Goal: Communication & Community: Answer question/provide support

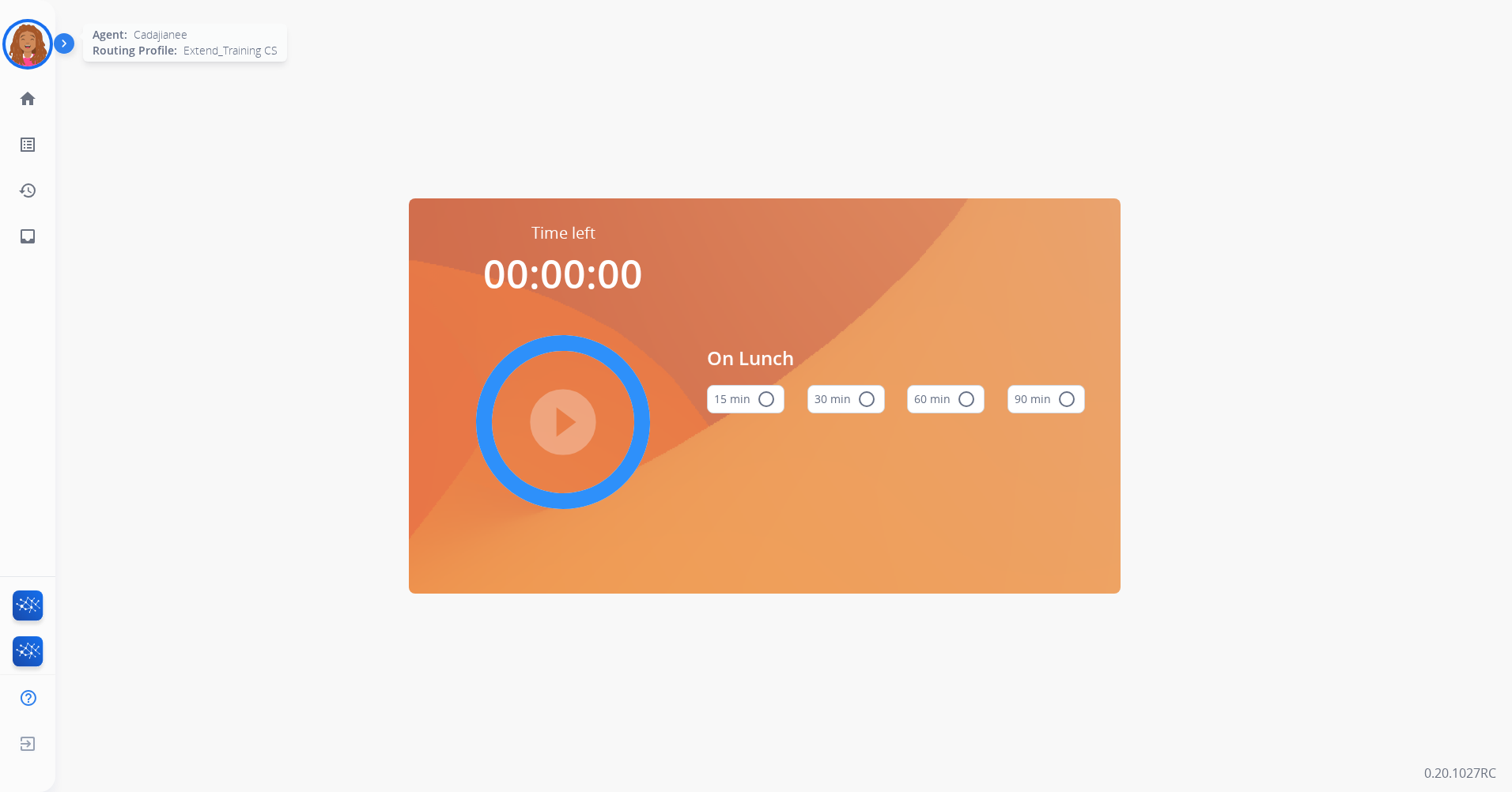
click at [40, 36] on img at bounding box center [28, 44] width 44 height 44
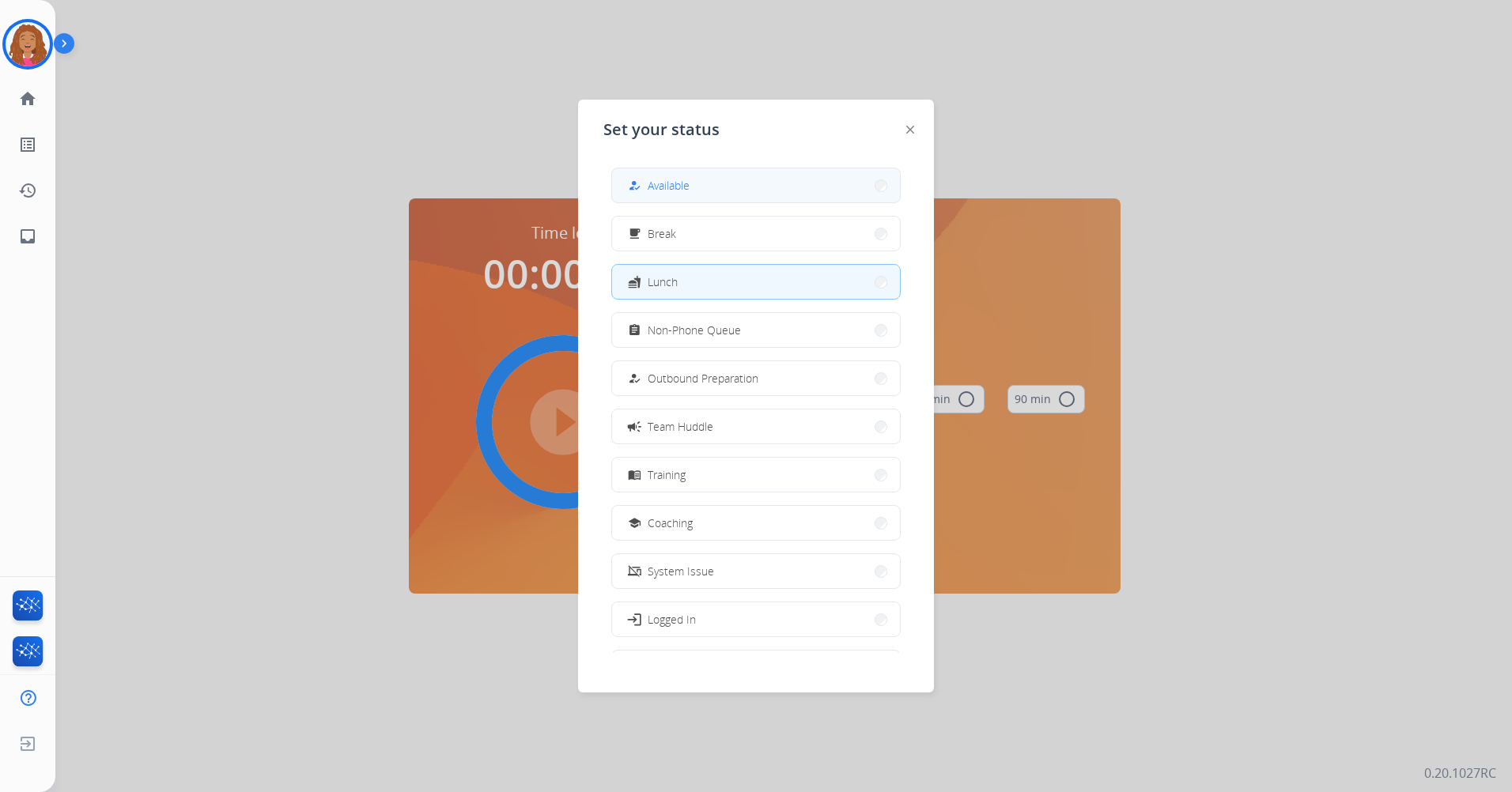
click at [689, 177] on div "how_to_reg Available" at bounding box center [657, 185] width 65 height 19
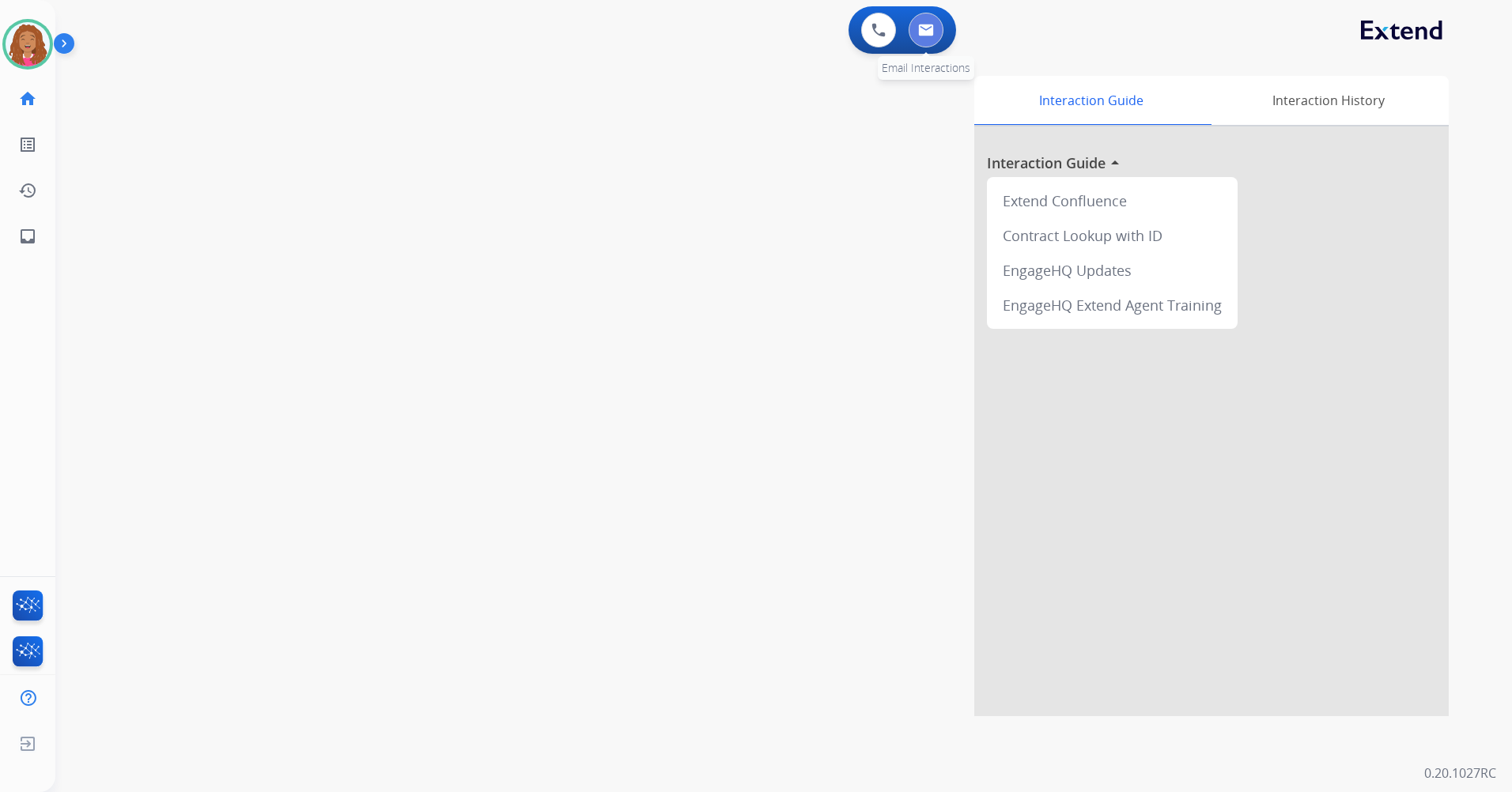
click at [914, 29] on button at bounding box center [926, 30] width 35 height 35
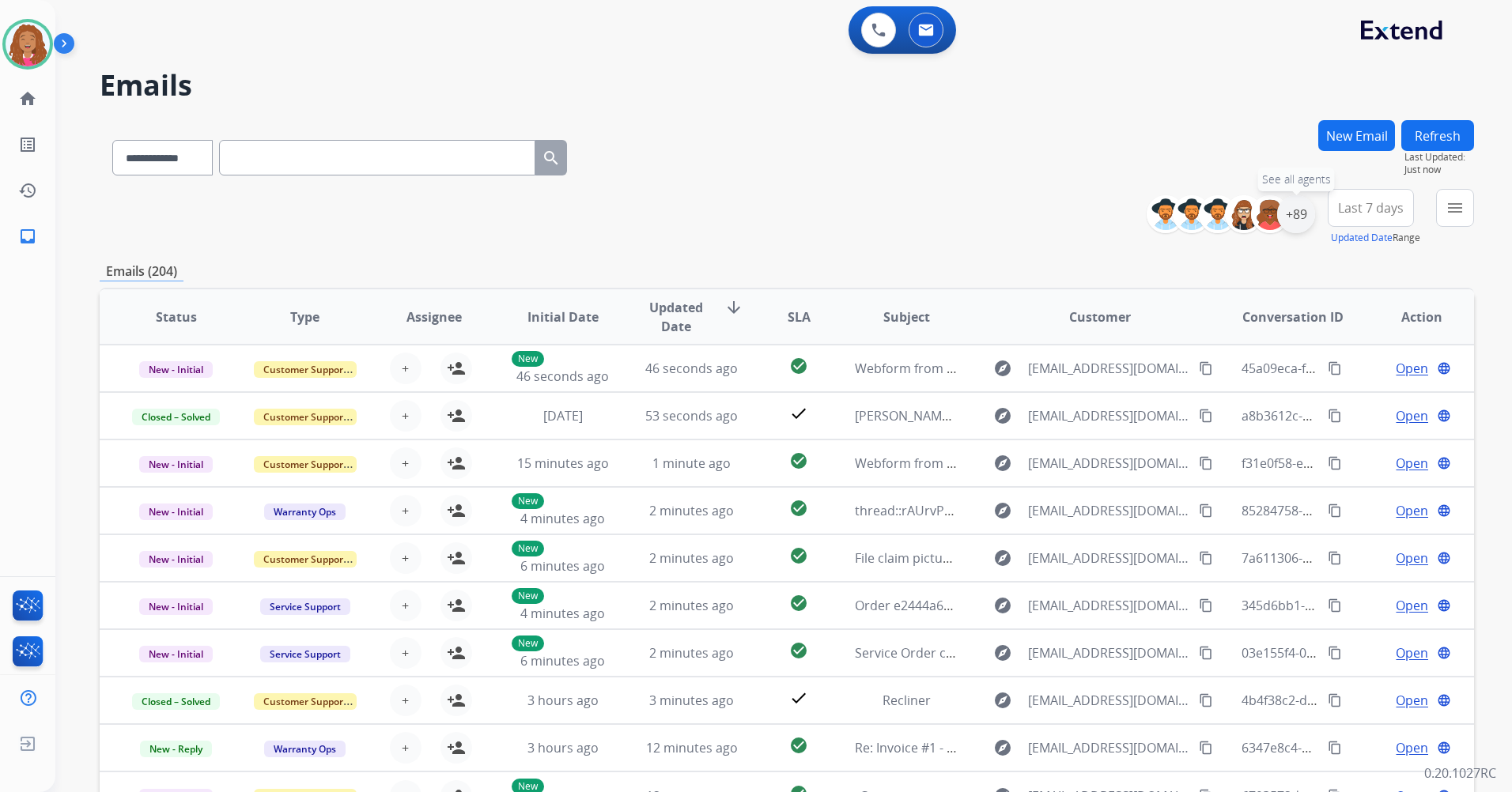
click at [1296, 224] on div "+89" at bounding box center [1295, 213] width 38 height 38
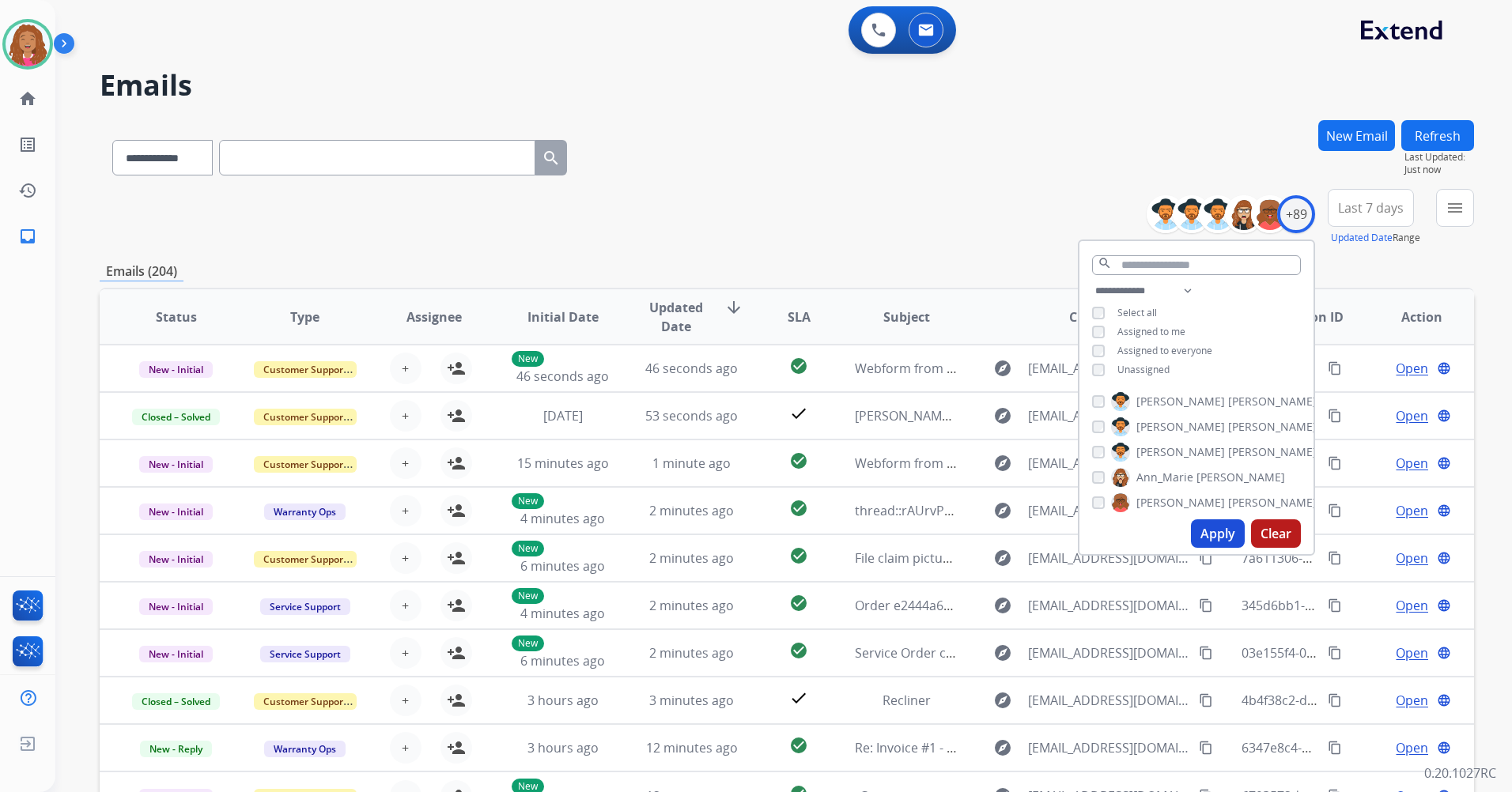
click at [1134, 365] on span "Unassigned" at bounding box center [1143, 369] width 52 height 13
click at [1212, 541] on button "Apply" at bounding box center [1217, 533] width 54 height 28
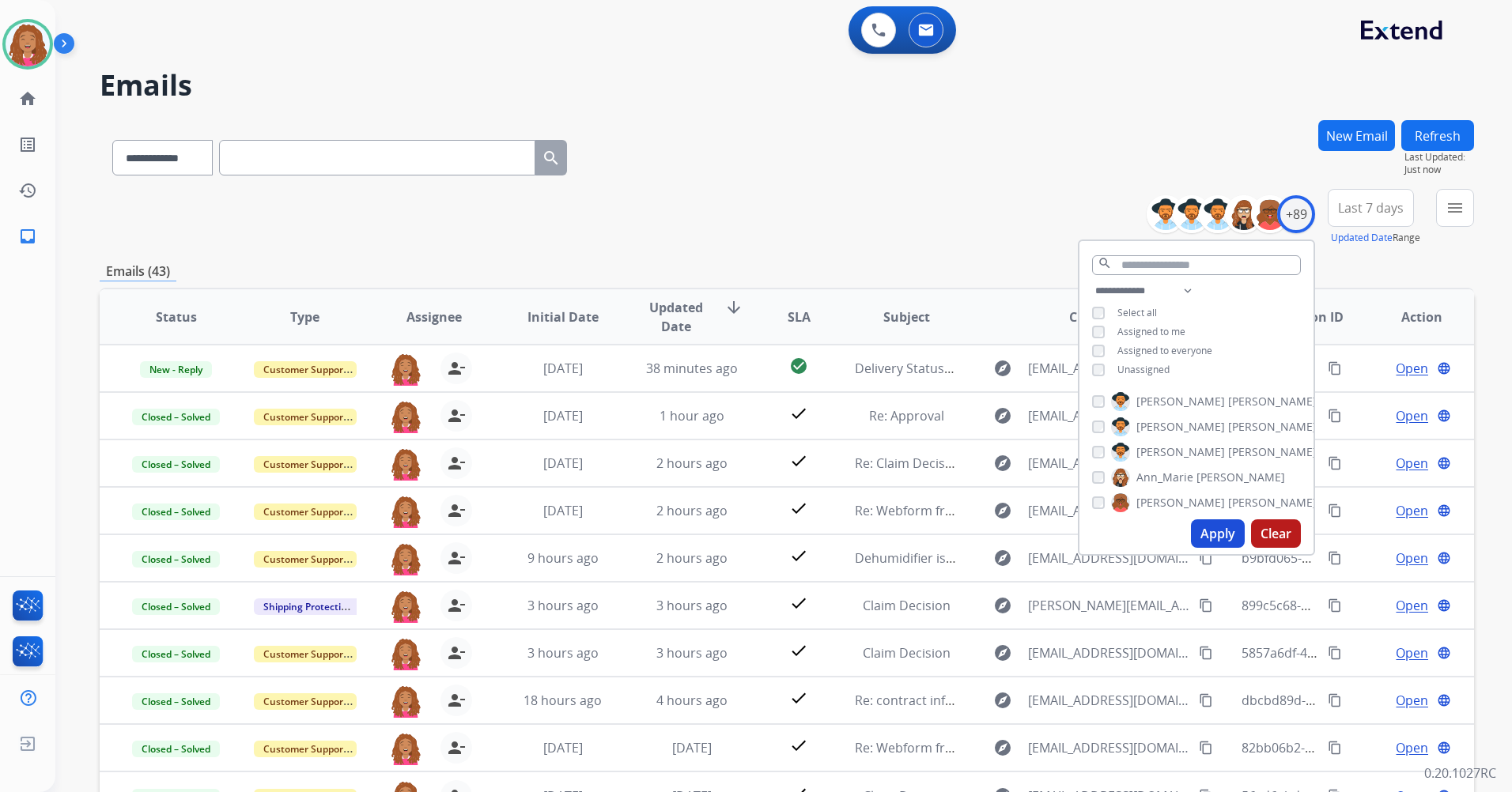
click at [1009, 246] on div "**********" at bounding box center [787, 509] width 1374 height 779
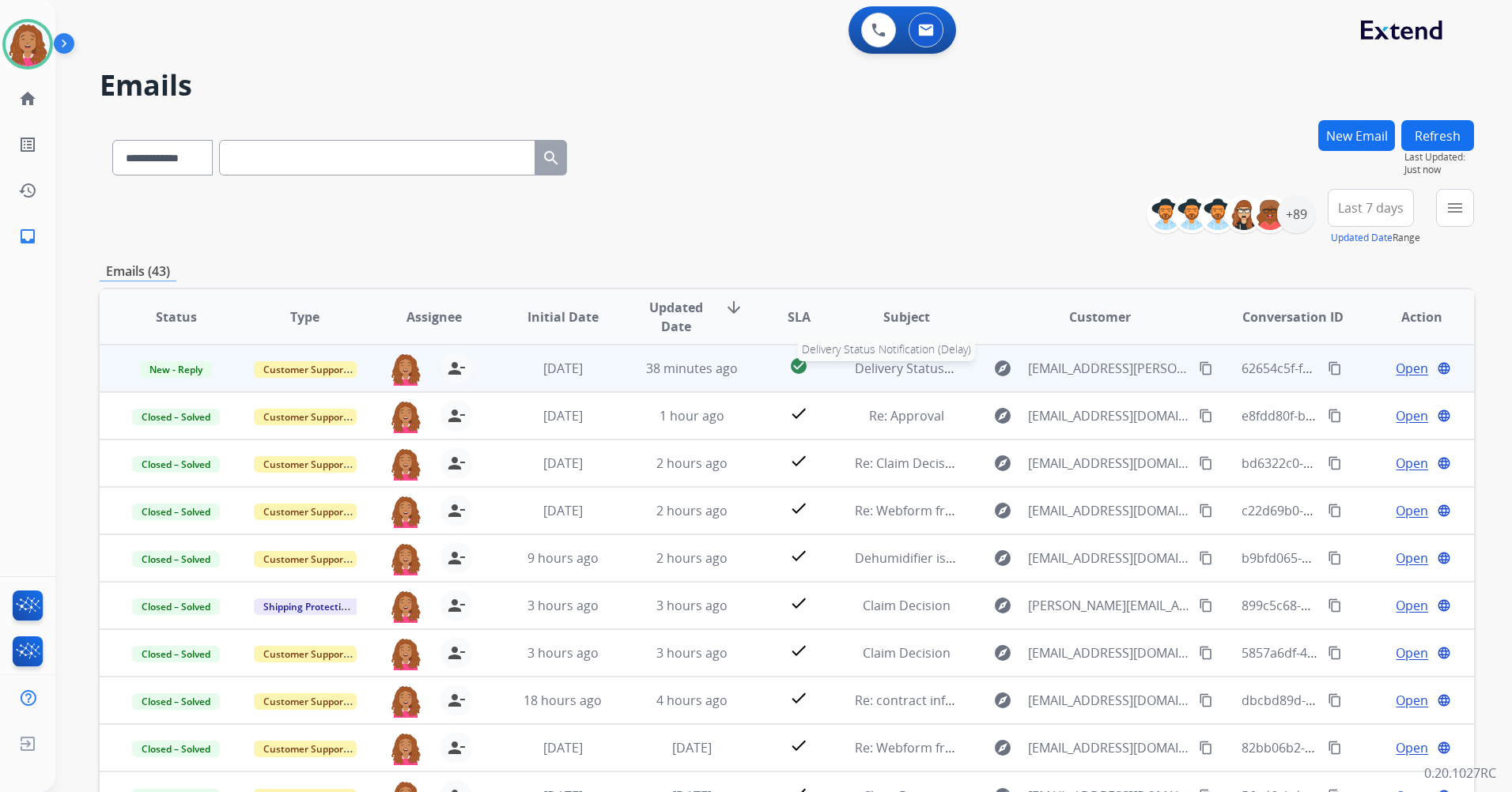
click at [890, 367] on span "Delivery Status Notification (Delay)" at bounding box center [957, 368] width 206 height 18
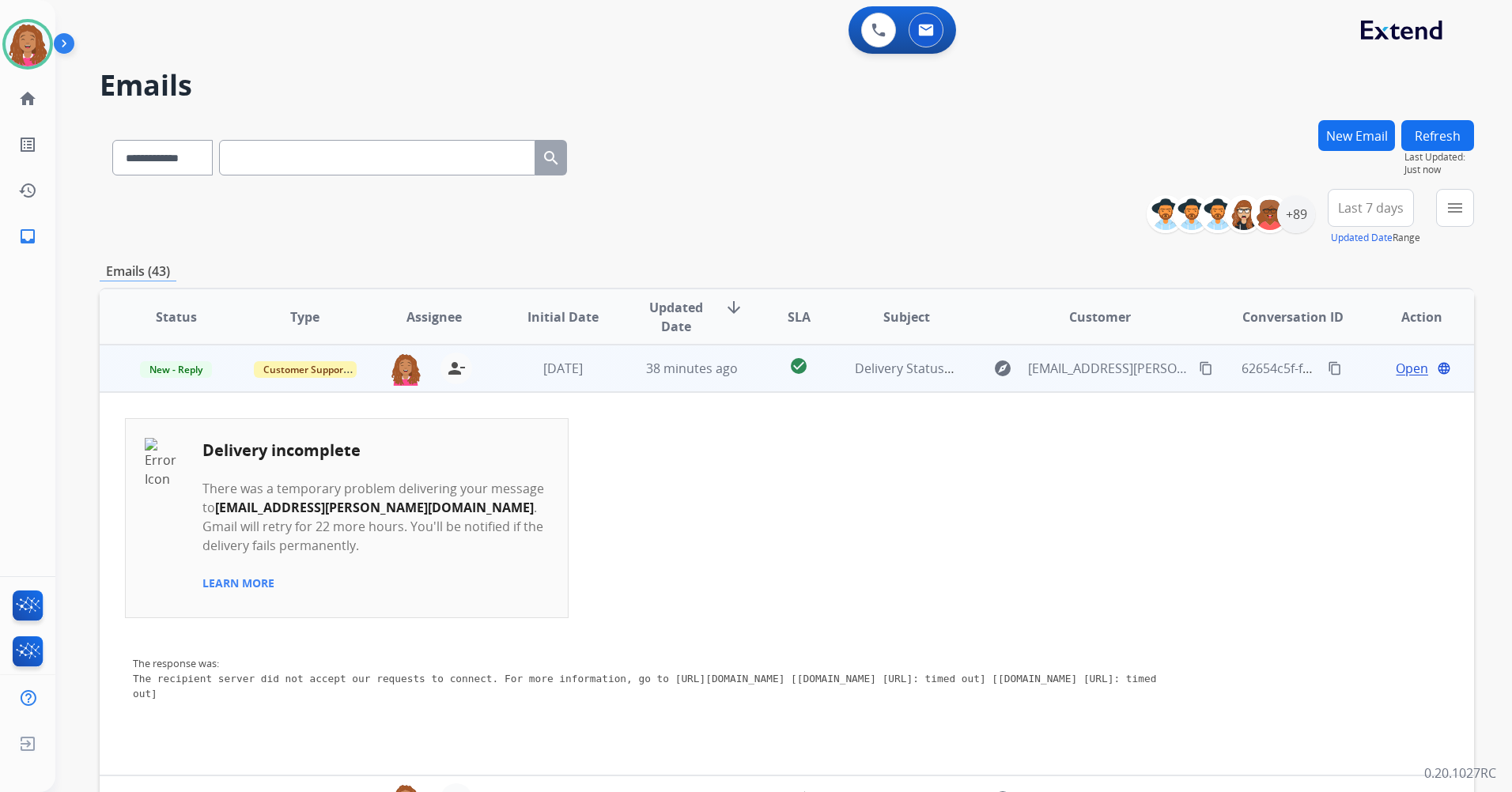
click at [1415, 371] on span "Open" at bounding box center [1411, 368] width 33 height 19
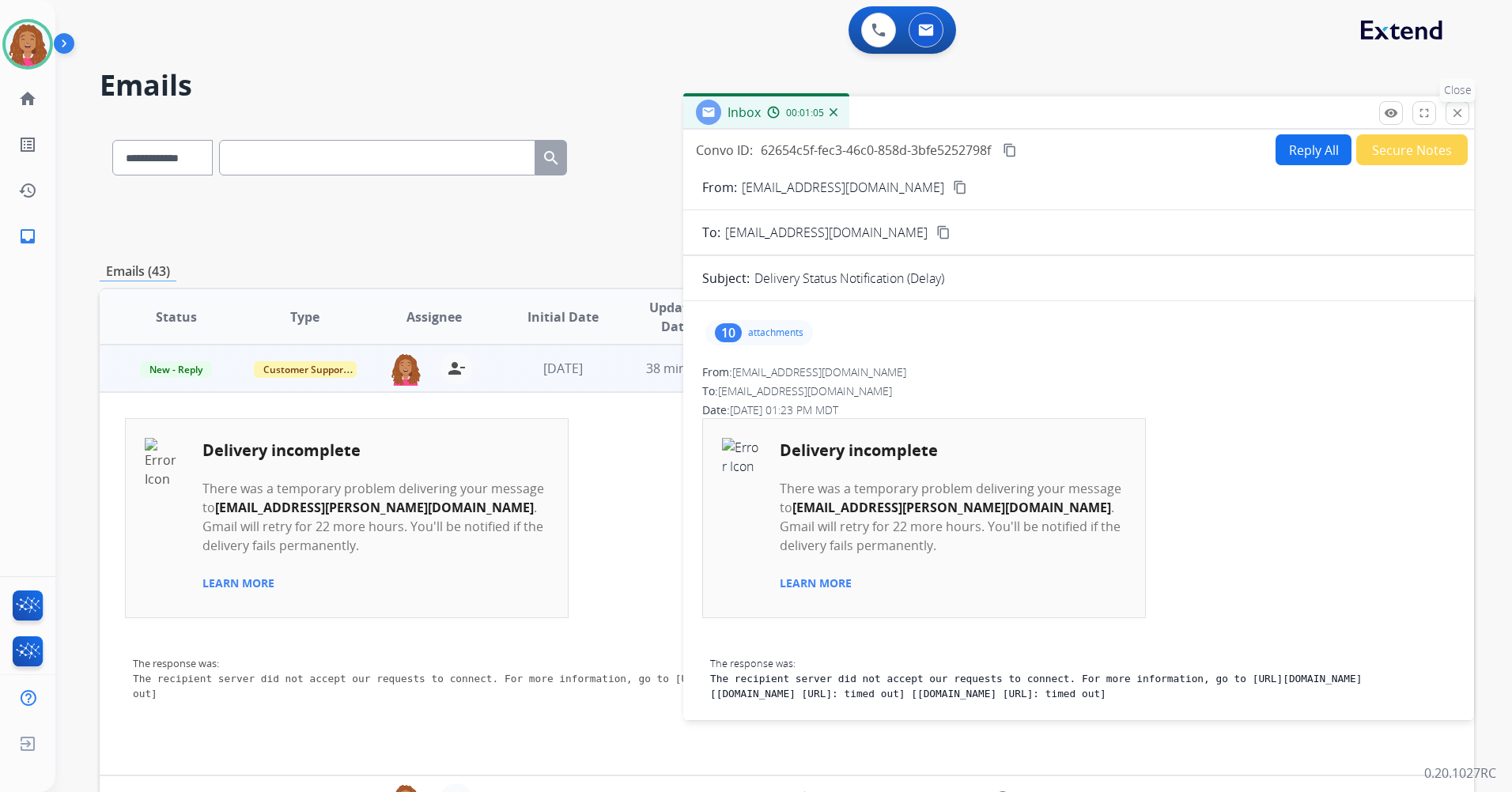
click at [1463, 106] on mat-icon "close" at bounding box center [1457, 112] width 14 height 14
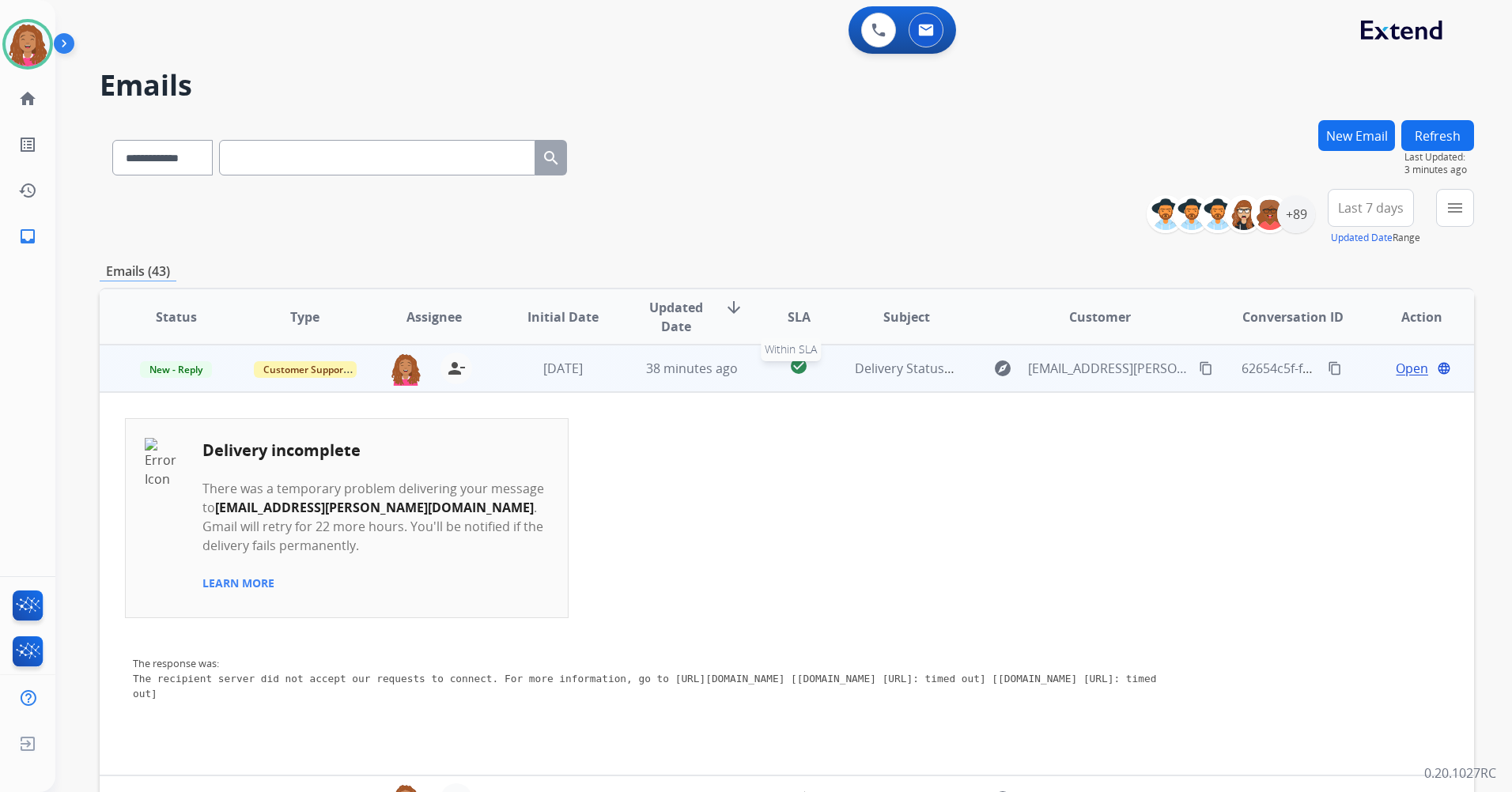
click at [796, 370] on mat-icon "check_circle" at bounding box center [798, 366] width 19 height 19
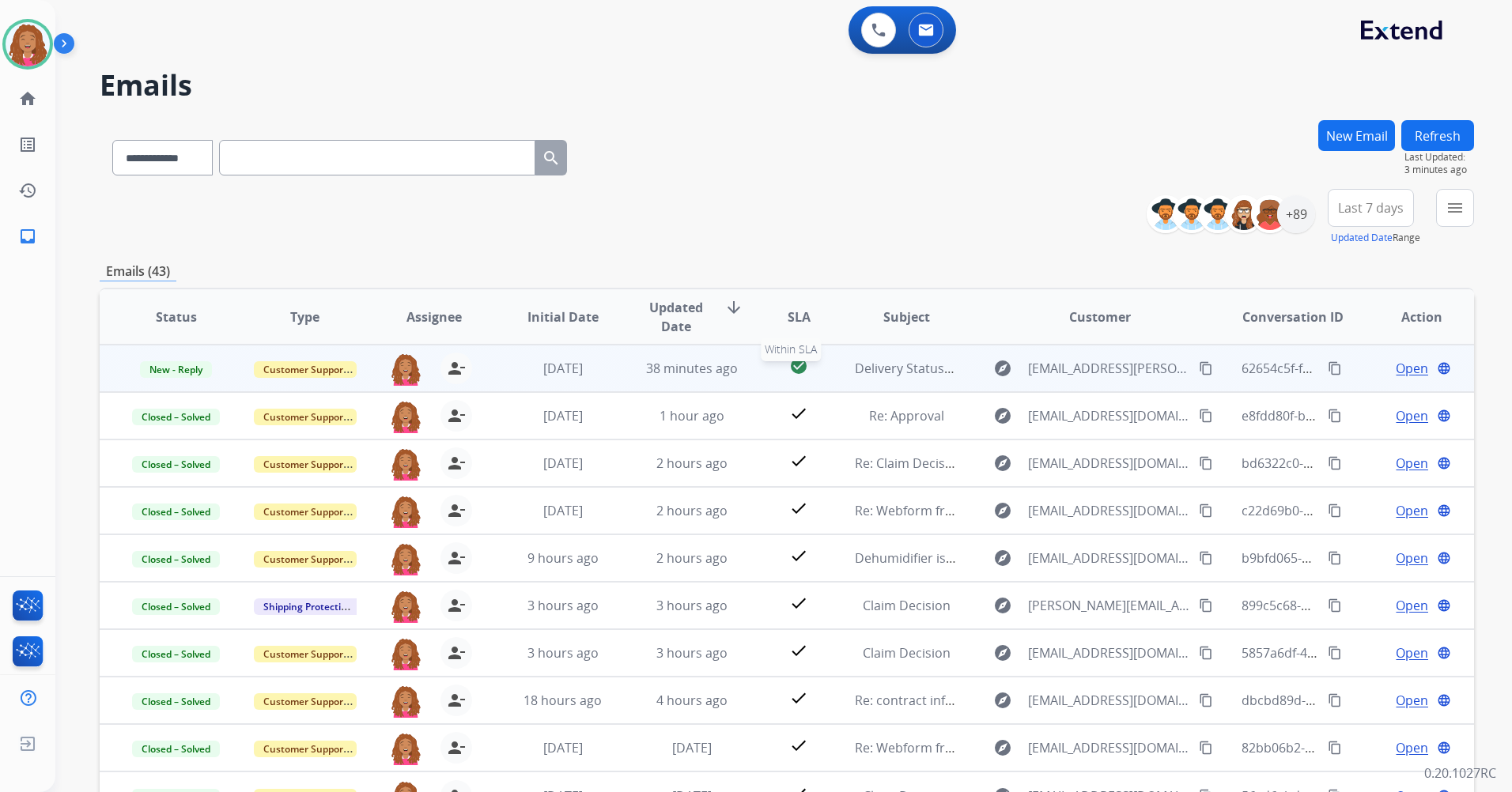
click at [796, 370] on mat-icon "check_circle" at bounding box center [798, 366] width 19 height 19
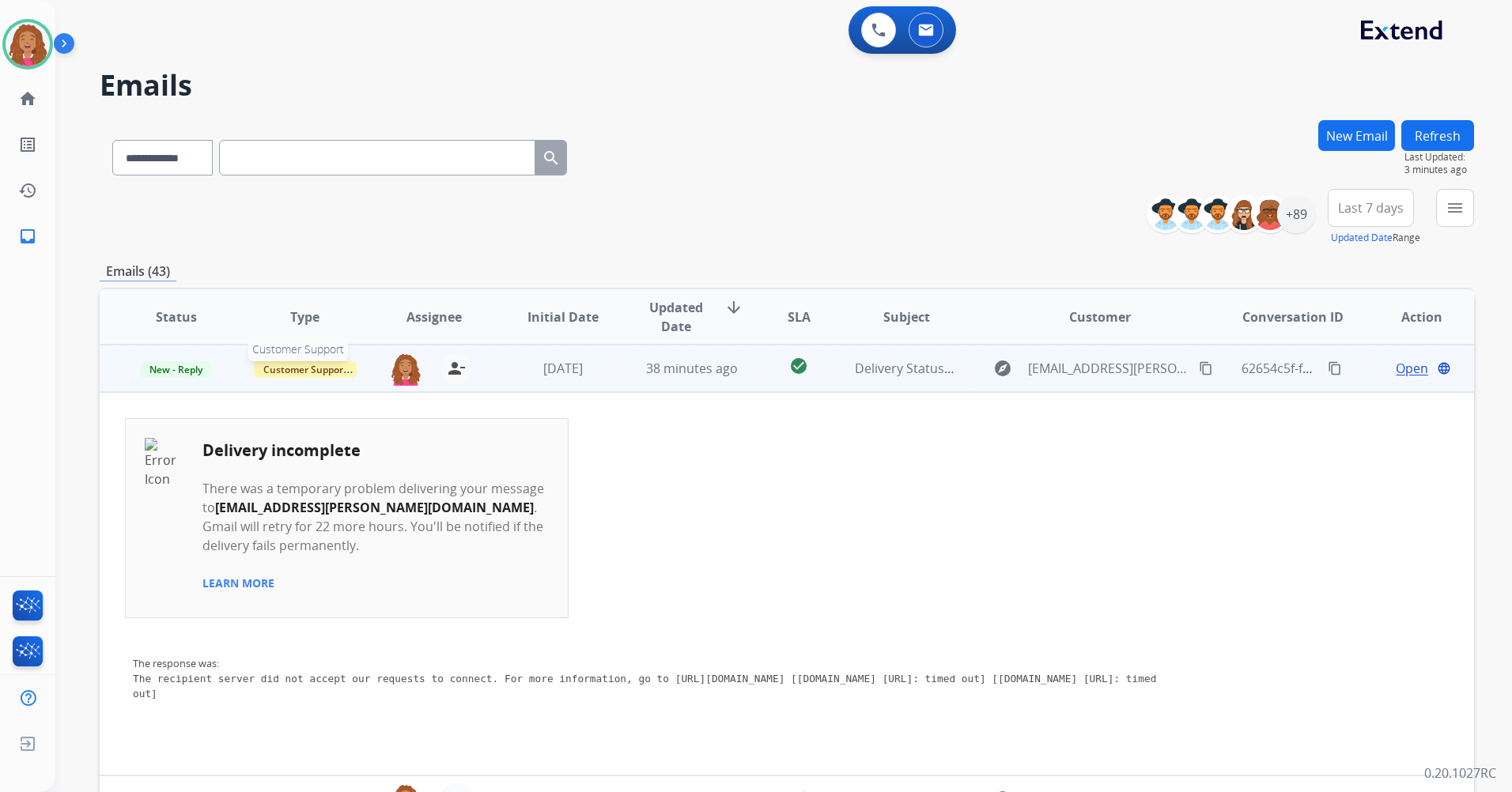
click at [298, 365] on span "Customer Support" at bounding box center [305, 369] width 103 height 17
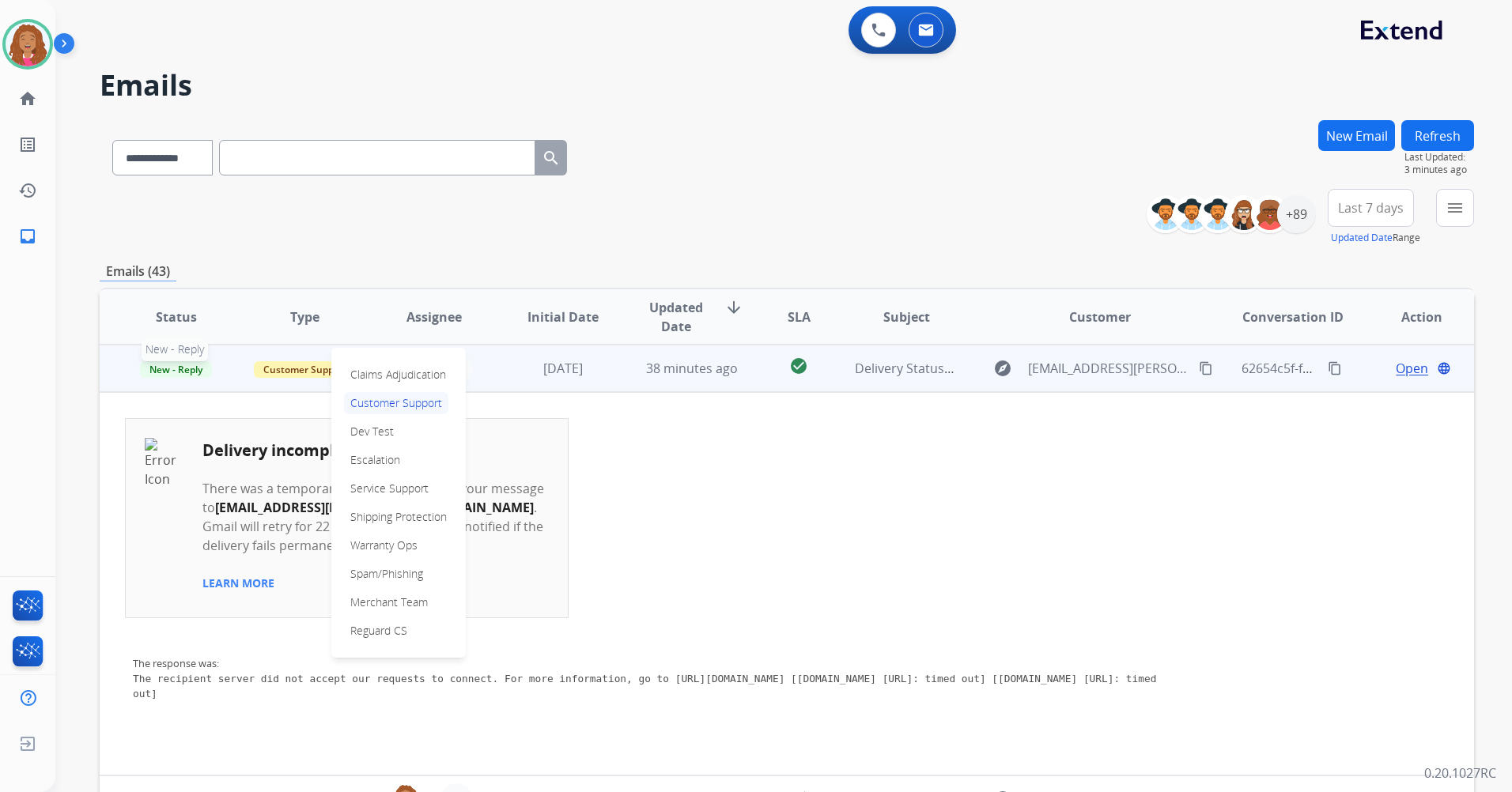
click at [182, 376] on span "New - Reply" at bounding box center [176, 369] width 72 height 17
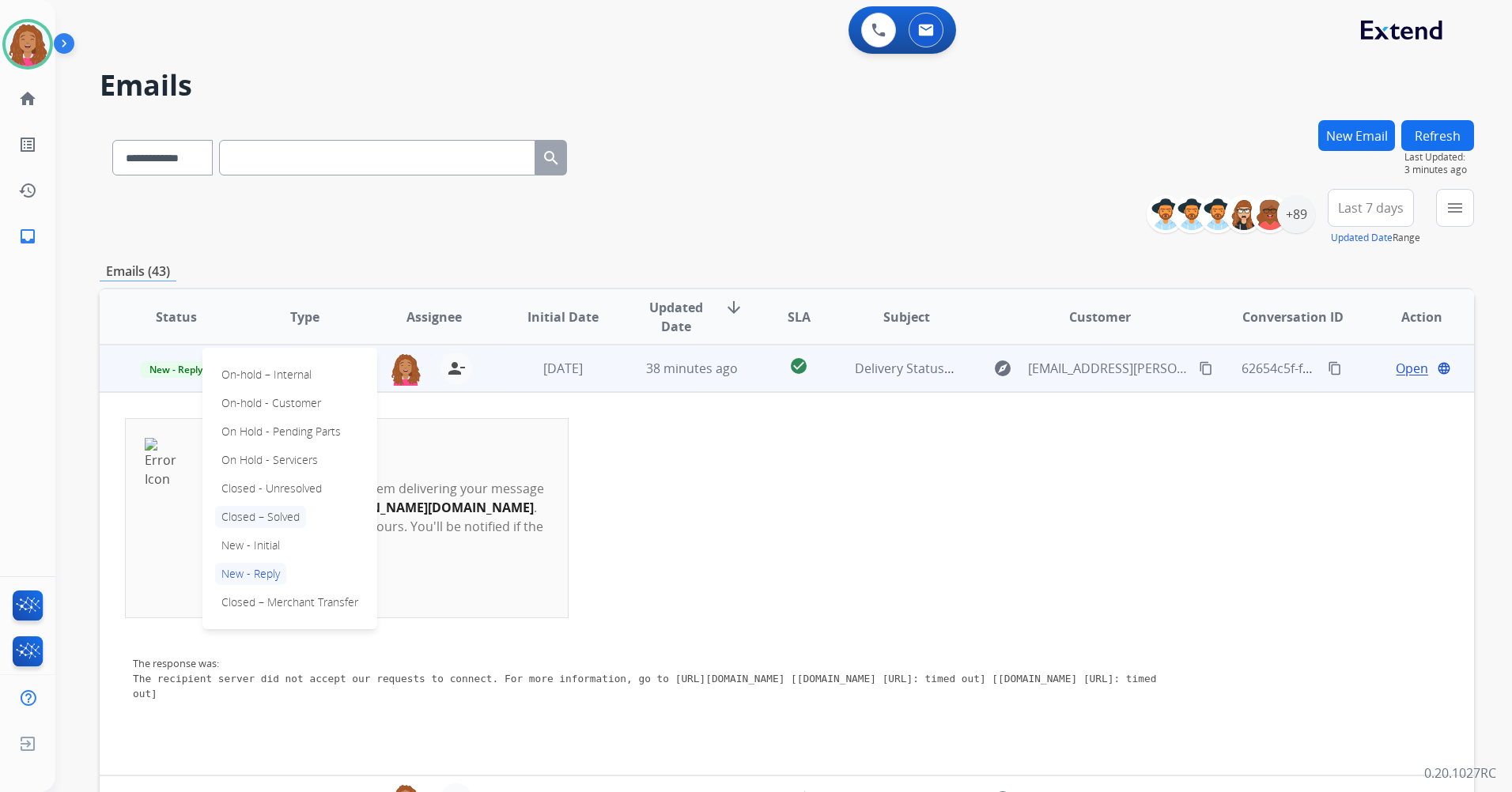
click at [299, 514] on p "Closed – Solved" at bounding box center [261, 517] width 91 height 22
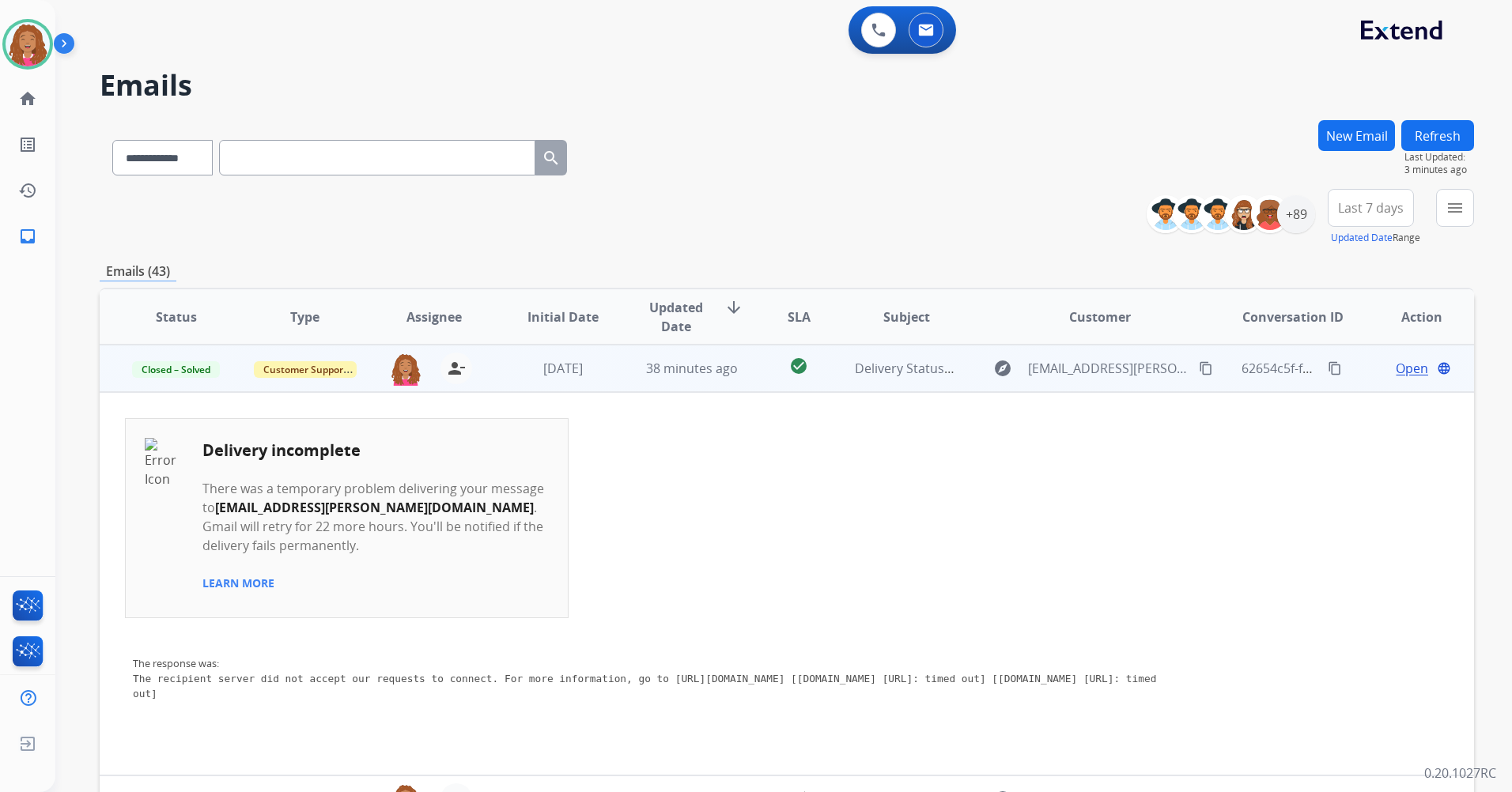
click at [1399, 363] on span "Open" at bounding box center [1411, 368] width 33 height 19
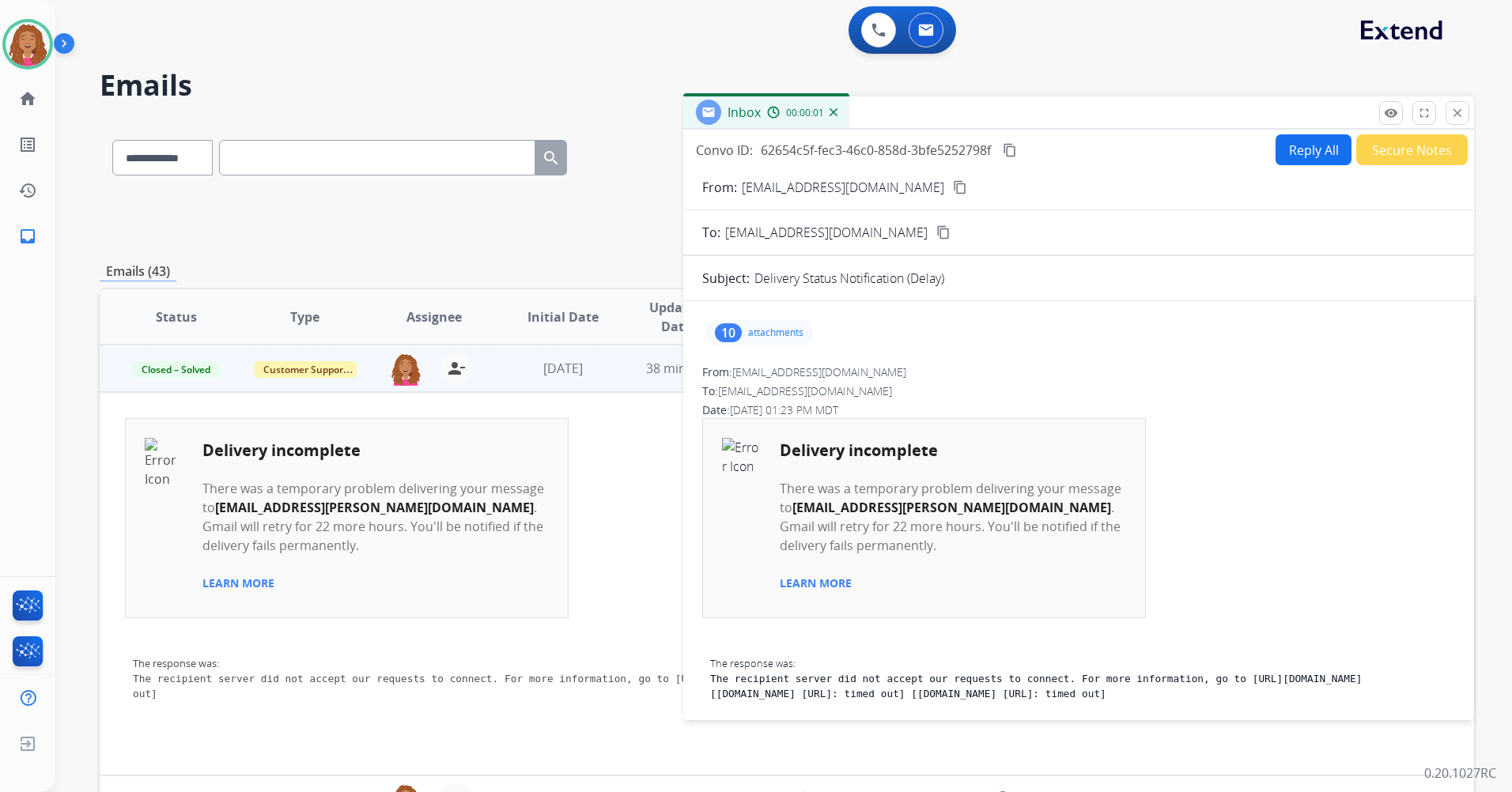
click at [1396, 157] on button "Secure Notes" at bounding box center [1411, 149] width 111 height 31
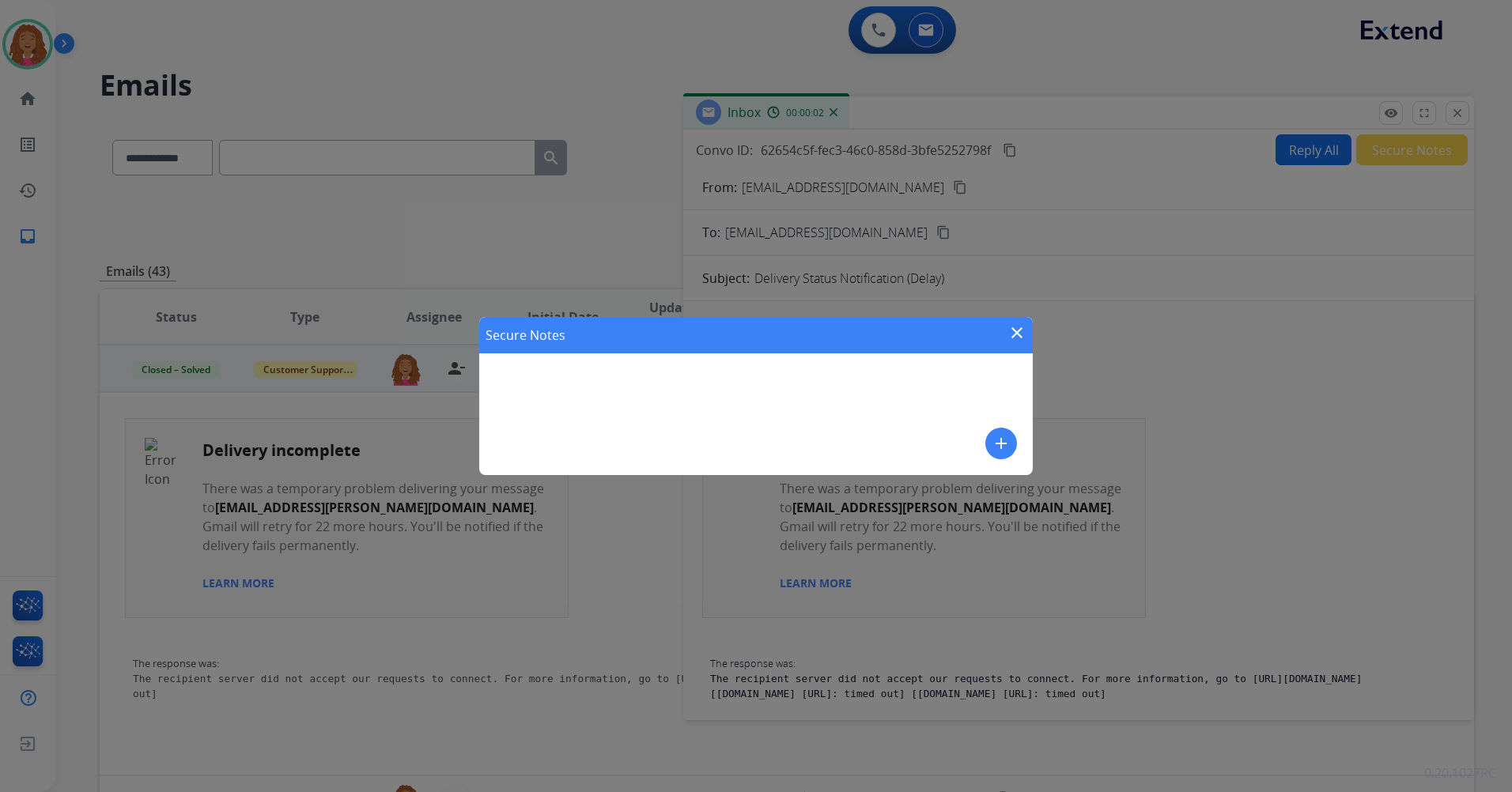
click at [993, 443] on mat-icon "add" at bounding box center [1001, 443] width 19 height 19
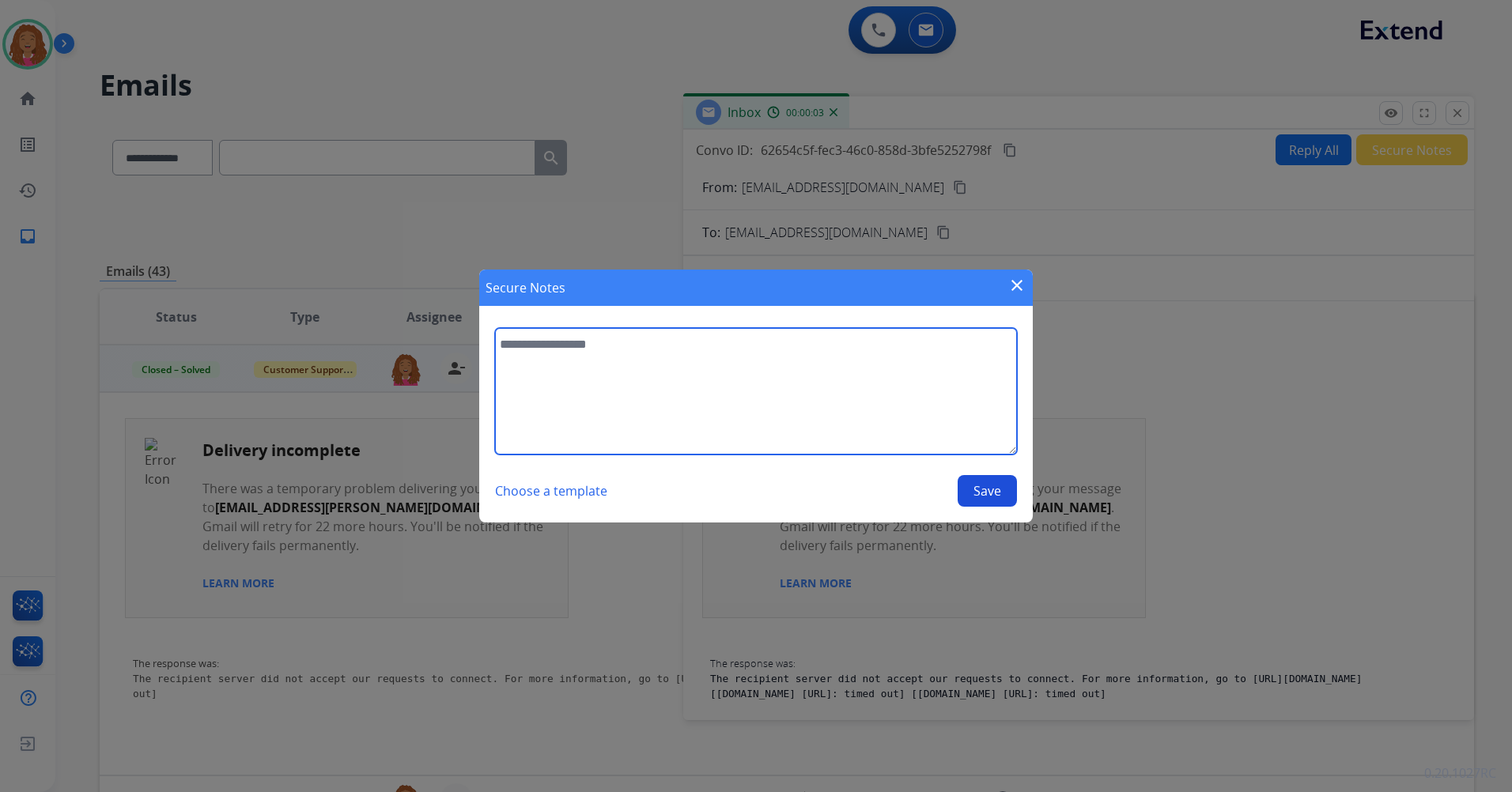
click at [747, 369] on textarea at bounding box center [756, 391] width 522 height 126
type textarea "**********"
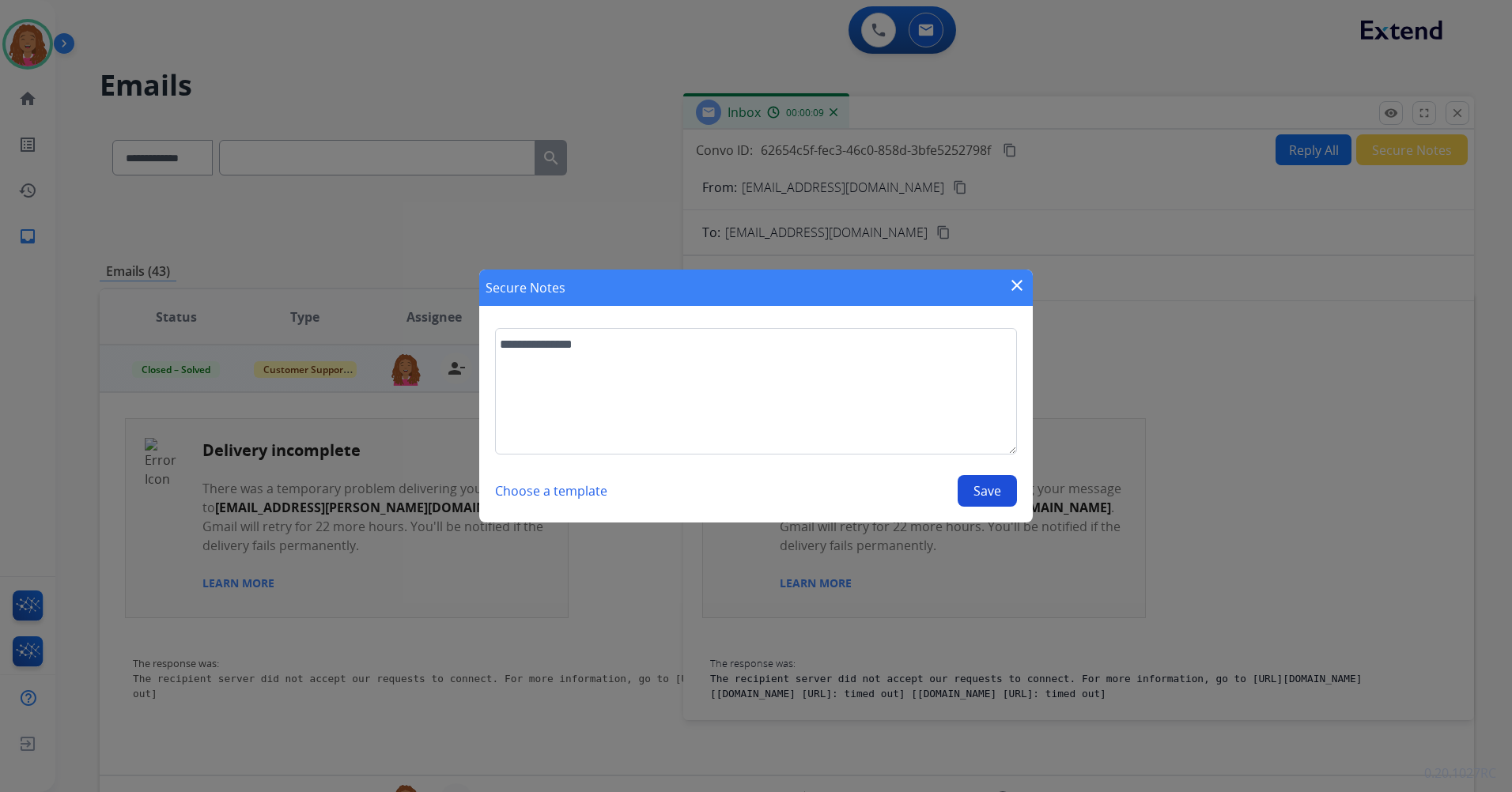
click at [993, 486] on button "Save" at bounding box center [987, 491] width 59 height 32
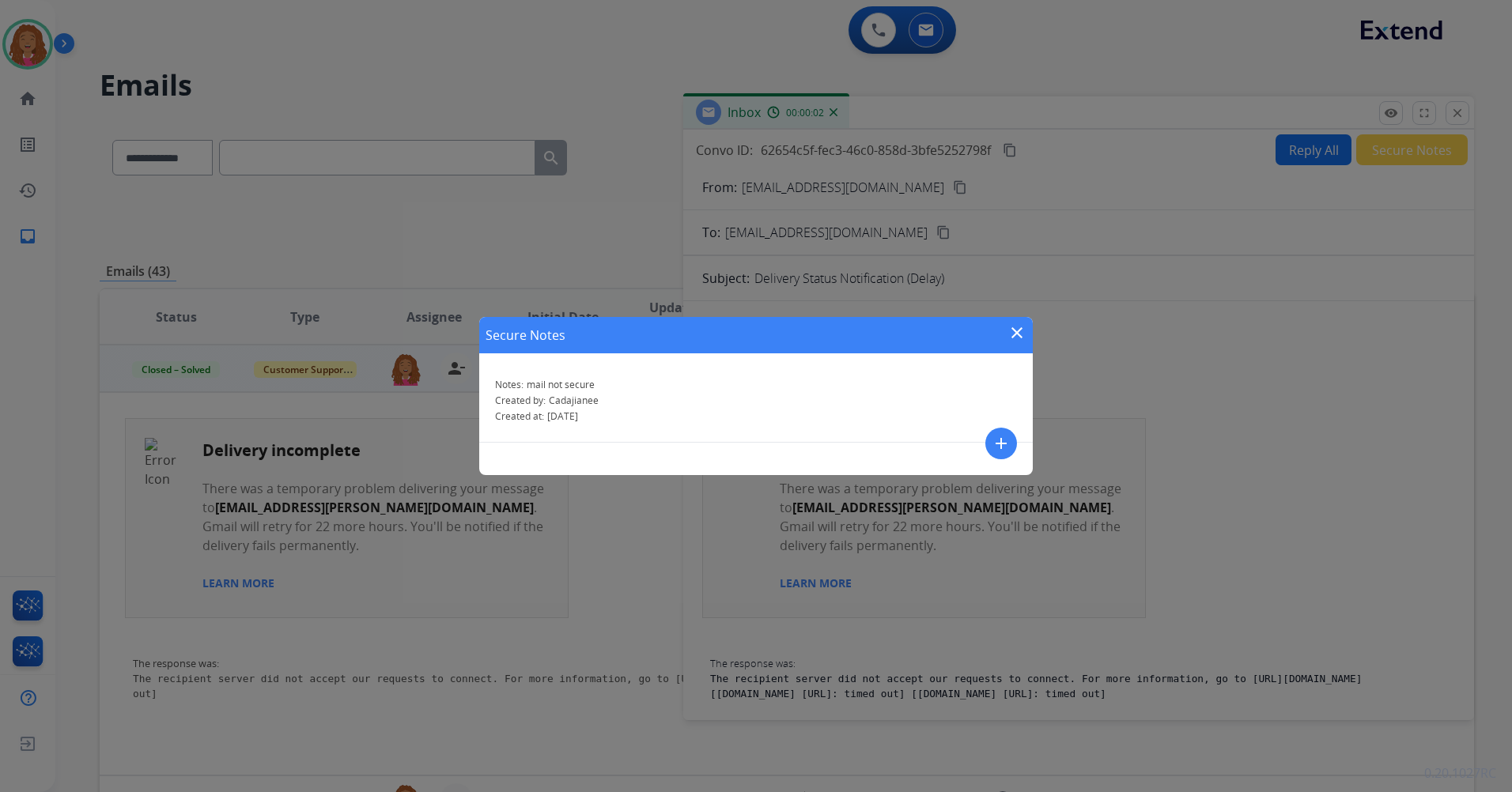
click at [1021, 331] on mat-icon "close" at bounding box center [1016, 332] width 19 height 19
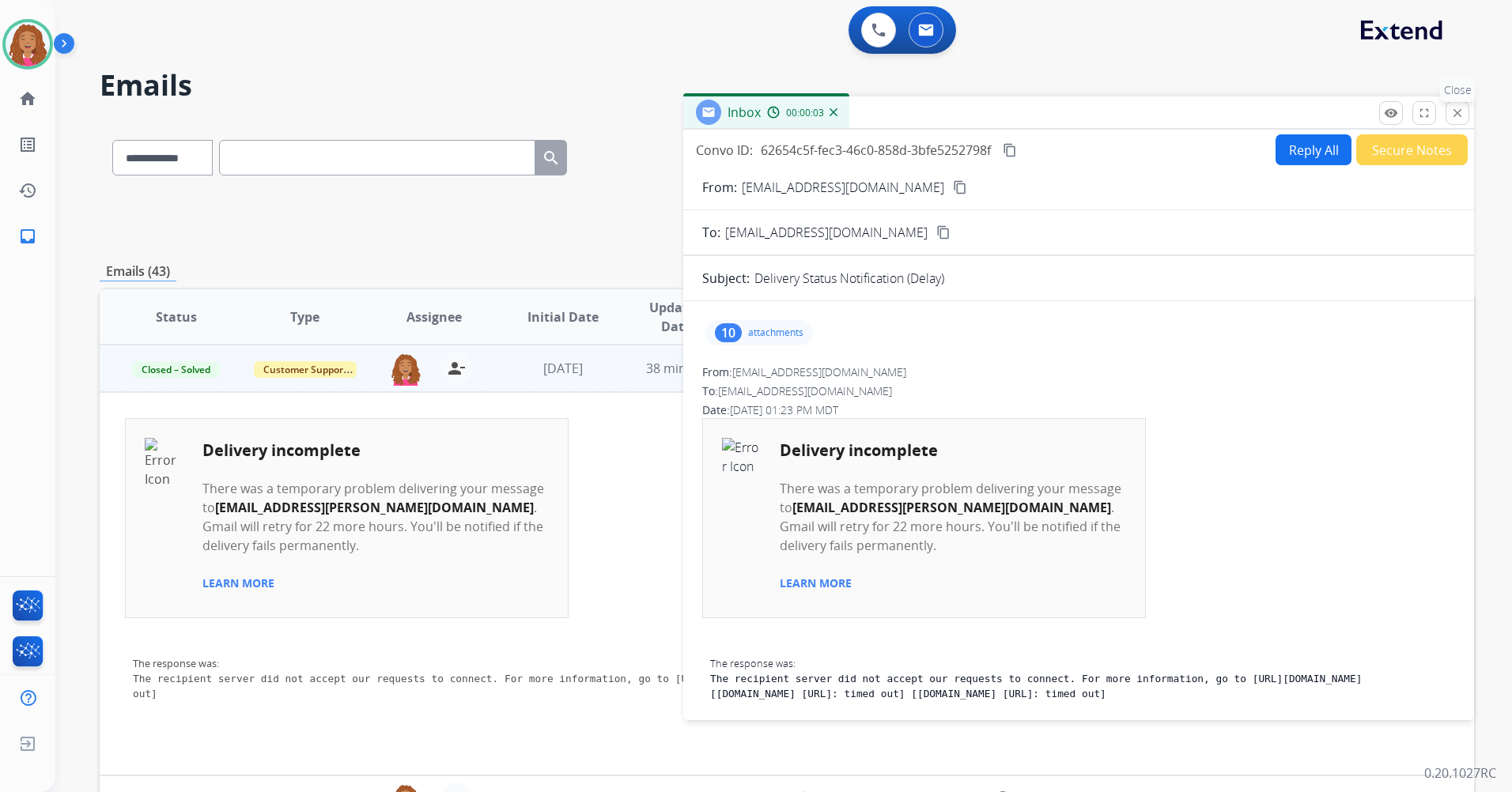
click at [1454, 112] on mat-icon "close" at bounding box center [1457, 112] width 14 height 14
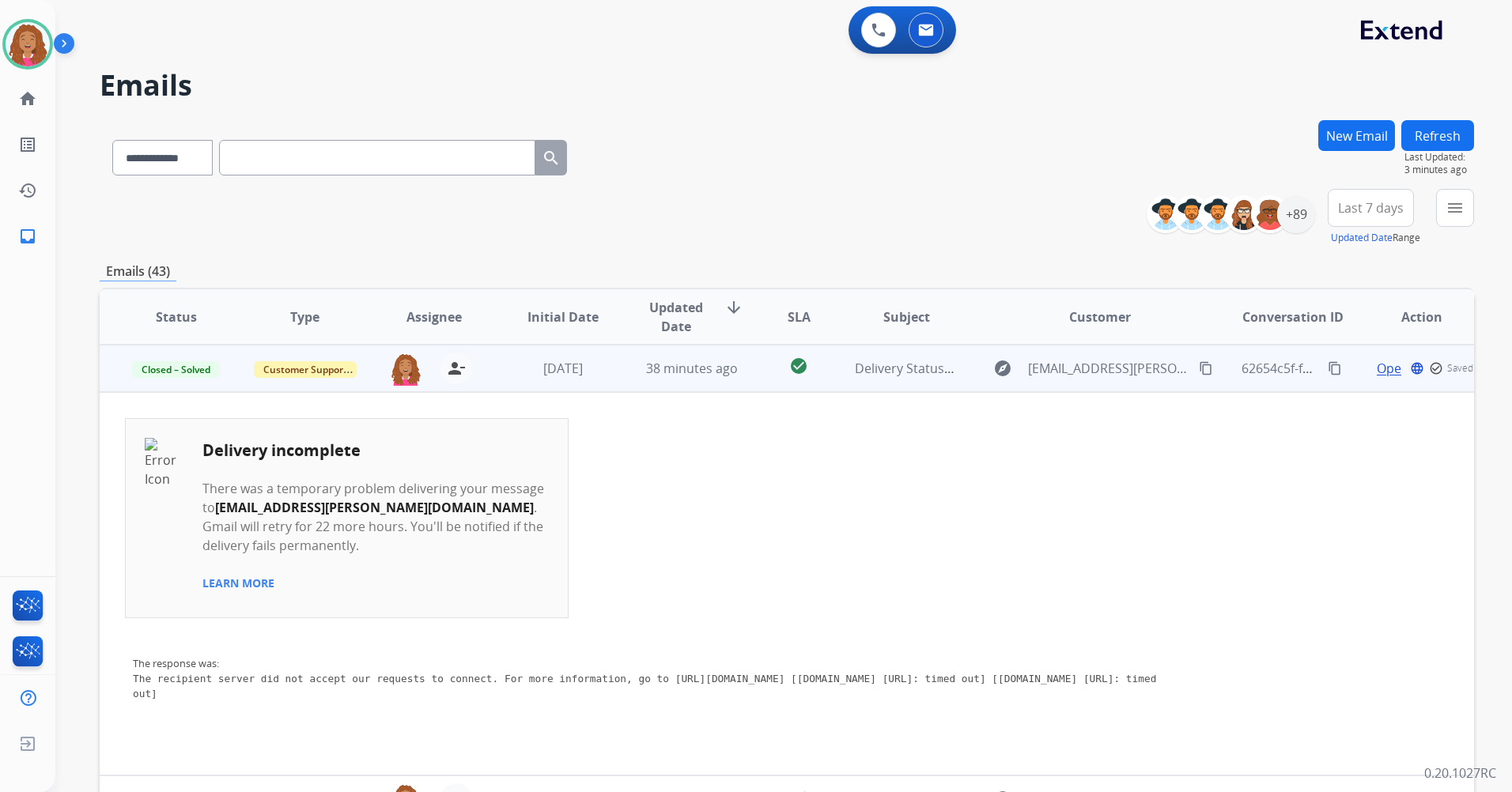
click at [777, 229] on div "**********" at bounding box center [787, 218] width 1374 height 57
click at [1287, 224] on div "+89" at bounding box center [1295, 213] width 38 height 38
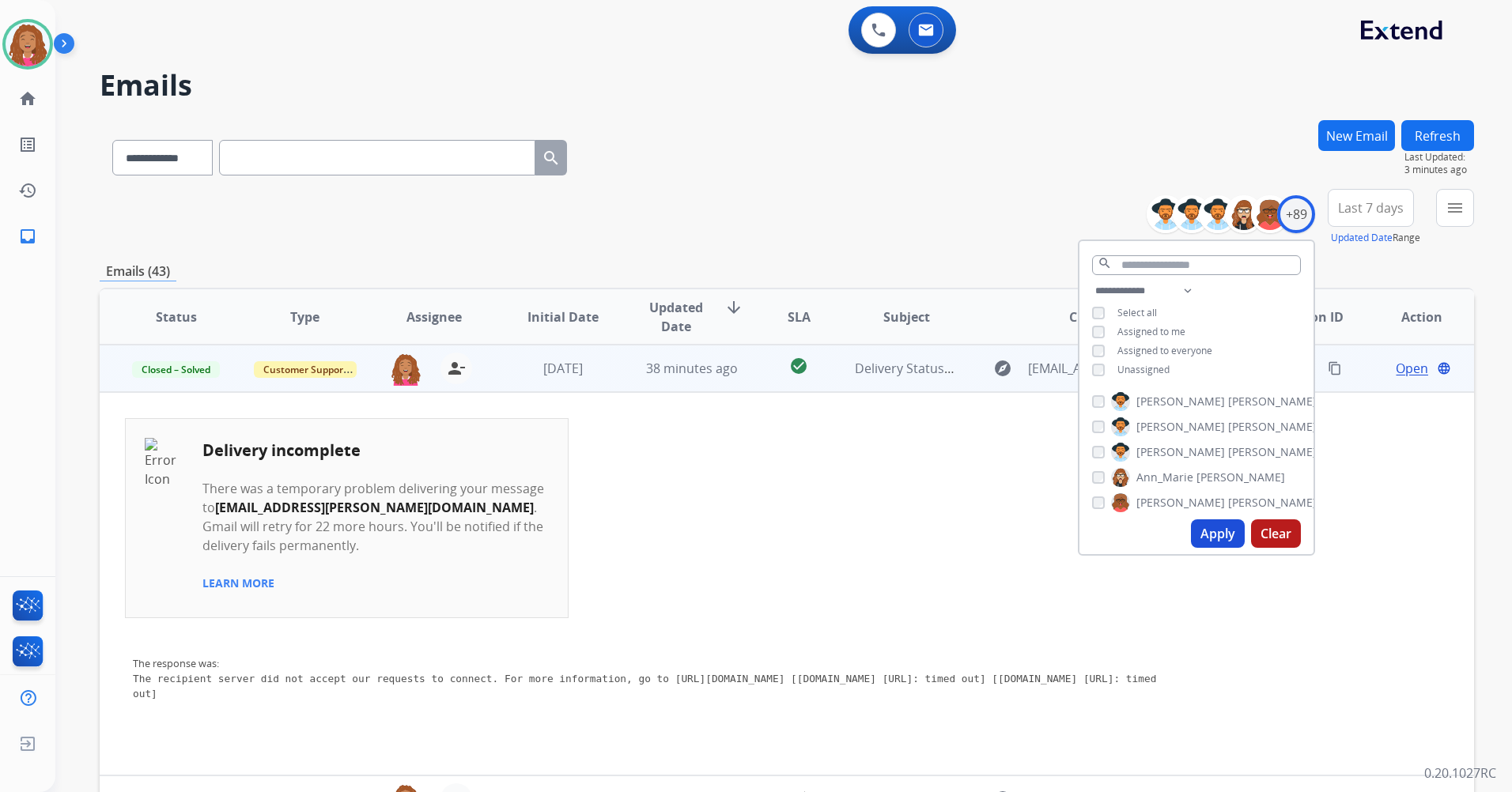
click at [1205, 545] on button "Apply" at bounding box center [1217, 533] width 54 height 28
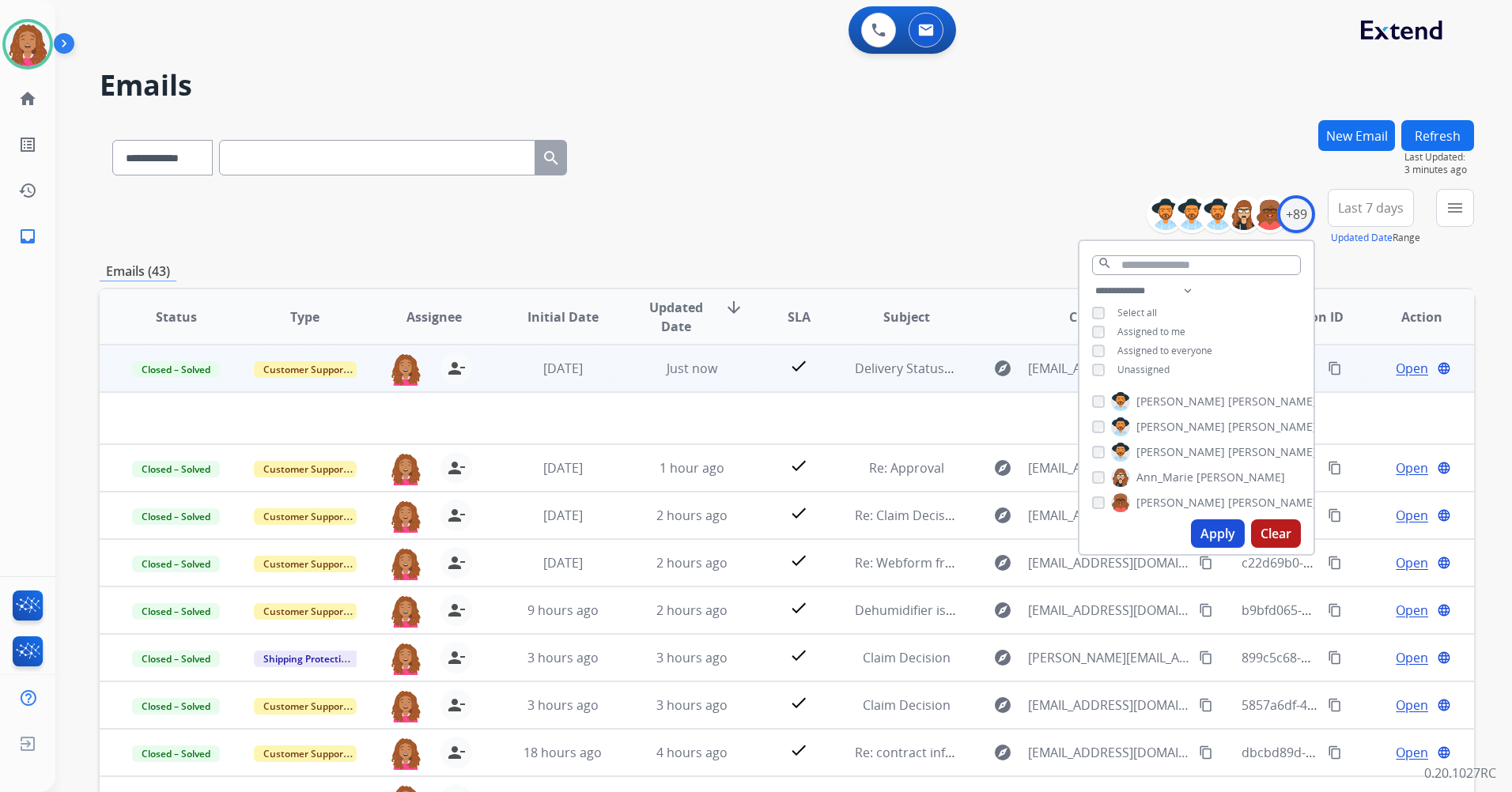
click at [884, 245] on div "**********" at bounding box center [787, 218] width 1374 height 57
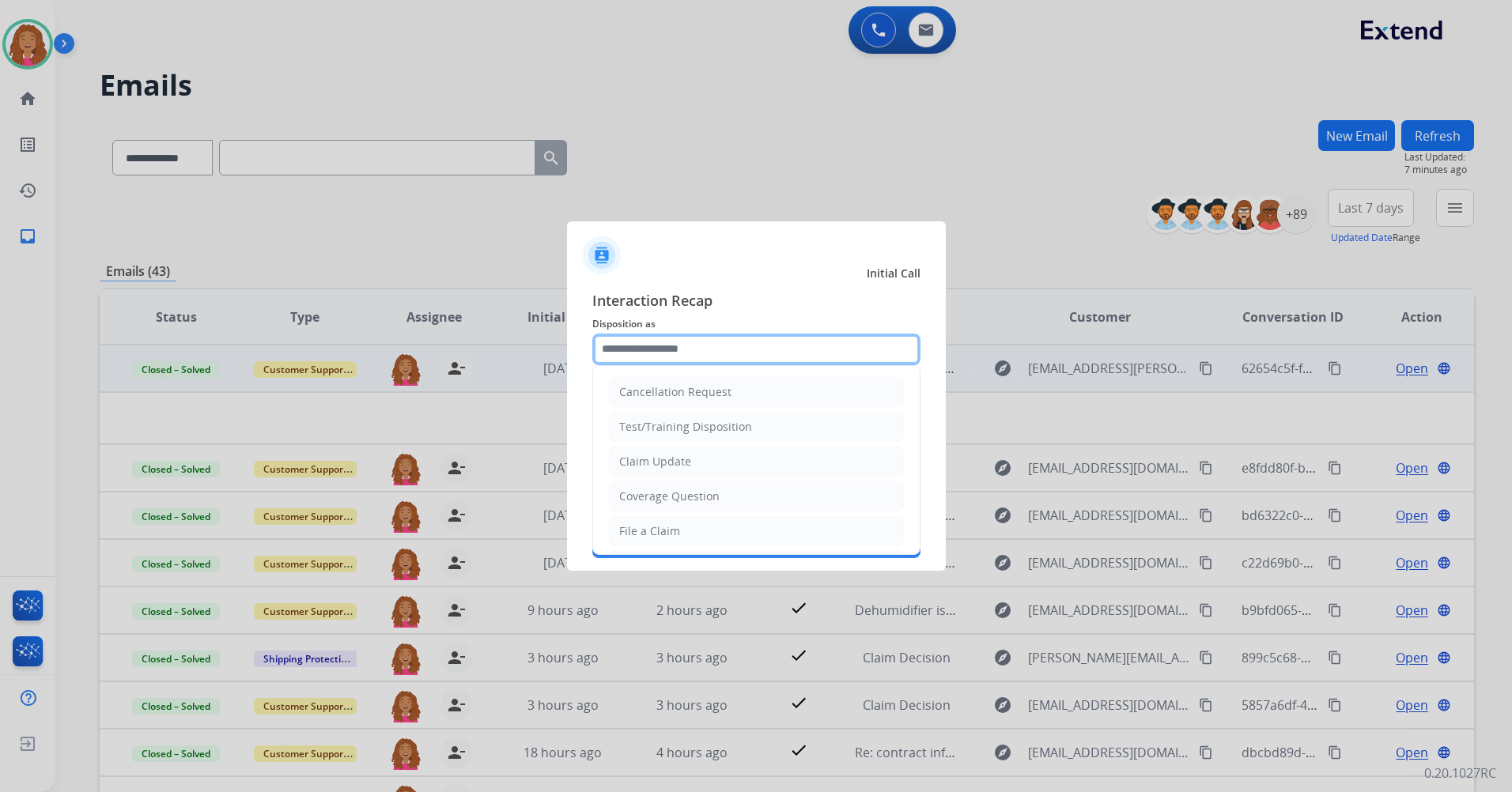
click at [717, 343] on input "text" at bounding box center [756, 349] width 328 height 32
click at [777, 356] on input "text" at bounding box center [756, 349] width 328 height 32
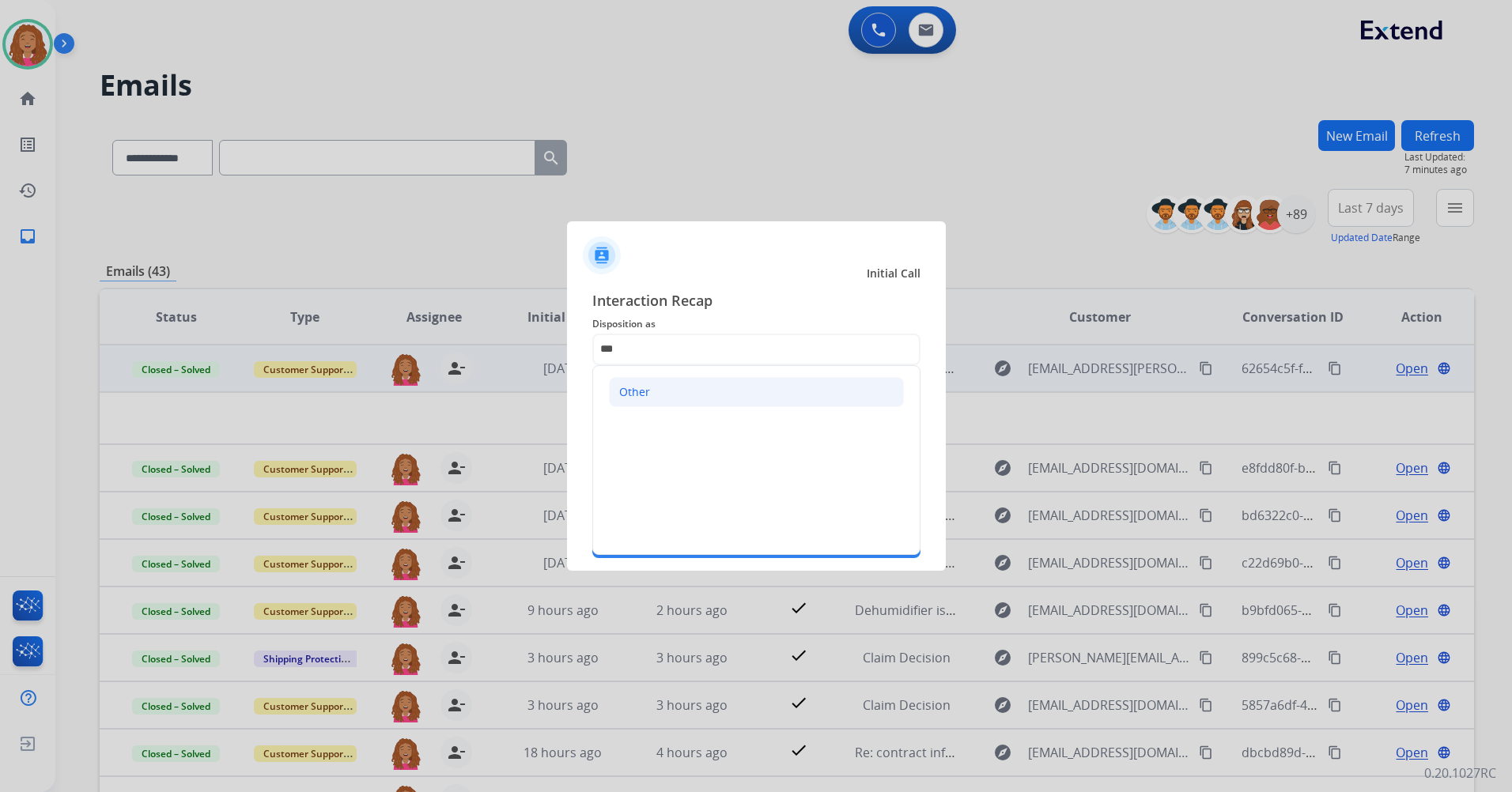
click at [732, 383] on li "Other" at bounding box center [756, 392] width 295 height 30
type input "*****"
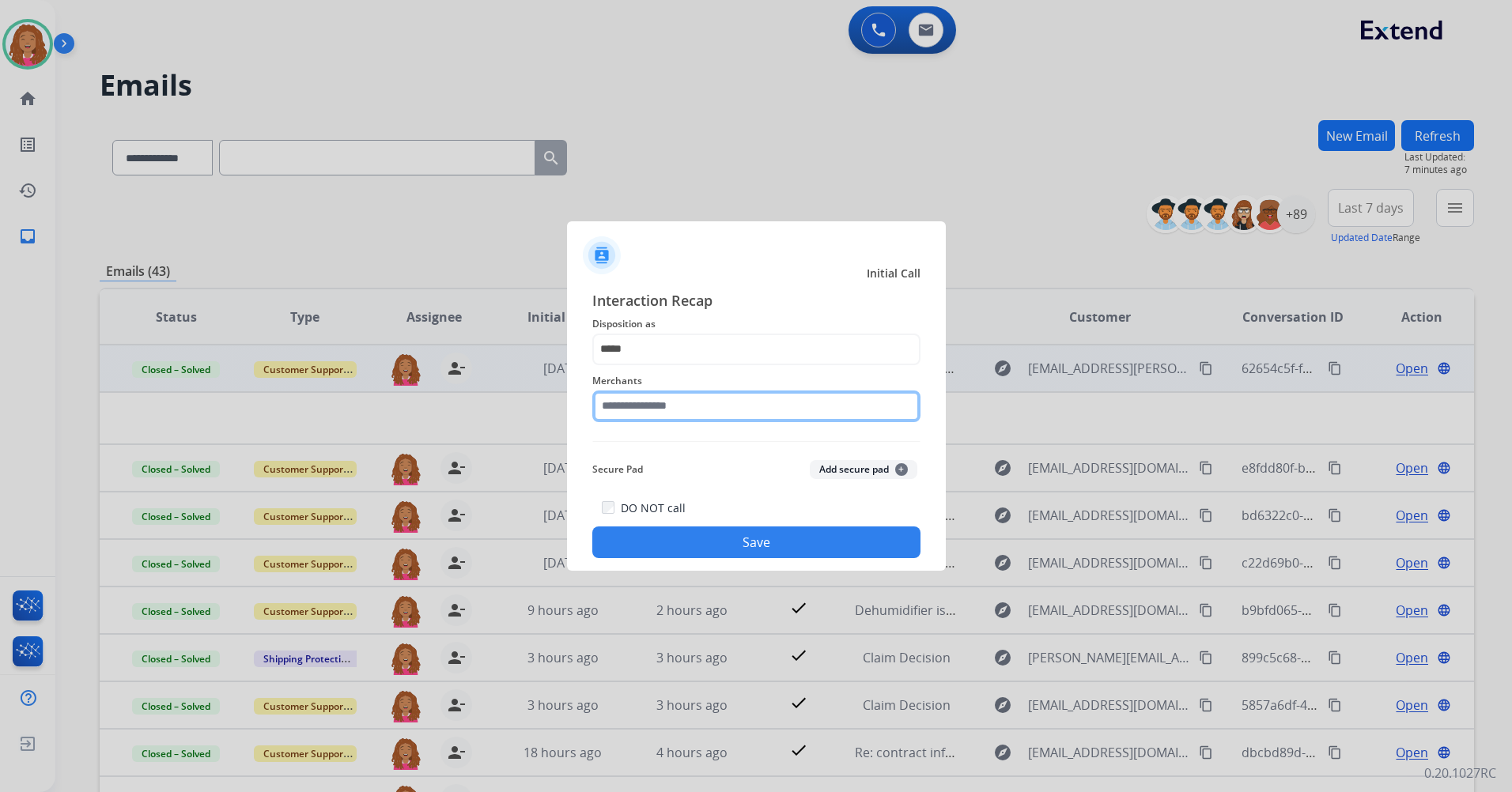
click at [704, 407] on input "text" at bounding box center [756, 406] width 328 height 32
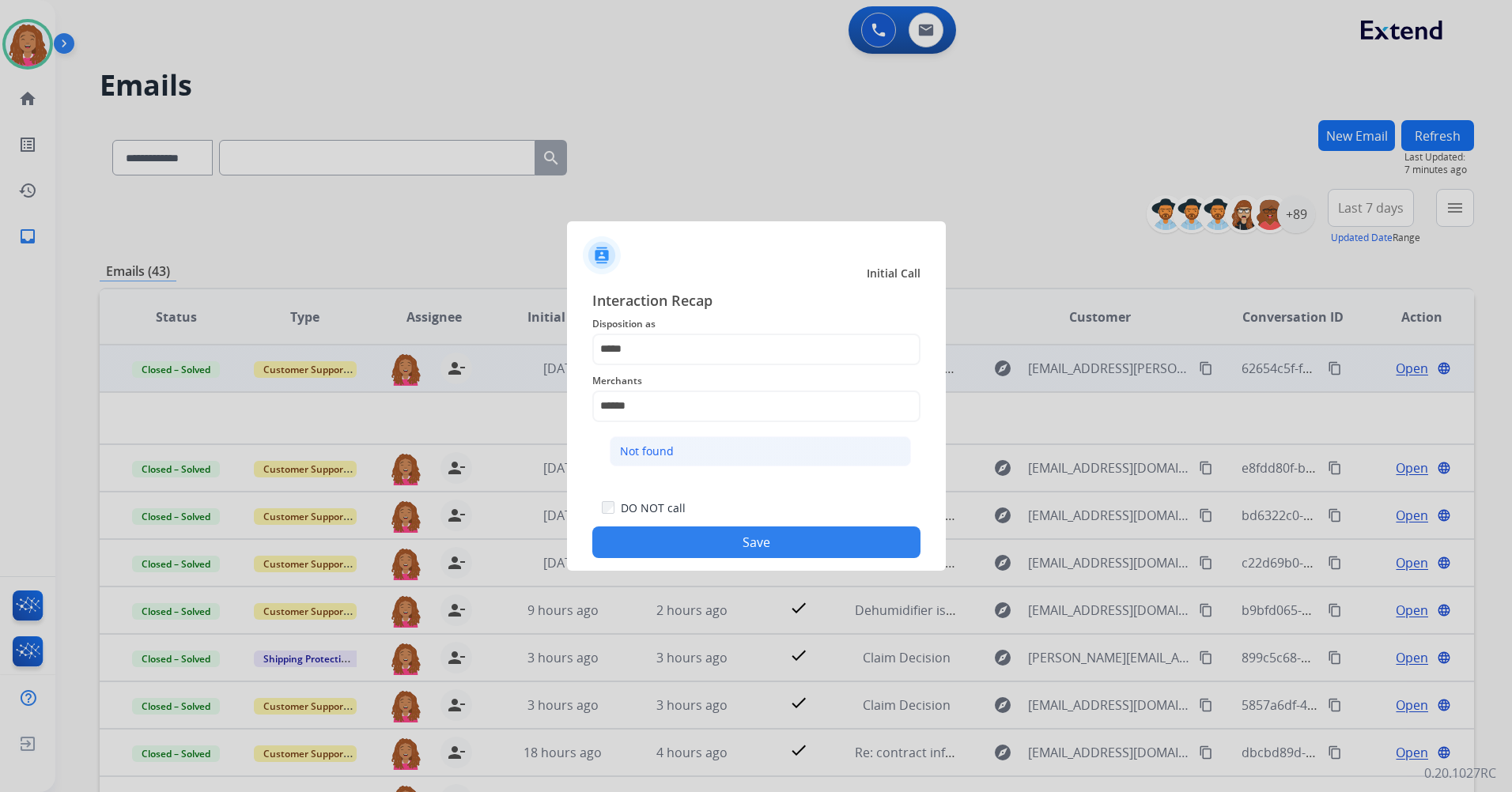
click at [700, 442] on li "Not found" at bounding box center [761, 451] width 302 height 30
type input "*********"
click at [715, 547] on button "Save" at bounding box center [756, 543] width 328 height 32
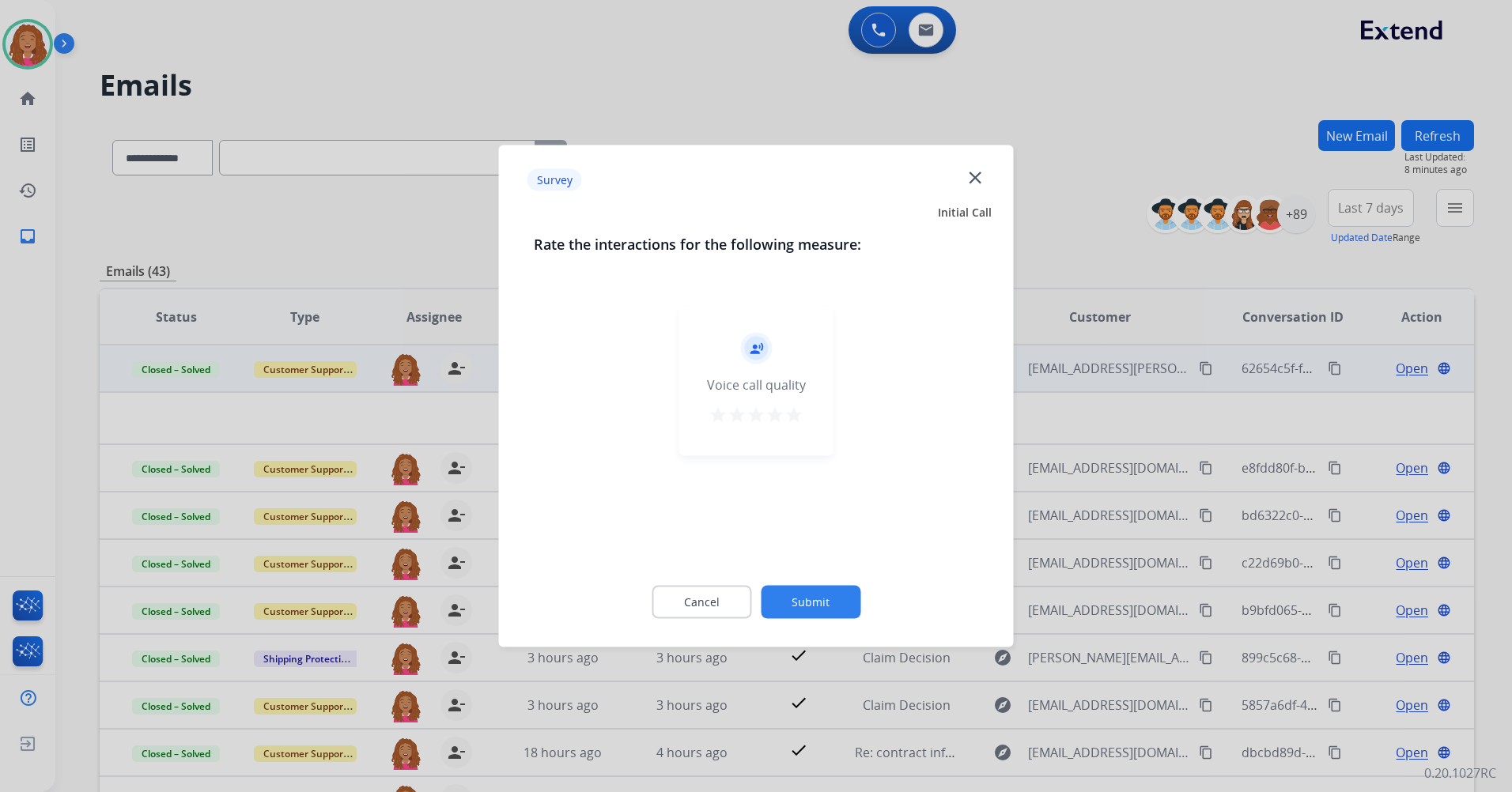
click at [712, 415] on mat-icon "star" at bounding box center [718, 414] width 19 height 19
click at [807, 590] on button "Submit" at bounding box center [810, 602] width 100 height 33
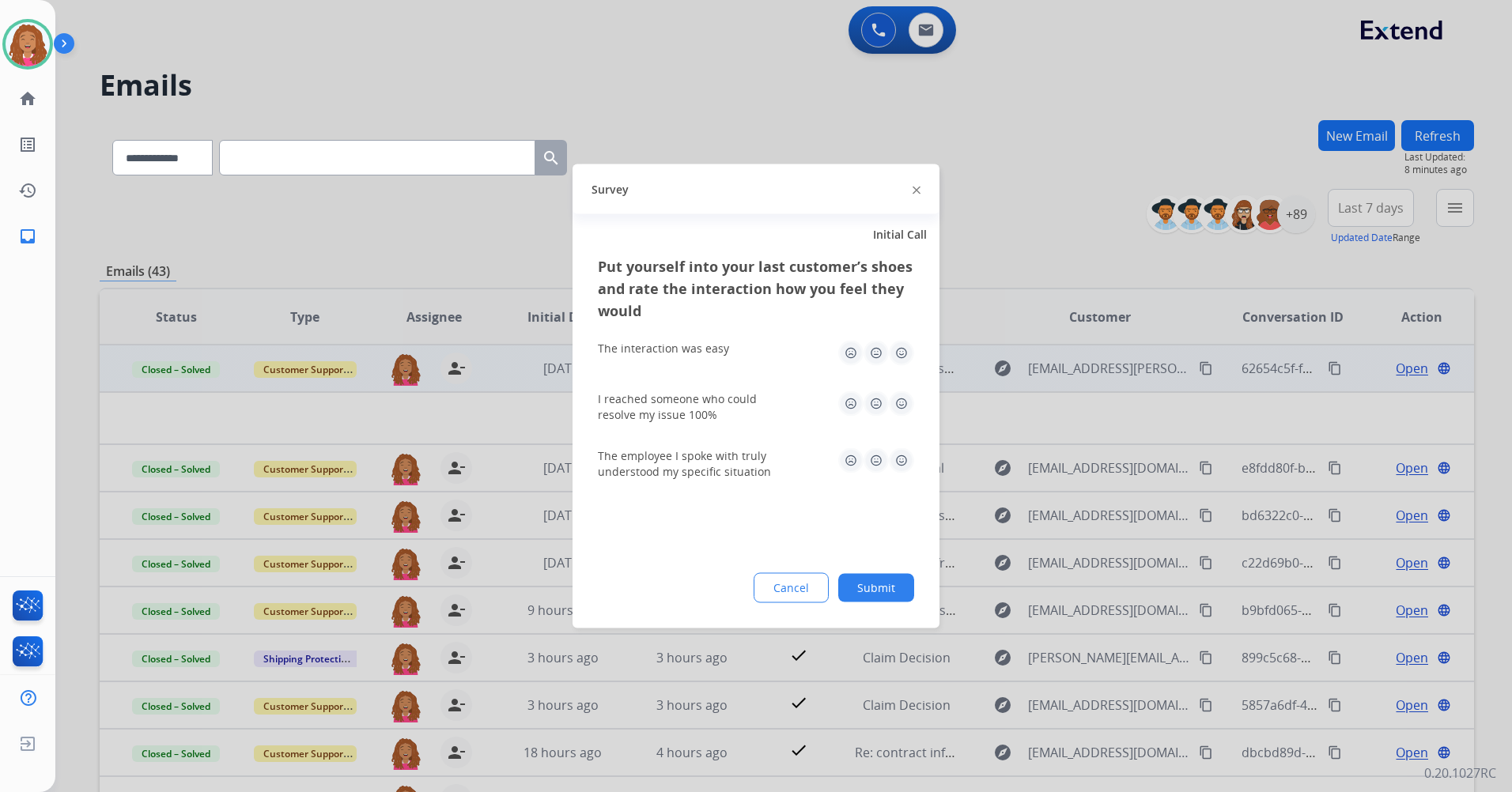
click at [905, 354] on img at bounding box center [901, 353] width 25 height 25
click at [909, 399] on img at bounding box center [901, 404] width 25 height 25
click at [908, 467] on img at bounding box center [901, 460] width 25 height 25
click at [894, 591] on button "Submit" at bounding box center [875, 588] width 76 height 28
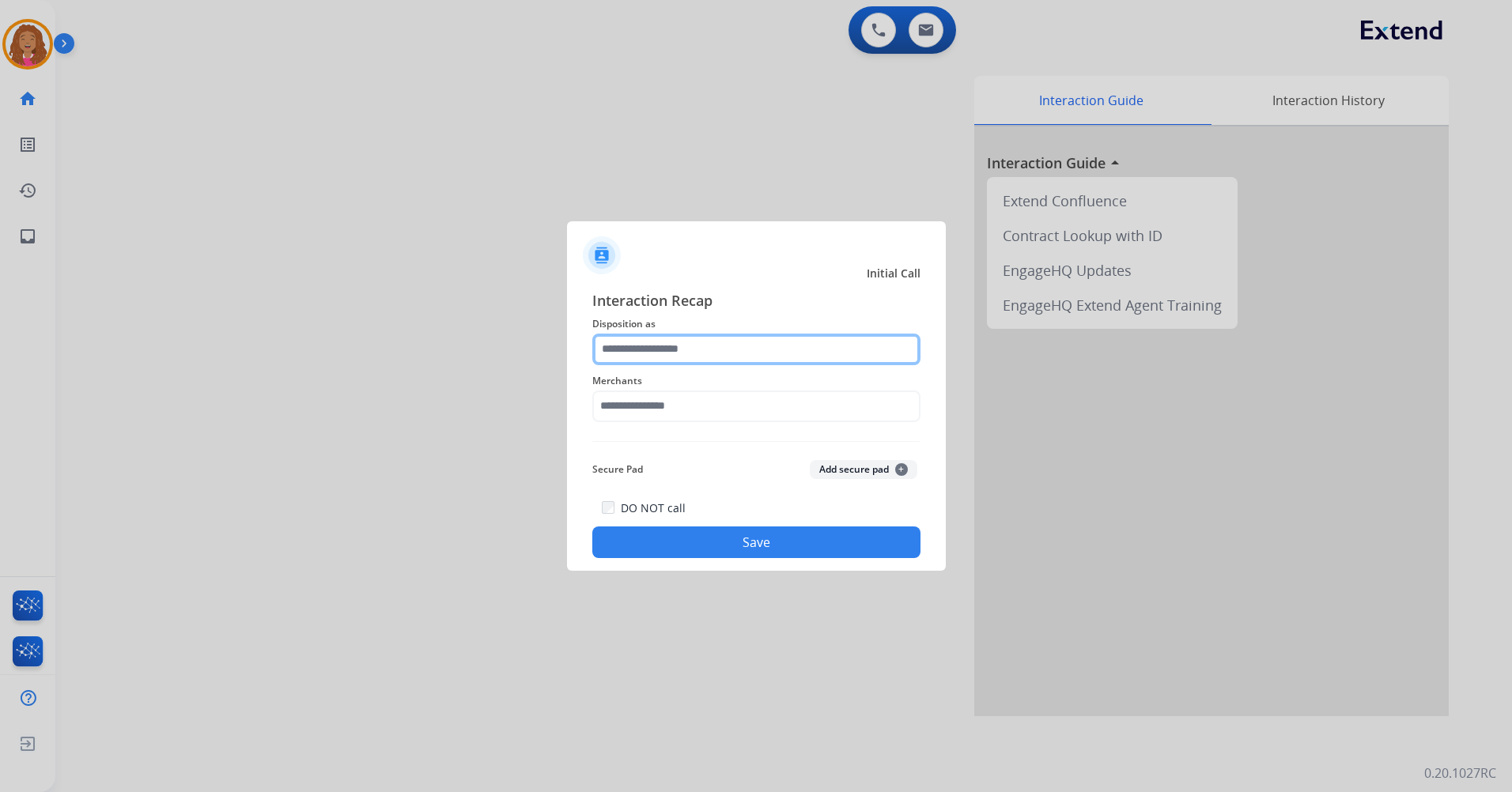
click at [696, 357] on input "text" at bounding box center [756, 349] width 328 height 32
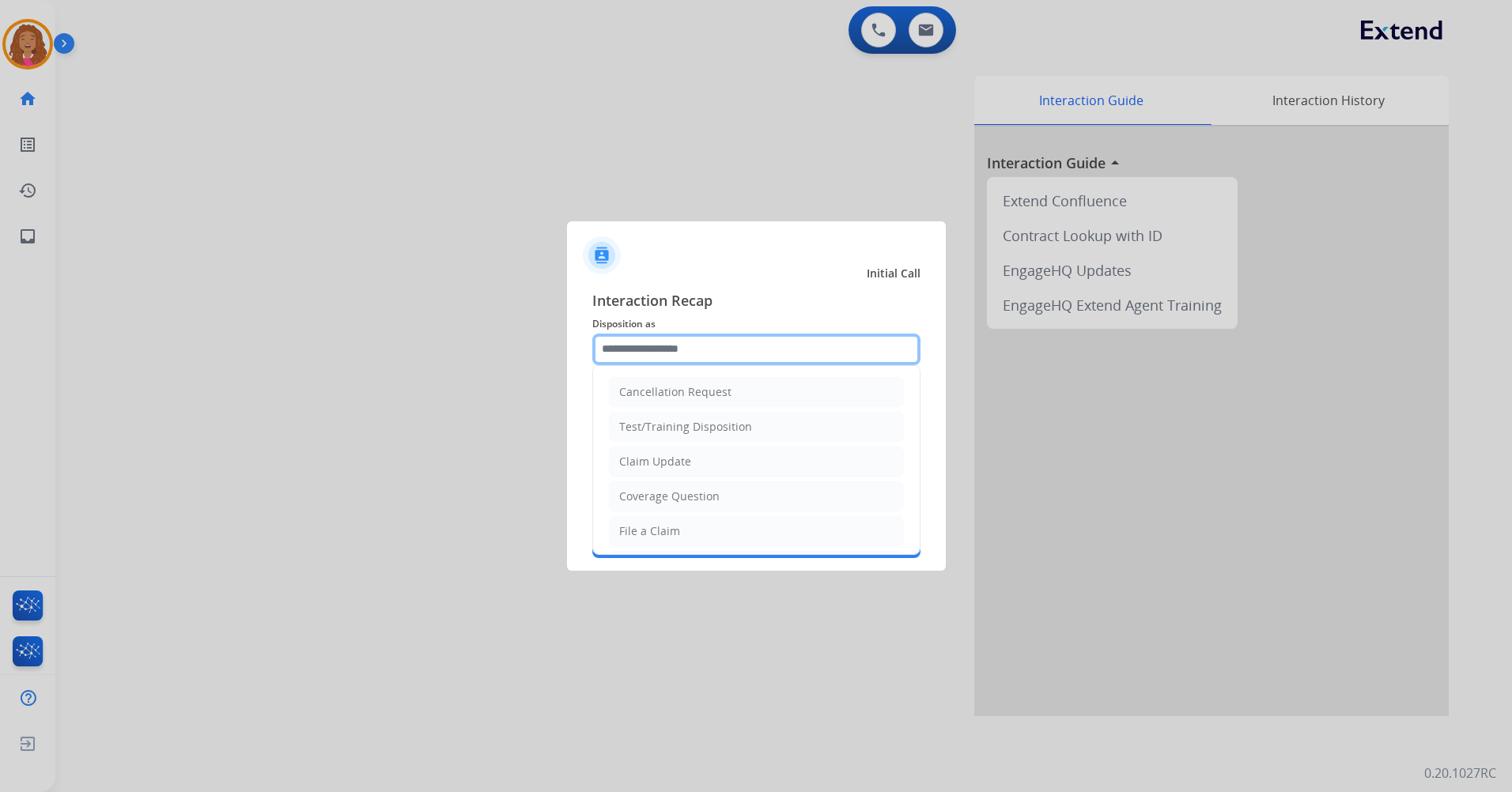
click at [839, 347] on input "text" at bounding box center [756, 349] width 328 height 32
click at [764, 352] on input "text" at bounding box center [756, 349] width 328 height 32
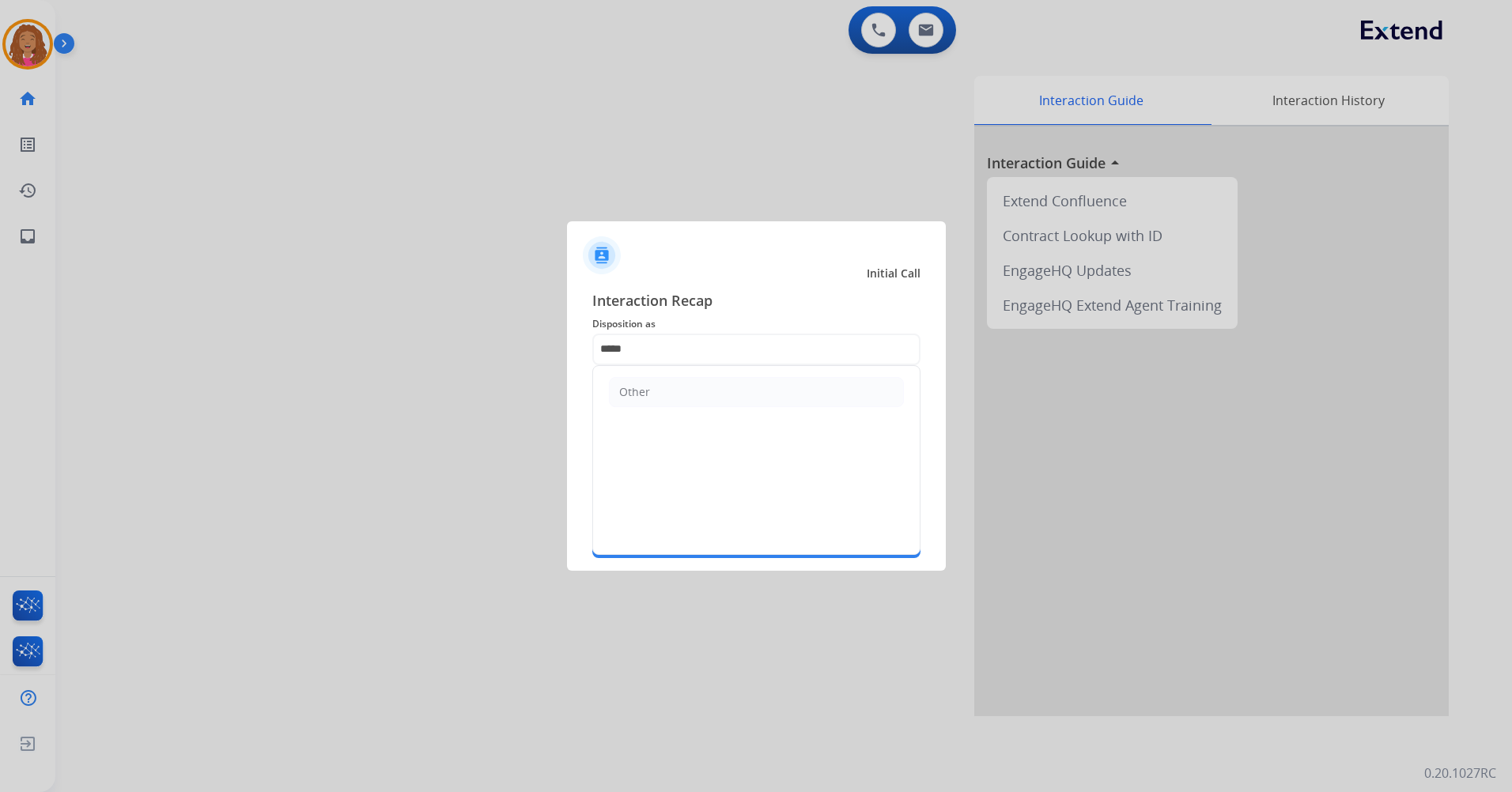
click at [739, 388] on li "Other" at bounding box center [756, 392] width 295 height 30
type input "*****"
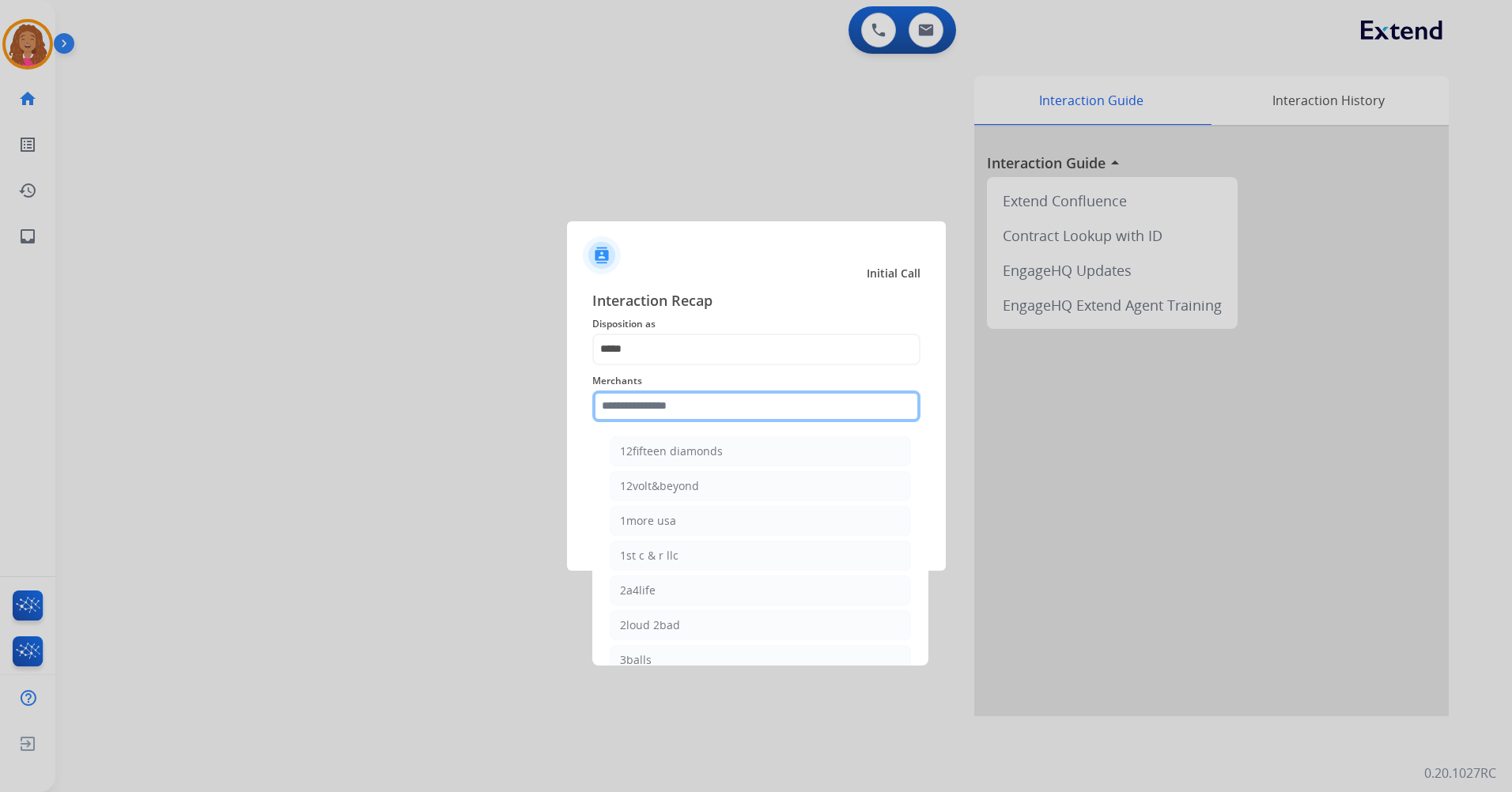
click at [718, 401] on input "text" at bounding box center [756, 406] width 328 height 32
click at [698, 401] on input "text" at bounding box center [756, 406] width 328 height 32
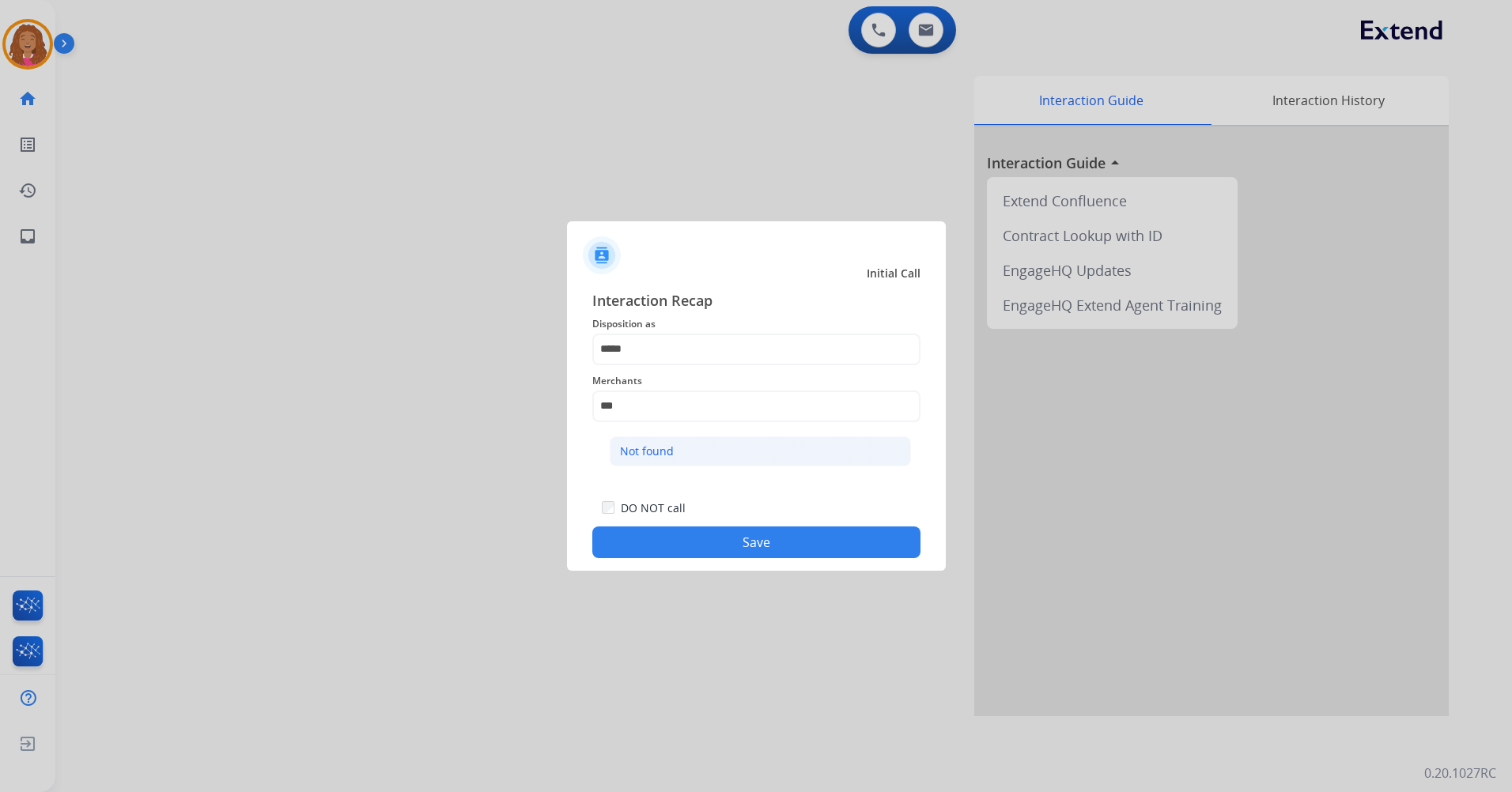
click at [653, 449] on div "Not found" at bounding box center [647, 450] width 54 height 16
type input "*********"
click at [712, 523] on div "DO NOT call Save" at bounding box center [756, 528] width 328 height 60
click at [711, 542] on button "Save" at bounding box center [756, 543] width 328 height 32
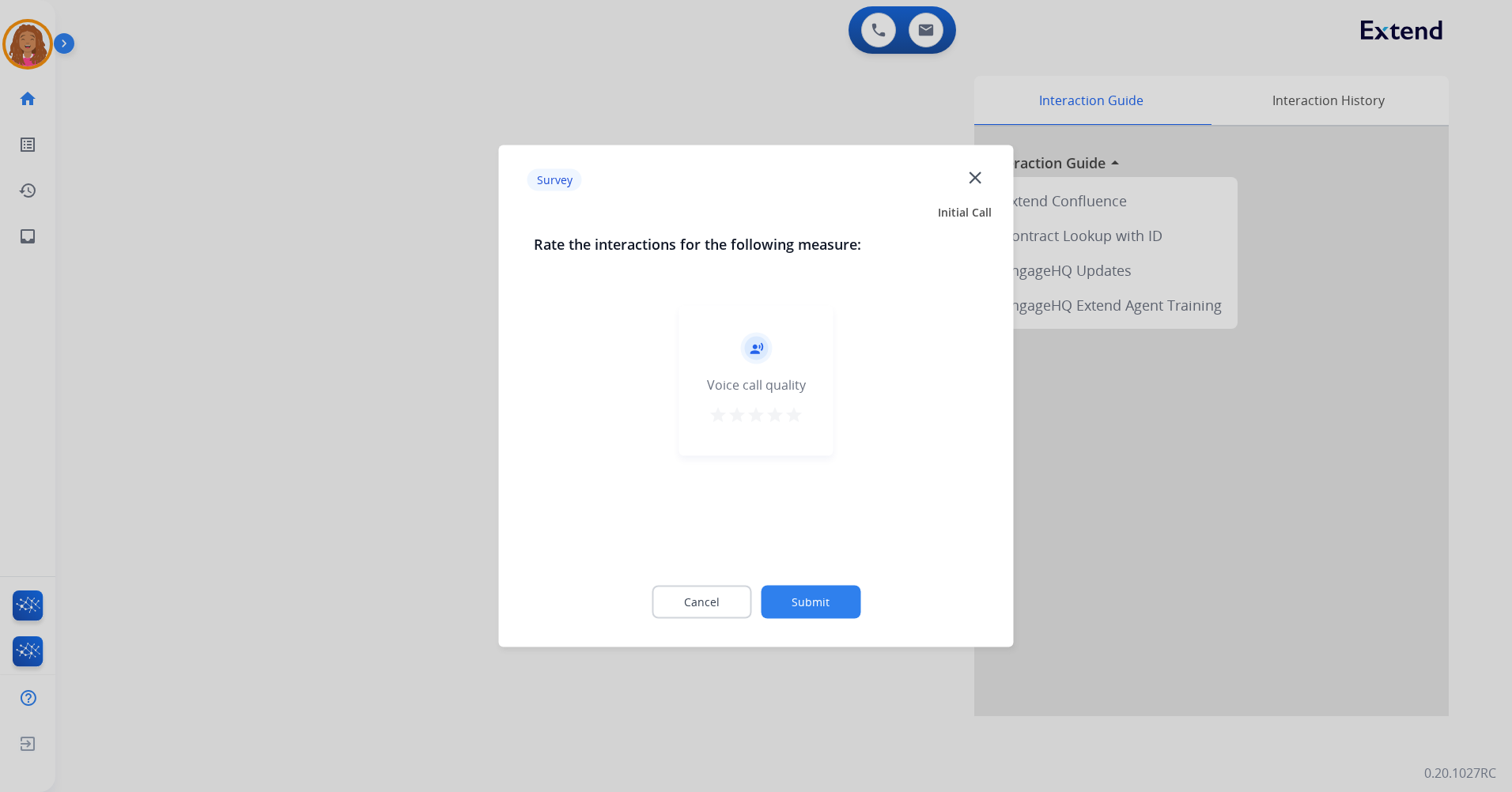
click at [708, 414] on div "record_voice_over Voice call quality star star star star star" at bounding box center [756, 380] width 154 height 150
click at [716, 416] on mat-icon "star" at bounding box center [718, 414] width 19 height 19
click at [831, 600] on button "Submit" at bounding box center [810, 602] width 100 height 33
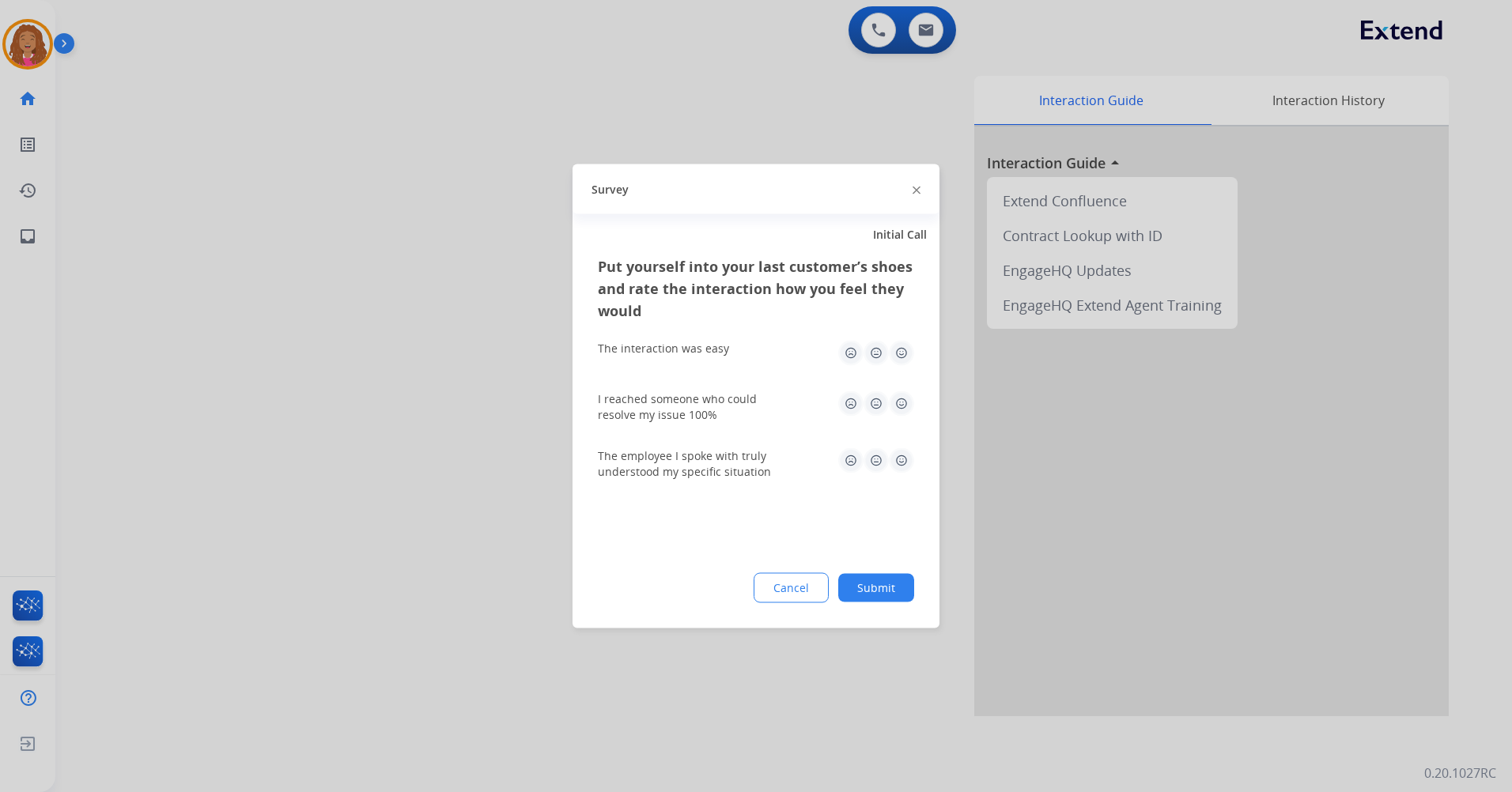
click at [849, 355] on img at bounding box center [850, 353] width 25 height 25
click at [851, 404] on img at bounding box center [850, 404] width 25 height 25
click at [851, 356] on img at bounding box center [850, 353] width 25 height 25
click at [852, 407] on img at bounding box center [850, 404] width 25 height 25
click at [894, 408] on img at bounding box center [901, 404] width 25 height 25
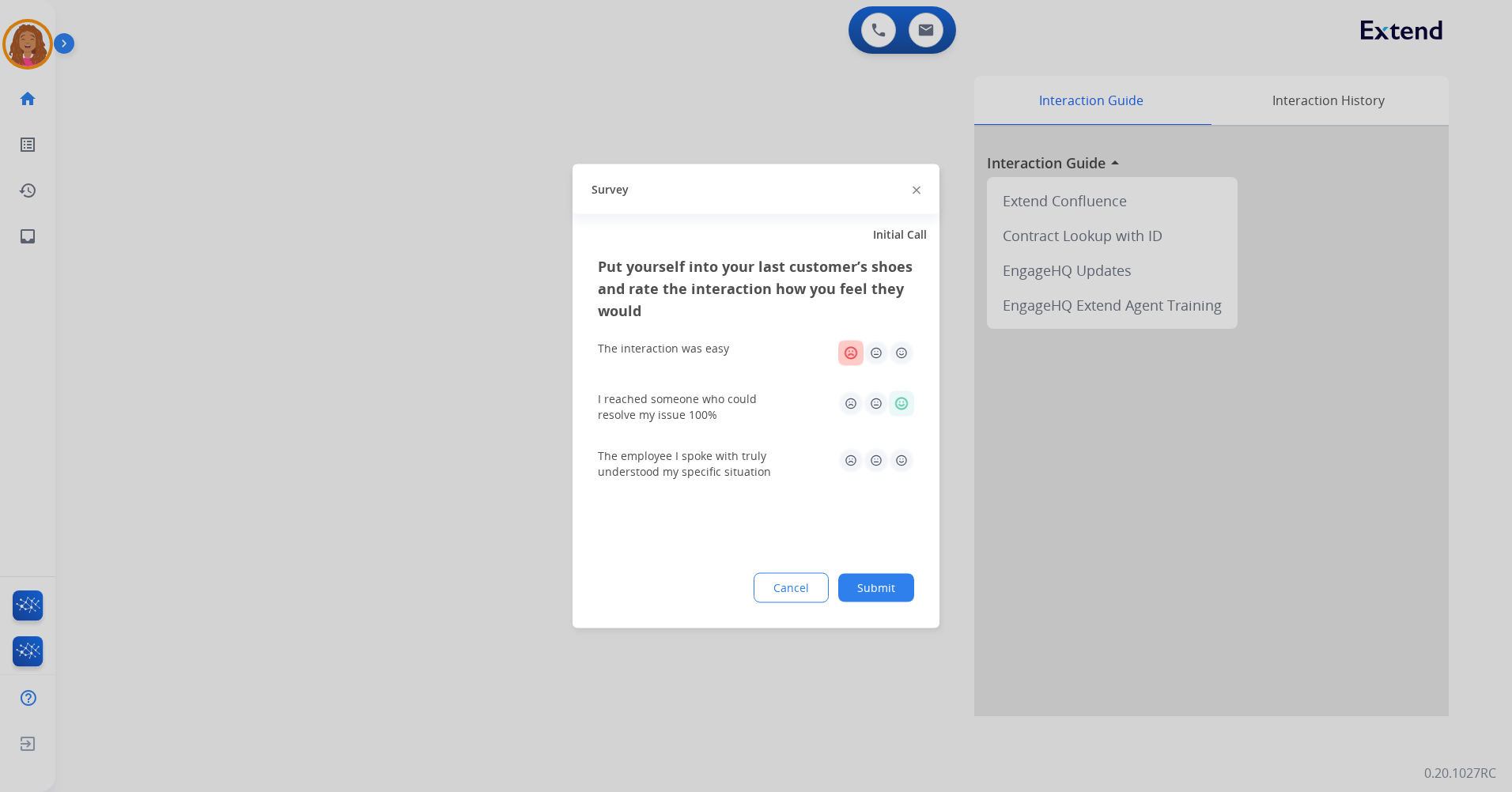
click at [897, 352] on img at bounding box center [901, 353] width 25 height 25
click at [895, 466] on img at bounding box center [901, 460] width 25 height 25
click at [871, 583] on button "Submit" at bounding box center [875, 588] width 76 height 28
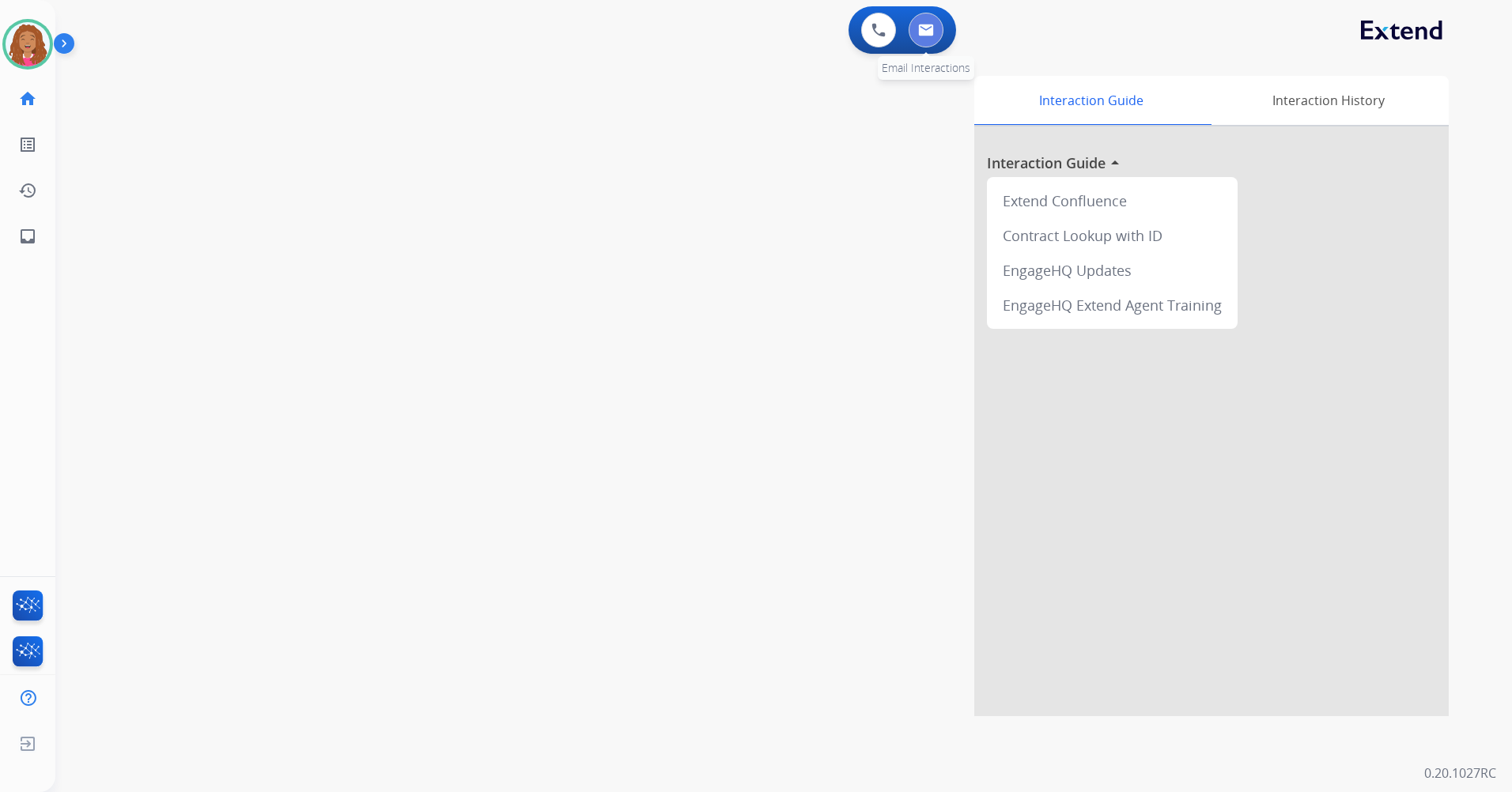
click at [933, 35] on img at bounding box center [926, 29] width 16 height 13
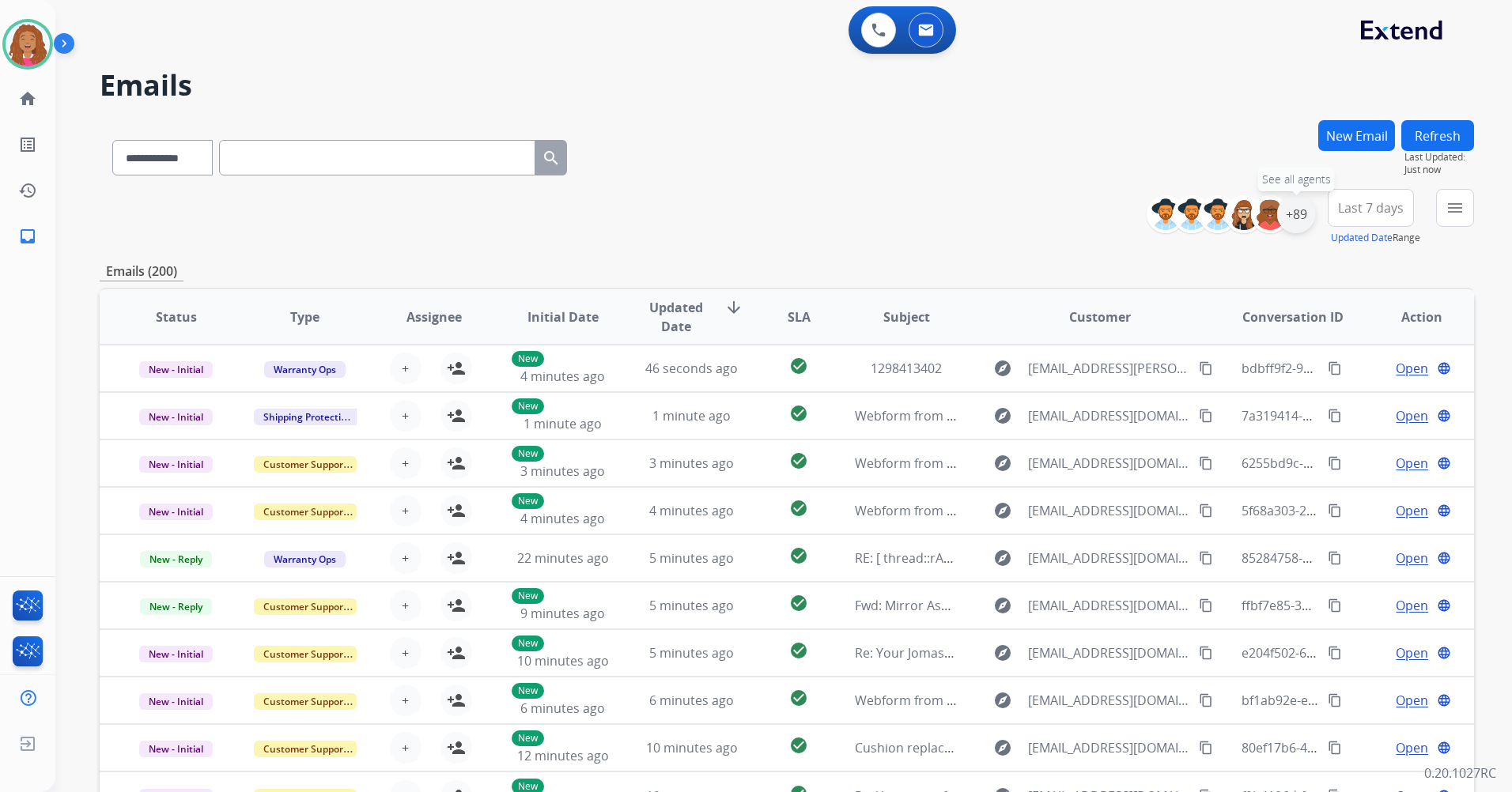
click at [1300, 215] on div "+89" at bounding box center [1295, 213] width 38 height 38
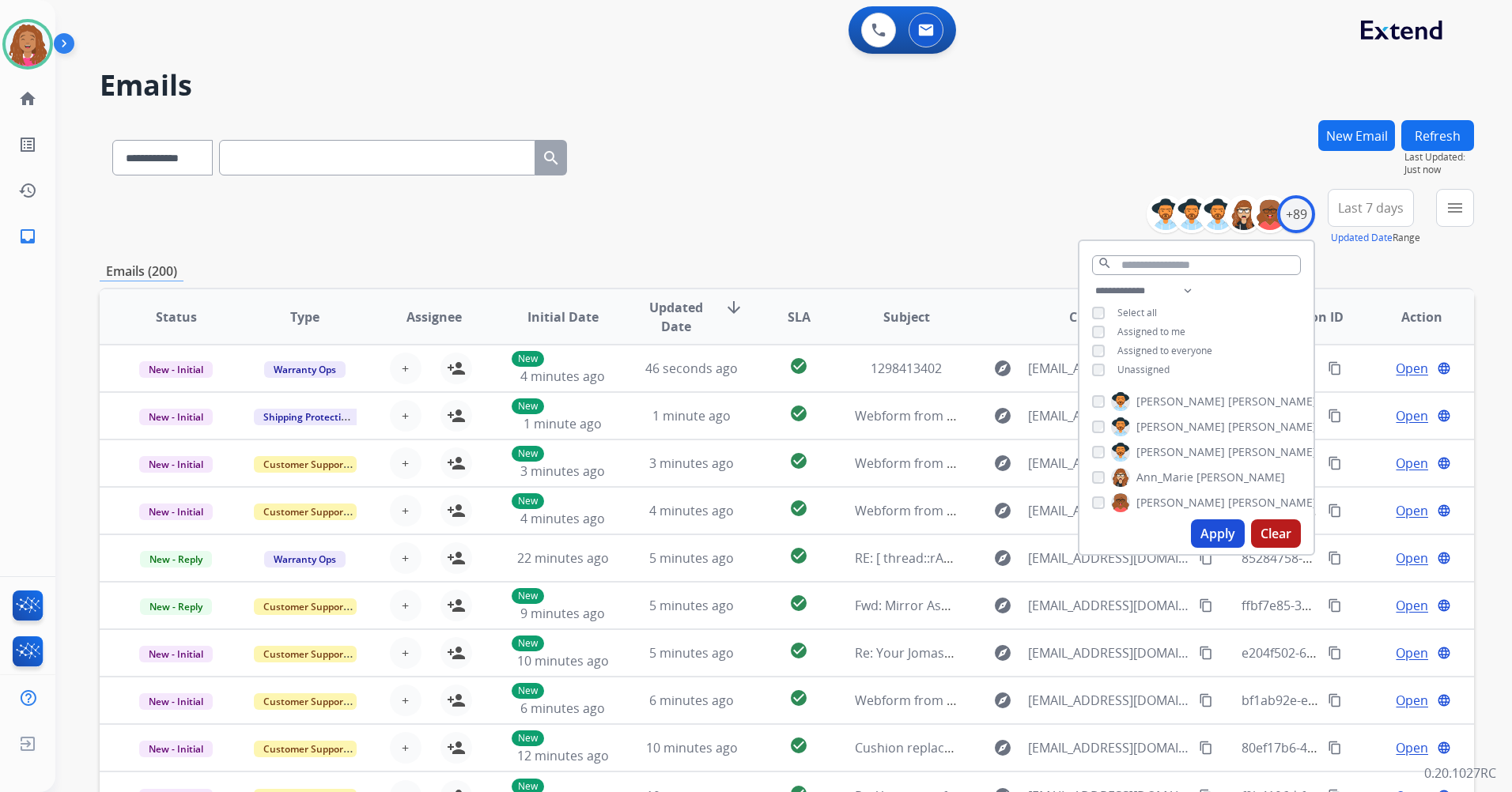
click at [1147, 367] on span "Unassigned" at bounding box center [1143, 369] width 52 height 13
drag, startPoint x: 1215, startPoint y: 536, endPoint x: 1314, endPoint y: 429, distance: 145.8
click at [1215, 535] on button "Apply" at bounding box center [1217, 533] width 54 height 28
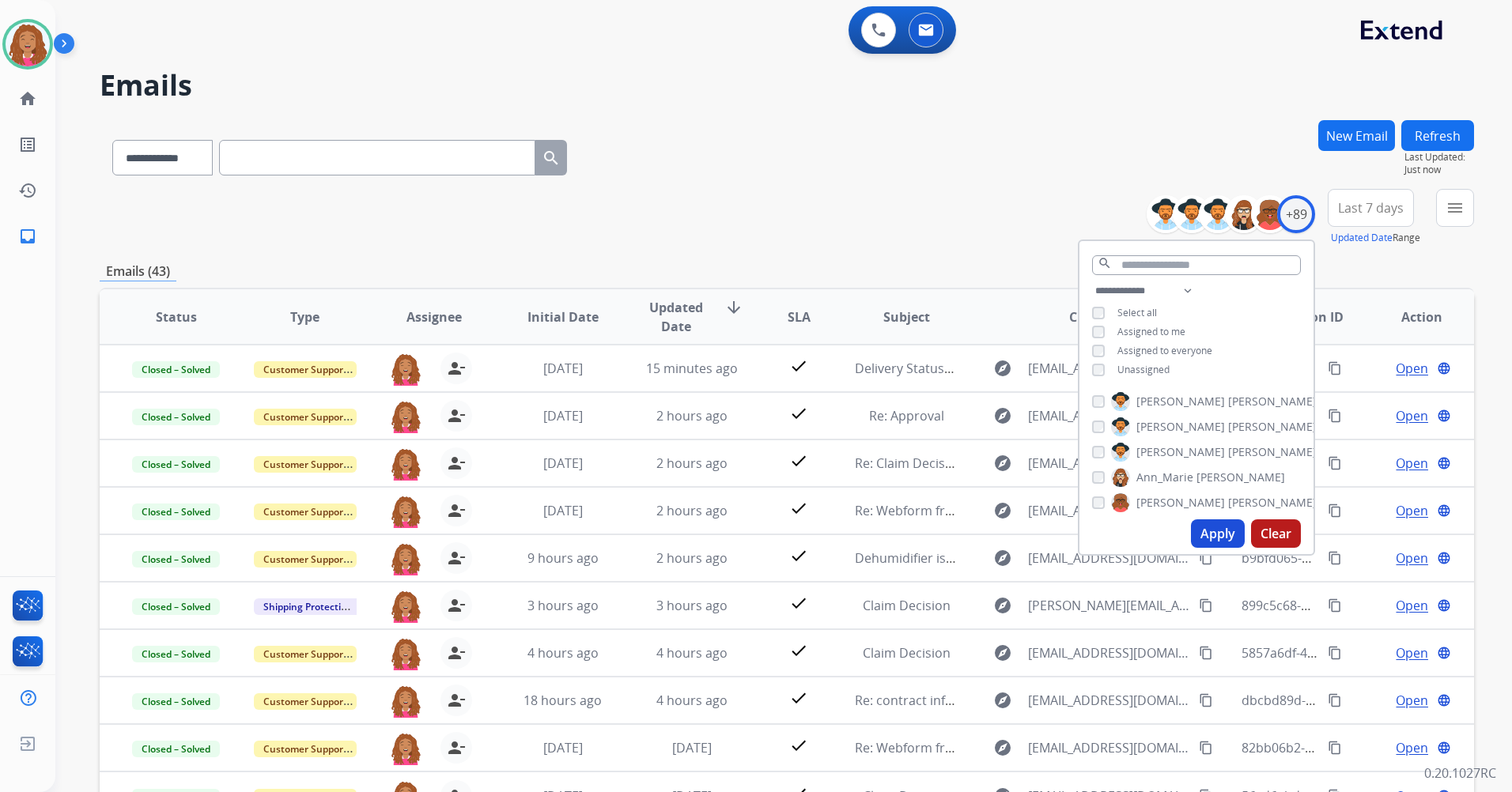
click at [1062, 183] on div "**********" at bounding box center [787, 154] width 1374 height 69
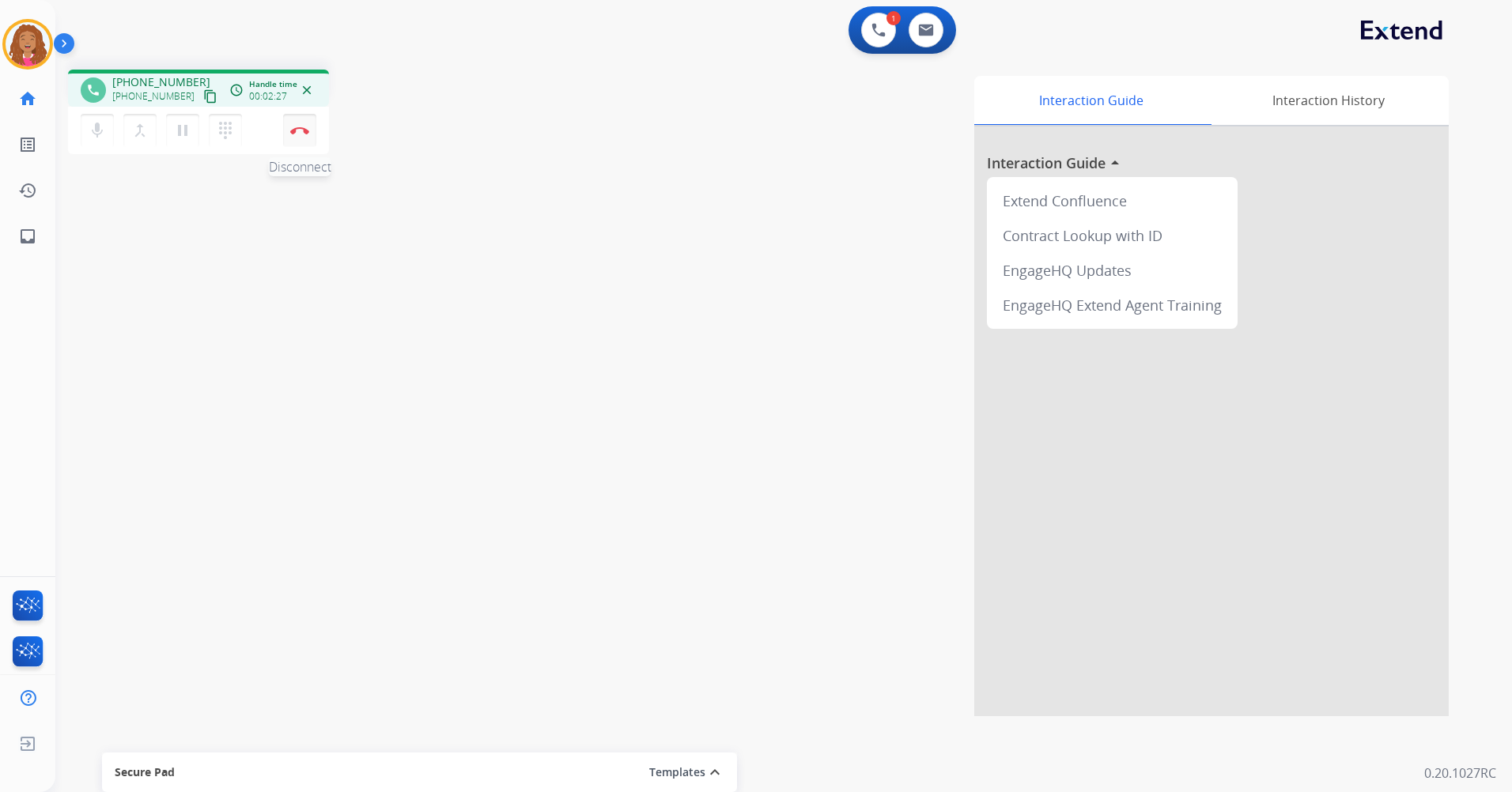
click at [303, 126] on button "Disconnect" at bounding box center [300, 131] width 34 height 33
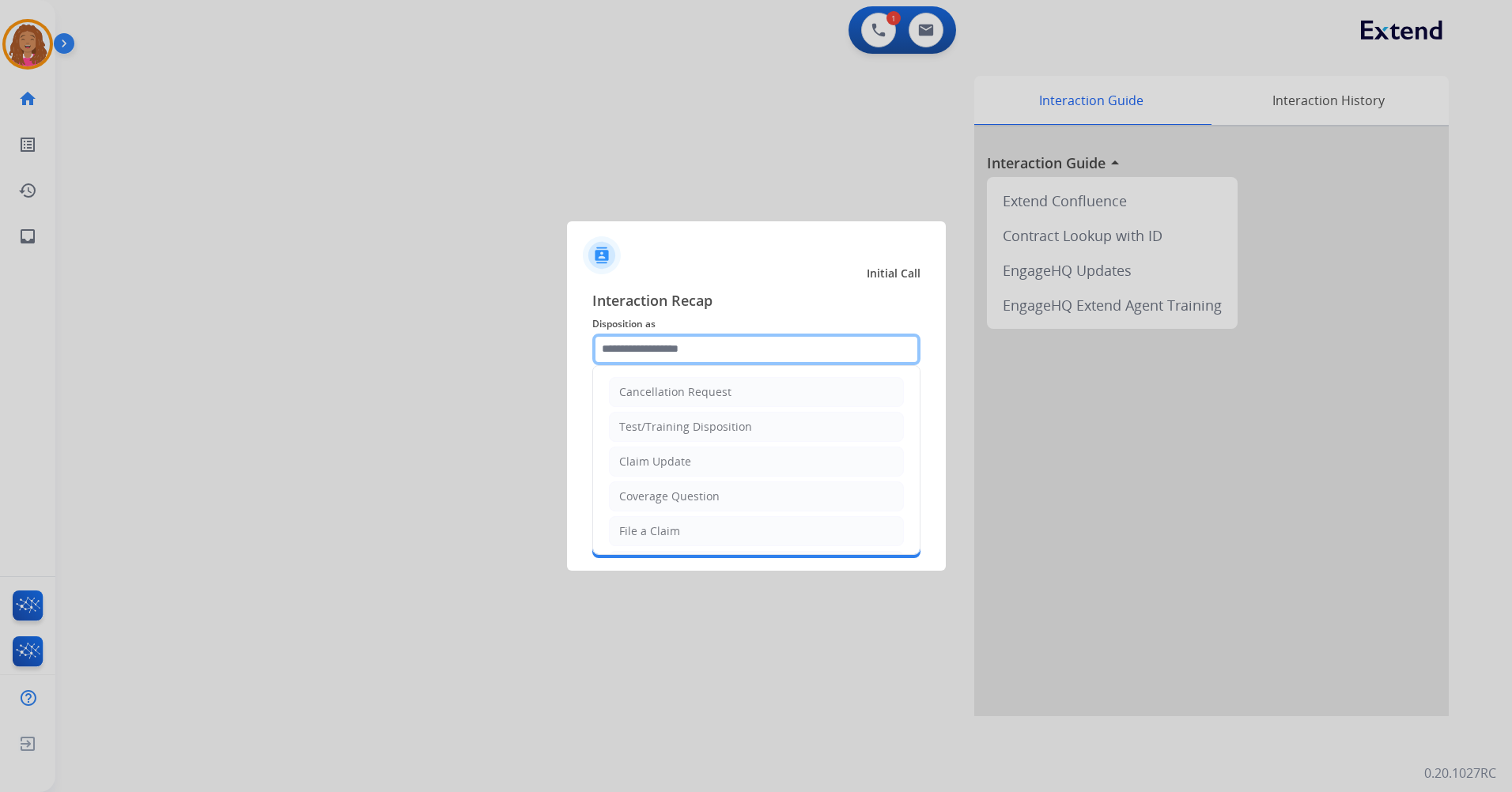
click at [728, 349] on input "text" at bounding box center [756, 349] width 328 height 32
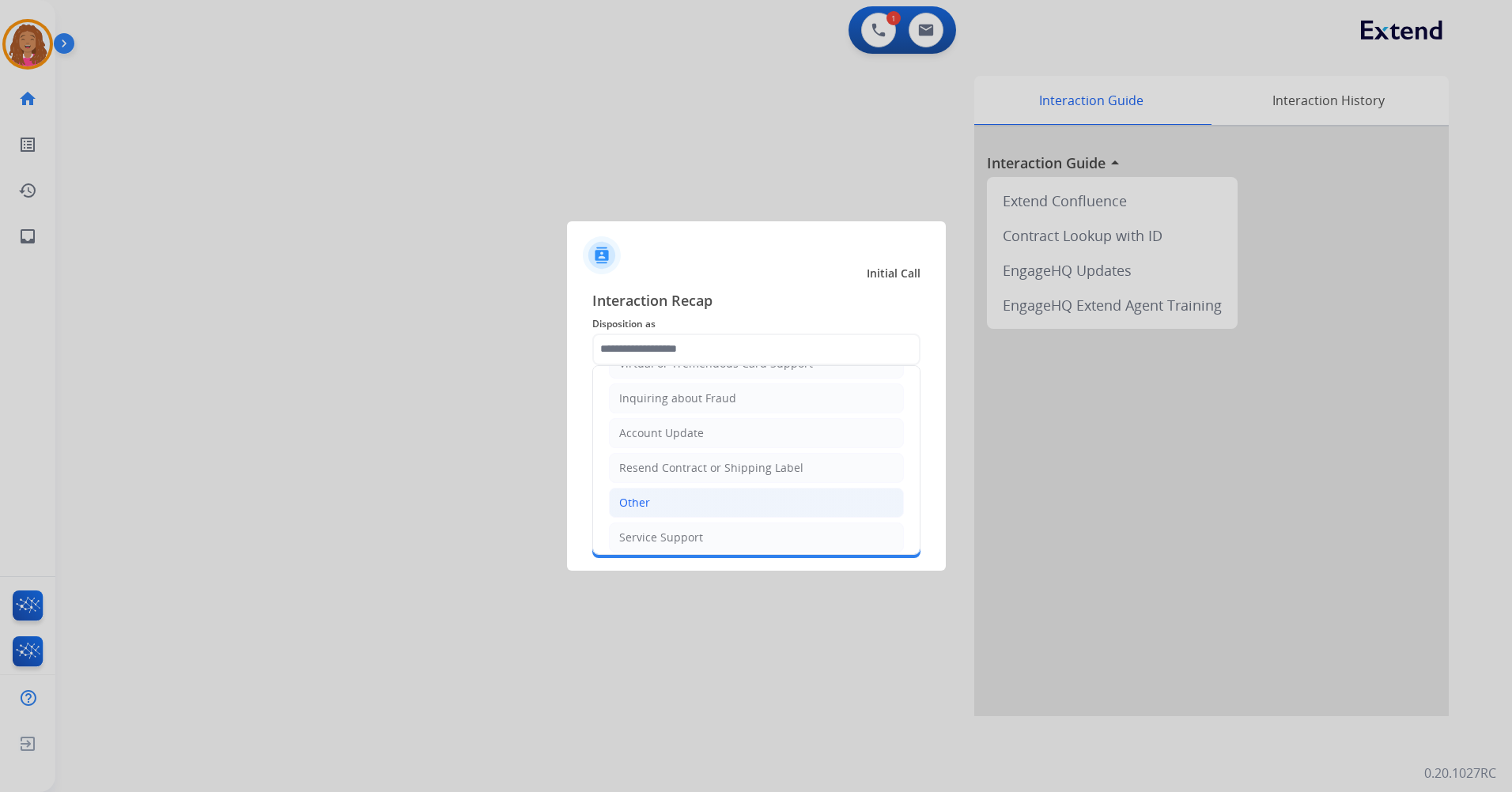
click at [656, 505] on li "Other" at bounding box center [756, 502] width 295 height 30
type input "*****"
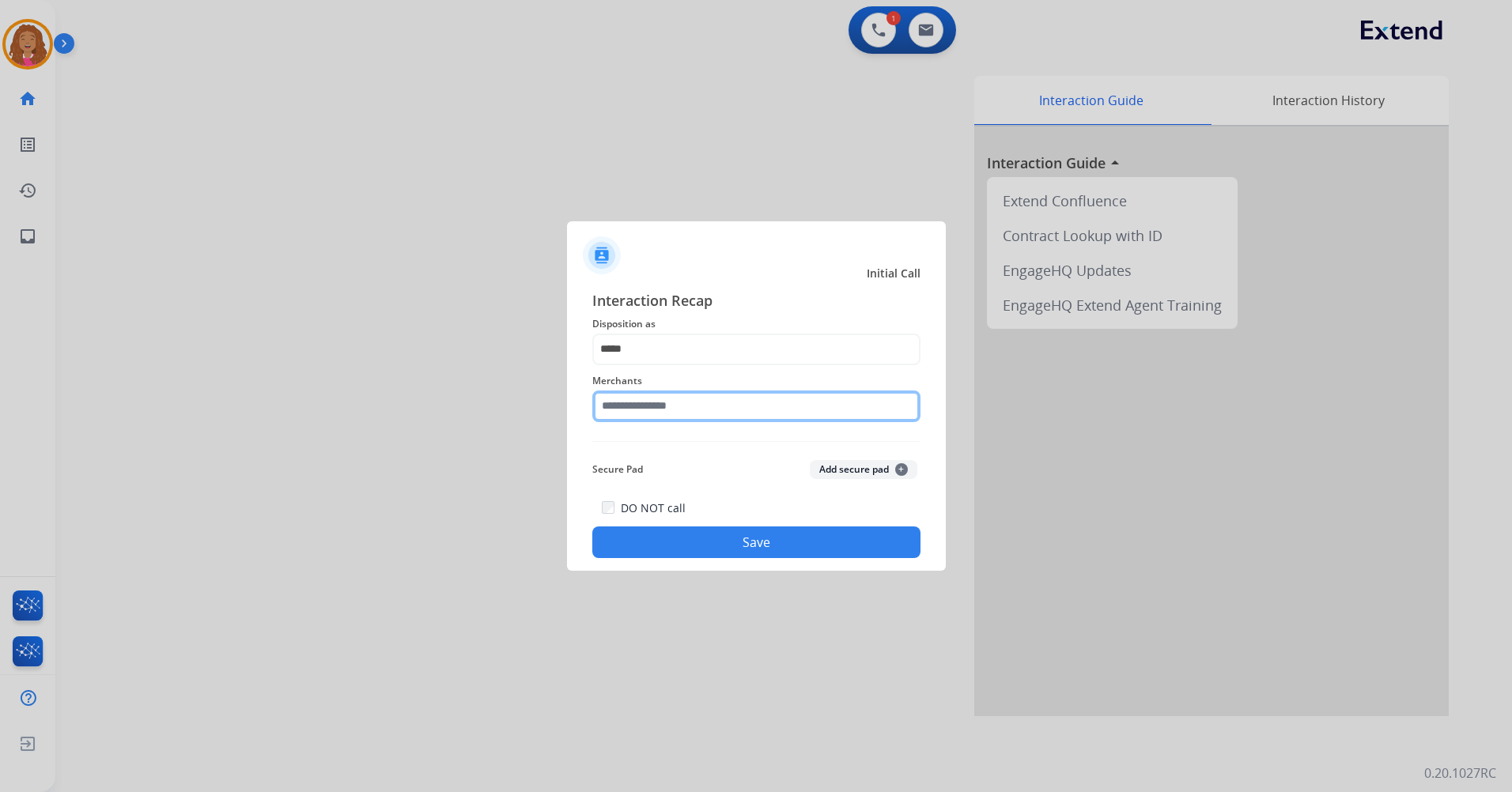
click at [686, 399] on input "text" at bounding box center [756, 406] width 328 height 32
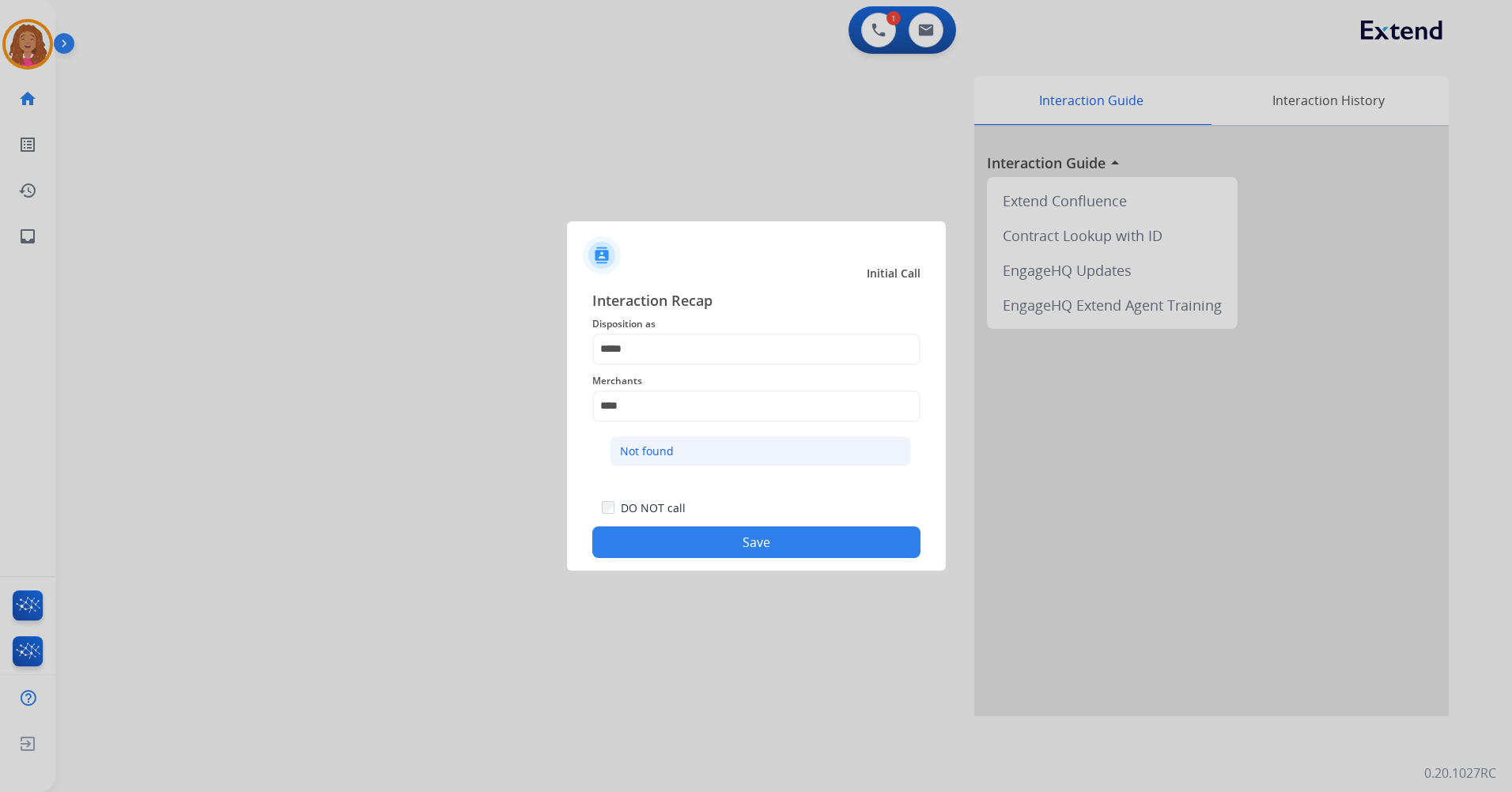
click at [658, 448] on div "Not found" at bounding box center [647, 450] width 54 height 16
type input "*********"
click at [715, 543] on button "Save" at bounding box center [756, 543] width 328 height 32
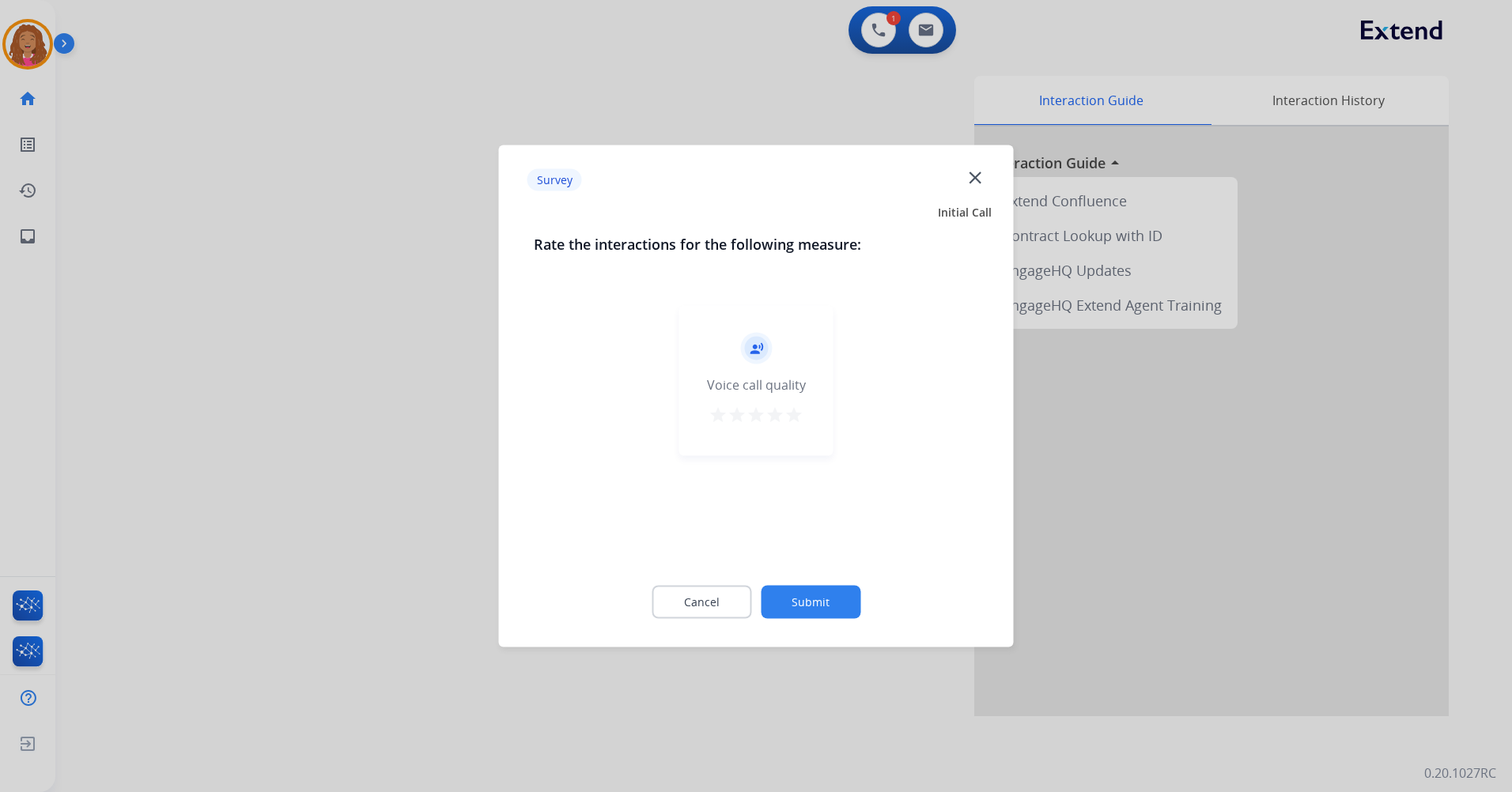
click at [802, 415] on mat-icon "star" at bounding box center [793, 414] width 19 height 19
click at [788, 599] on button "Submit" at bounding box center [810, 602] width 100 height 33
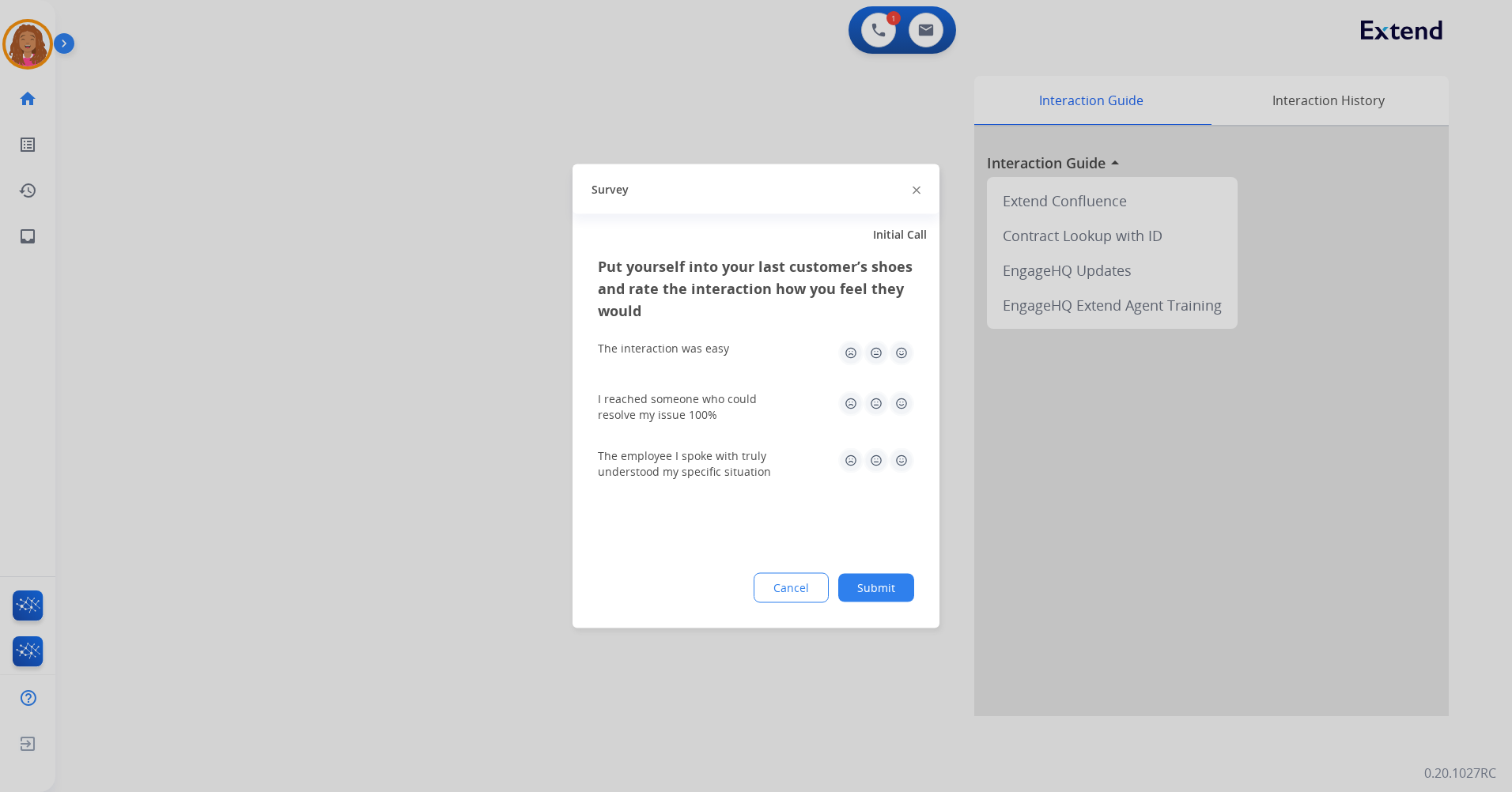
click at [901, 352] on img at bounding box center [901, 353] width 25 height 25
click at [896, 401] on img at bounding box center [901, 404] width 25 height 25
drag, startPoint x: 899, startPoint y: 457, endPoint x: 895, endPoint y: 475, distance: 18.4
click at [898, 457] on img at bounding box center [901, 460] width 25 height 25
click at [877, 598] on button "Submit" at bounding box center [875, 588] width 76 height 28
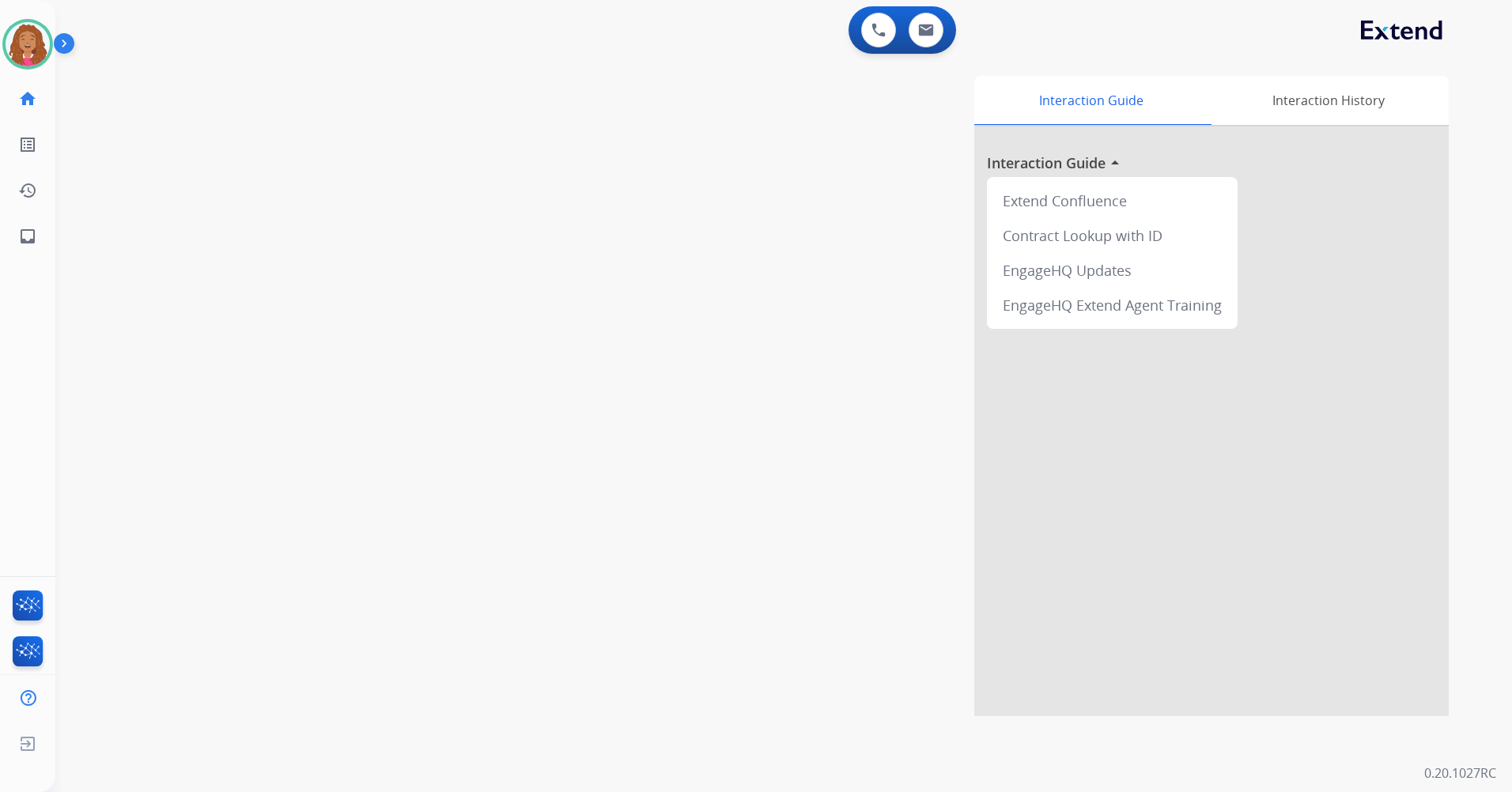
drag, startPoint x: 22, startPoint y: 47, endPoint x: 57, endPoint y: 49, distance: 35.1
click at [22, 46] on img at bounding box center [28, 44] width 44 height 44
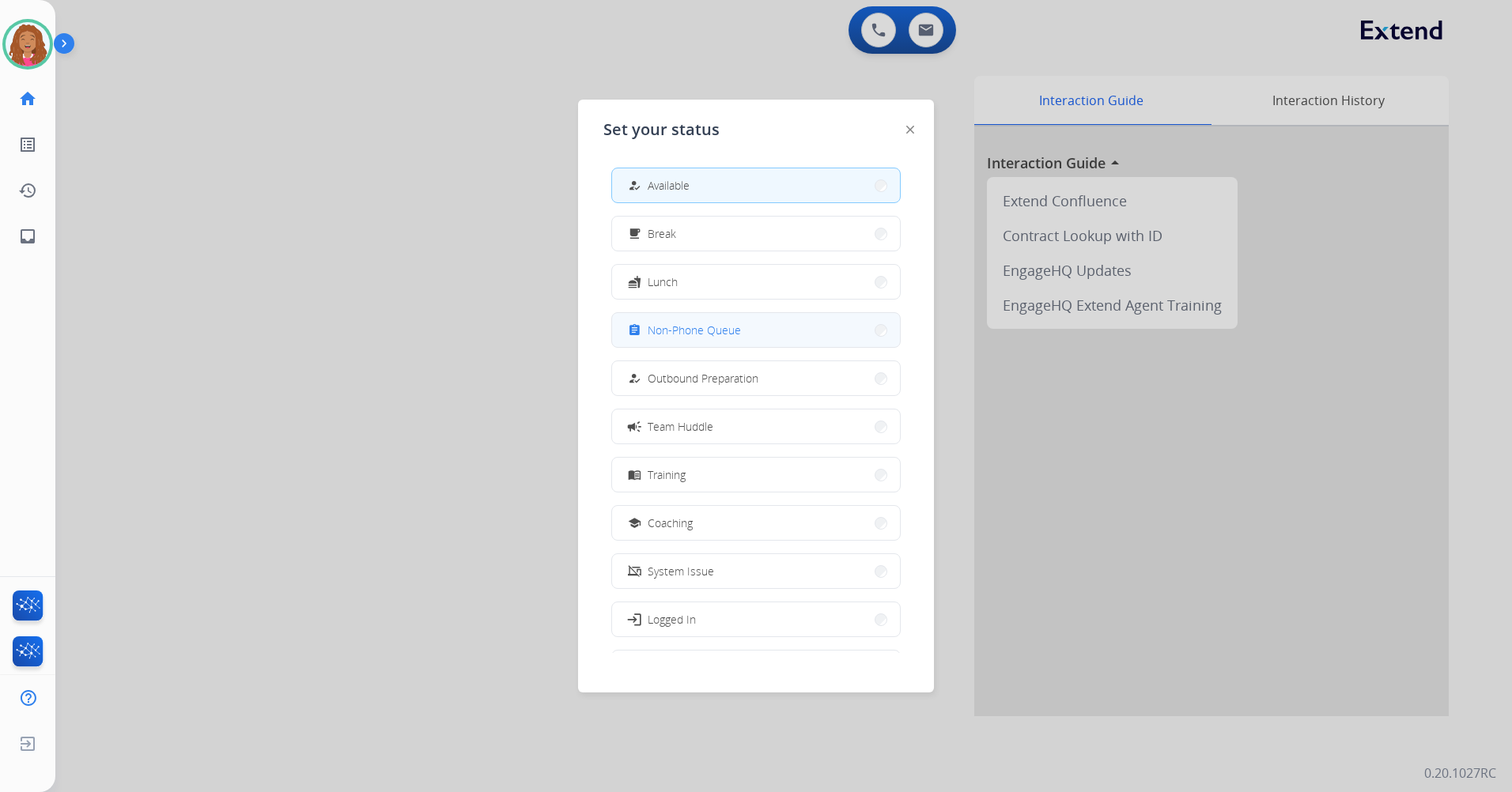
click at [678, 328] on span "Non-Phone Queue" at bounding box center [694, 330] width 93 height 17
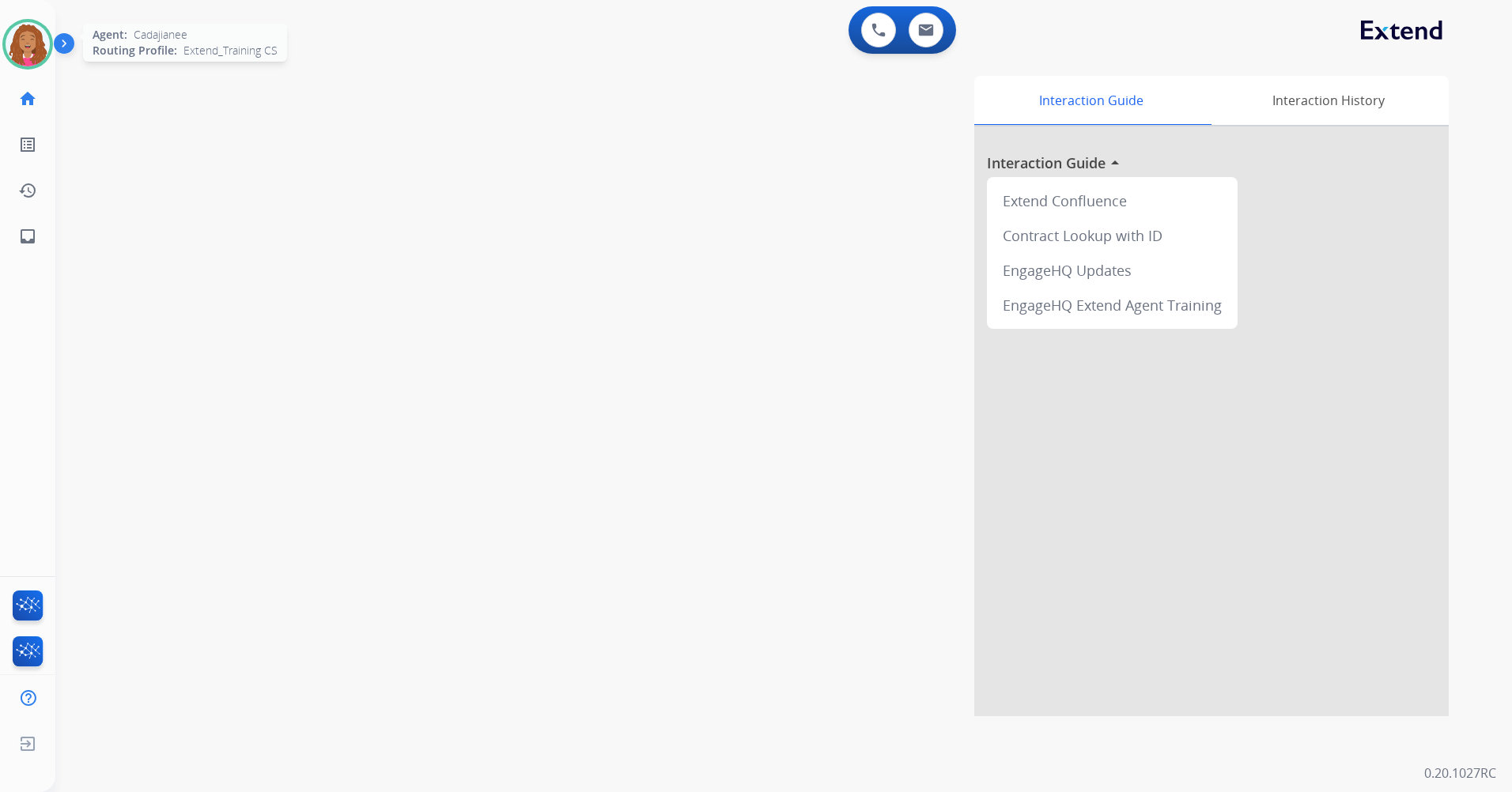
click at [18, 35] on img at bounding box center [28, 44] width 44 height 44
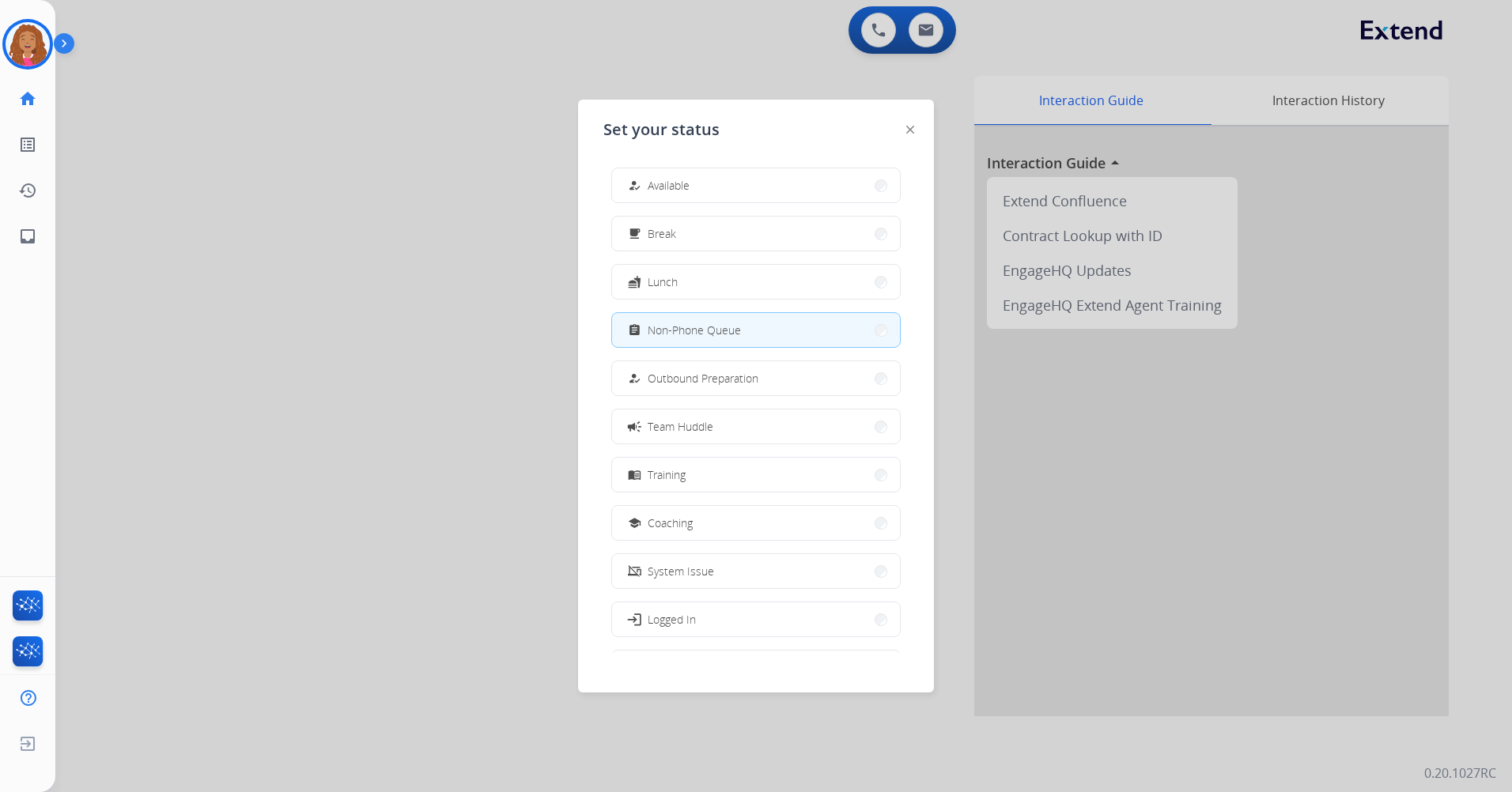
click at [908, 129] on img at bounding box center [910, 129] width 8 height 8
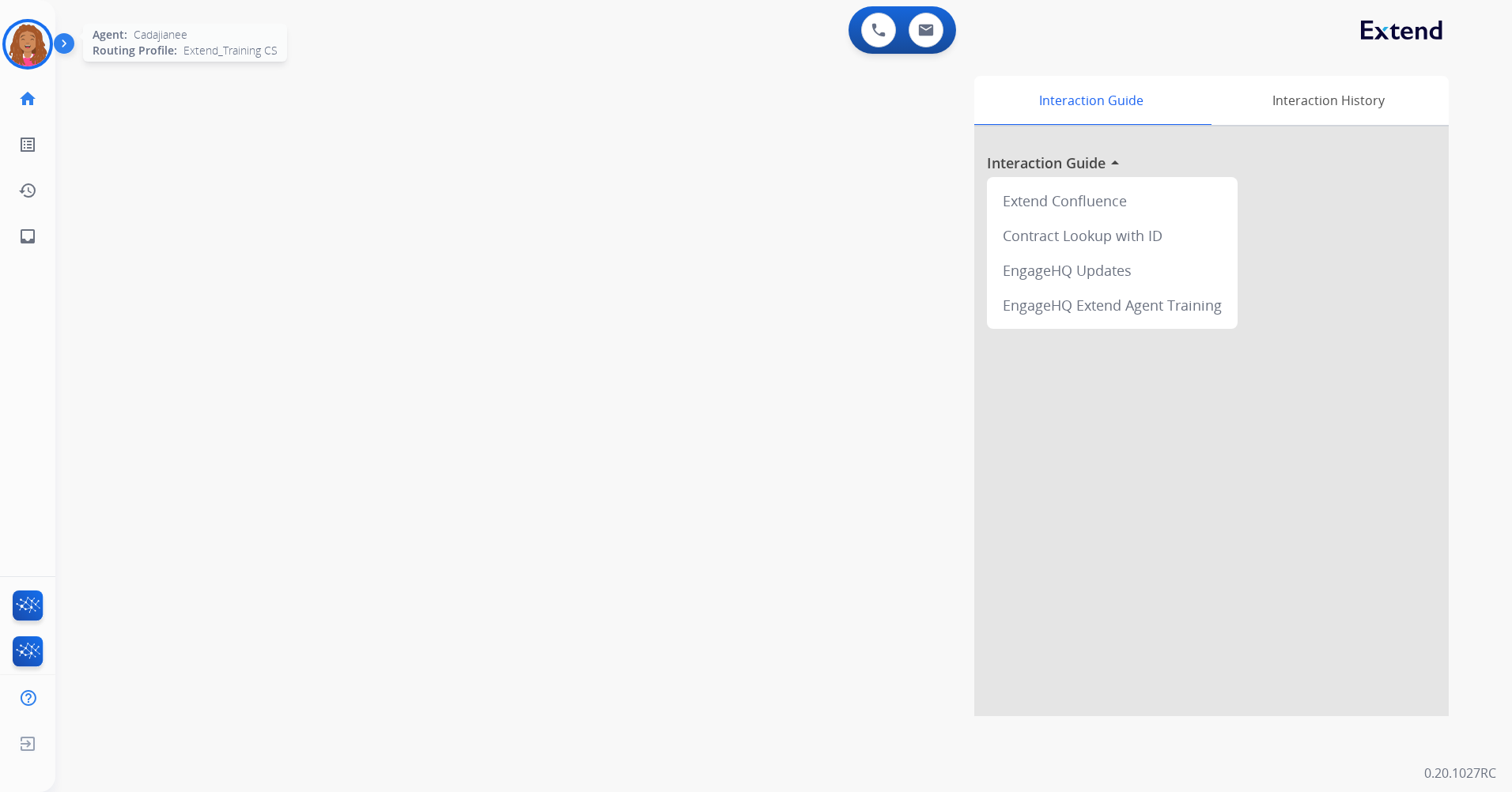
click at [31, 38] on img at bounding box center [28, 44] width 44 height 44
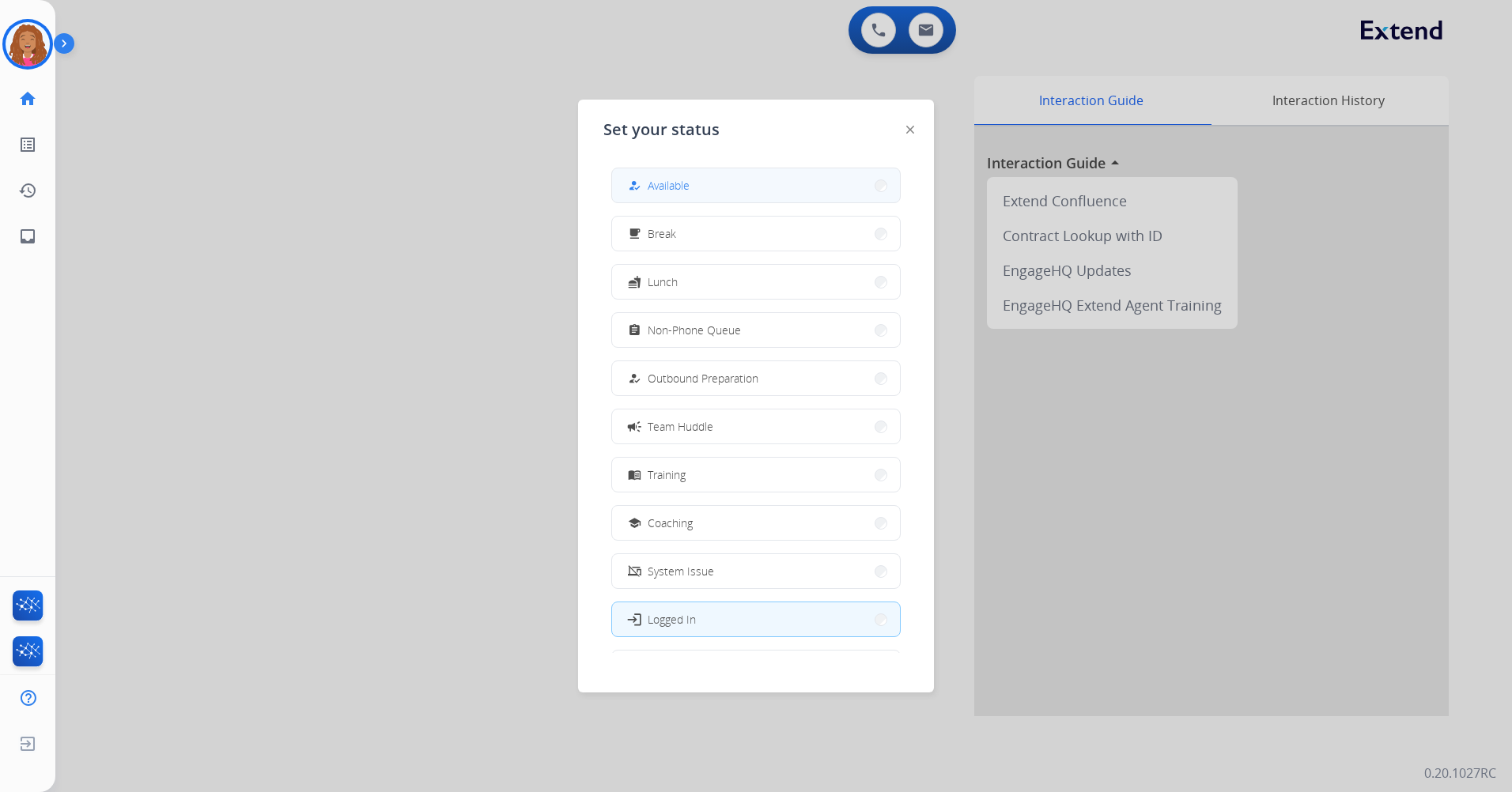
click at [742, 176] on button "how_to_reg Available" at bounding box center [756, 185] width 288 height 34
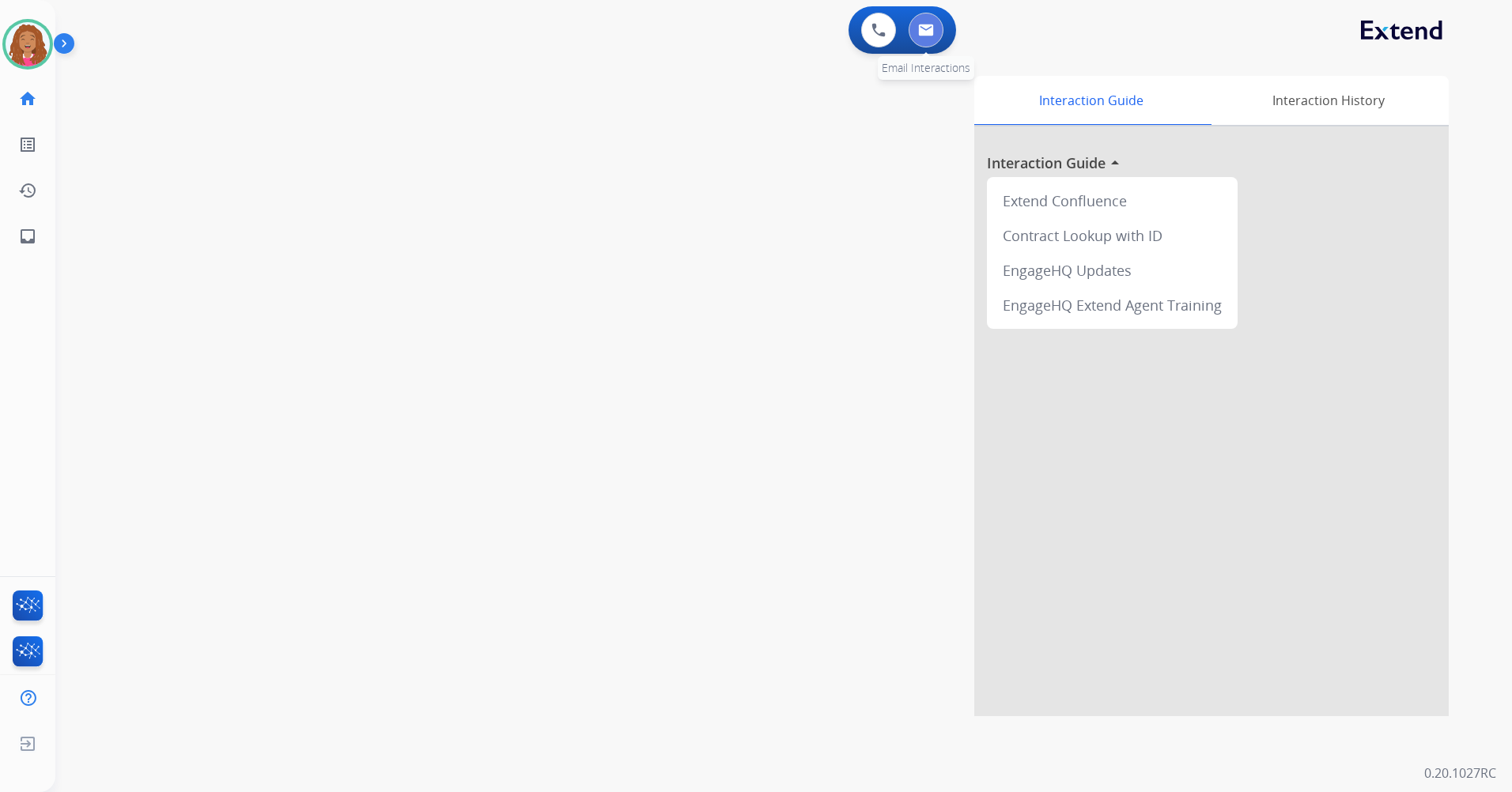
click at [921, 28] on img at bounding box center [926, 29] width 16 height 13
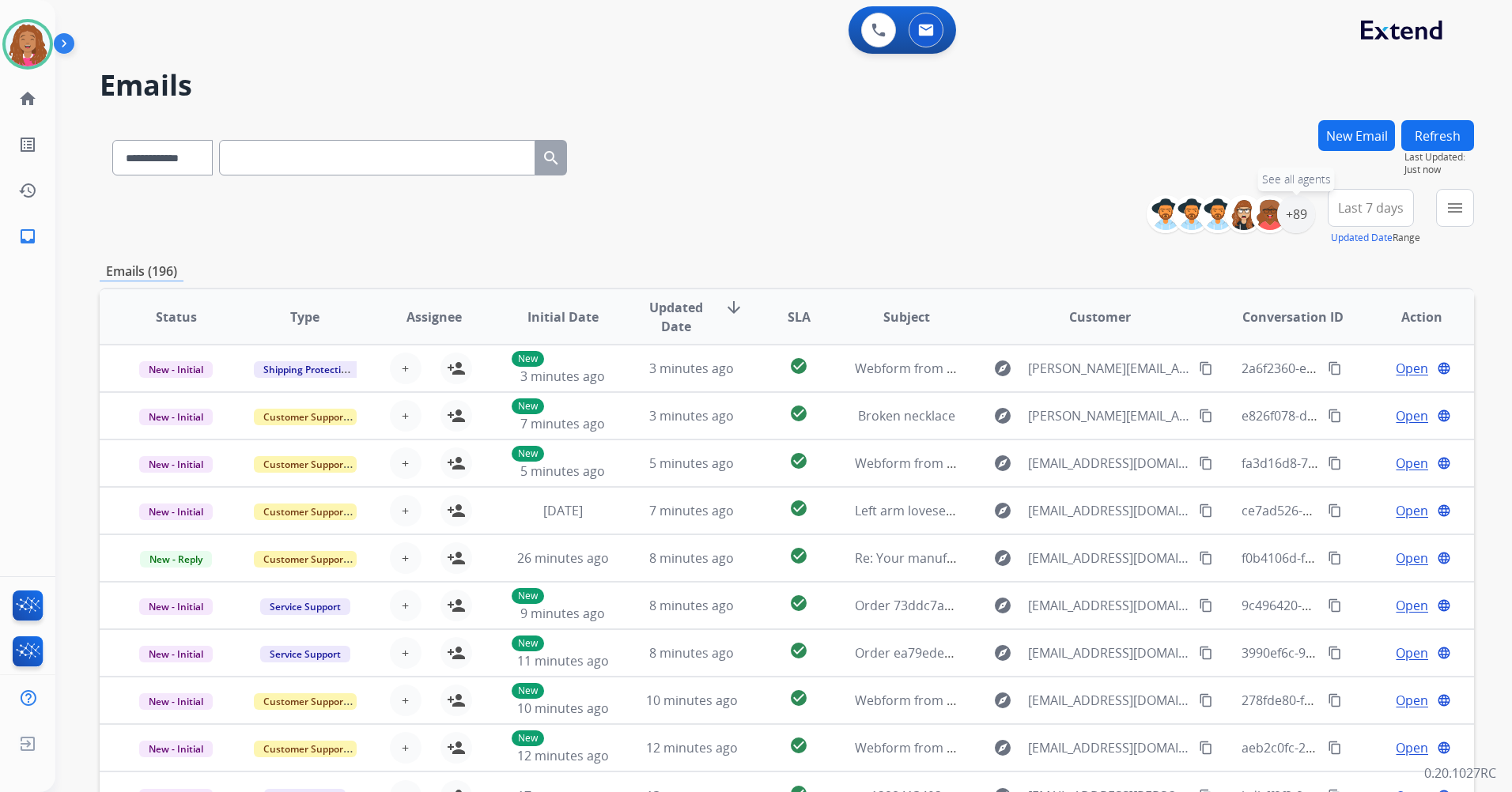
click at [1298, 213] on div "+89" at bounding box center [1295, 213] width 38 height 38
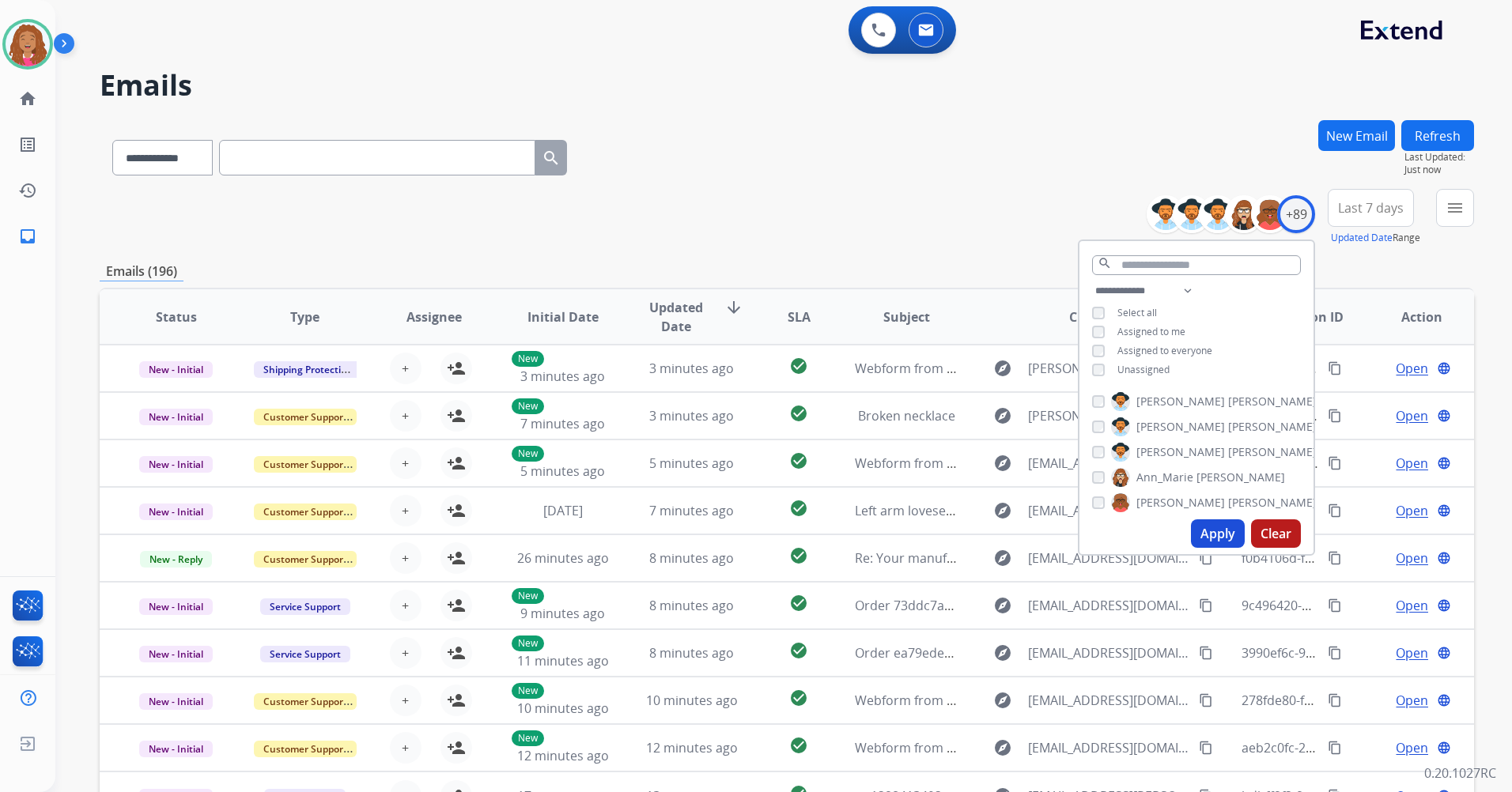
click at [1127, 364] on span "Unassigned" at bounding box center [1143, 369] width 52 height 13
click at [1213, 534] on button "Apply" at bounding box center [1217, 533] width 54 height 28
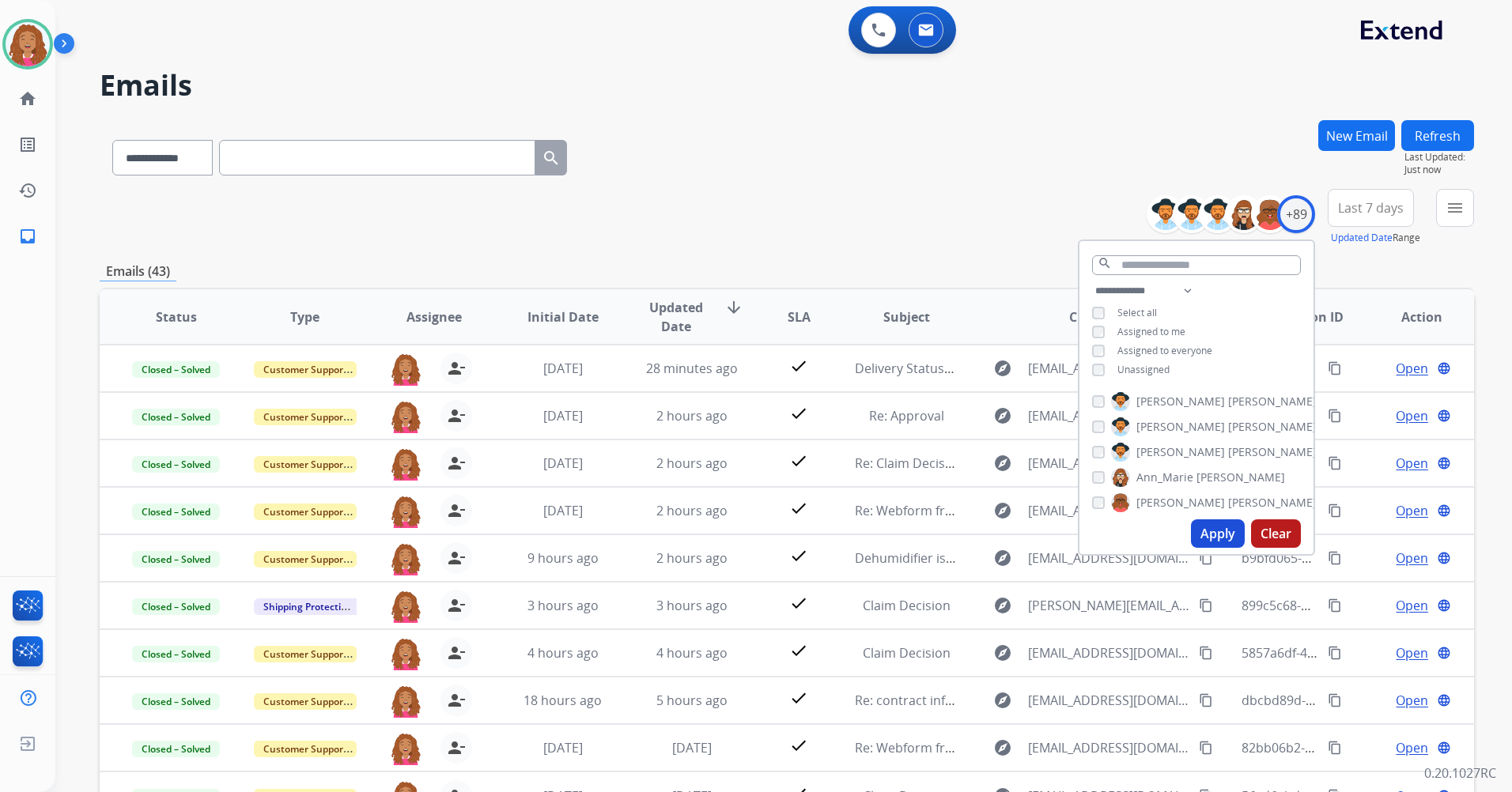
click at [983, 190] on div "**********" at bounding box center [787, 509] width 1374 height 779
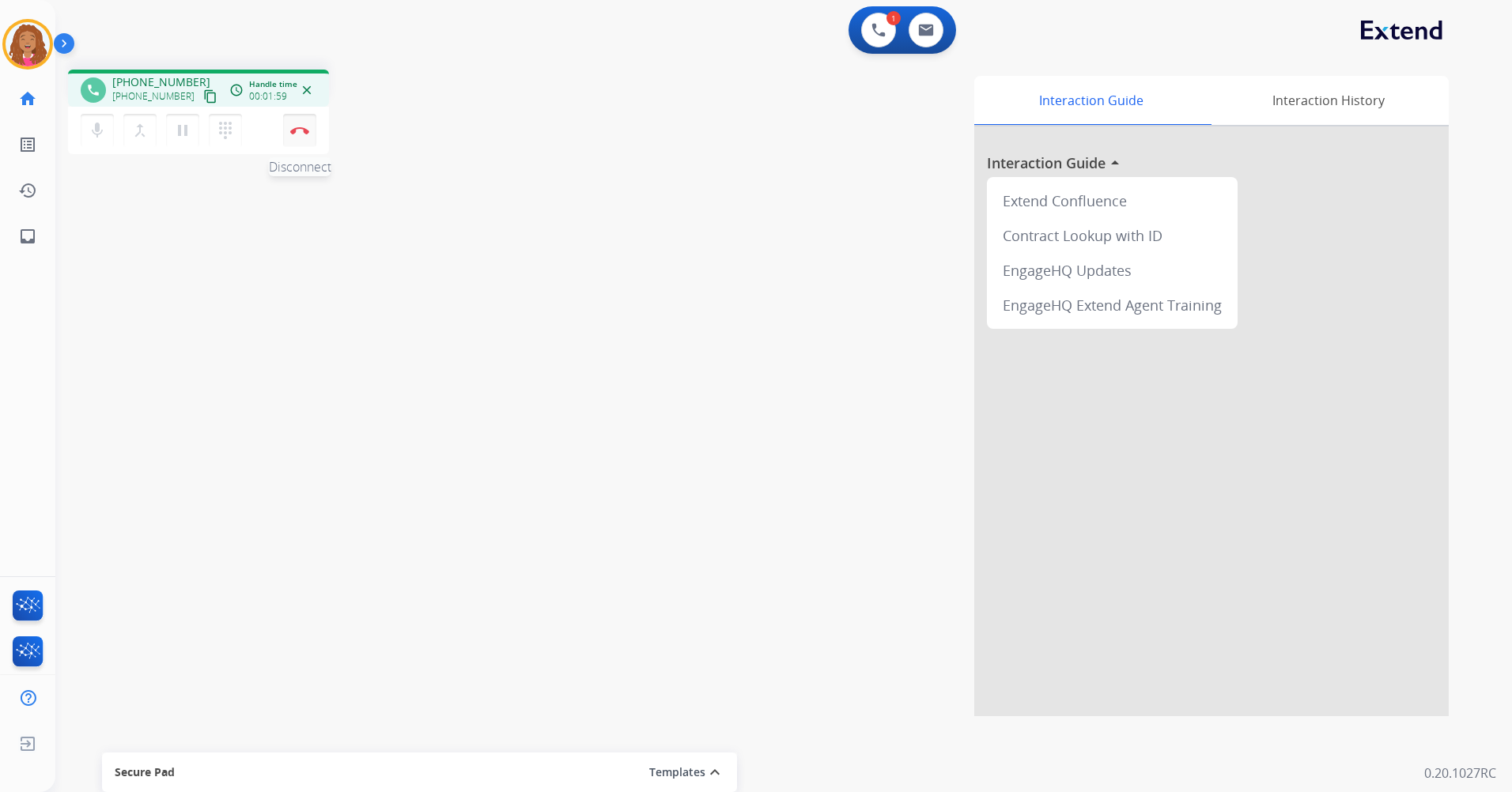
click at [291, 137] on button "Disconnect" at bounding box center [300, 131] width 34 height 33
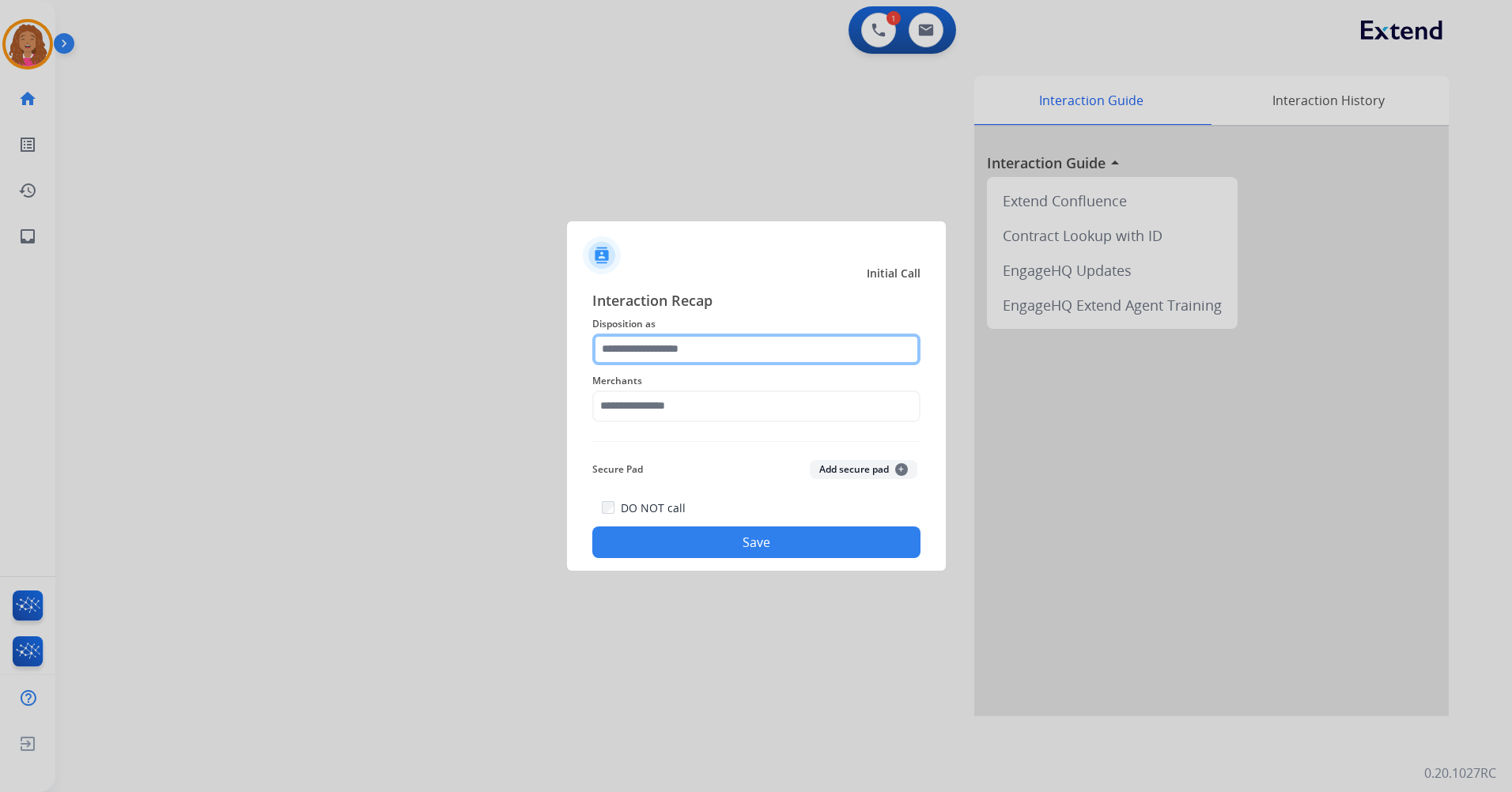
click at [654, 346] on input "text" at bounding box center [756, 349] width 328 height 32
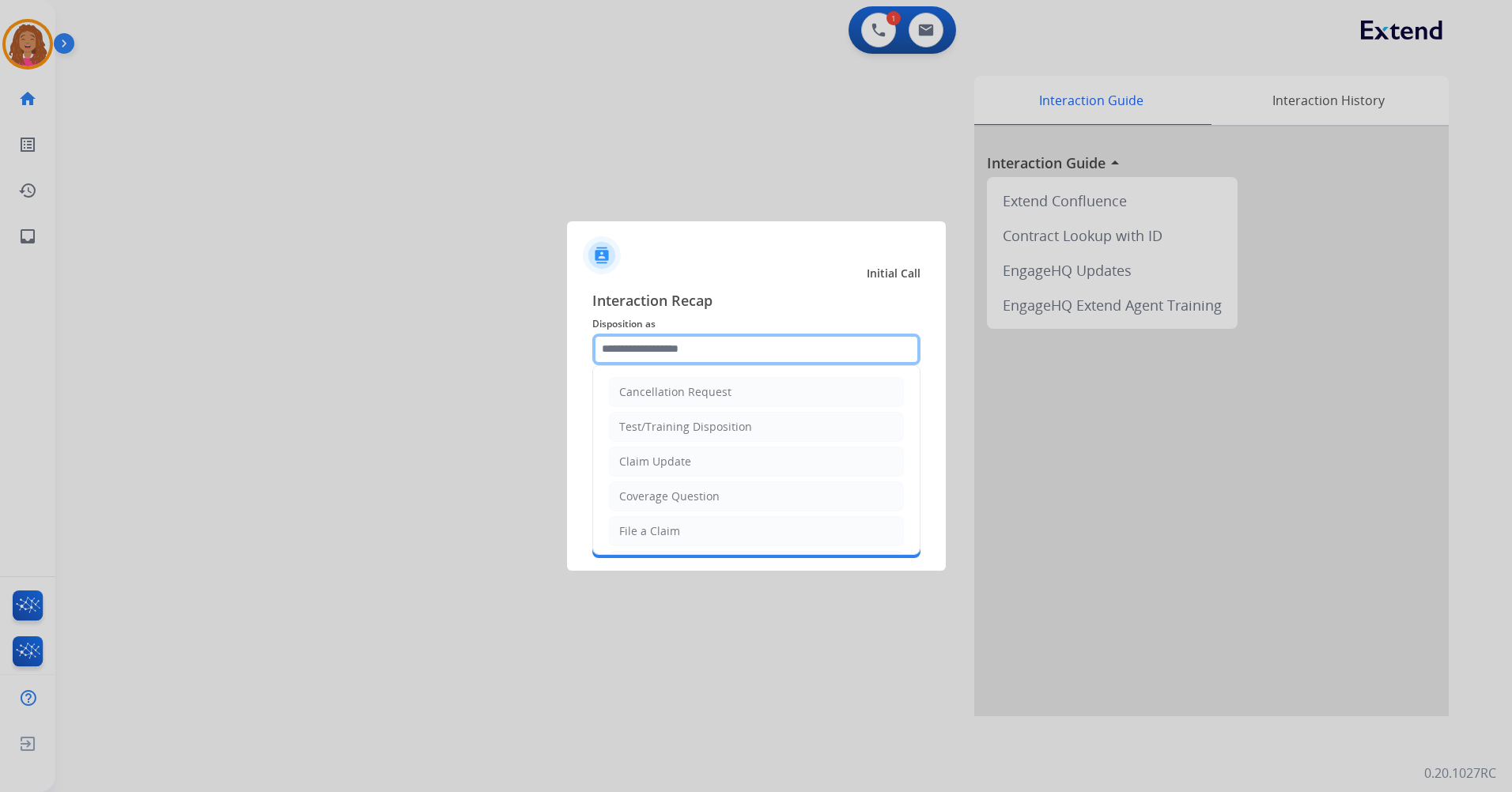
scroll to position [246, 0]
click at [738, 481] on li "Other" at bounding box center [756, 493] width 295 height 30
type input "*****"
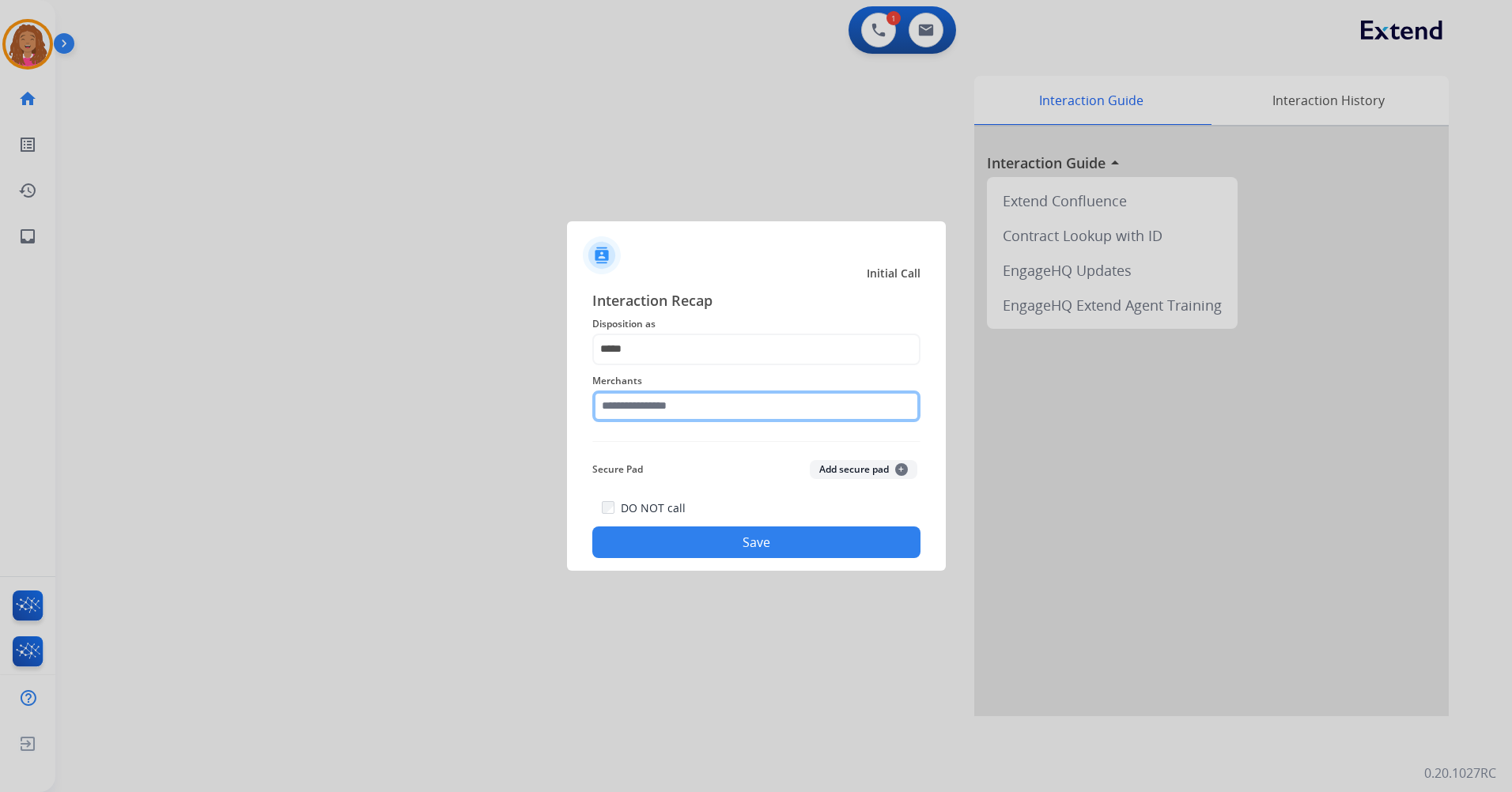
click at [719, 415] on input "text" at bounding box center [756, 406] width 328 height 32
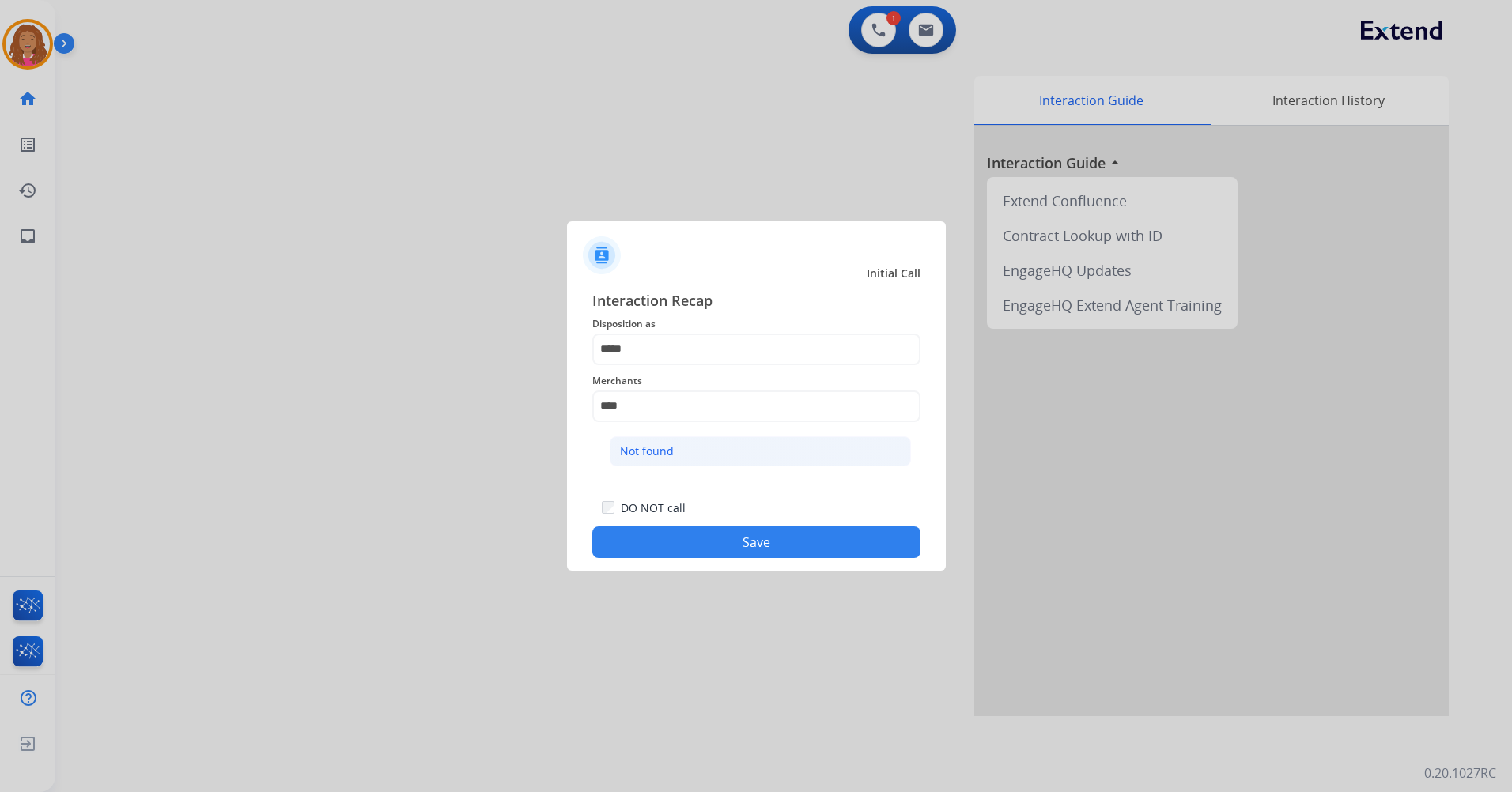
click at [651, 453] on div "Not found" at bounding box center [647, 450] width 54 height 16
type input "*********"
click at [717, 539] on button "Save" at bounding box center [756, 543] width 328 height 32
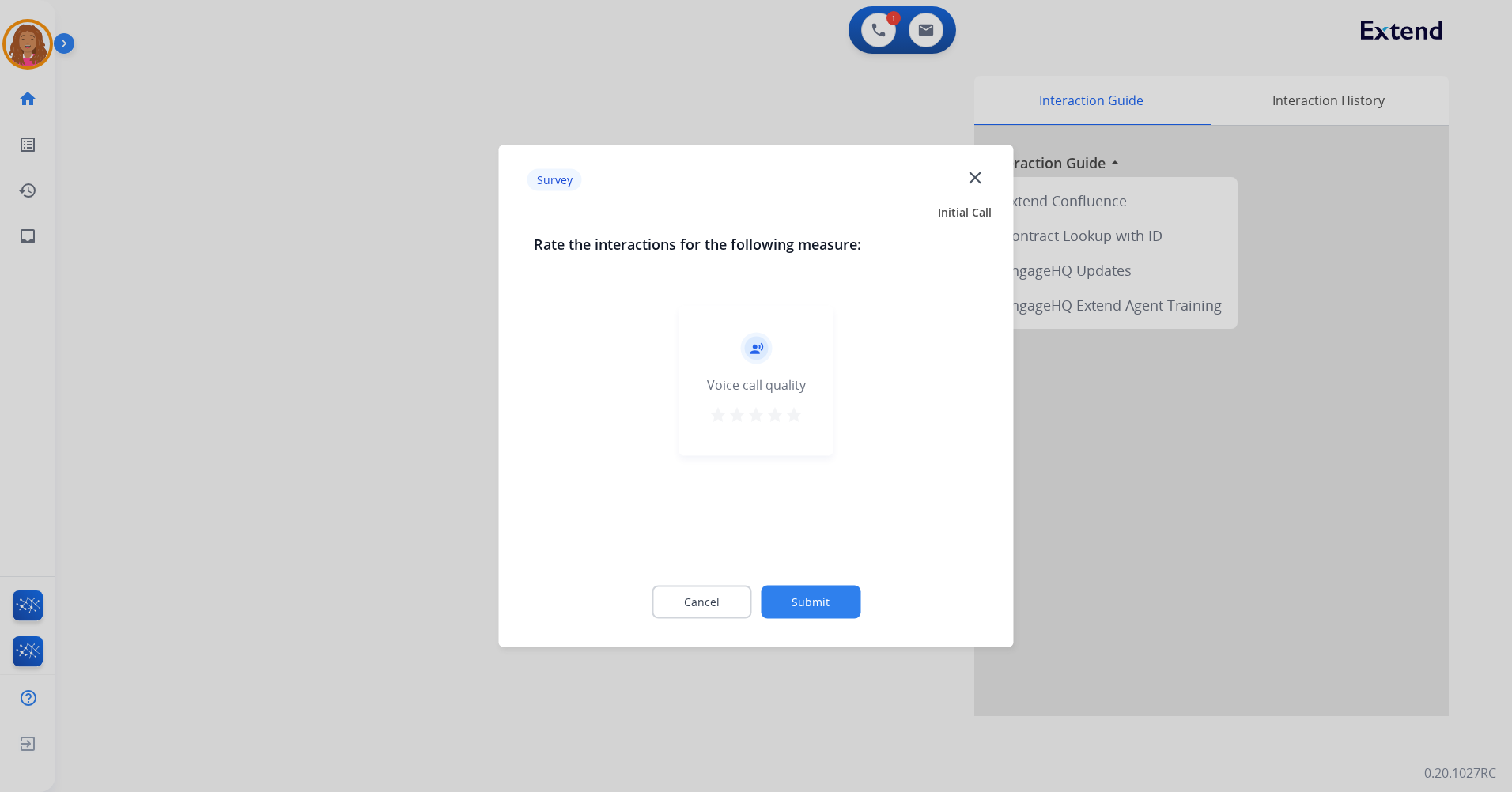
click at [795, 419] on mat-icon "star" at bounding box center [793, 414] width 19 height 19
click at [818, 604] on button "Submit" at bounding box center [810, 602] width 100 height 33
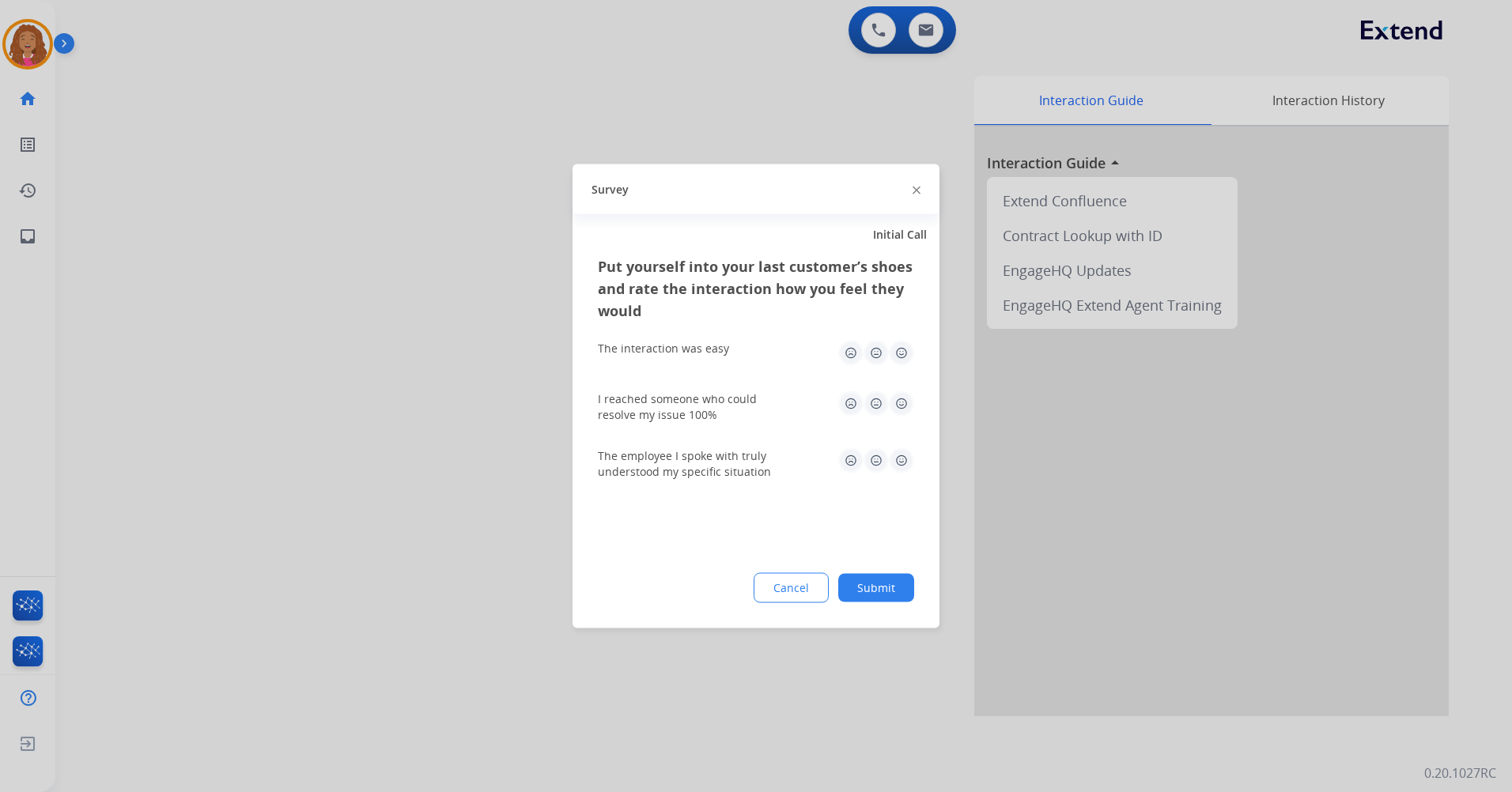
drag, startPoint x: 900, startPoint y: 357, endPoint x: 908, endPoint y: 413, distance: 56.6
click at [898, 357] on img at bounding box center [901, 353] width 25 height 25
click at [904, 402] on img at bounding box center [901, 404] width 25 height 25
drag, startPoint x: 900, startPoint y: 455, endPoint x: 900, endPoint y: 504, distance: 49.0
click at [900, 455] on img at bounding box center [901, 460] width 25 height 25
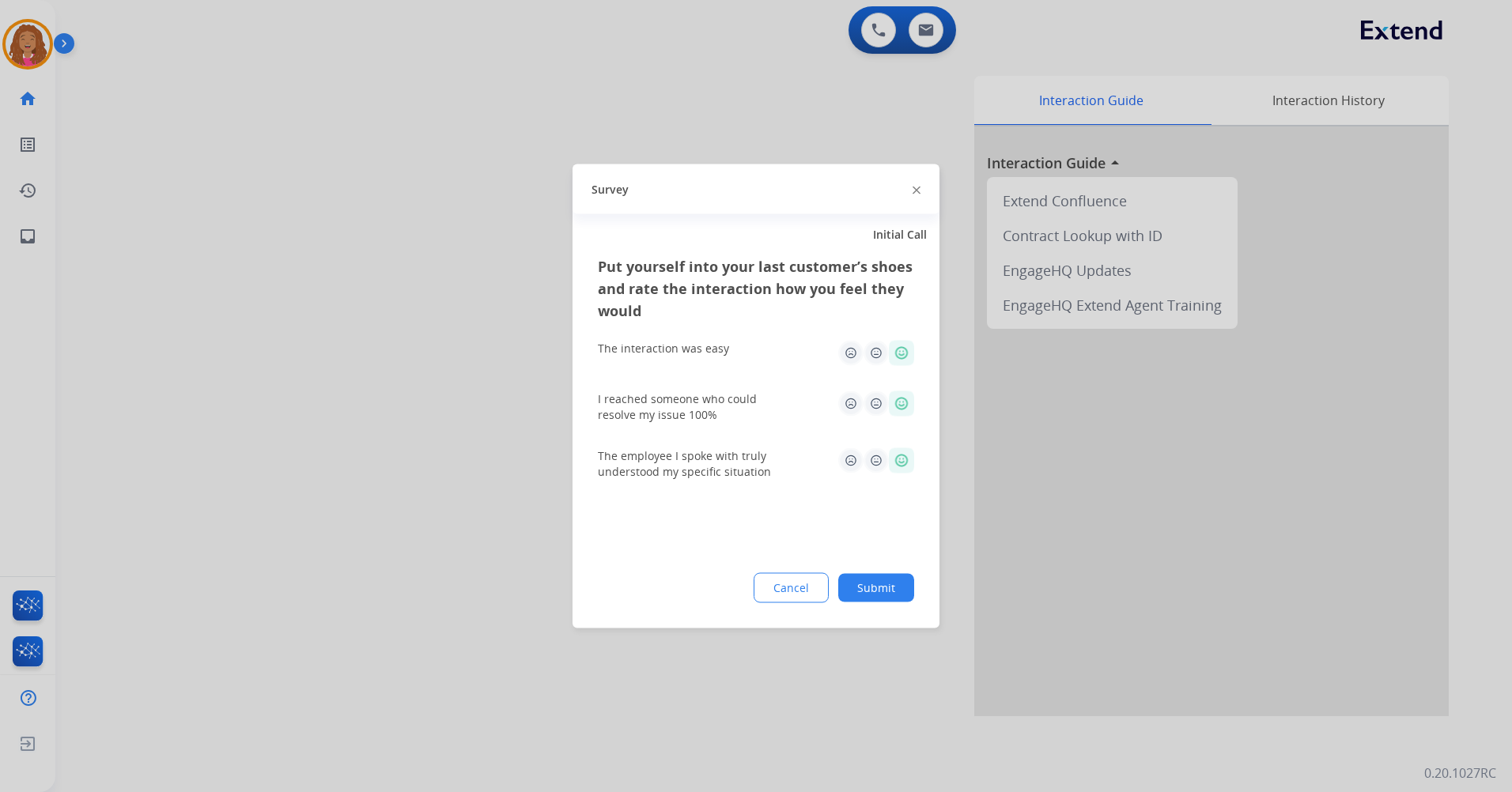
click at [890, 584] on button "Submit" at bounding box center [875, 588] width 76 height 28
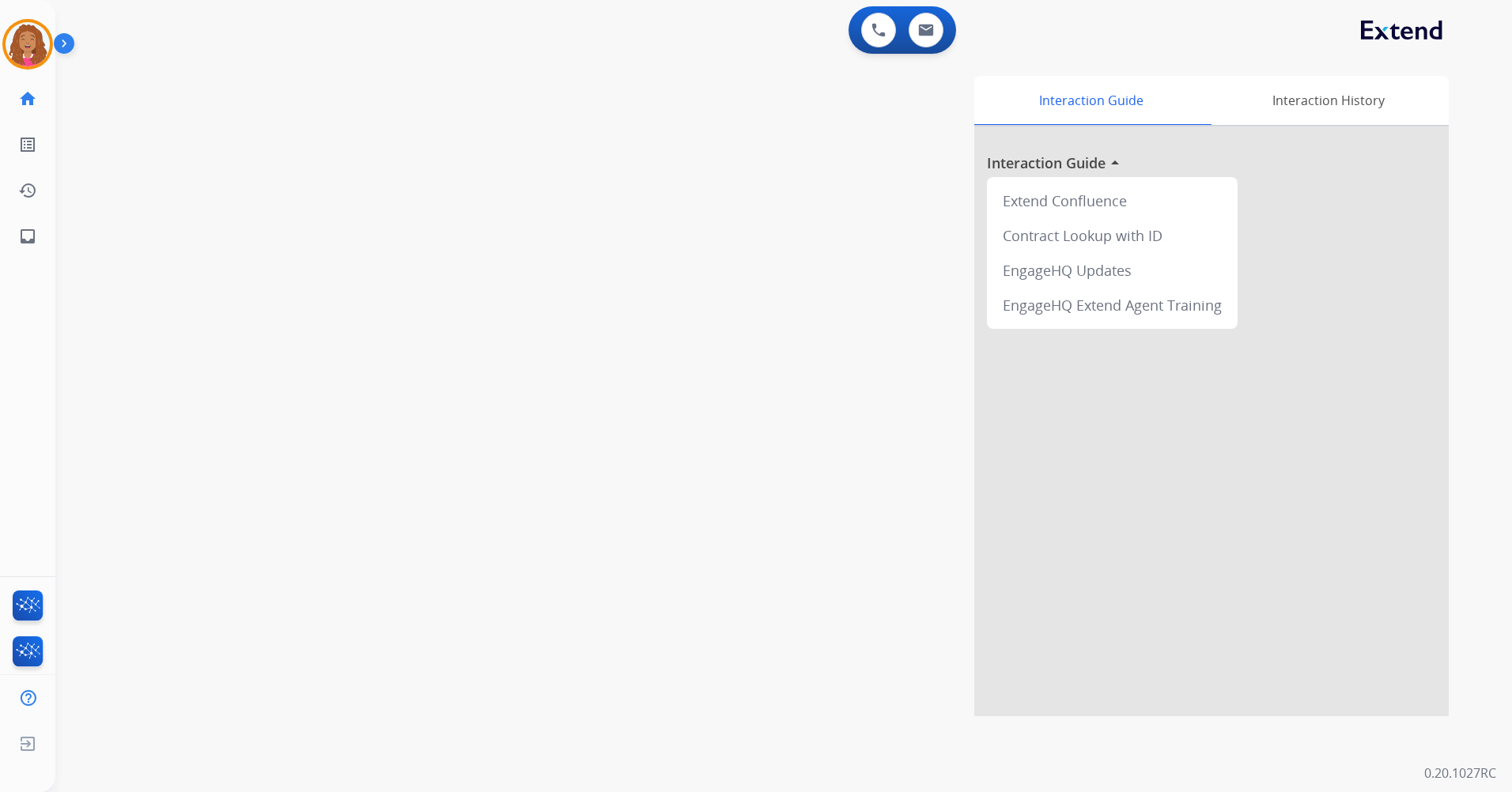
click at [931, 424] on div "Interaction Guide Interaction History Interaction Guide arrow_drop_up Extend Co…" at bounding box center [985, 396] width 926 height 640
click at [906, 28] on div "0 Email Interactions" at bounding box center [926, 30] width 48 height 35
click at [930, 29] on img at bounding box center [926, 29] width 16 height 13
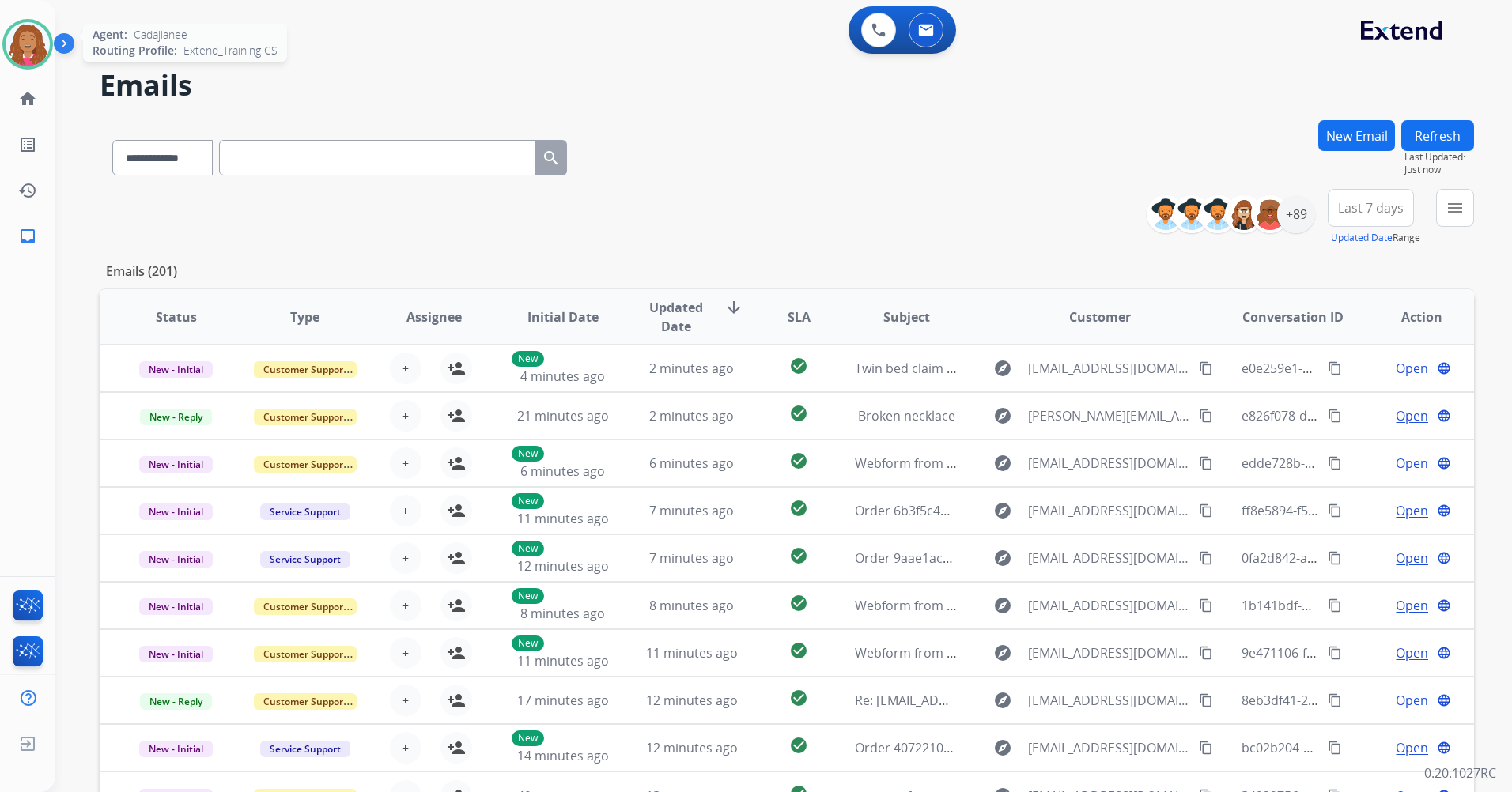
click at [23, 54] on img at bounding box center [28, 44] width 44 height 44
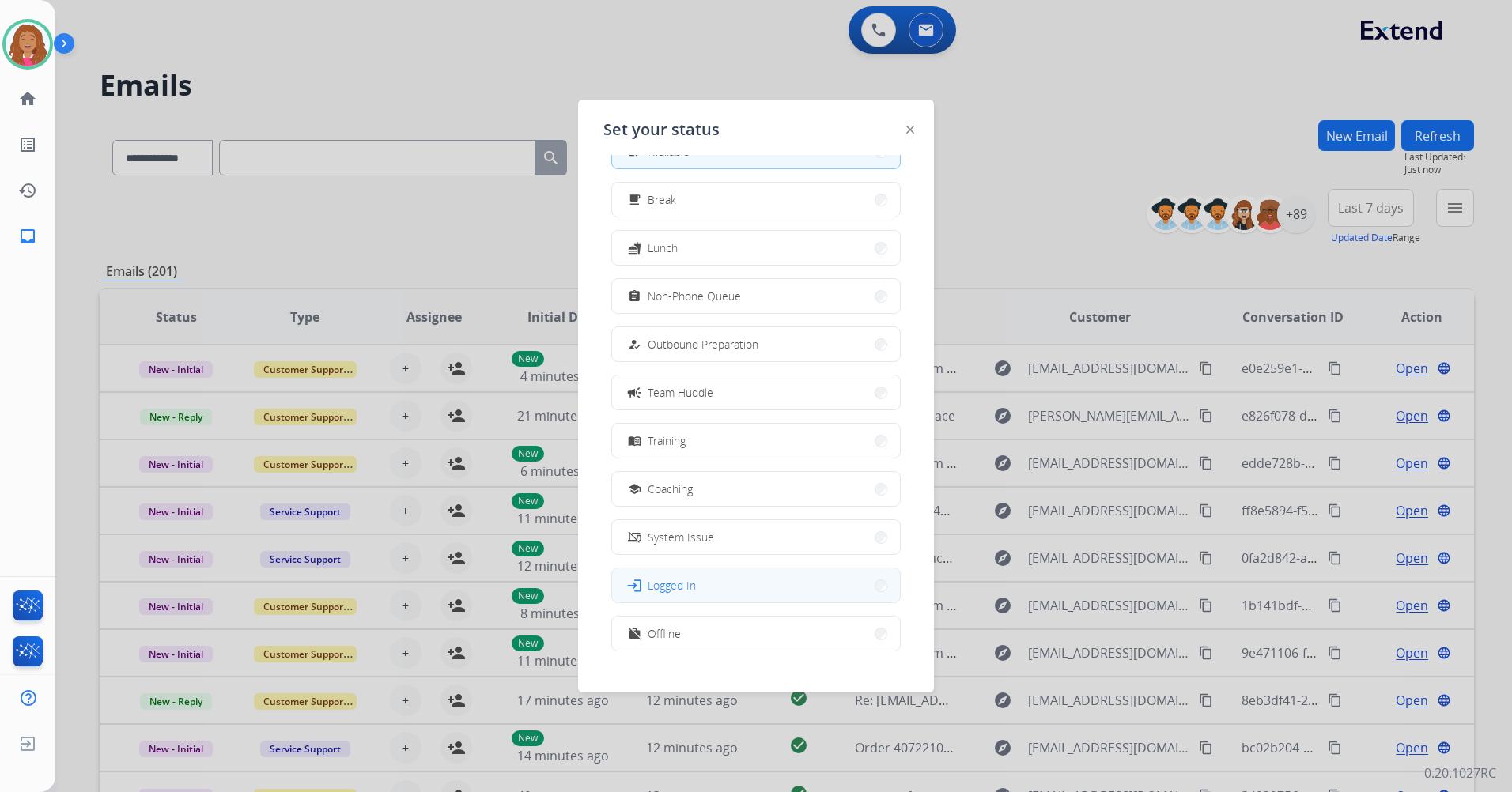
scroll to position [53, 0]
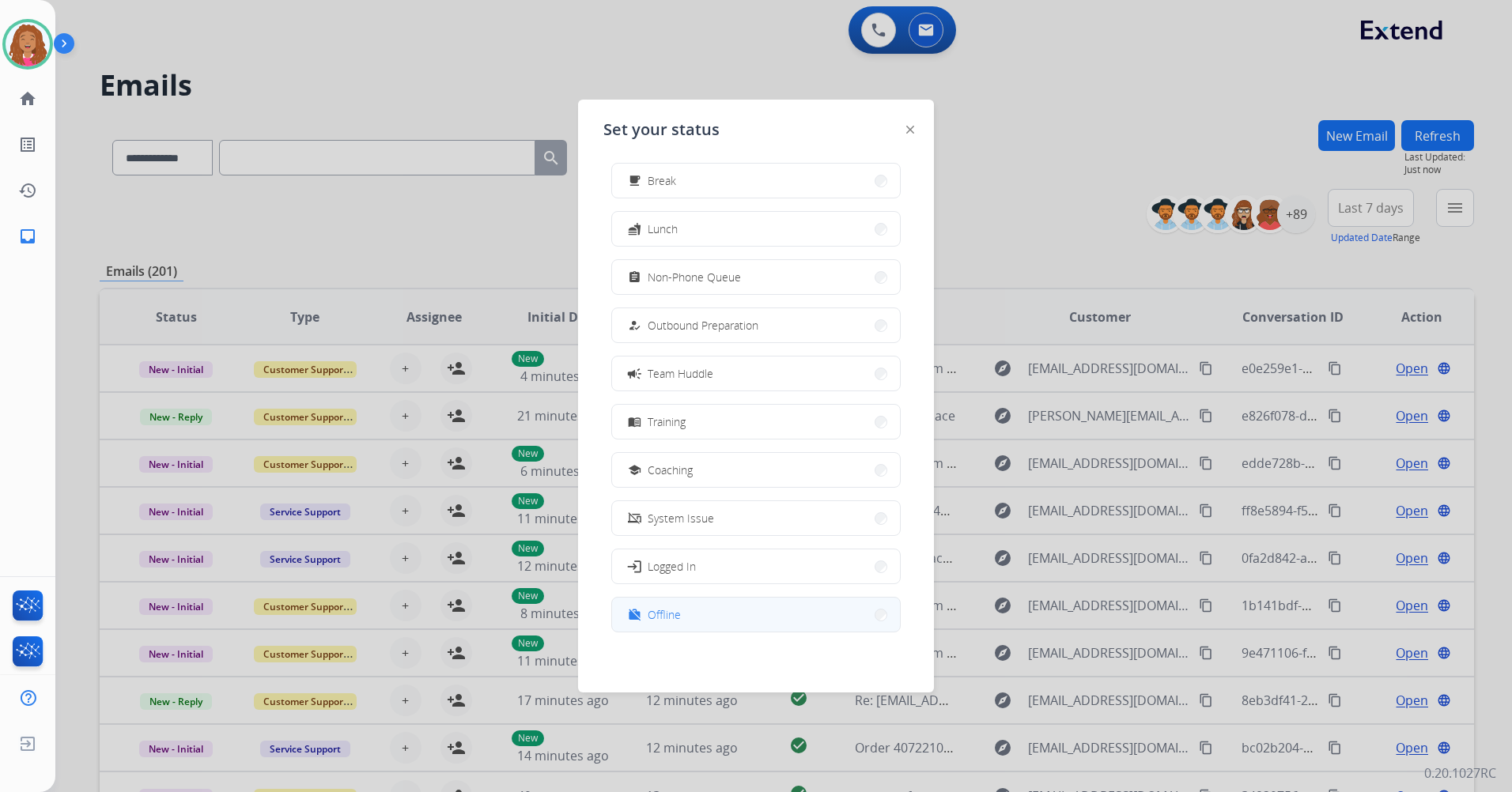
click at [723, 620] on button "work_off Offline" at bounding box center [756, 615] width 288 height 34
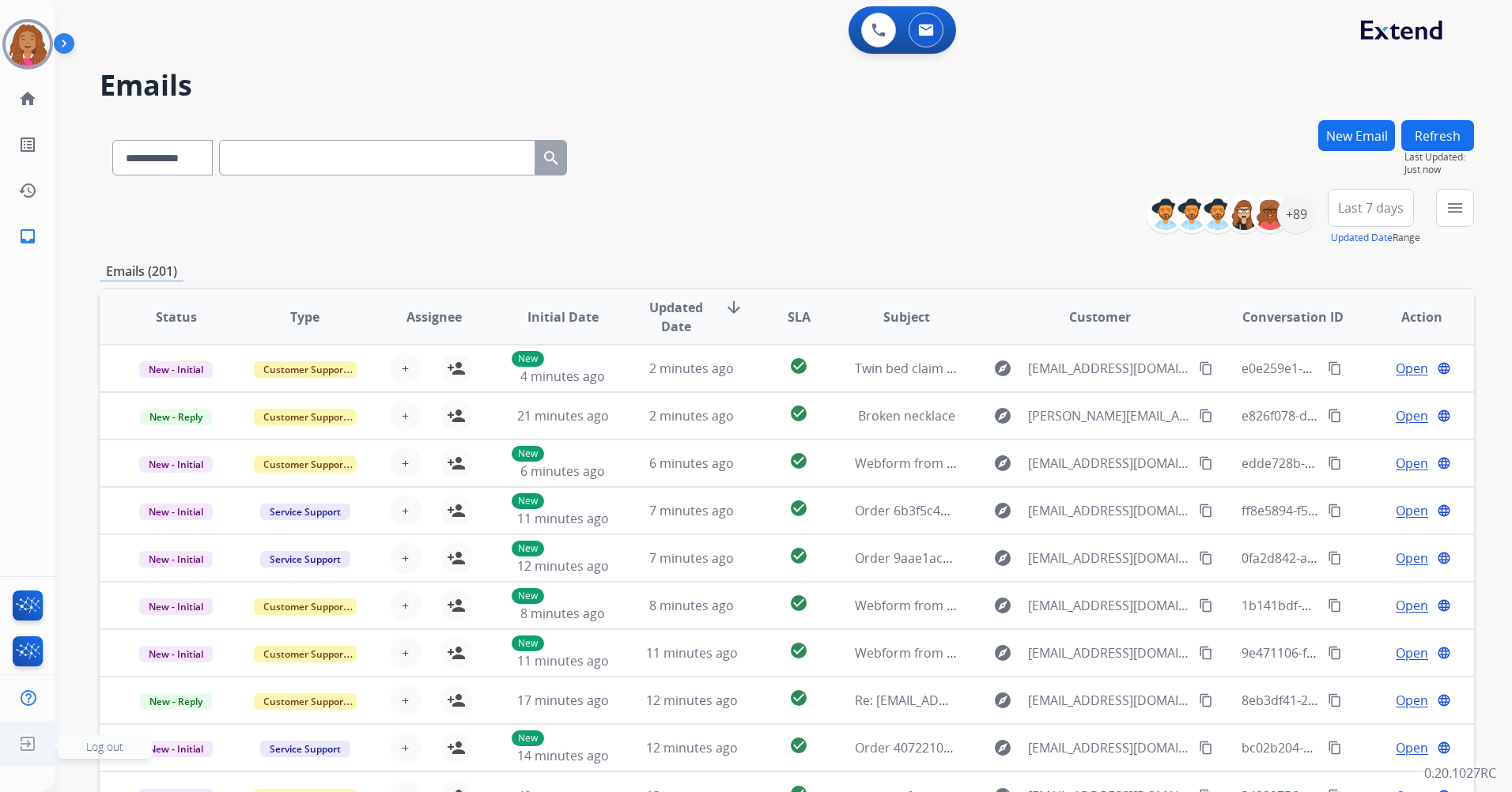
click at [20, 750] on img at bounding box center [28, 743] width 28 height 30
click at [32, 745] on img at bounding box center [28, 743] width 28 height 30
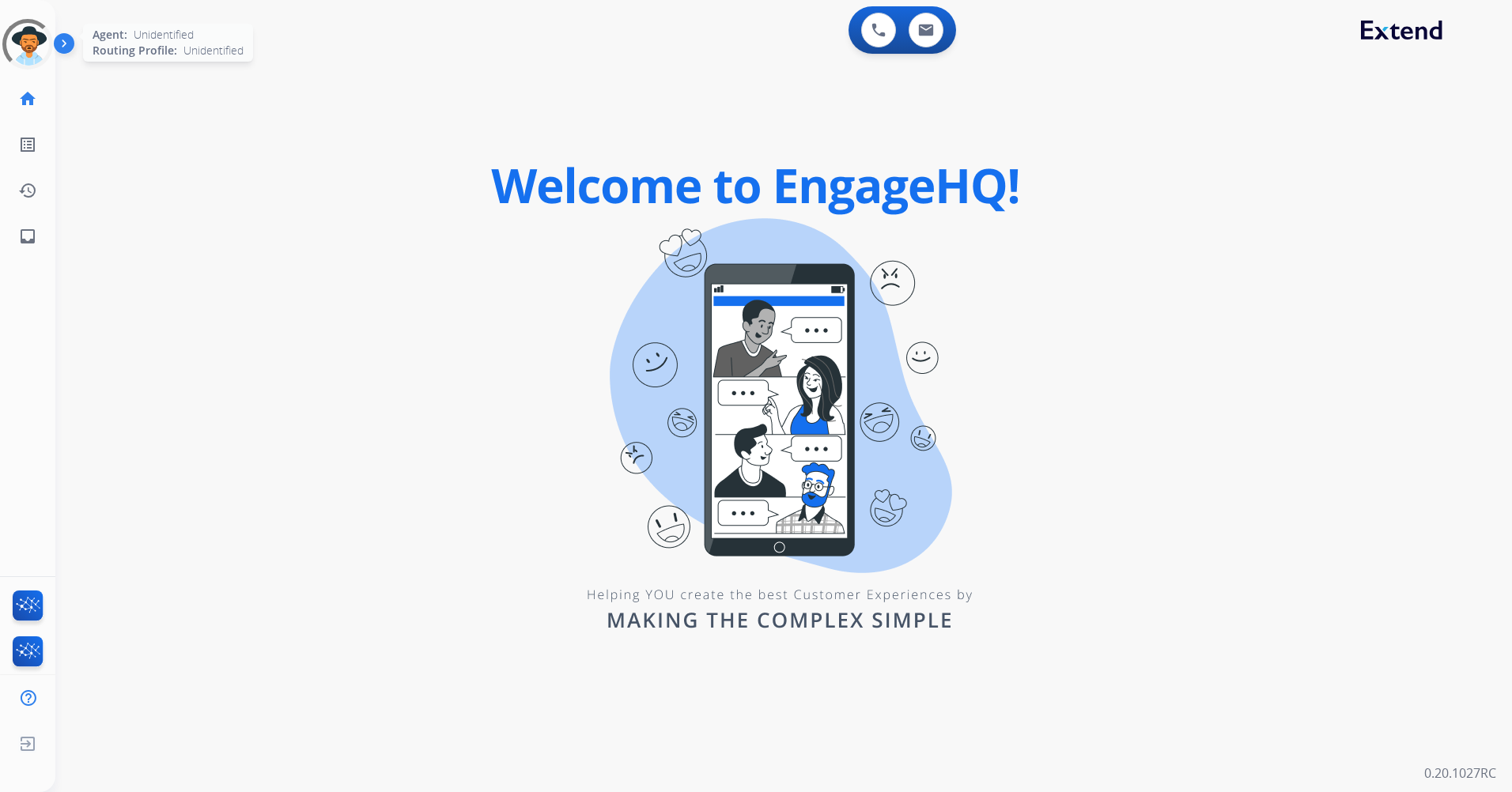
click at [41, 44] on div at bounding box center [28, 44] width 57 height 57
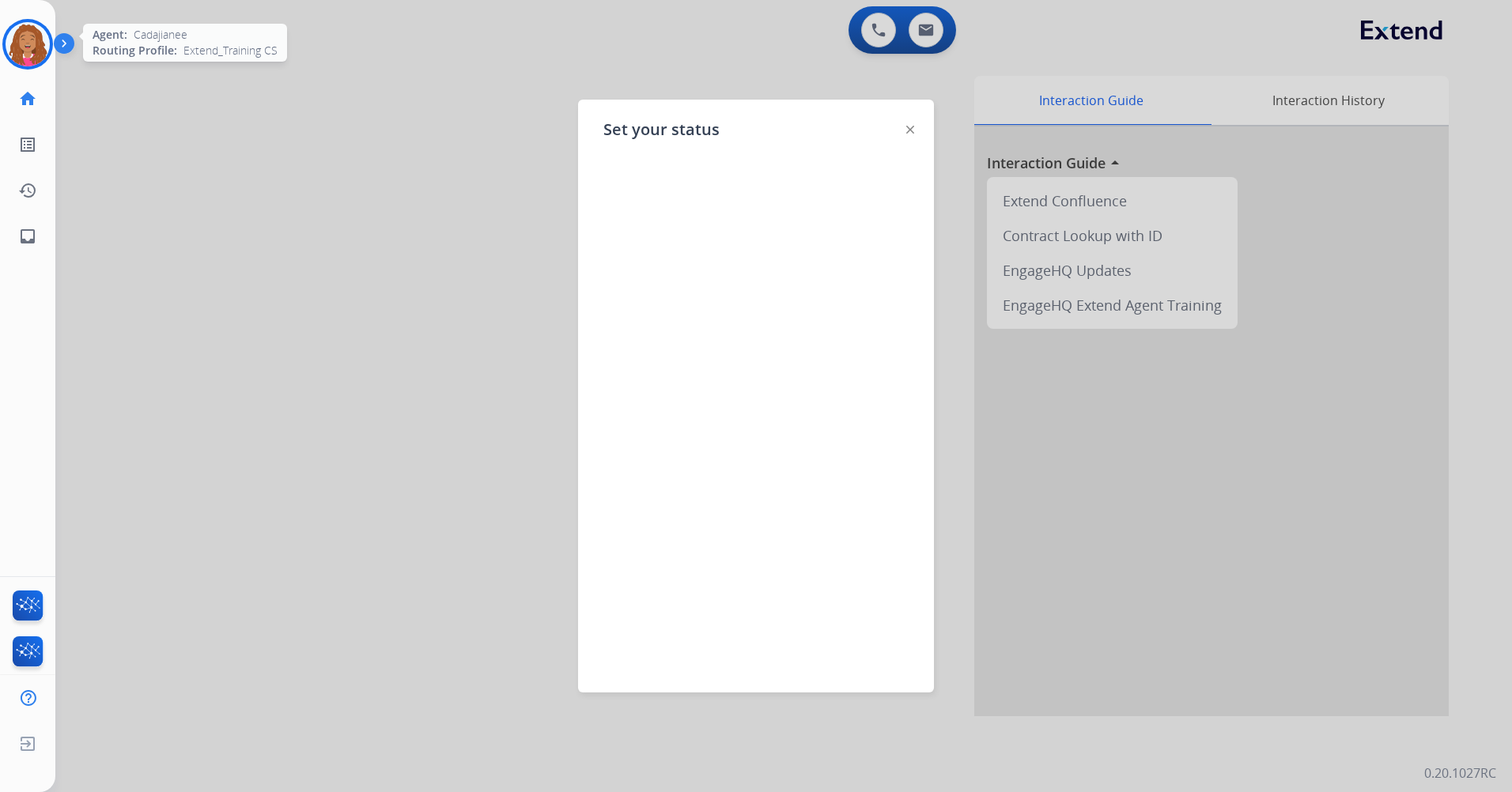
click at [913, 130] on img at bounding box center [910, 129] width 8 height 8
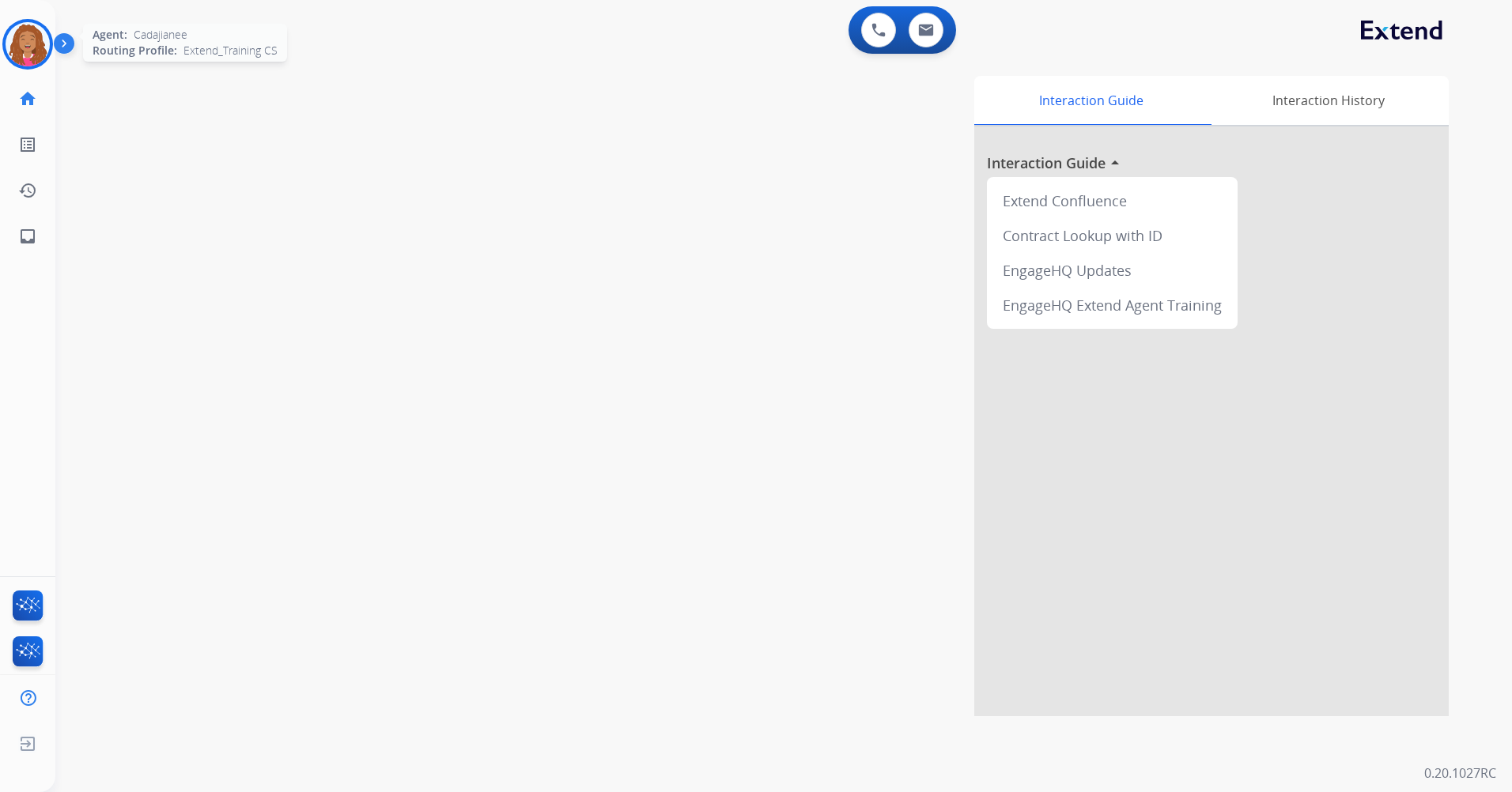
click at [38, 40] on img at bounding box center [28, 44] width 44 height 44
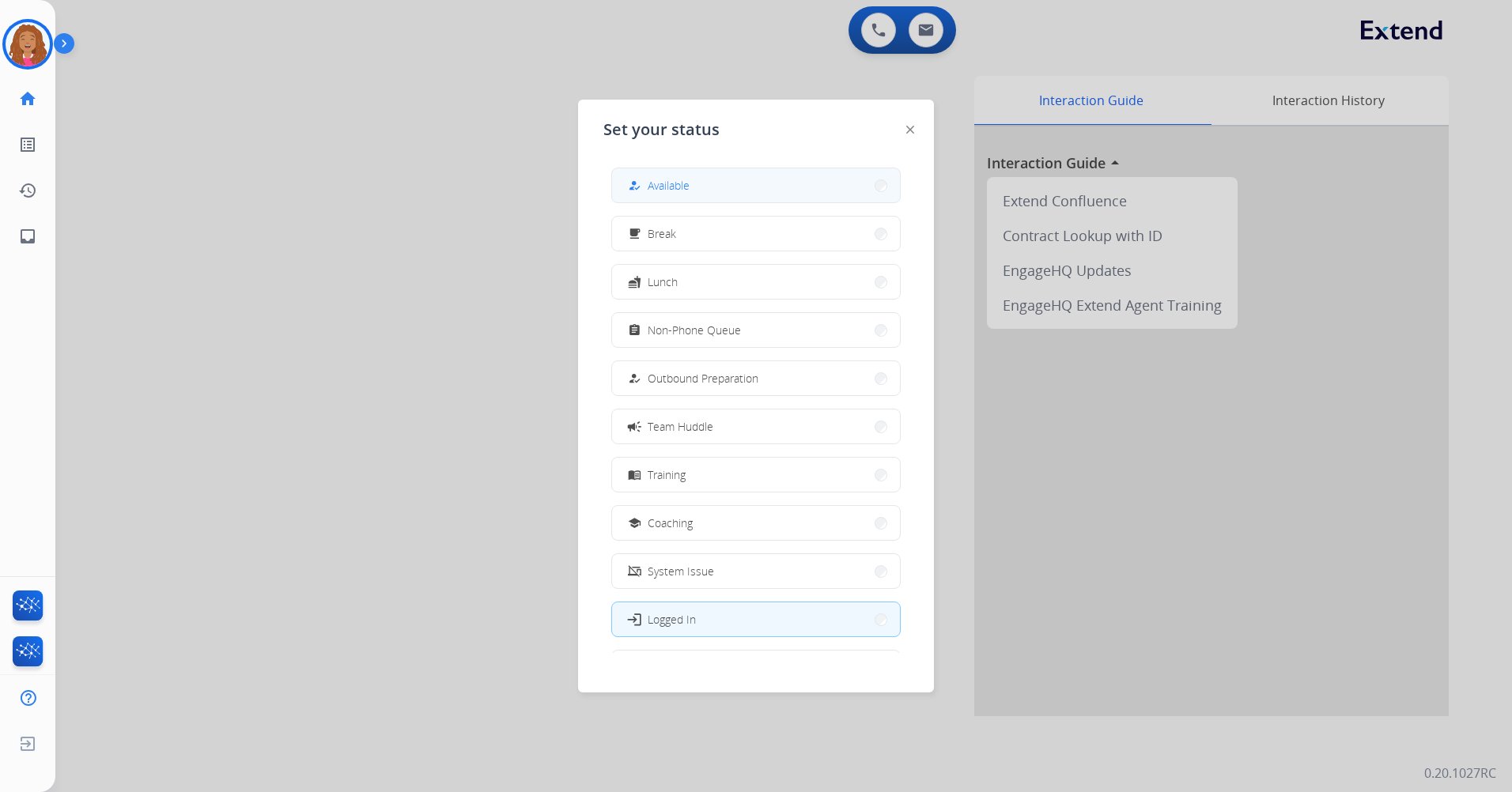
click at [695, 183] on button "how_to_reg Available" at bounding box center [756, 185] width 288 height 34
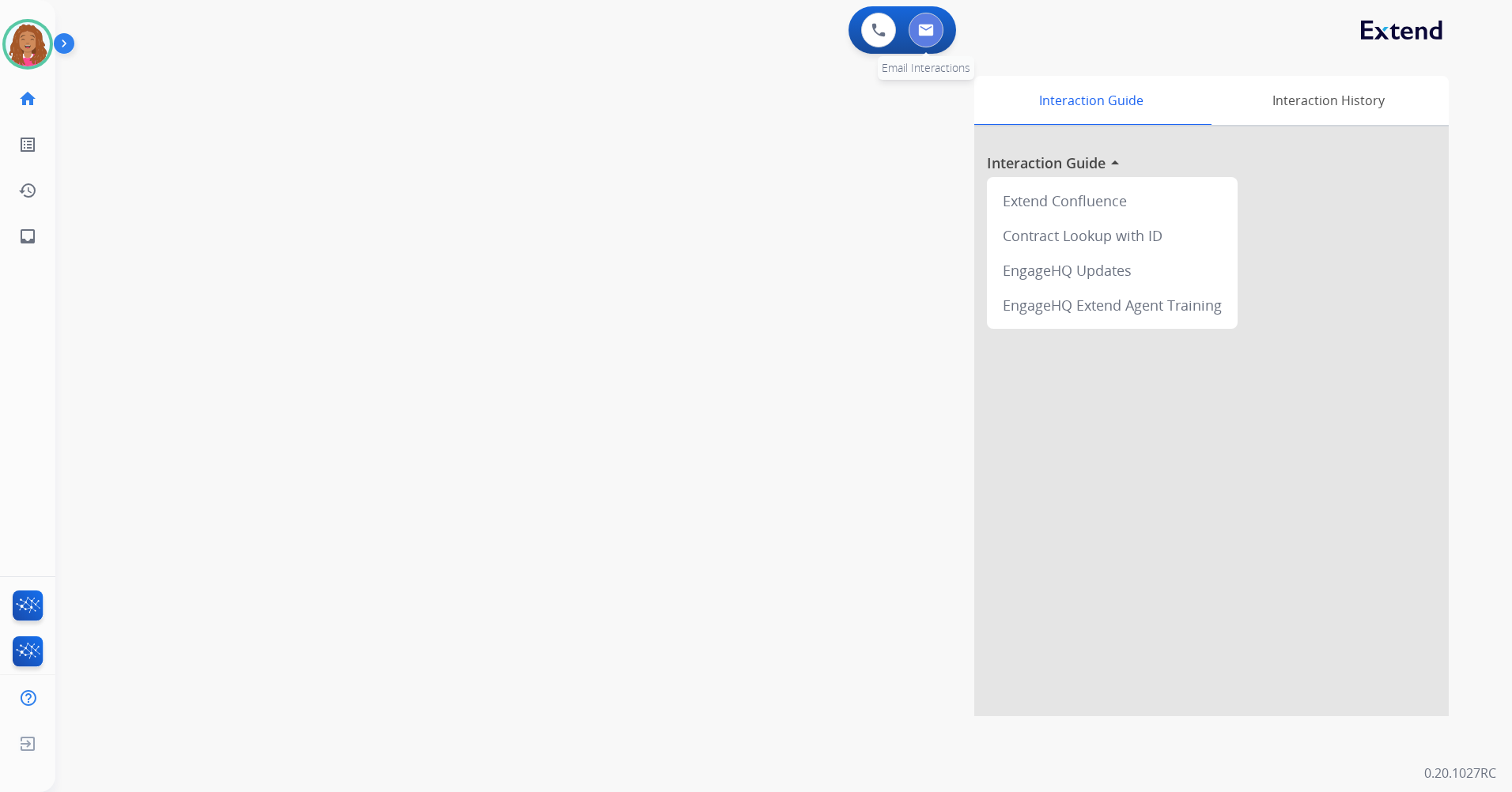
click at [928, 21] on button at bounding box center [926, 30] width 35 height 35
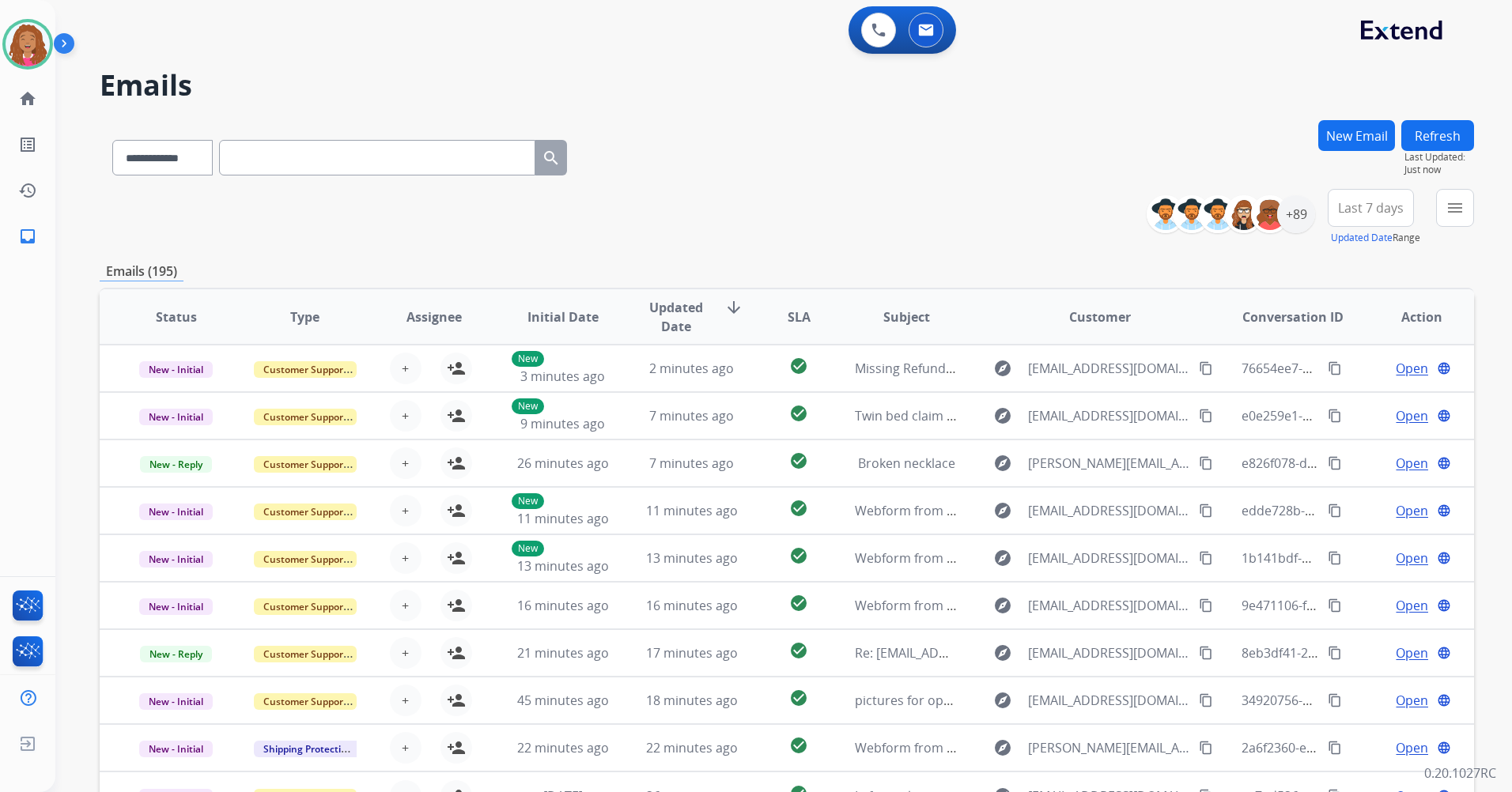
click at [1049, 158] on div "**********" at bounding box center [787, 154] width 1374 height 69
click at [917, 31] on button at bounding box center [926, 30] width 35 height 35
click at [41, 35] on img at bounding box center [28, 44] width 44 height 44
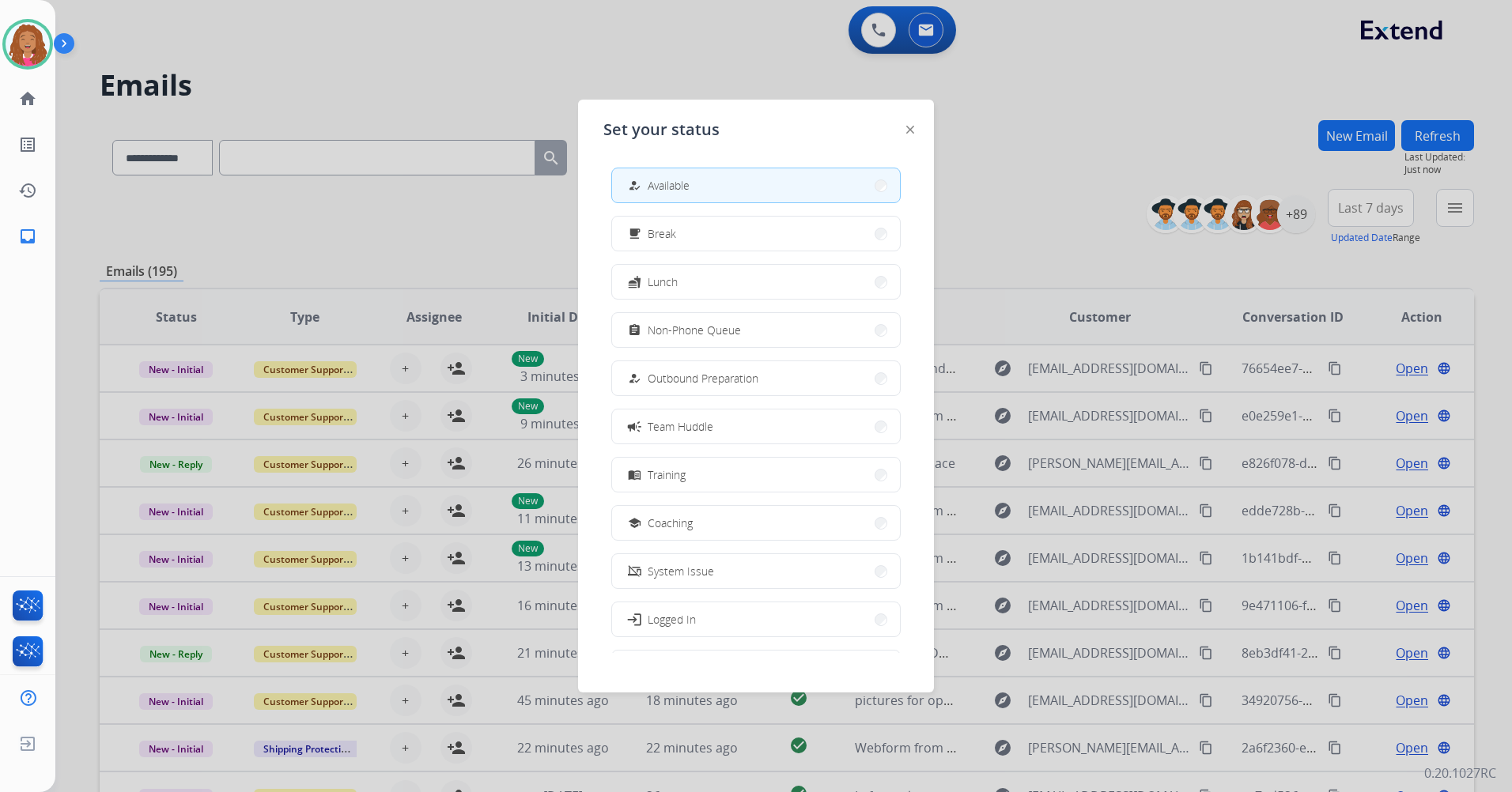
click at [916, 130] on div "Set your status how_to_reg Available free_breakfast Break fastfood Lunch assign…" at bounding box center [756, 396] width 356 height 593
click at [910, 129] on img at bounding box center [910, 129] width 8 height 8
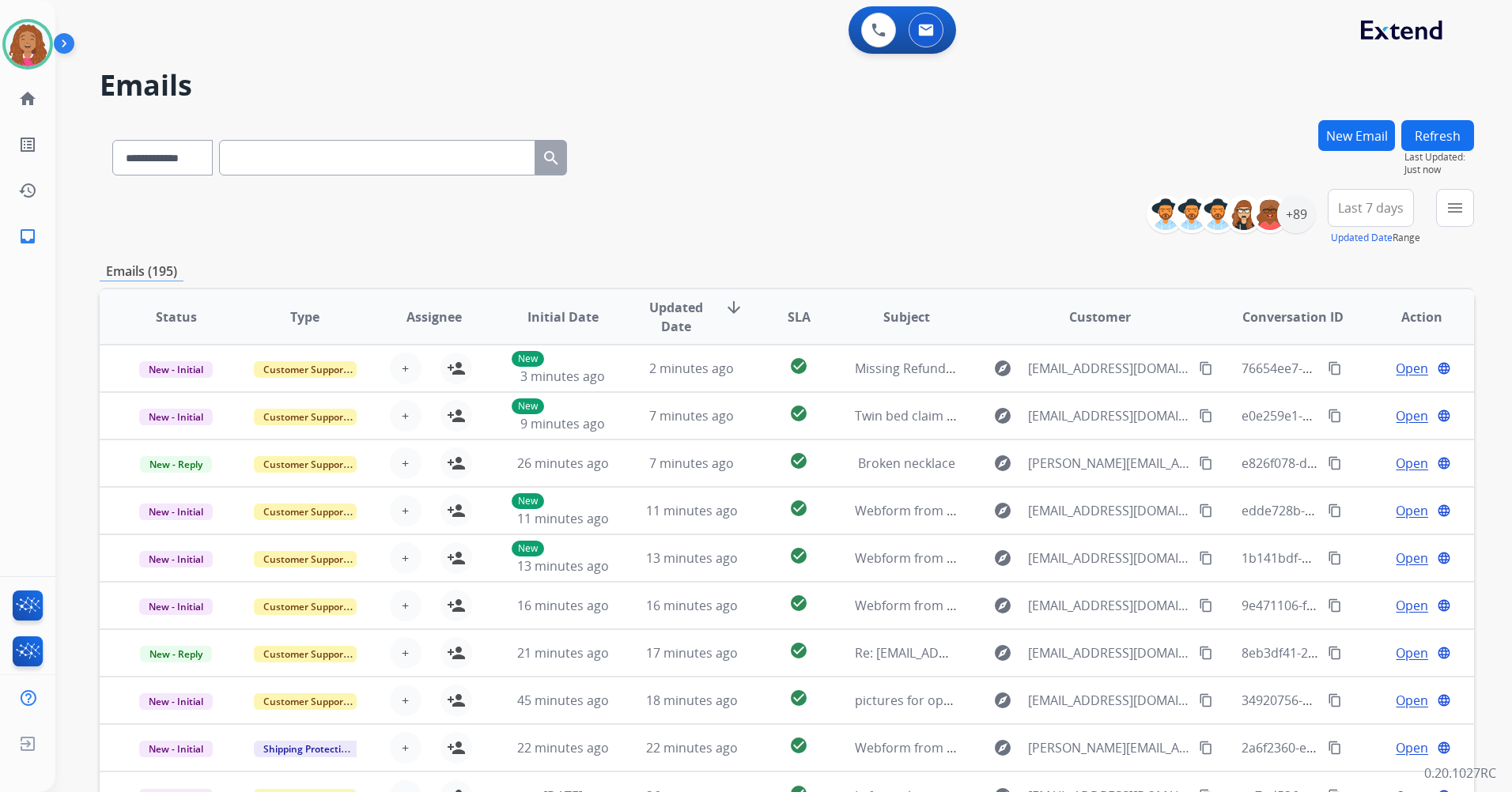
click at [1009, 146] on div "**********" at bounding box center [787, 154] width 1374 height 69
click at [1299, 220] on div "+89" at bounding box center [1295, 213] width 38 height 38
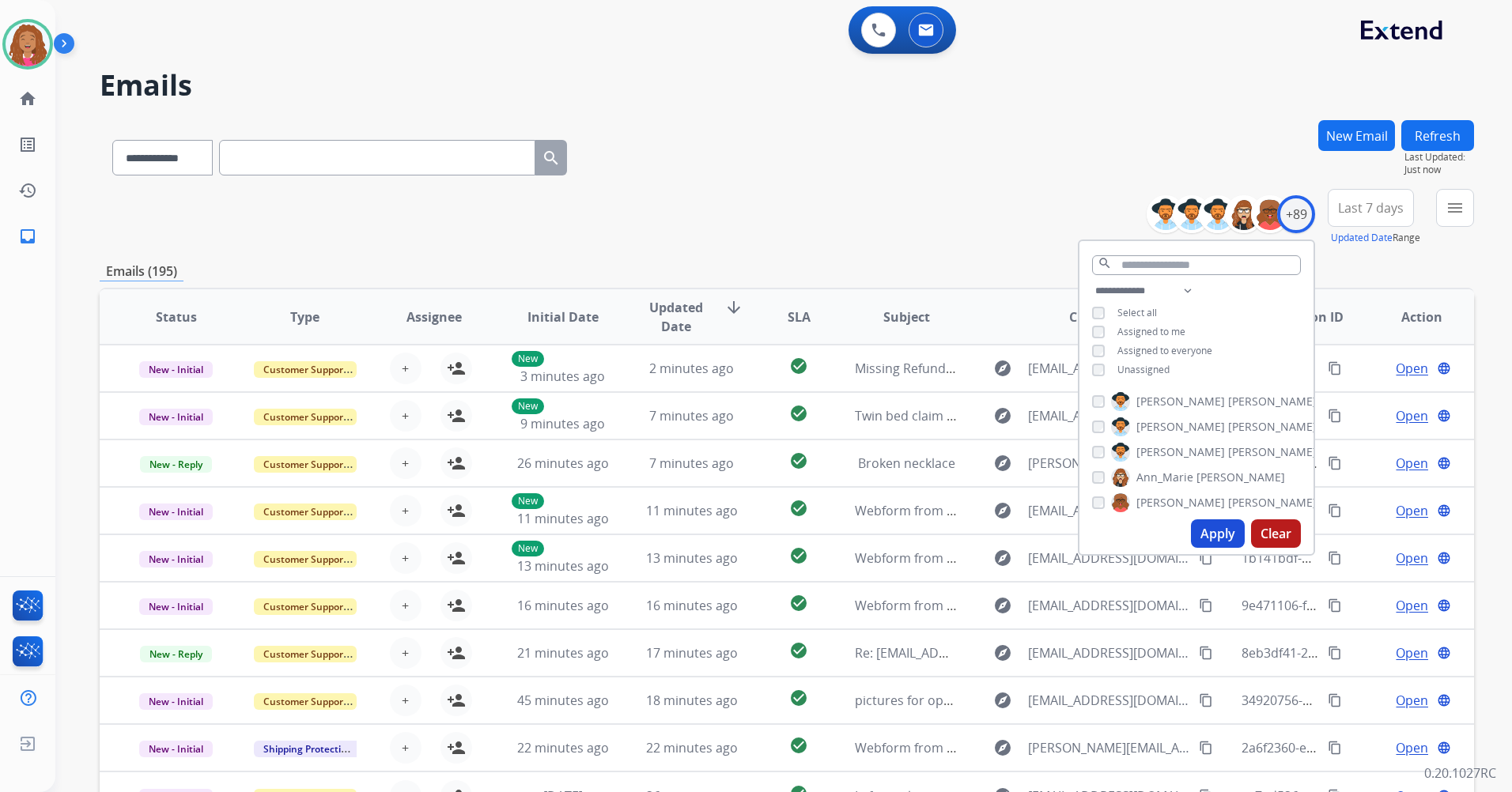
click at [1142, 363] on span "Unassigned" at bounding box center [1143, 369] width 52 height 13
click at [1205, 531] on button "Apply" at bounding box center [1217, 533] width 54 height 28
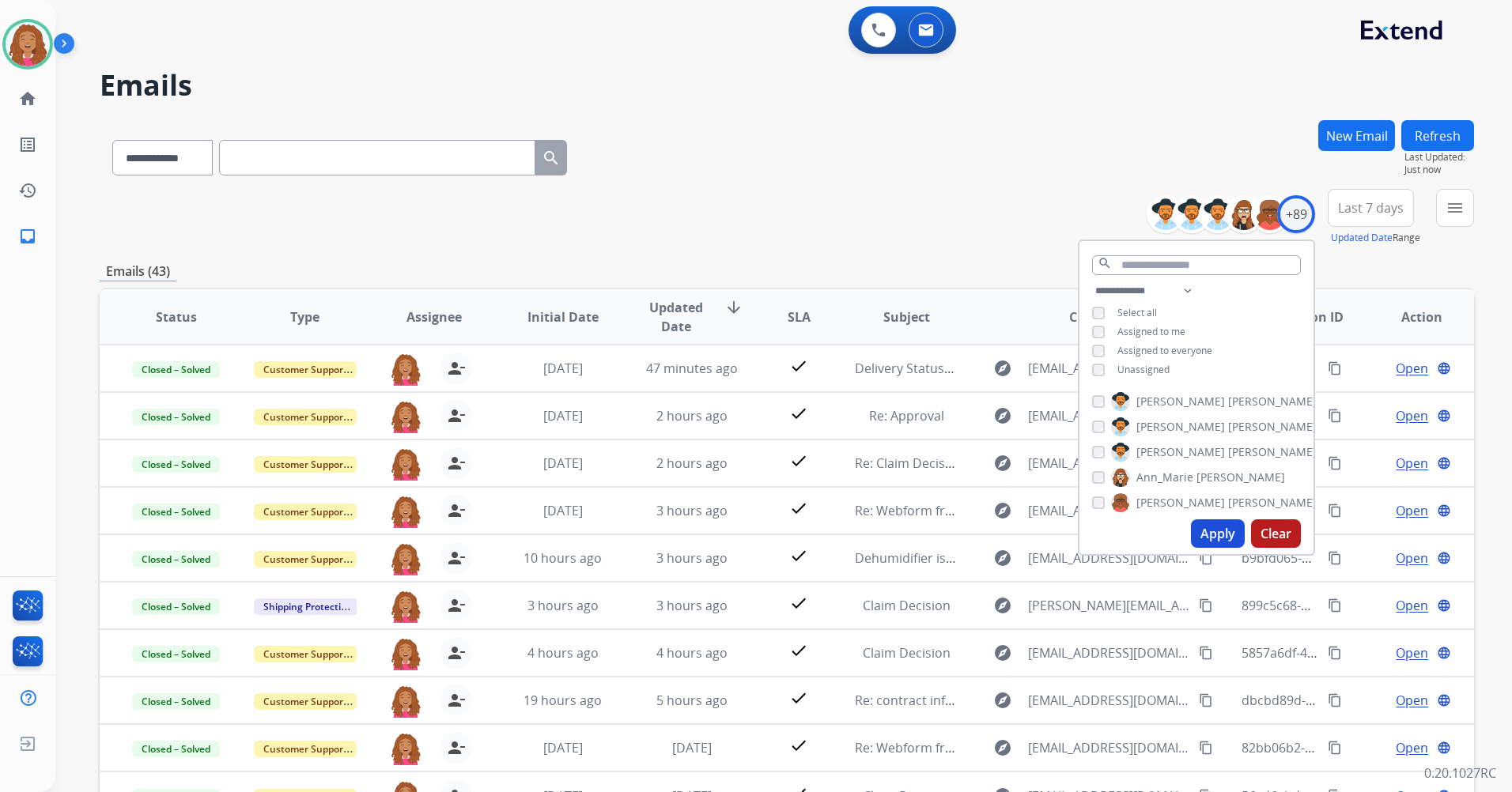
click at [1340, 249] on div "**********" at bounding box center [787, 509] width 1374 height 779
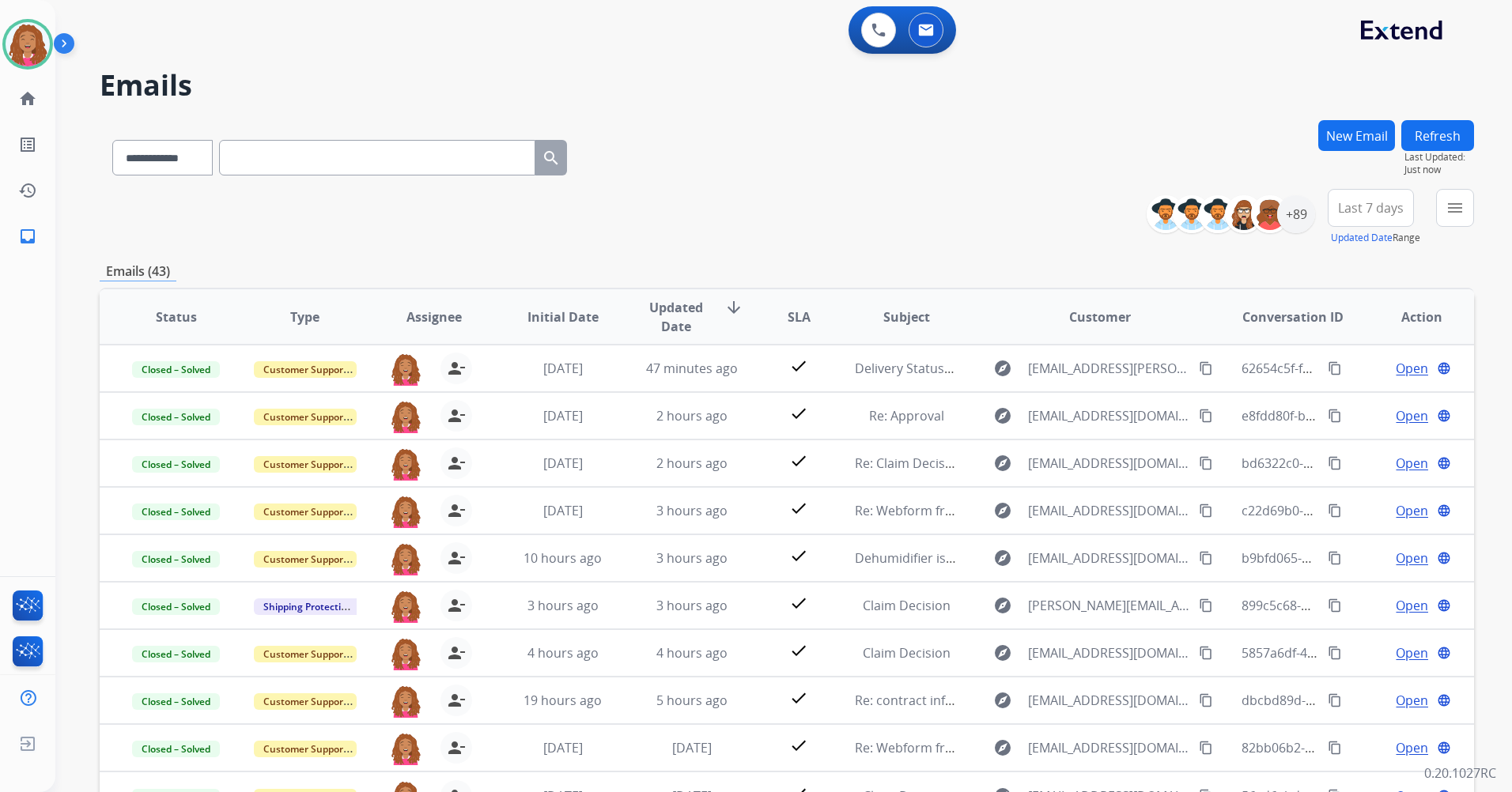
click at [1359, 211] on span "Last 7 days" at bounding box center [1370, 208] width 65 height 7
click at [1351, 403] on div "Last 90 days" at bounding box center [1365, 399] width 87 height 23
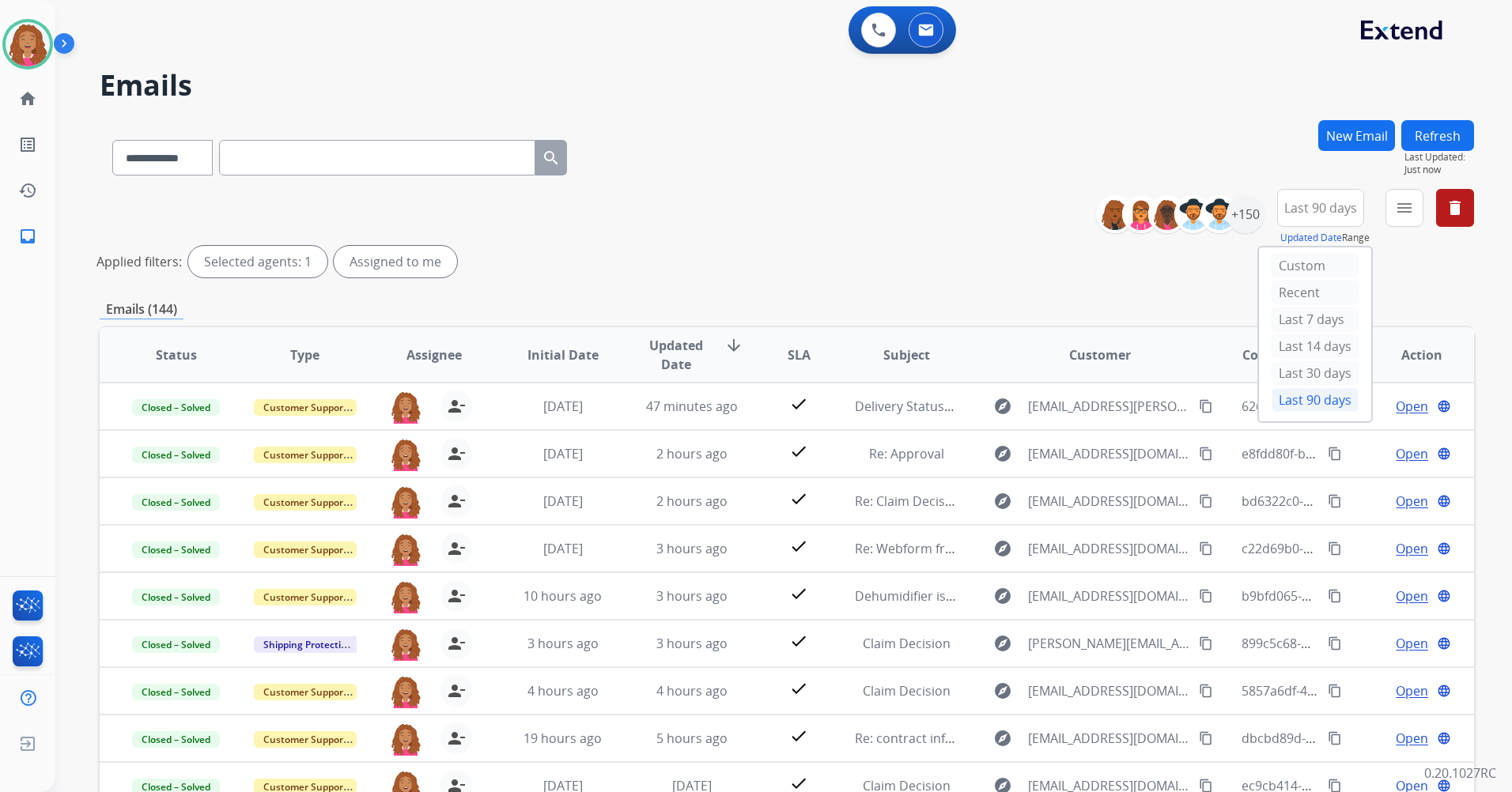
click at [1146, 277] on div "**********" at bounding box center [787, 236] width 1374 height 95
click at [1401, 203] on mat-icon "menu" at bounding box center [1404, 208] width 19 height 19
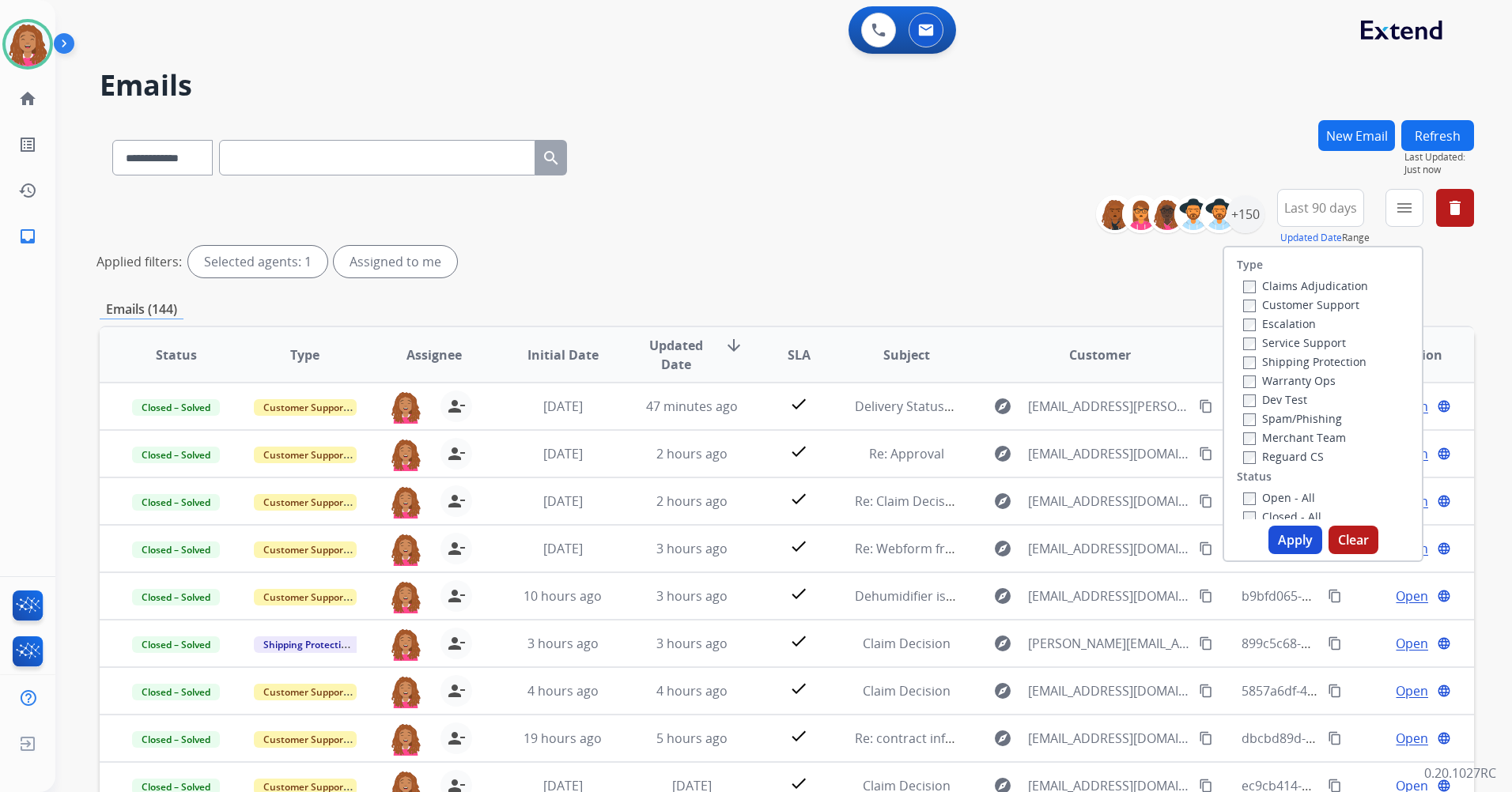
click at [1288, 306] on label "Customer Support" at bounding box center [1301, 305] width 116 height 15
click at [1280, 366] on label "Shipping Protection" at bounding box center [1304, 362] width 123 height 15
click at [1291, 450] on label "Reguard CS" at bounding box center [1283, 456] width 80 height 15
click at [1278, 496] on label "Open - All" at bounding box center [1279, 497] width 72 height 15
click at [1288, 535] on button "Apply" at bounding box center [1295, 540] width 54 height 28
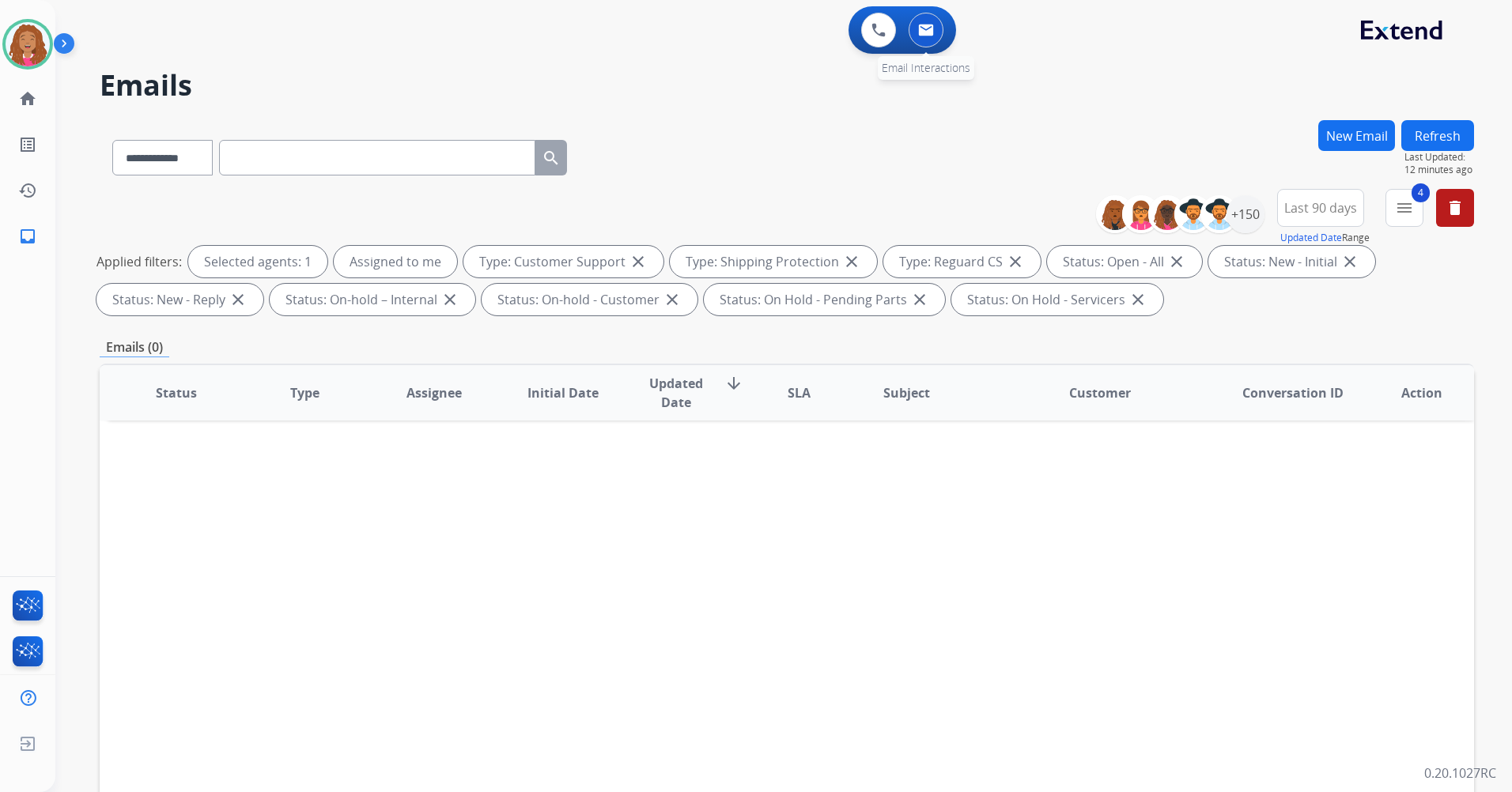
click at [923, 26] on img at bounding box center [926, 29] width 16 height 13
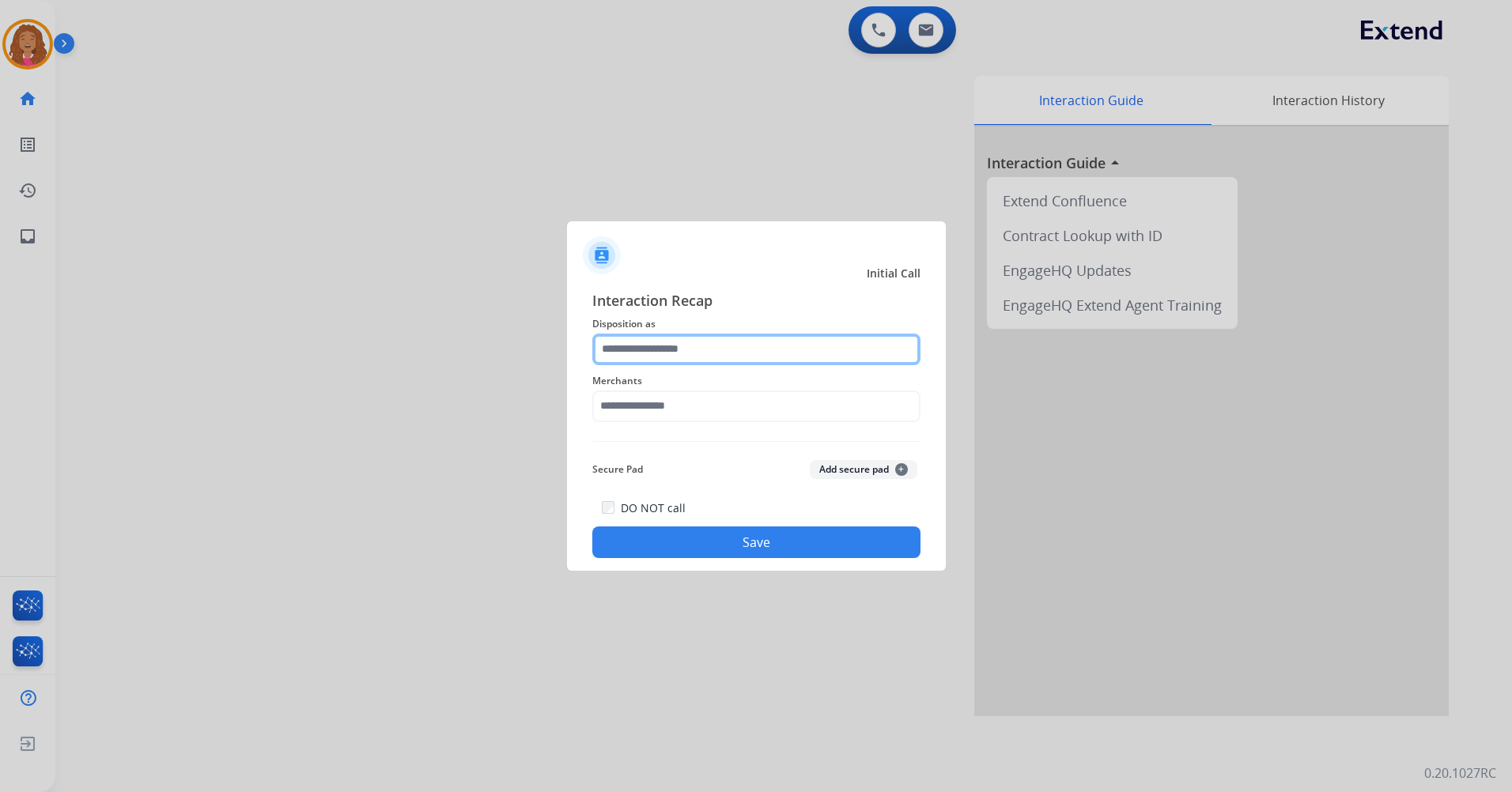
click at [825, 347] on input "text" at bounding box center [756, 349] width 328 height 32
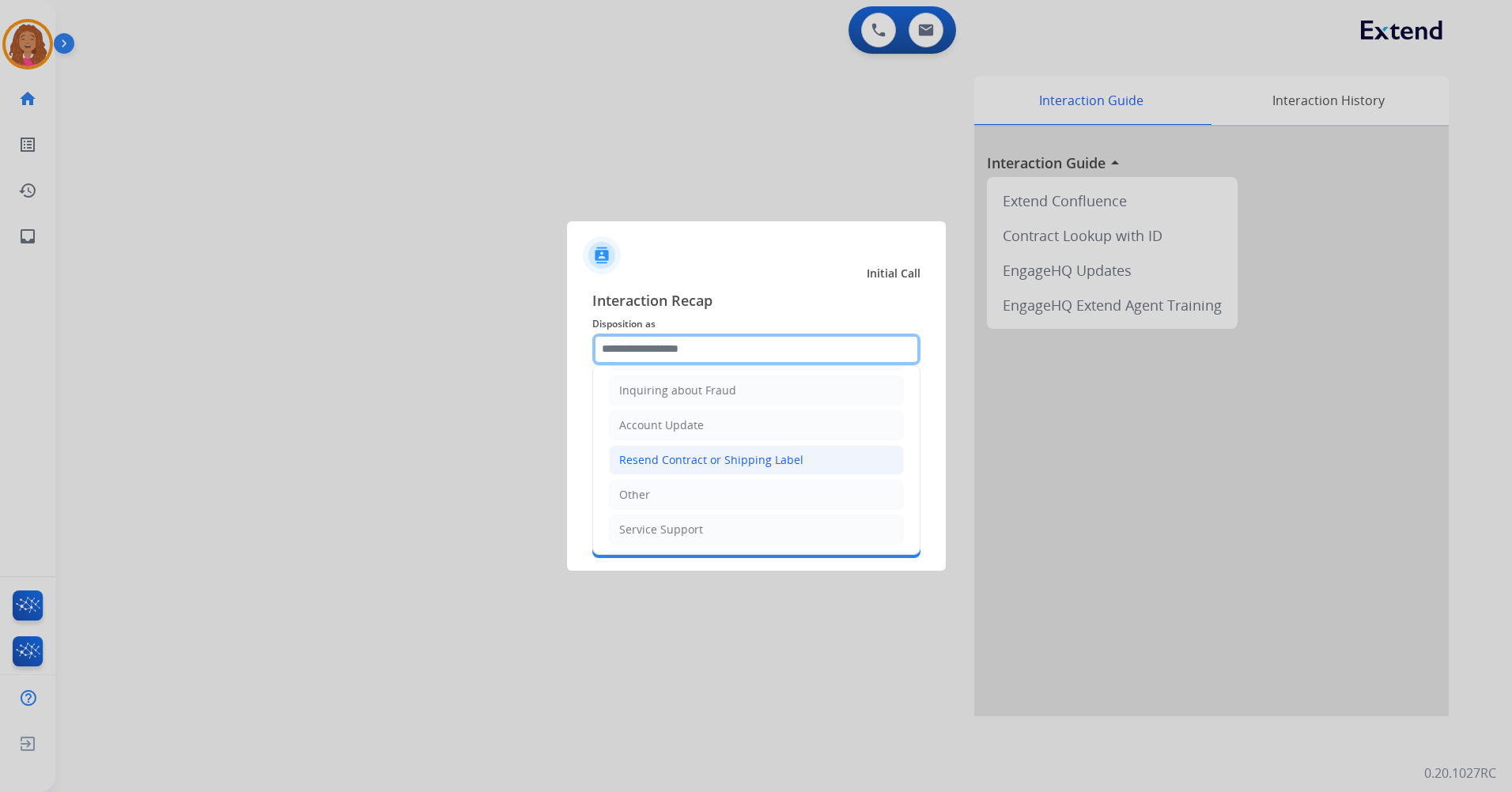
scroll to position [246, 0]
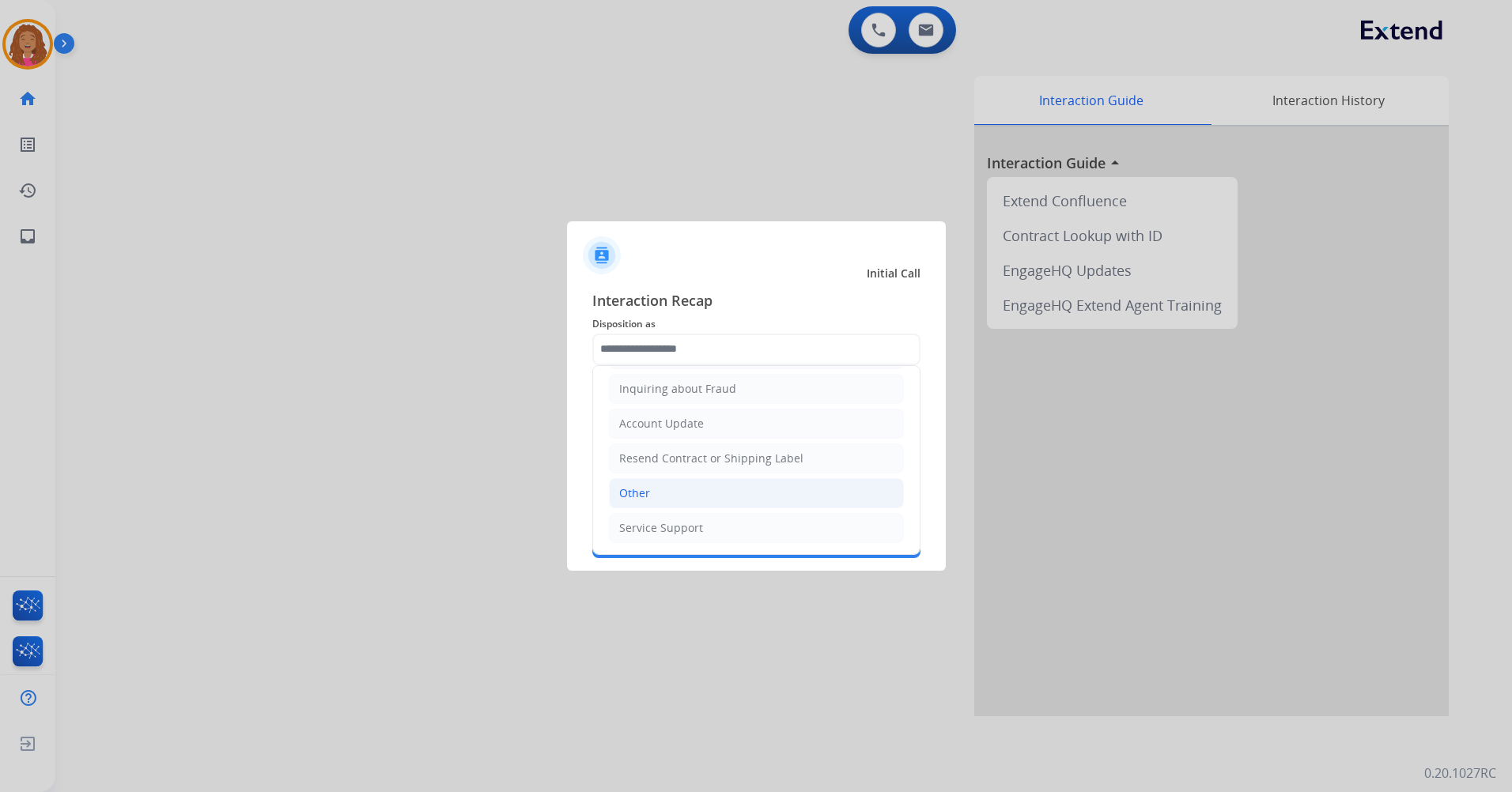
click at [721, 483] on li "Other" at bounding box center [756, 493] width 295 height 30
type input "*****"
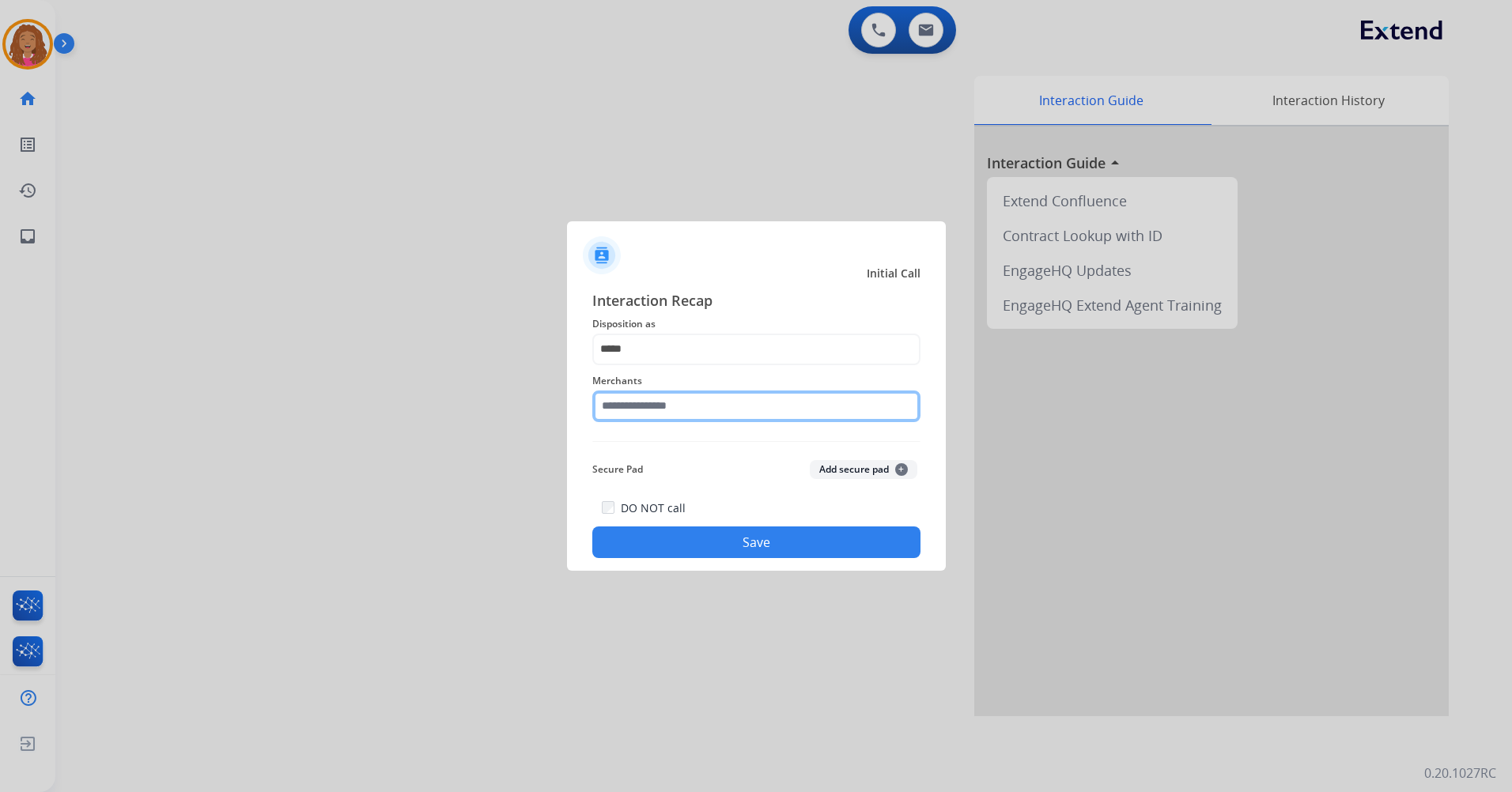
click at [726, 402] on input "text" at bounding box center [756, 406] width 328 height 32
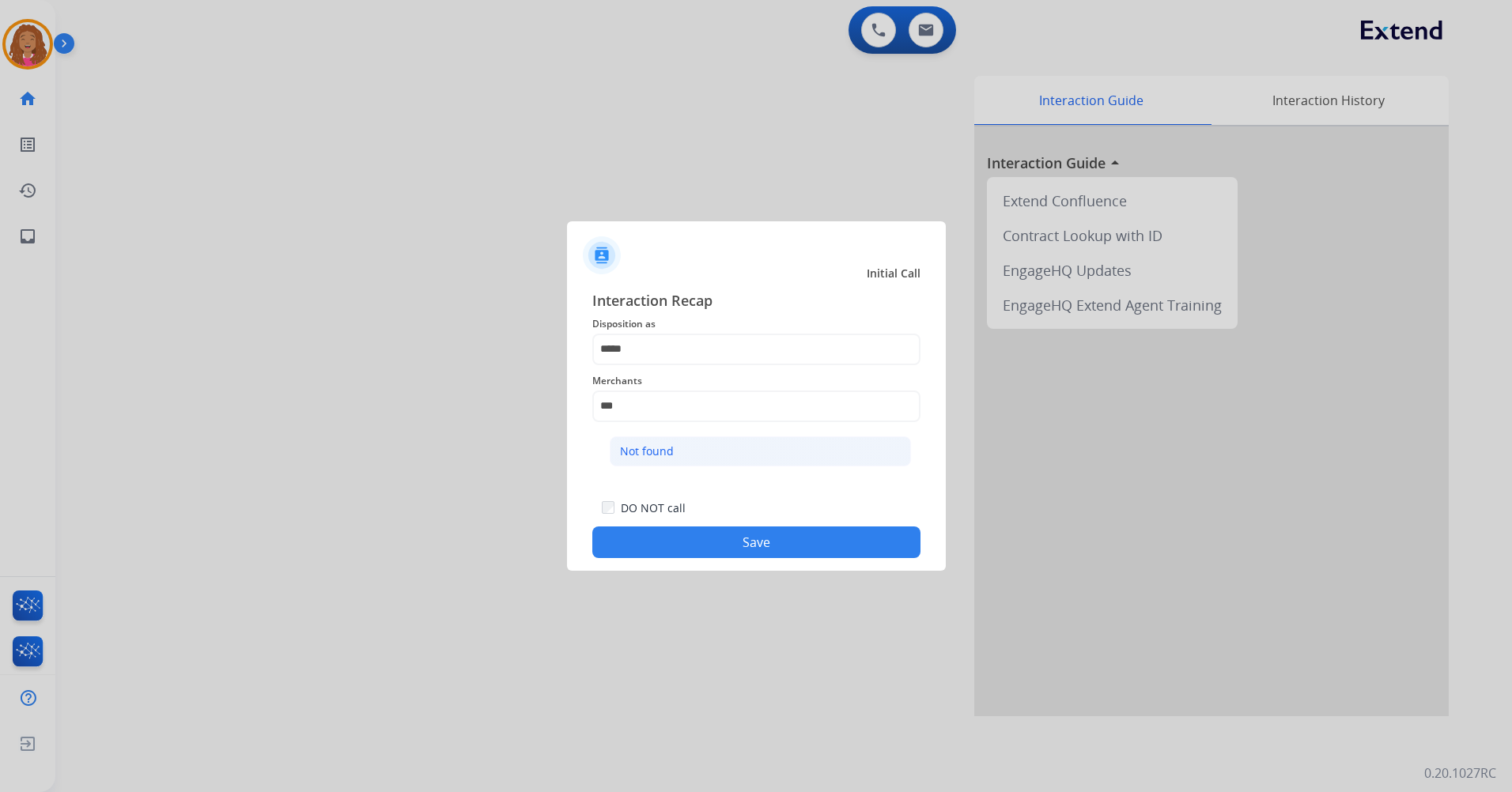
click at [721, 464] on li "Not found" at bounding box center [761, 451] width 302 height 30
type input "*********"
click at [716, 539] on button "Save" at bounding box center [756, 543] width 328 height 32
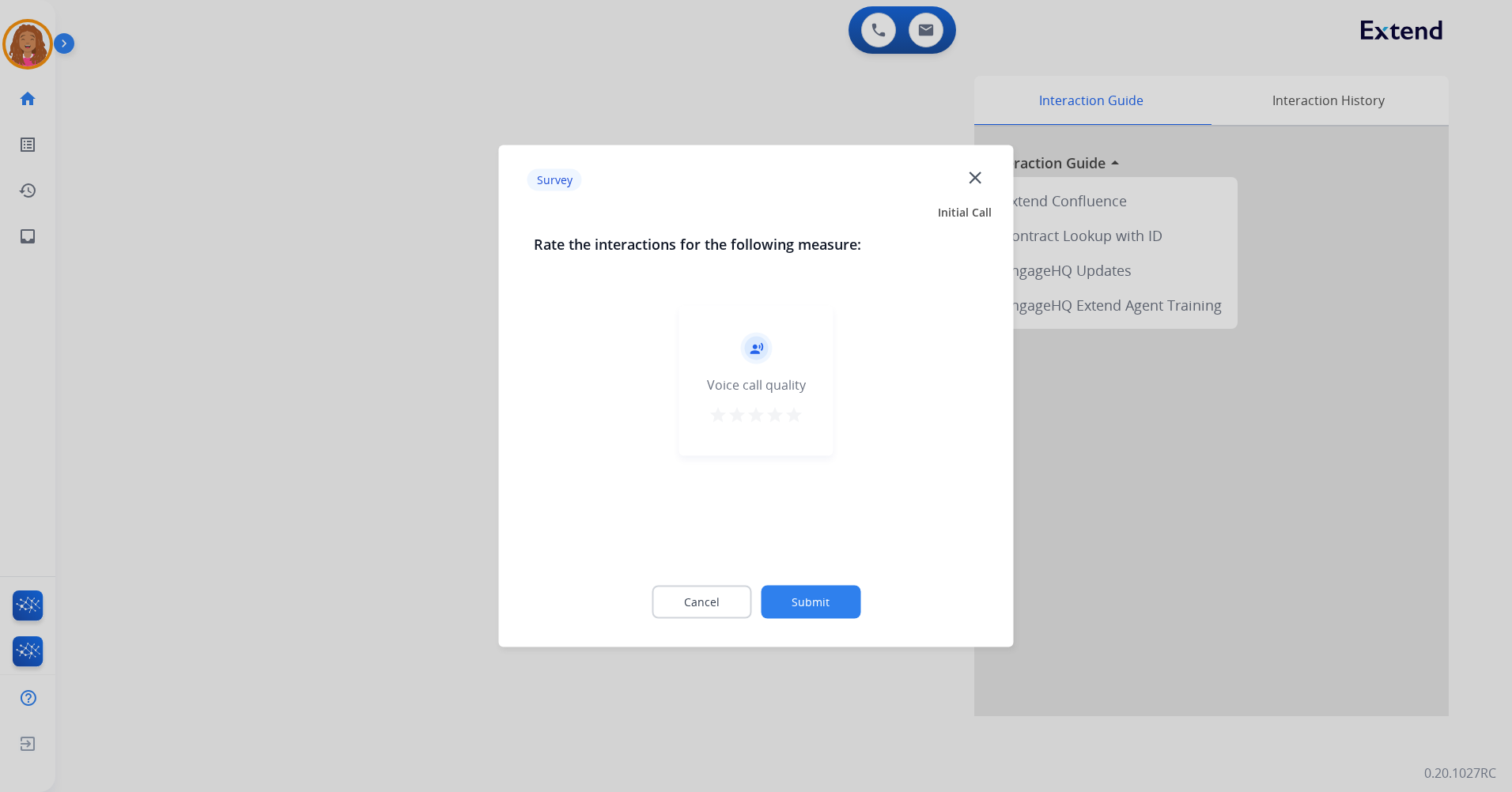
click at [791, 406] on mat-icon "star" at bounding box center [793, 414] width 19 height 19
click at [714, 413] on mat-icon "star" at bounding box center [718, 414] width 19 height 19
click at [802, 596] on button "Submit" at bounding box center [810, 602] width 100 height 33
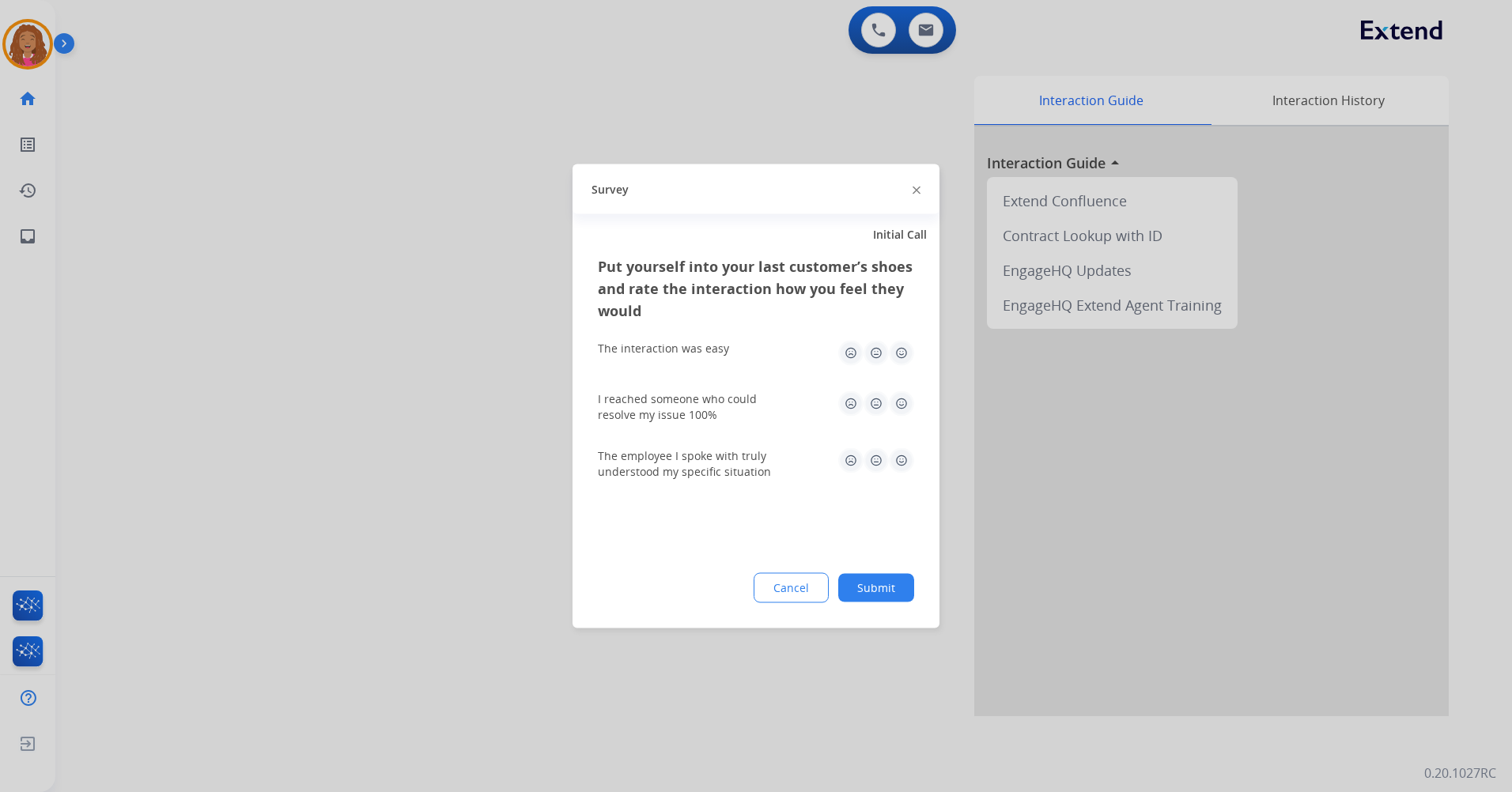
click at [849, 352] on img at bounding box center [850, 353] width 25 height 25
click at [875, 347] on img at bounding box center [876, 353] width 25 height 25
drag, startPoint x: 870, startPoint y: 393, endPoint x: 880, endPoint y: 440, distance: 48.1
click at [870, 395] on img at bounding box center [876, 404] width 25 height 25
drag, startPoint x: 881, startPoint y: 457, endPoint x: 881, endPoint y: 467, distance: 10.0
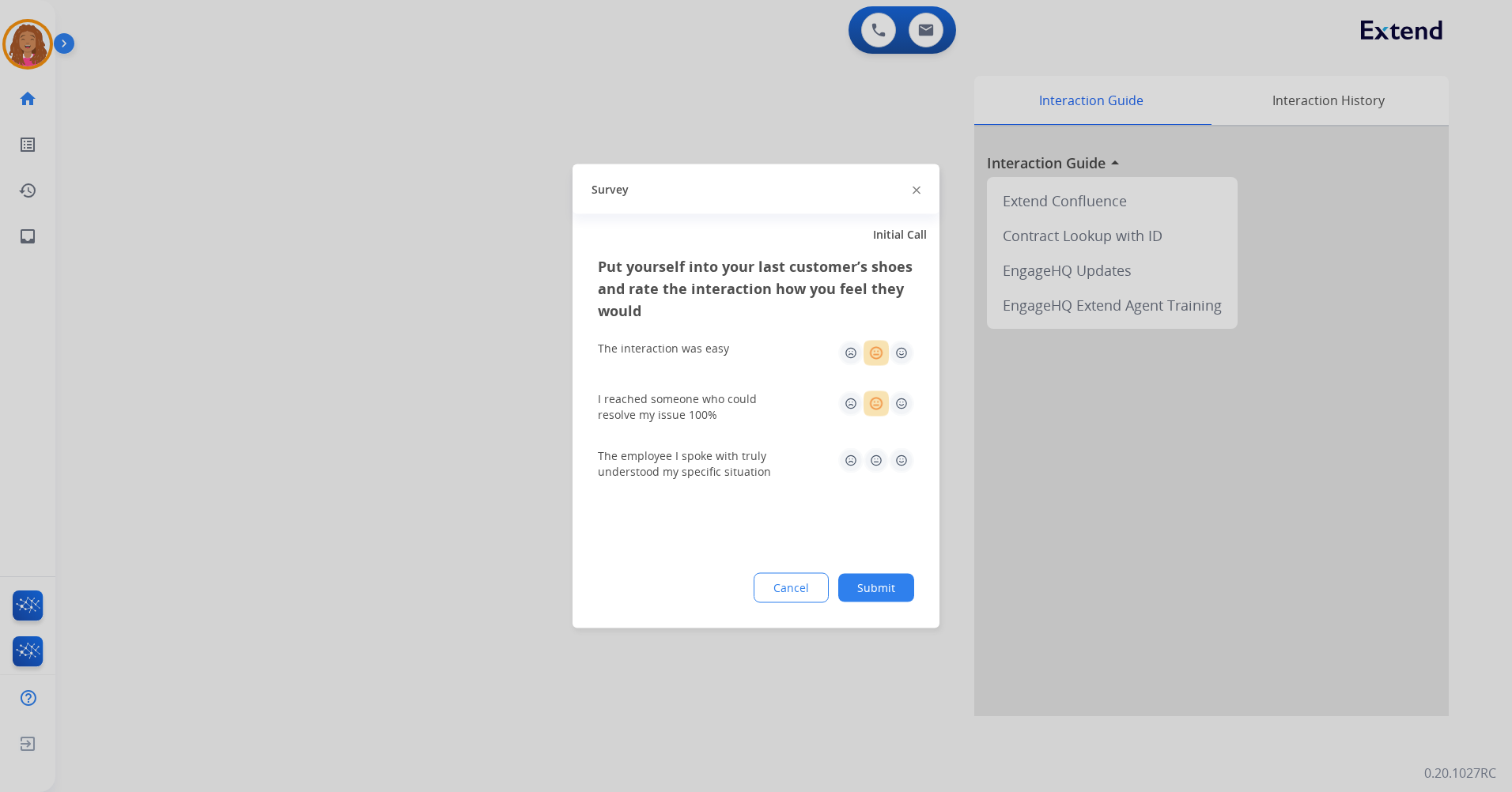
click at [881, 459] on img at bounding box center [876, 460] width 25 height 25
click at [894, 573] on button "Submit" at bounding box center [875, 588] width 76 height 28
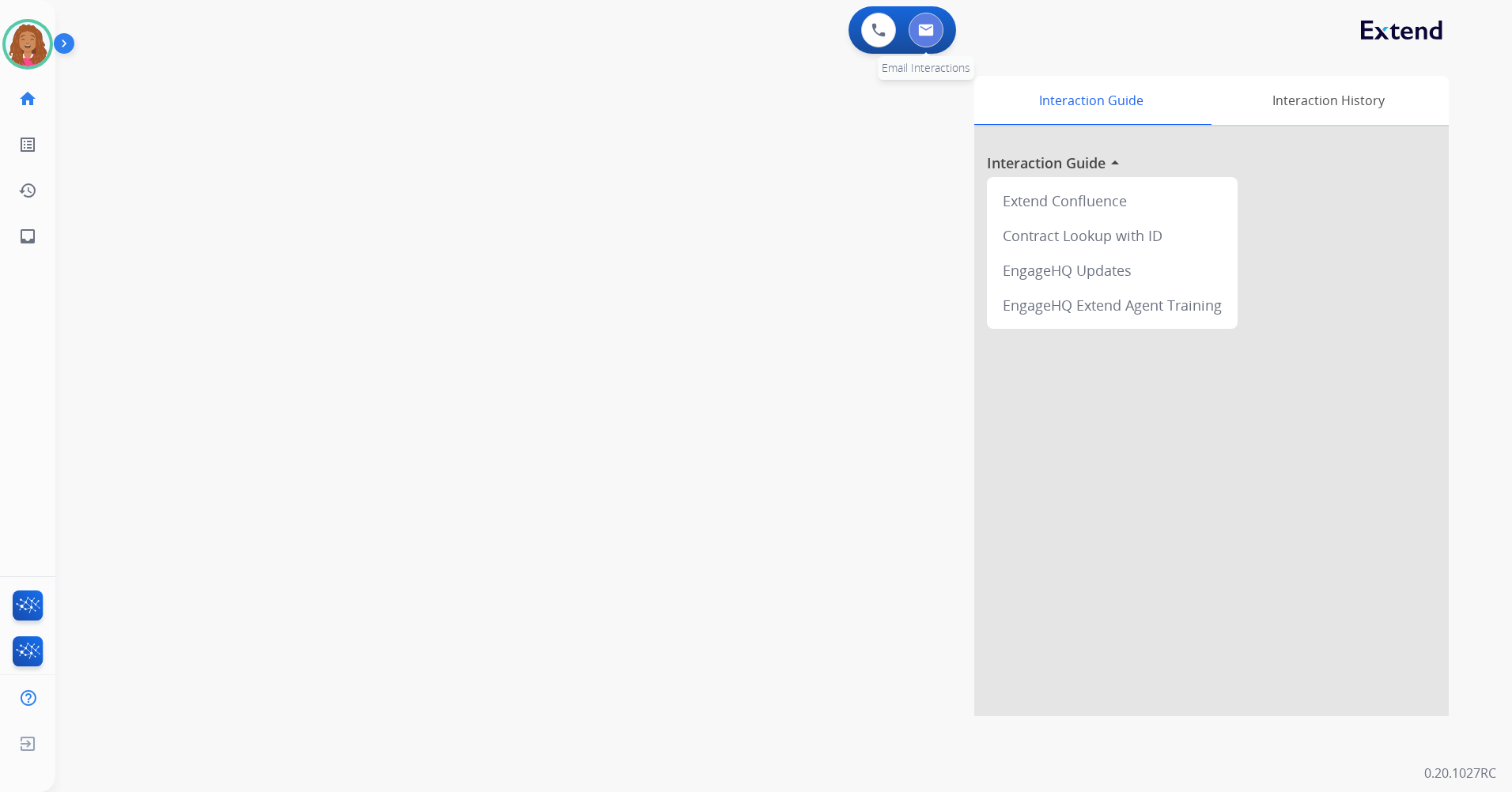
click at [929, 24] on img at bounding box center [926, 29] width 16 height 13
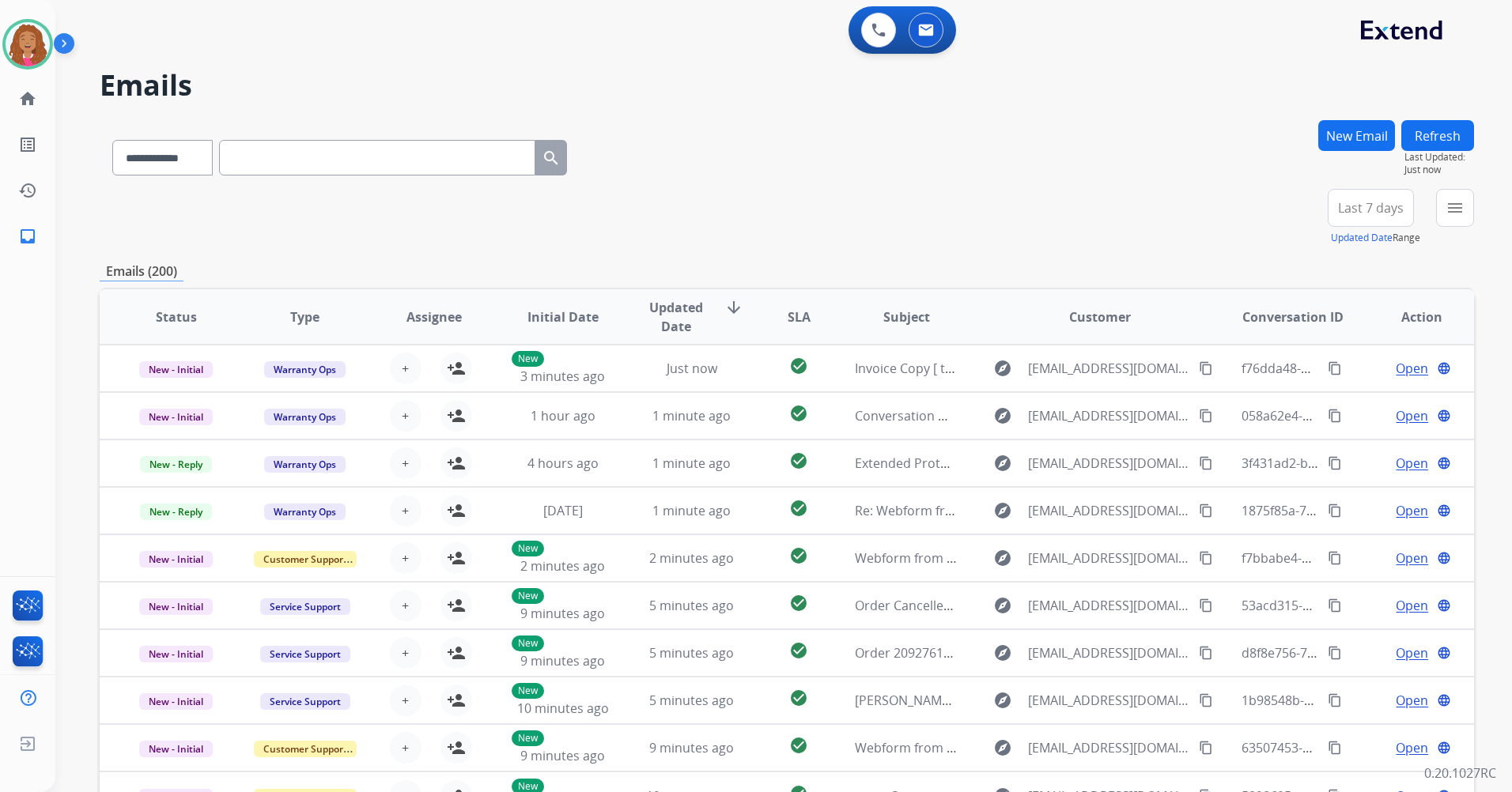
click at [1376, 204] on span "Last 7 days" at bounding box center [1370, 208] width 65 height 7
click at [1345, 396] on div "Last 90 days" at bounding box center [1365, 399] width 87 height 23
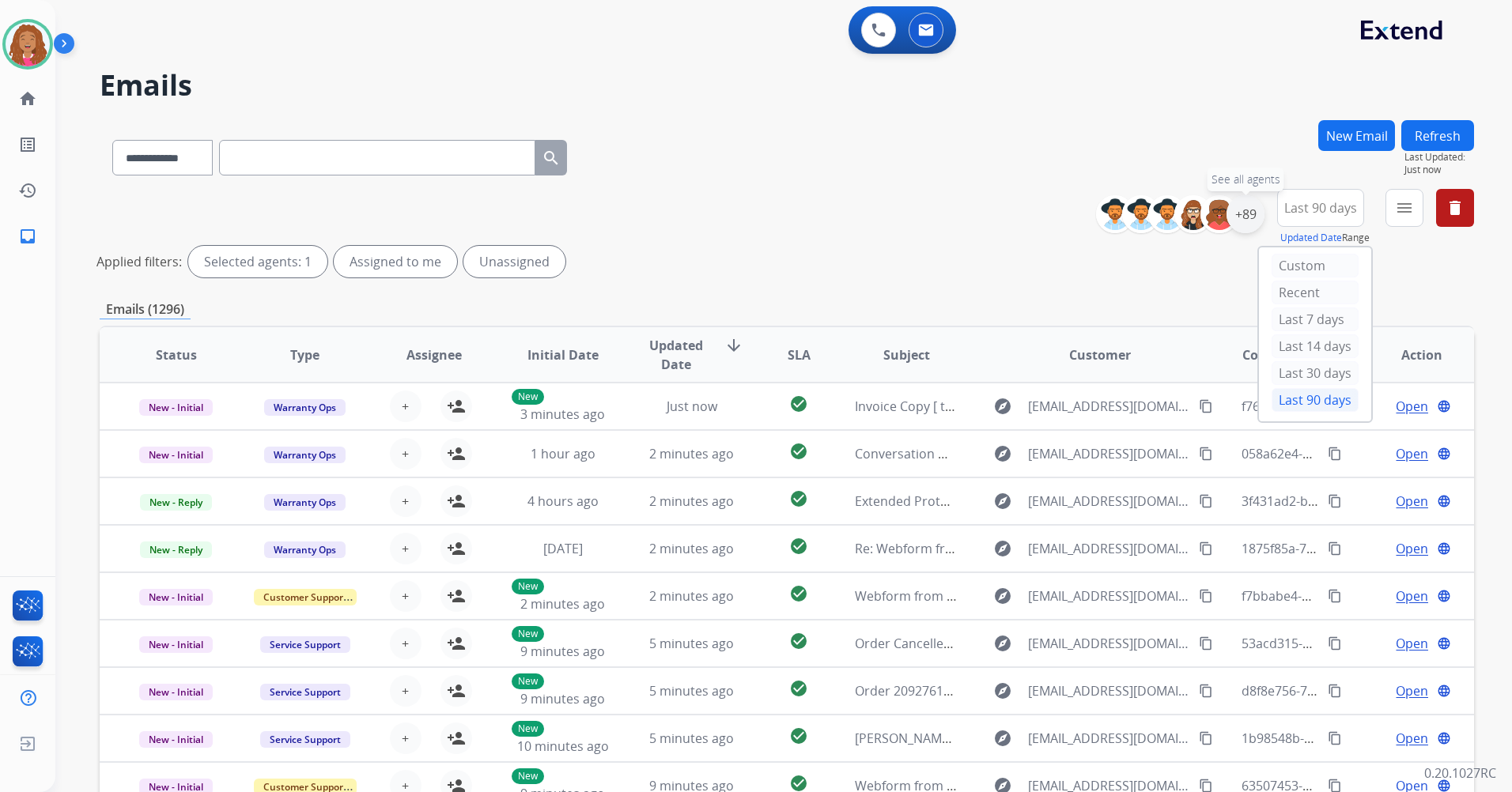
click at [1256, 210] on div "+89" at bounding box center [1245, 213] width 38 height 38
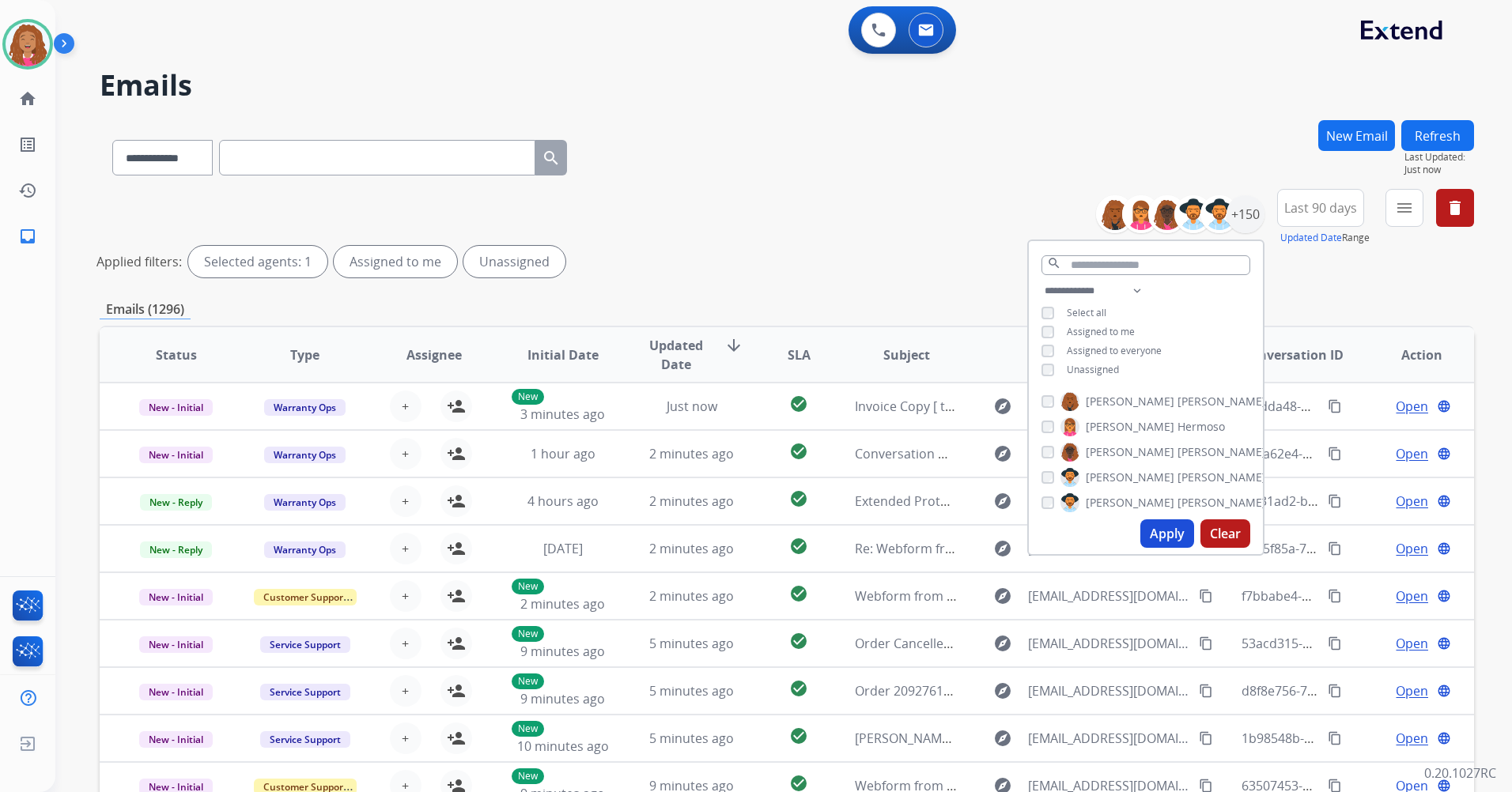
click at [1100, 370] on span "Unassigned" at bounding box center [1092, 369] width 52 height 13
click at [1148, 529] on button "Apply" at bounding box center [1167, 533] width 54 height 28
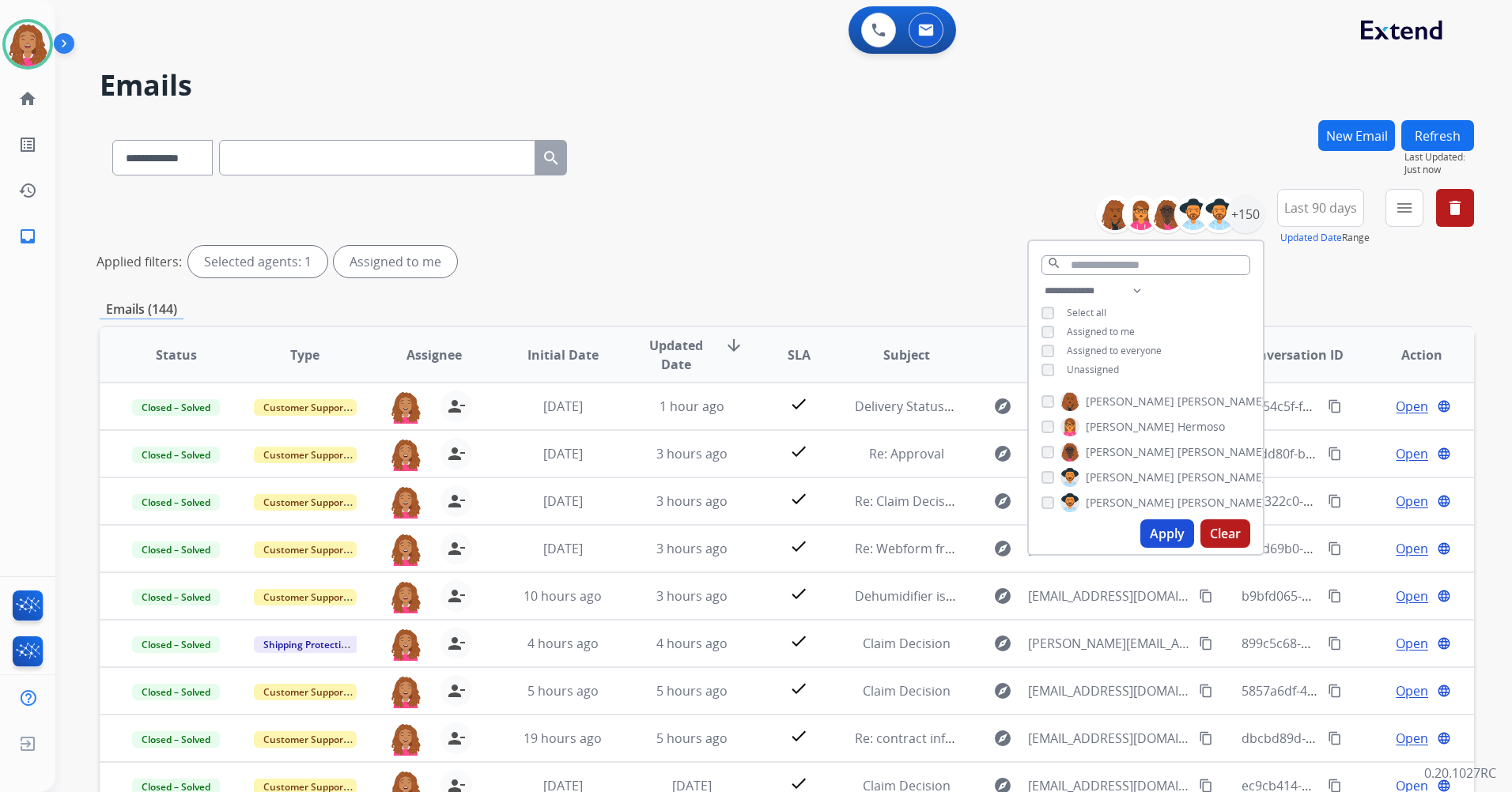
drag, startPoint x: 1412, startPoint y: 260, endPoint x: 1417, endPoint y: 239, distance: 21.6
click at [1412, 260] on div "Applied filters: Selected agents: 1 Assigned to me" at bounding box center [783, 262] width 1374 height 32
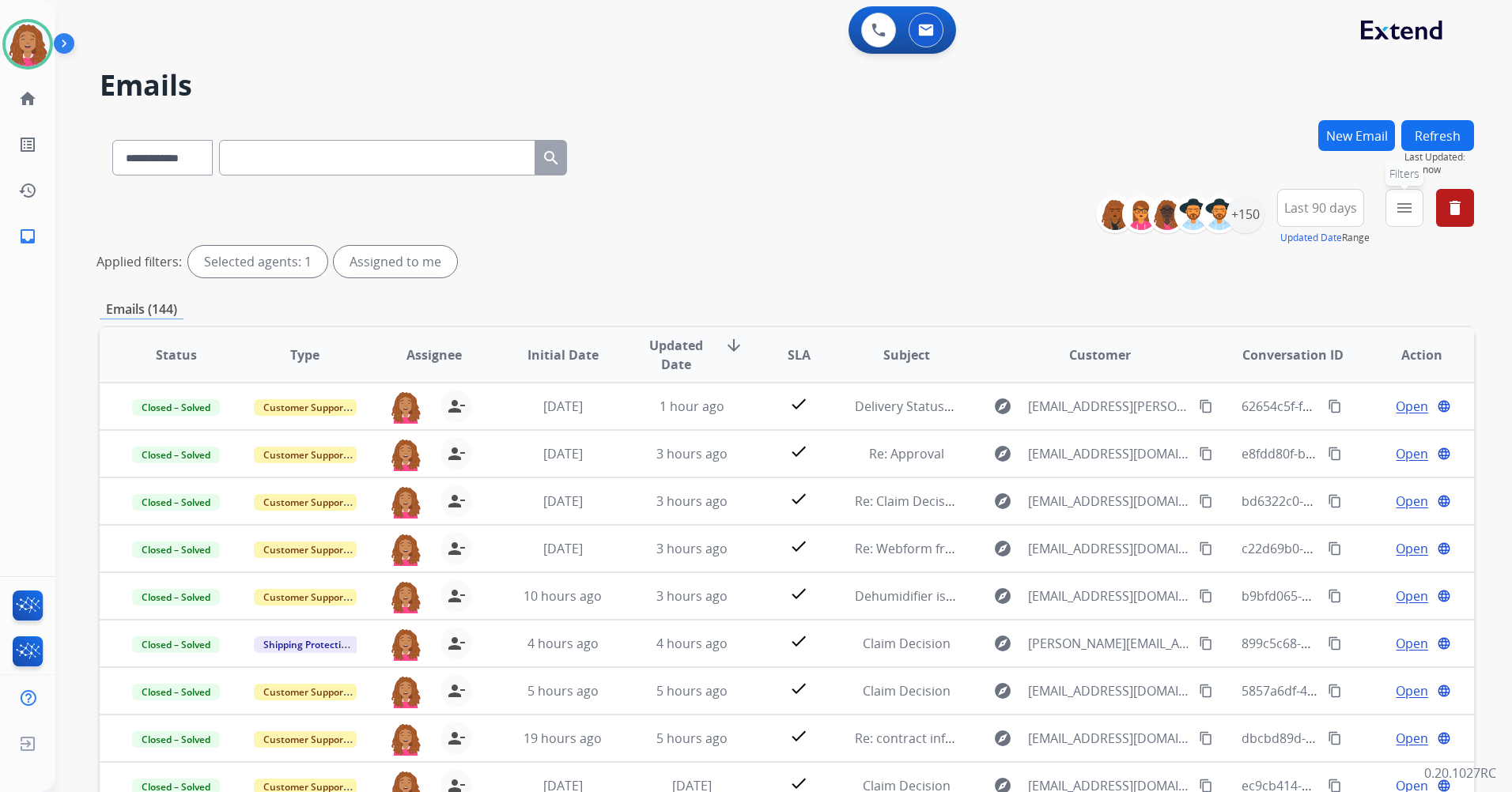
click at [1417, 208] on button "menu Filters" at bounding box center [1404, 208] width 38 height 38
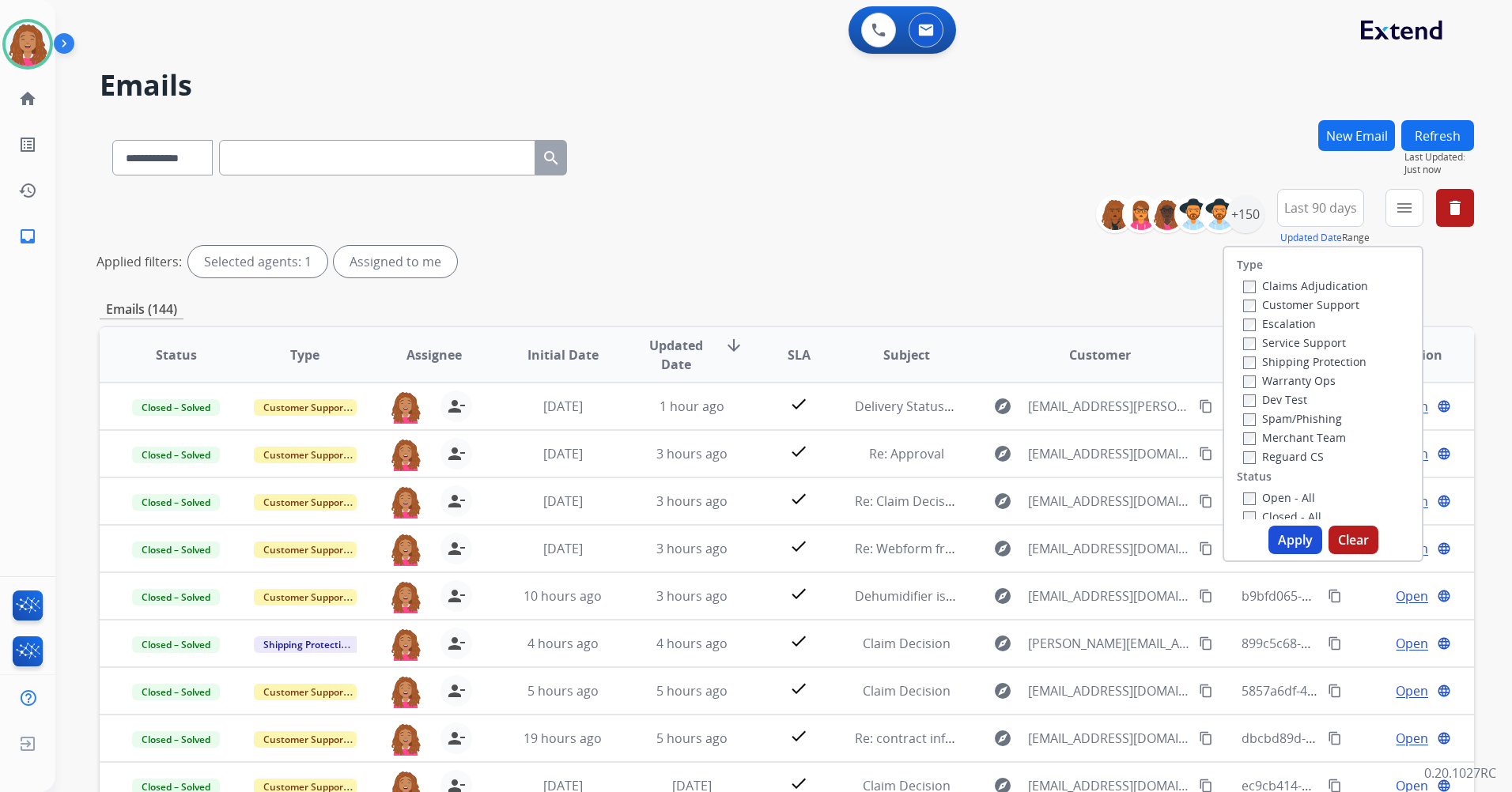
click at [1277, 303] on label "Customer Support" at bounding box center [1301, 305] width 116 height 15
click at [1280, 380] on label "Warranty Ops" at bounding box center [1289, 380] width 92 height 15
drag, startPoint x: 1280, startPoint y: 380, endPoint x: 1262, endPoint y: 380, distance: 18.0
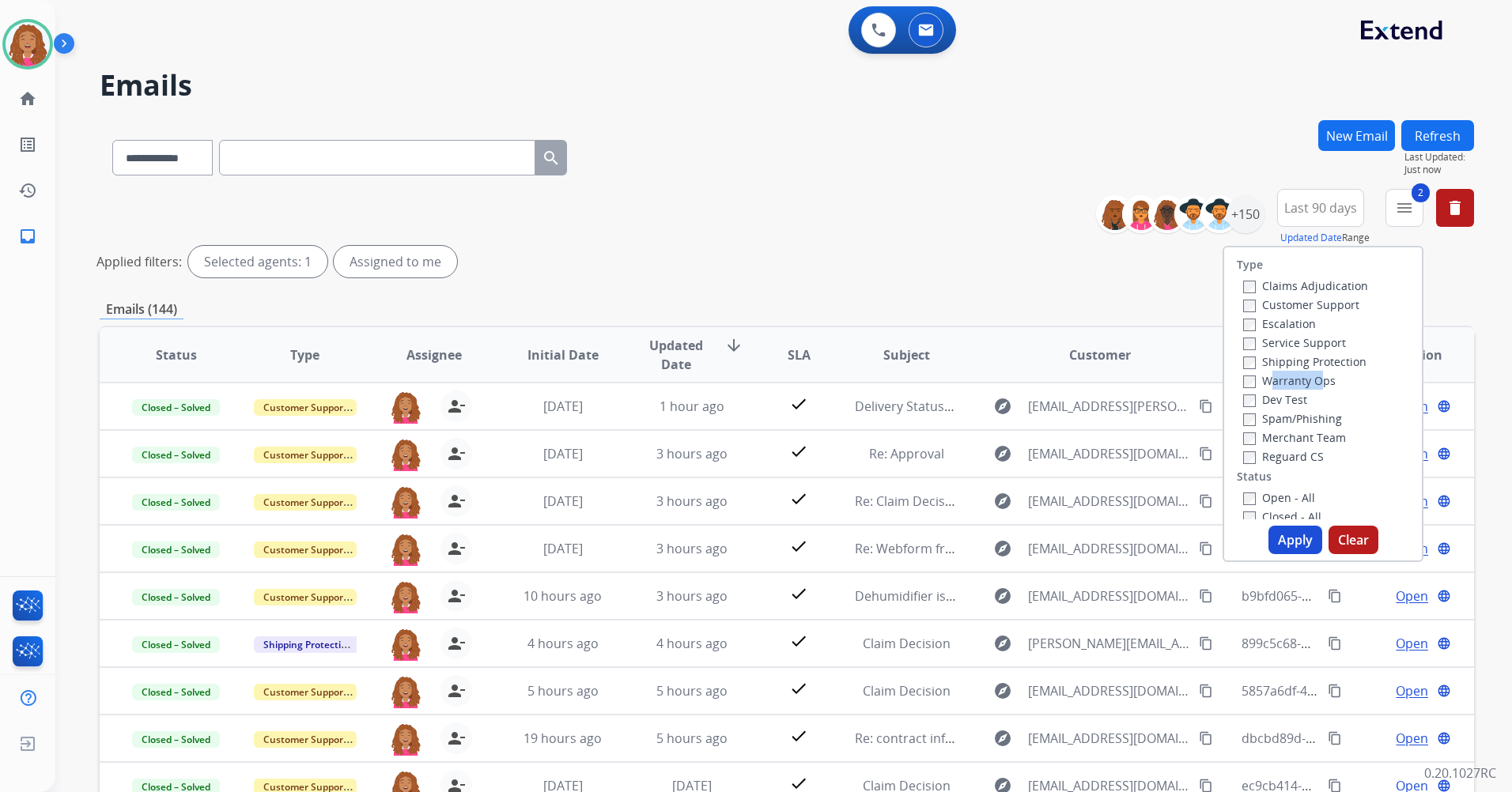
click at [1262, 380] on label "Warranty Ops" at bounding box center [1289, 380] width 92 height 15
click at [1270, 369] on div "Shipping Protection" at bounding box center [1305, 361] width 125 height 19
click at [1270, 363] on label "Shipping Protection" at bounding box center [1304, 362] width 123 height 15
click at [1282, 447] on div "Reguard CS" at bounding box center [1305, 455] width 125 height 19
click at [1282, 460] on label "Reguard CS" at bounding box center [1283, 456] width 80 height 15
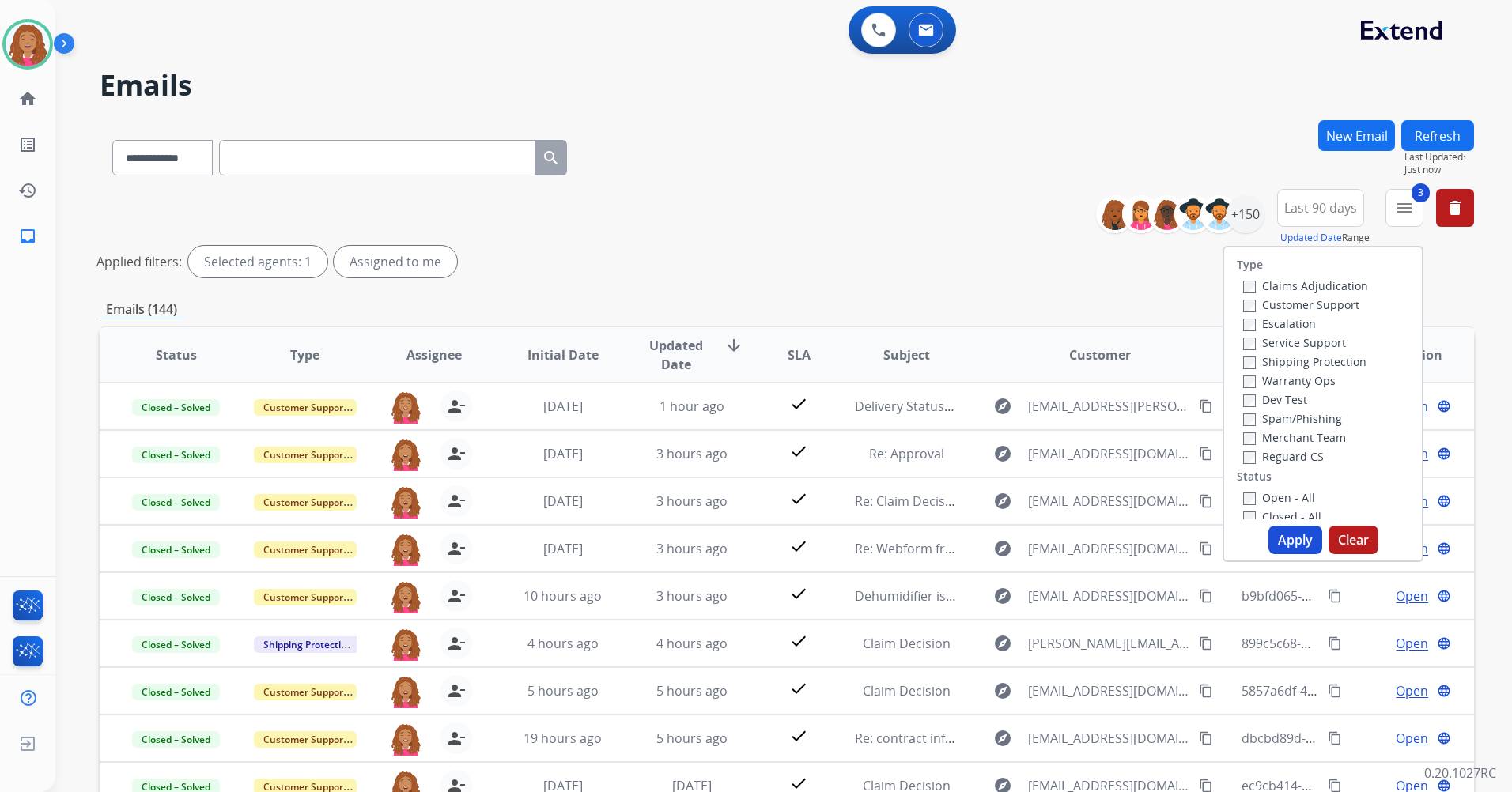
click at [1272, 501] on label "Open - All" at bounding box center [1279, 497] width 72 height 15
click at [1283, 548] on button "Apply" at bounding box center [1295, 540] width 54 height 28
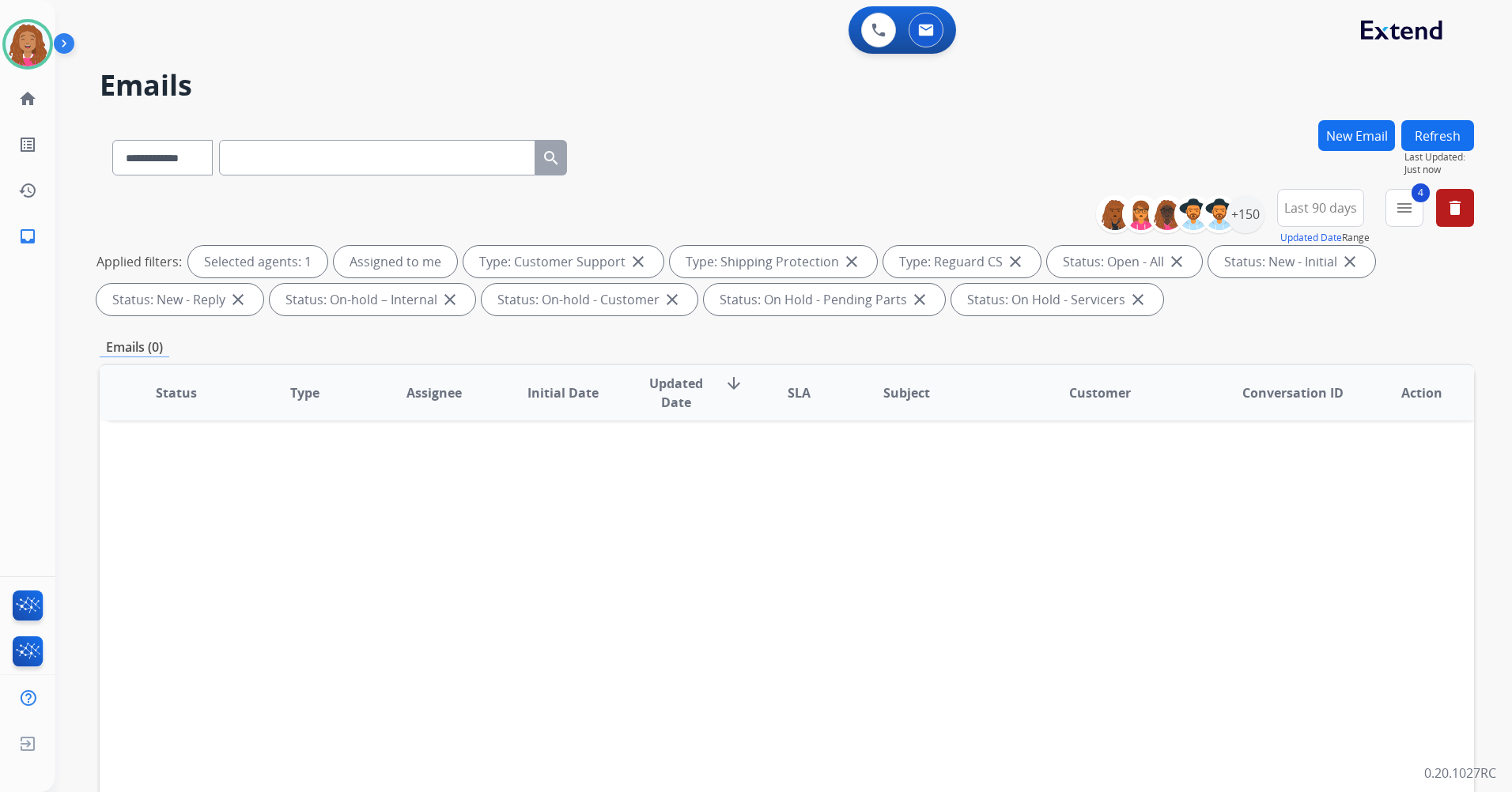
click at [568, 7] on div "0 Voice Interactions 0 Email Interactions" at bounding box center [774, 32] width 1400 height 50
click at [18, 40] on img at bounding box center [28, 44] width 44 height 44
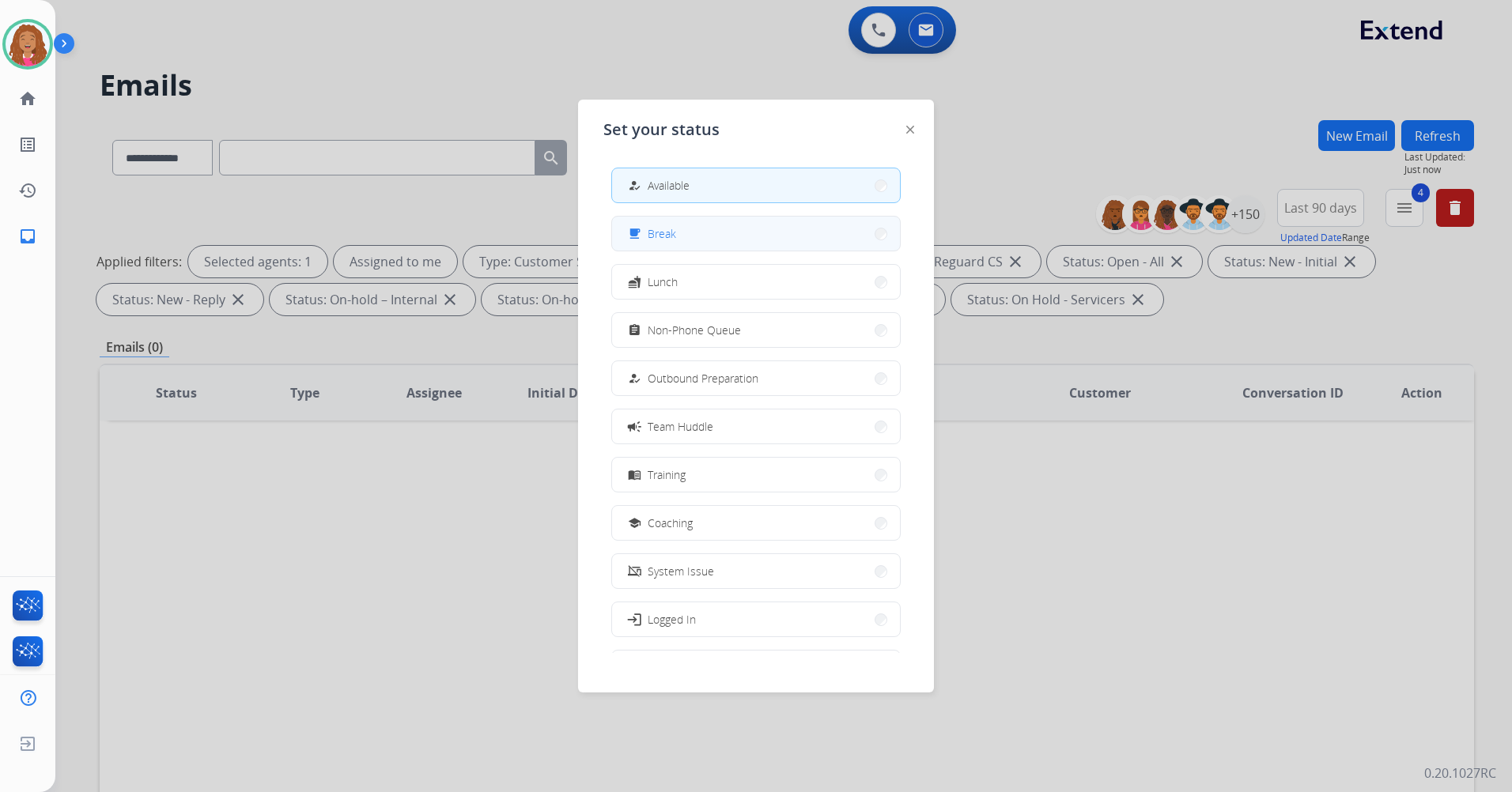
click at [724, 244] on button "free_breakfast Break" at bounding box center [756, 234] width 288 height 34
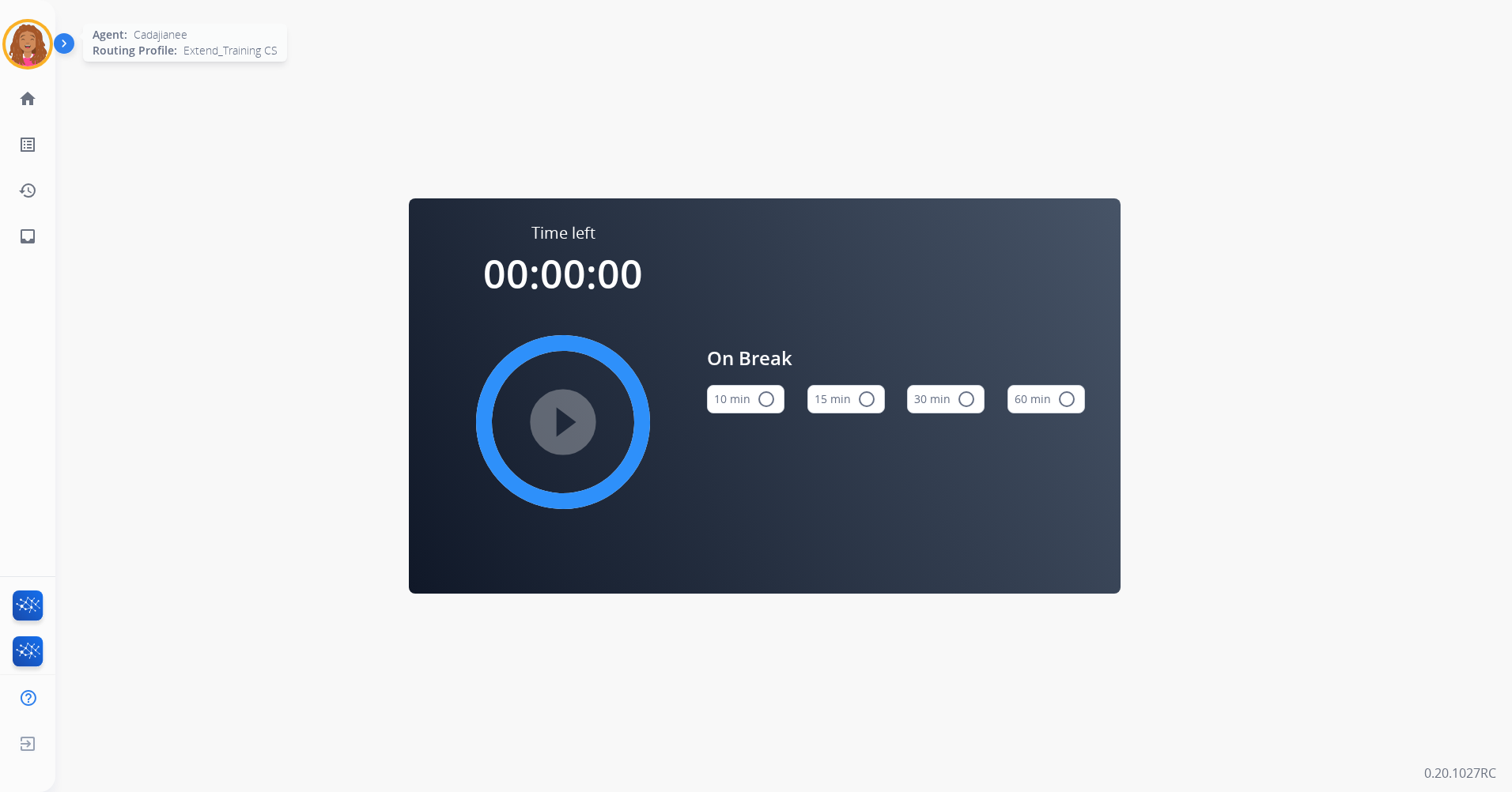
click at [13, 37] on img at bounding box center [28, 44] width 44 height 44
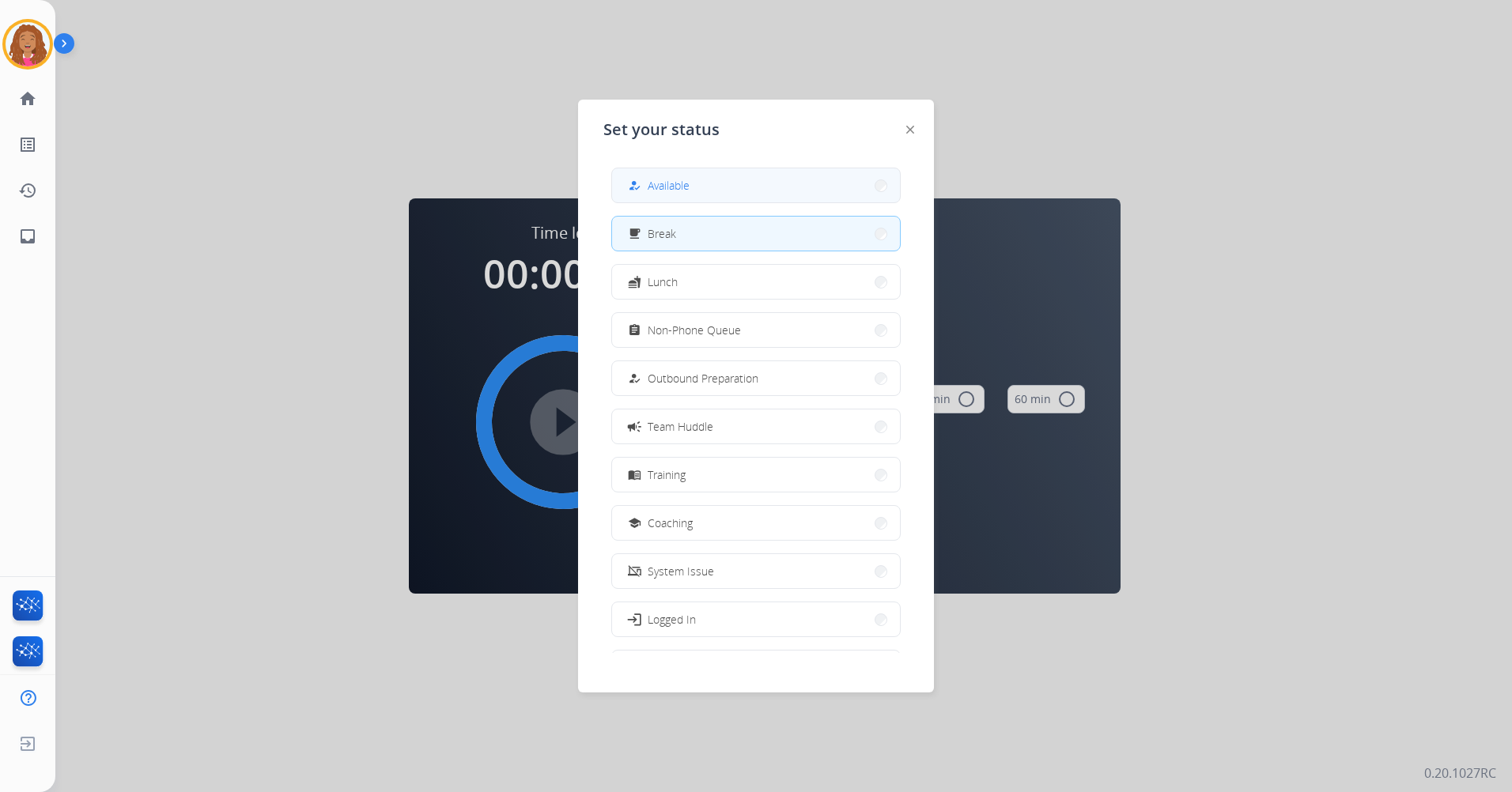
click at [742, 196] on button "how_to_reg Available" at bounding box center [756, 185] width 288 height 34
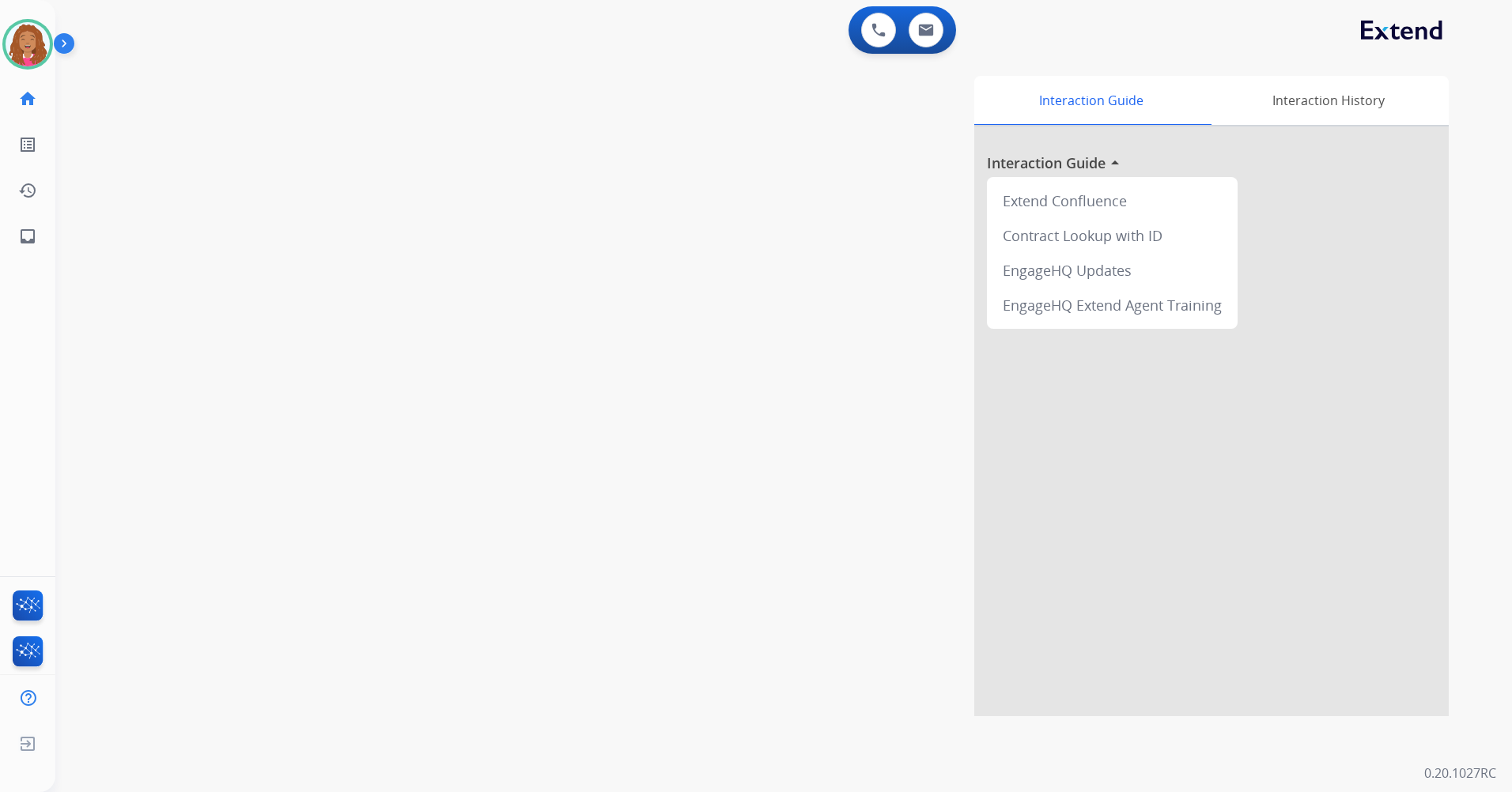
click at [771, 181] on div "Interaction Guide Interaction History Interaction Guide arrow_drop_up Extend Co…" at bounding box center [985, 396] width 926 height 640
click at [770, 38] on div "0 Voice Interactions 0 Email Interactions" at bounding box center [774, 32] width 1400 height 50
click at [925, 34] on img at bounding box center [926, 29] width 16 height 13
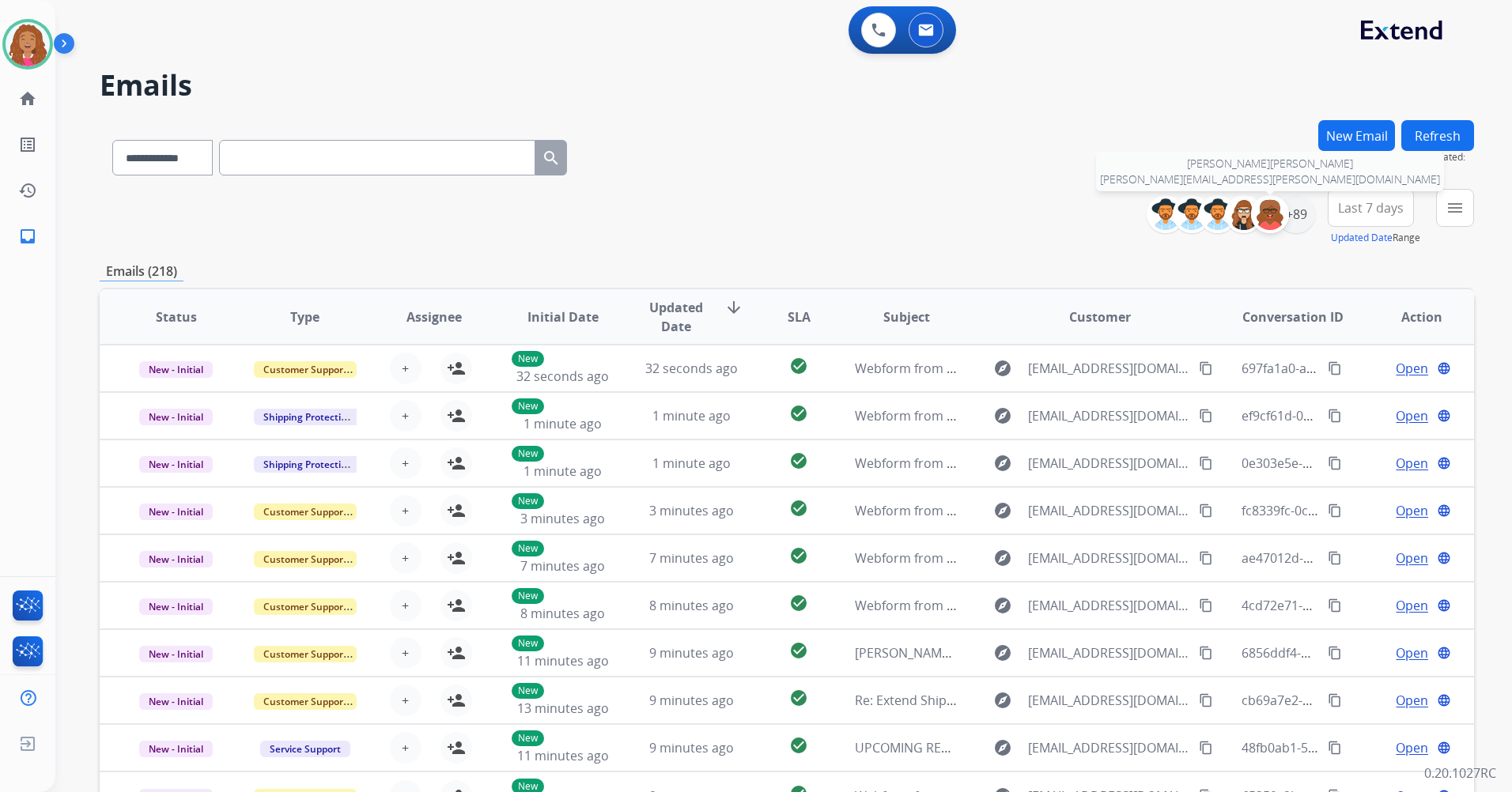
click at [1285, 210] on div at bounding box center [1269, 213] width 38 height 38
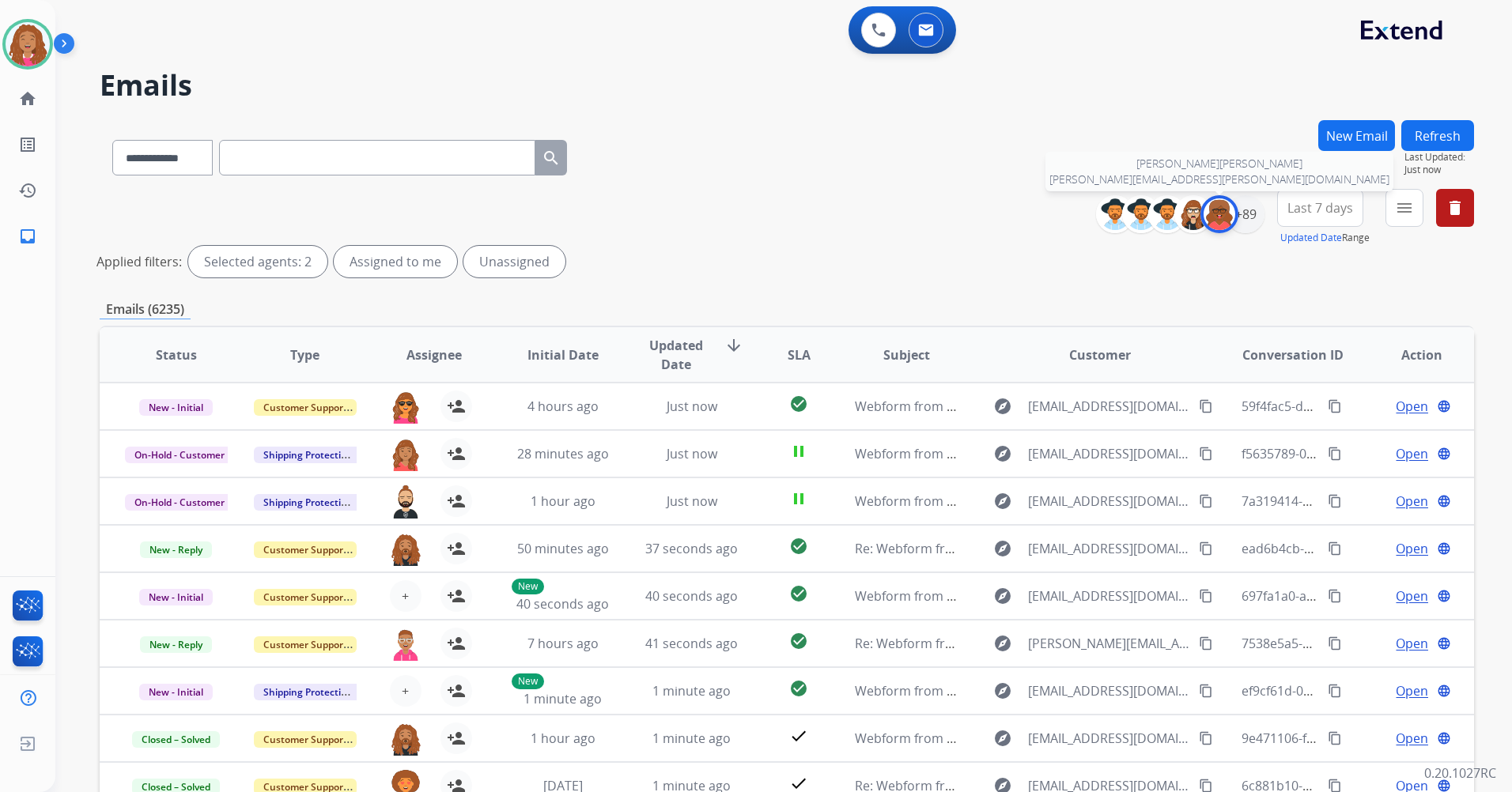
click at [1220, 213] on img at bounding box center [1220, 214] width 32 height 32
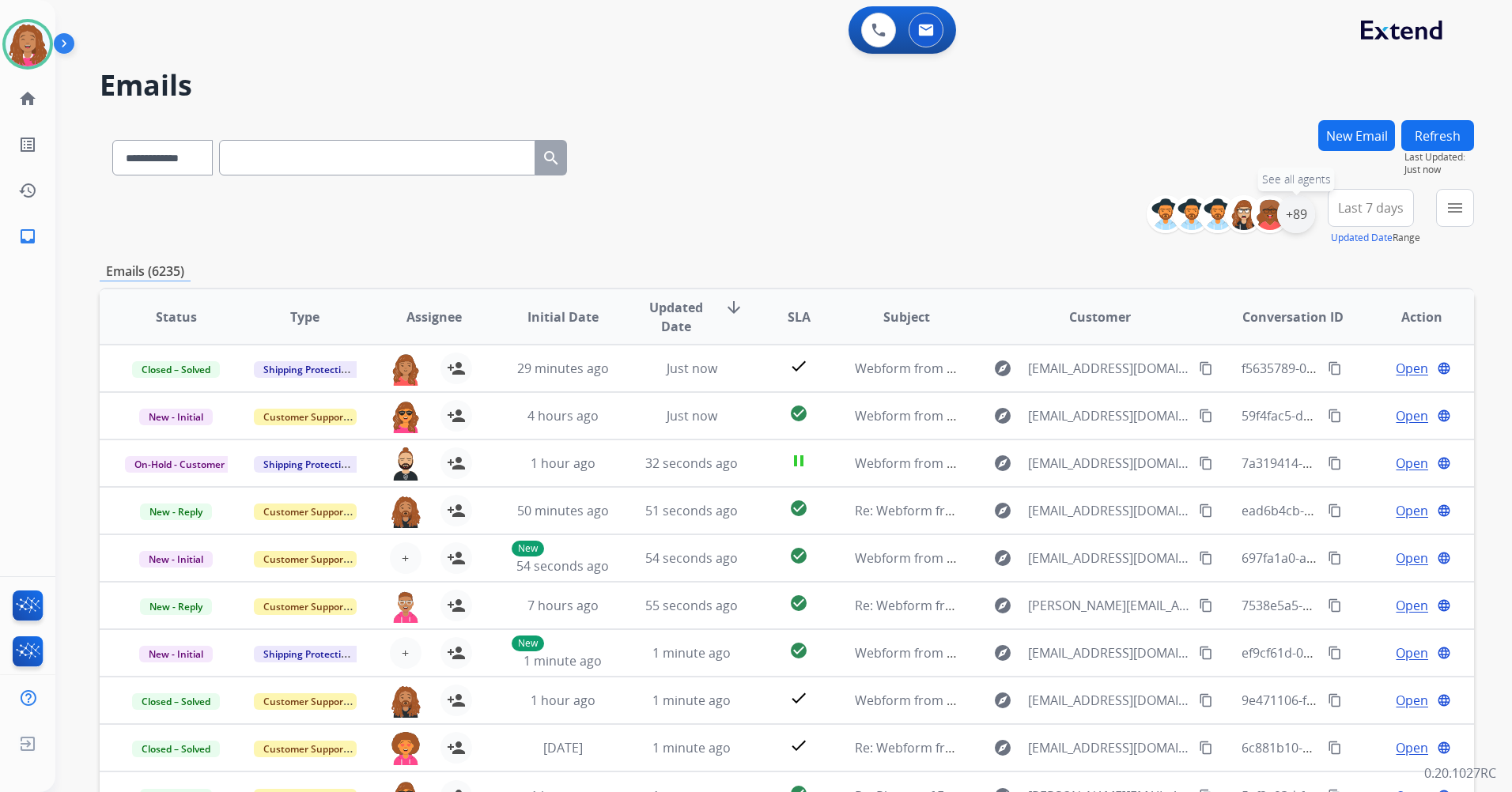
click at [1305, 213] on div "+89" at bounding box center [1295, 213] width 38 height 38
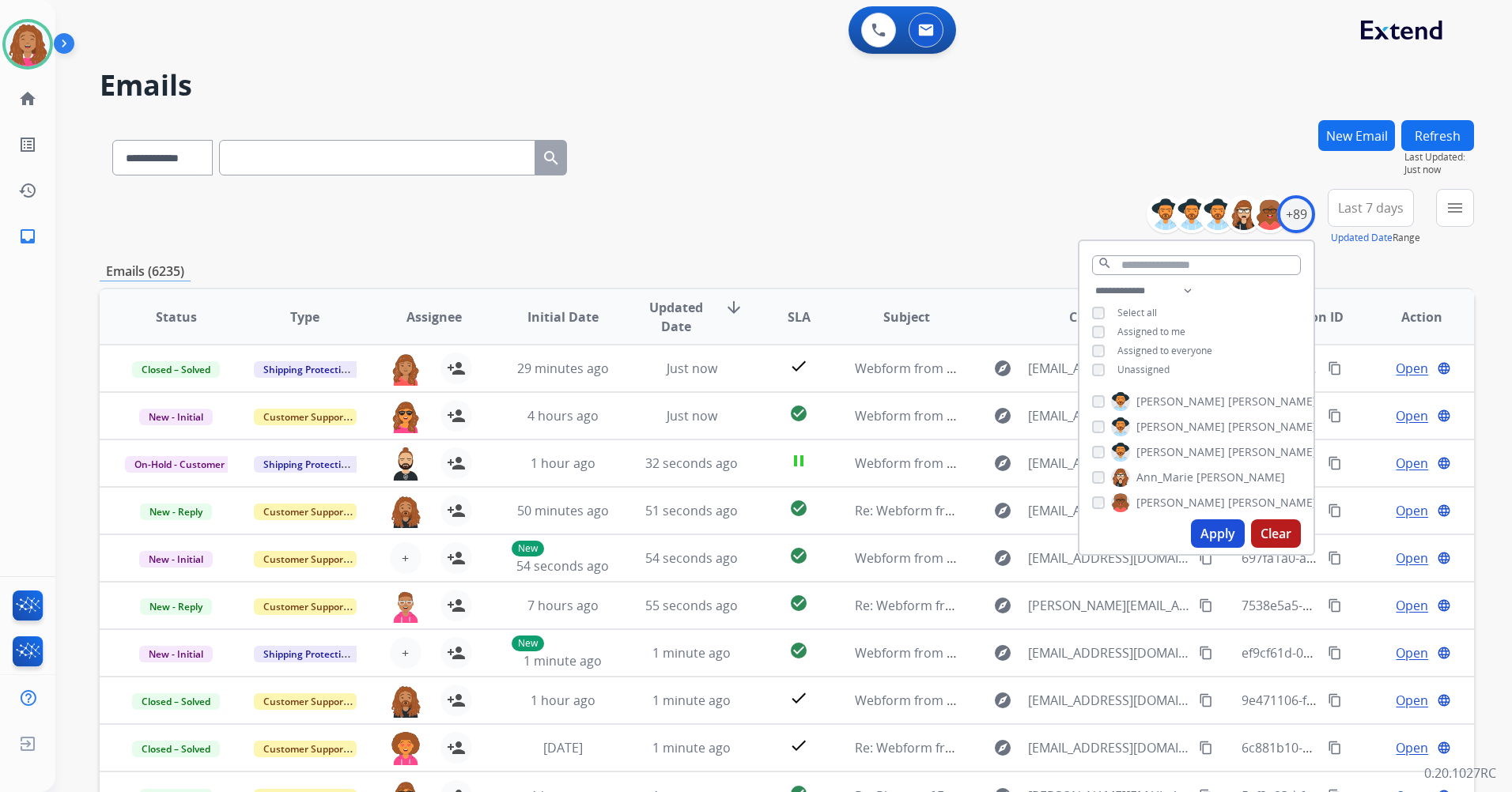
click at [1119, 367] on span "Unassigned" at bounding box center [1143, 369] width 52 height 13
click at [1205, 533] on button "Apply" at bounding box center [1217, 533] width 54 height 28
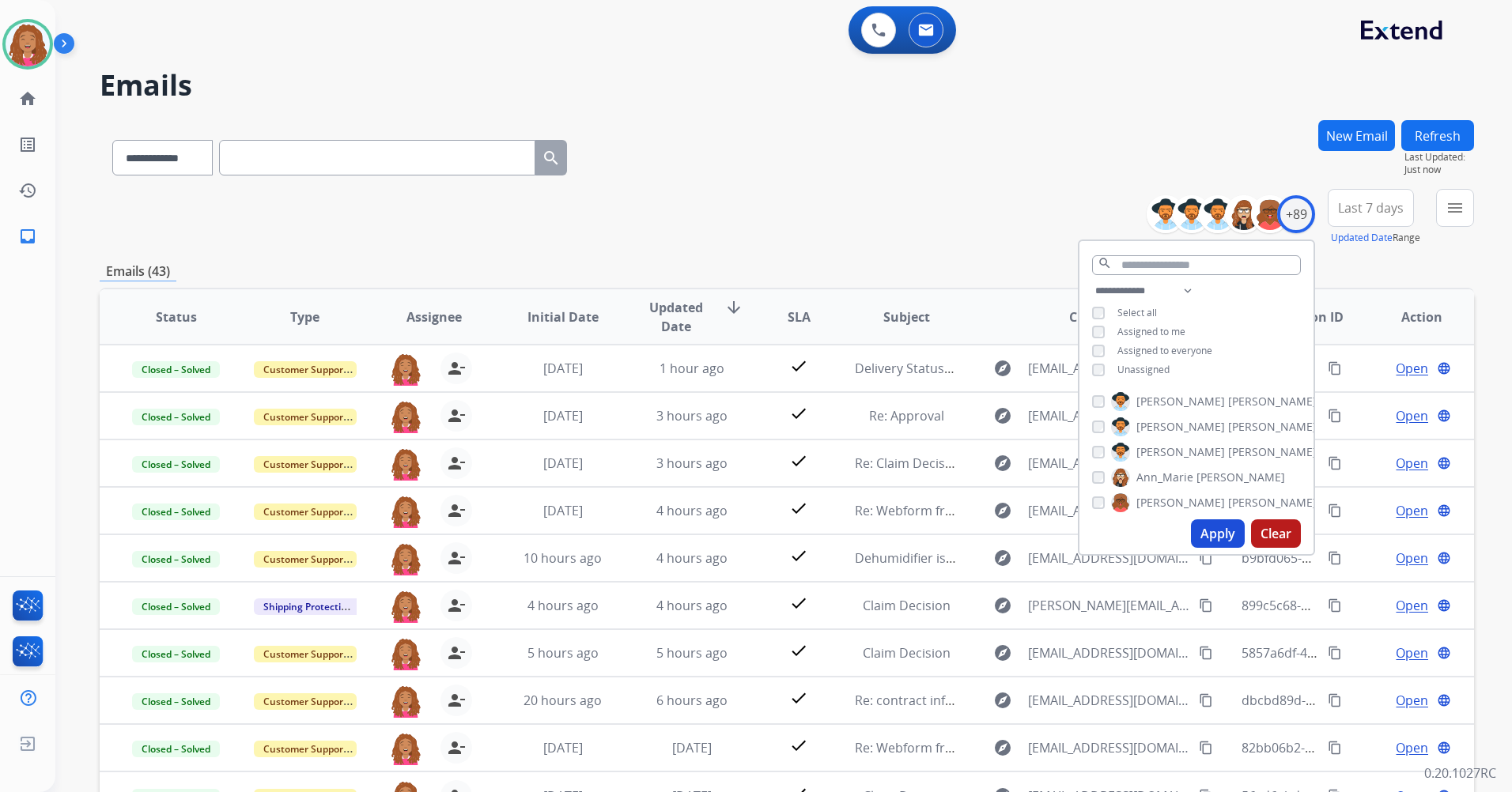
click at [1382, 261] on div "Emails (43)" at bounding box center [787, 271] width 1374 height 20
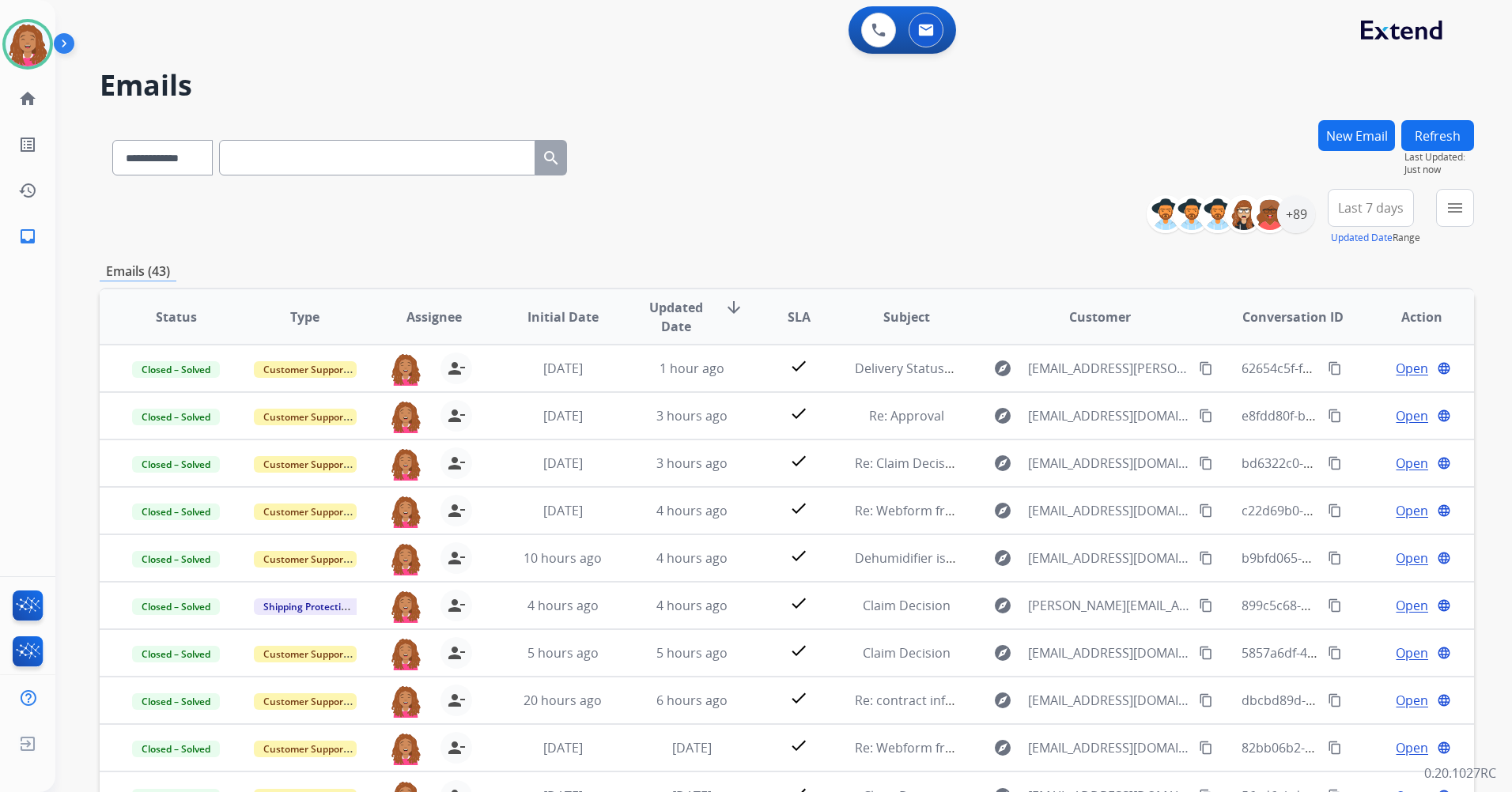
click at [1375, 204] on span "Last 7 days" at bounding box center [1370, 208] width 65 height 7
click at [1361, 407] on div "Last 90 days" at bounding box center [1365, 399] width 87 height 23
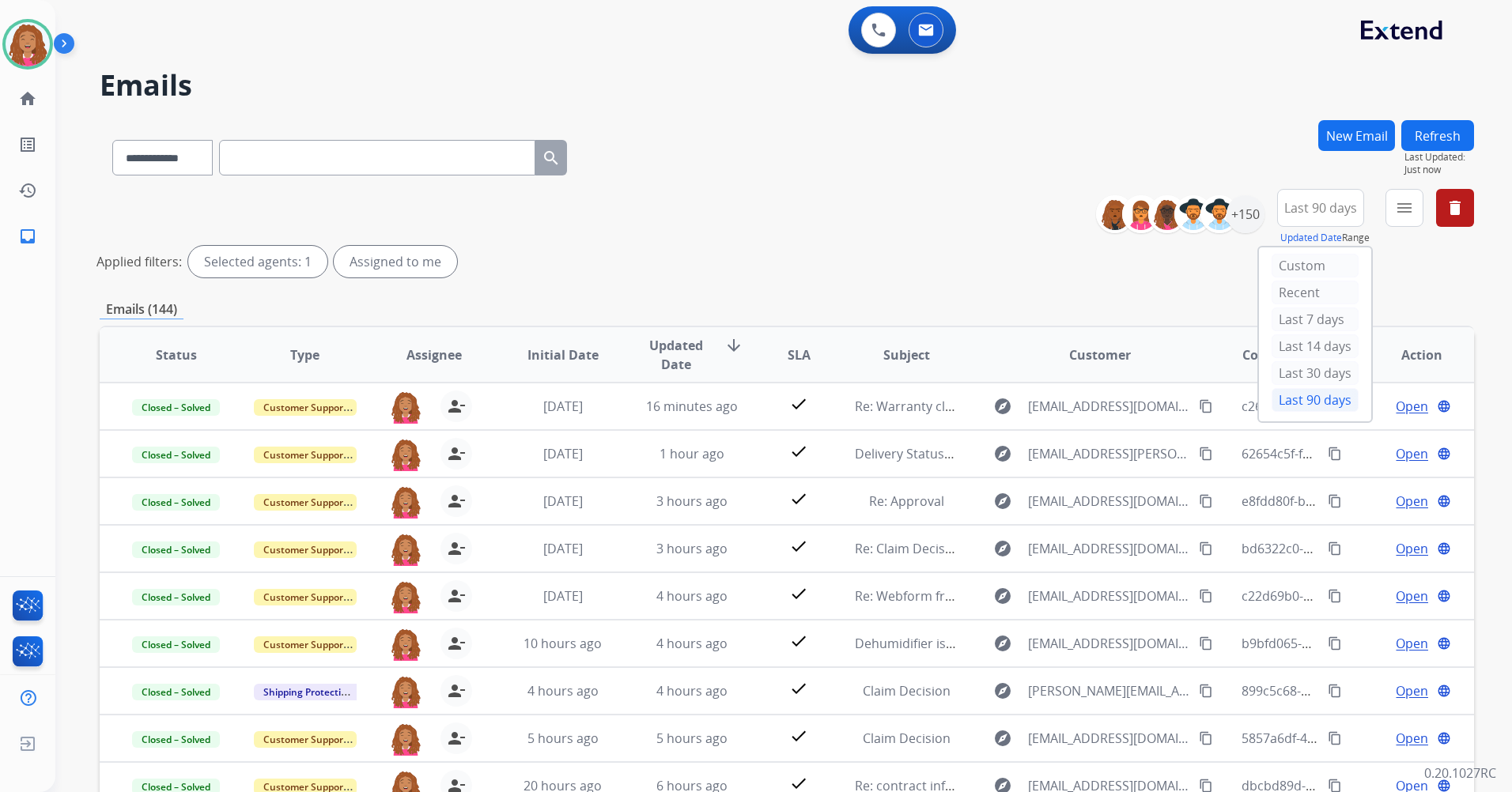
click at [977, 285] on div "**********" at bounding box center [787, 528] width 1374 height 817
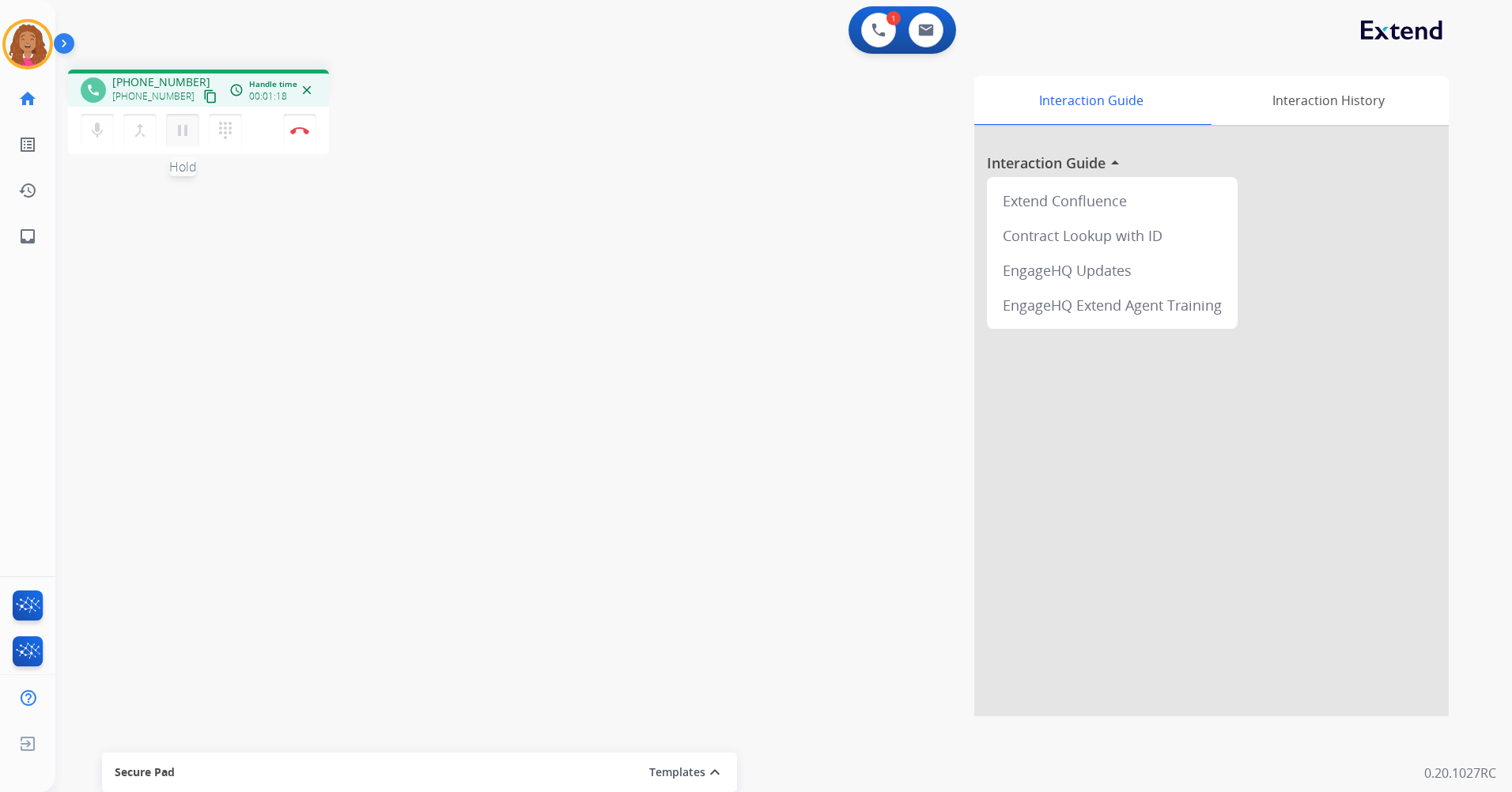
click at [190, 136] on mat-icon "pause" at bounding box center [183, 130] width 19 height 19
click at [926, 35] on img at bounding box center [926, 29] width 16 height 13
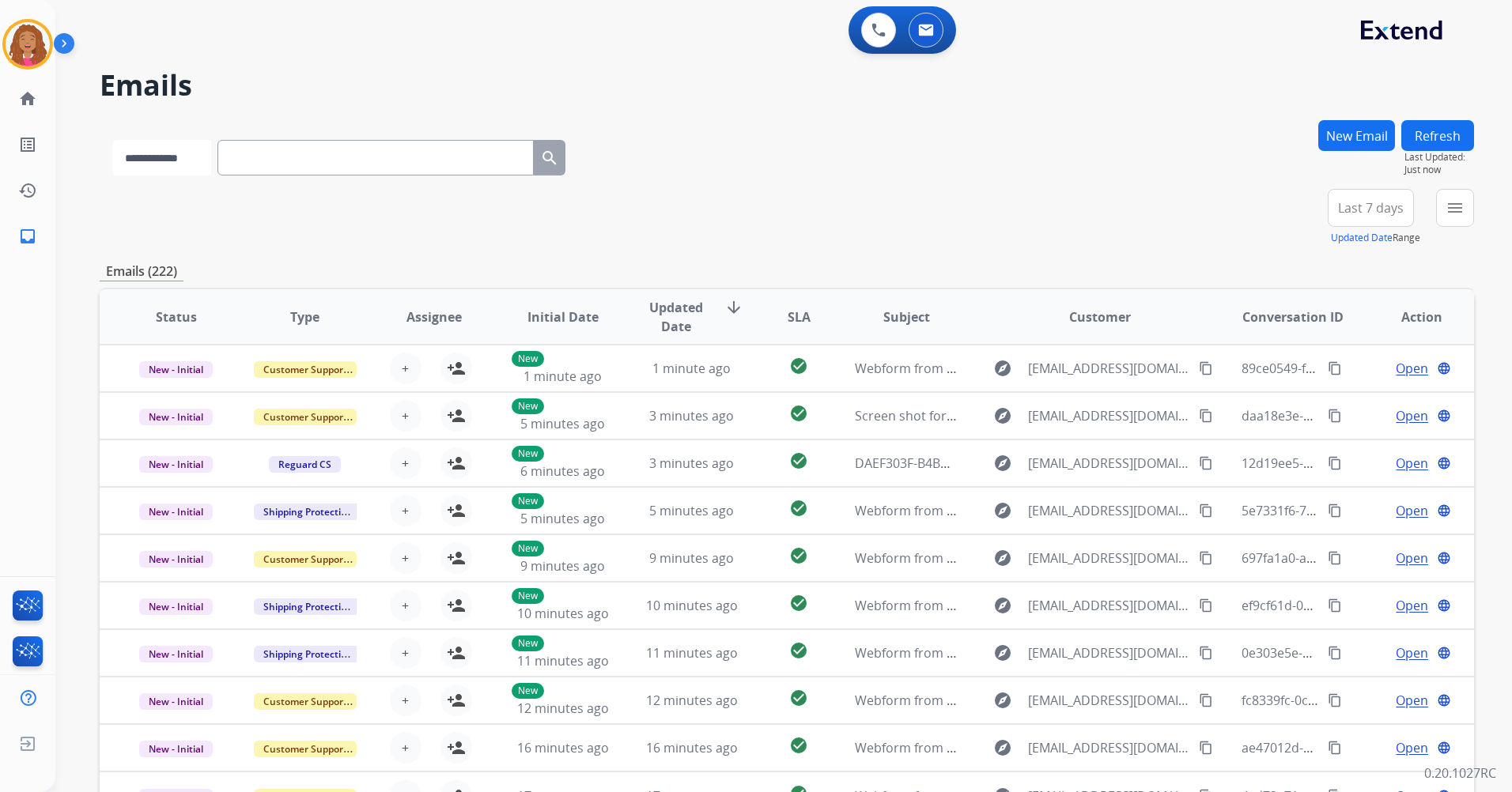
click at [149, 169] on select "**********" at bounding box center [162, 157] width 99 height 35
select select "**********"
click at [112, 140] on select "**********" at bounding box center [162, 157] width 99 height 35
paste input "**********"
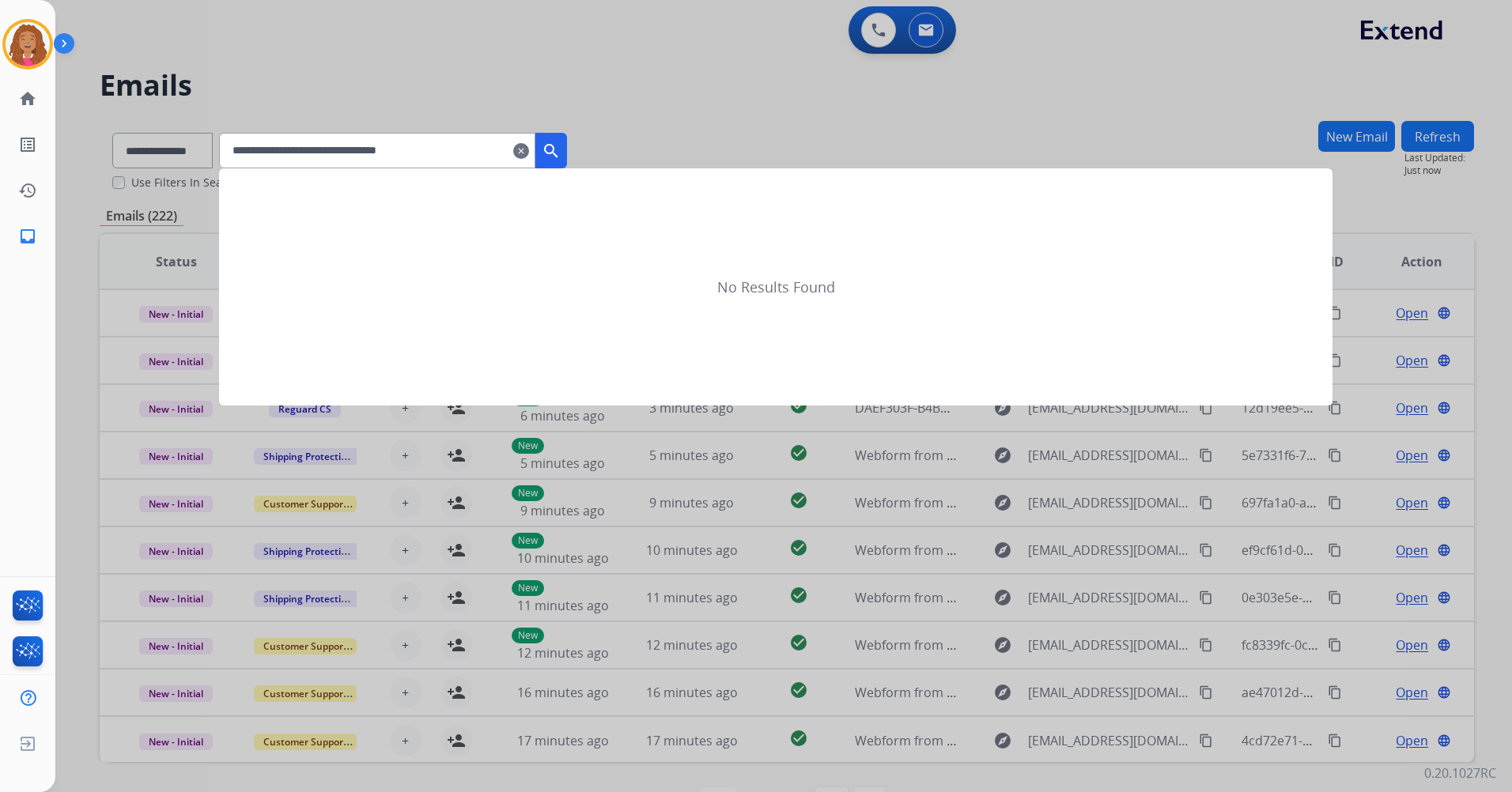
type input "**********"
click at [560, 147] on mat-icon "search" at bounding box center [551, 151] width 19 height 19
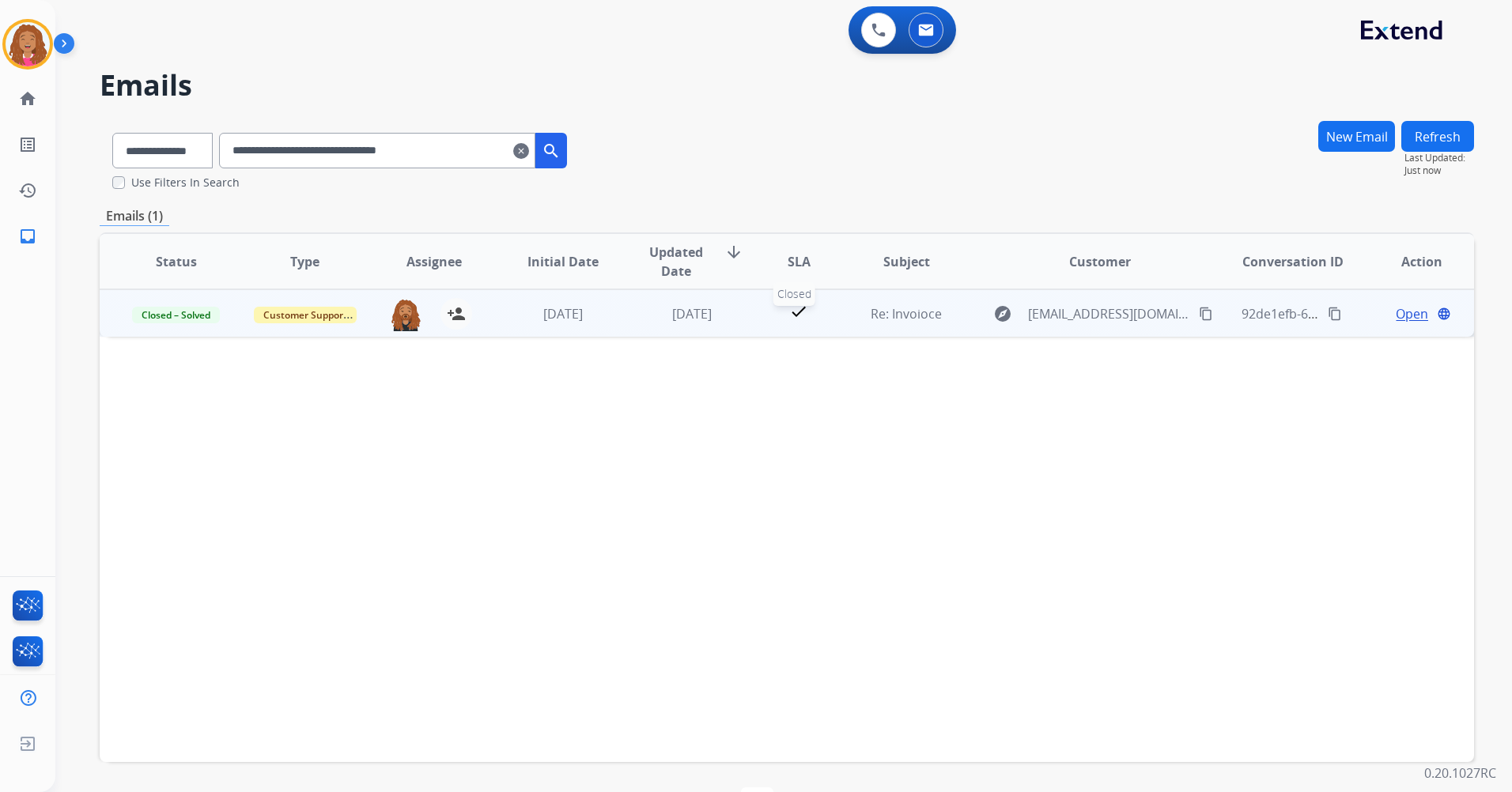
click at [797, 320] on mat-icon "check" at bounding box center [798, 311] width 19 height 19
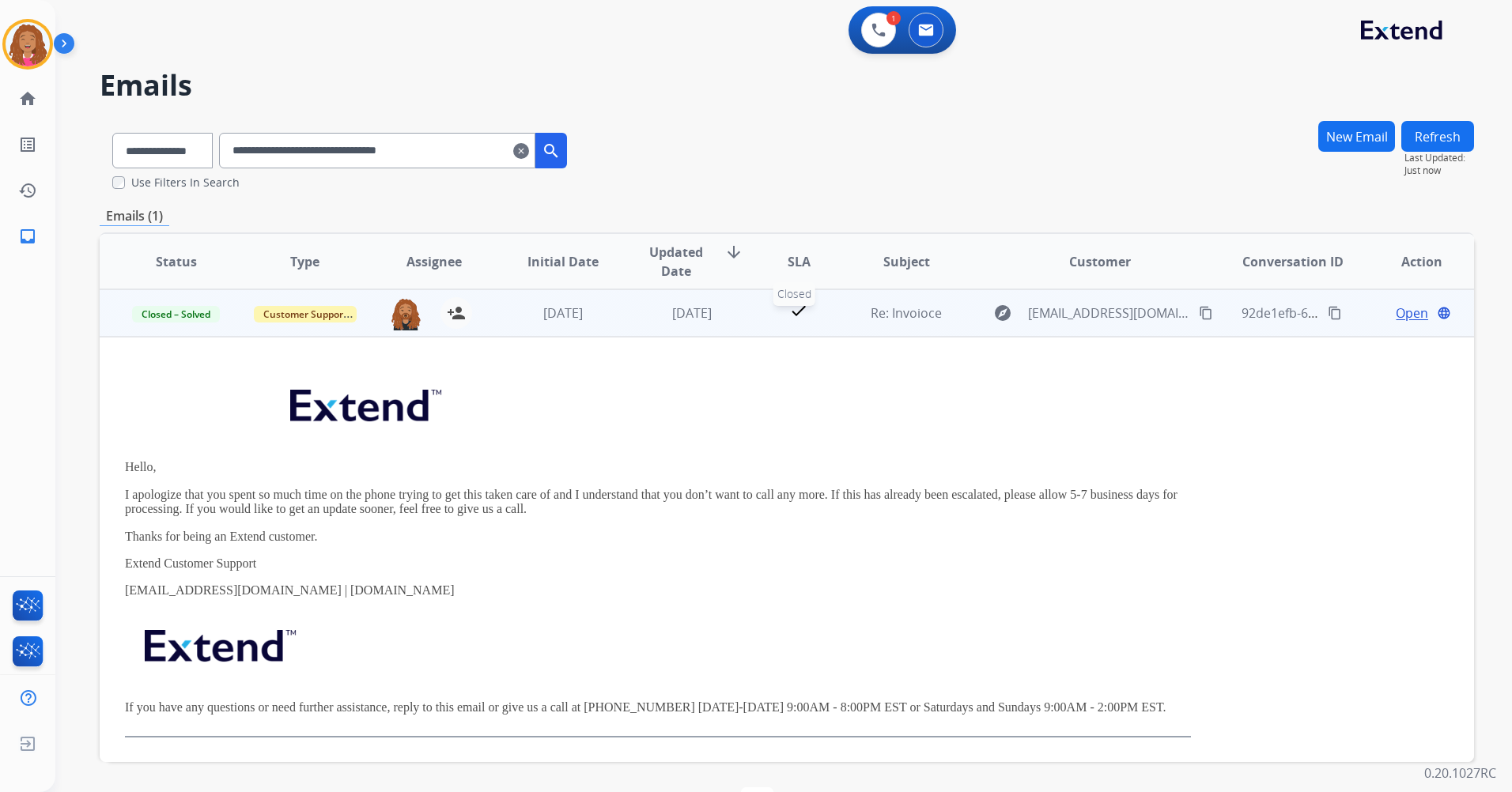
click at [822, 306] on div "check" at bounding box center [799, 313] width 60 height 23
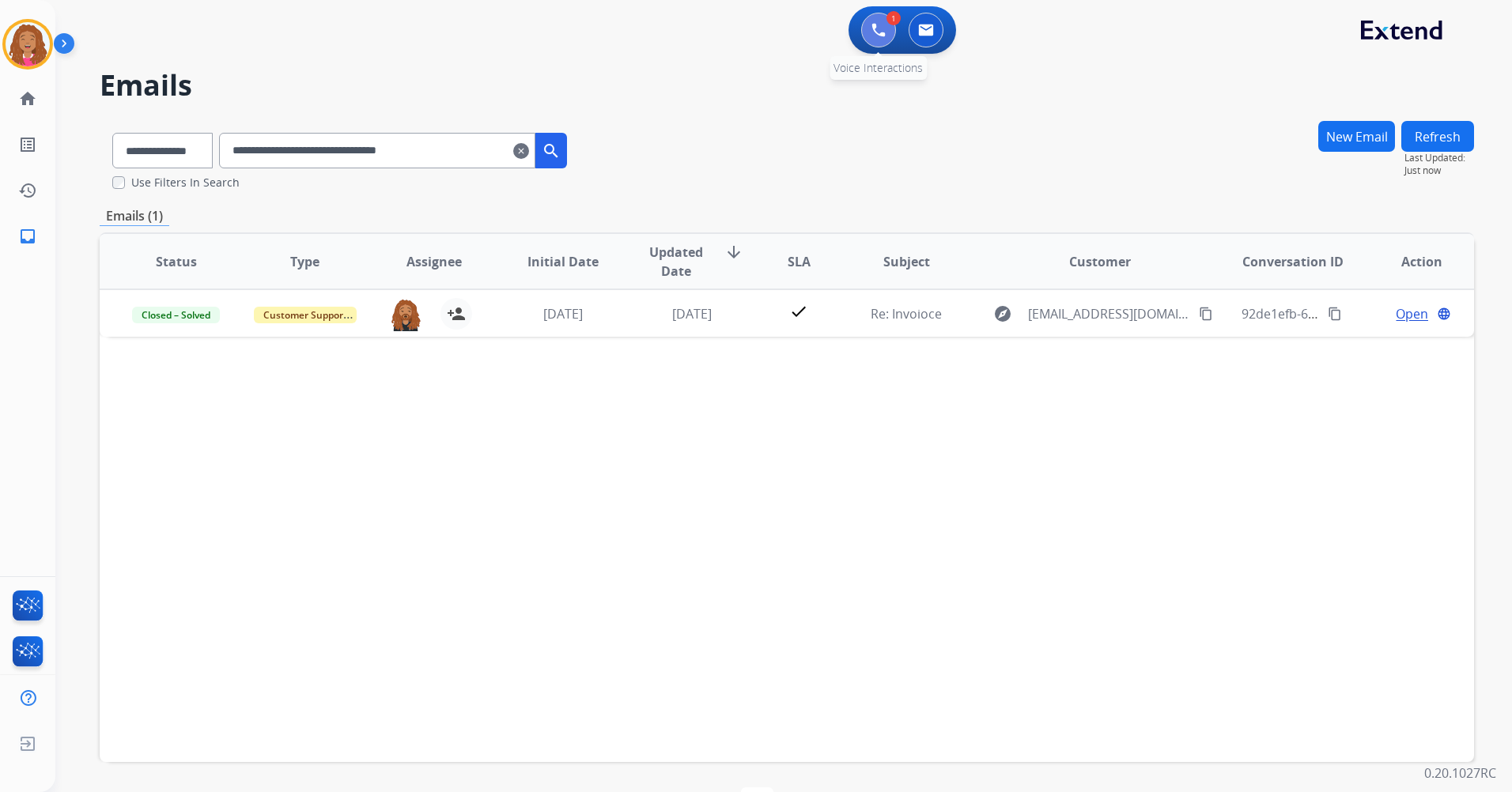
click at [877, 36] on img at bounding box center [878, 29] width 14 height 14
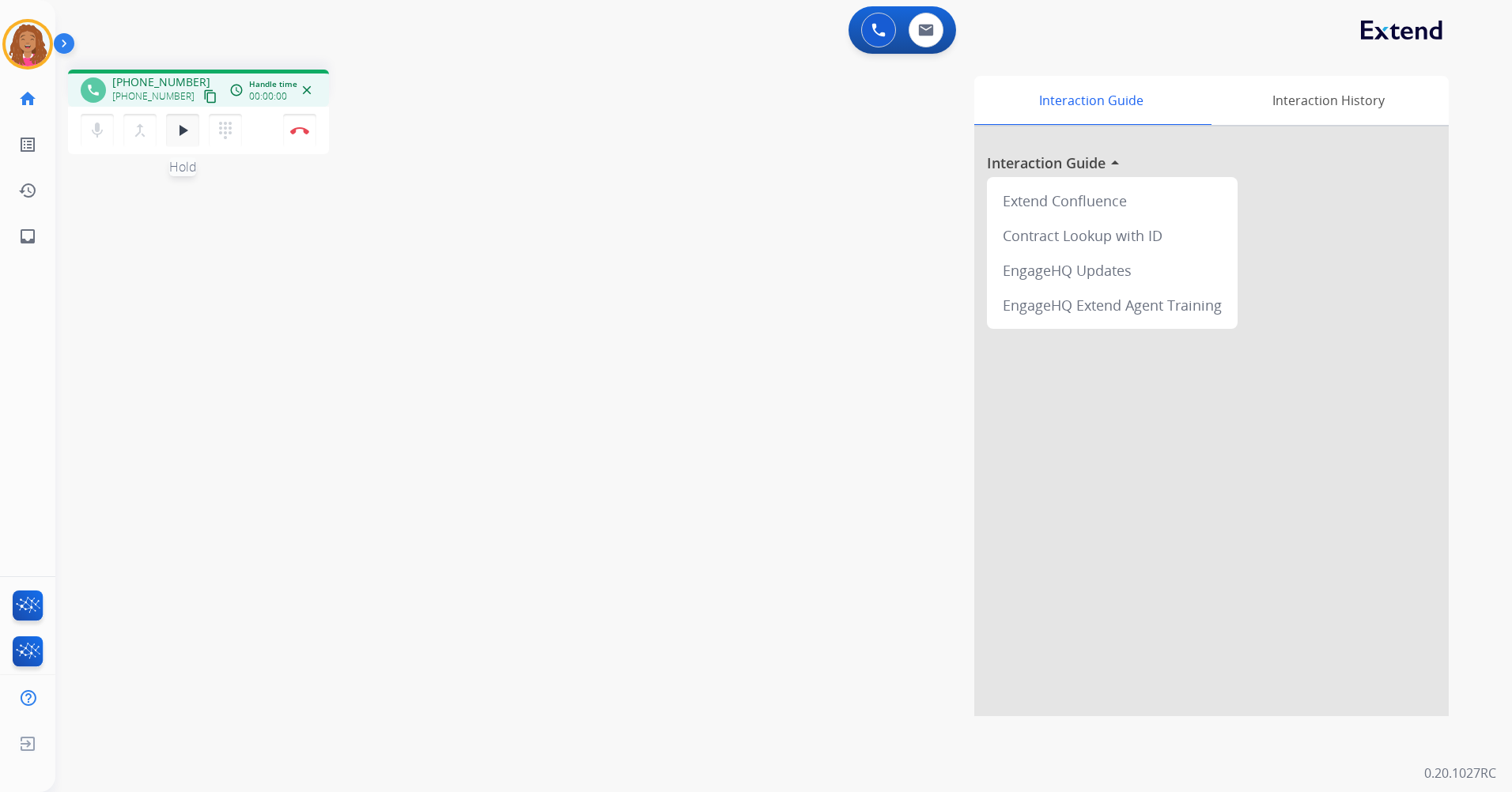
click at [176, 133] on mat-icon "play_arrow" at bounding box center [183, 130] width 19 height 19
click at [302, 138] on button "Disconnect" at bounding box center [300, 131] width 34 height 33
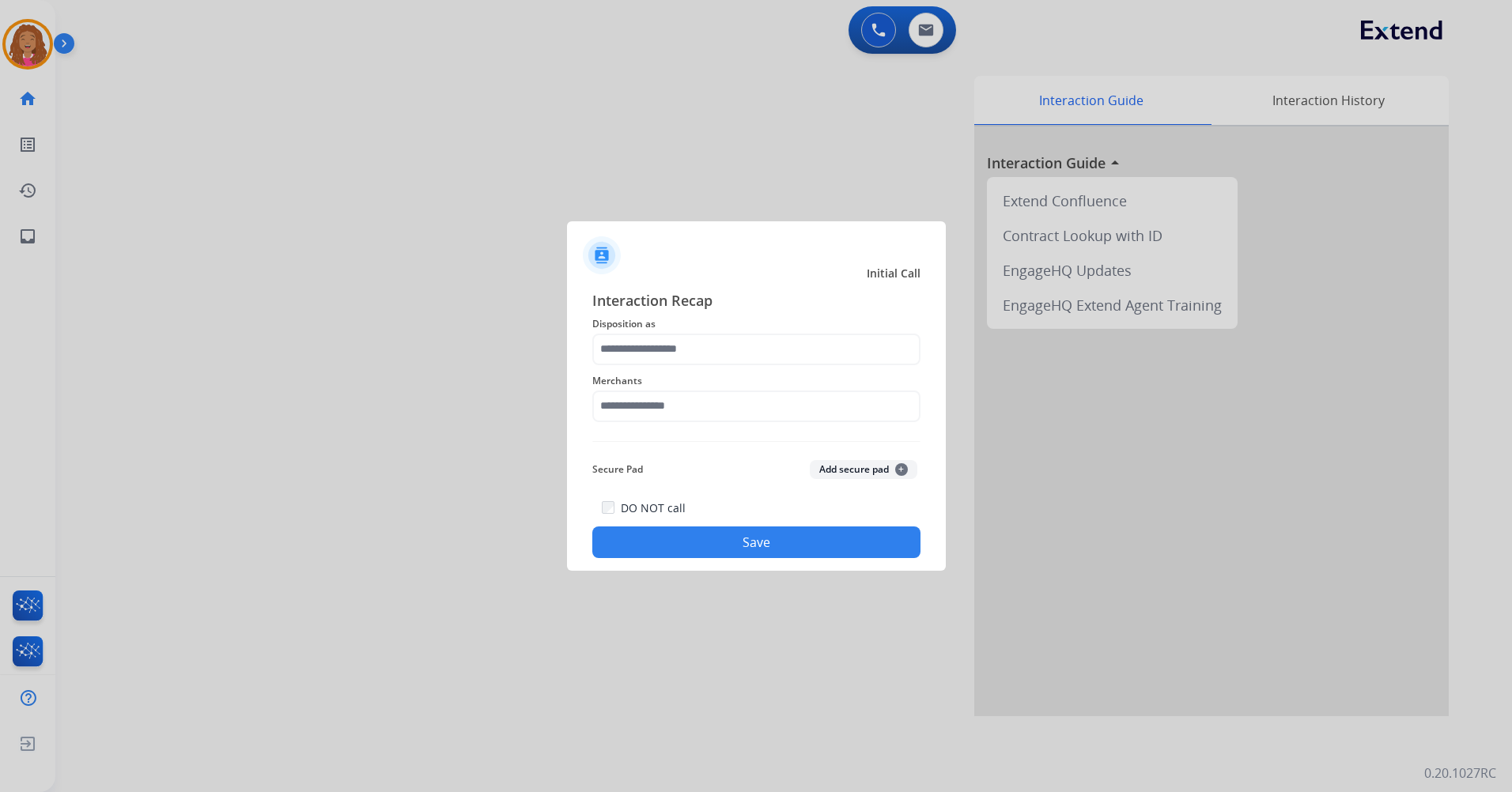
drag, startPoint x: 715, startPoint y: 327, endPoint x: 712, endPoint y: 341, distance: 14.3
click at [714, 328] on span "Disposition as" at bounding box center [756, 324] width 328 height 19
click at [711, 344] on input "text" at bounding box center [756, 349] width 328 height 32
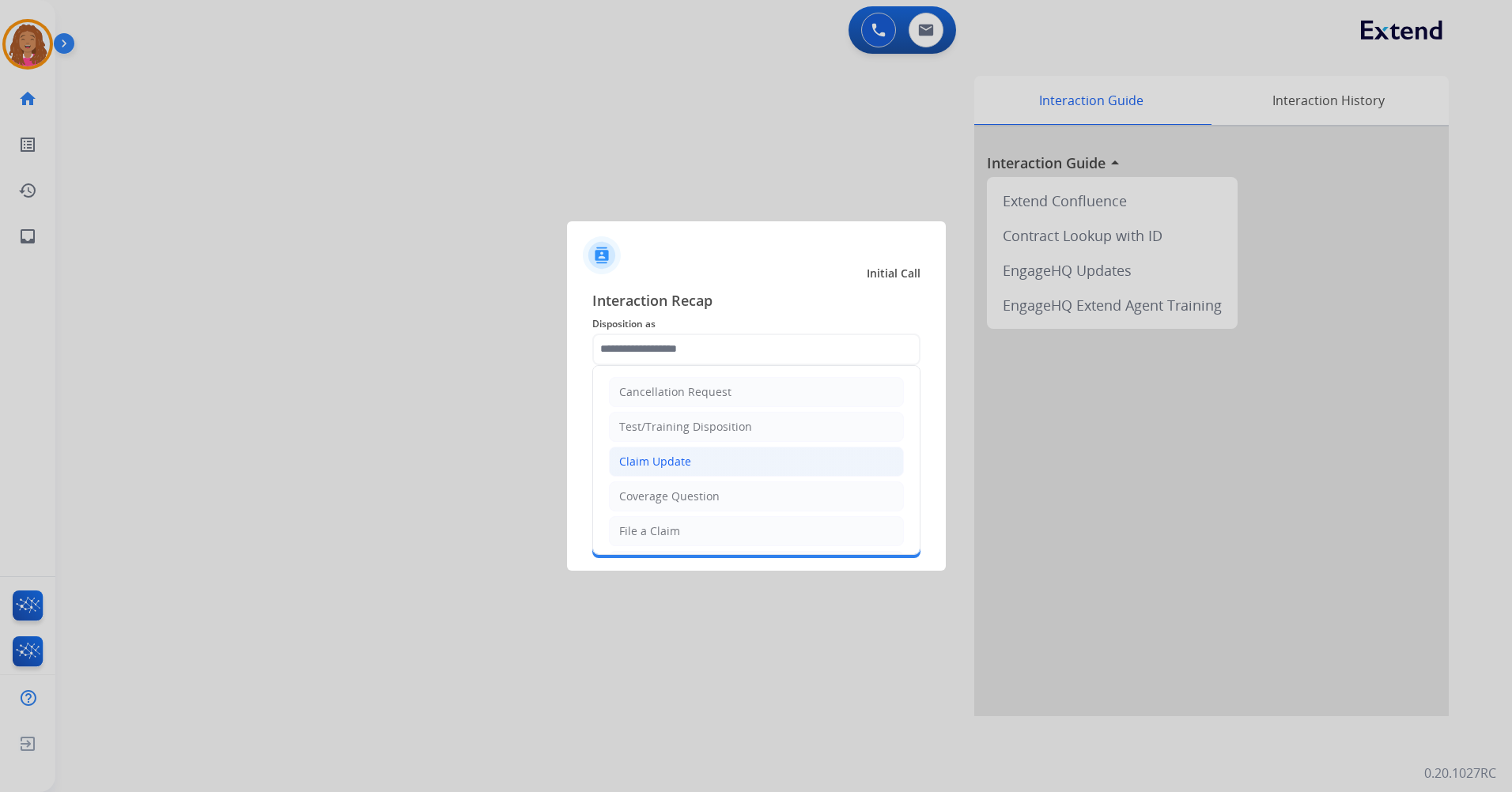
click at [705, 465] on li "Claim Update" at bounding box center [756, 461] width 295 height 30
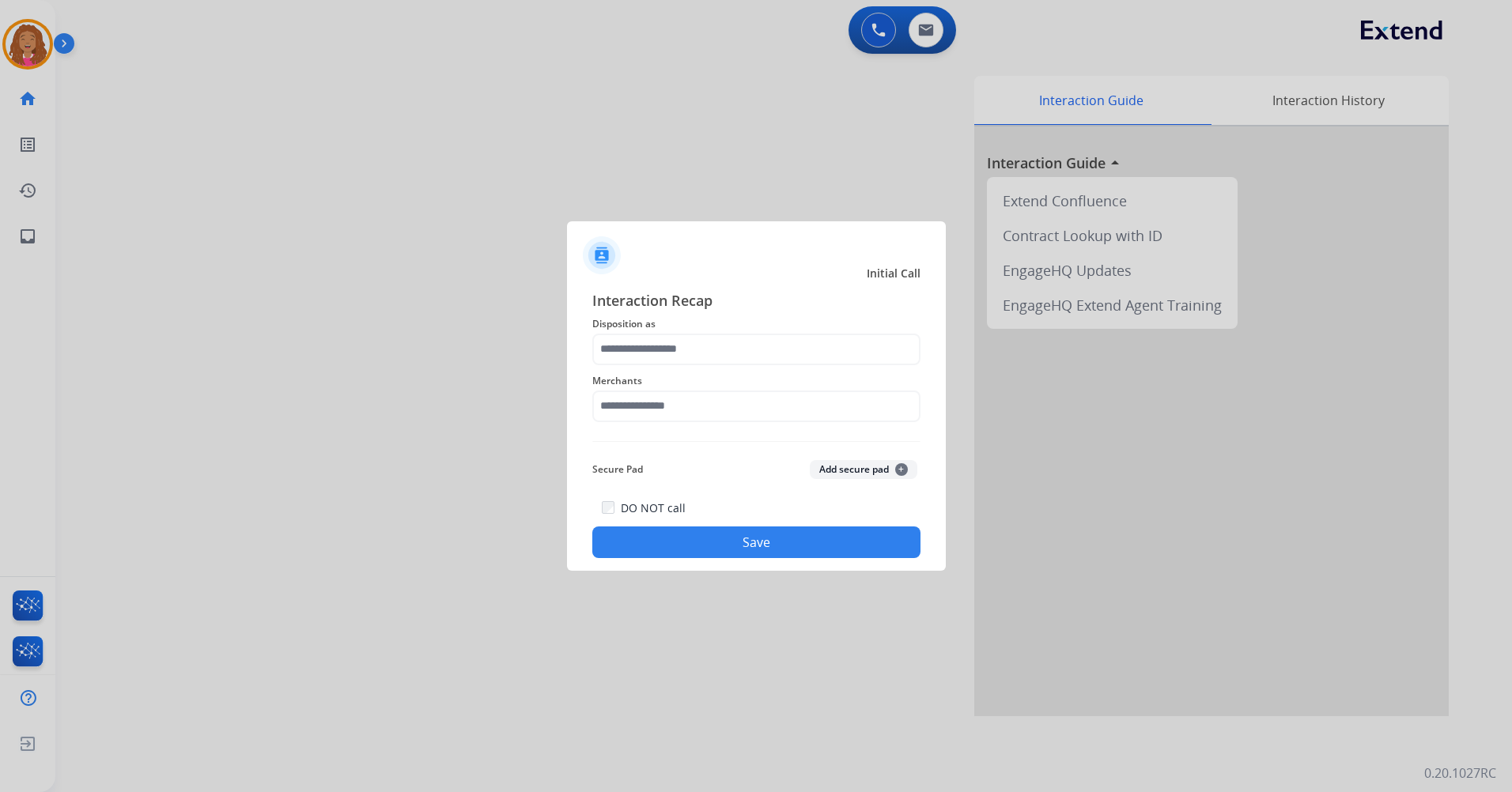
type input "**********"
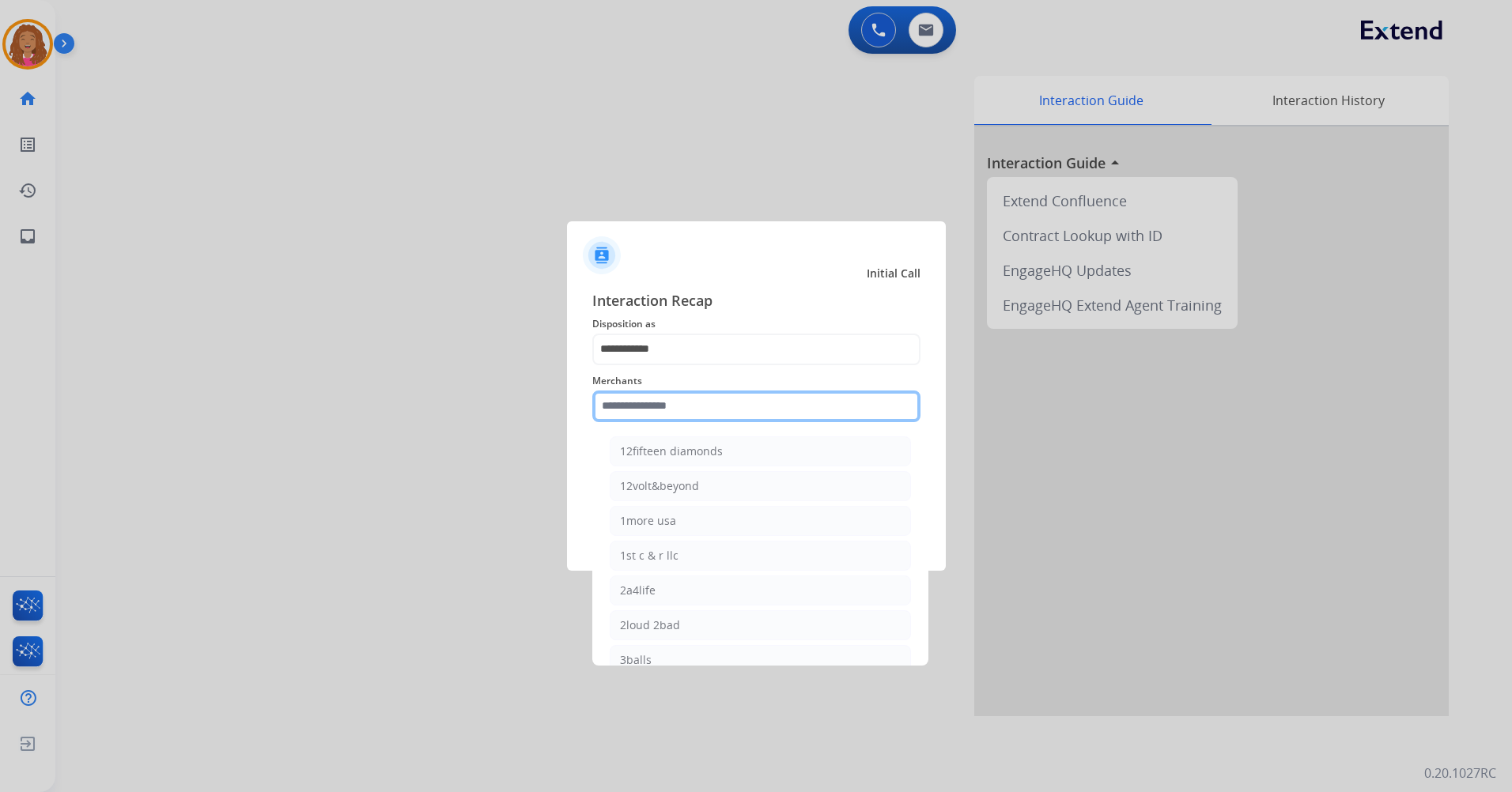
click at [686, 406] on input "text" at bounding box center [756, 406] width 328 height 32
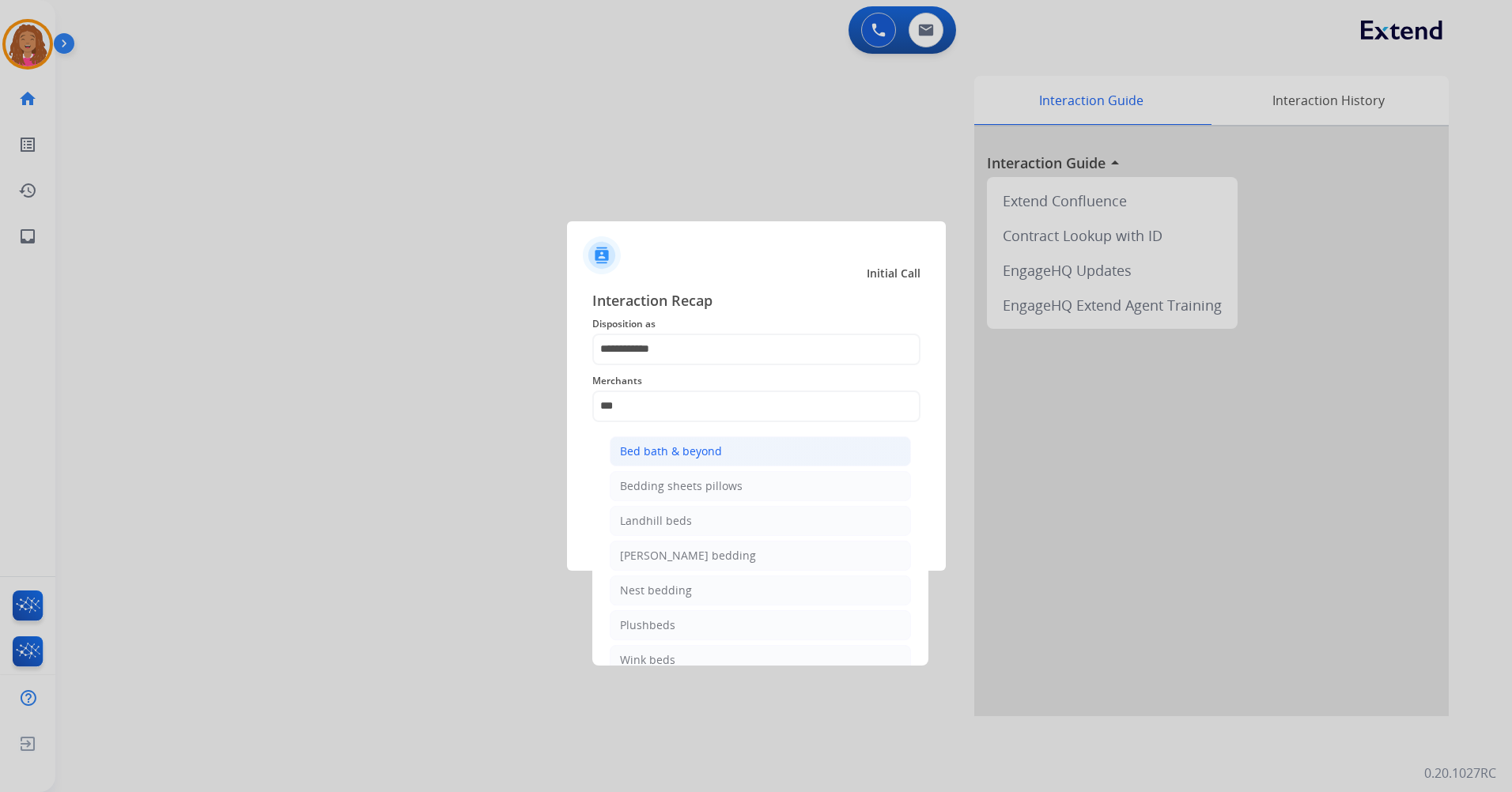
click at [679, 449] on div "Bed bath & beyond" at bounding box center [671, 450] width 102 height 16
type input "**********"
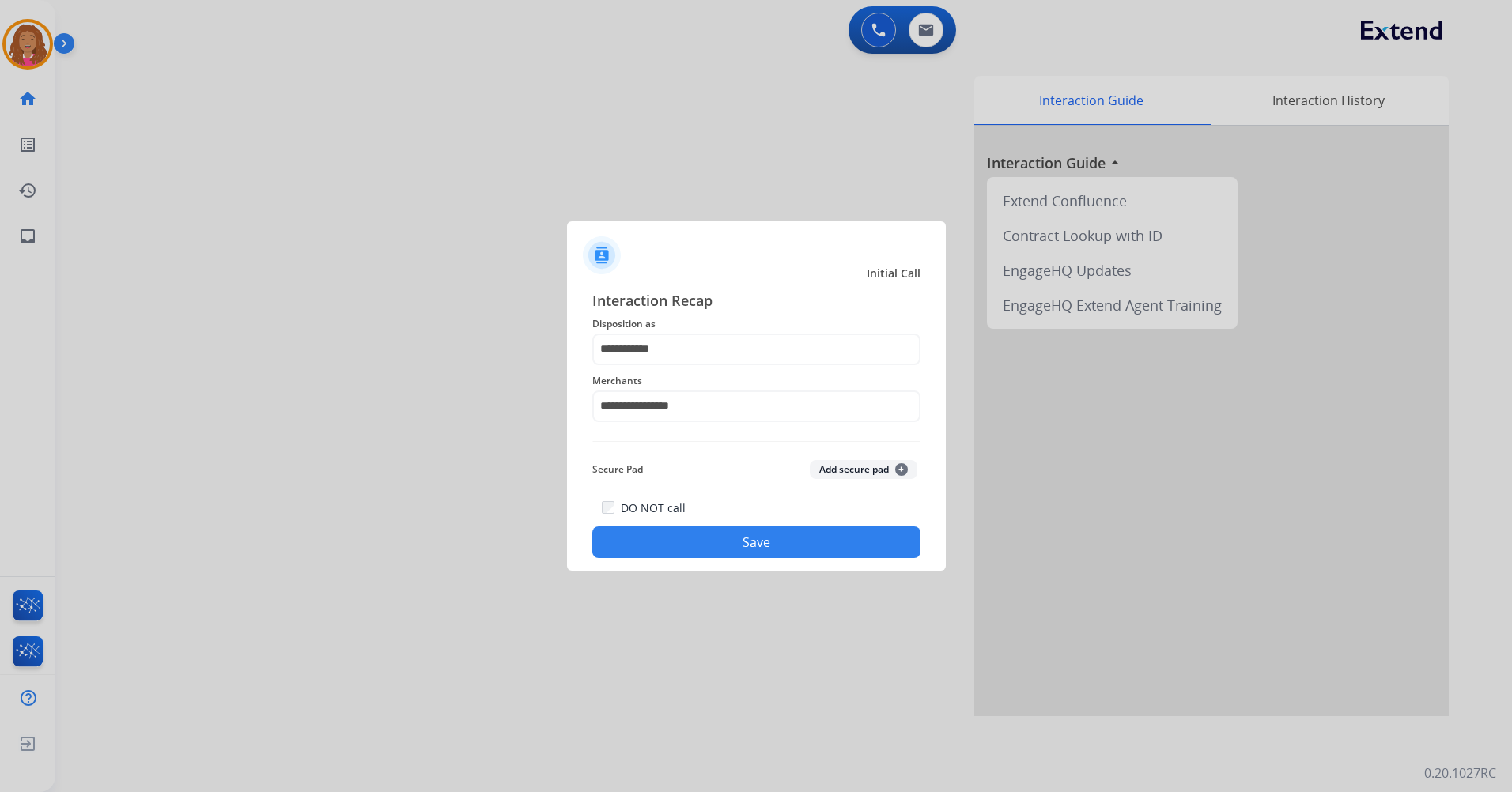
click at [710, 540] on button "Save" at bounding box center [756, 543] width 328 height 32
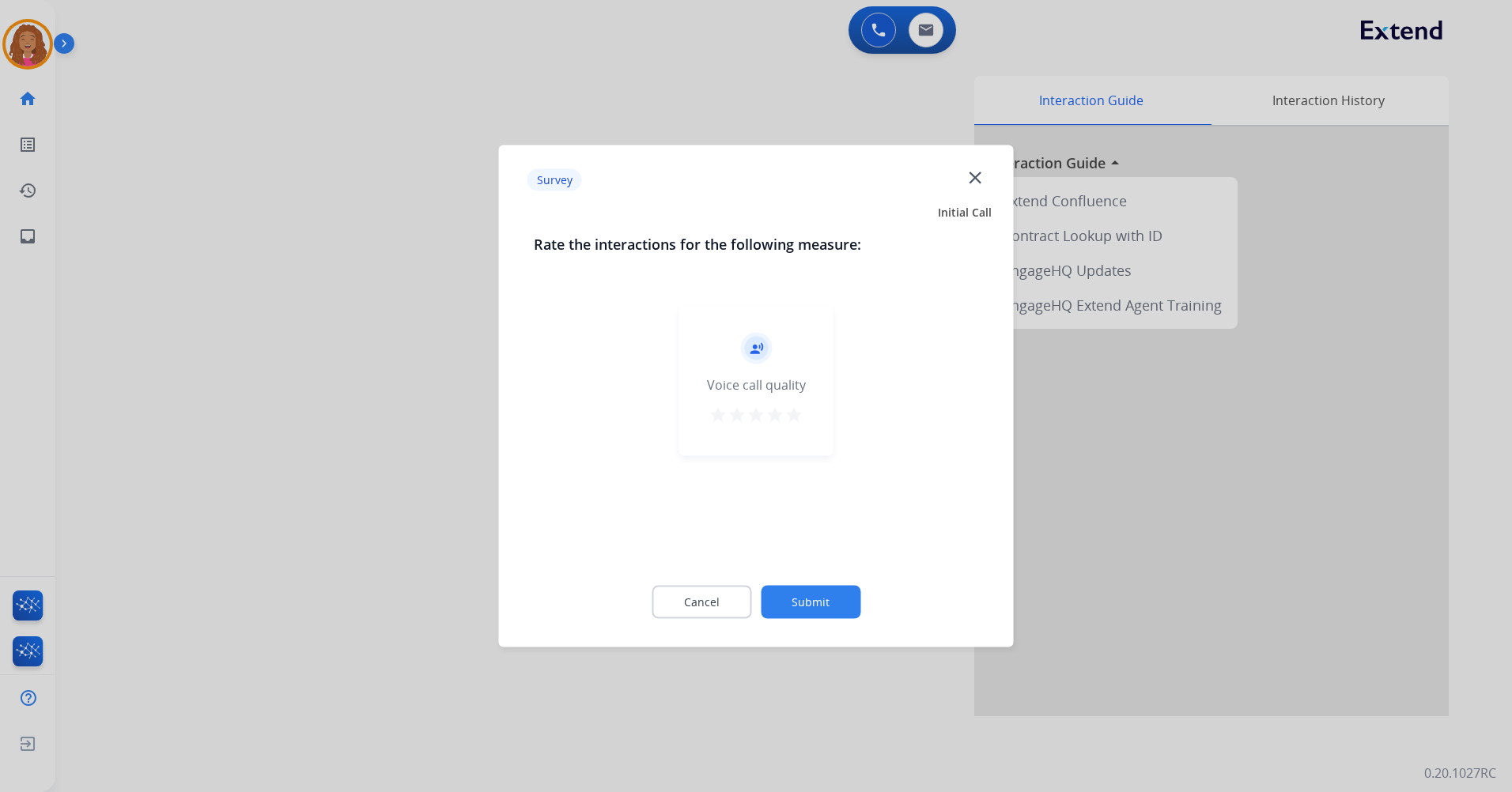
click at [798, 409] on mat-icon "star" at bounding box center [793, 414] width 19 height 19
click at [818, 607] on button "Submit" at bounding box center [810, 602] width 100 height 33
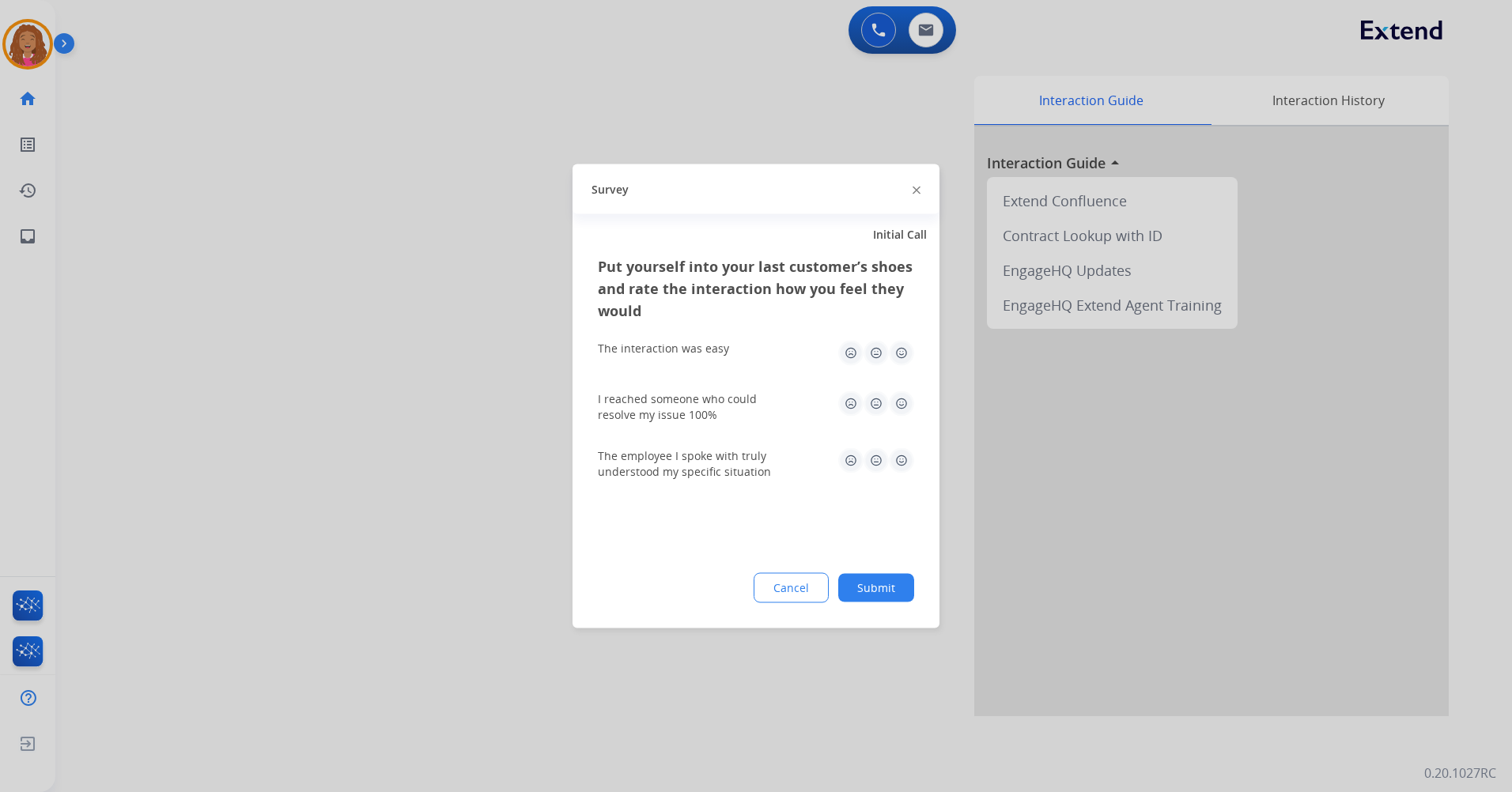
click at [901, 361] on img at bounding box center [901, 353] width 25 height 25
click at [893, 405] on img at bounding box center [901, 404] width 25 height 25
click at [896, 457] on img at bounding box center [901, 460] width 25 height 25
click at [875, 609] on div "Put yourself into your last customer’s shoes and rate the interaction how you f…" at bounding box center [756, 441] width 367 height 373
click at [868, 584] on button "Submit" at bounding box center [875, 588] width 76 height 28
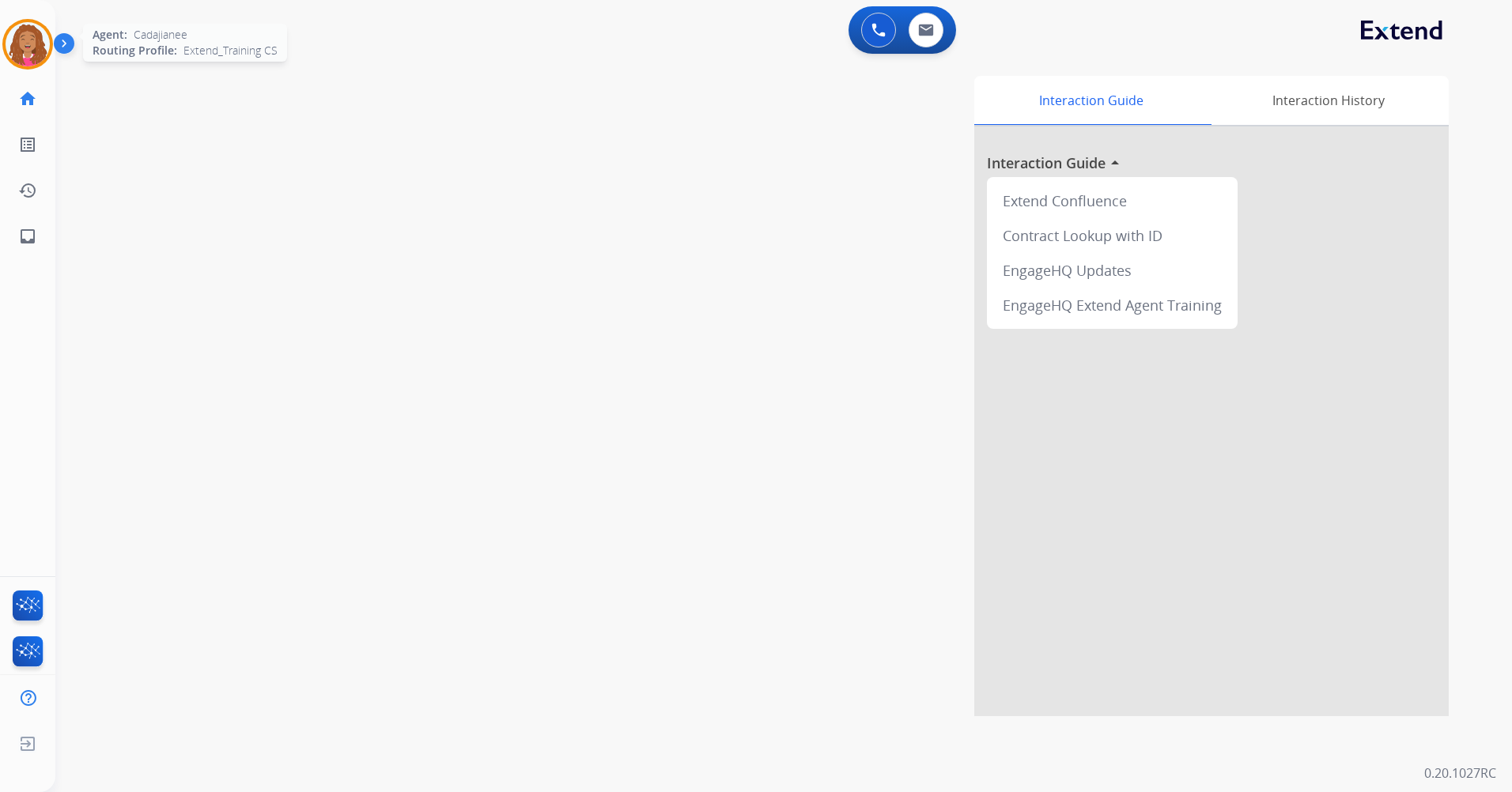
click at [29, 46] on img at bounding box center [28, 44] width 44 height 44
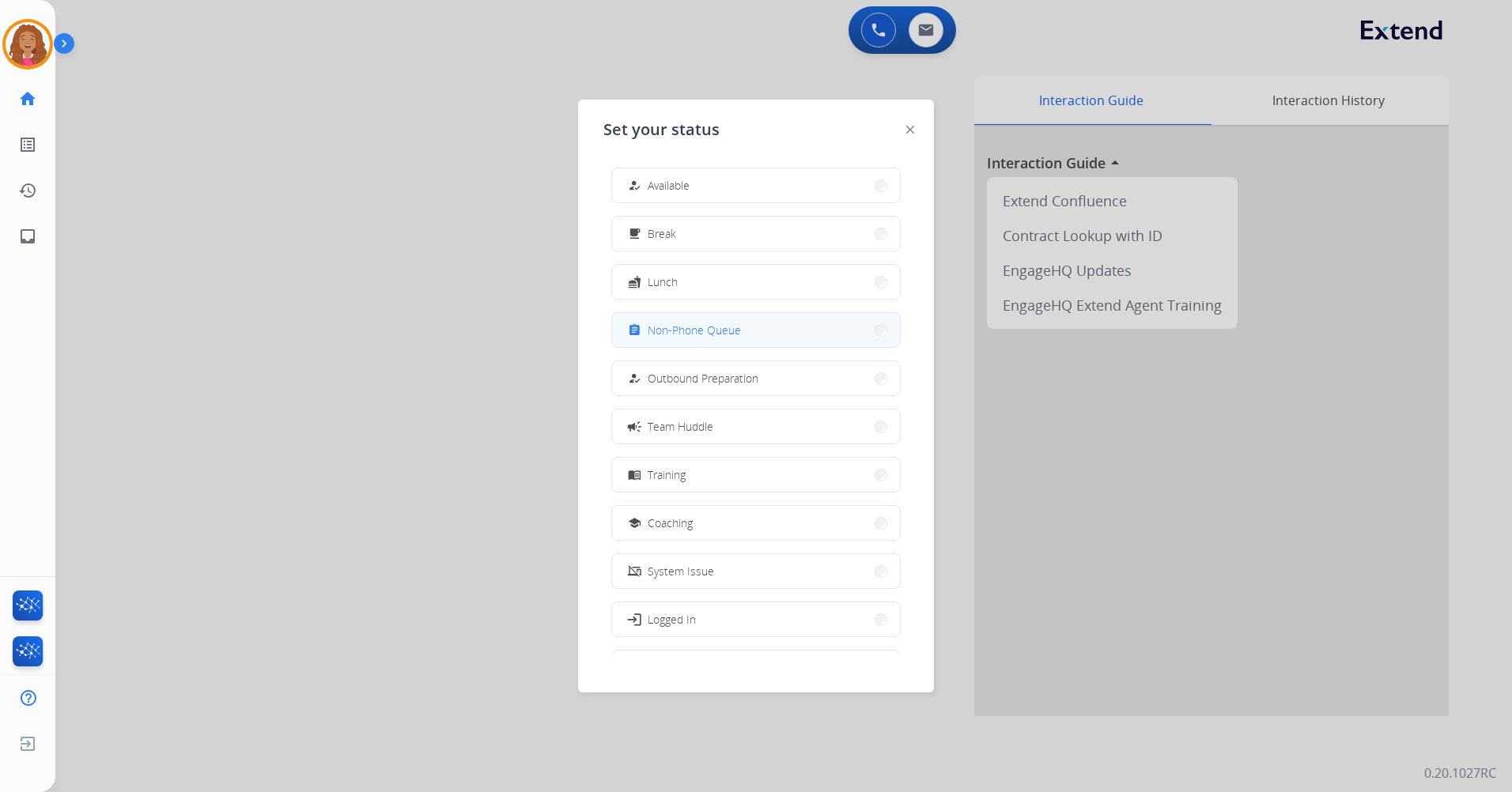
click at [722, 330] on span "Non-Phone Queue" at bounding box center [694, 330] width 93 height 17
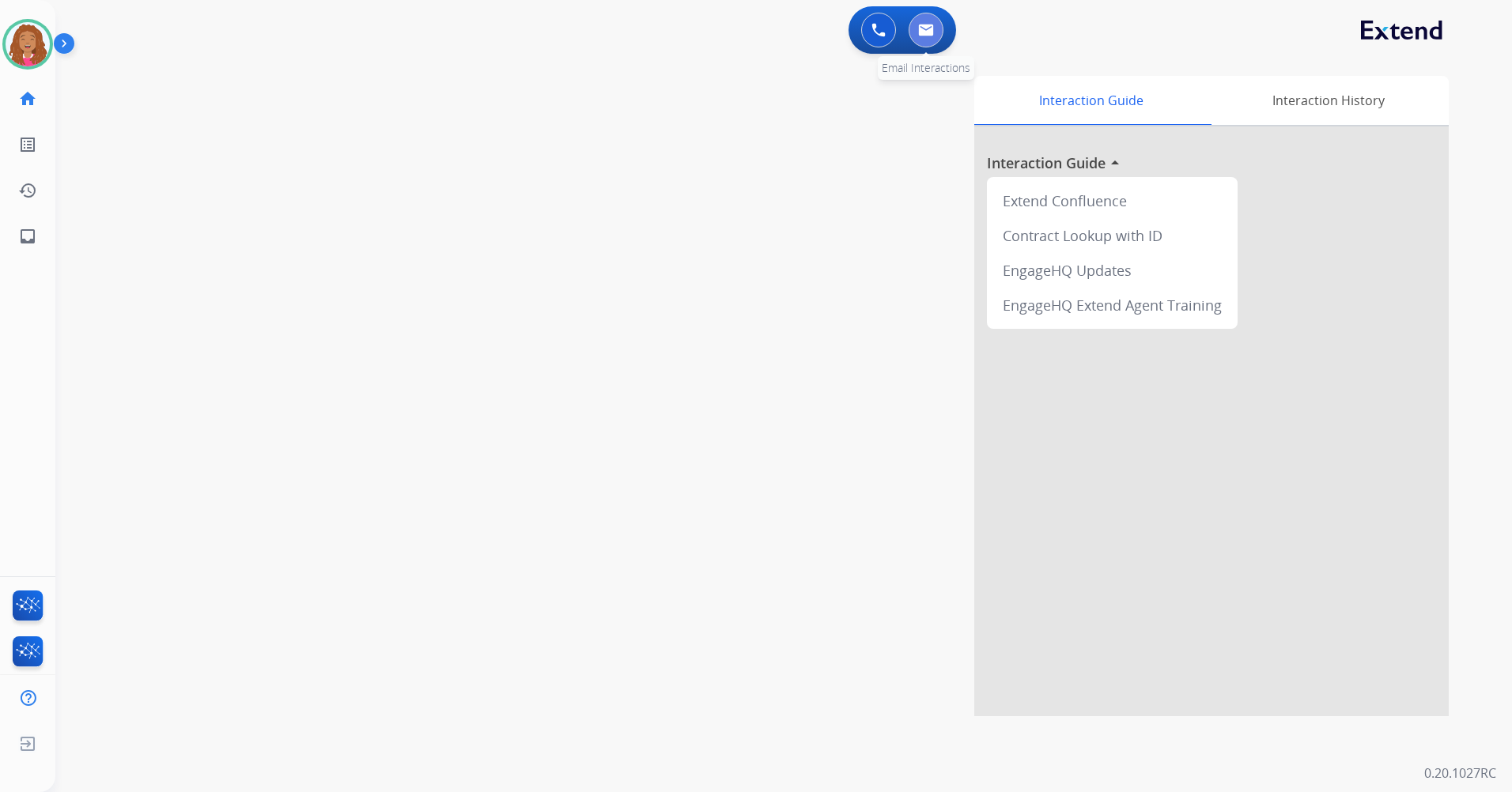
click at [937, 29] on button at bounding box center [926, 30] width 35 height 35
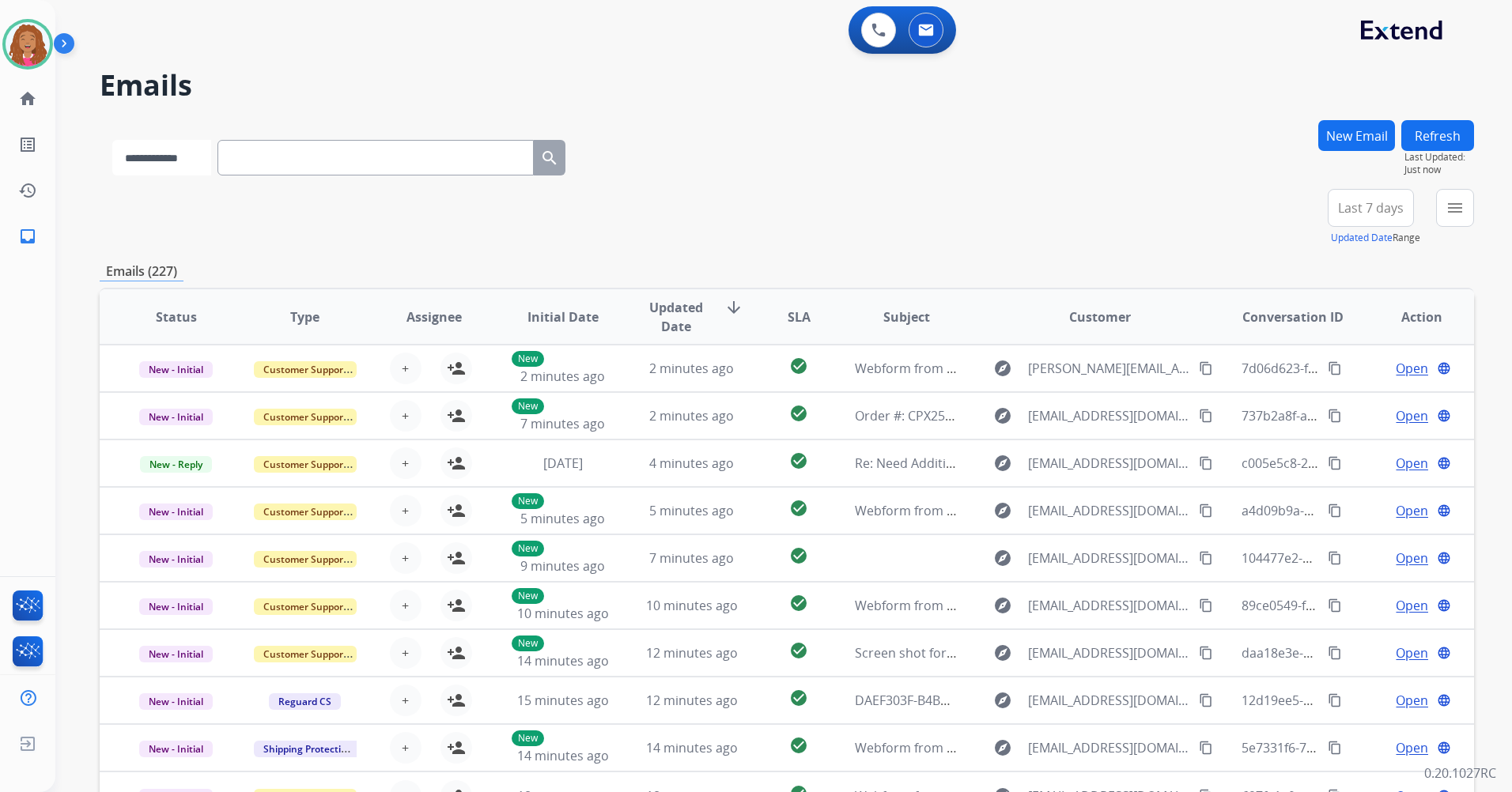
click at [204, 149] on select "**********" at bounding box center [162, 157] width 99 height 35
select select "**********"
click at [112, 140] on select "**********" at bounding box center [162, 157] width 99 height 35
drag, startPoint x: 273, startPoint y: 179, endPoint x: 276, endPoint y: 171, distance: 8.5
paste input "**********"
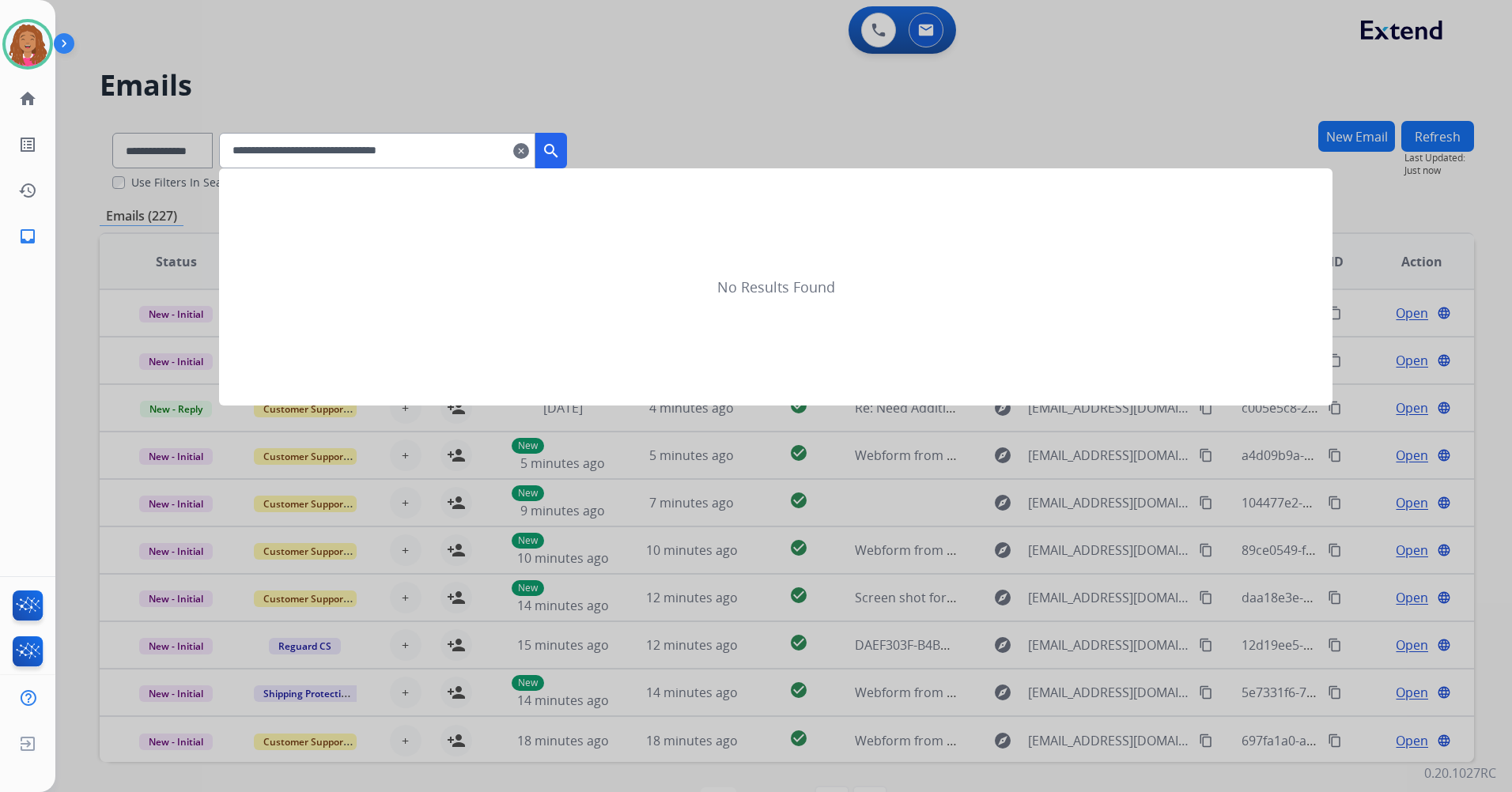
type input "**********"
click at [567, 138] on button "search" at bounding box center [551, 151] width 32 height 35
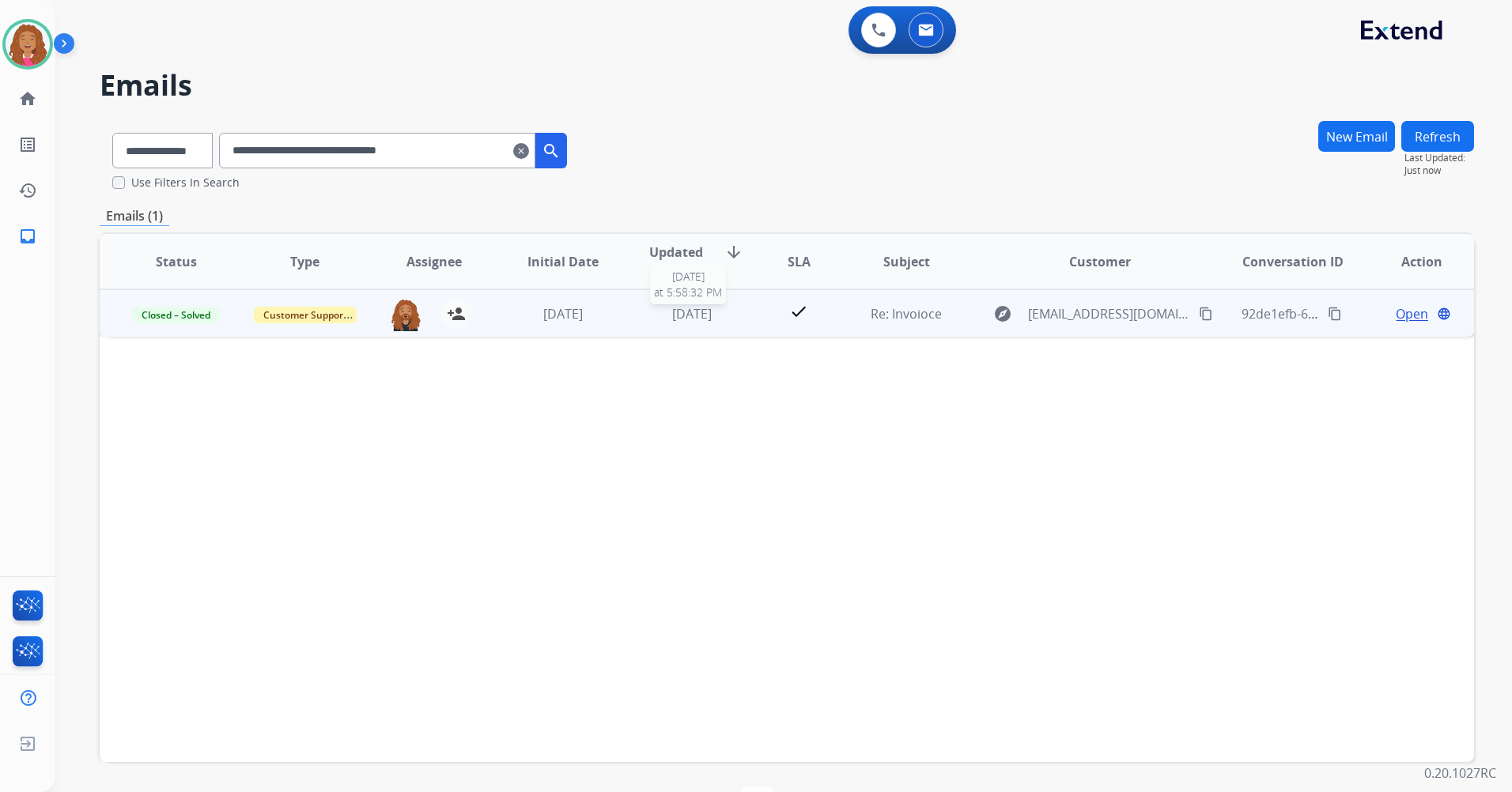
click at [707, 308] on span "5 days ago" at bounding box center [691, 313] width 39 height 18
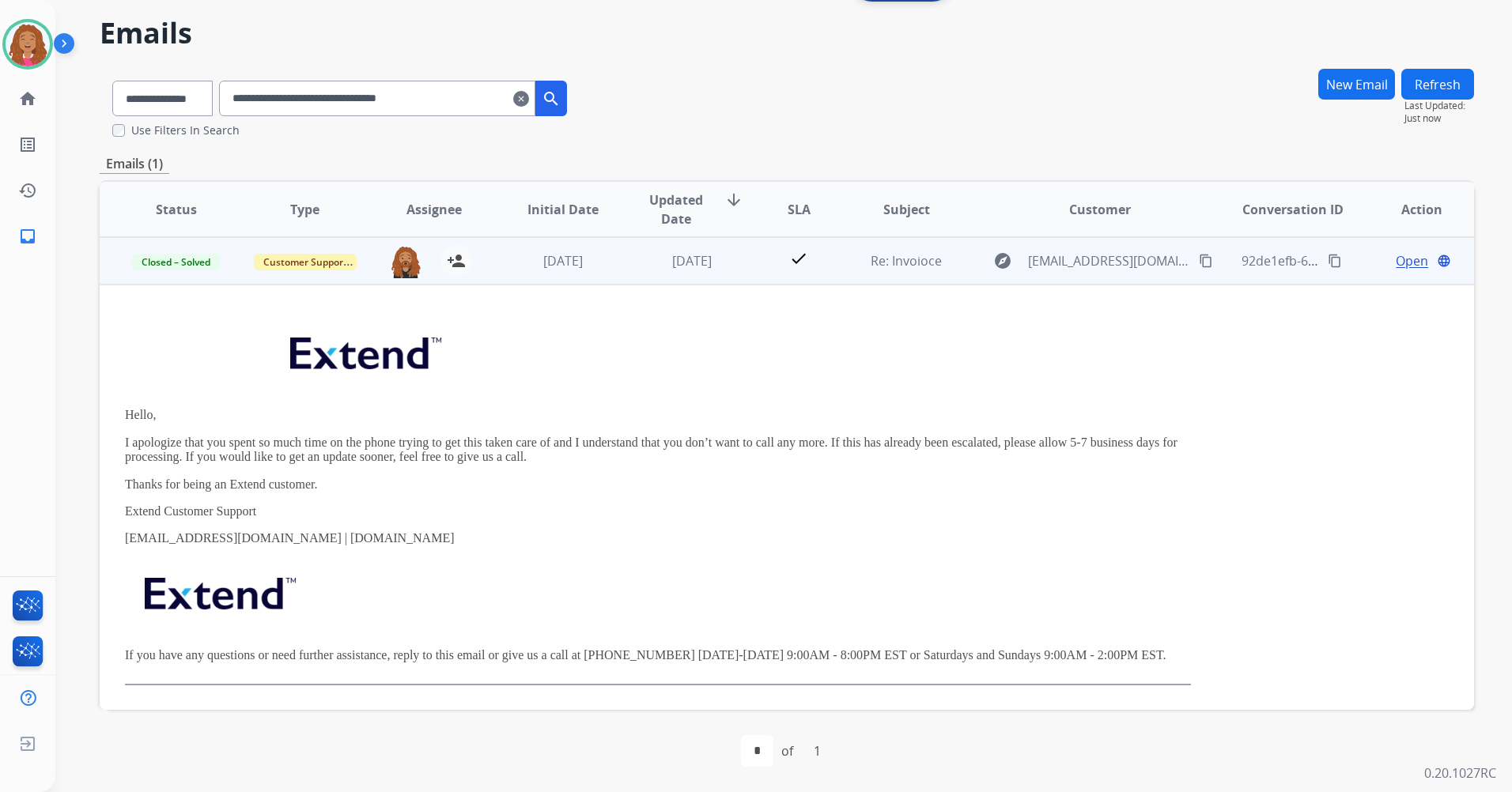
click at [1406, 255] on span "Open" at bounding box center [1411, 260] width 33 height 19
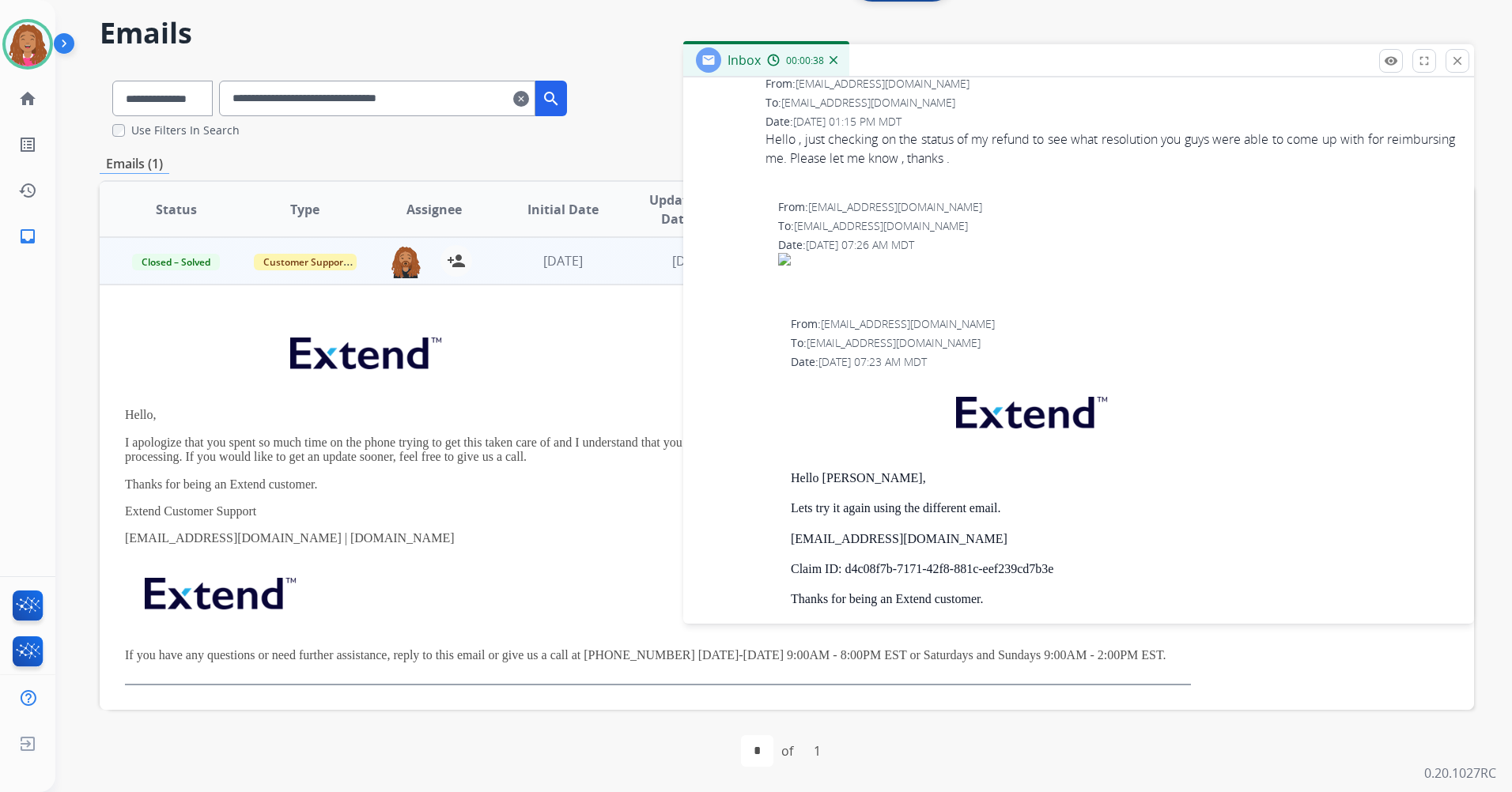
scroll to position [2055, 0]
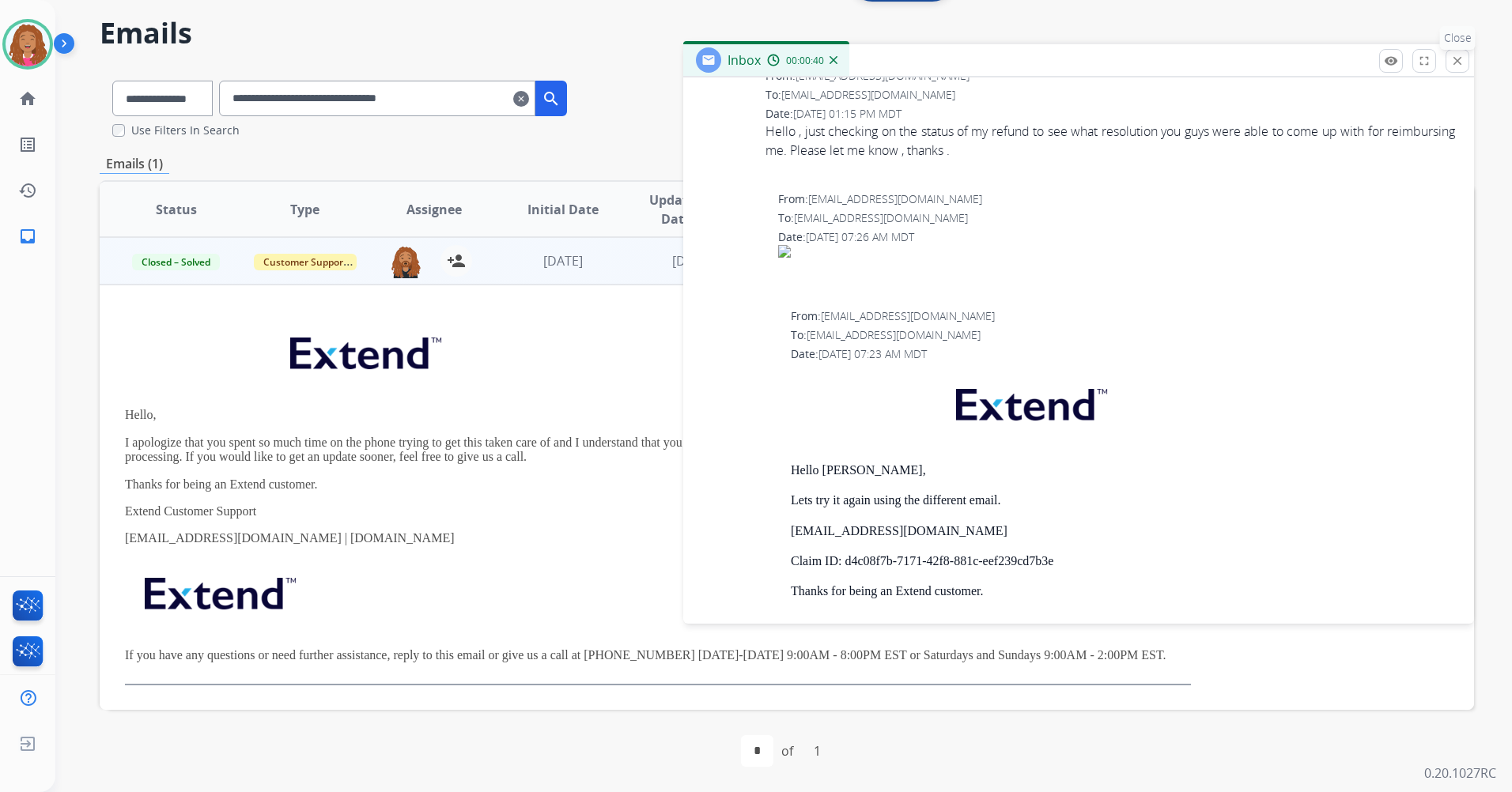
click at [1451, 58] on mat-icon "close" at bounding box center [1457, 60] width 14 height 14
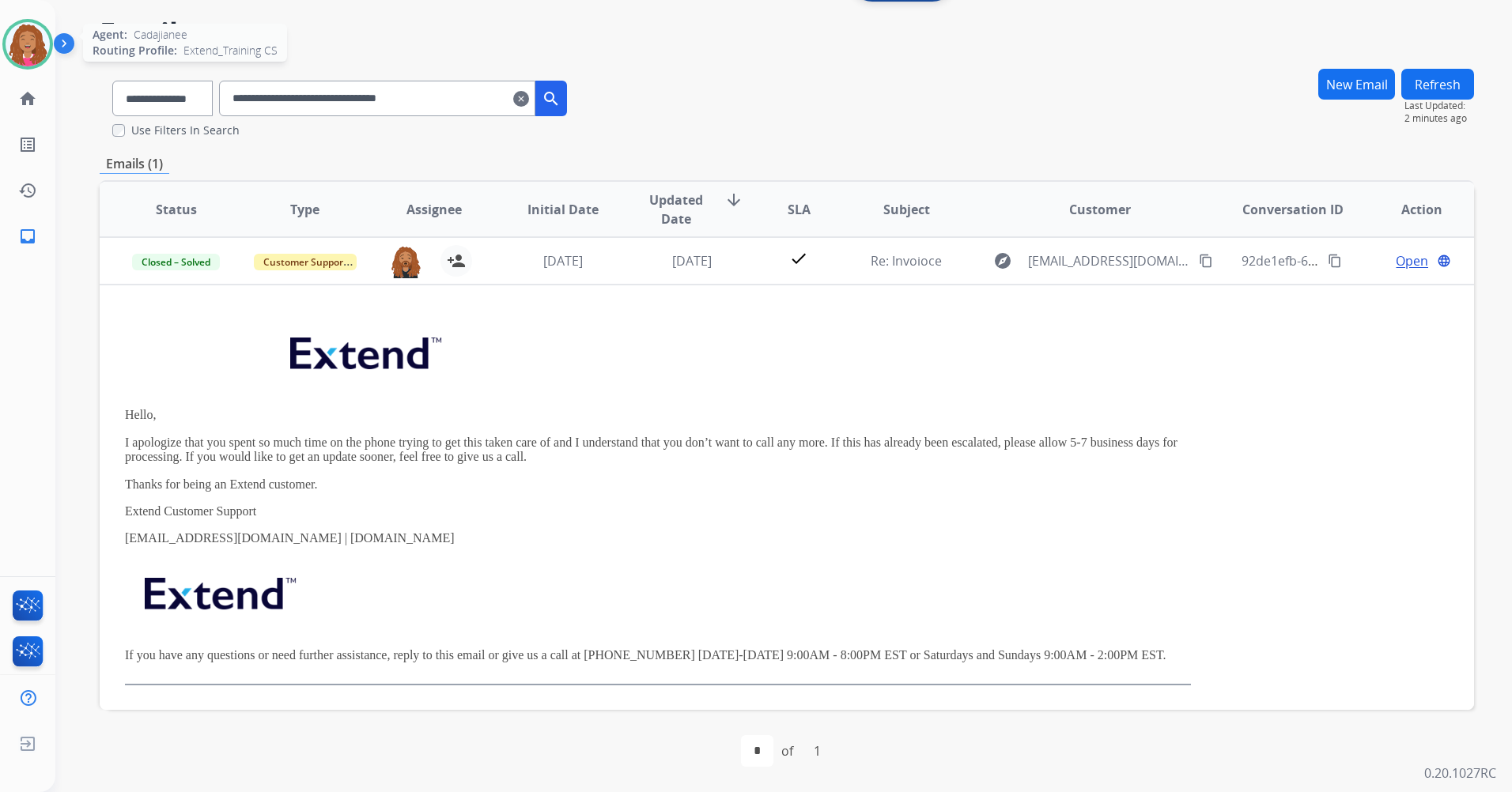
click at [34, 59] on img at bounding box center [28, 44] width 44 height 44
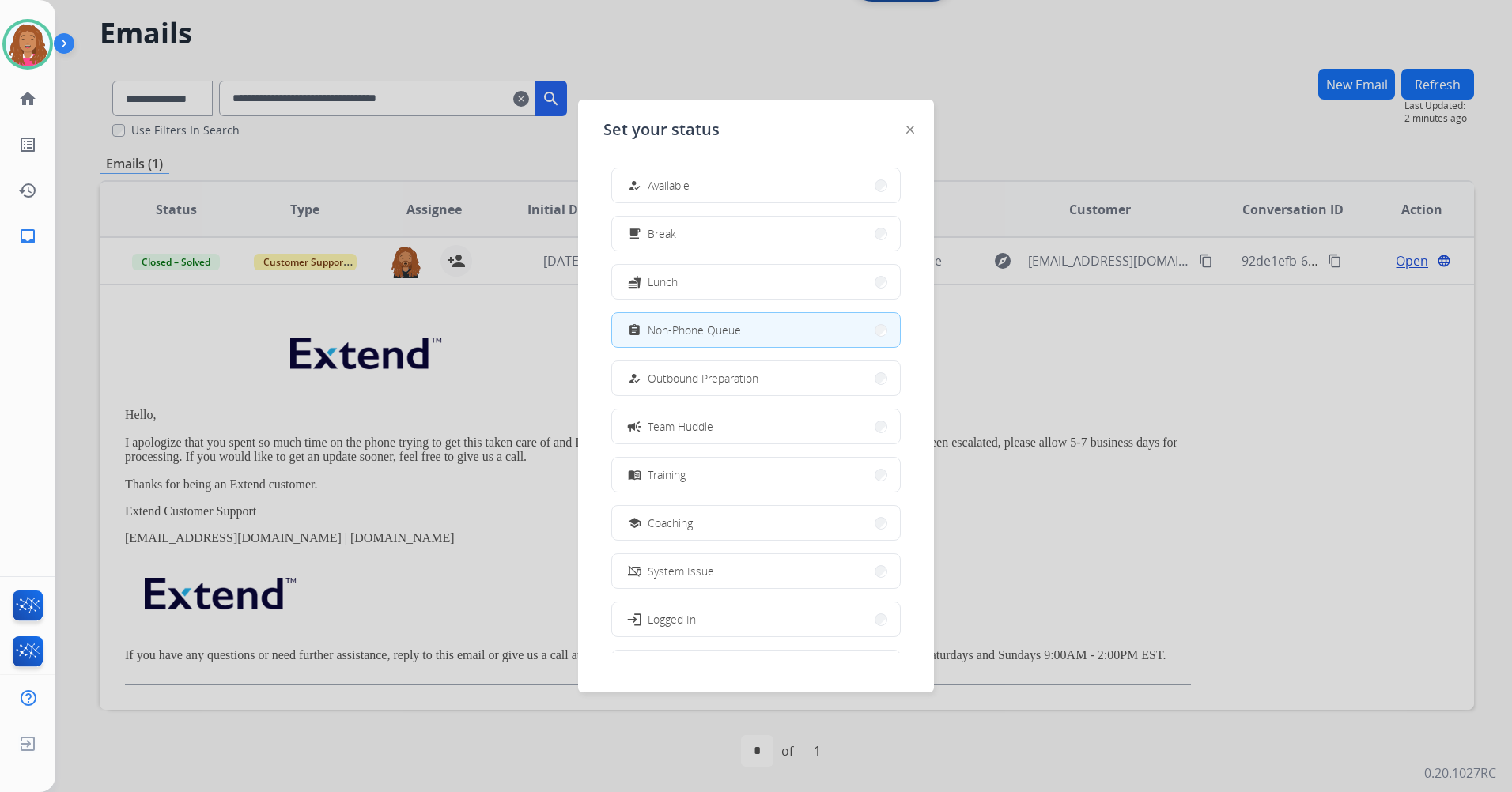
click at [906, 126] on img at bounding box center [910, 129] width 8 height 8
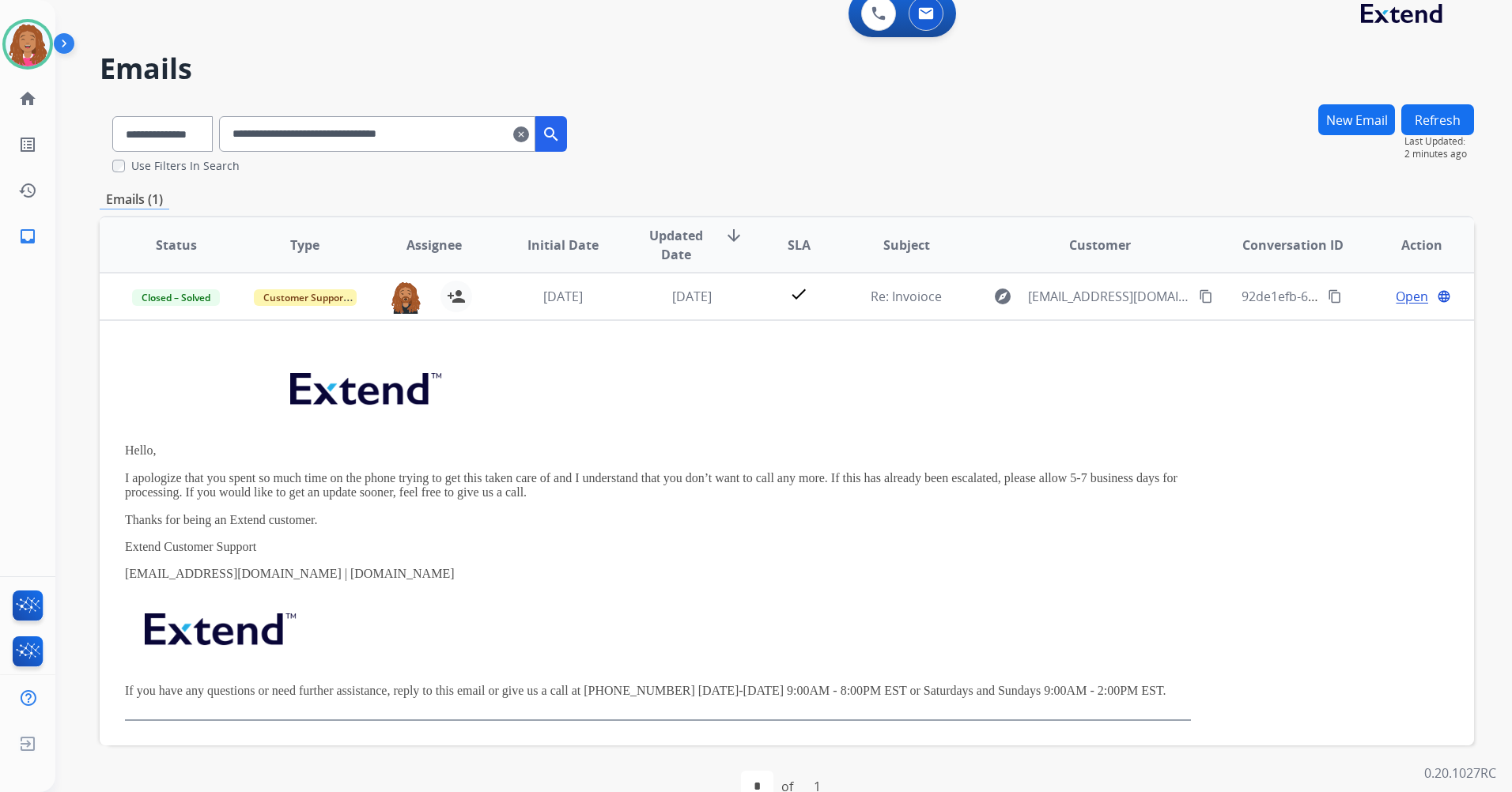
scroll to position [0, 0]
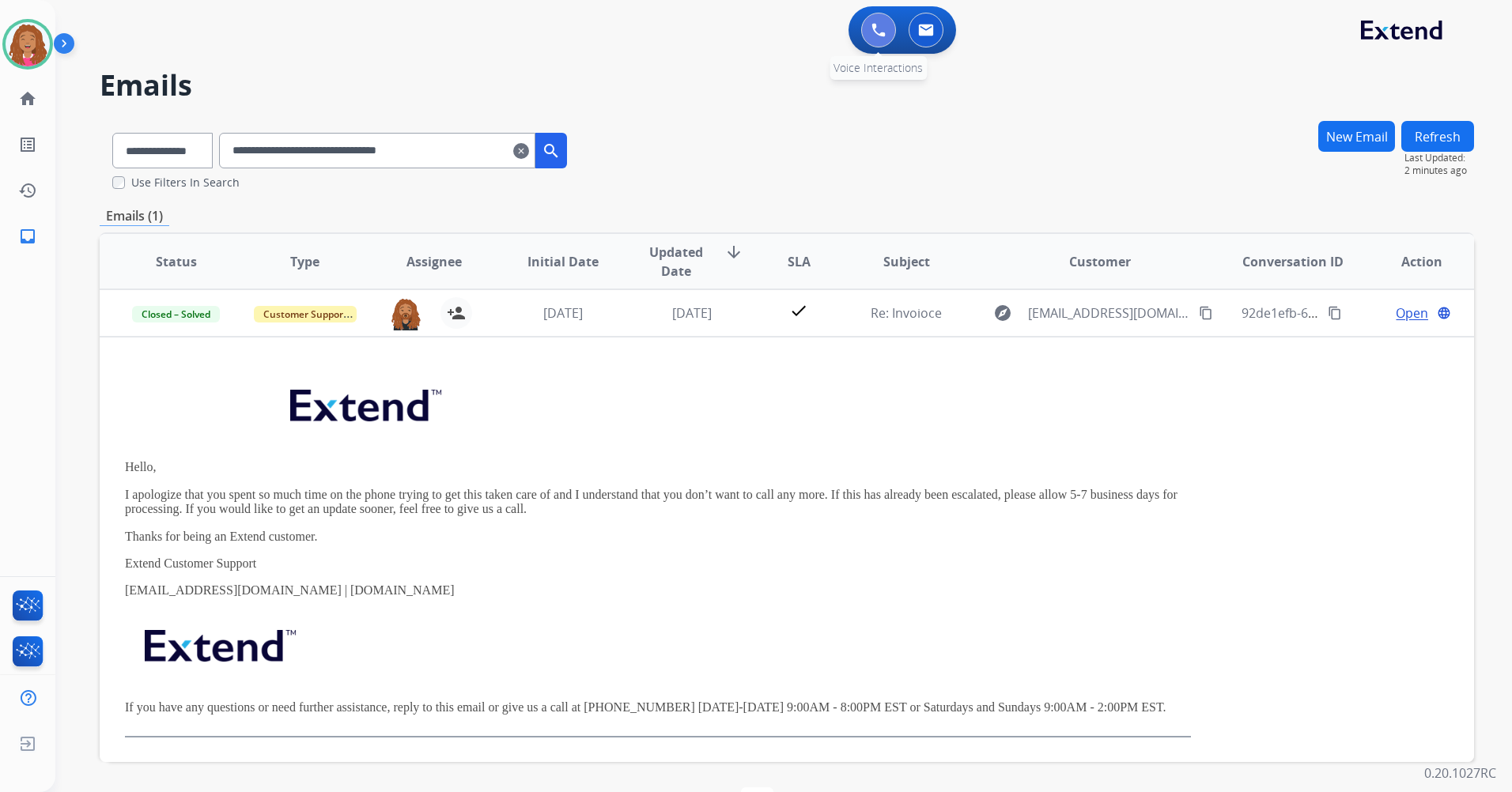
click at [872, 33] on img at bounding box center [878, 29] width 14 height 14
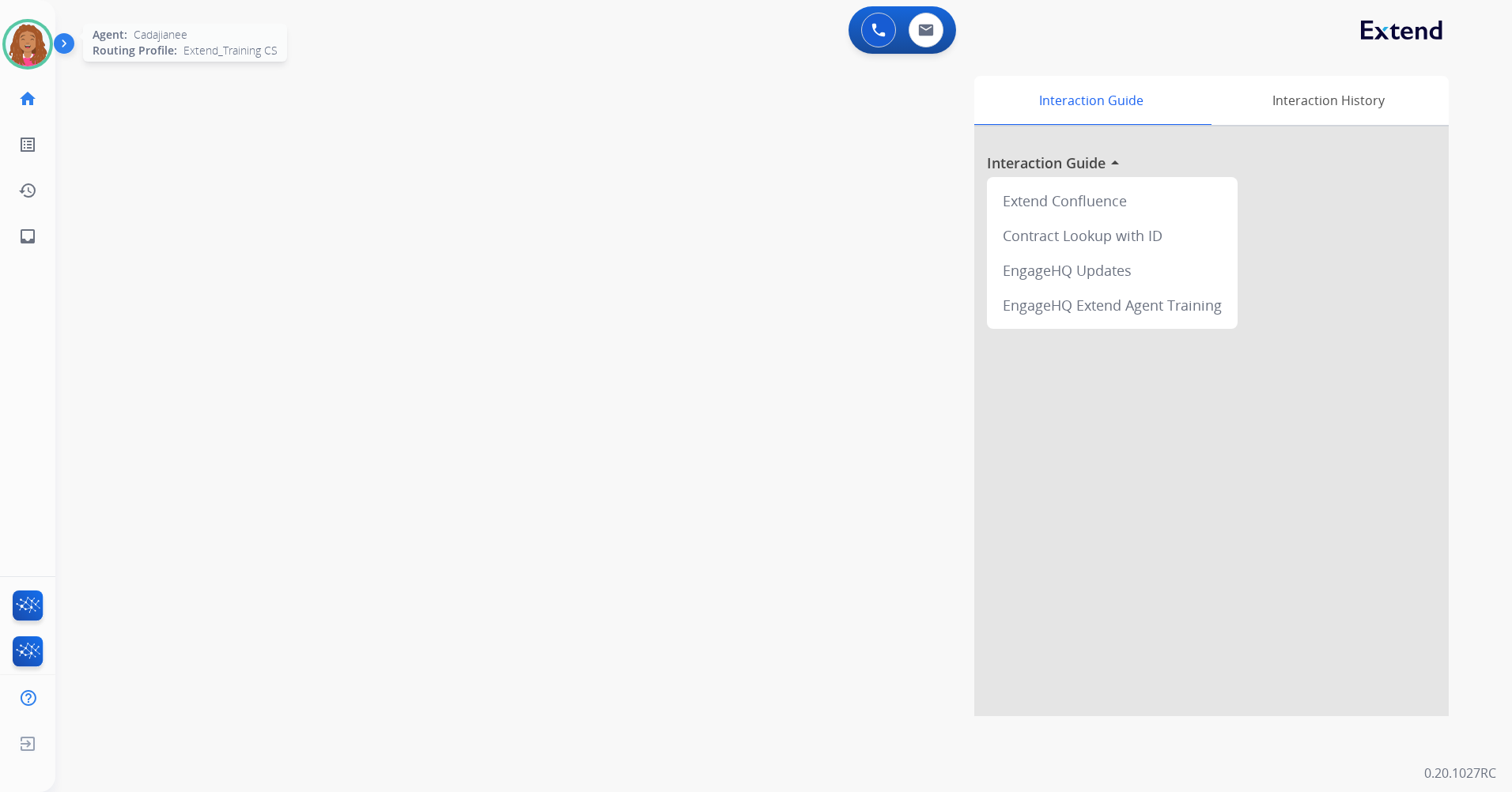
click at [45, 54] on img at bounding box center [28, 44] width 44 height 44
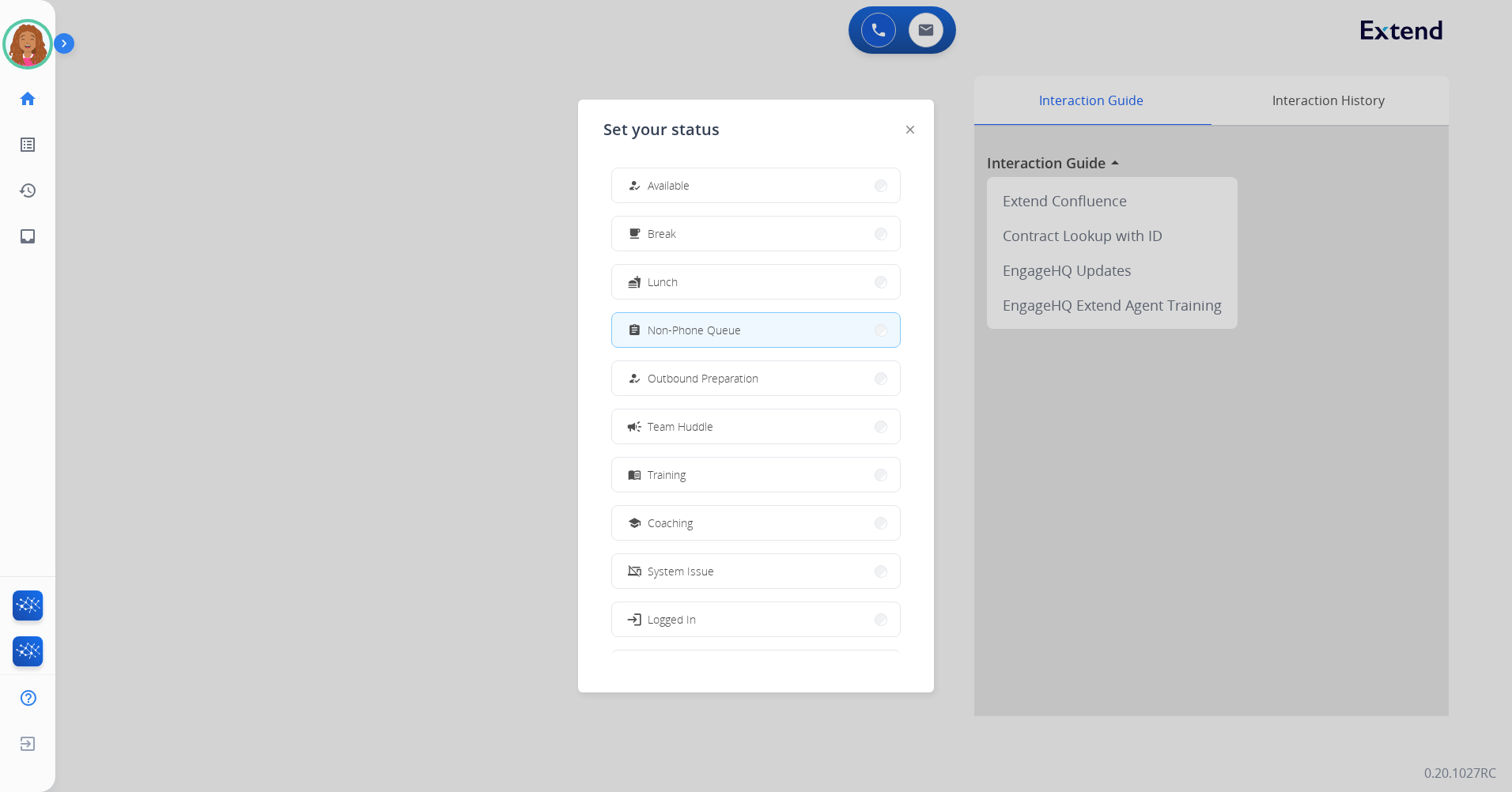
click at [908, 127] on img at bounding box center [910, 129] width 8 height 8
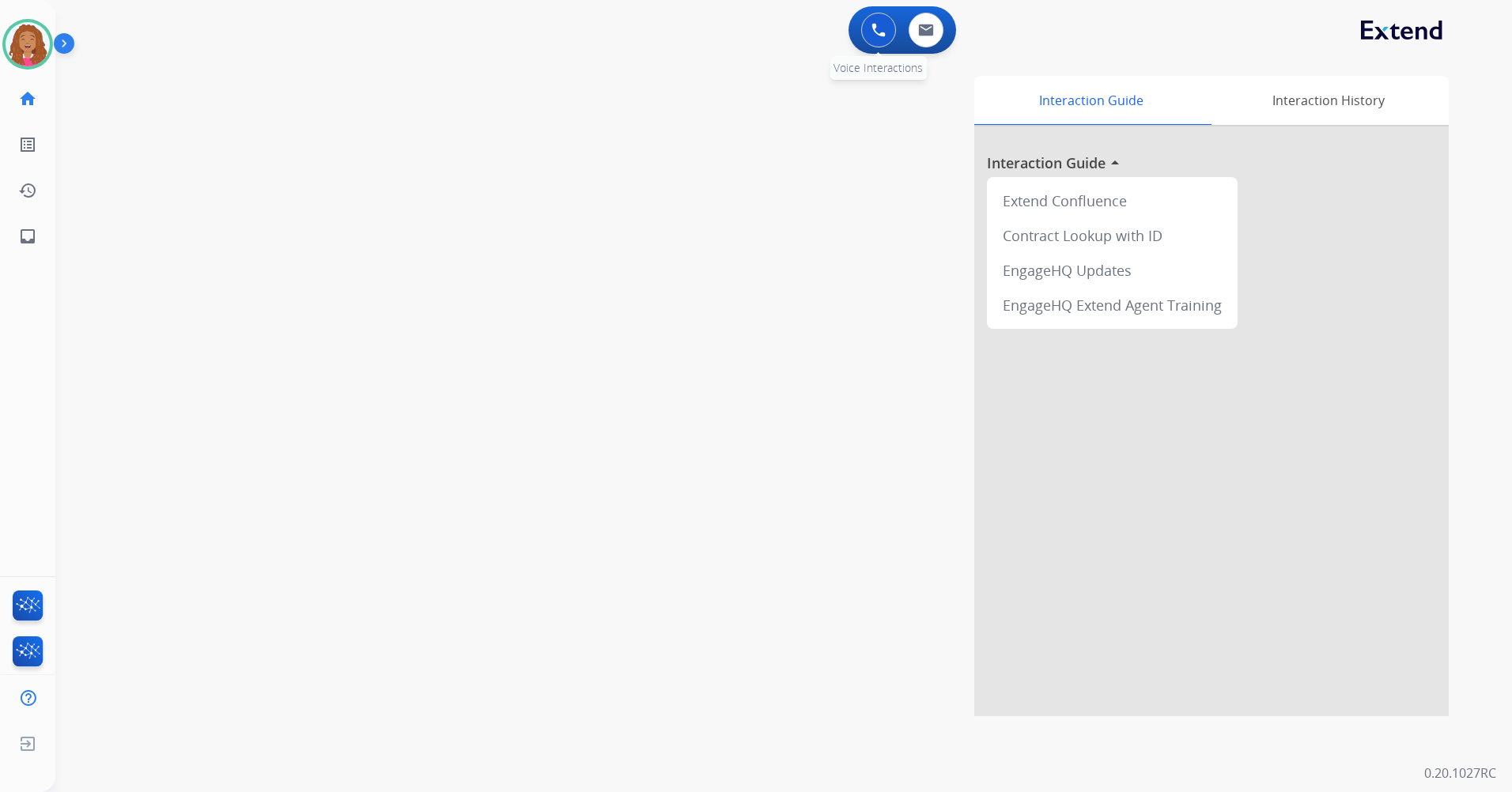
click at [875, 40] on button at bounding box center [879, 30] width 35 height 35
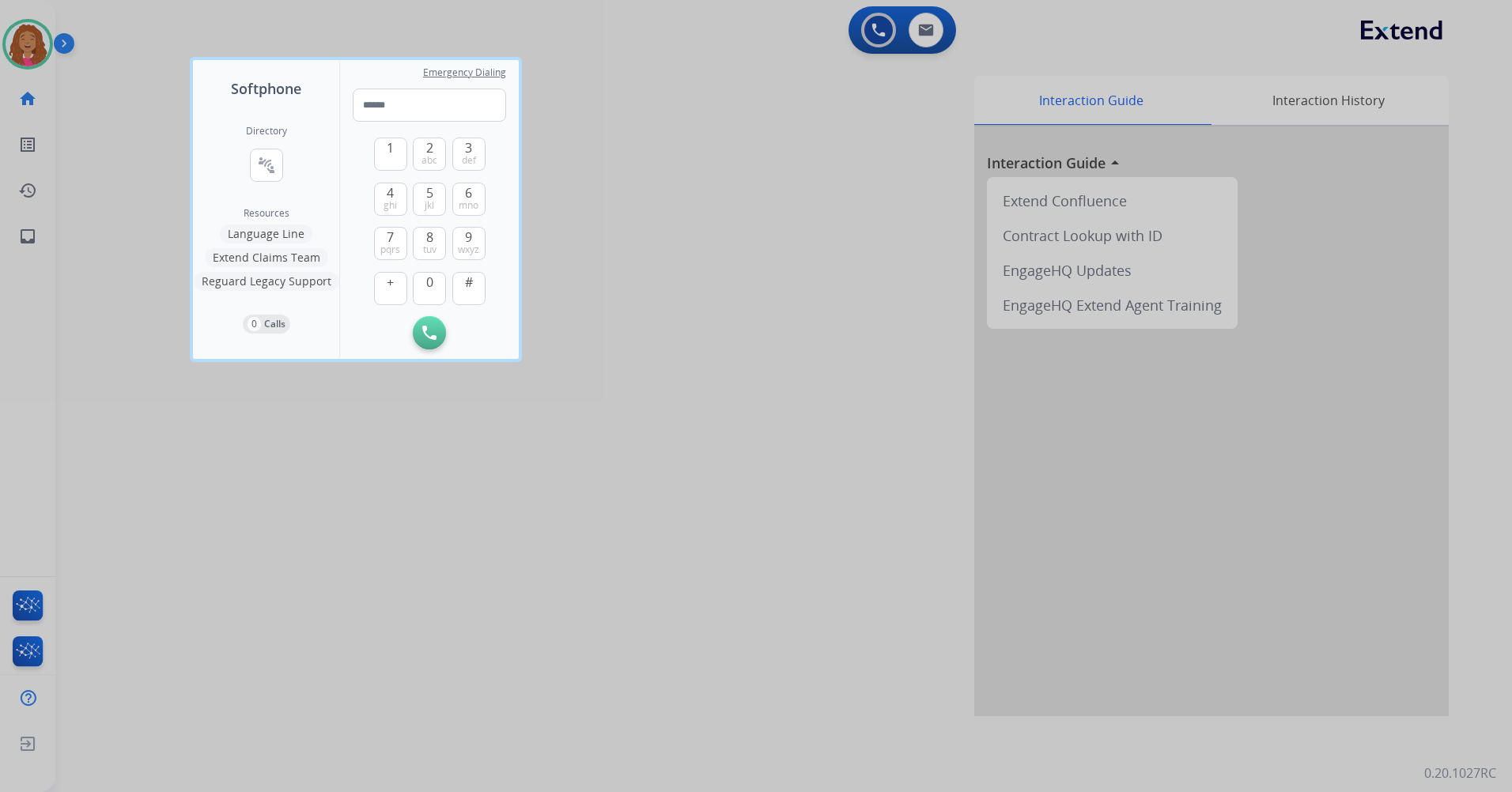
click at [271, 255] on button "Extend Claims Team" at bounding box center [266, 257] width 123 height 19
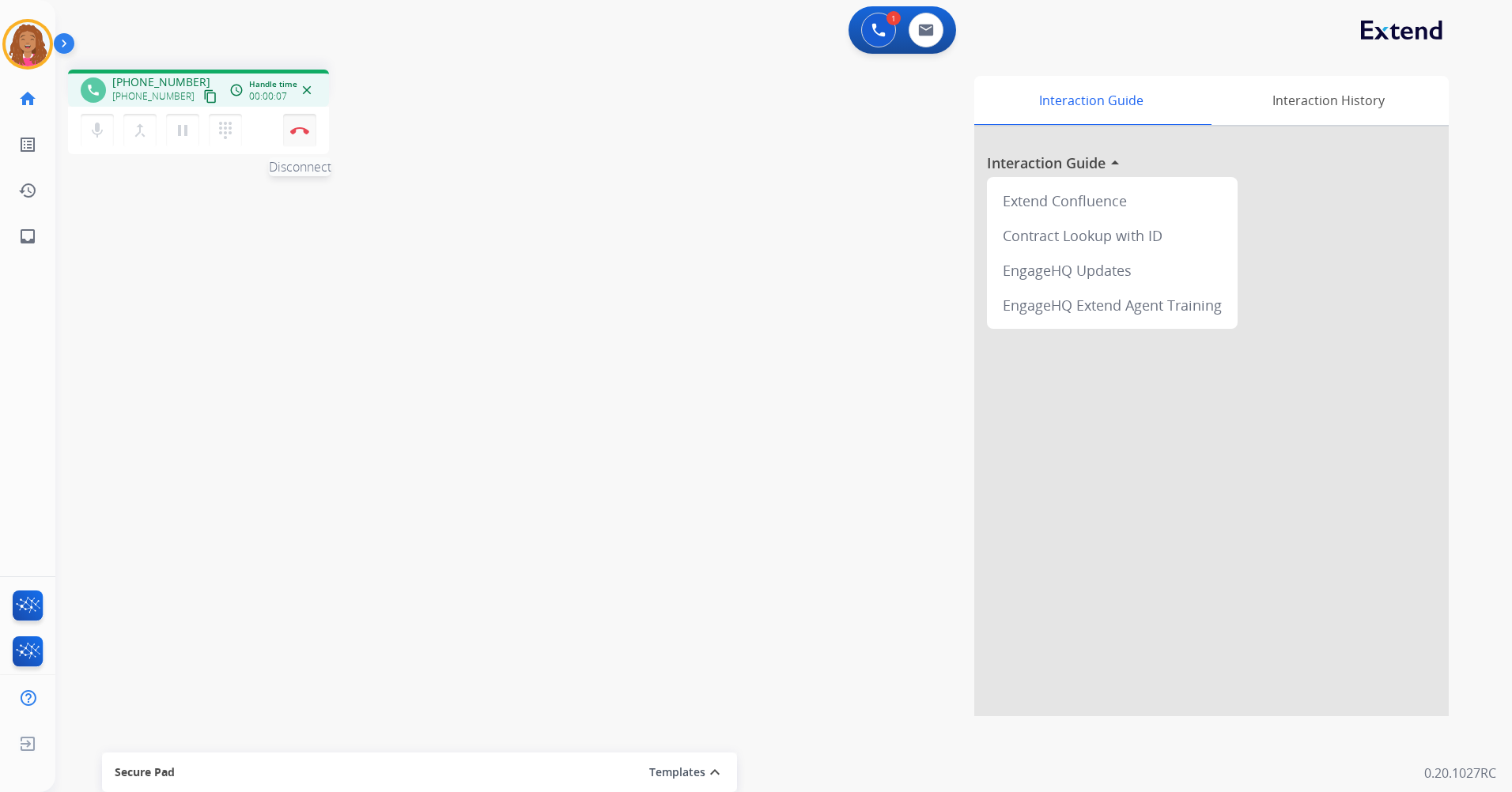
click at [294, 128] on img at bounding box center [299, 130] width 19 height 8
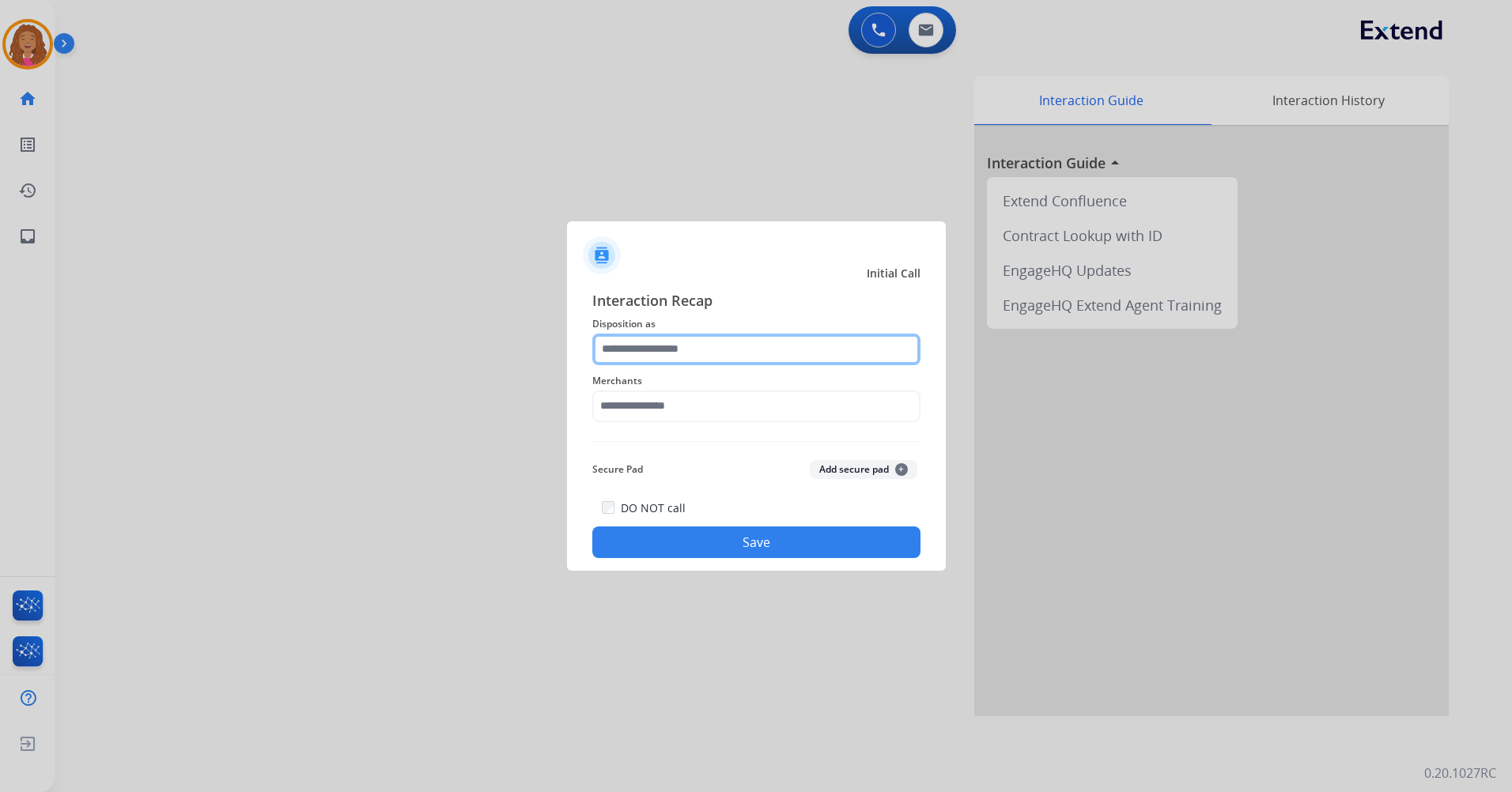
click at [683, 358] on input "text" at bounding box center [756, 349] width 328 height 32
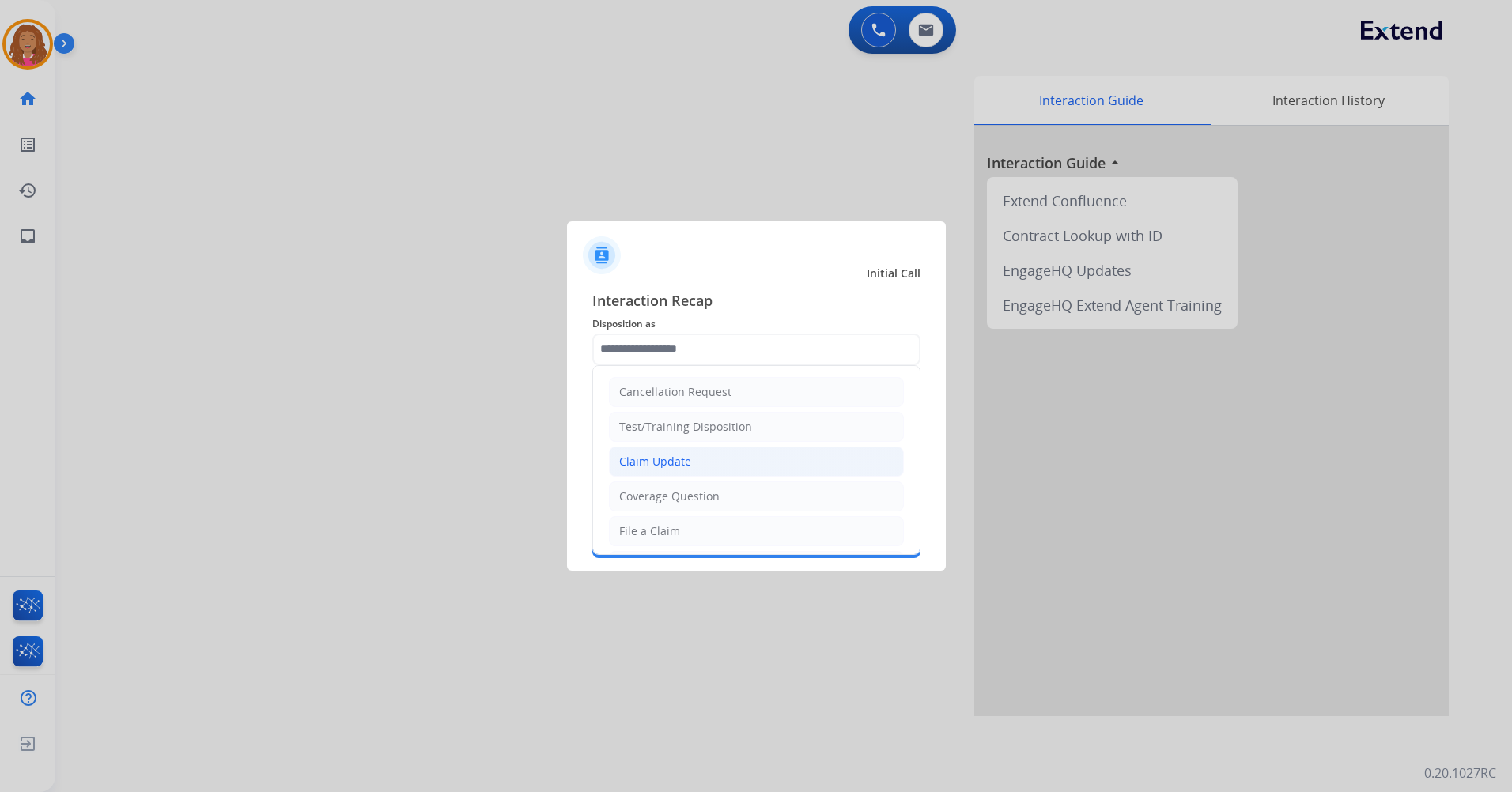
click at [682, 463] on div "Claim Update" at bounding box center [655, 461] width 72 height 16
type input "**********"
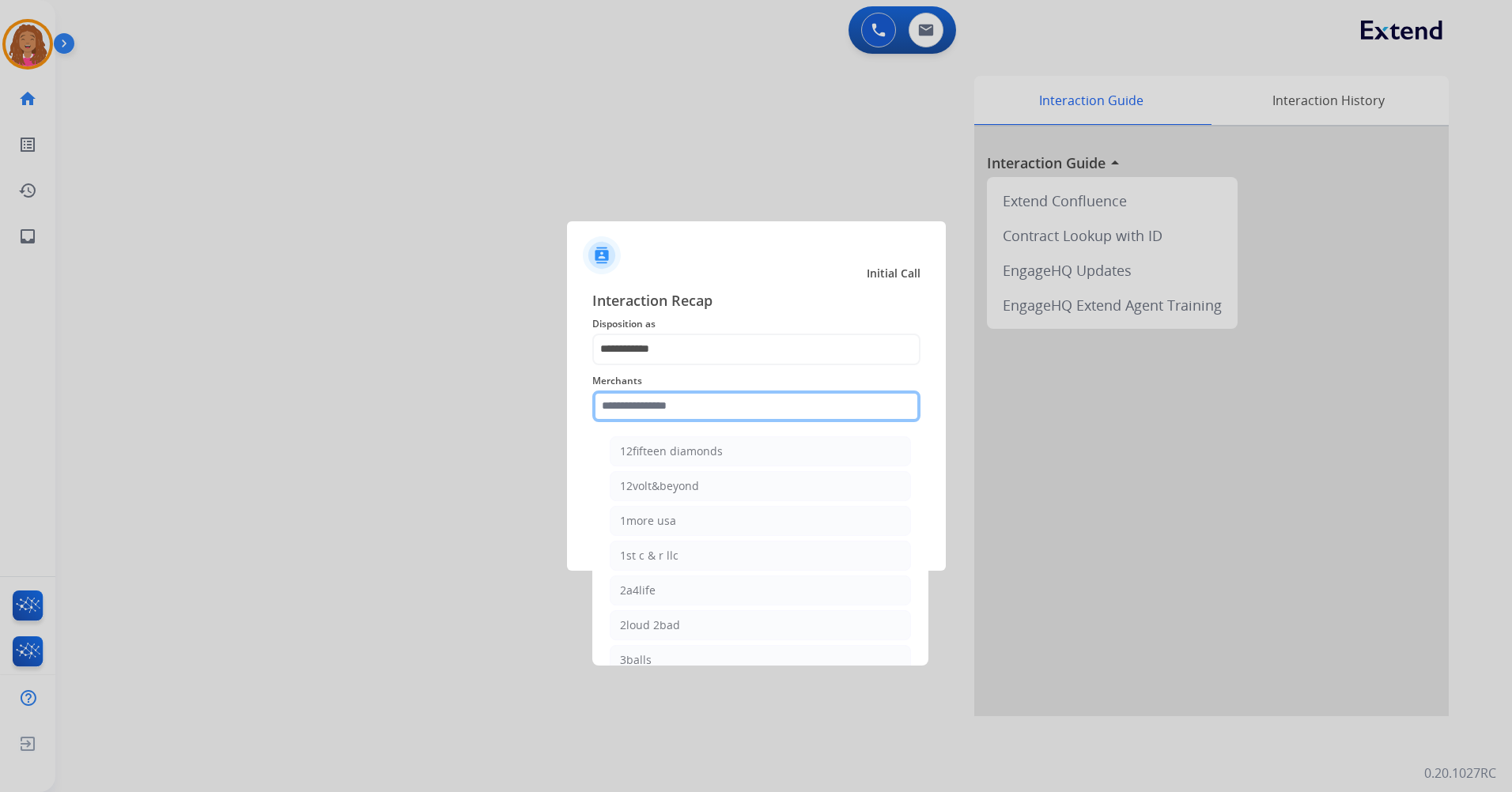
click at [697, 409] on input "text" at bounding box center [756, 406] width 328 height 32
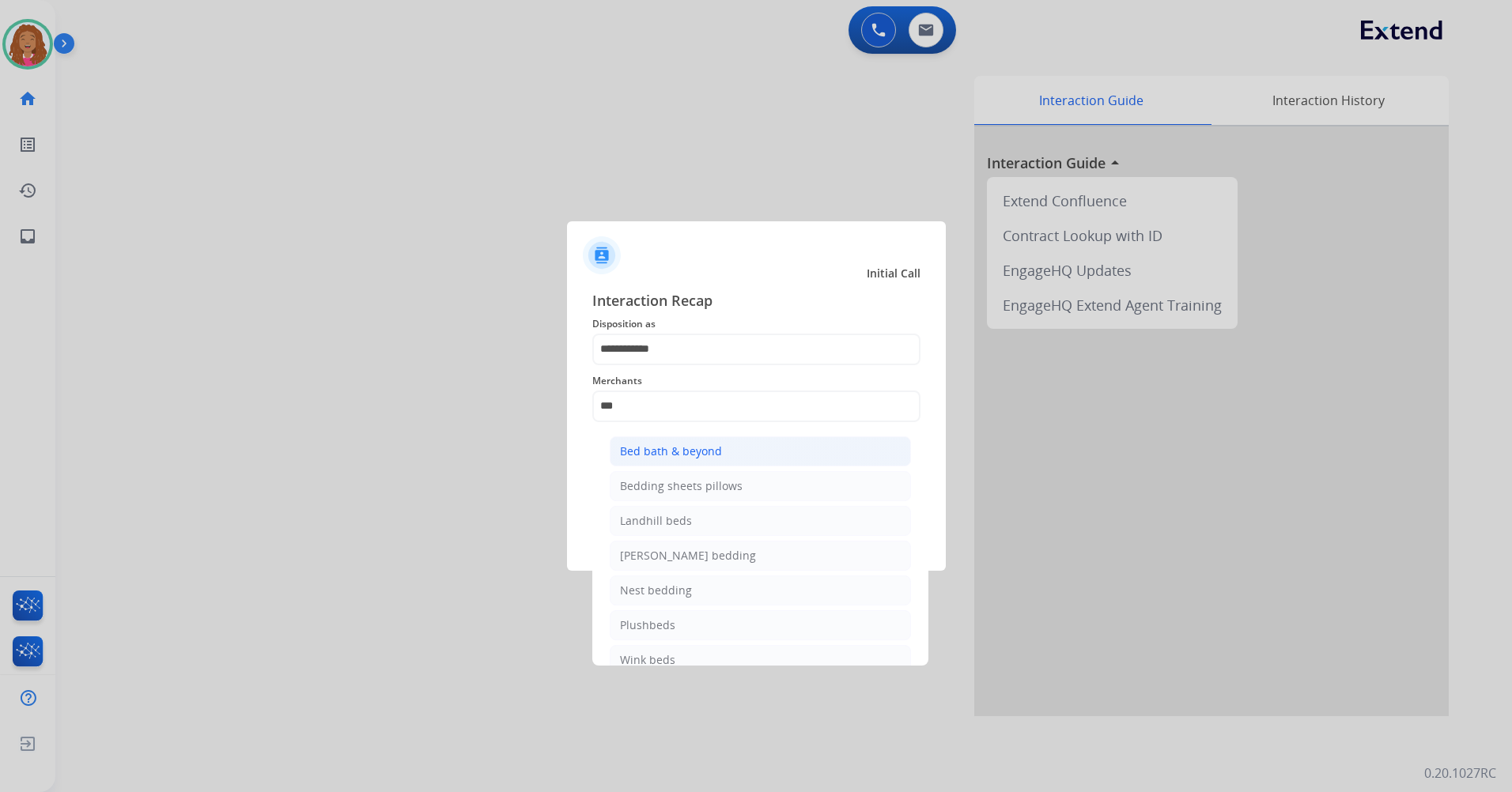
click at [804, 442] on li "Bed bath & beyond" at bounding box center [761, 451] width 302 height 30
type input "**********"
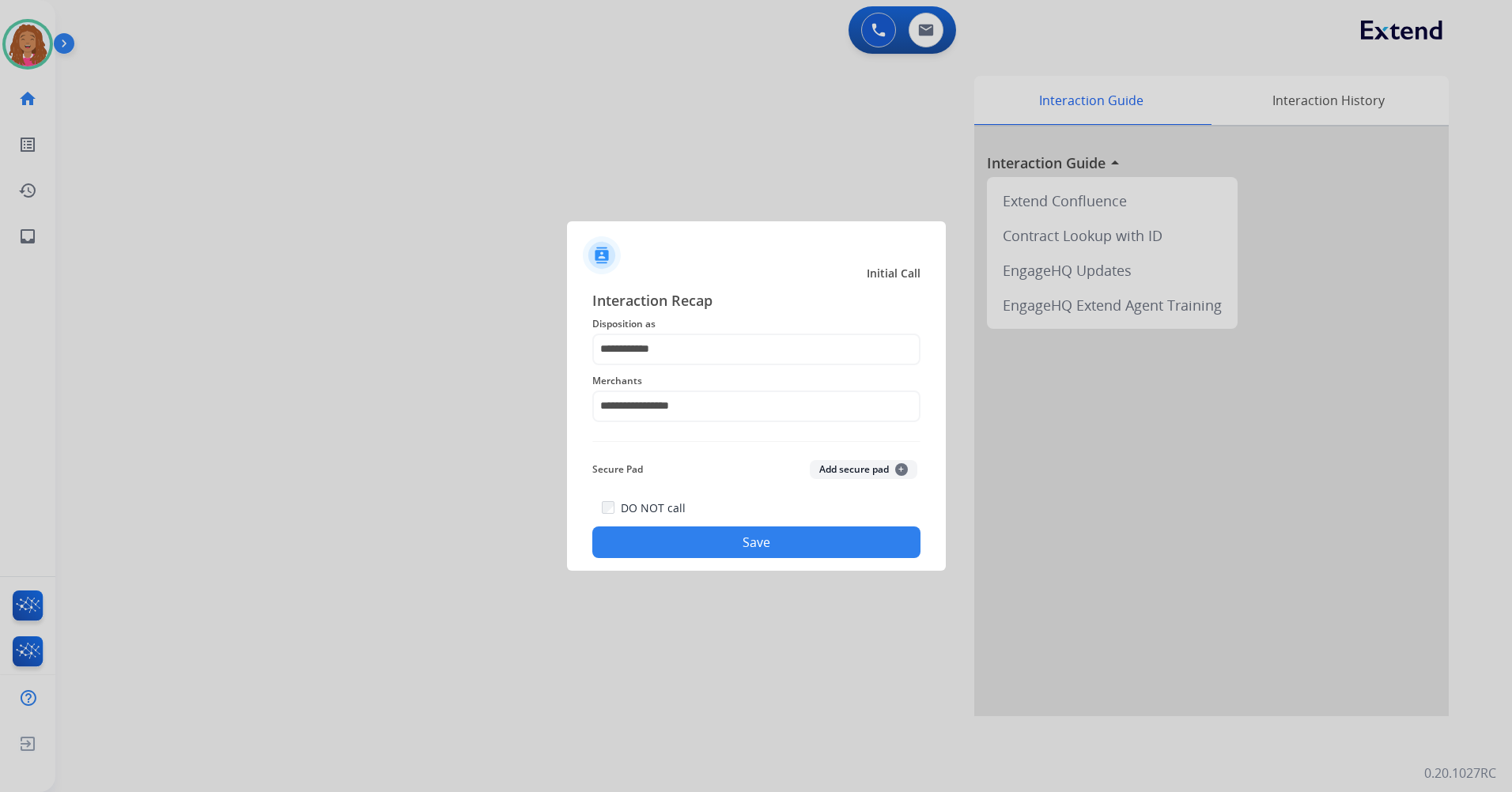
click at [687, 528] on button "Save" at bounding box center [756, 543] width 328 height 32
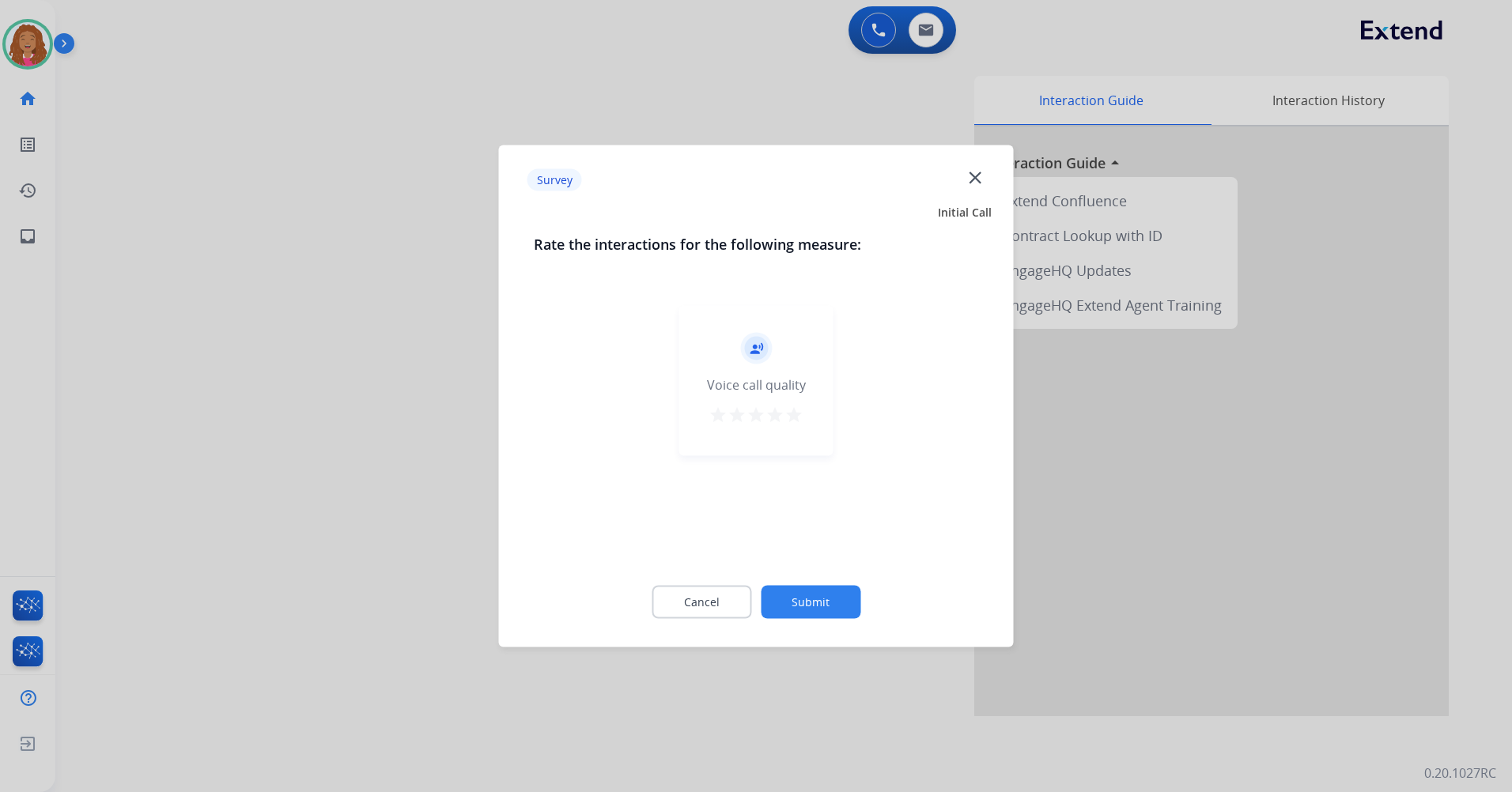
click at [794, 411] on mat-icon "star" at bounding box center [793, 414] width 19 height 19
click at [823, 591] on button "Submit" at bounding box center [810, 602] width 100 height 33
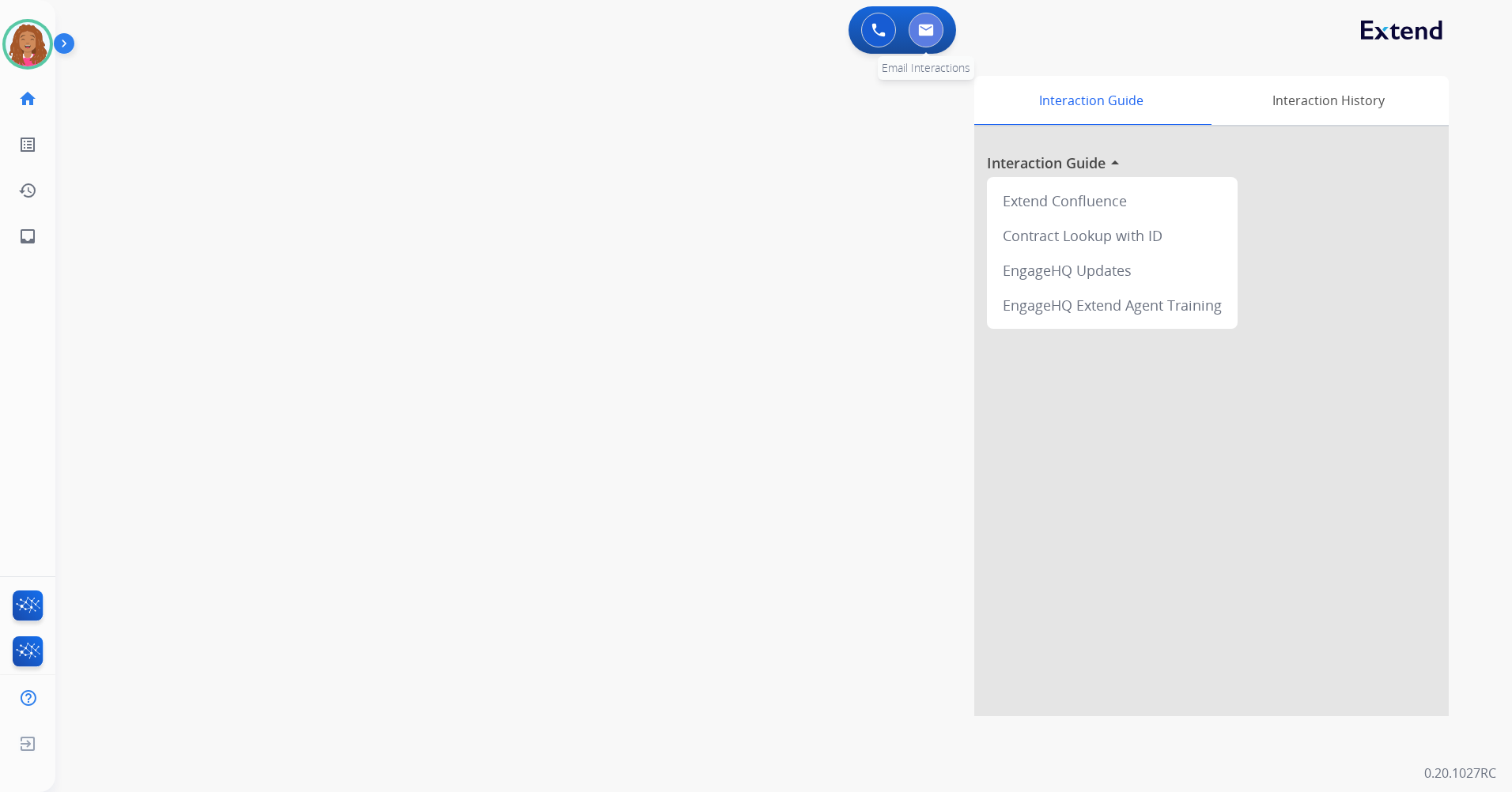
click at [926, 39] on button at bounding box center [926, 30] width 35 height 35
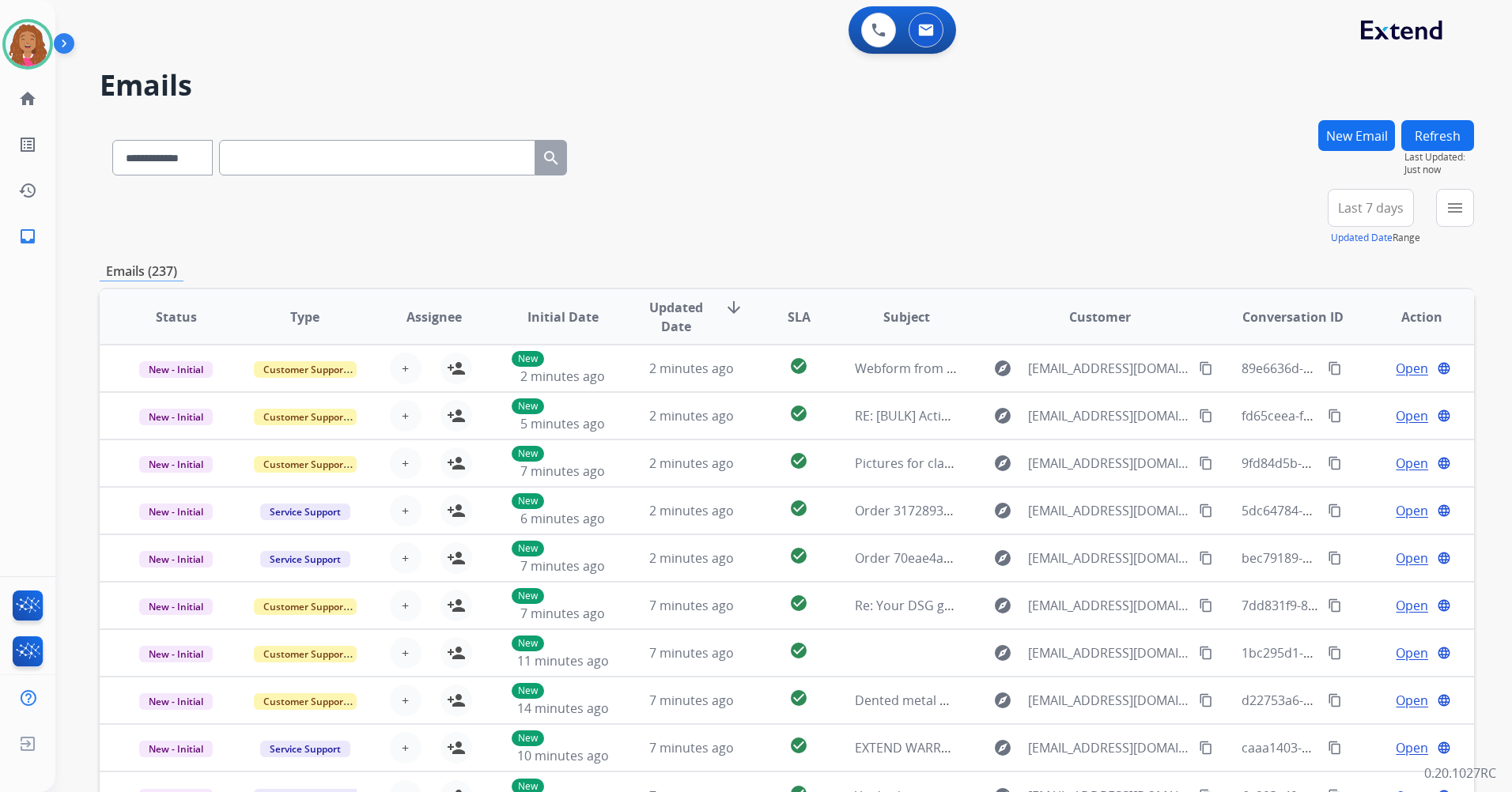
click at [1359, 136] on button "New Email" at bounding box center [1356, 135] width 77 height 31
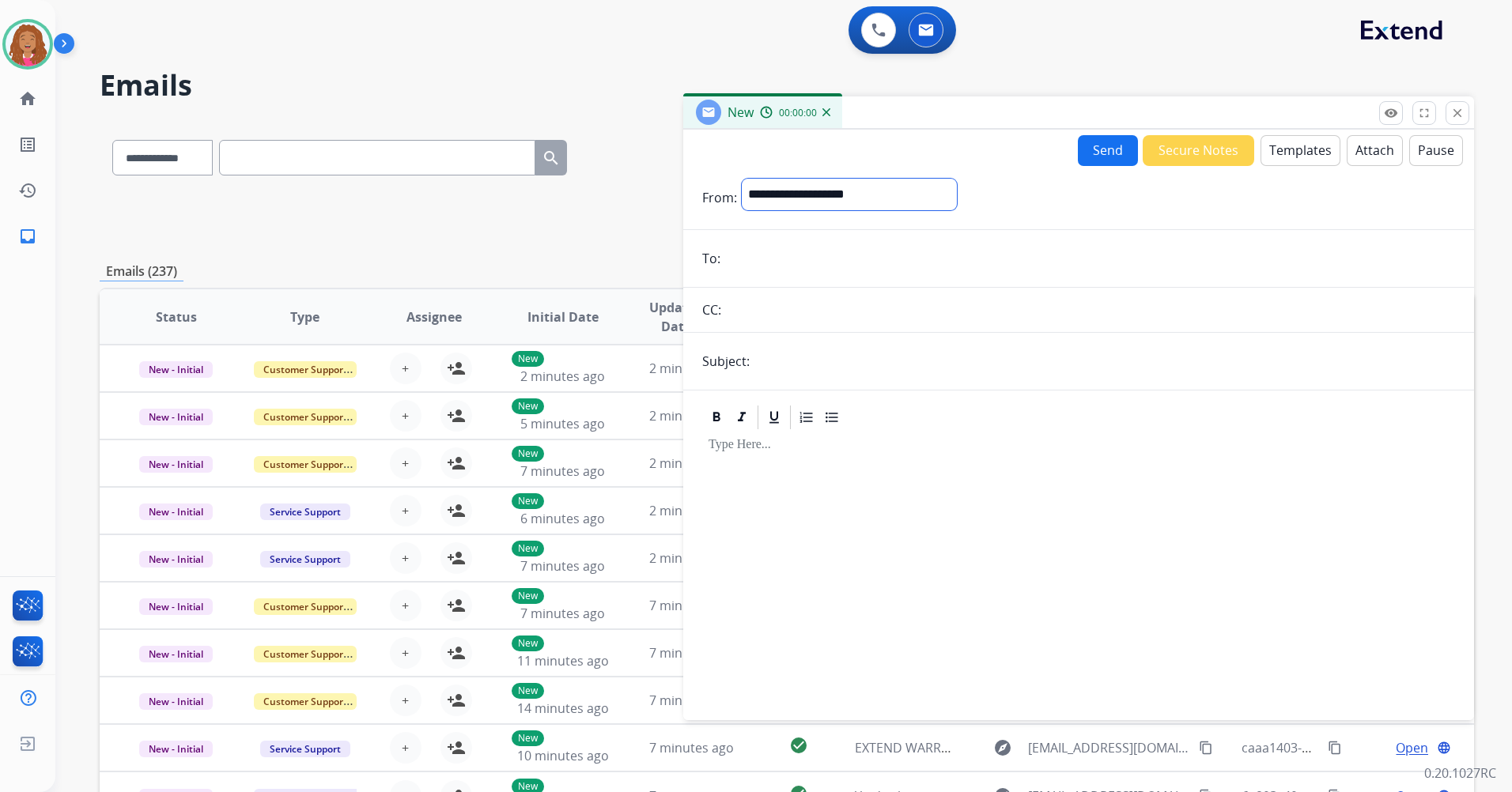
click at [821, 194] on select "**********" at bounding box center [849, 194] width 215 height 32
click at [741, 178] on select "**********" at bounding box center [849, 194] width 215 height 32
click at [826, 198] on select "**********" at bounding box center [849, 194] width 215 height 32
select select "**********"
click at [741, 178] on select "**********" at bounding box center [849, 194] width 215 height 32
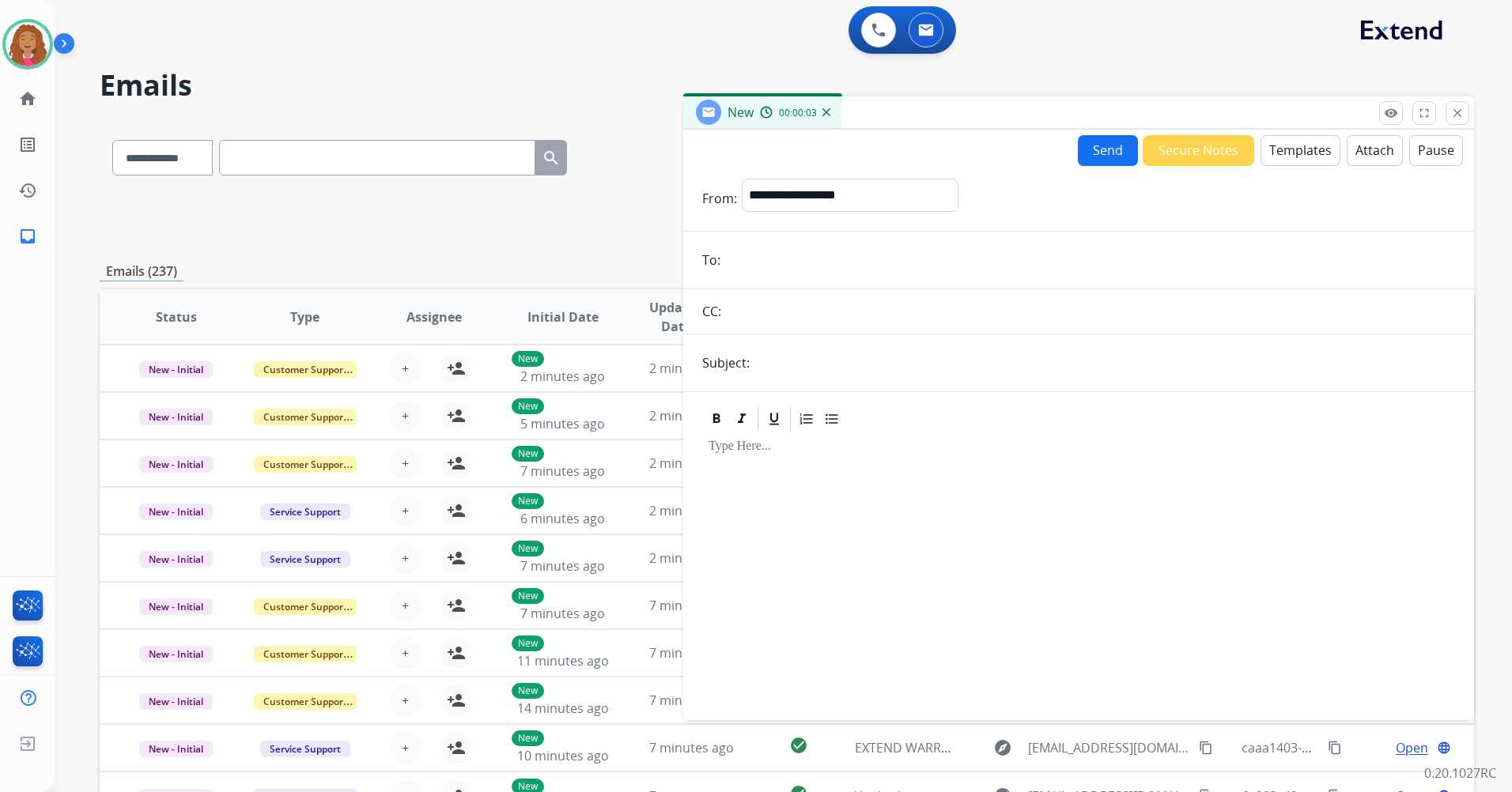
click at [766, 246] on input "email" at bounding box center [1090, 260] width 730 height 32
paste input "**********"
type input "**********"
click at [782, 351] on input "text" at bounding box center [1104, 363] width 700 height 32
type input "**********"
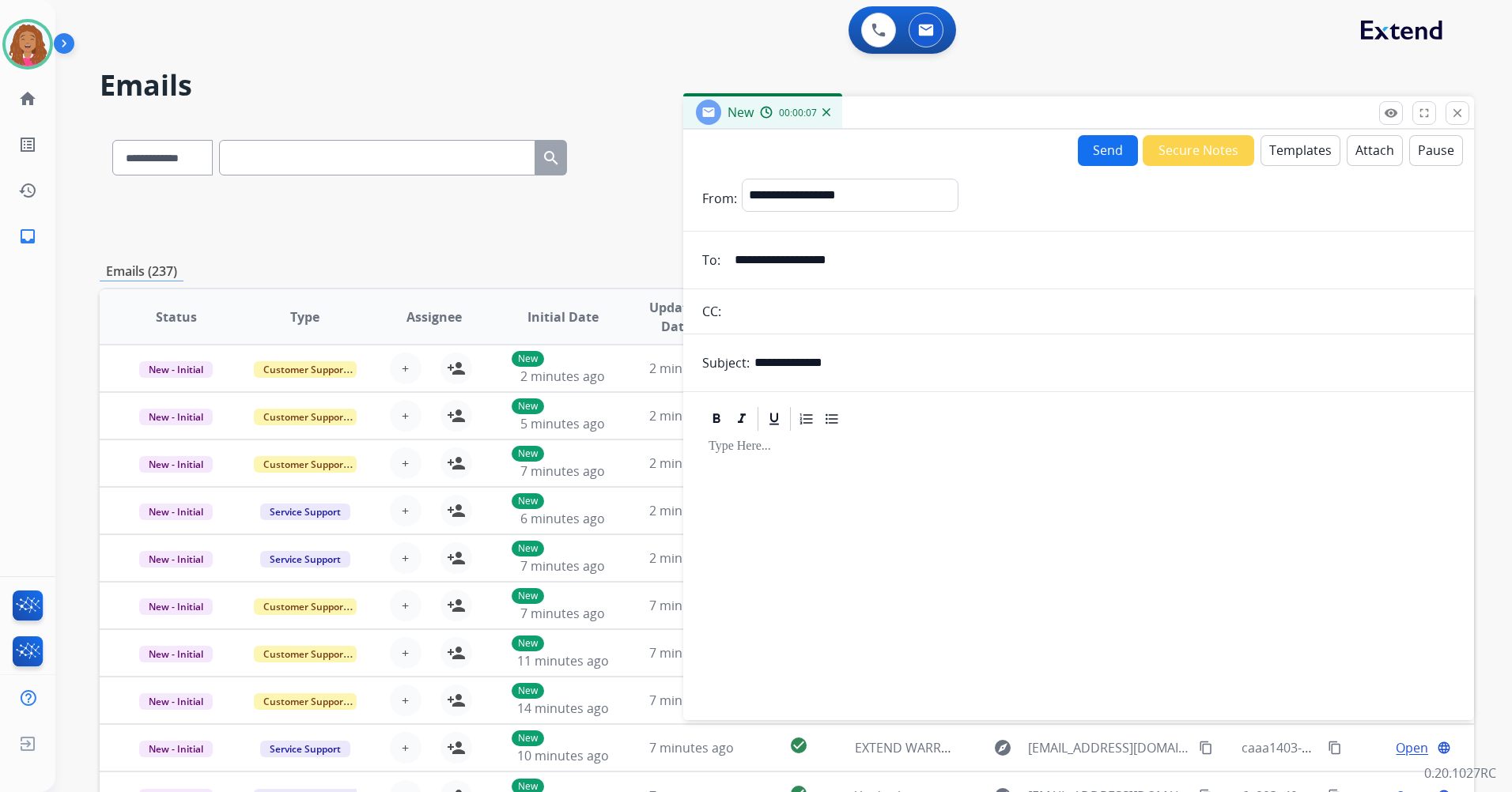
click at [782, 483] on div at bounding box center [1078, 568] width 753 height 271
click at [1292, 172] on form "**********" at bounding box center [1078, 440] width 791 height 548
click at [1290, 152] on button "Templates" at bounding box center [1299, 150] width 80 height 31
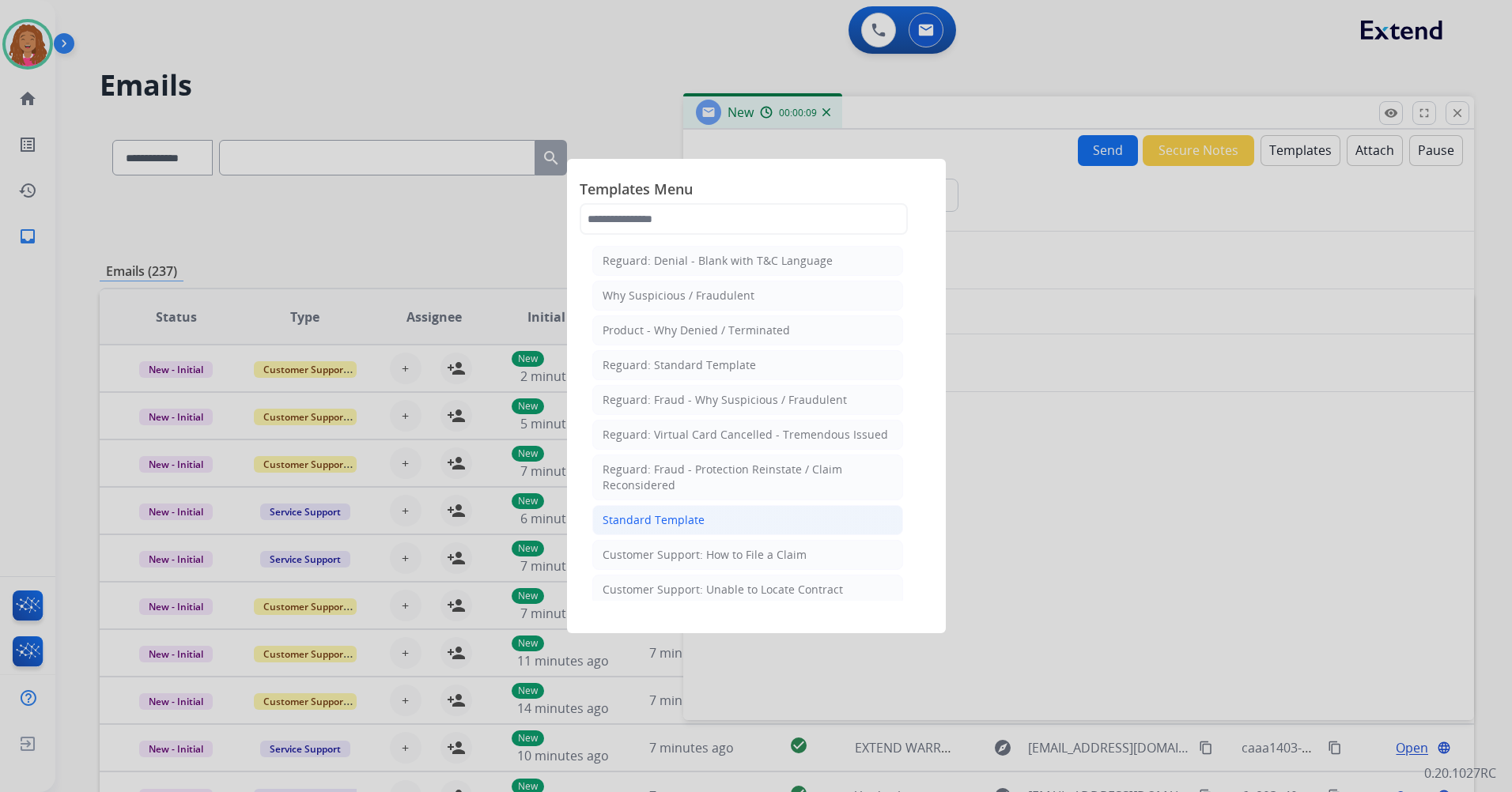
click at [633, 514] on div "Standard Template" at bounding box center [653, 520] width 102 height 16
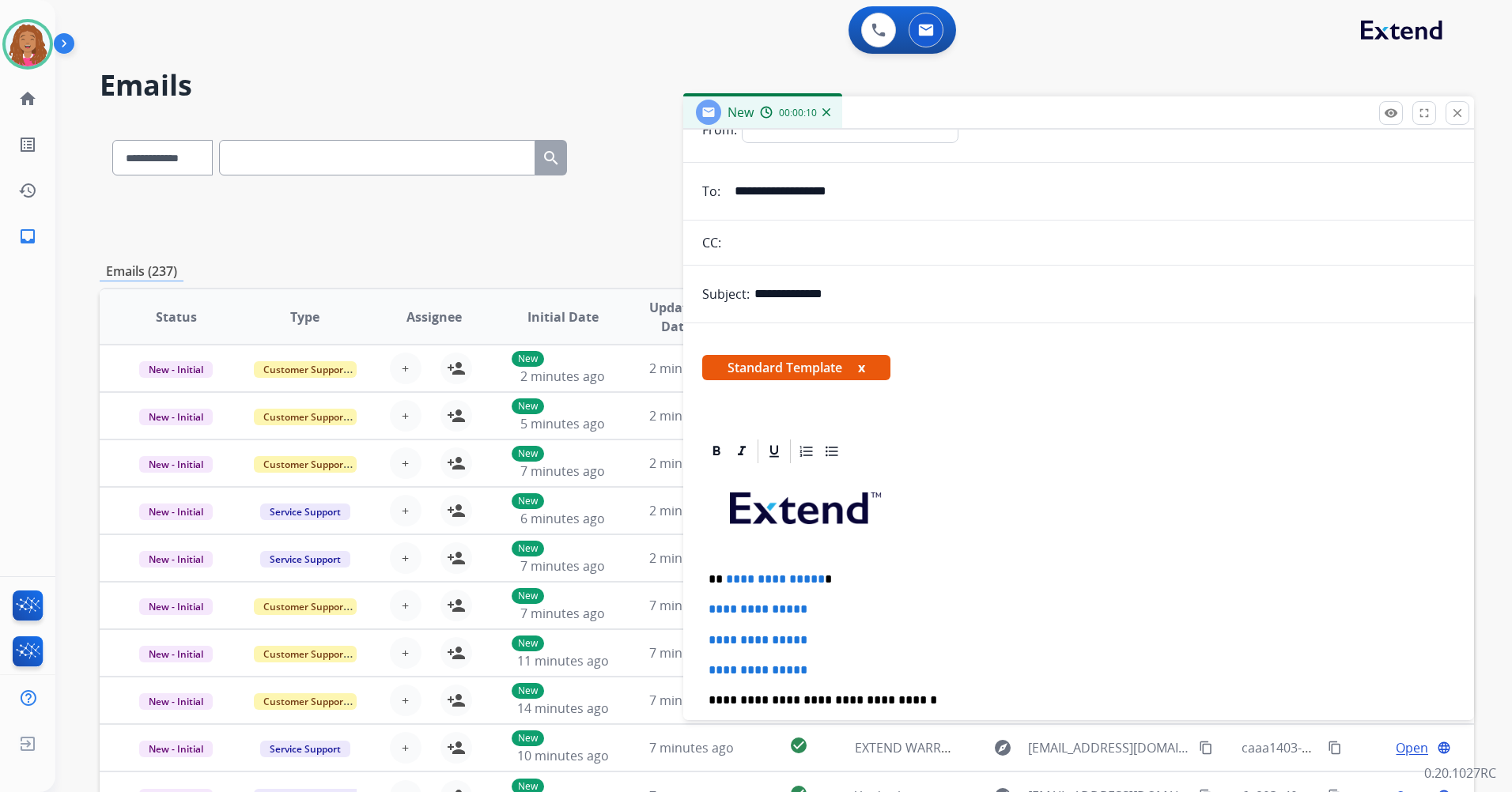
scroll to position [158, 0]
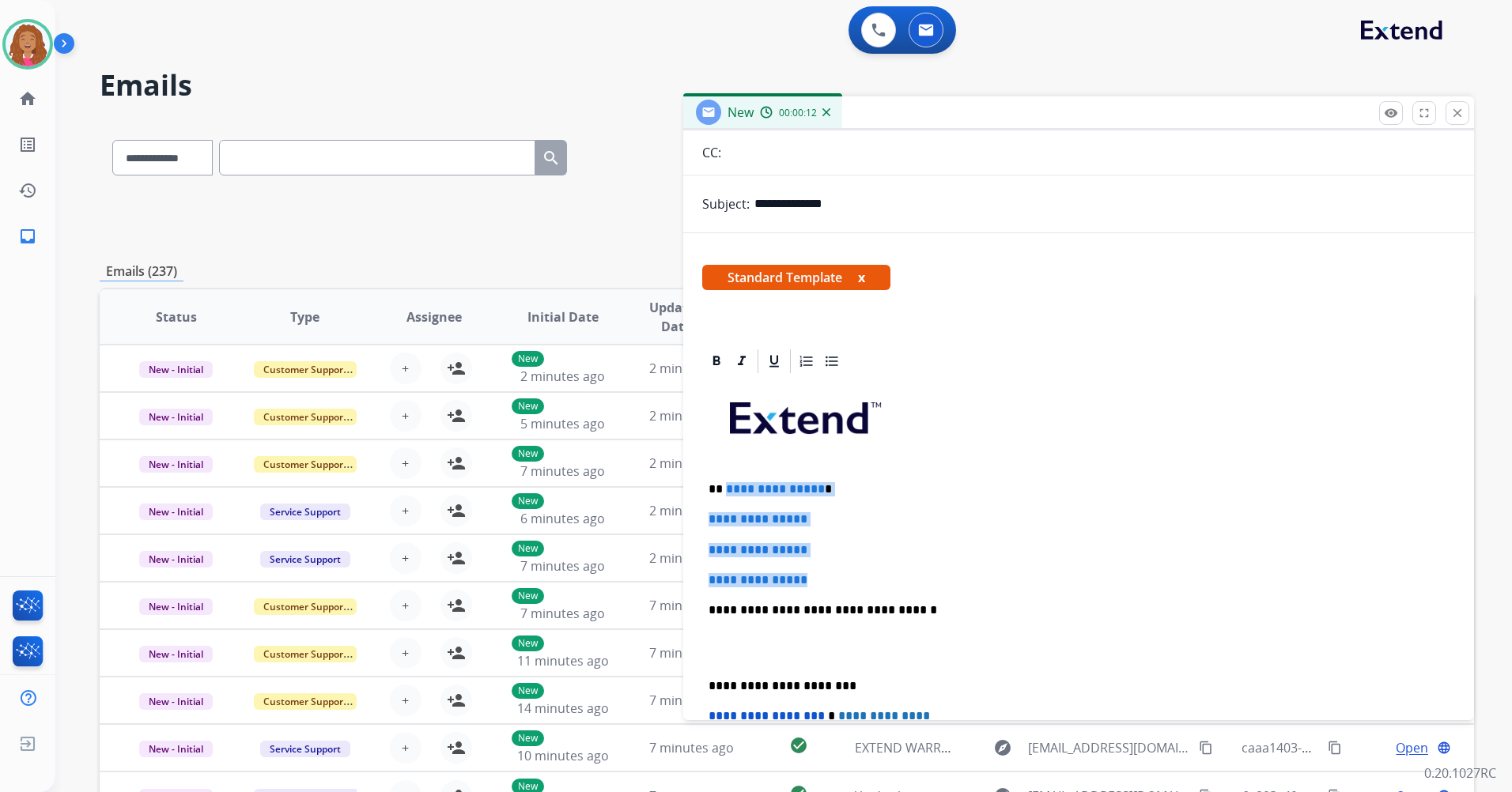
drag, startPoint x: 830, startPoint y: 583, endPoint x: 725, endPoint y: 486, distance: 142.9
click at [725, 486] on div "**********" at bounding box center [1078, 646] width 753 height 543
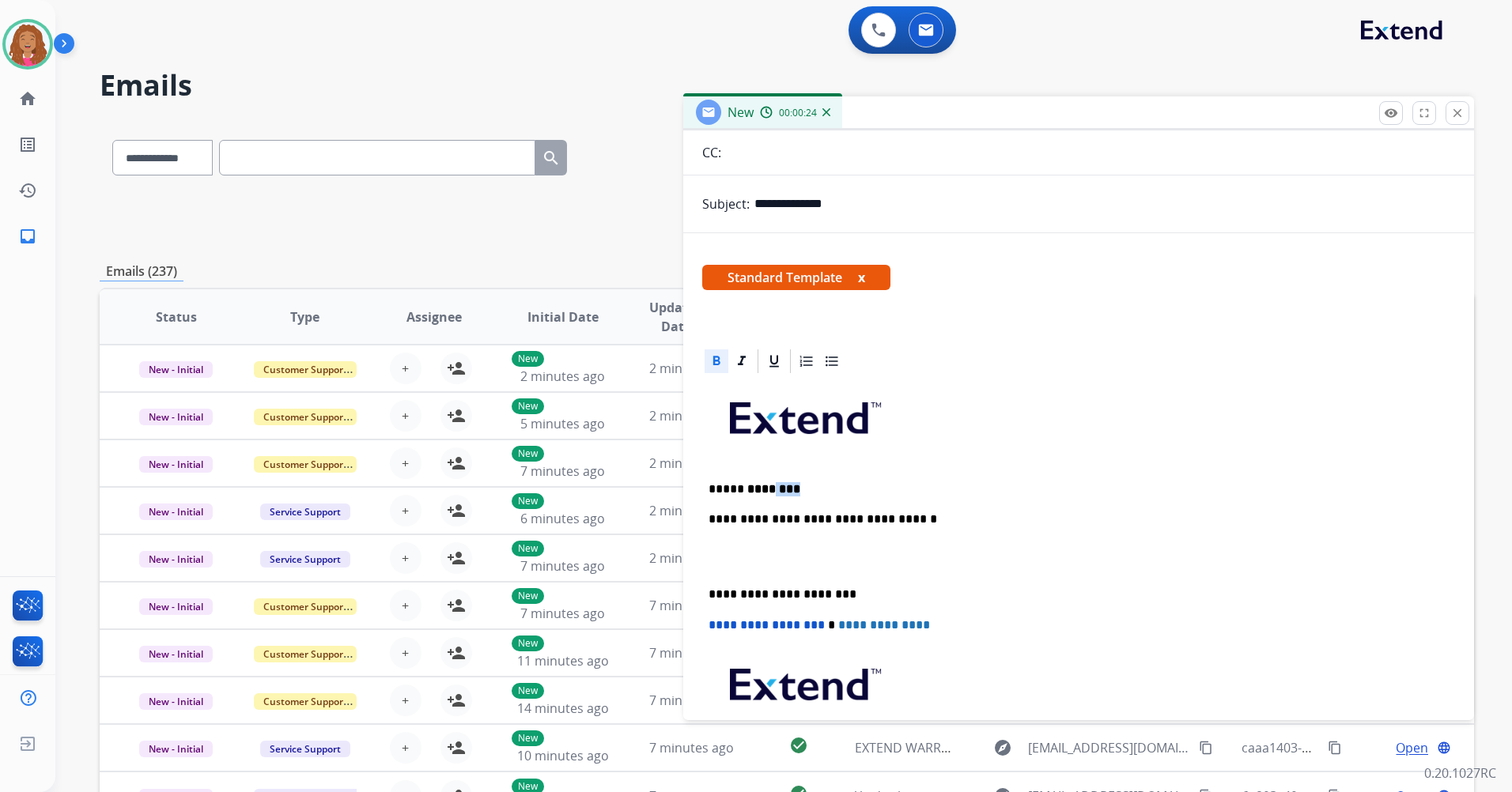
click at [773, 487] on p "***** ********" at bounding box center [1072, 489] width 727 height 14
click at [801, 487] on p "***** ********" at bounding box center [1072, 489] width 727 height 14
click at [744, 485] on strong "********" at bounding box center [770, 489] width 53 height 12
click at [744, 487] on strong "********" at bounding box center [770, 489] width 53 height 12
click at [737, 486] on p "**********" at bounding box center [1072, 489] width 727 height 14
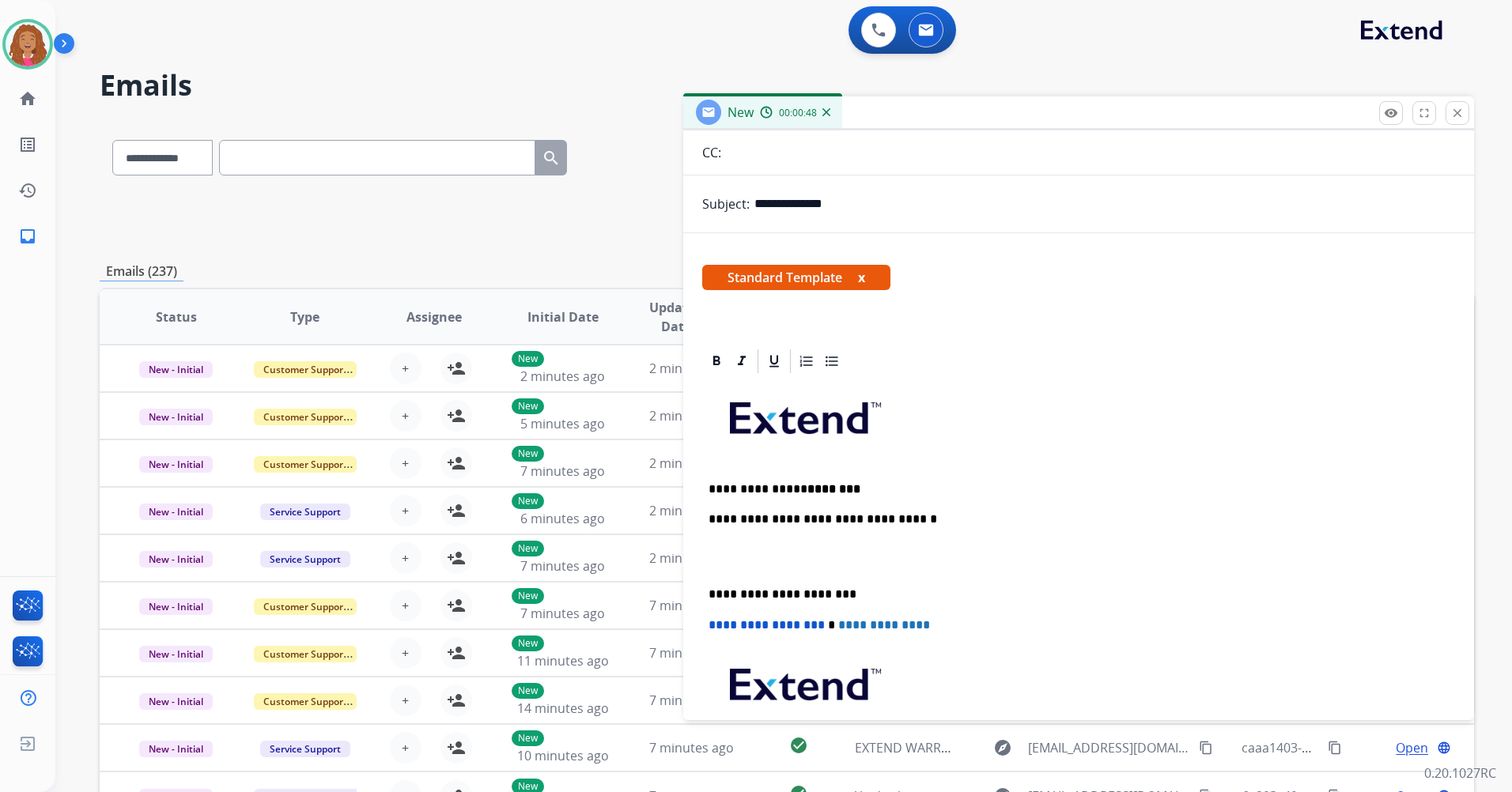
click at [852, 483] on p "**********" at bounding box center [1072, 489] width 727 height 14
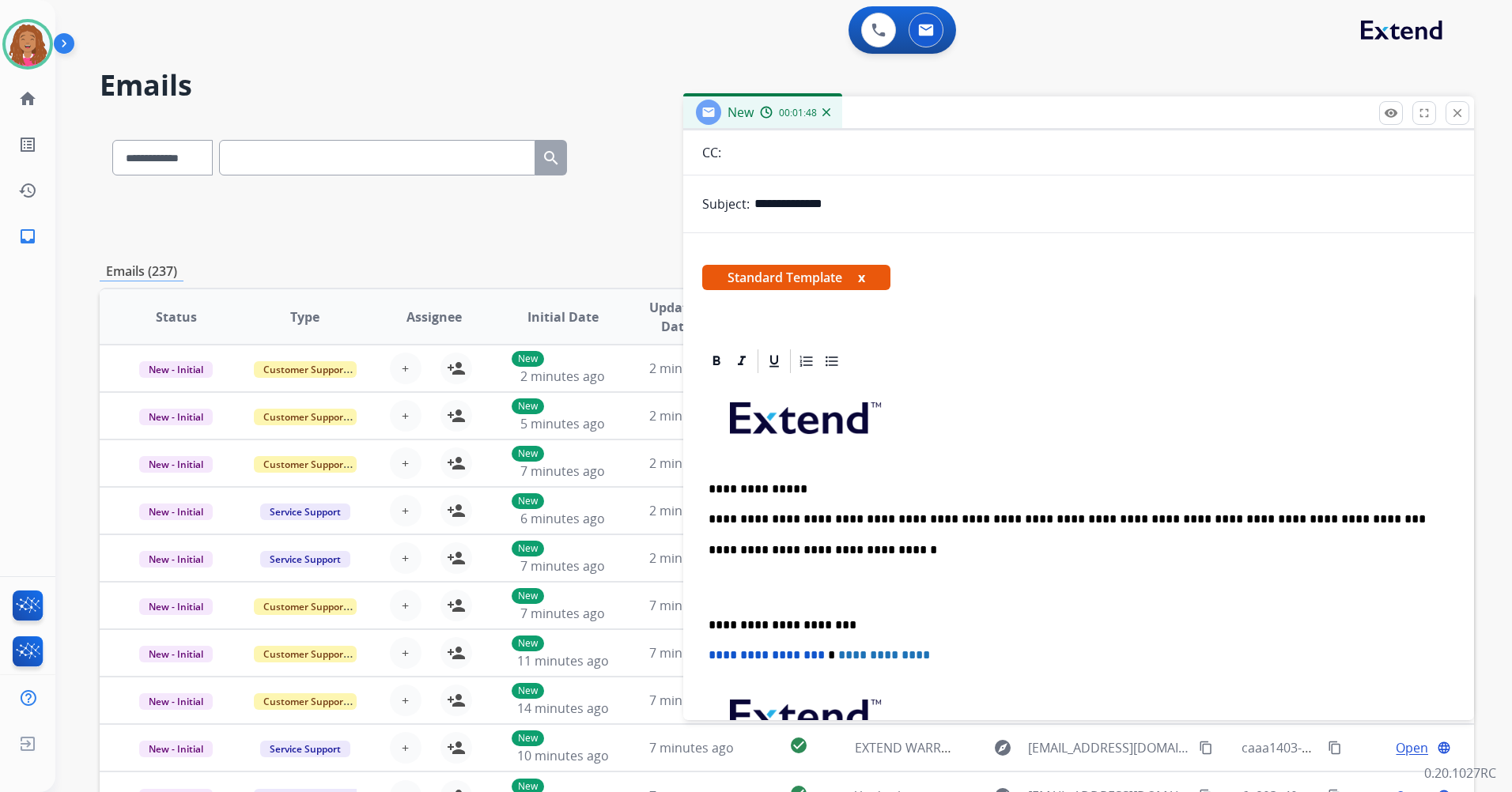
click at [1149, 518] on p "**********" at bounding box center [1072, 519] width 727 height 14
click at [1091, 517] on p "**********" at bounding box center [1072, 519] width 727 height 14
click at [1064, 516] on p "**********" at bounding box center [1072, 519] width 727 height 14
click at [984, 520] on p "**********" at bounding box center [1072, 519] width 727 height 14
click at [1117, 525] on p "**********" at bounding box center [1072, 519] width 727 height 14
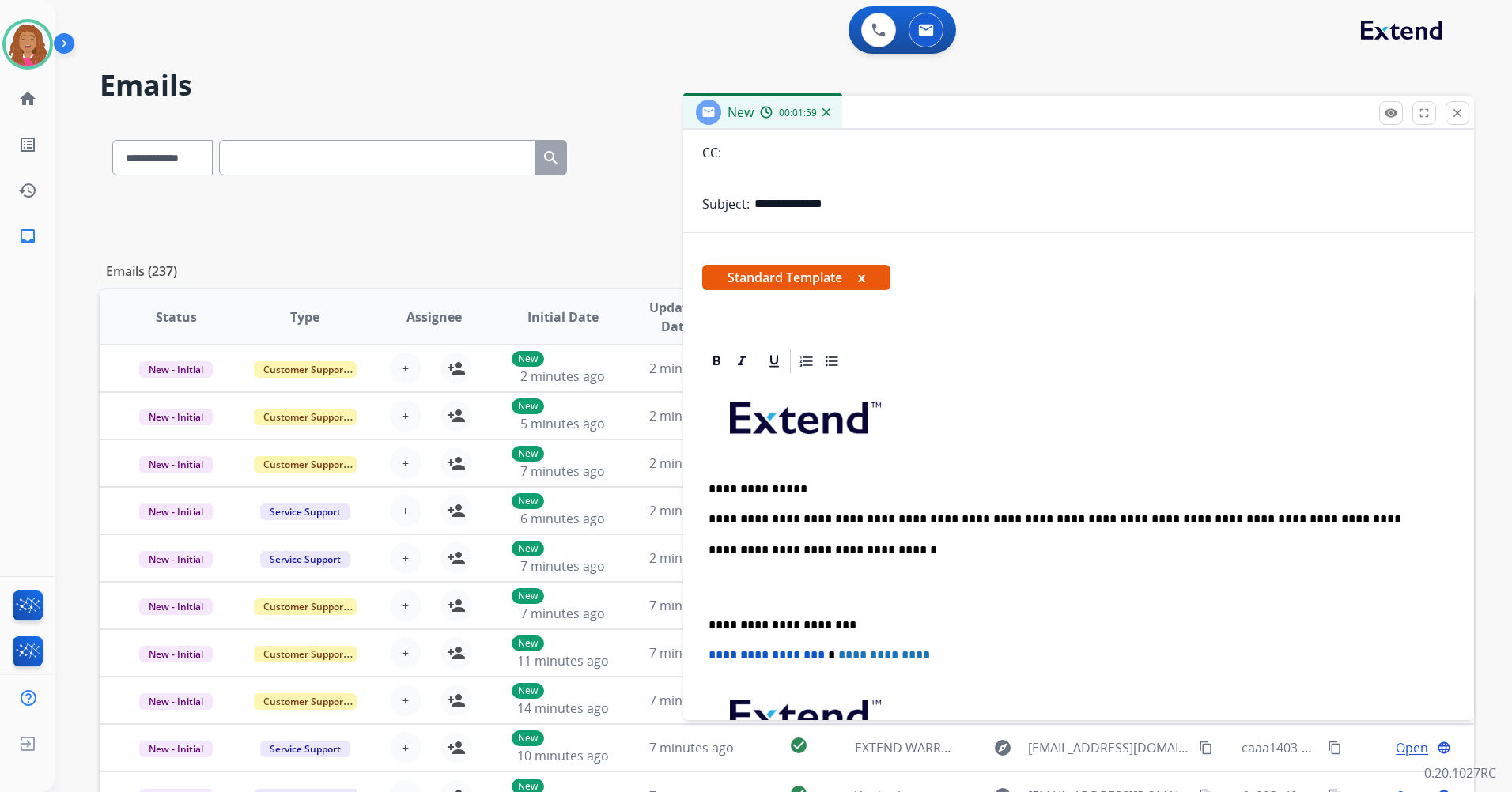
click at [1318, 515] on p "**********" at bounding box center [1072, 519] width 727 height 14
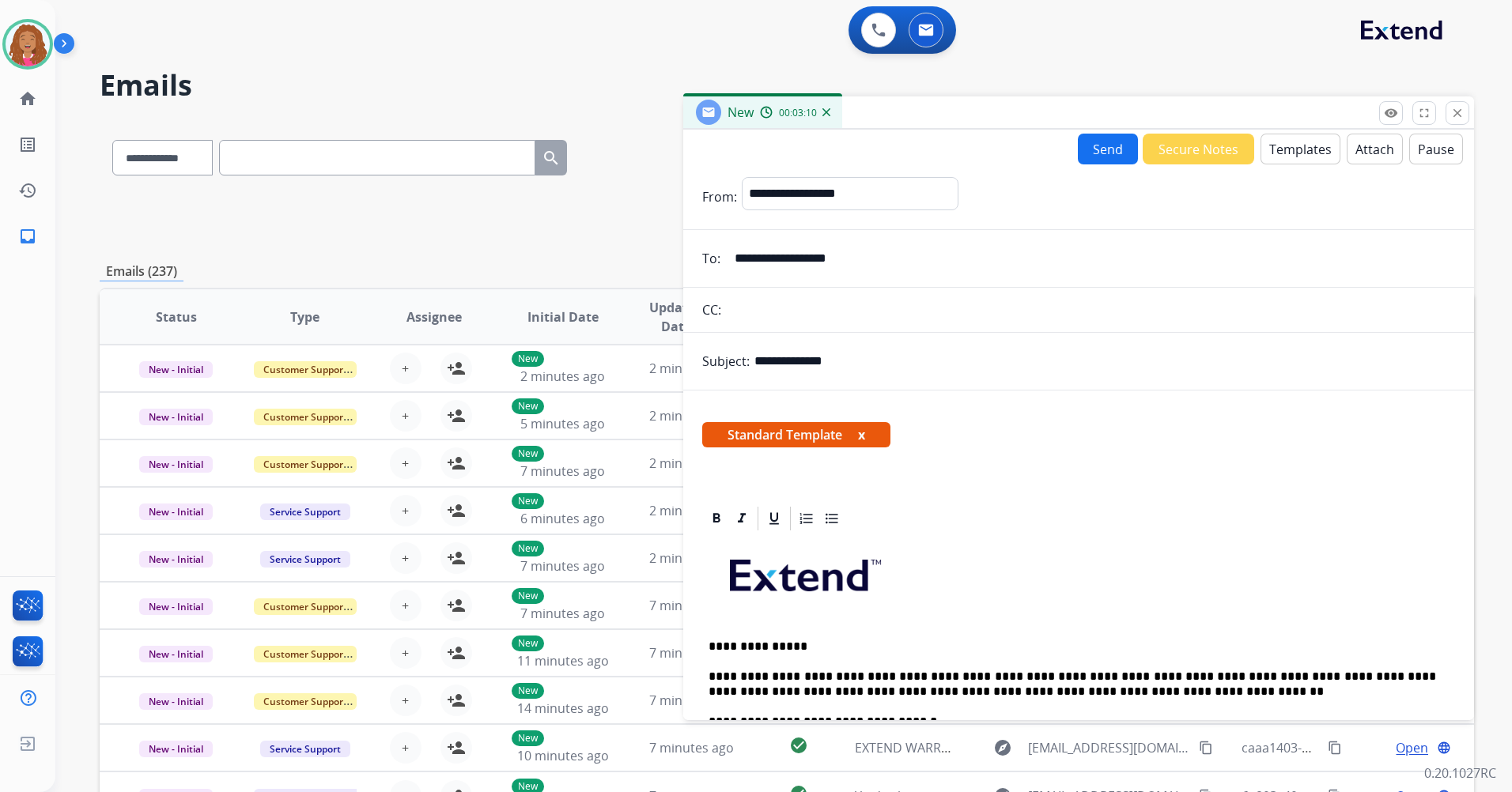
scroll to position [0, 0]
click at [1105, 140] on button "Send" at bounding box center [1107, 149] width 60 height 31
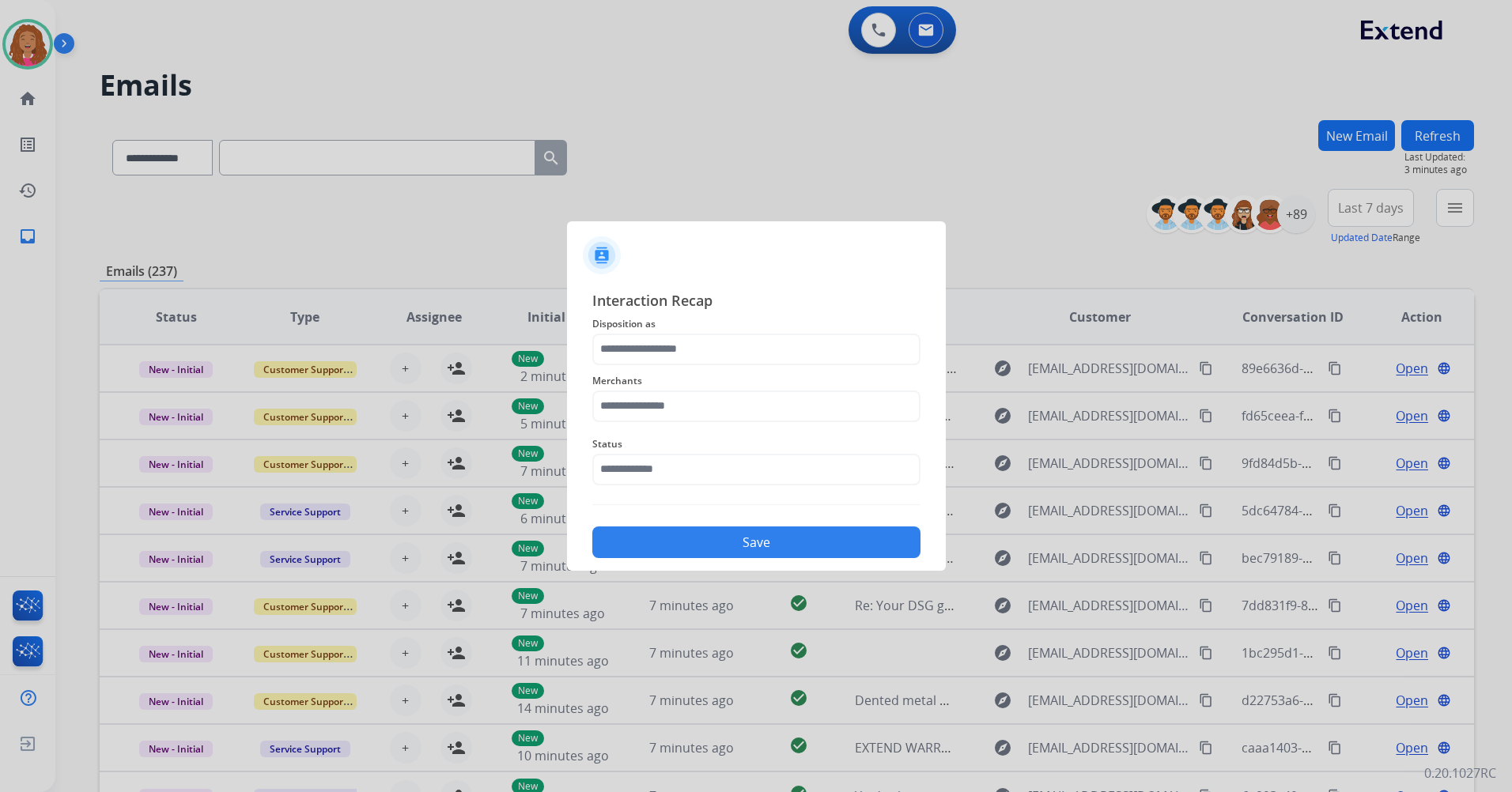
click at [753, 366] on div "Merchants" at bounding box center [756, 397] width 328 height 64
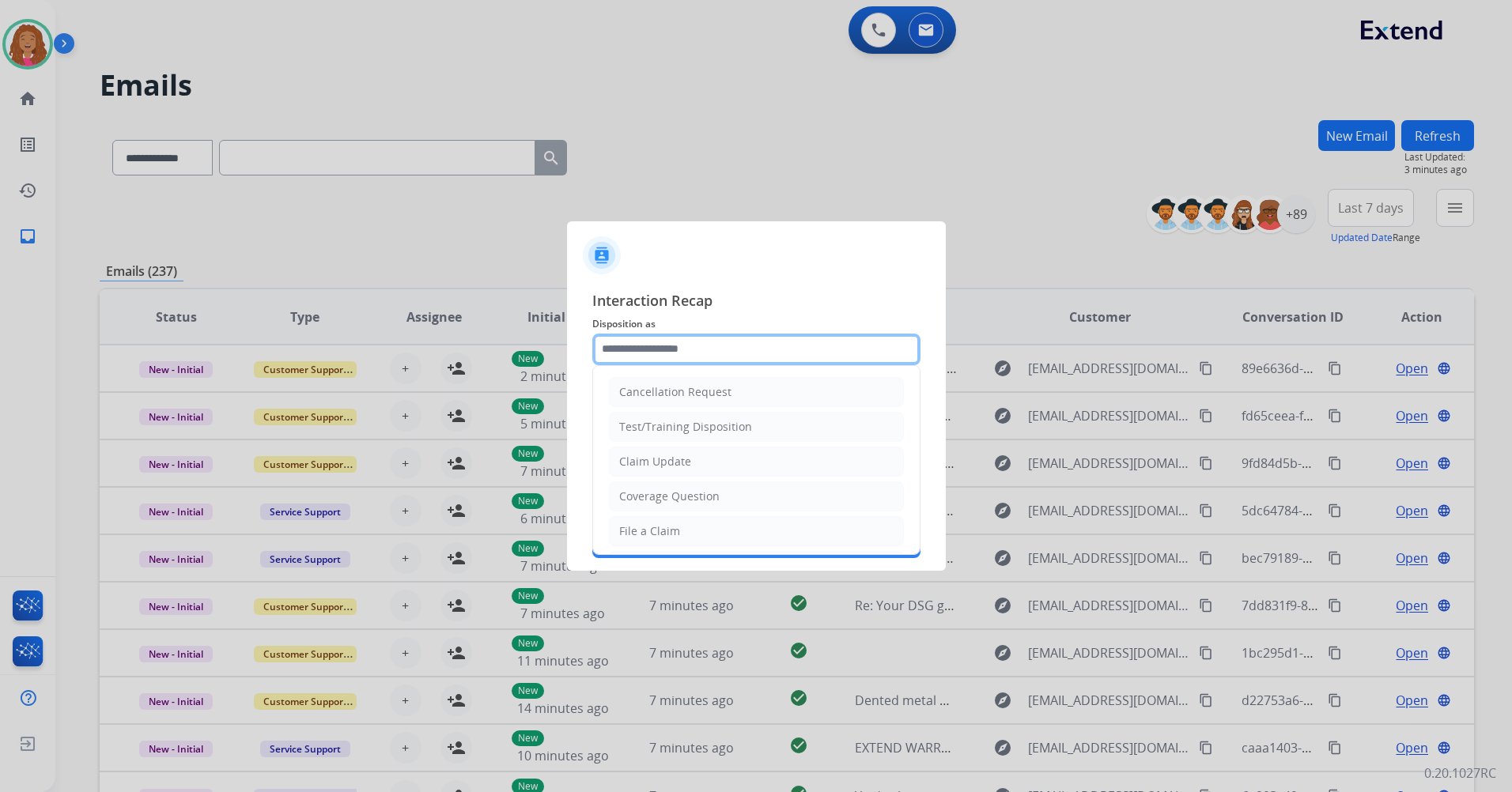
click at [750, 349] on input "text" at bounding box center [756, 349] width 328 height 32
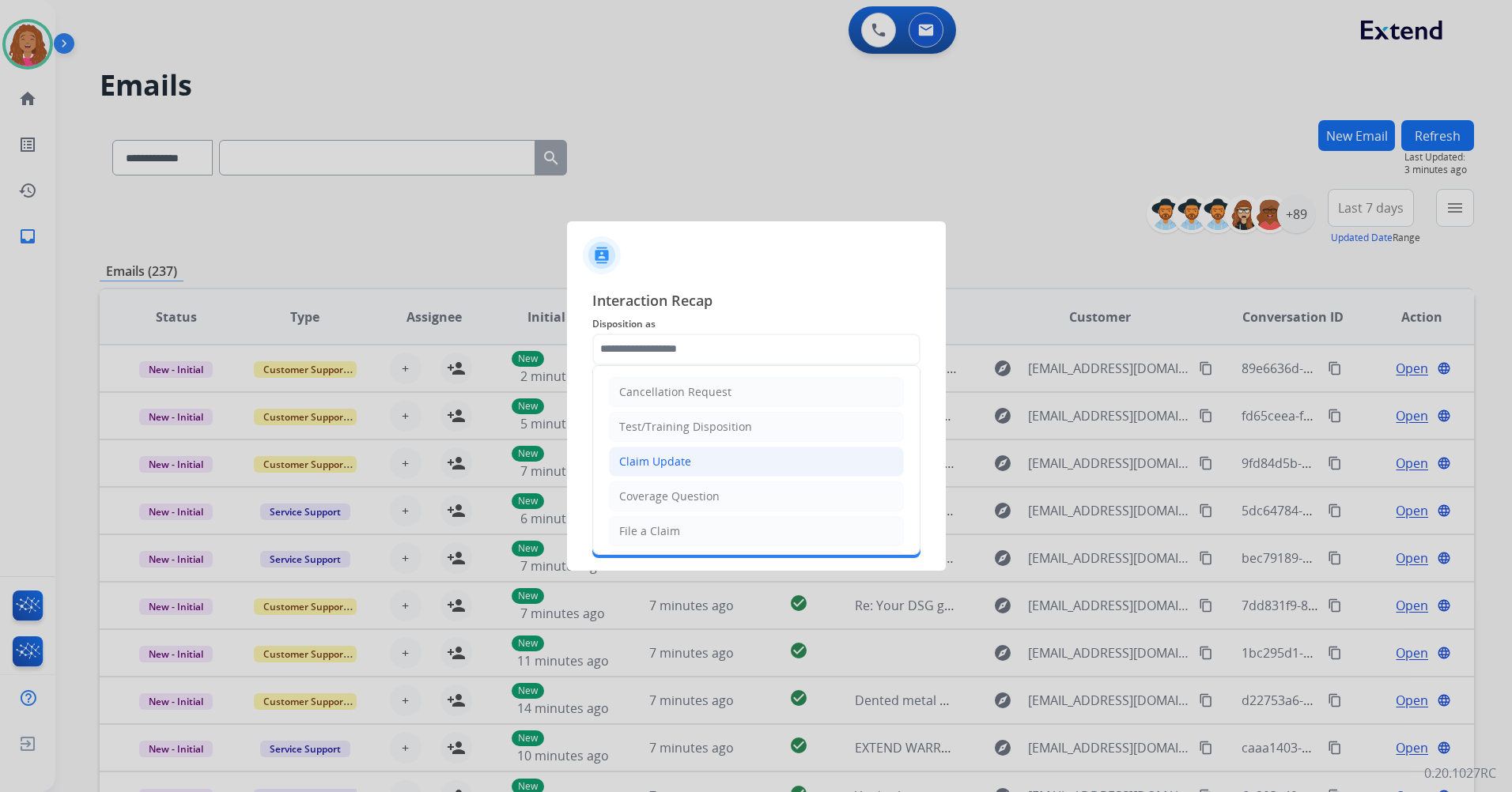
click at [698, 463] on li "Claim Update" at bounding box center [756, 461] width 295 height 30
type input "**********"
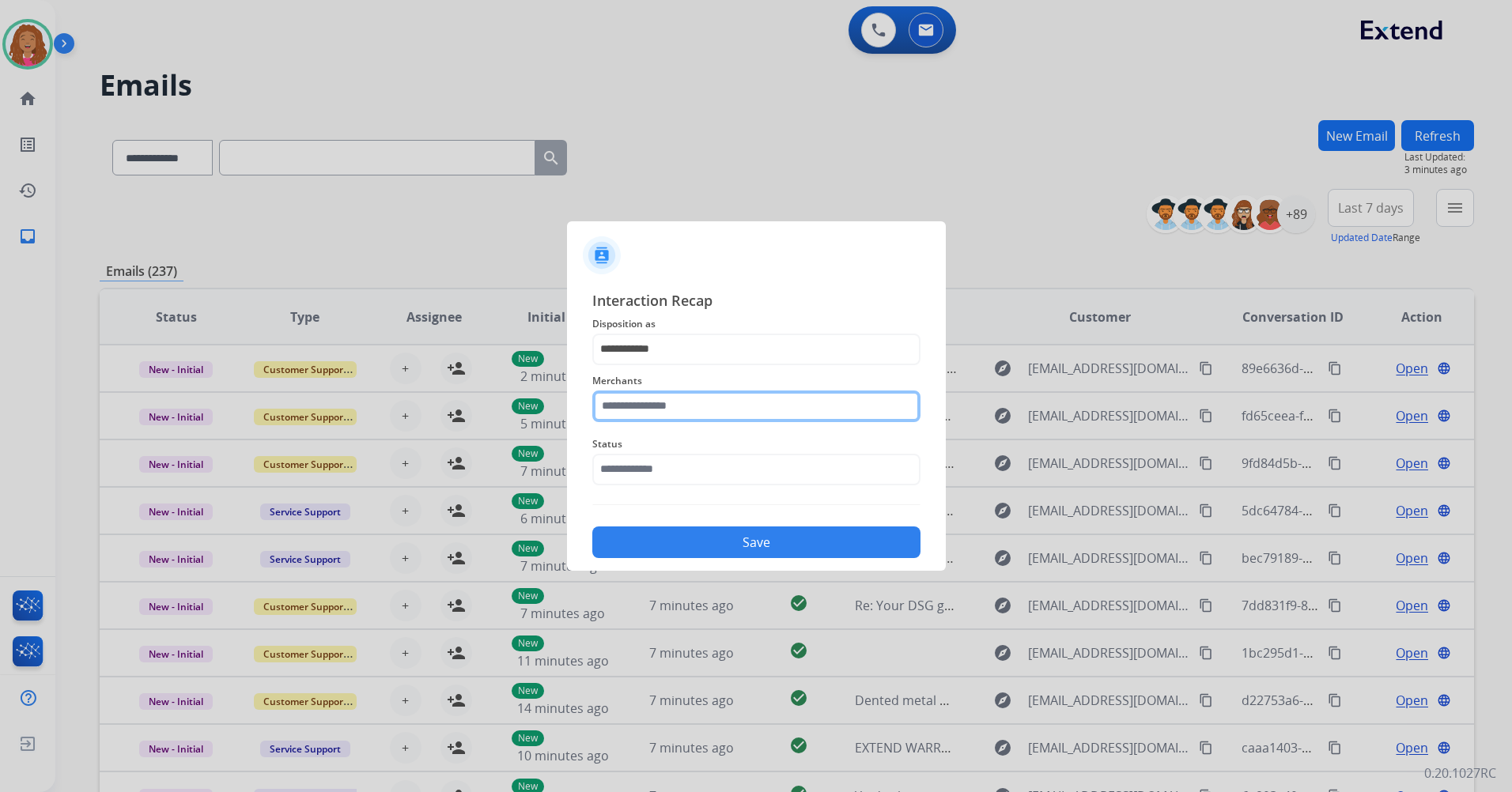
click at [696, 408] on input "text" at bounding box center [756, 406] width 328 height 32
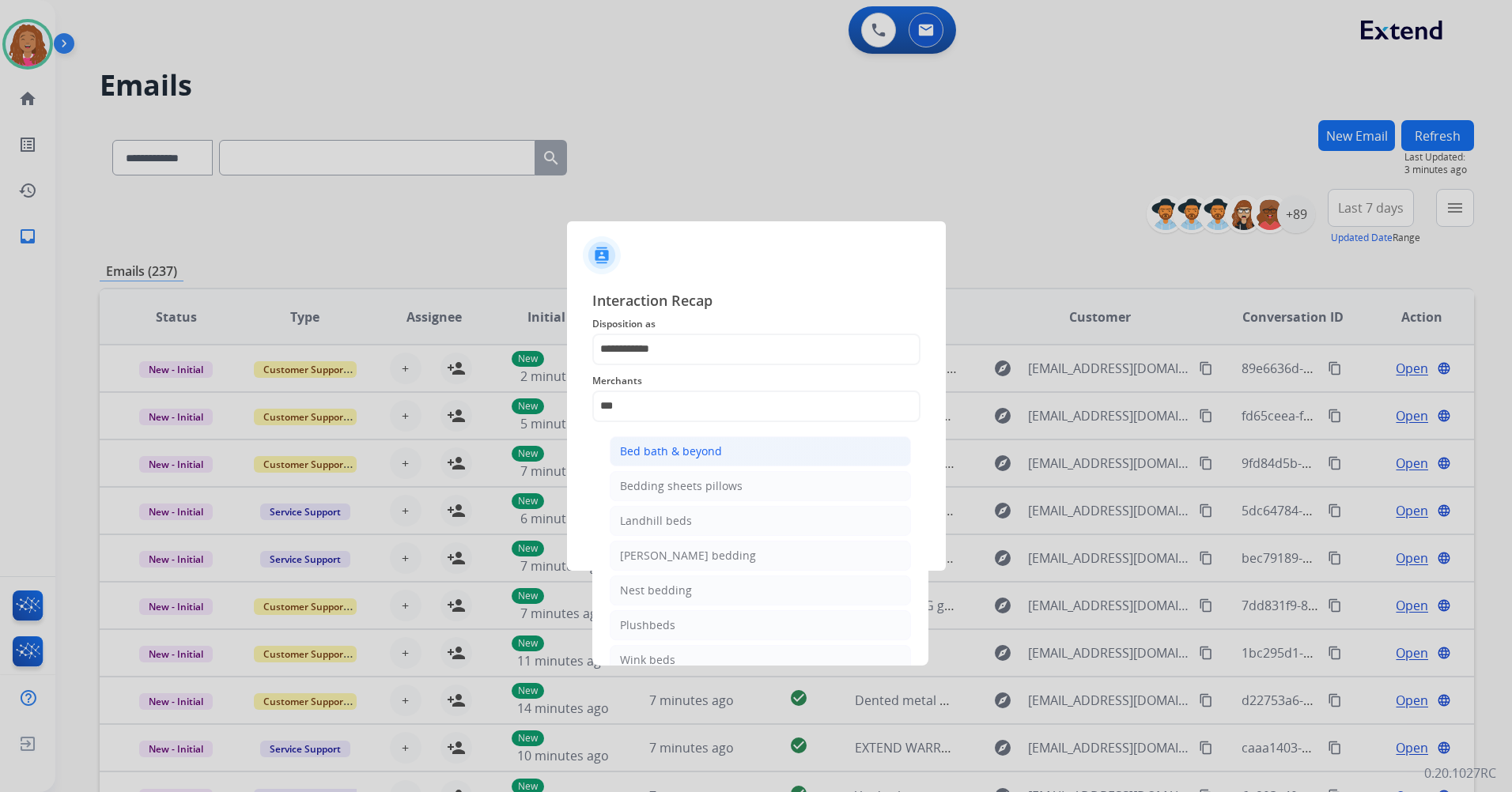
click at [679, 445] on div "Bed bath & beyond" at bounding box center [671, 450] width 102 height 16
type input "**********"
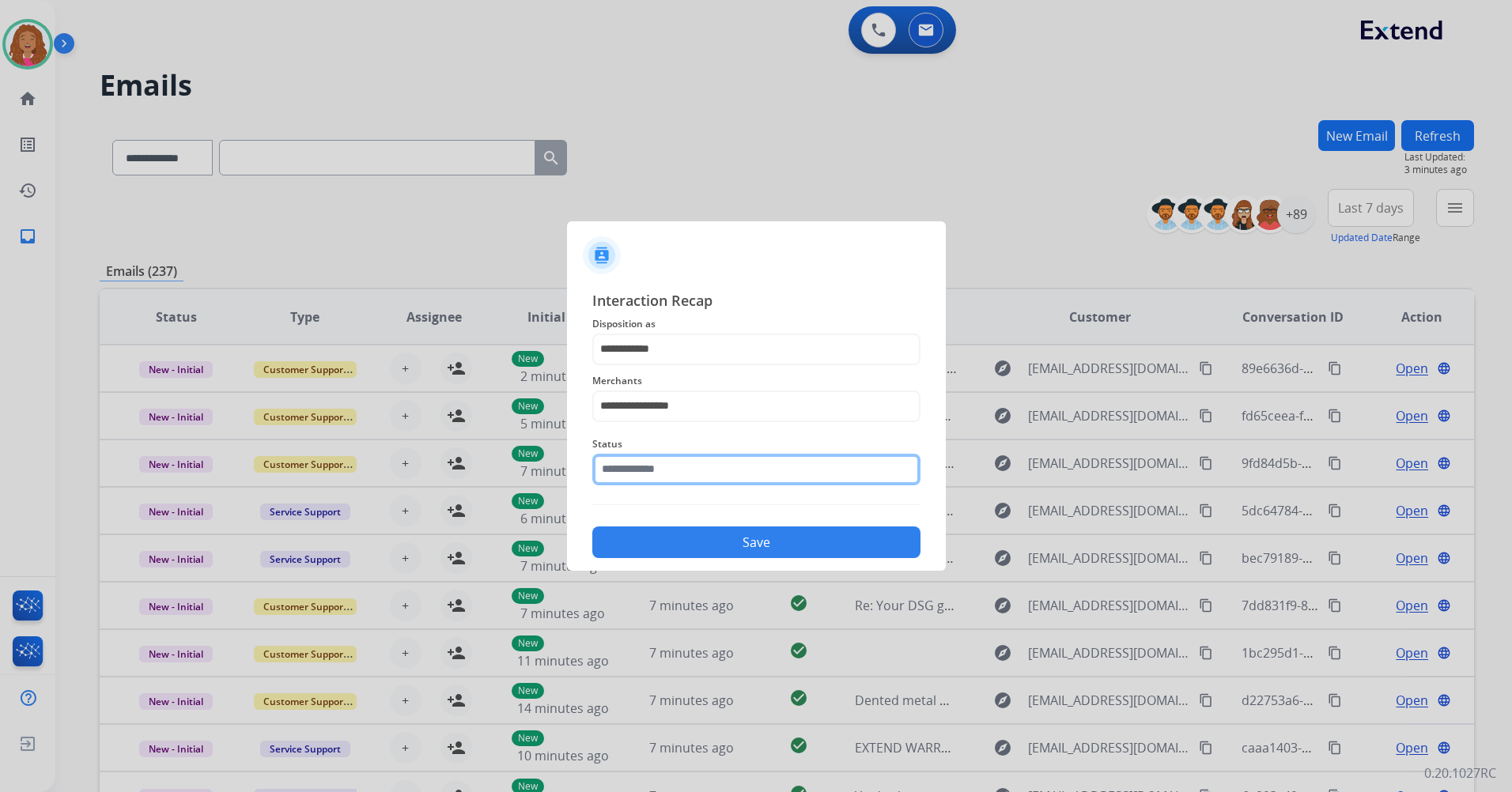
click at [663, 466] on input "text" at bounding box center [756, 470] width 328 height 32
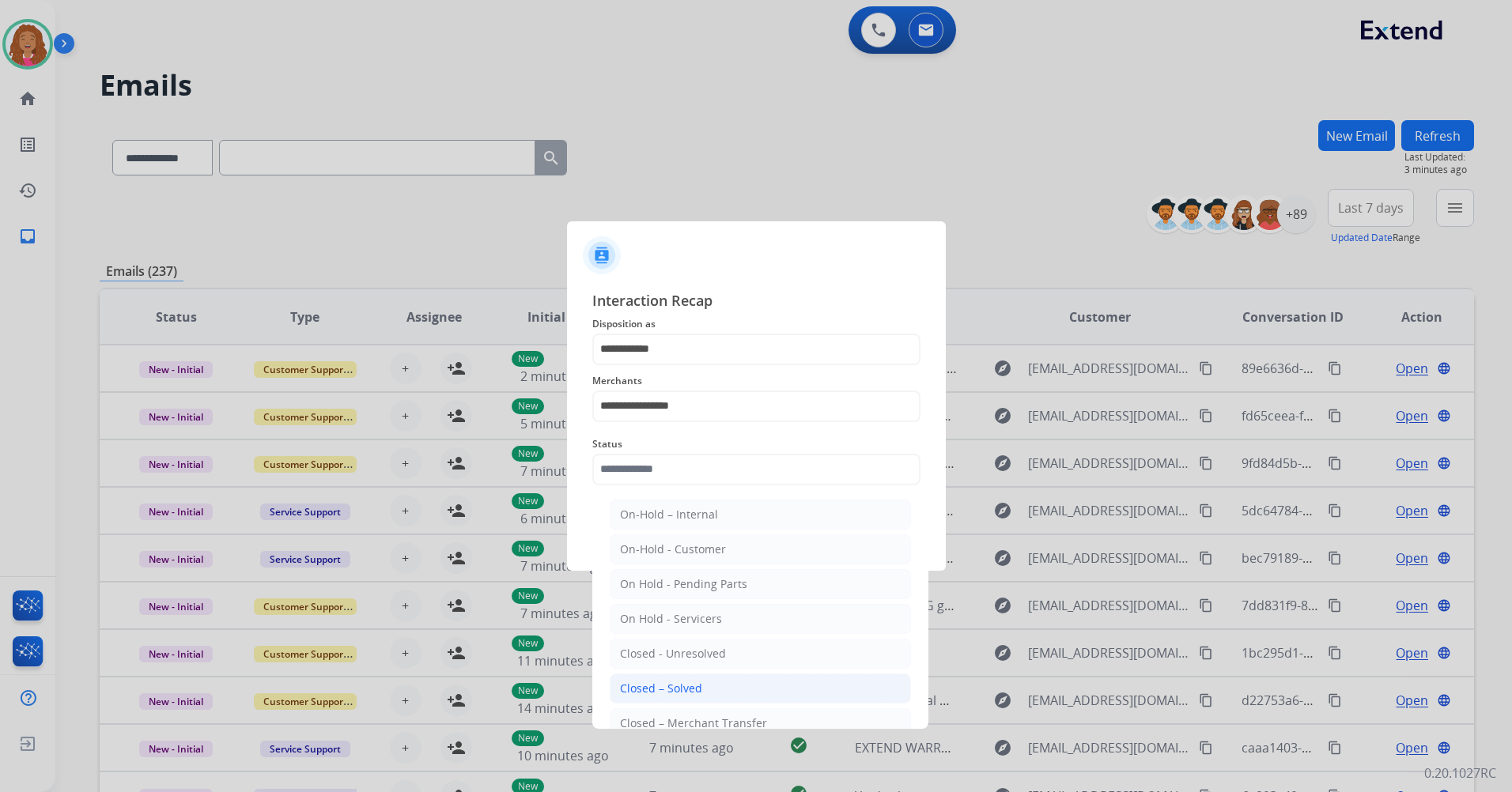
click at [683, 702] on li "Closed – Solved" at bounding box center [761, 688] width 302 height 30
type input "**********"
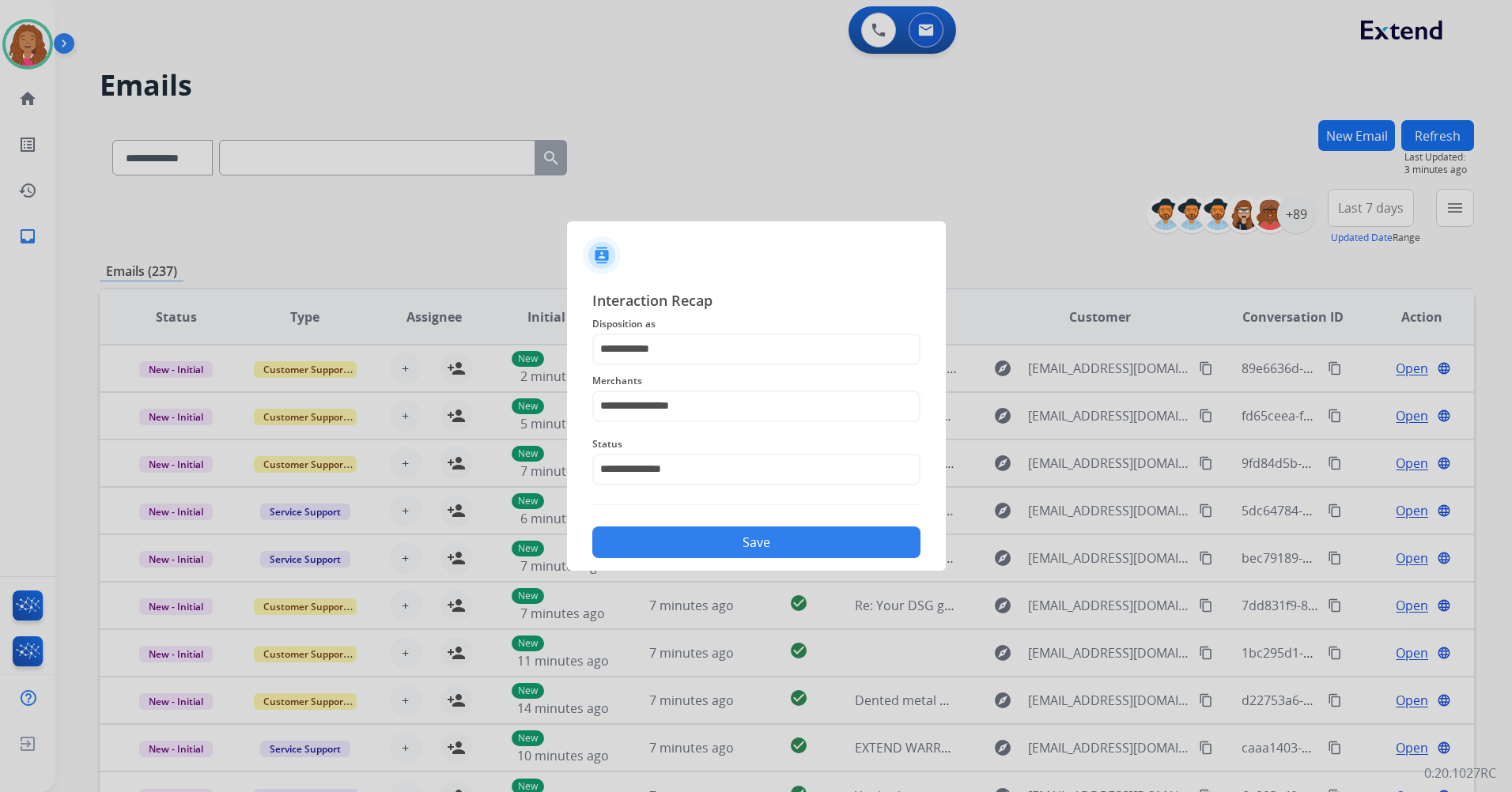
click at [714, 554] on button "Save" at bounding box center [756, 543] width 328 height 32
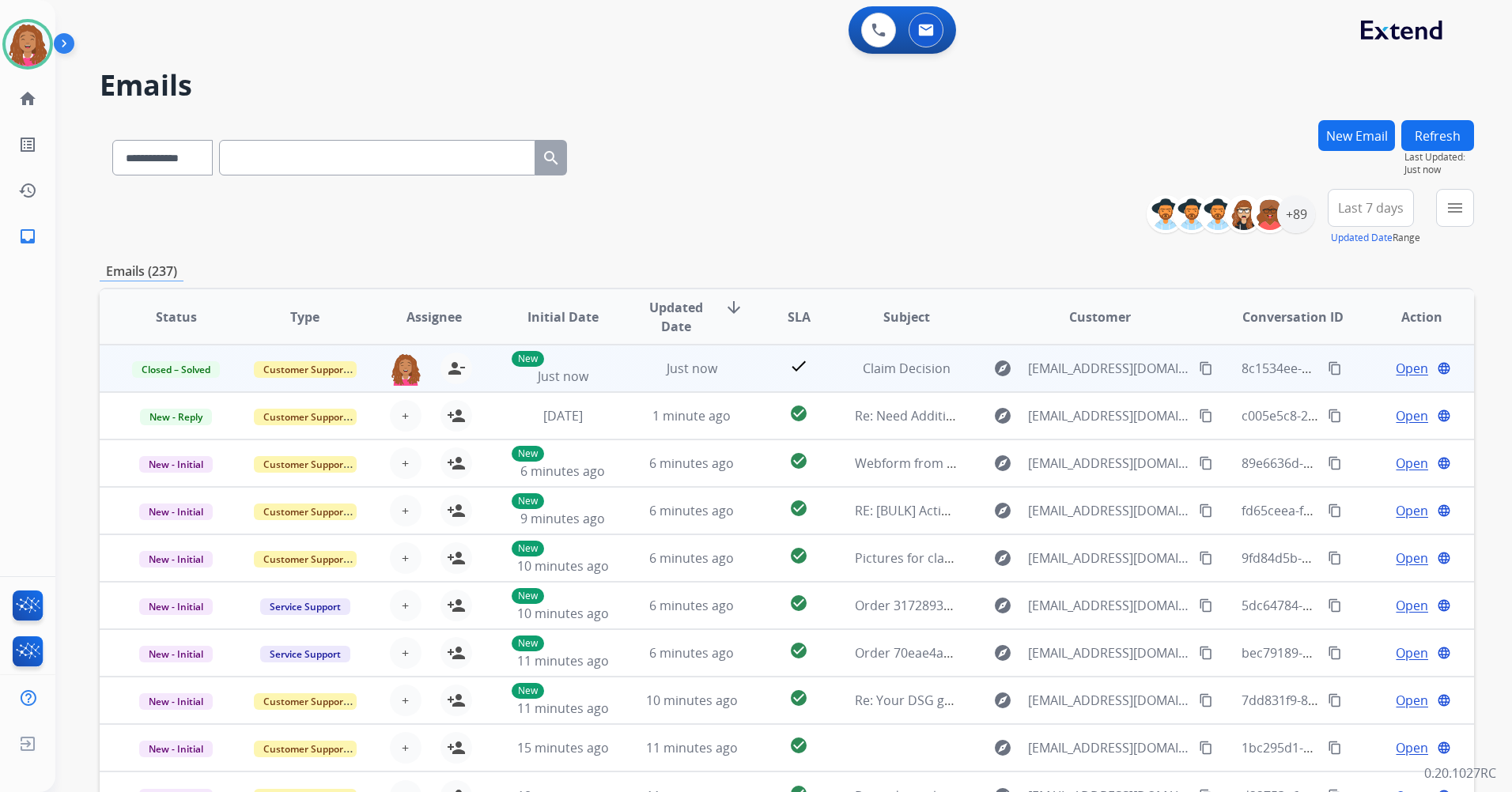
click at [1328, 368] on mat-icon "content_copy" at bounding box center [1334, 368] width 14 height 14
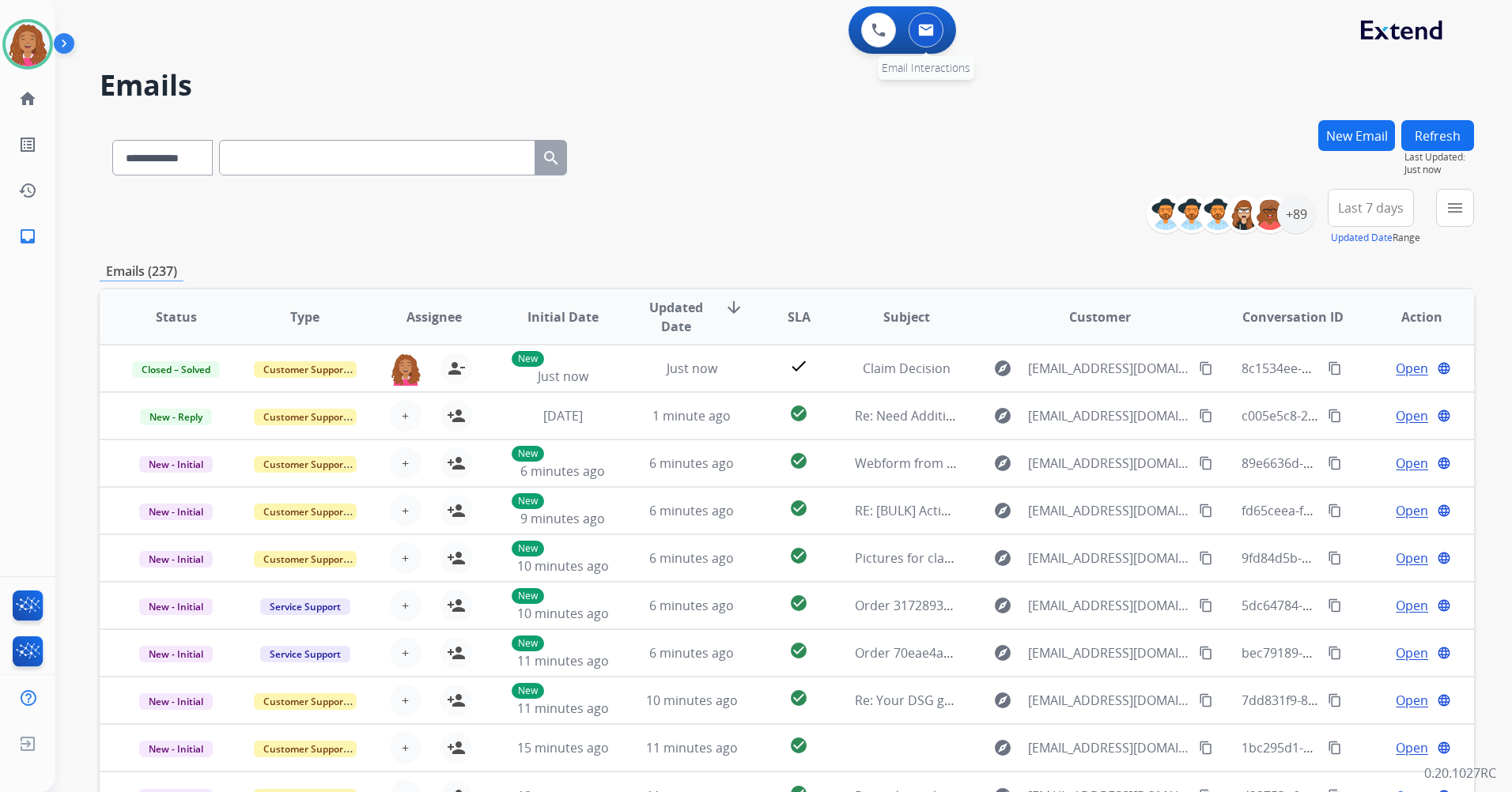
click at [927, 23] on img at bounding box center [926, 29] width 16 height 13
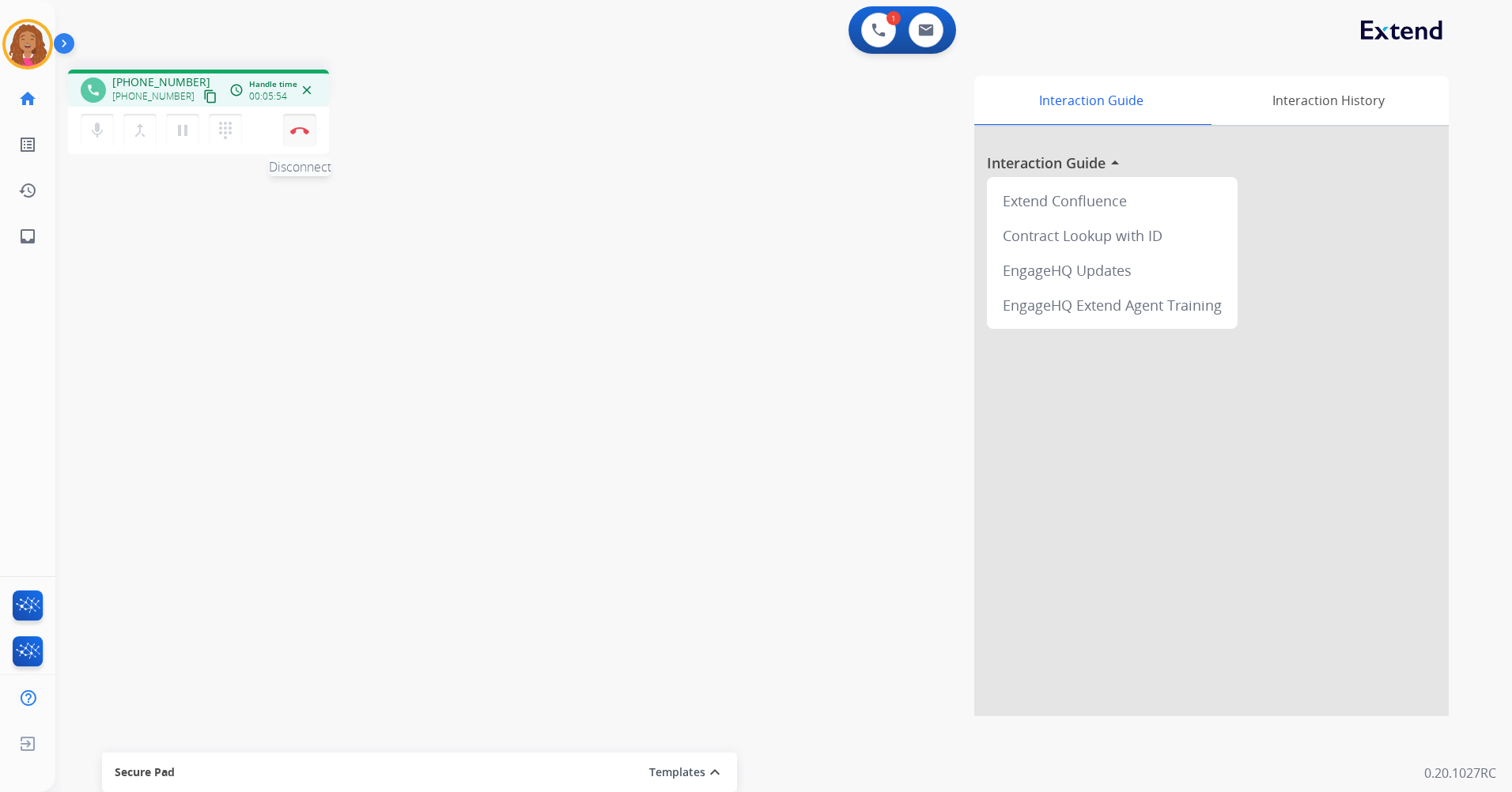
click at [302, 134] on button "Disconnect" at bounding box center [300, 131] width 34 height 33
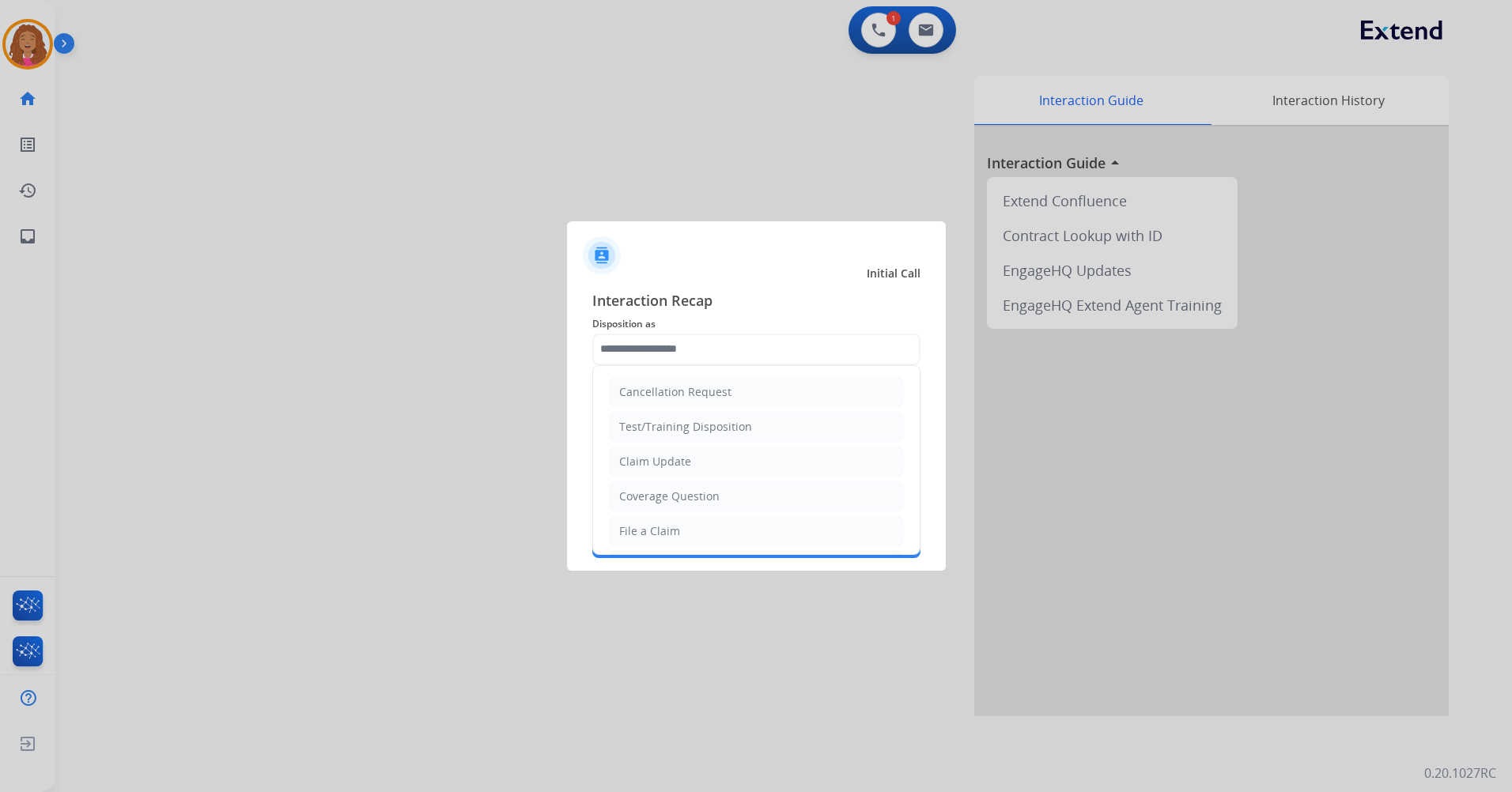
click at [720, 345] on input "text" at bounding box center [756, 349] width 328 height 32
click at [651, 530] on div "File a Claim" at bounding box center [649, 531] width 61 height 16
type input "**********"
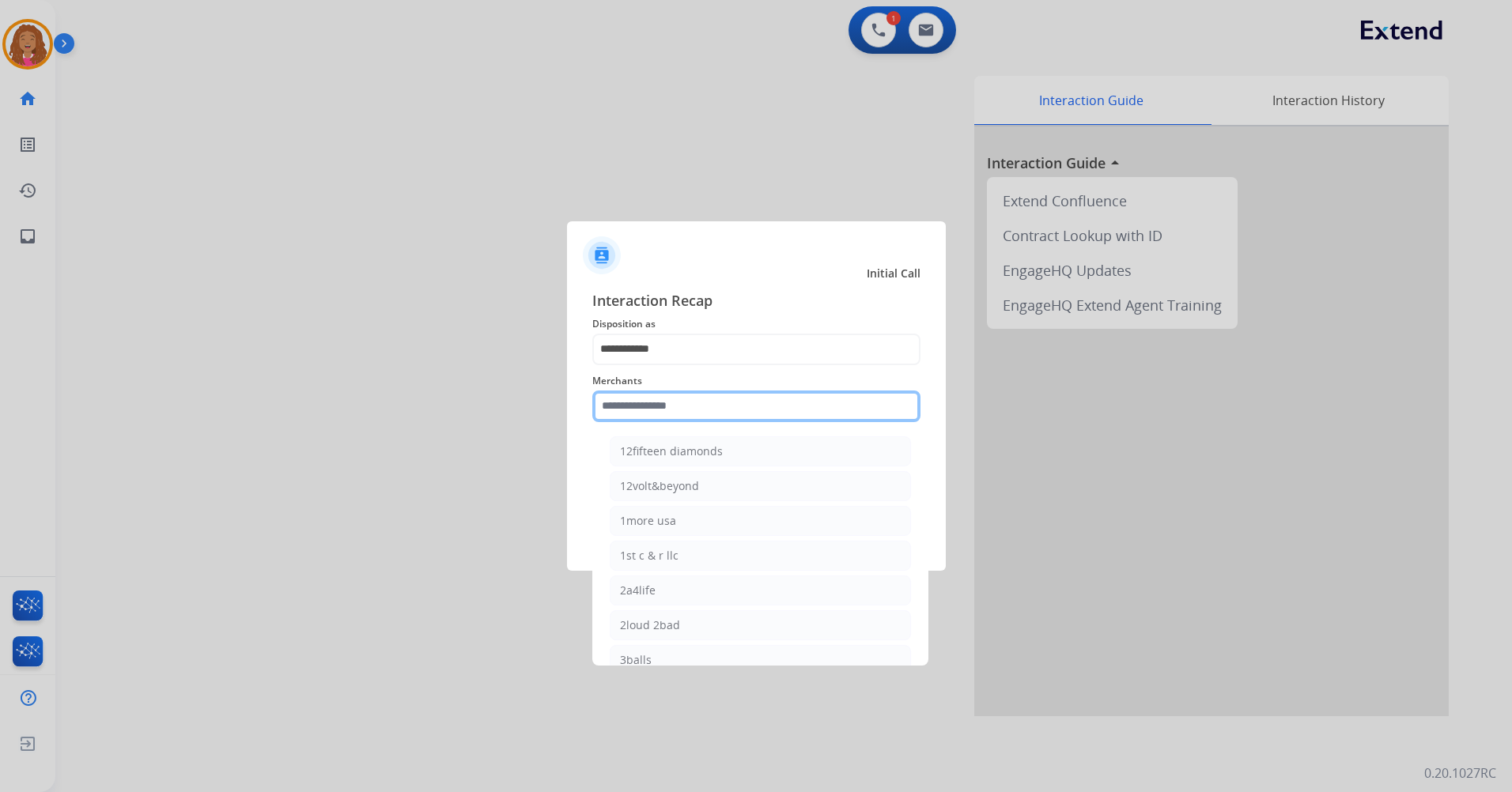
click at [675, 409] on input "text" at bounding box center [756, 406] width 328 height 32
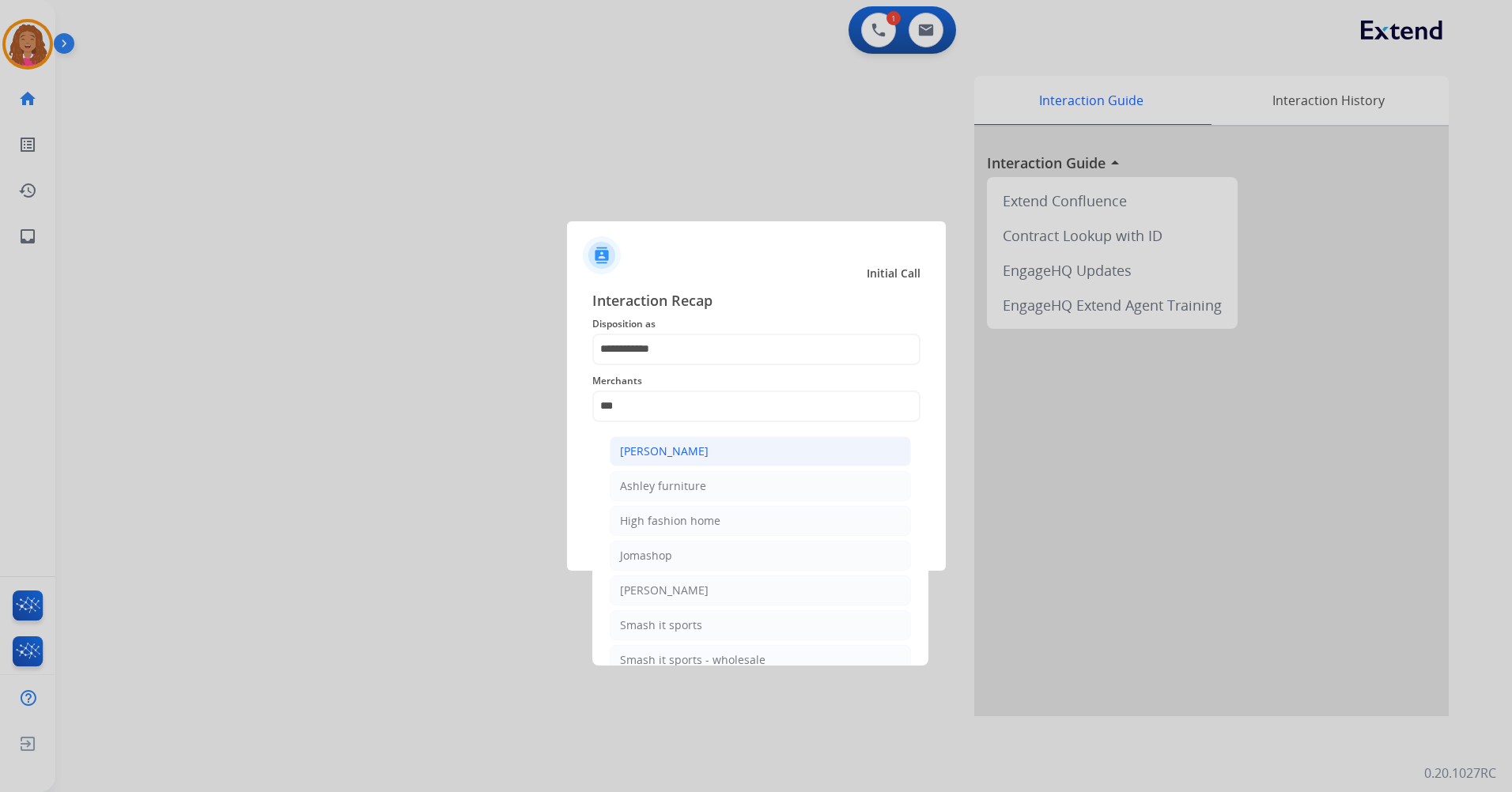
click at [656, 451] on div "Ashley - Reguard" at bounding box center [664, 450] width 89 height 16
type input "**********"
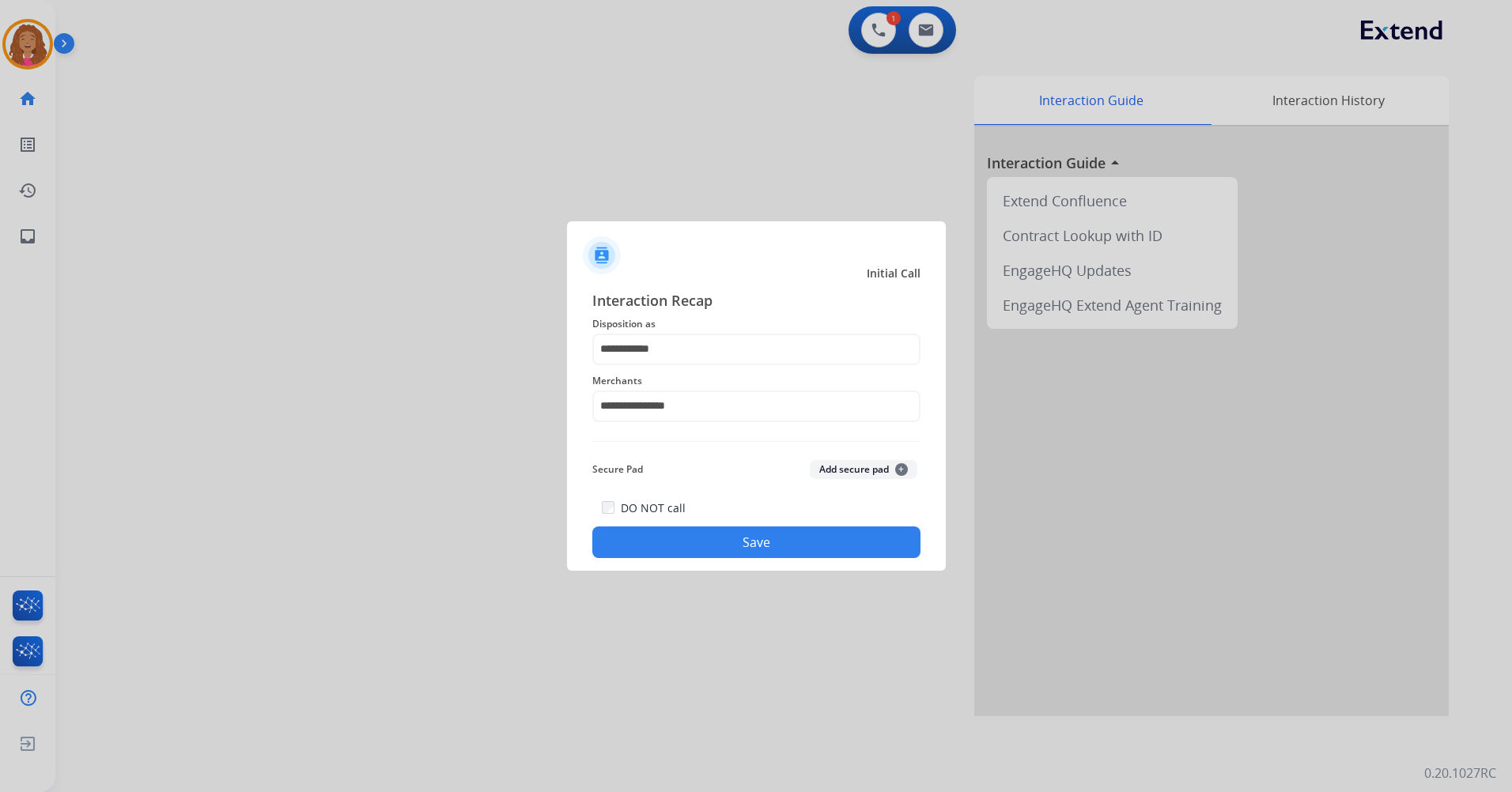
click at [684, 544] on button "Save" at bounding box center [756, 543] width 328 height 32
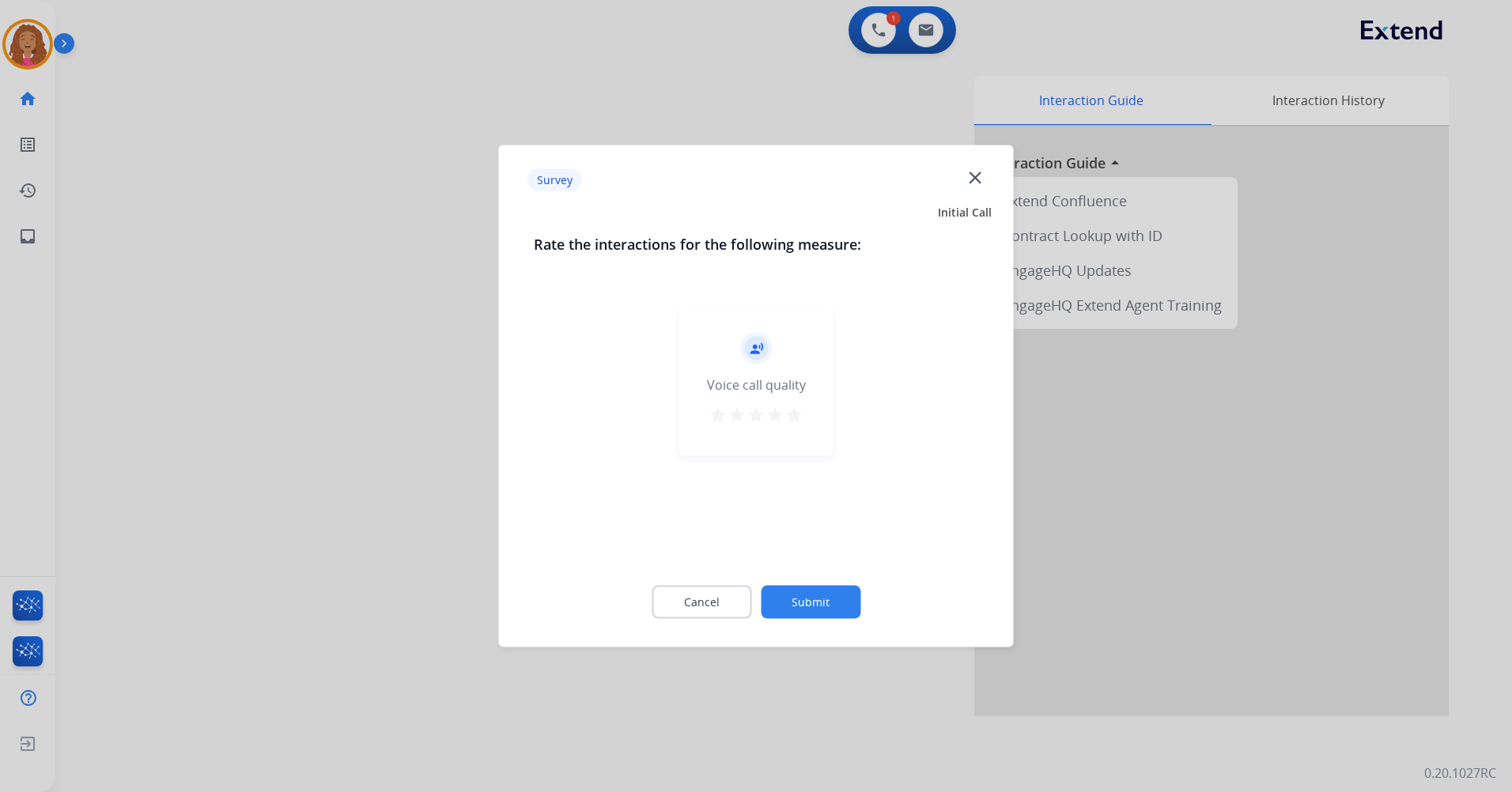
click at [805, 417] on div "record_voice_over Voice call quality star star star star star" at bounding box center [756, 380] width 154 height 150
click at [797, 414] on mat-icon "star" at bounding box center [793, 414] width 19 height 19
click at [828, 591] on button "Submit" at bounding box center [810, 602] width 100 height 33
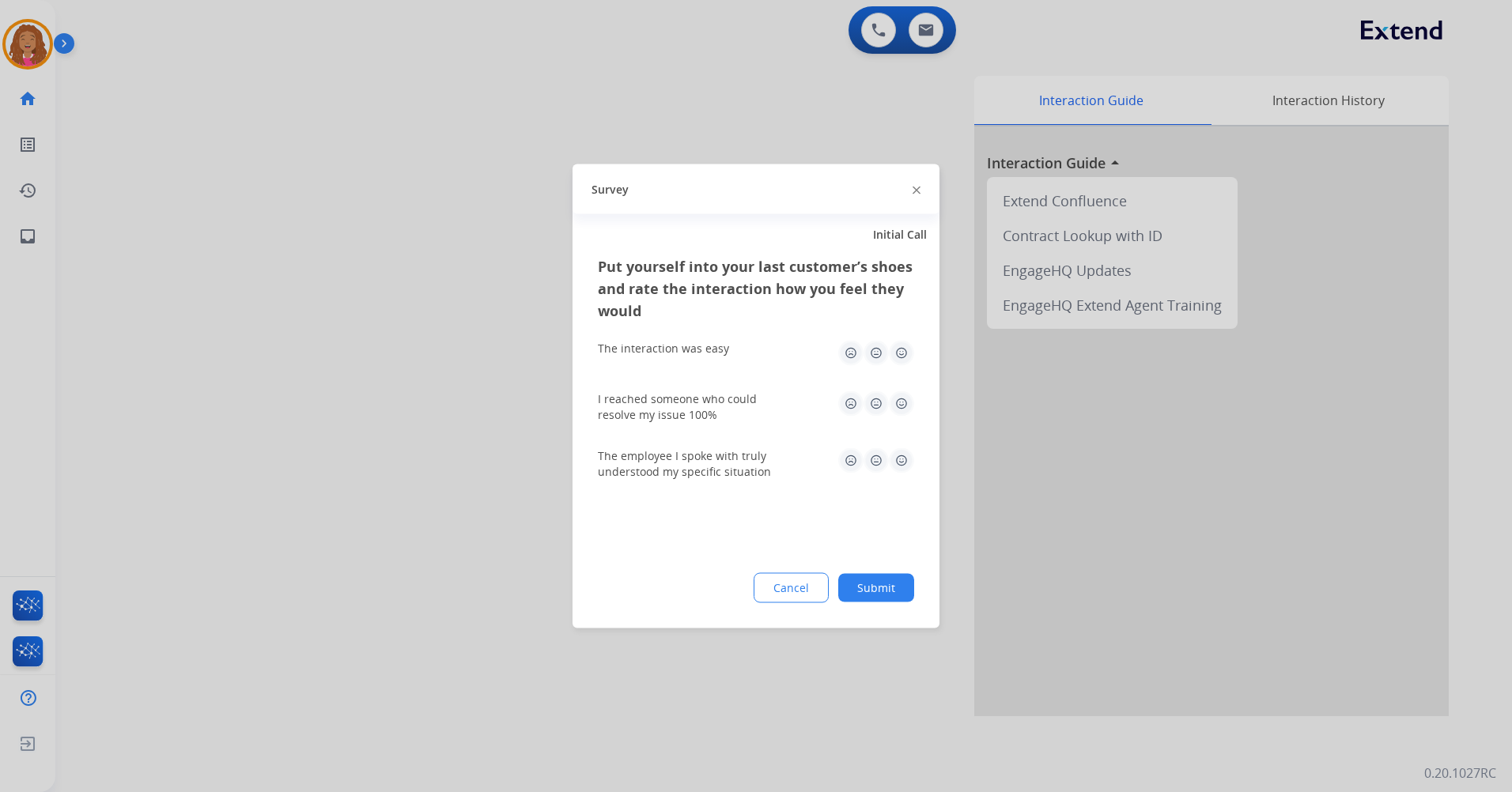
click at [904, 356] on img at bounding box center [901, 353] width 25 height 25
drag, startPoint x: 897, startPoint y: 399, endPoint x: 897, endPoint y: 426, distance: 27.0
click at [897, 399] on img at bounding box center [901, 404] width 25 height 25
click at [895, 458] on img at bounding box center [901, 460] width 25 height 25
click at [862, 598] on button "Submit" at bounding box center [875, 588] width 76 height 28
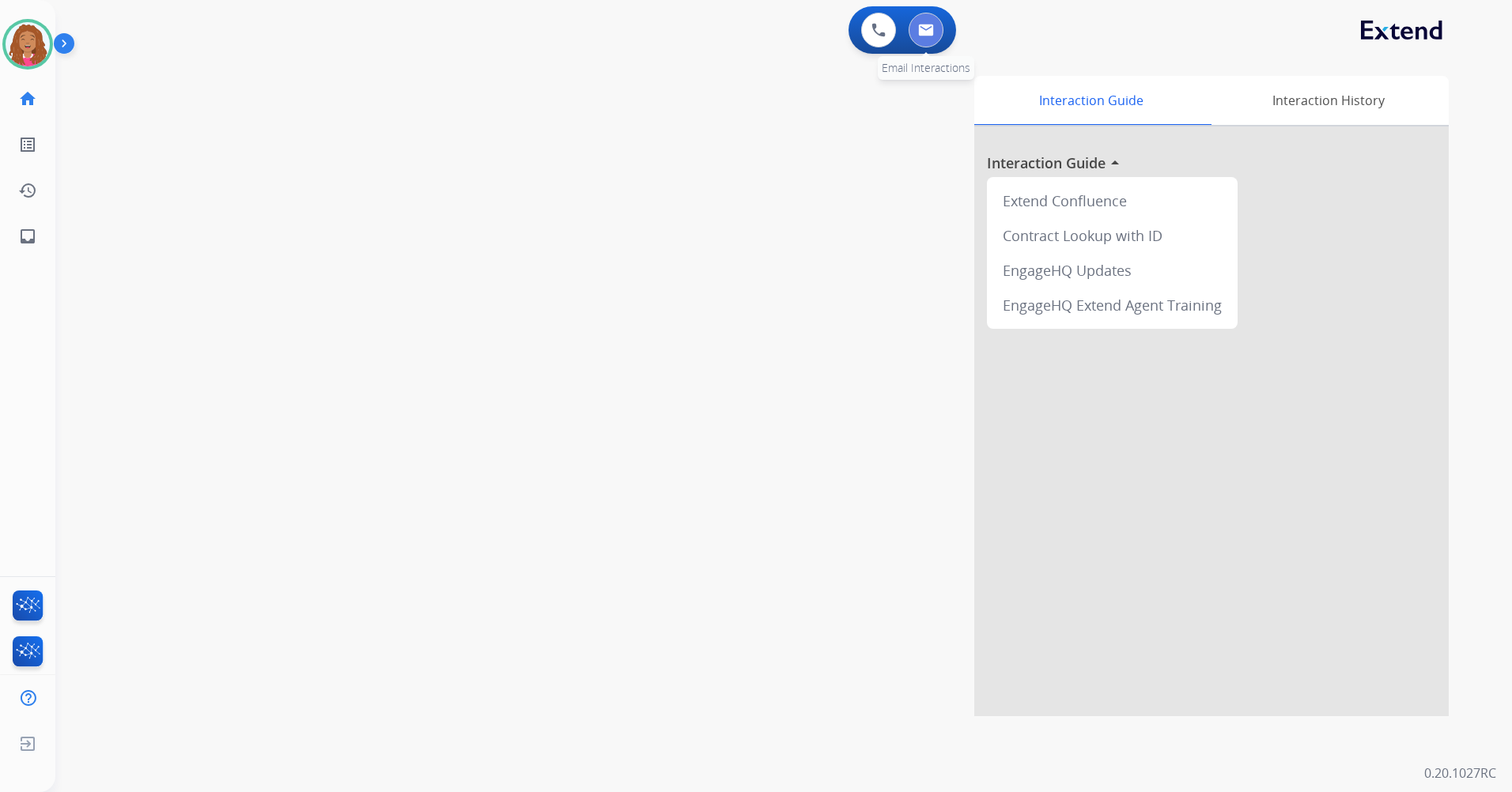
click at [926, 30] on img at bounding box center [926, 29] width 16 height 13
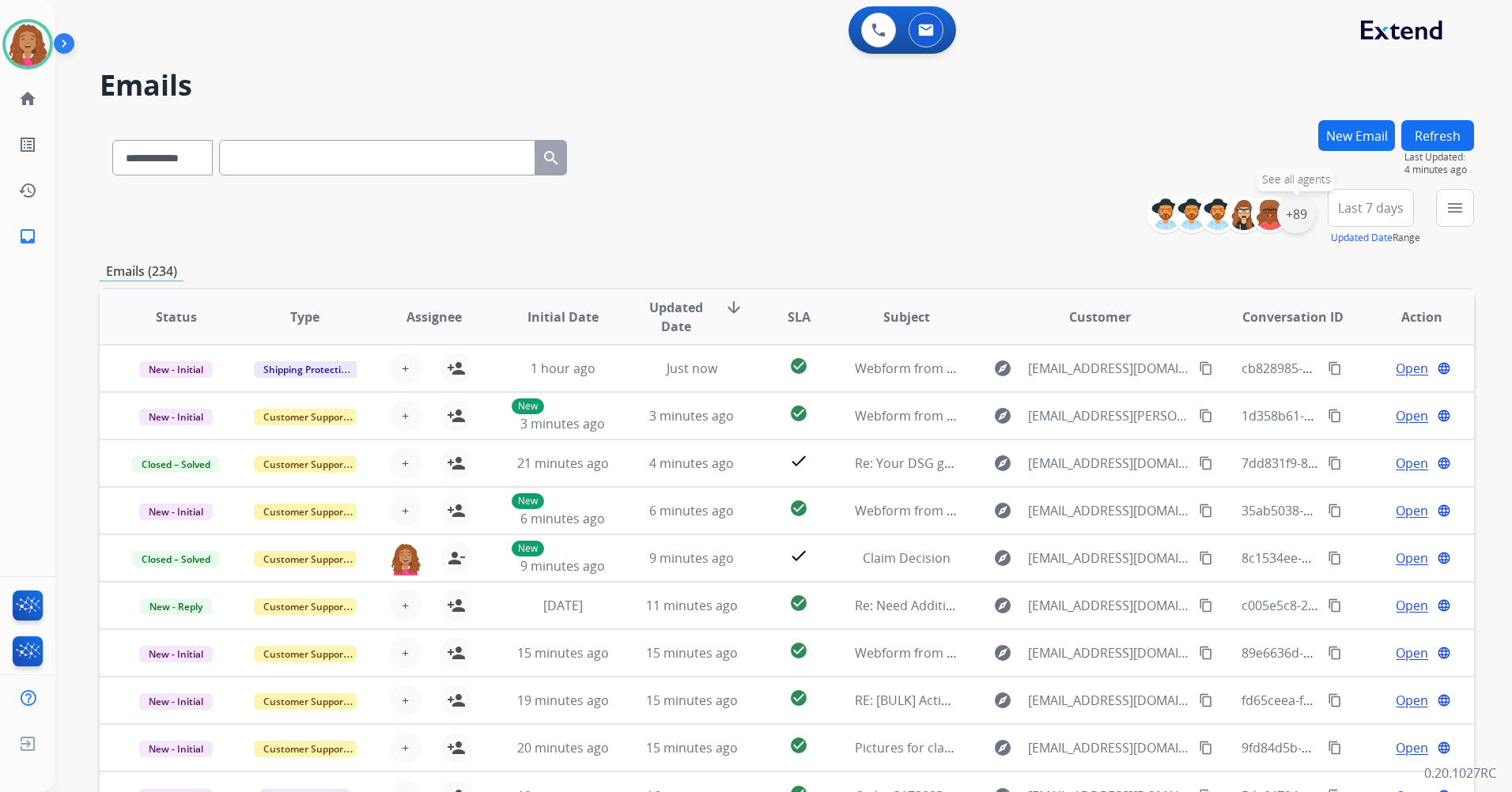
click at [1295, 217] on div "+89" at bounding box center [1295, 213] width 38 height 38
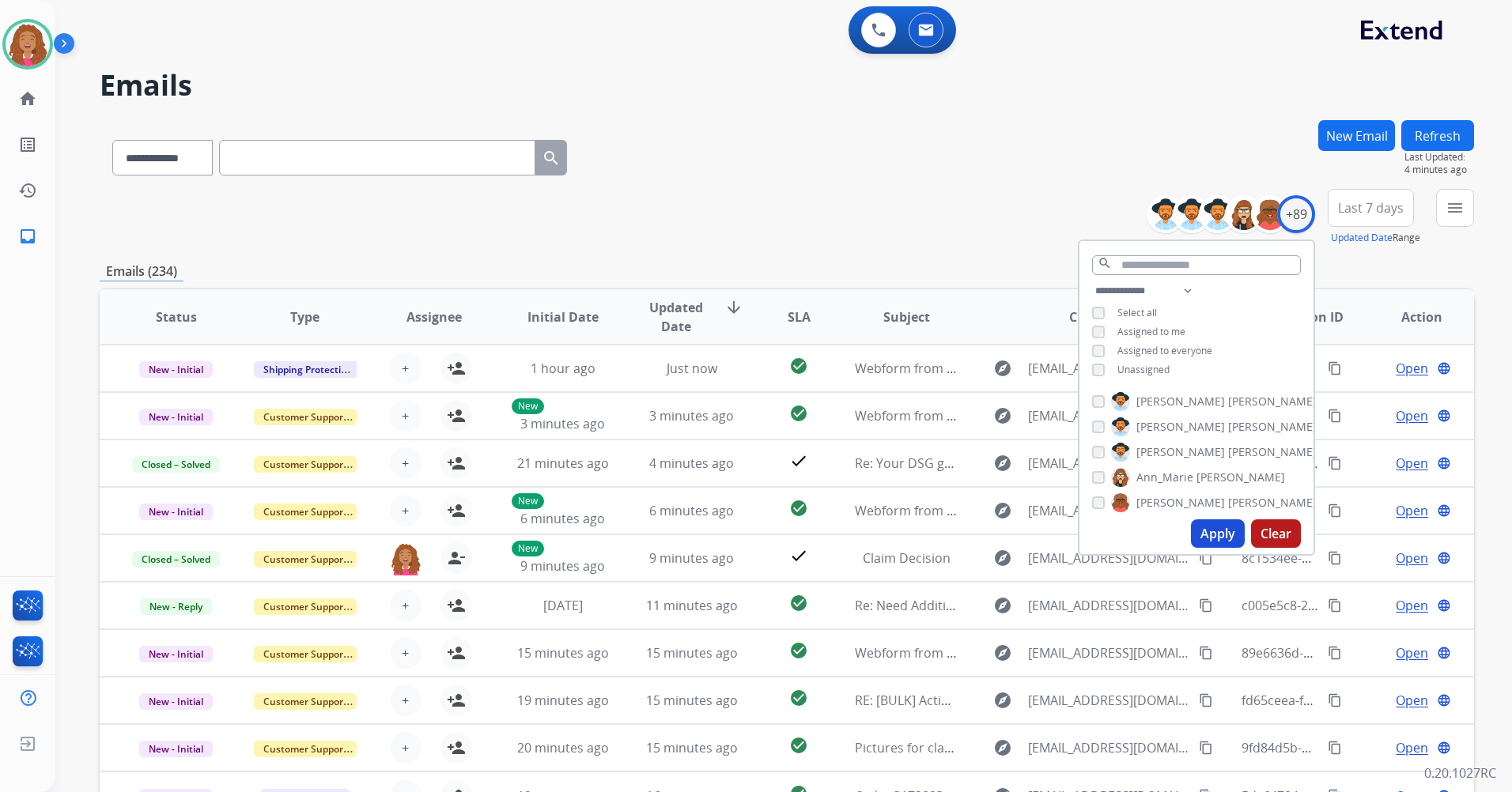
click at [1159, 363] on span "Unassigned" at bounding box center [1143, 369] width 52 height 13
click at [1199, 532] on button "Apply" at bounding box center [1217, 533] width 54 height 28
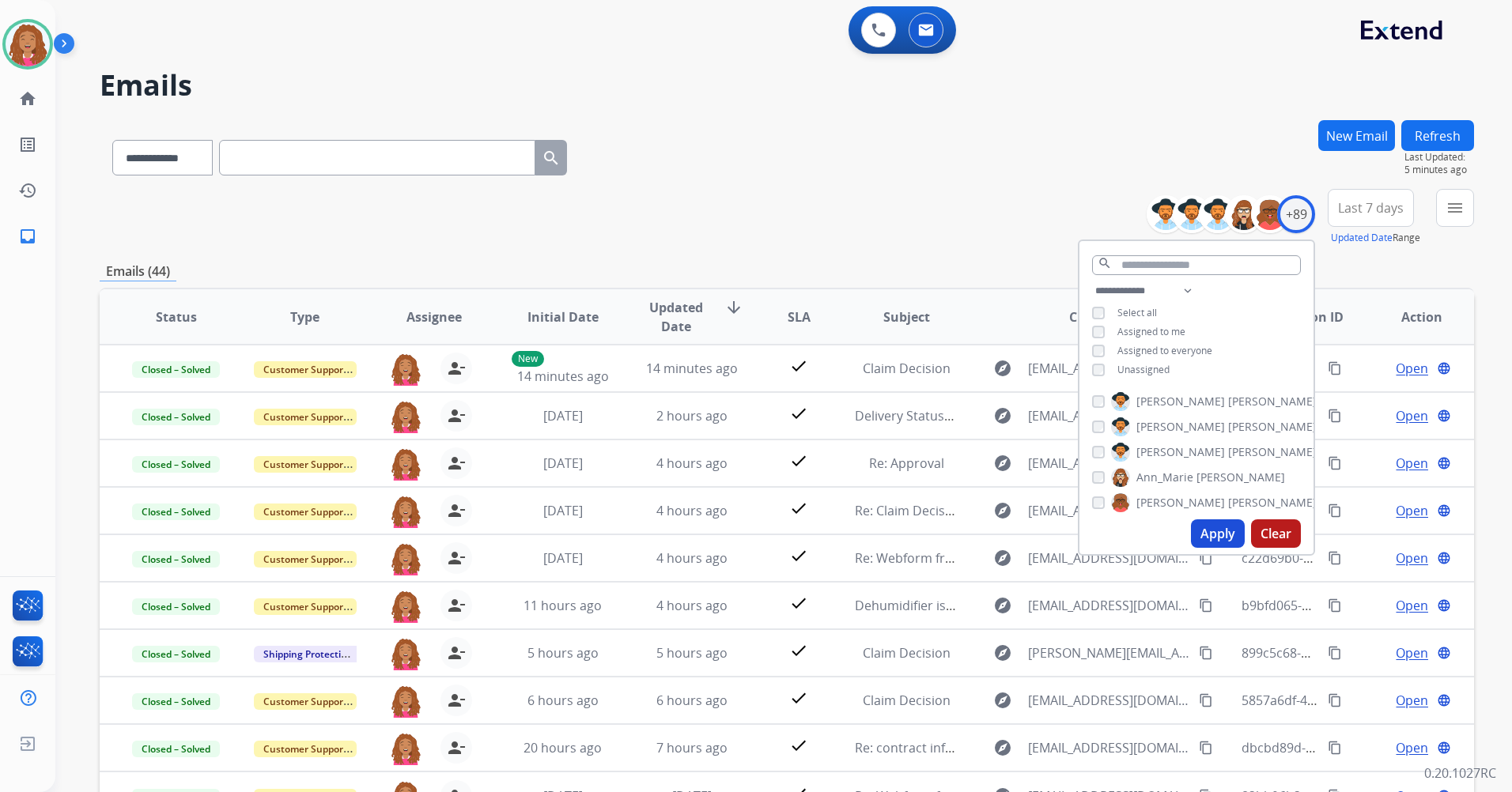
click at [831, 195] on div "**********" at bounding box center [787, 218] width 1374 height 57
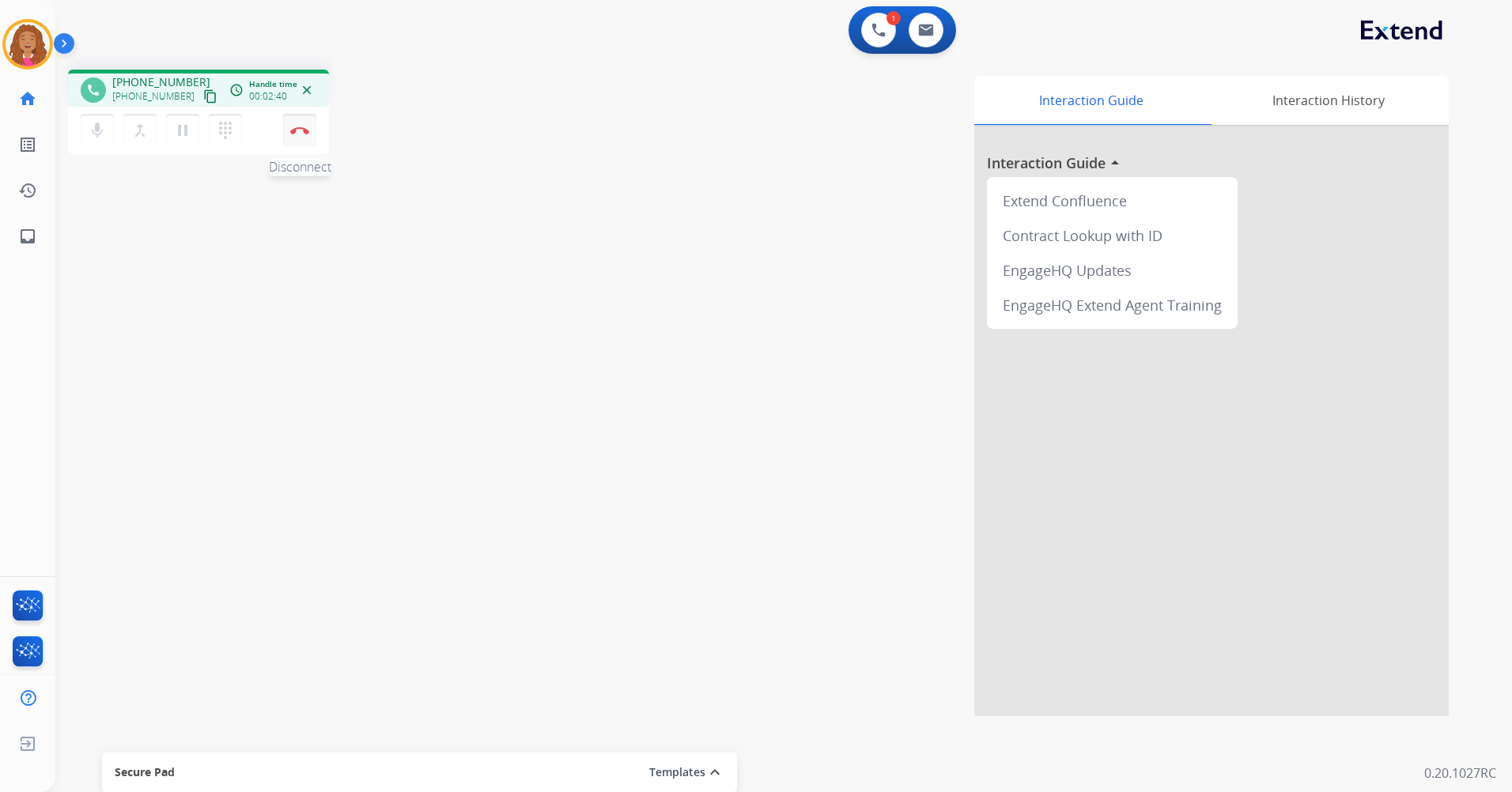
click at [297, 139] on button "Disconnect" at bounding box center [300, 131] width 34 height 33
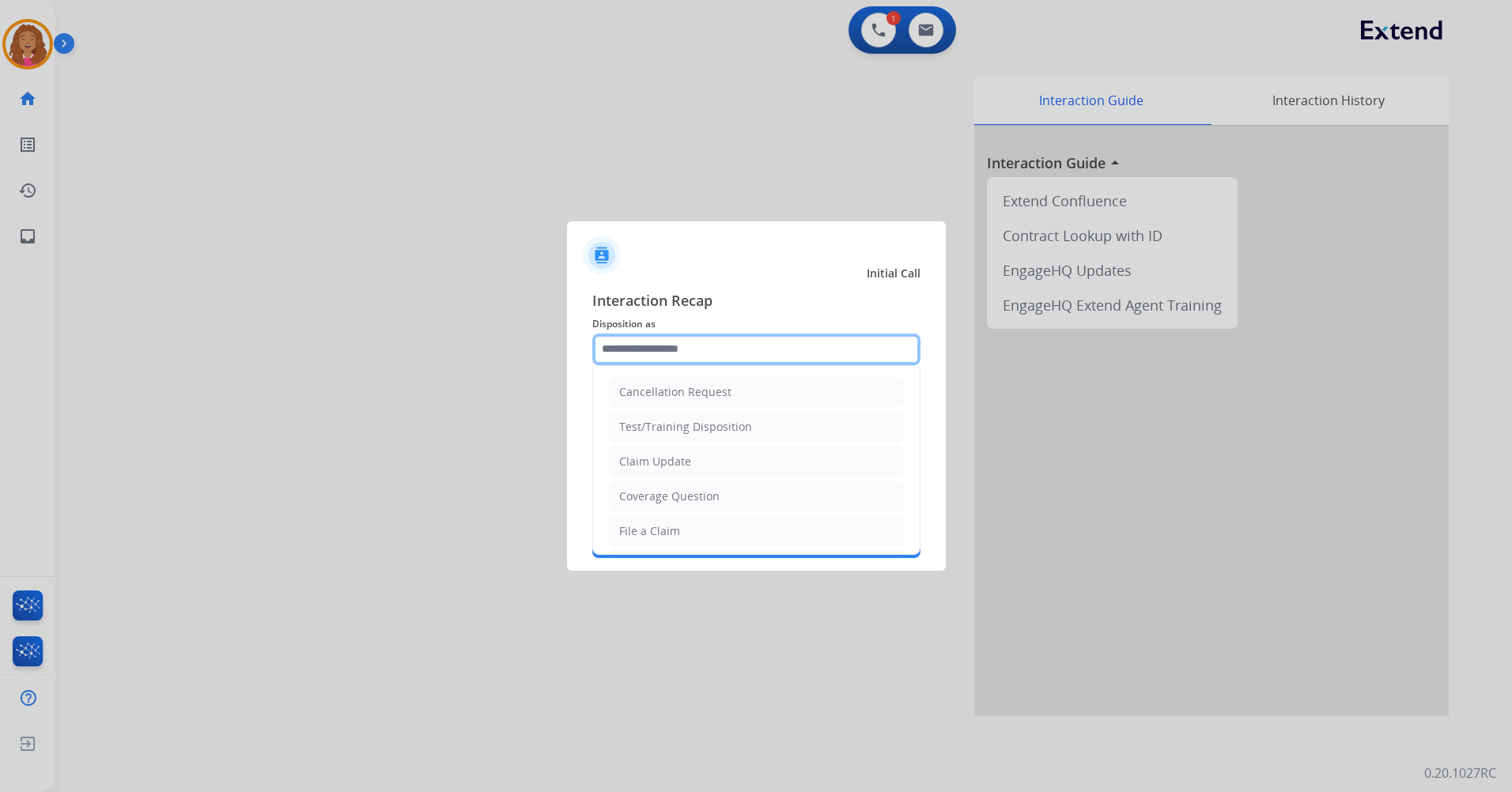
click at [717, 351] on input "text" at bounding box center [756, 349] width 328 height 32
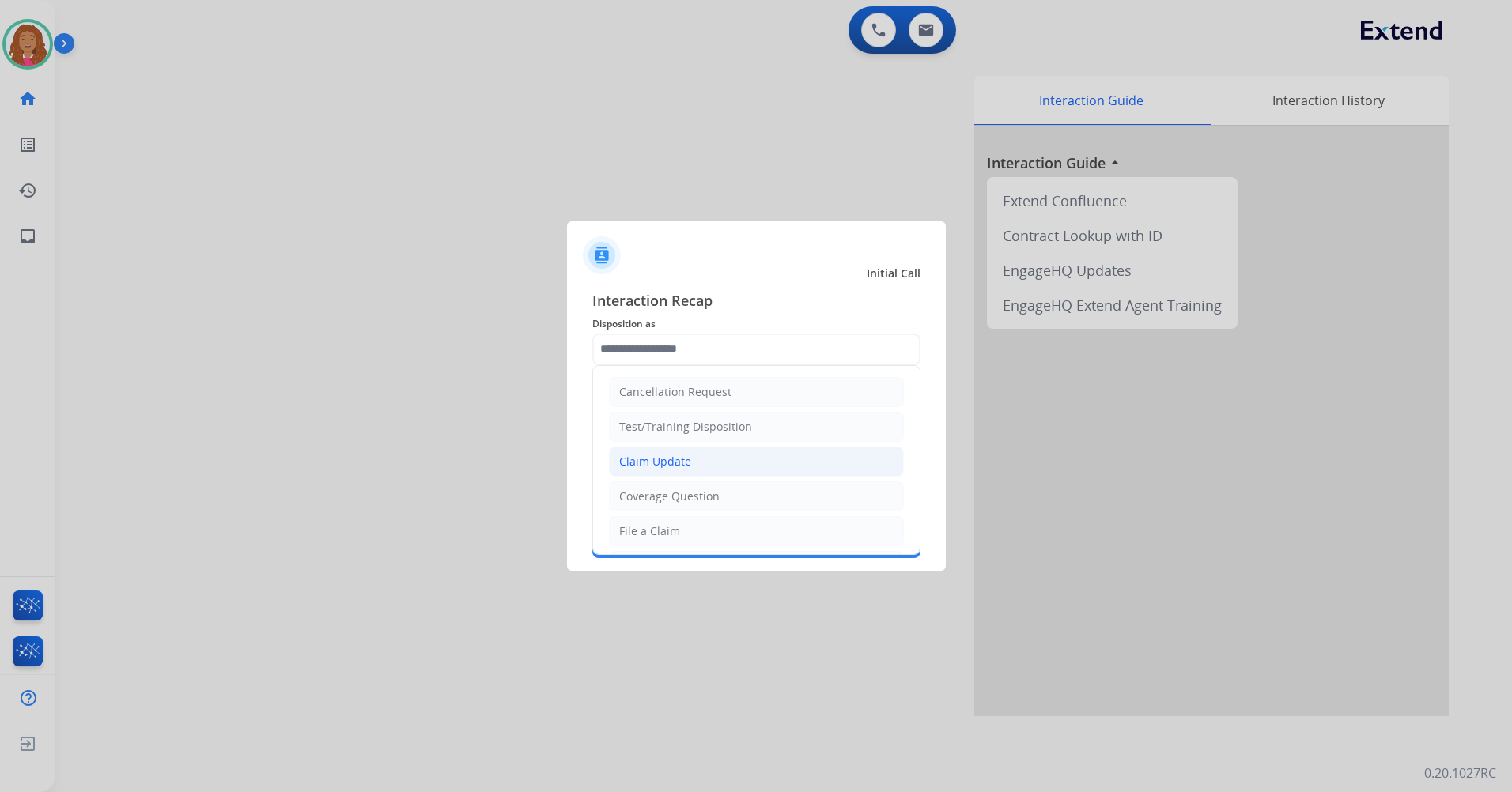
click at [675, 461] on div "Claim Update" at bounding box center [655, 461] width 72 height 16
type input "**********"
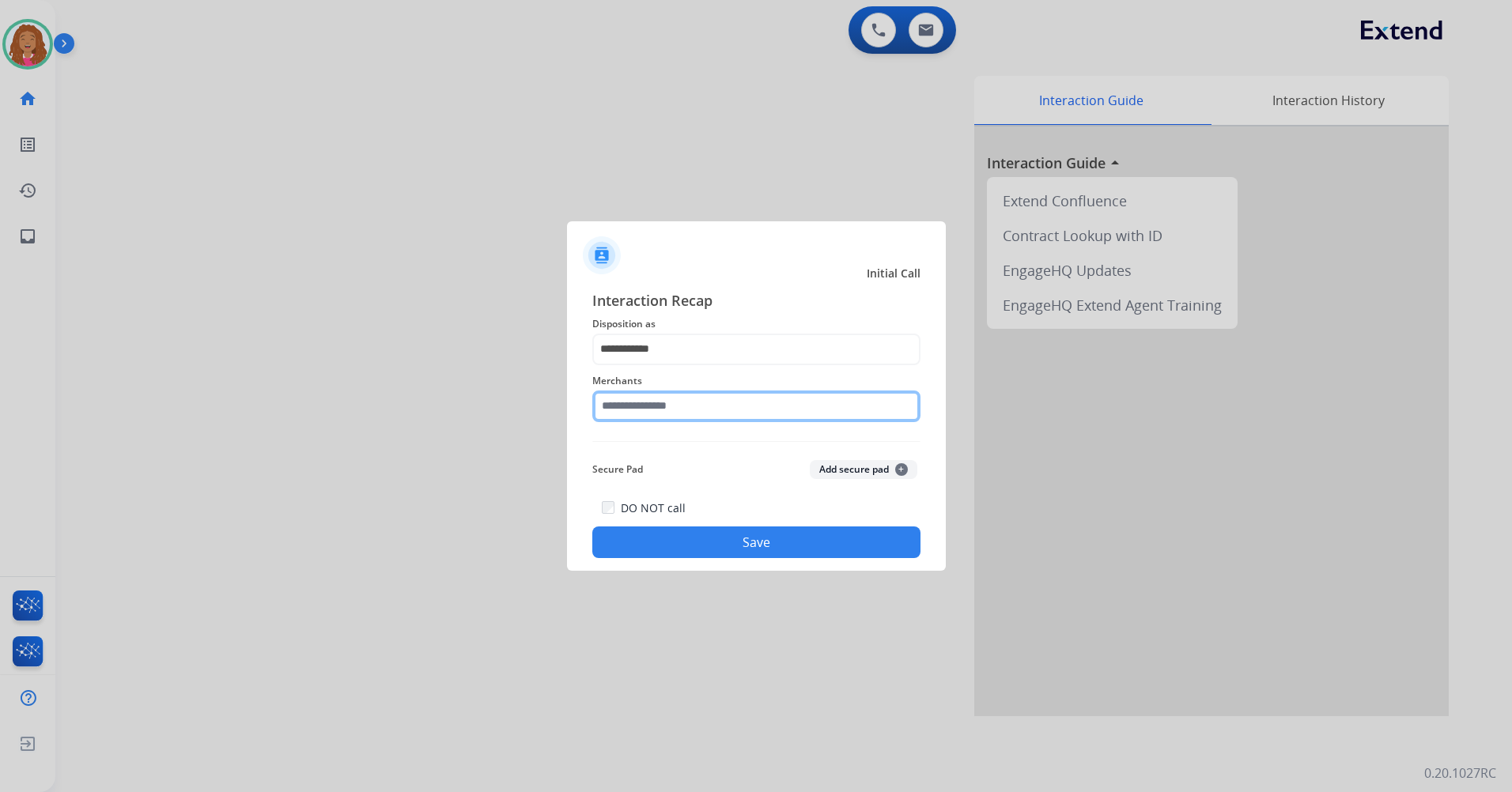
click at [697, 406] on input "text" at bounding box center [756, 406] width 328 height 32
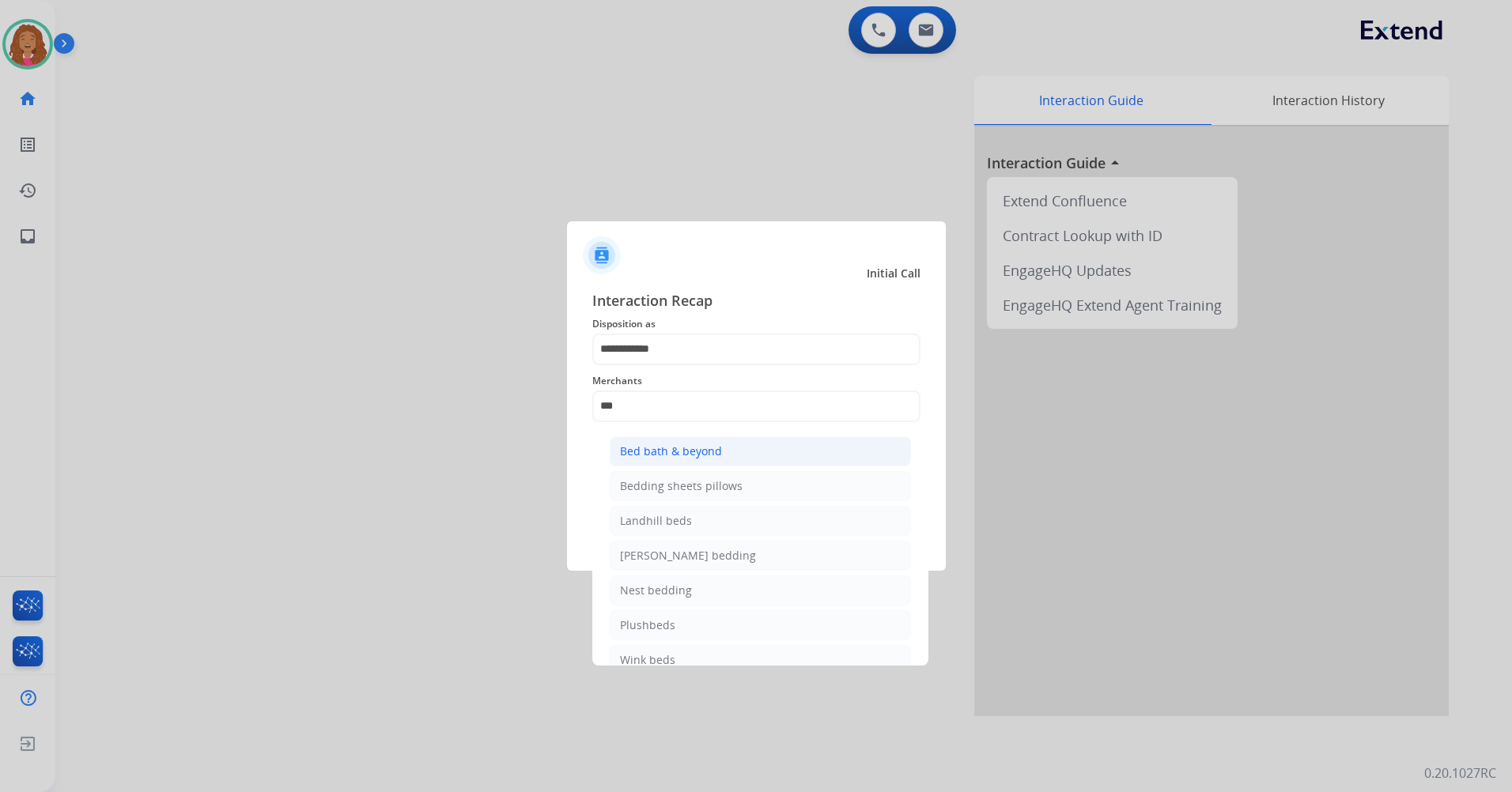
click at [674, 450] on div "Bed bath & beyond" at bounding box center [671, 450] width 102 height 16
type input "**********"
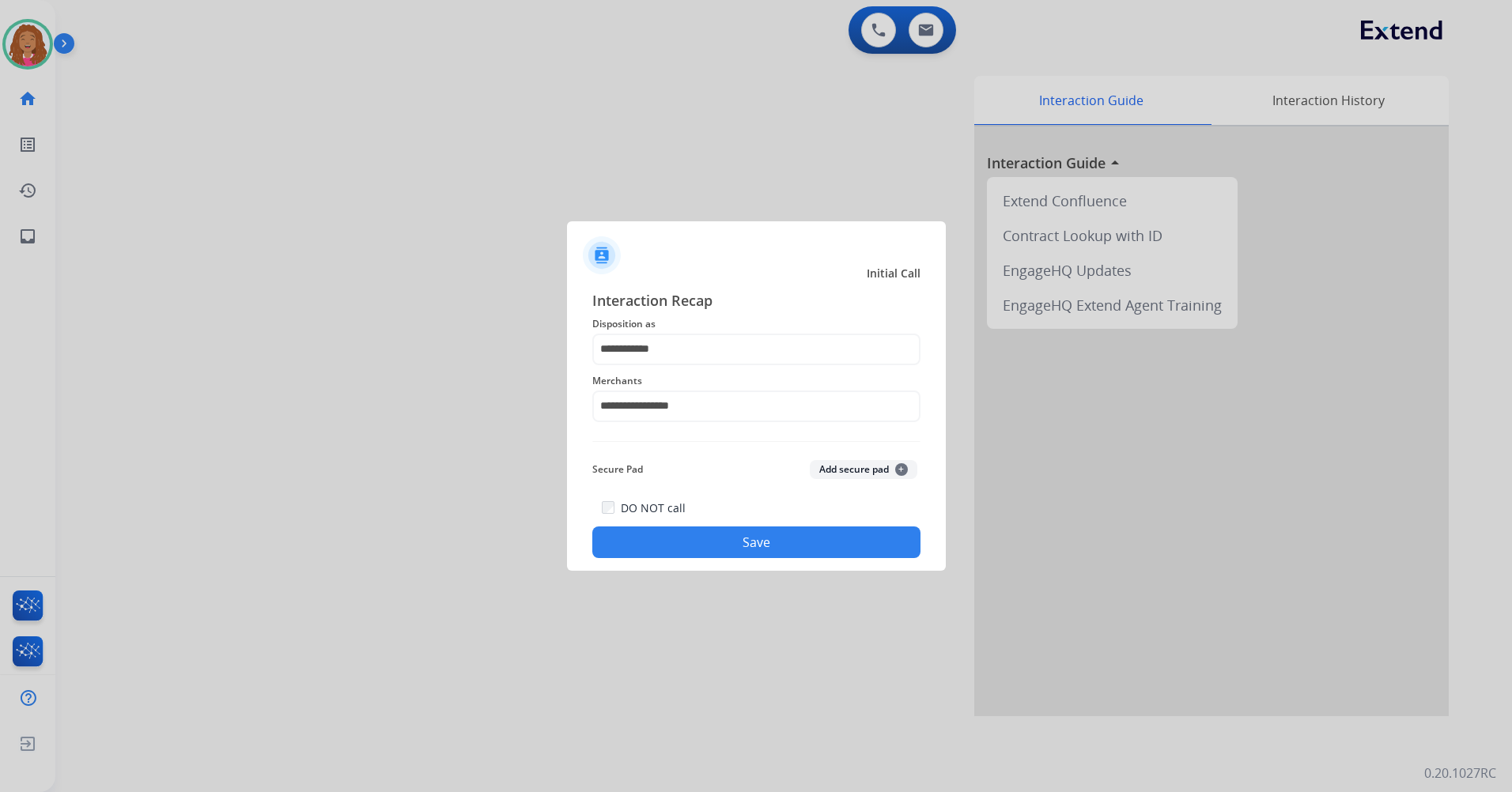
click at [720, 545] on button "Save" at bounding box center [756, 543] width 328 height 32
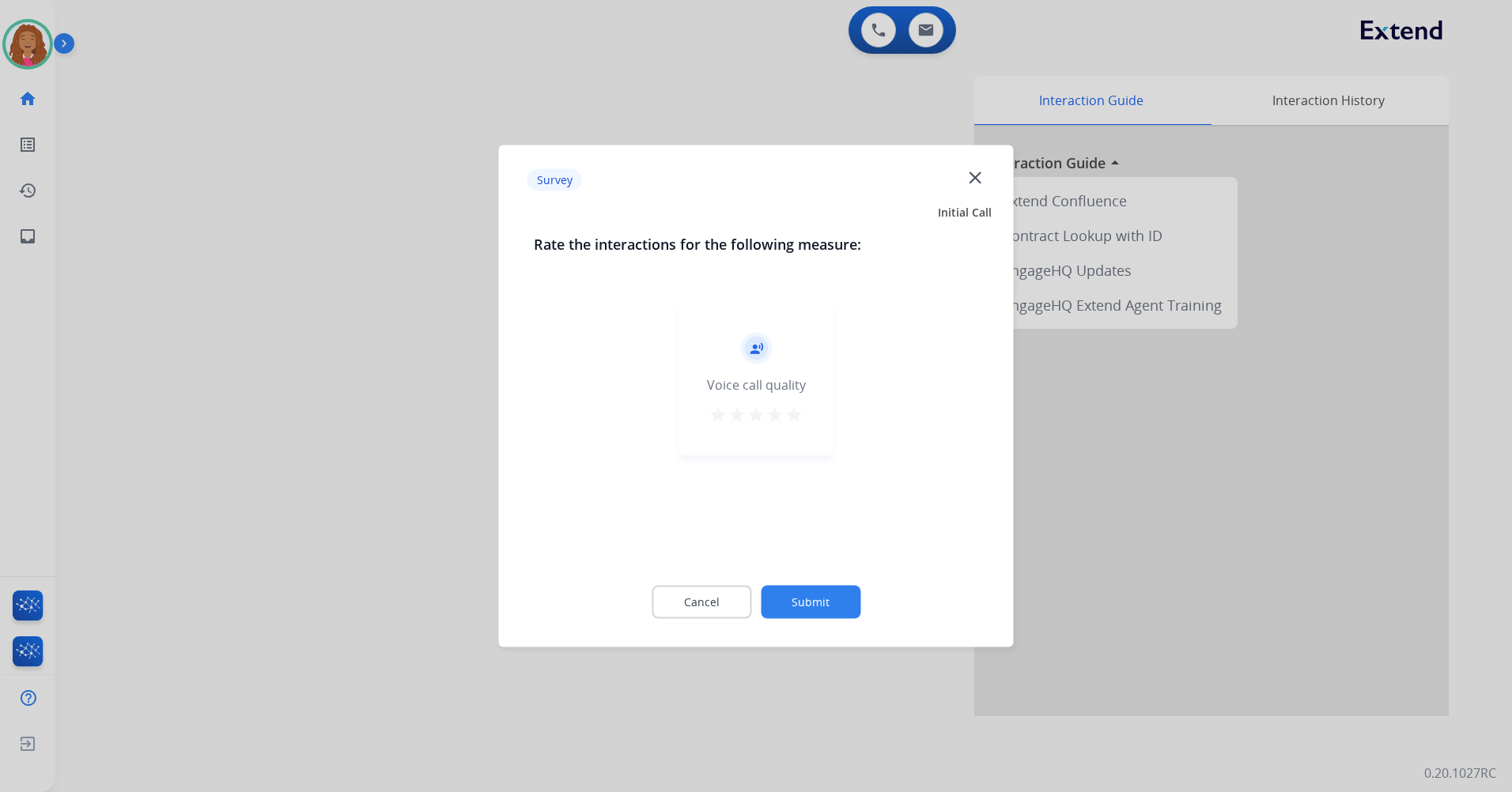
click at [796, 414] on mat-icon "star" at bounding box center [793, 414] width 19 height 19
click at [842, 601] on button "Submit" at bounding box center [810, 602] width 100 height 33
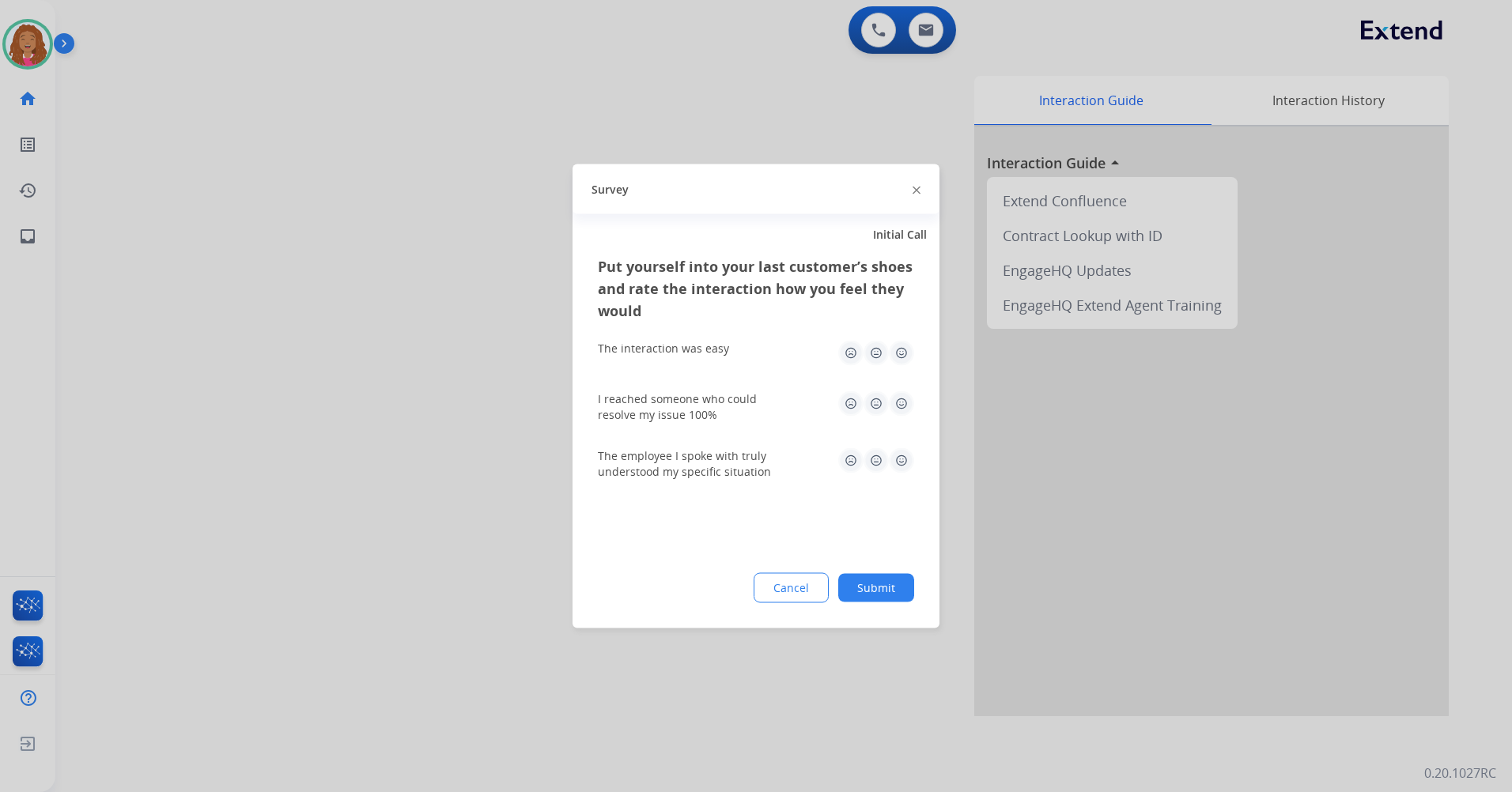
click at [897, 350] on img at bounding box center [901, 353] width 25 height 25
click at [900, 408] on img at bounding box center [901, 404] width 25 height 25
click at [903, 452] on img at bounding box center [901, 460] width 25 height 25
click at [889, 599] on button "Submit" at bounding box center [875, 588] width 76 height 28
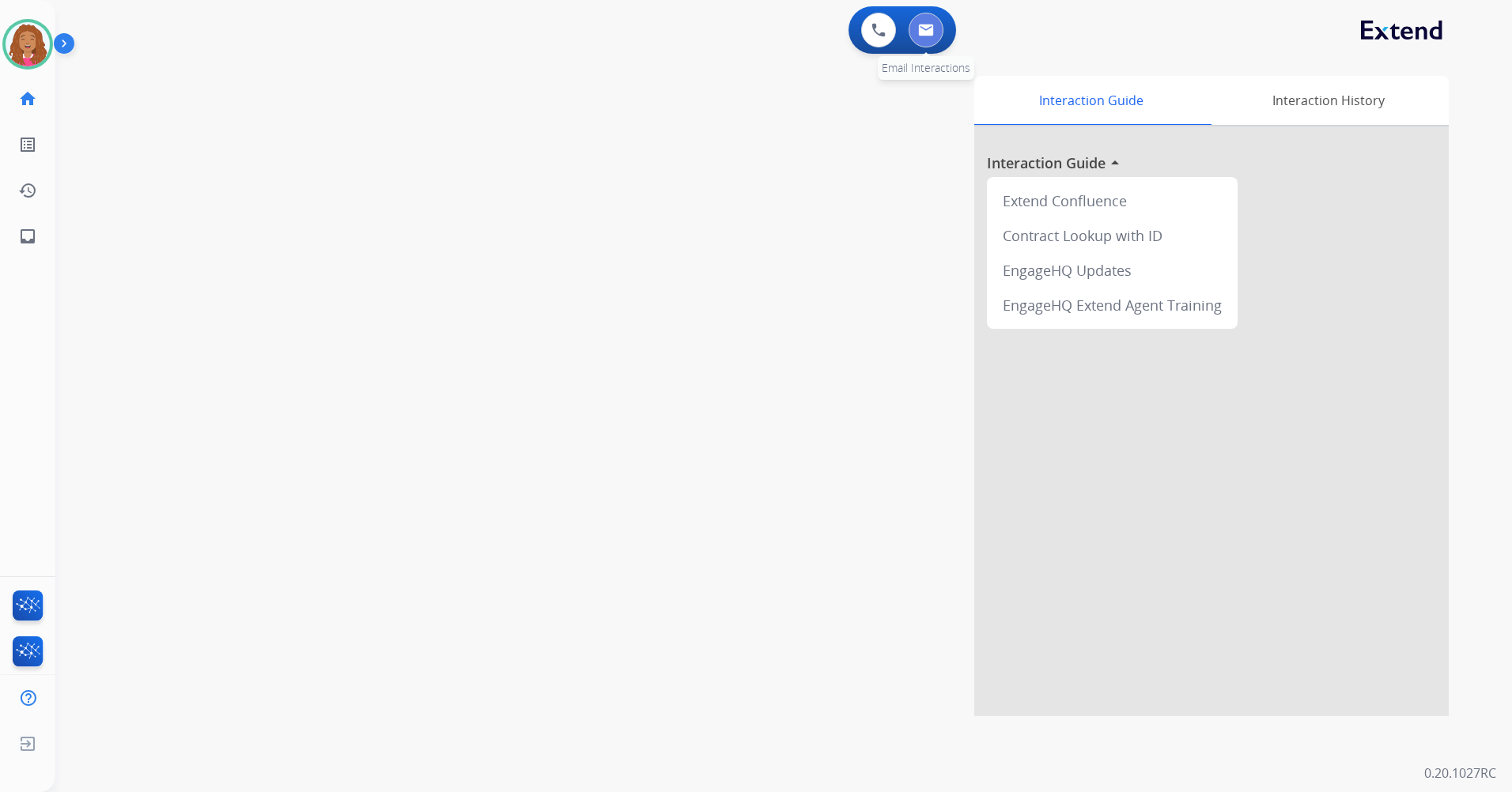
click at [922, 18] on button at bounding box center [926, 30] width 35 height 35
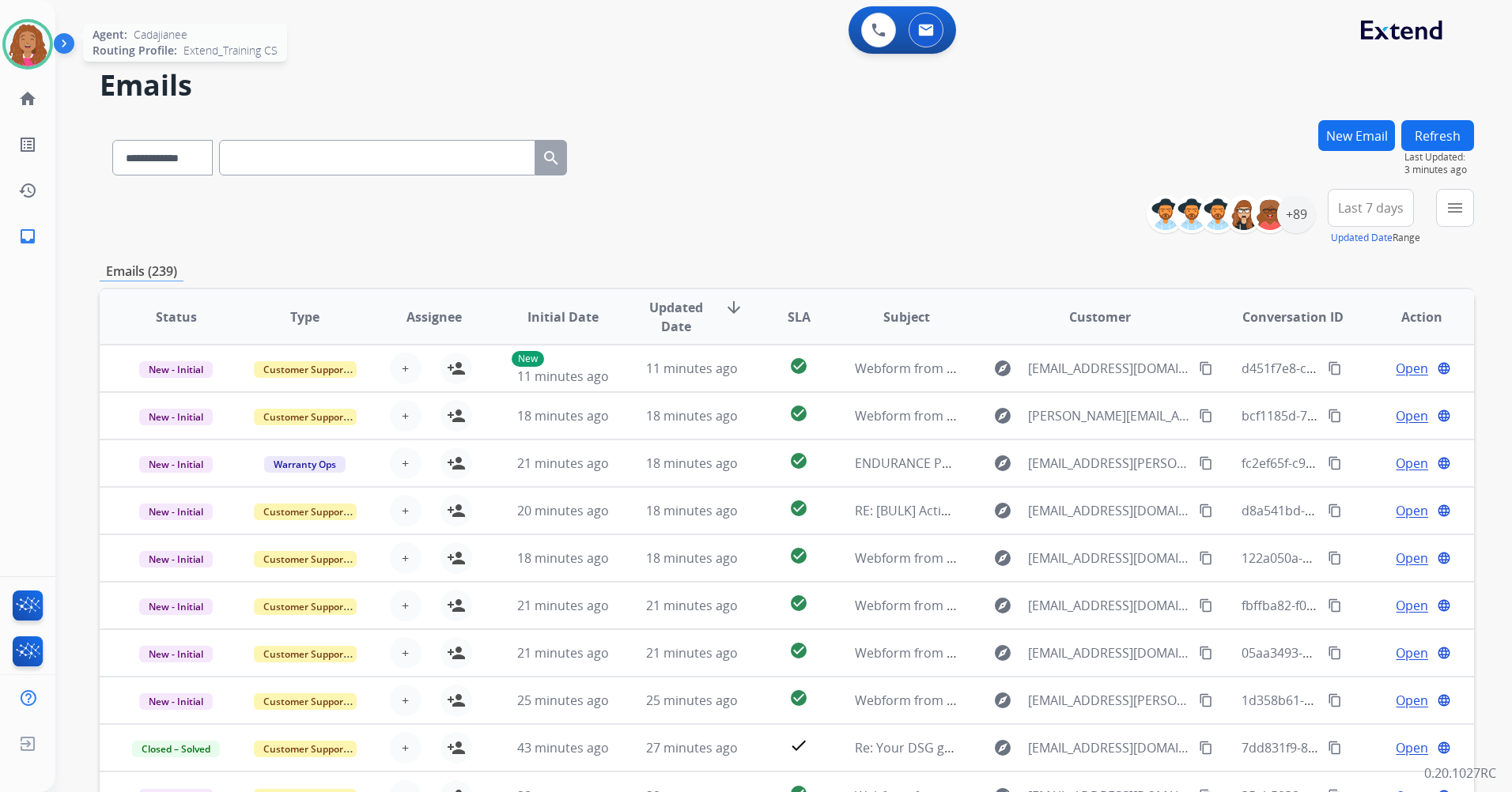
click at [34, 39] on img at bounding box center [28, 44] width 44 height 44
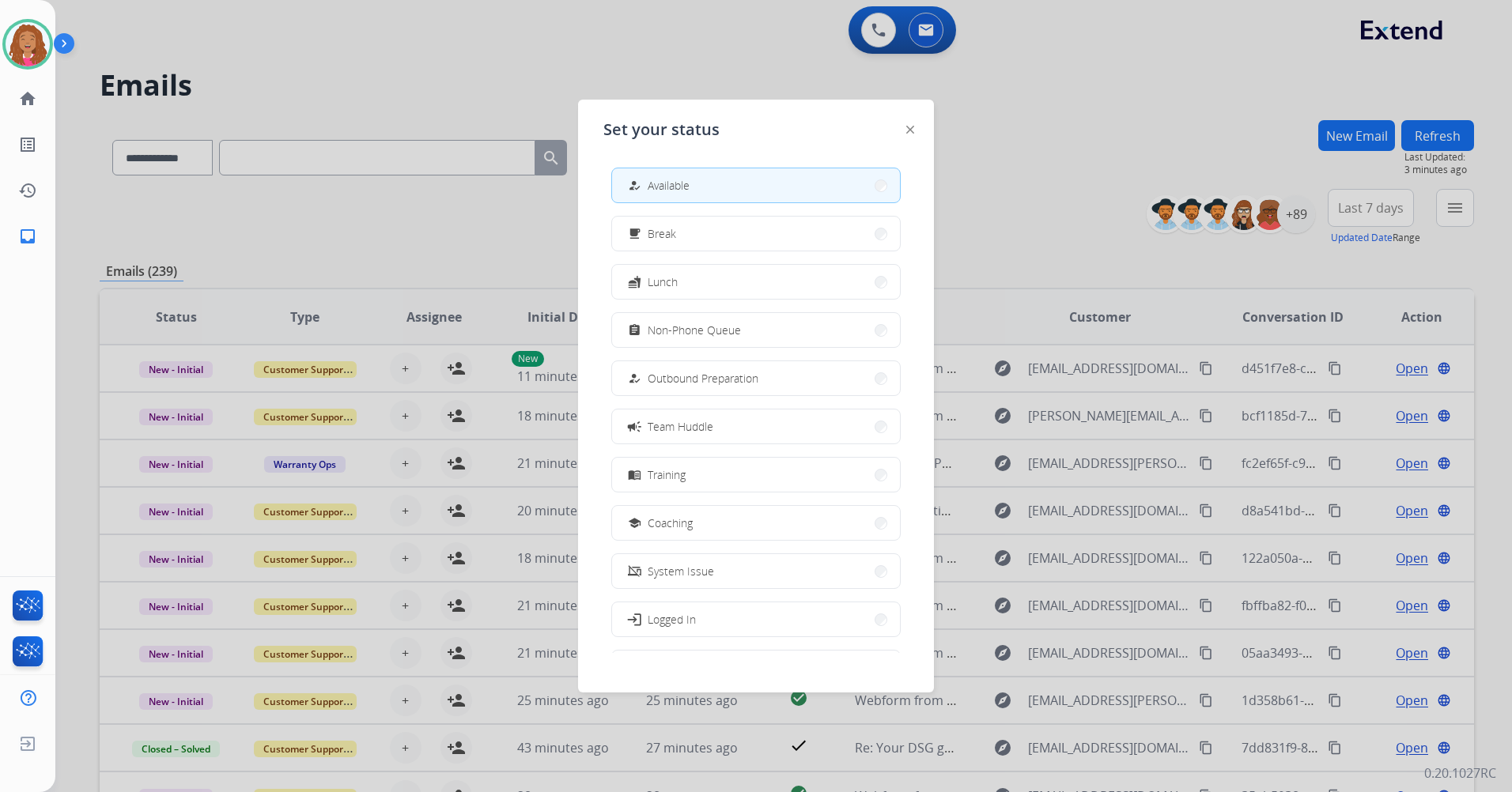
click at [634, 35] on div at bounding box center [756, 396] width 1512 height 792
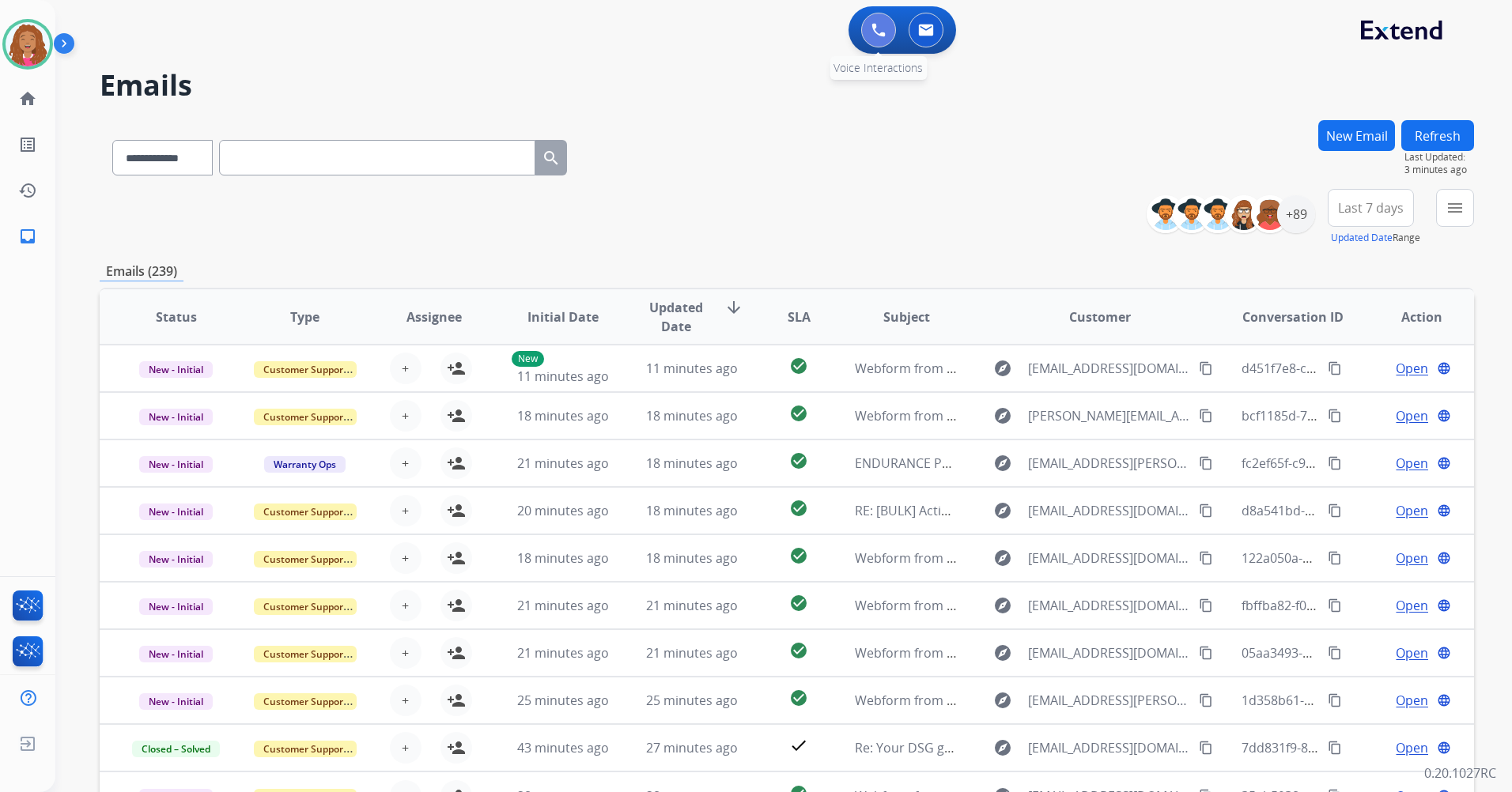
click at [890, 30] on button at bounding box center [879, 30] width 35 height 35
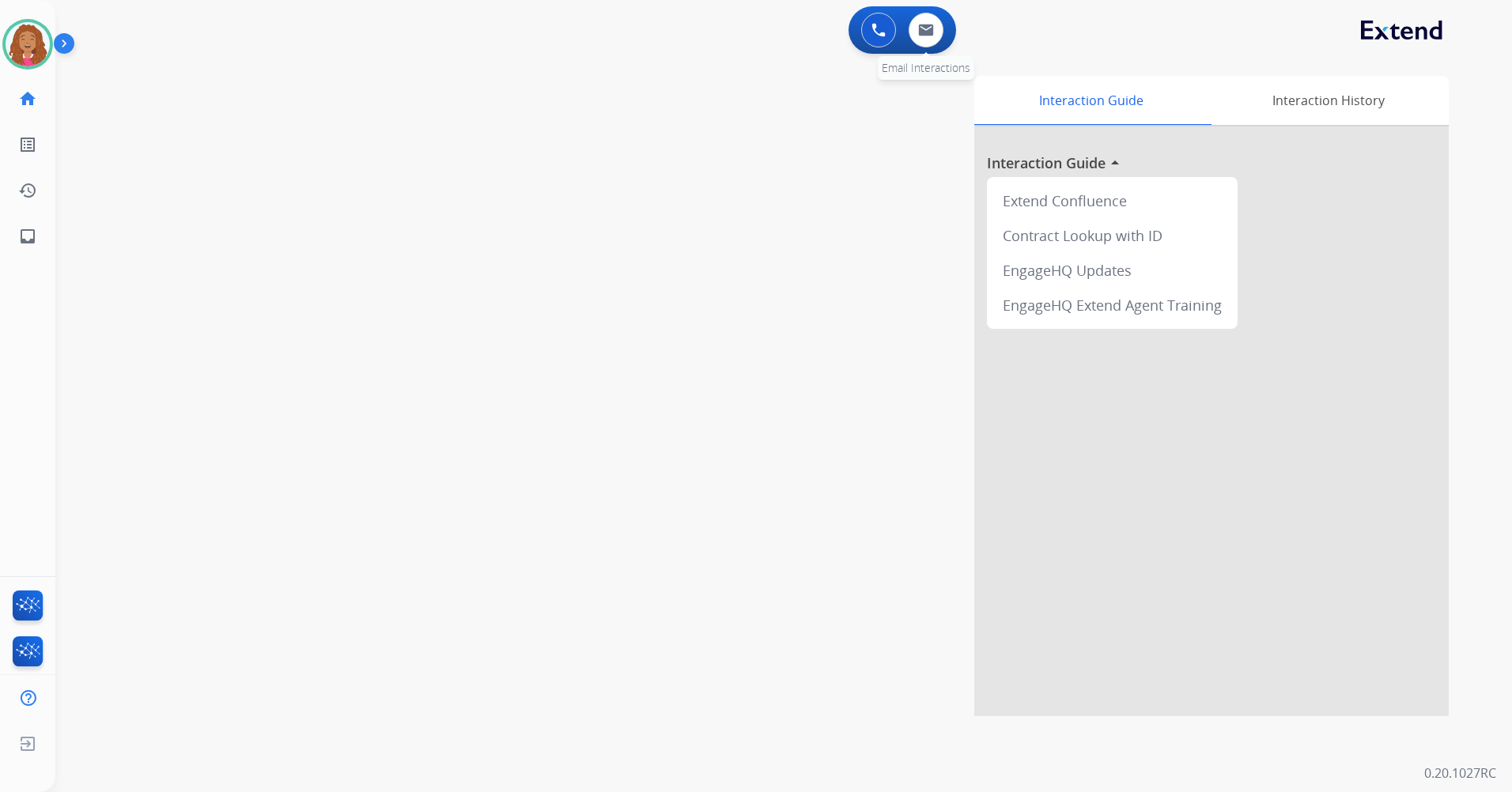
drag, startPoint x: 903, startPoint y: 26, endPoint x: 902, endPoint y: 34, distance: 8.1
click at [902, 33] on div "0 Email Interactions" at bounding box center [926, 30] width 48 height 35
click at [916, 21] on button at bounding box center [926, 30] width 35 height 35
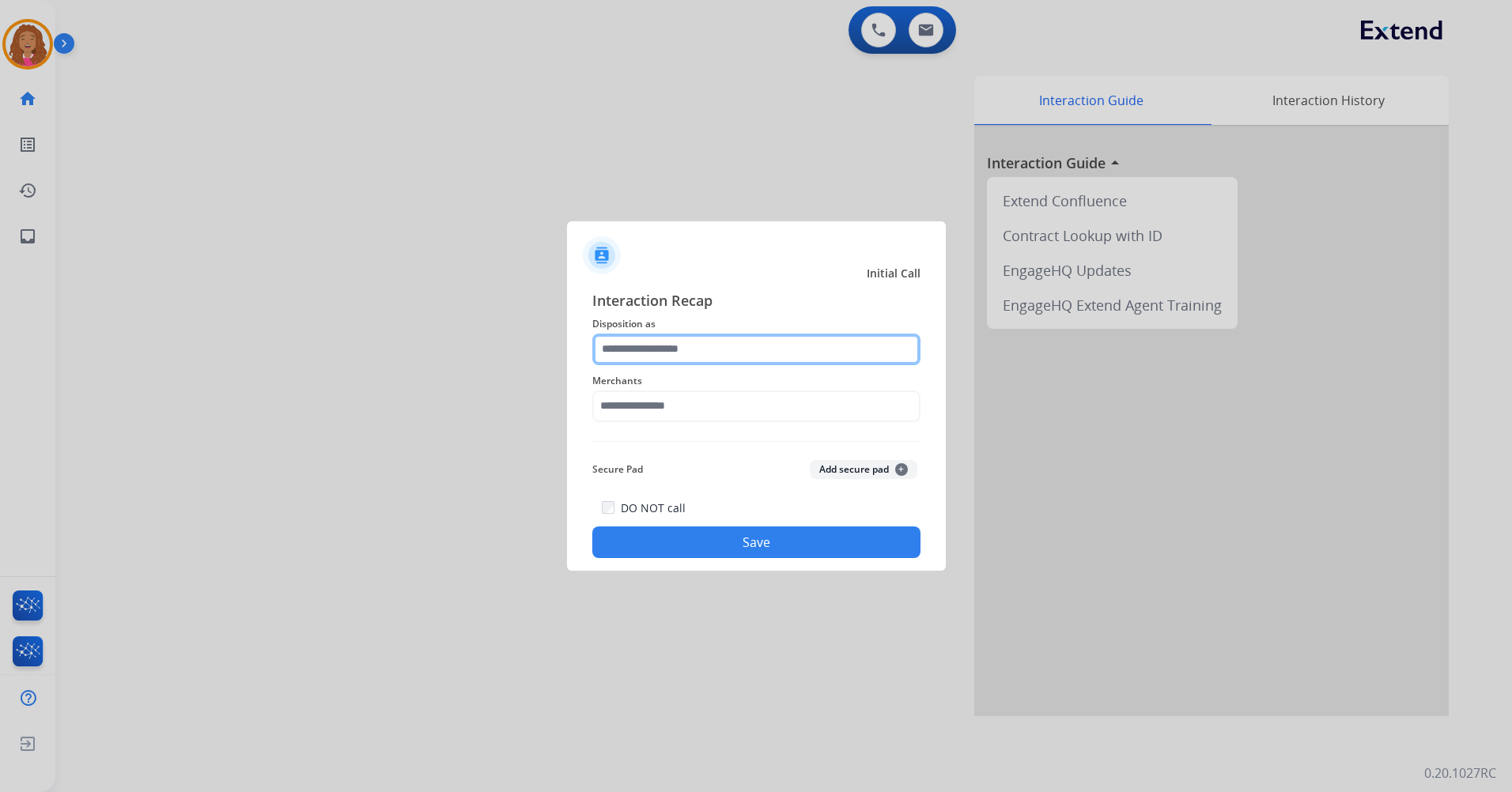
click at [738, 352] on input "text" at bounding box center [756, 349] width 328 height 32
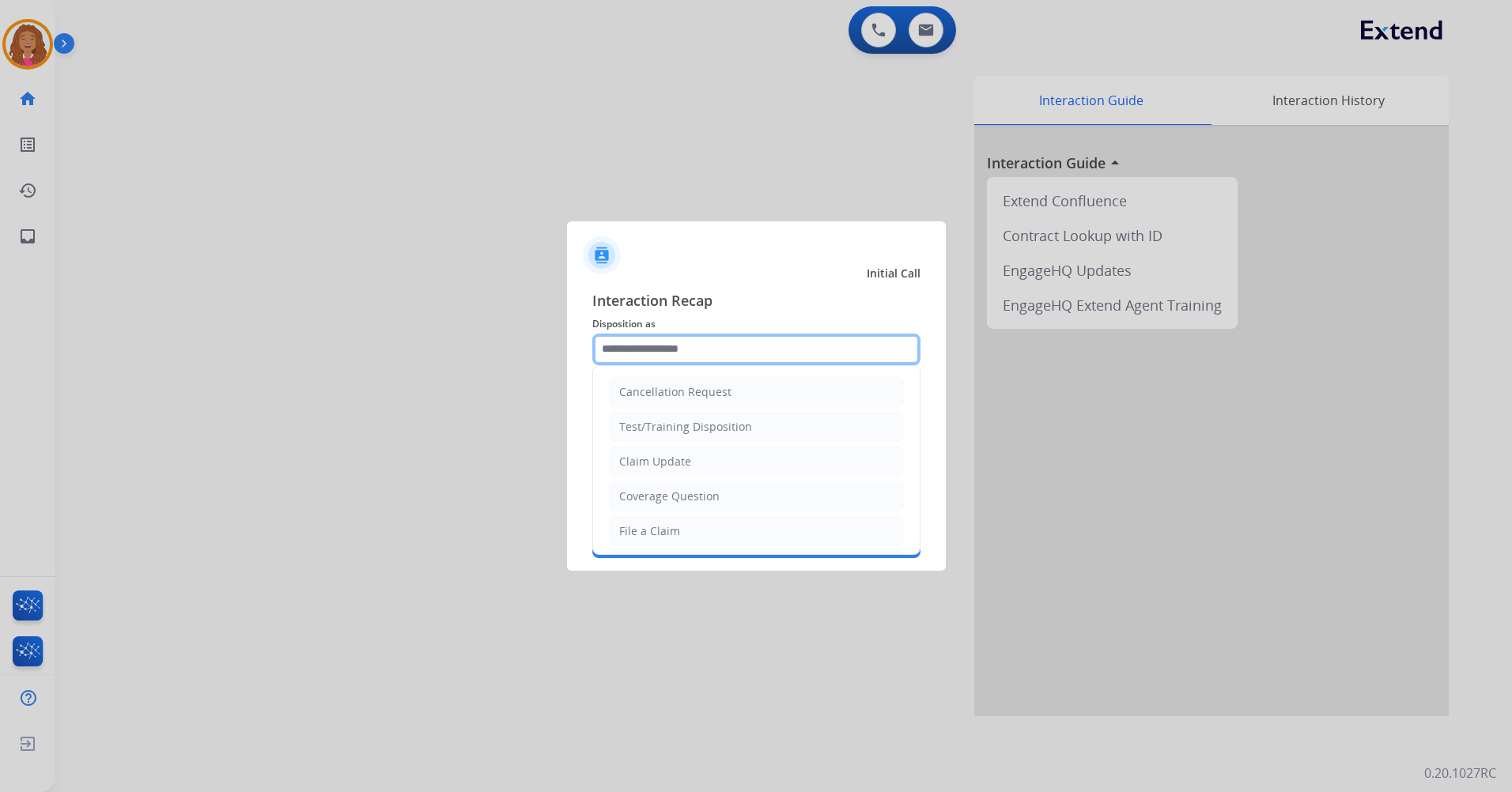
click at [698, 352] on input "text" at bounding box center [756, 349] width 328 height 32
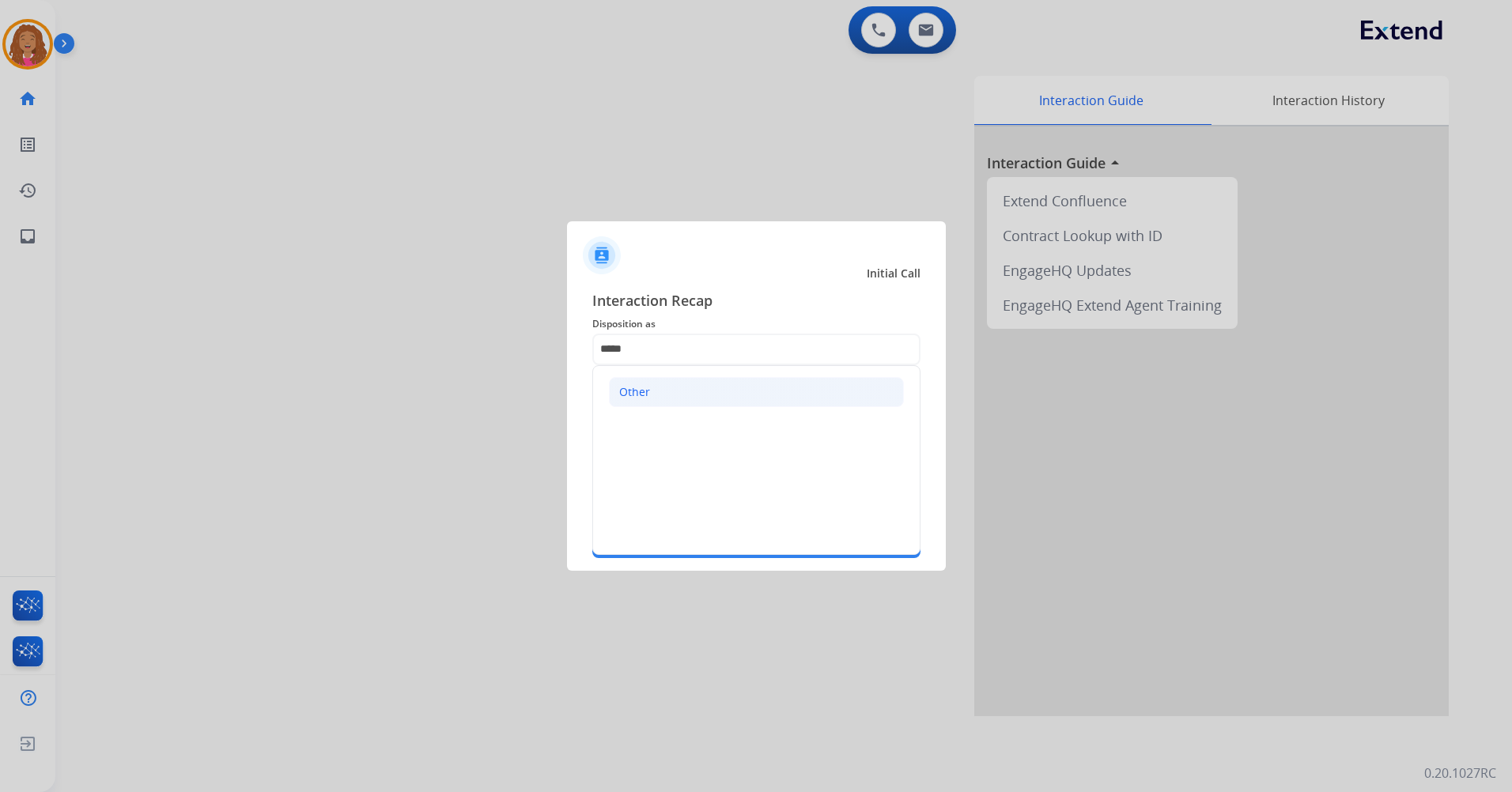
click at [644, 388] on div "Other" at bounding box center [634, 392] width 31 height 16
type input "*****"
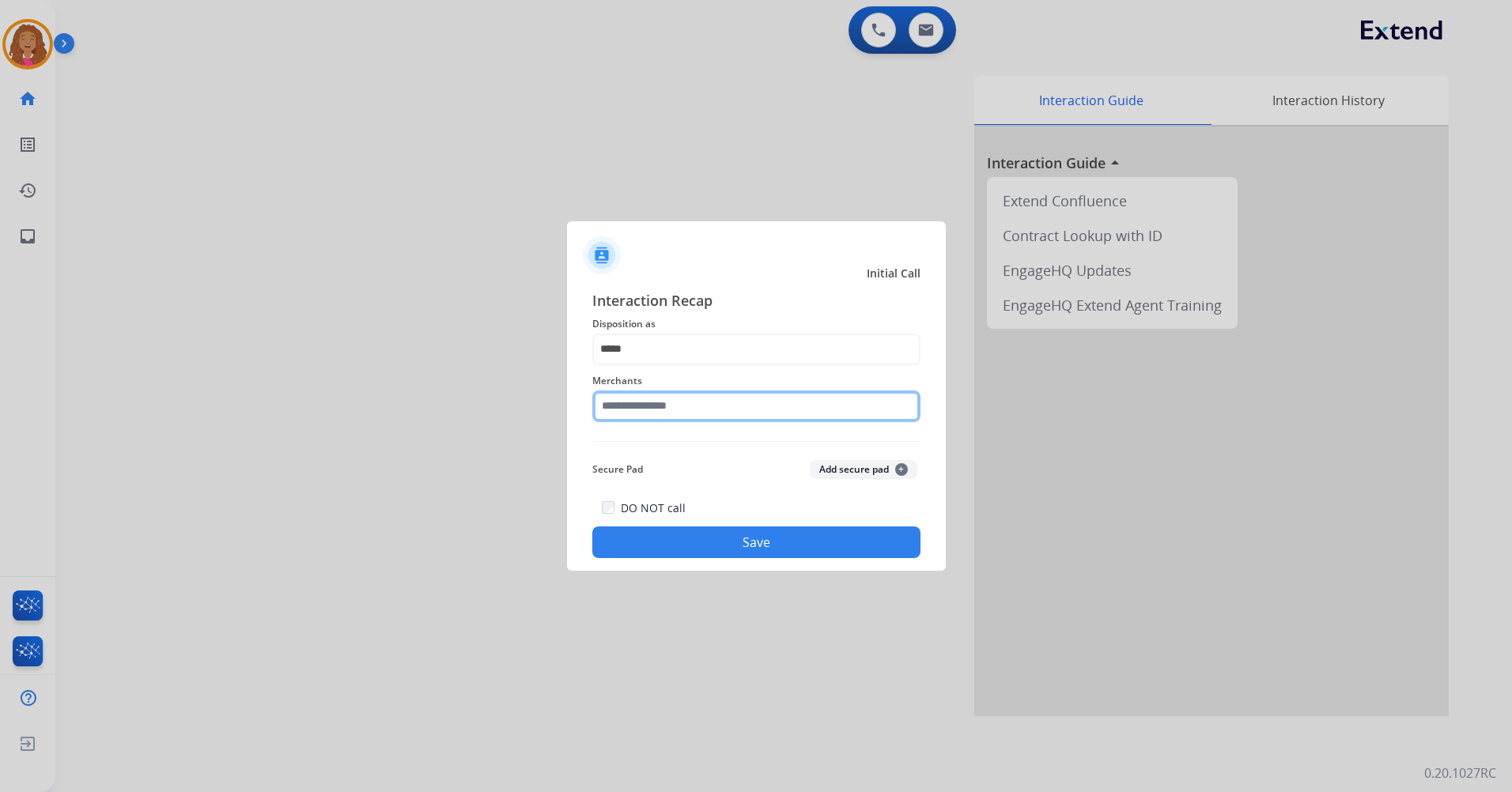
click at [640, 409] on input "text" at bounding box center [756, 406] width 328 height 32
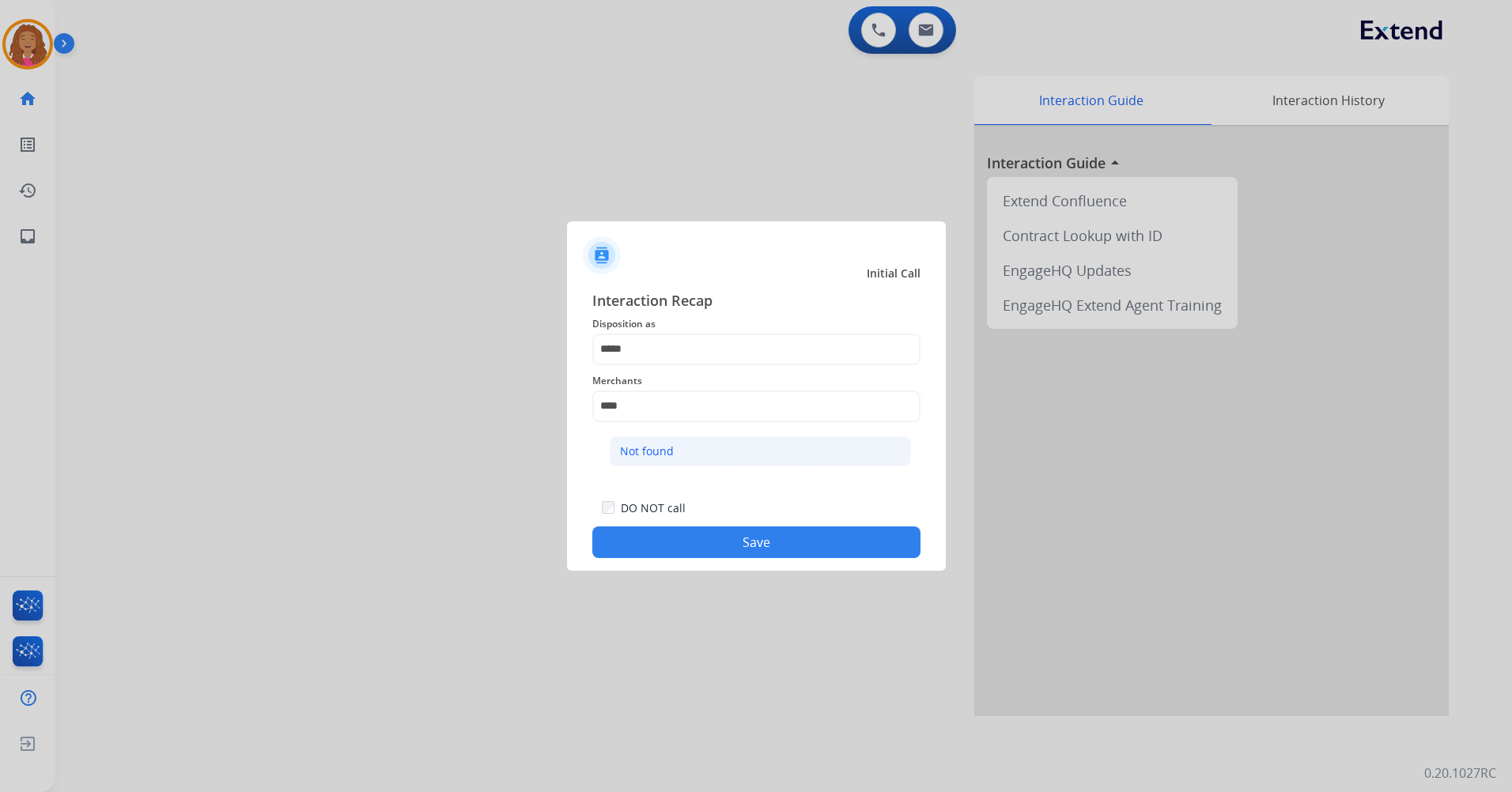
click at [648, 462] on li "Not found" at bounding box center [761, 451] width 302 height 30
type input "*********"
click at [704, 547] on button "Save" at bounding box center [756, 543] width 328 height 32
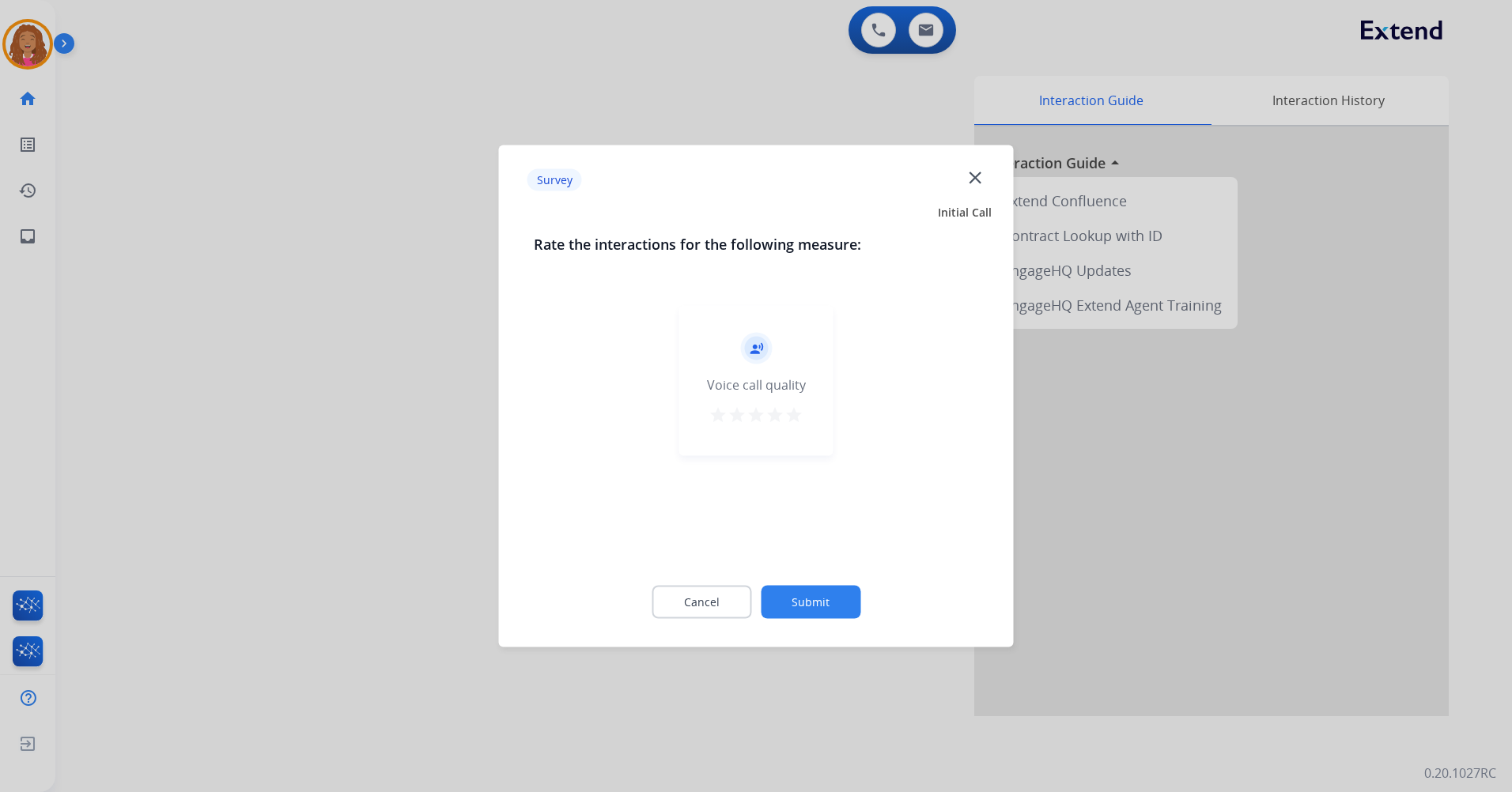
click at [792, 415] on mat-icon "star" at bounding box center [793, 414] width 19 height 19
click at [718, 416] on mat-icon "star" at bounding box center [718, 414] width 19 height 19
click at [806, 597] on button "Submit" at bounding box center [810, 602] width 100 height 33
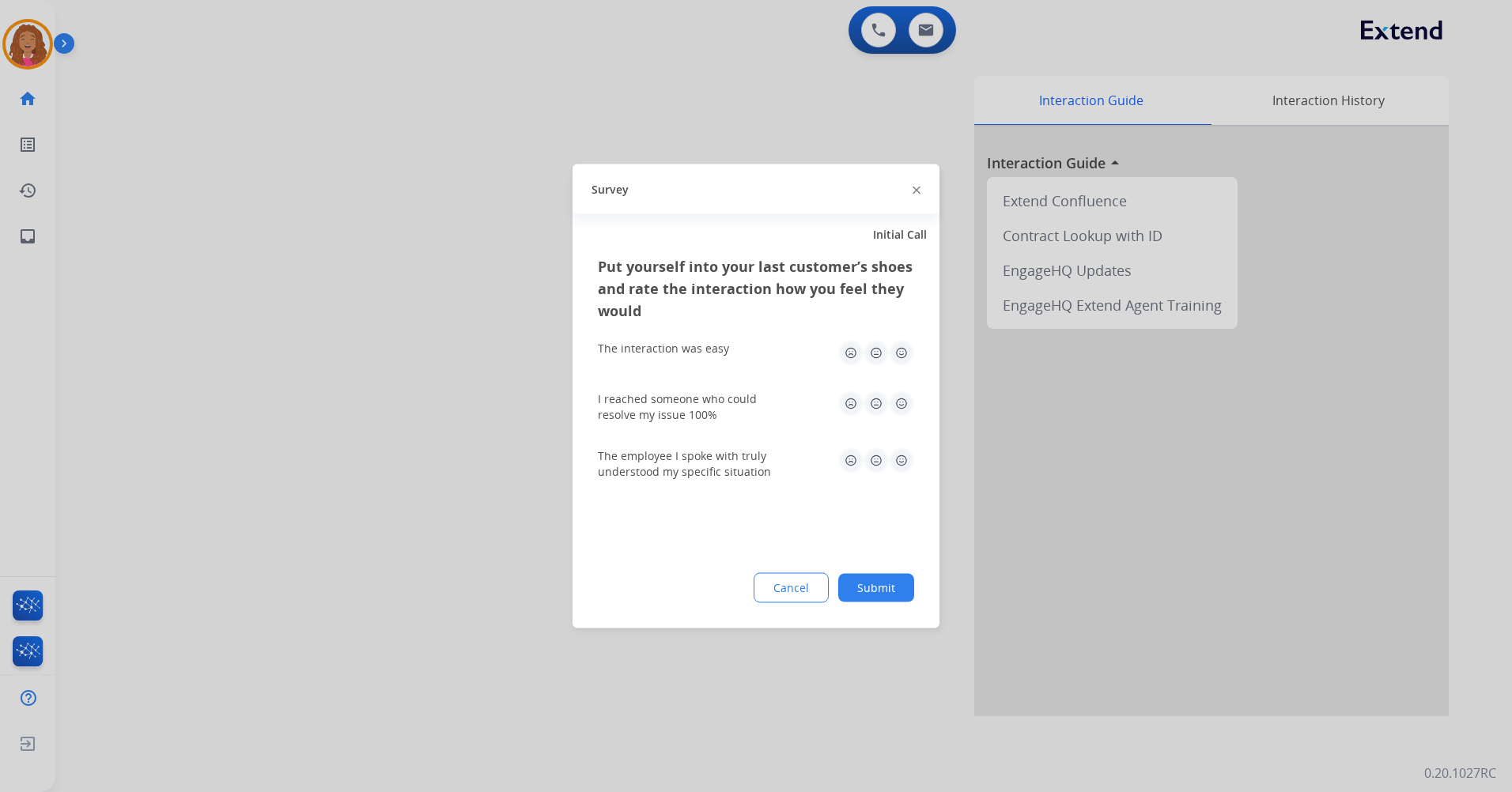
click at [894, 353] on img at bounding box center [901, 353] width 25 height 25
click at [897, 398] on img at bounding box center [901, 404] width 25 height 25
click at [902, 476] on div "The employee I spoke with truly understood my specific situation" at bounding box center [756, 464] width 317 height 32
click at [902, 457] on img at bounding box center [901, 460] width 25 height 25
click at [892, 573] on div "Put yourself into your last customer’s shoes and rate the interaction how you f…" at bounding box center [756, 441] width 367 height 373
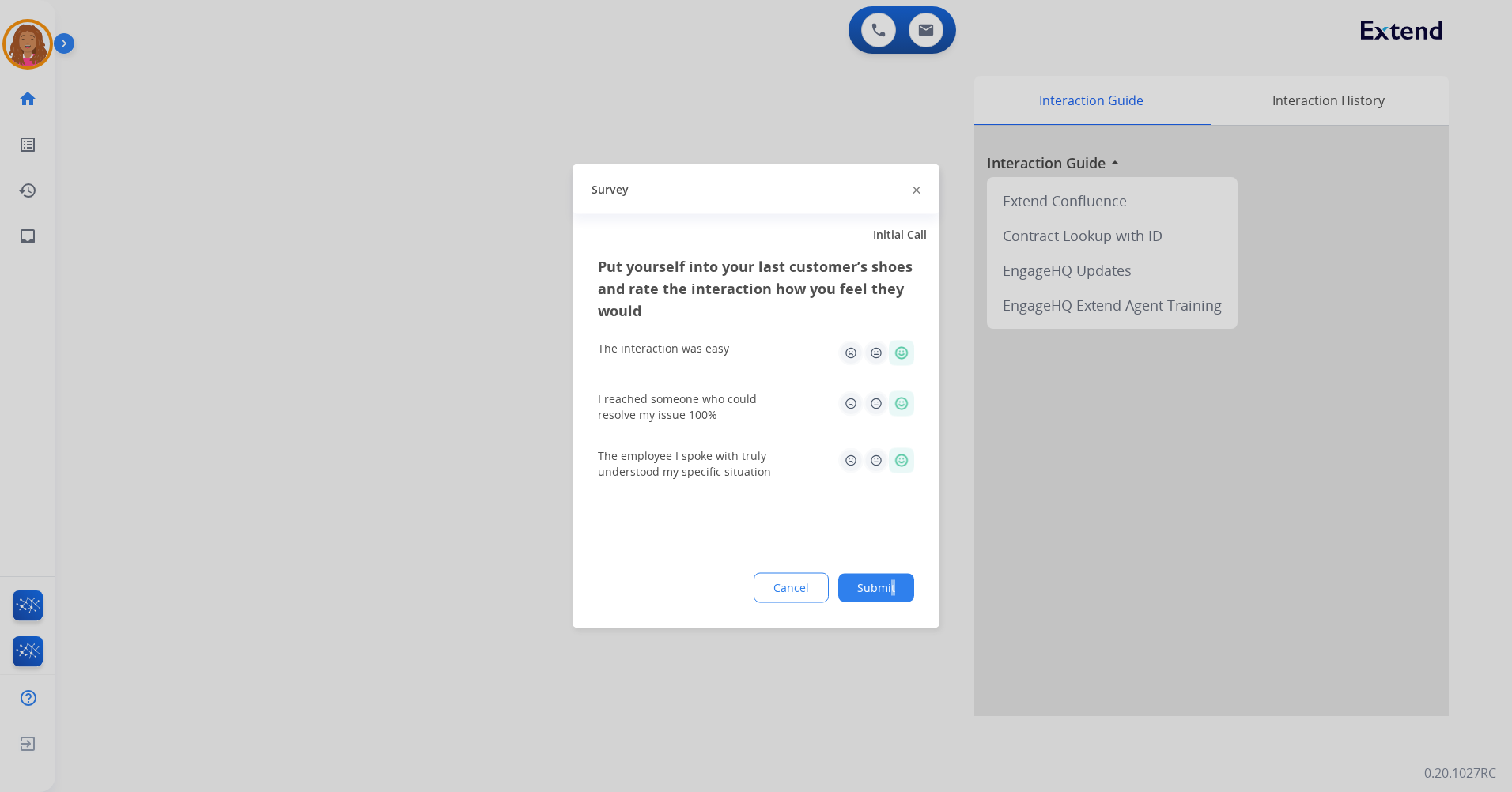
click at [892, 573] on button "Submit" at bounding box center [875, 588] width 76 height 28
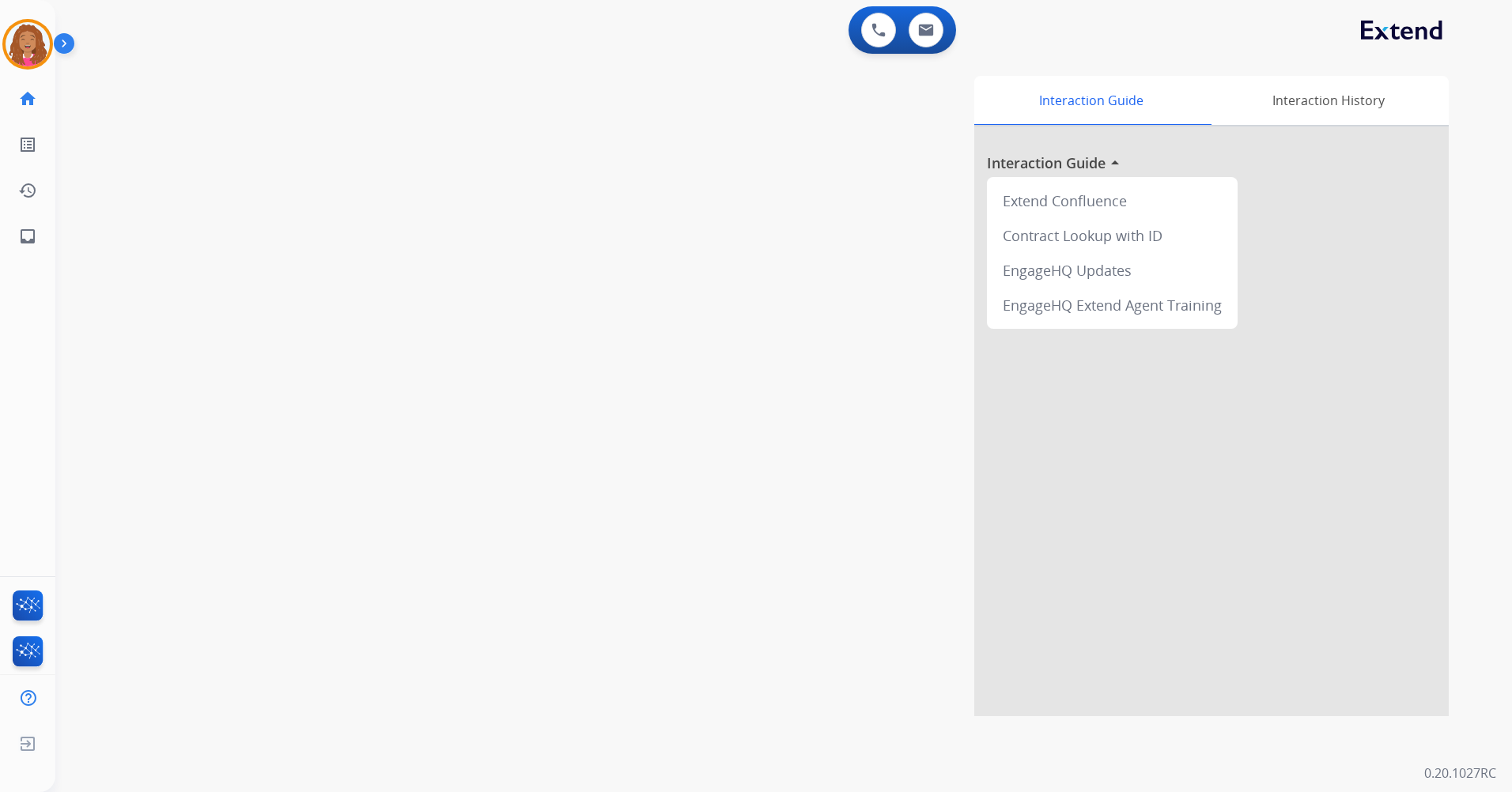
click at [816, 429] on div "Interaction Guide Interaction History Interaction Guide arrow_drop_up Extend Co…" at bounding box center [985, 396] width 926 height 640
click at [925, 28] on img at bounding box center [926, 29] width 16 height 13
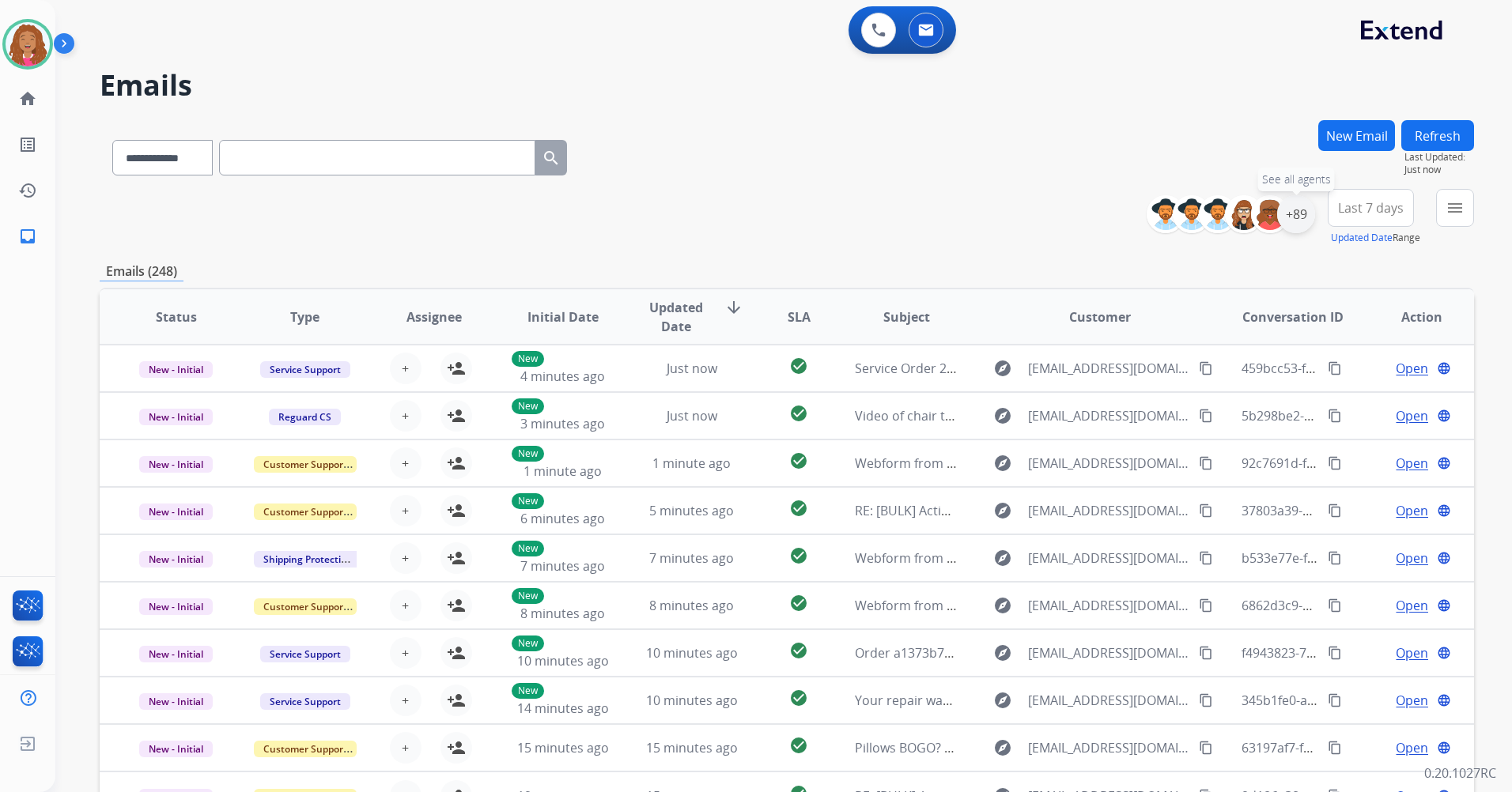
click at [1303, 204] on div "+89" at bounding box center [1295, 213] width 38 height 38
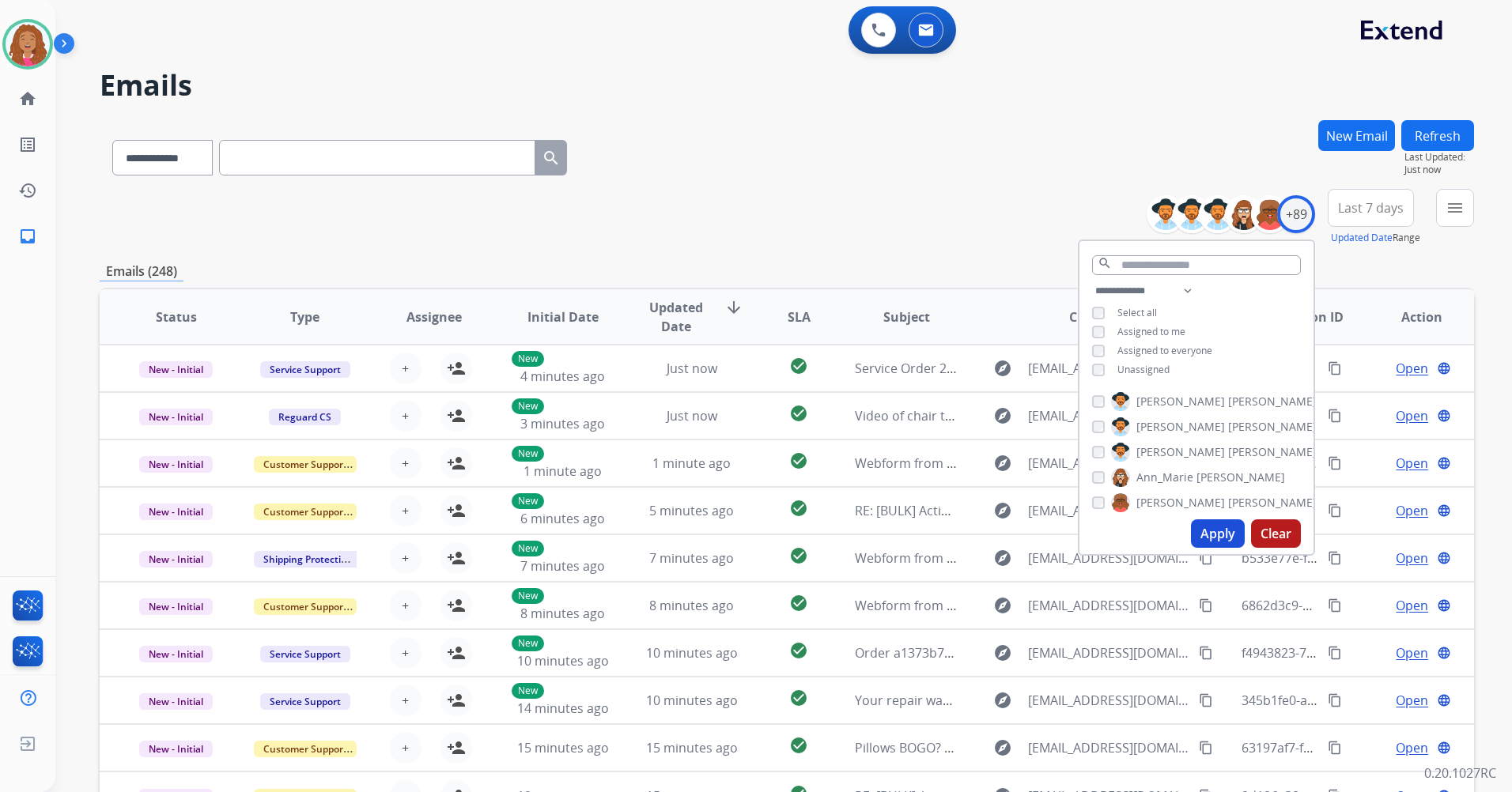
click at [1143, 367] on span "Unassigned" at bounding box center [1143, 369] width 52 height 13
click at [1218, 537] on button "Apply" at bounding box center [1217, 533] width 54 height 28
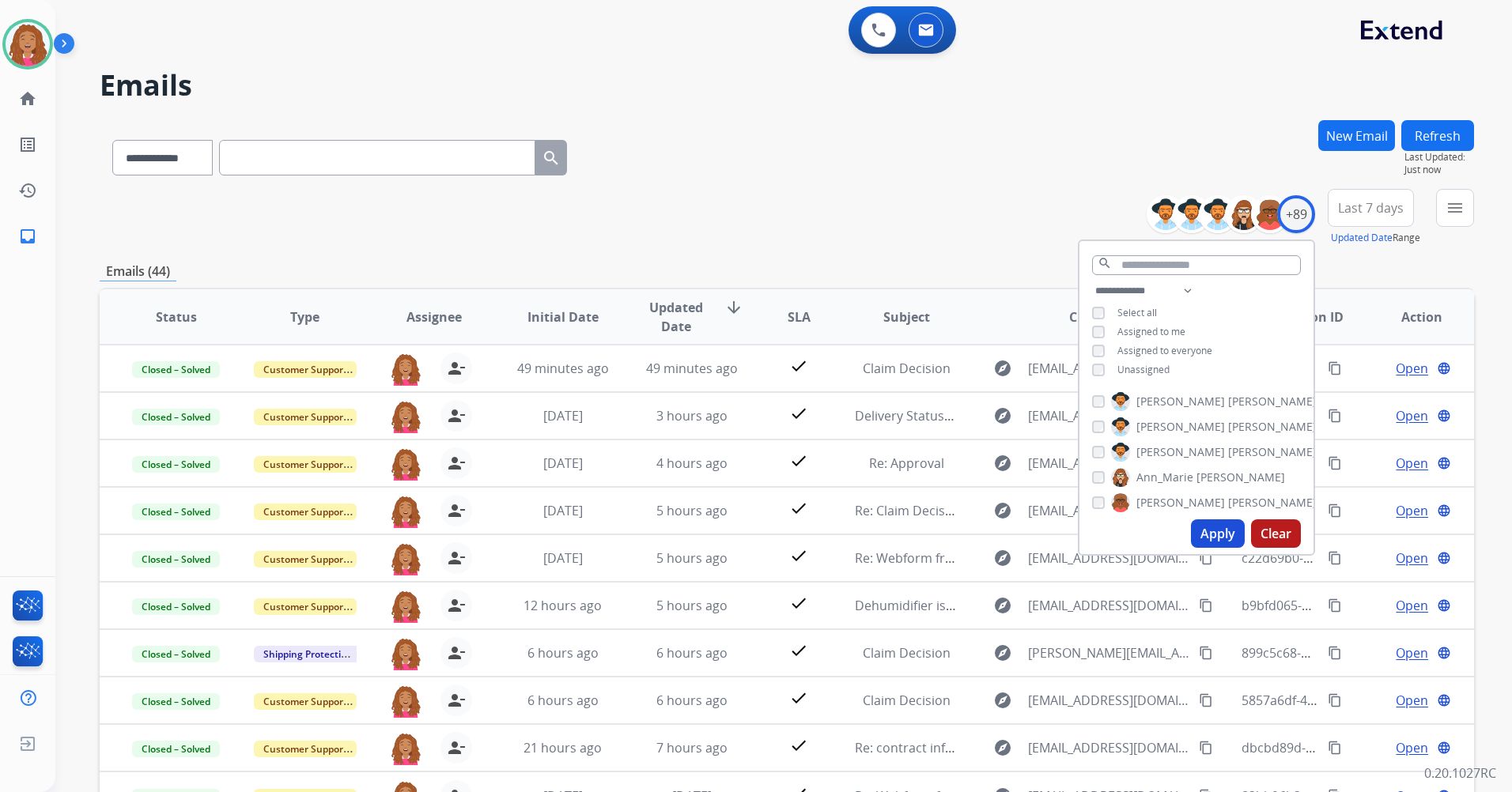
click at [1365, 206] on span "Last 7 days" at bounding box center [1370, 208] width 65 height 7
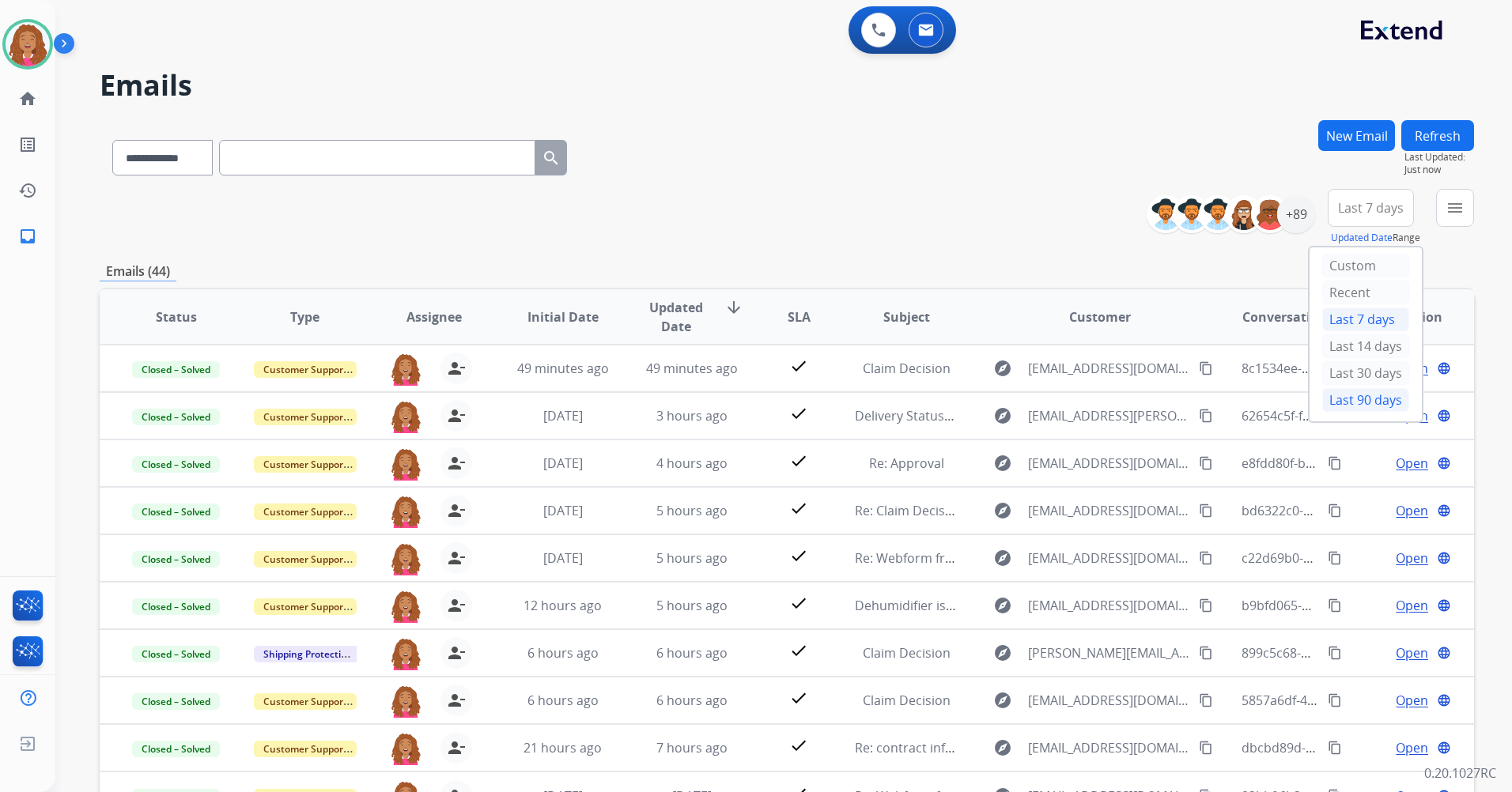
click at [1349, 395] on div "Last 90 days" at bounding box center [1365, 399] width 87 height 23
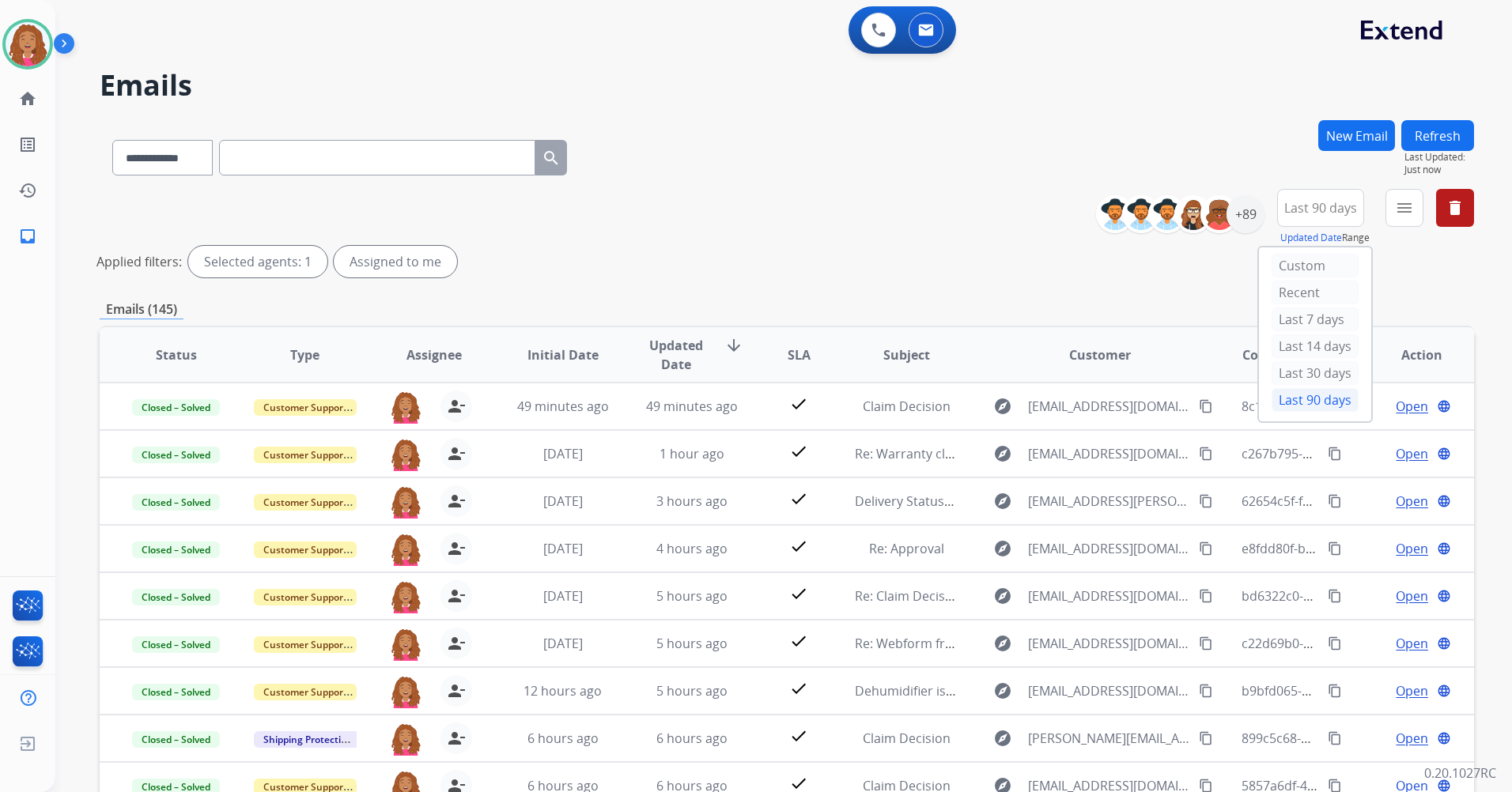
click at [1407, 199] on mat-icon "menu" at bounding box center [1404, 208] width 19 height 19
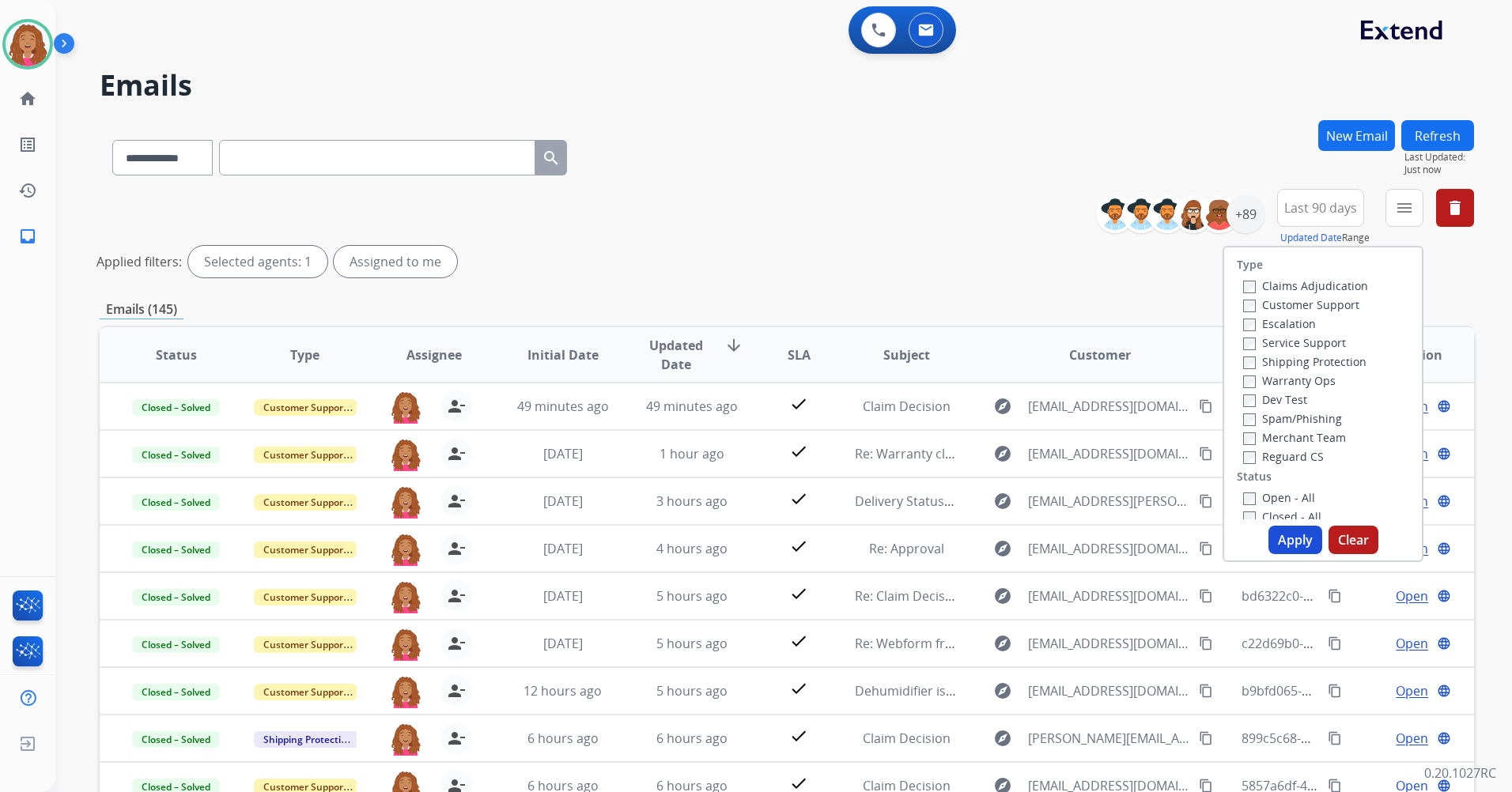
click at [1313, 306] on label "Customer Support" at bounding box center [1301, 305] width 116 height 15
drag, startPoint x: 1300, startPoint y: 361, endPoint x: 1290, endPoint y: 388, distance: 28.8
click at [1300, 364] on label "Shipping Protection" at bounding box center [1304, 362] width 123 height 15
click at [1269, 450] on label "Reguard CS" at bounding box center [1283, 456] width 80 height 15
drag, startPoint x: 1274, startPoint y: 496, endPoint x: 1274, endPoint y: 522, distance: 26.0
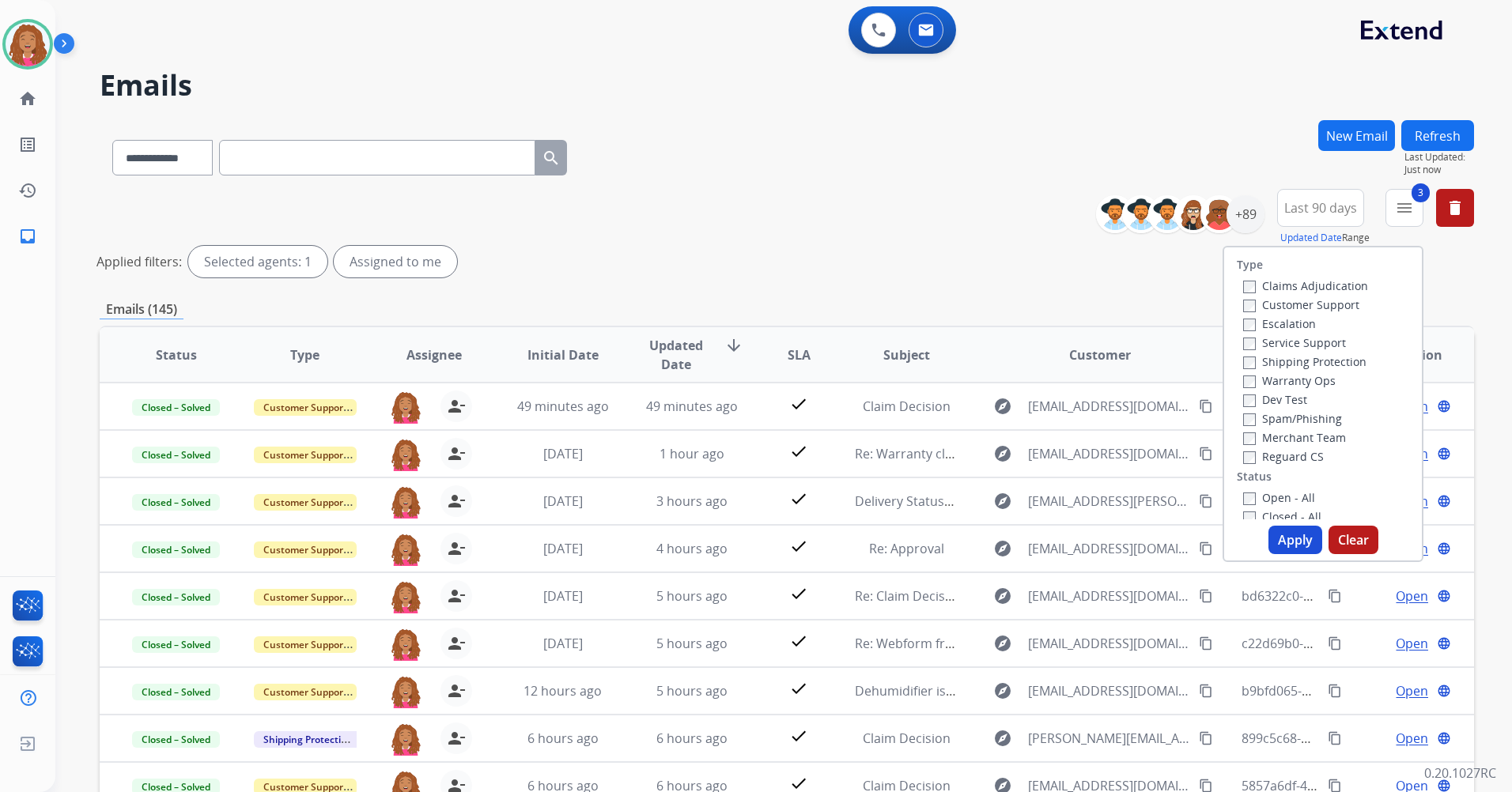
click at [1274, 498] on label "Open - All" at bounding box center [1279, 497] width 72 height 15
click at [1284, 541] on button "Apply" at bounding box center [1295, 540] width 54 height 28
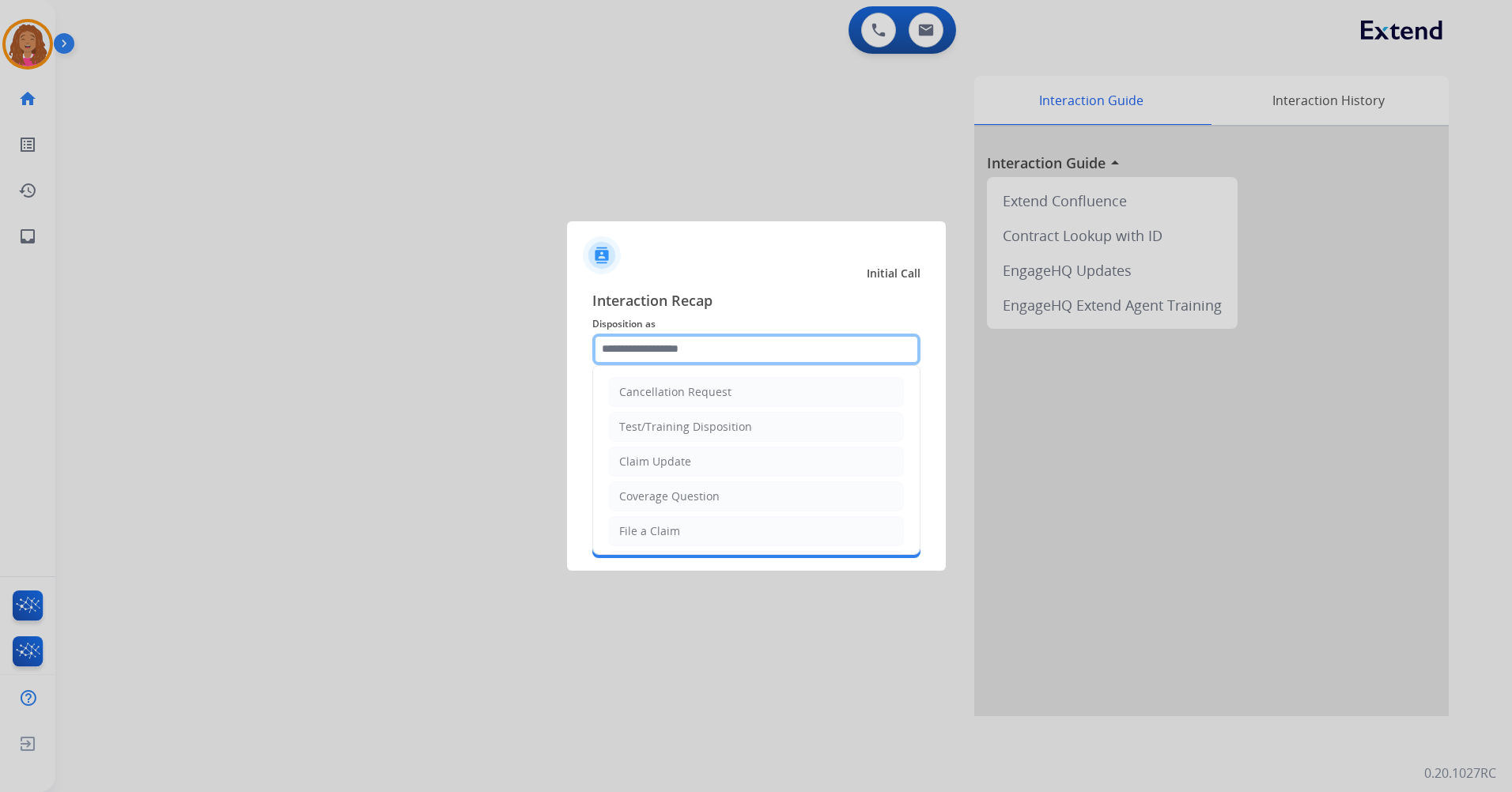
click at [834, 345] on input "text" at bounding box center [756, 349] width 328 height 32
click at [689, 521] on ul "Cancellation Request Test/Training Disposition Claim Update Coverage Question F…" at bounding box center [756, 346] width 327 height 435
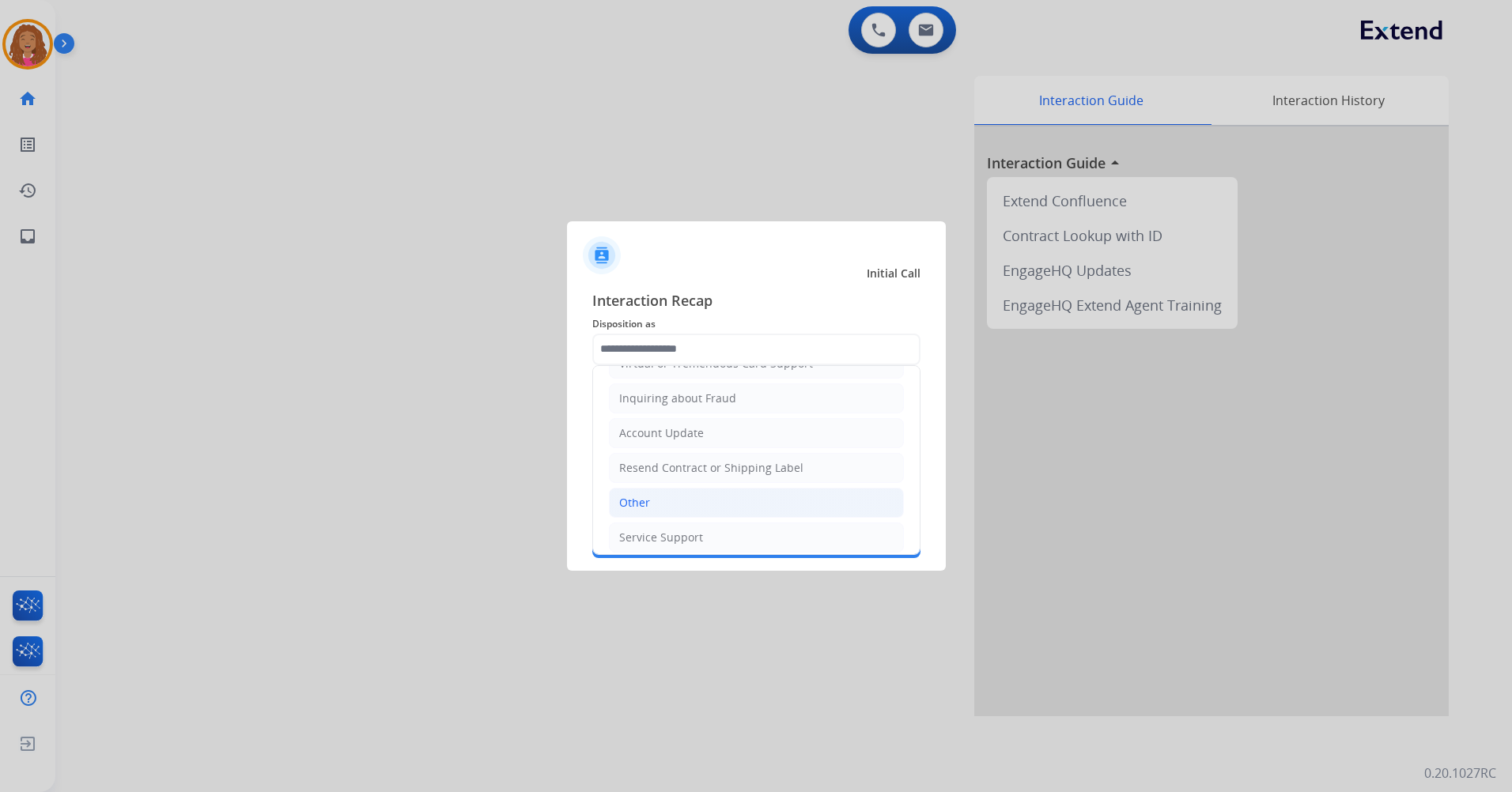
click at [693, 500] on li "Other" at bounding box center [756, 502] width 295 height 30
type input "*****"
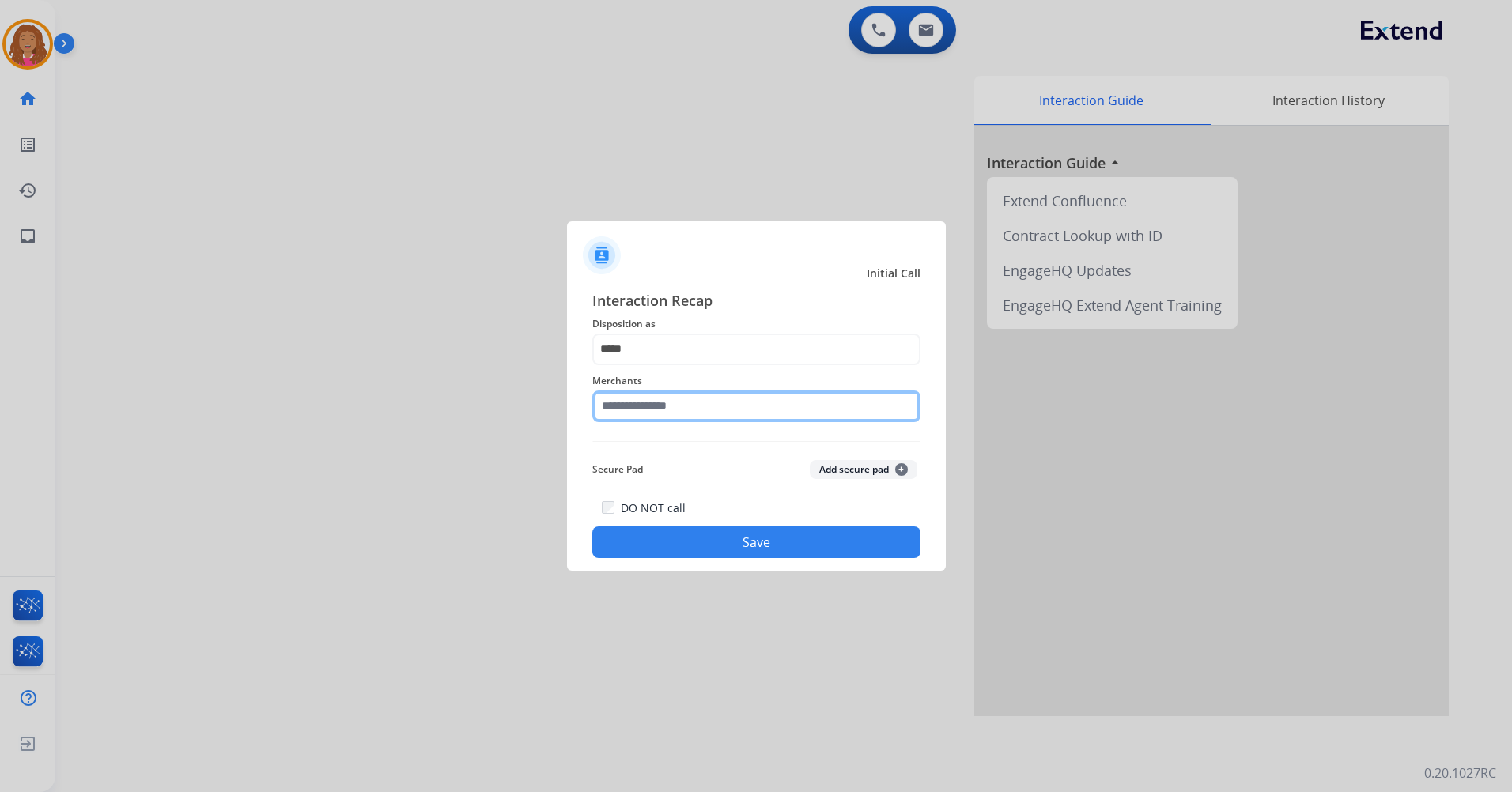
click at [673, 390] on input "text" at bounding box center [756, 406] width 328 height 32
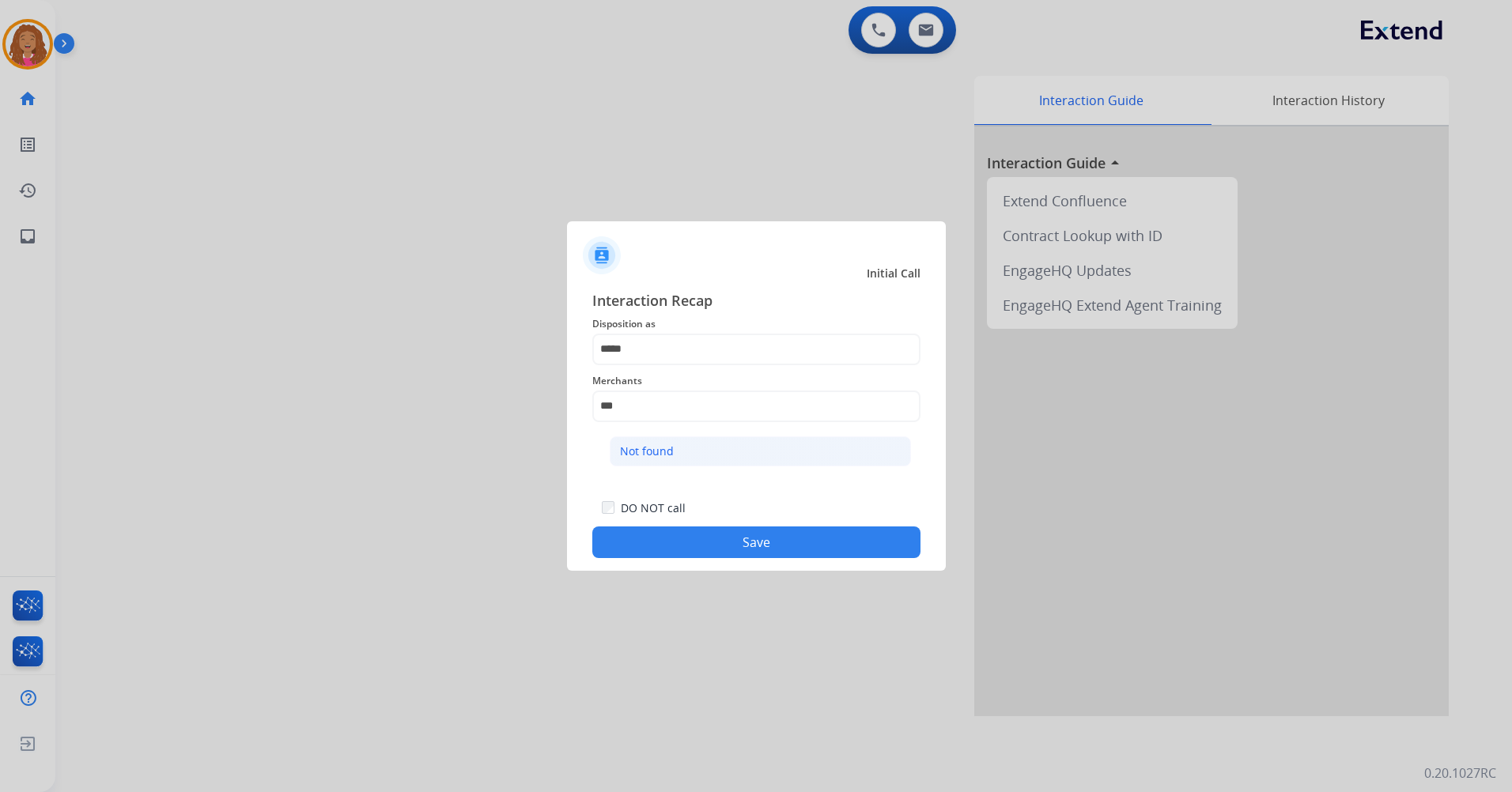
click at [730, 459] on li "Not found" at bounding box center [761, 451] width 302 height 30
type input "*********"
click at [761, 534] on button "Save" at bounding box center [756, 543] width 328 height 32
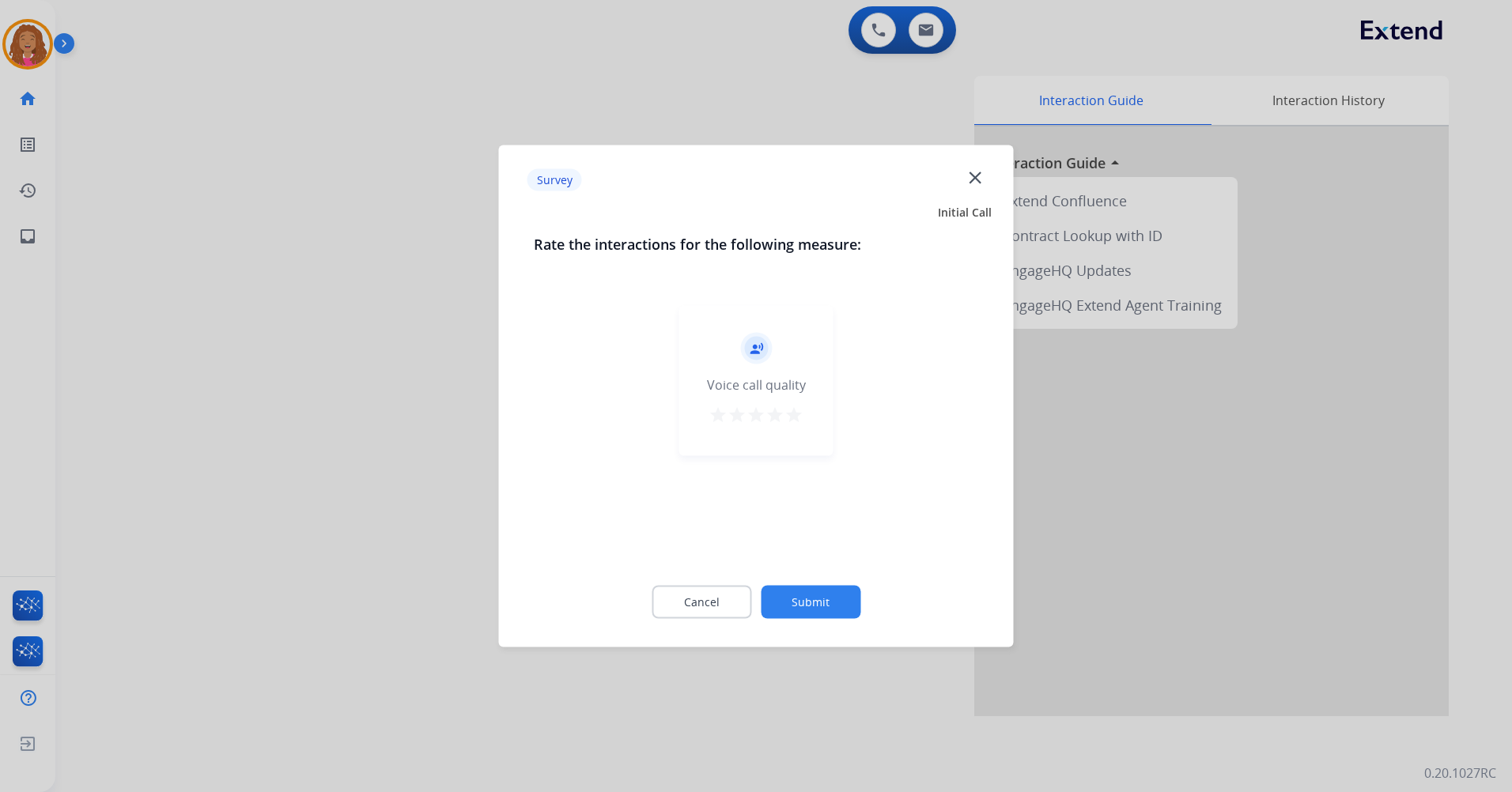
click at [802, 415] on mat-icon "star" at bounding box center [793, 414] width 19 height 19
click at [807, 600] on button "Submit" at bounding box center [810, 602] width 100 height 33
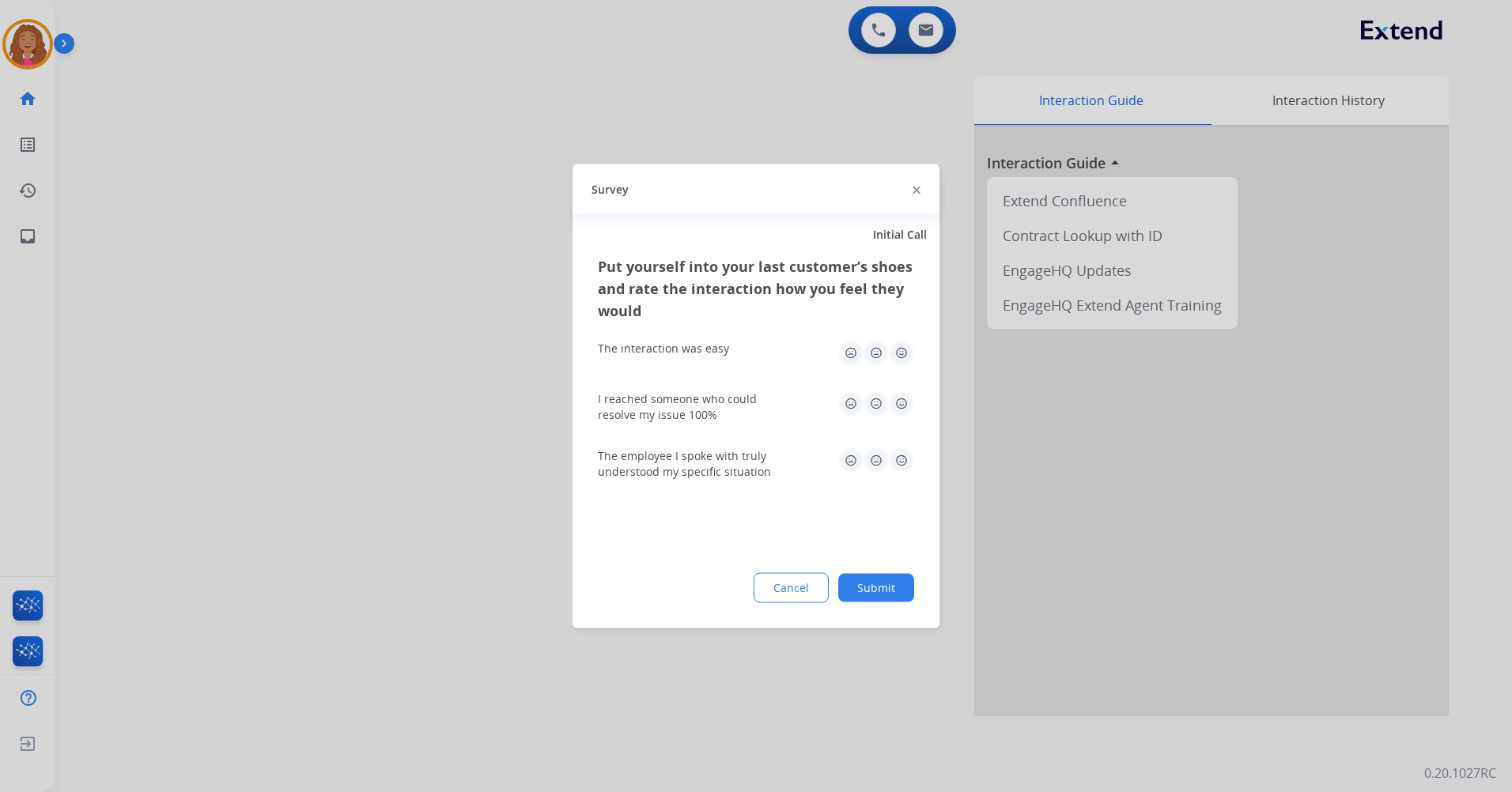
click at [897, 343] on img at bounding box center [901, 353] width 25 height 25
drag, startPoint x: 901, startPoint y: 398, endPoint x: 901, endPoint y: 431, distance: 33.0
click at [901, 399] on img at bounding box center [901, 404] width 25 height 25
drag, startPoint x: 906, startPoint y: 460, endPoint x: 905, endPoint y: 490, distance: 30.0
click at [906, 462] on img at bounding box center [901, 460] width 25 height 25
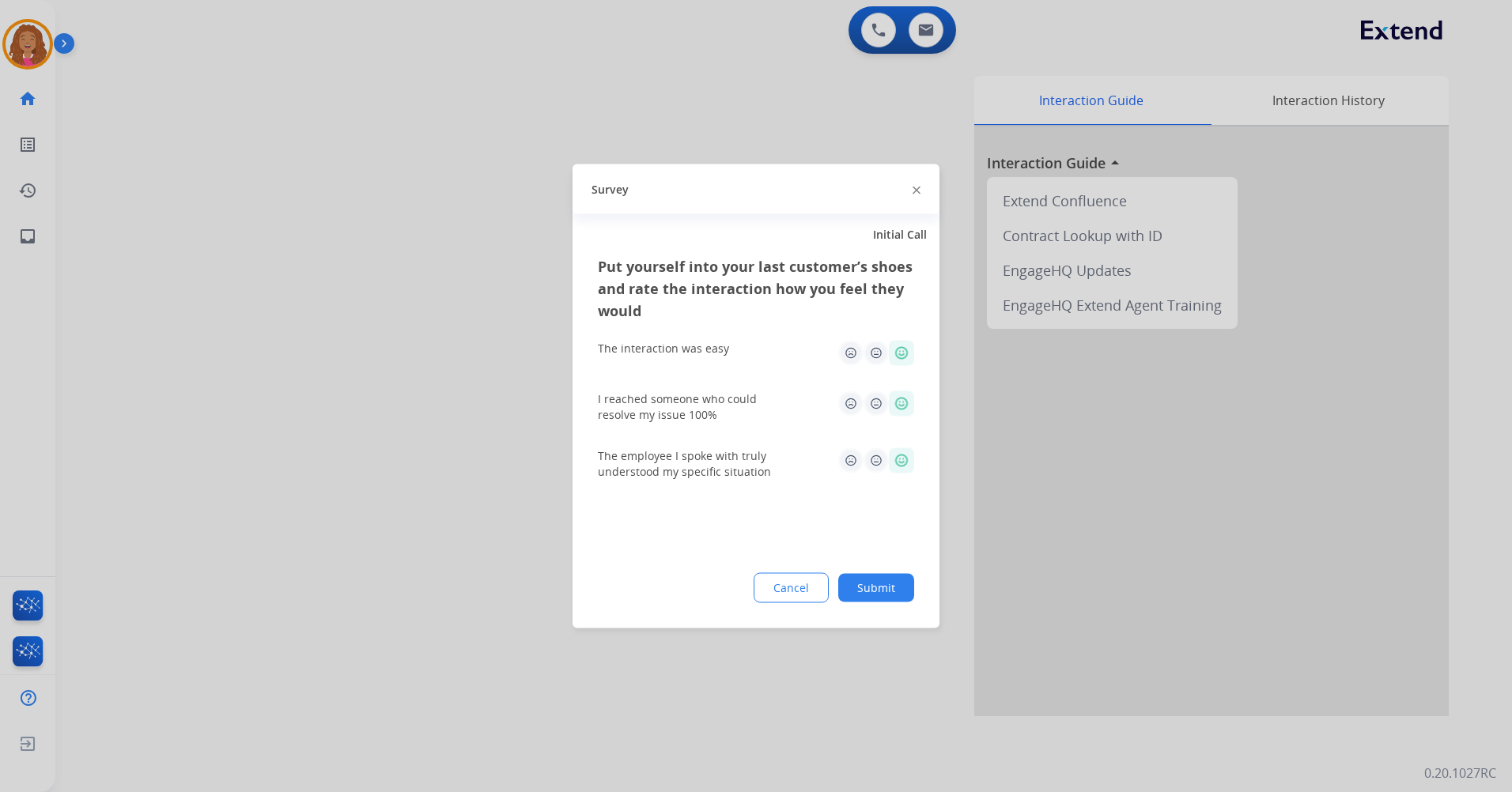
click at [897, 586] on button "Submit" at bounding box center [875, 588] width 76 height 28
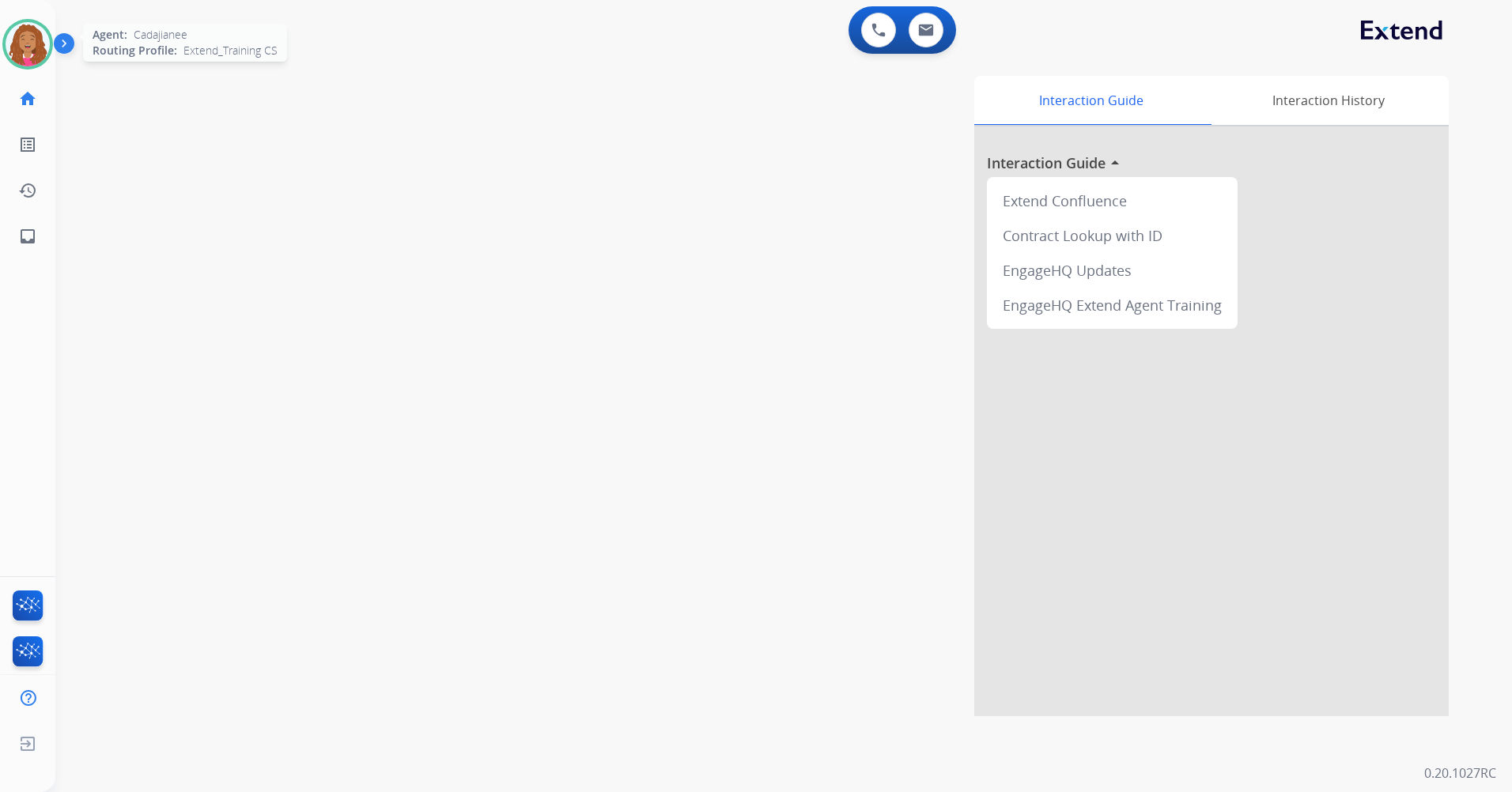
click at [43, 47] on img at bounding box center [28, 44] width 44 height 44
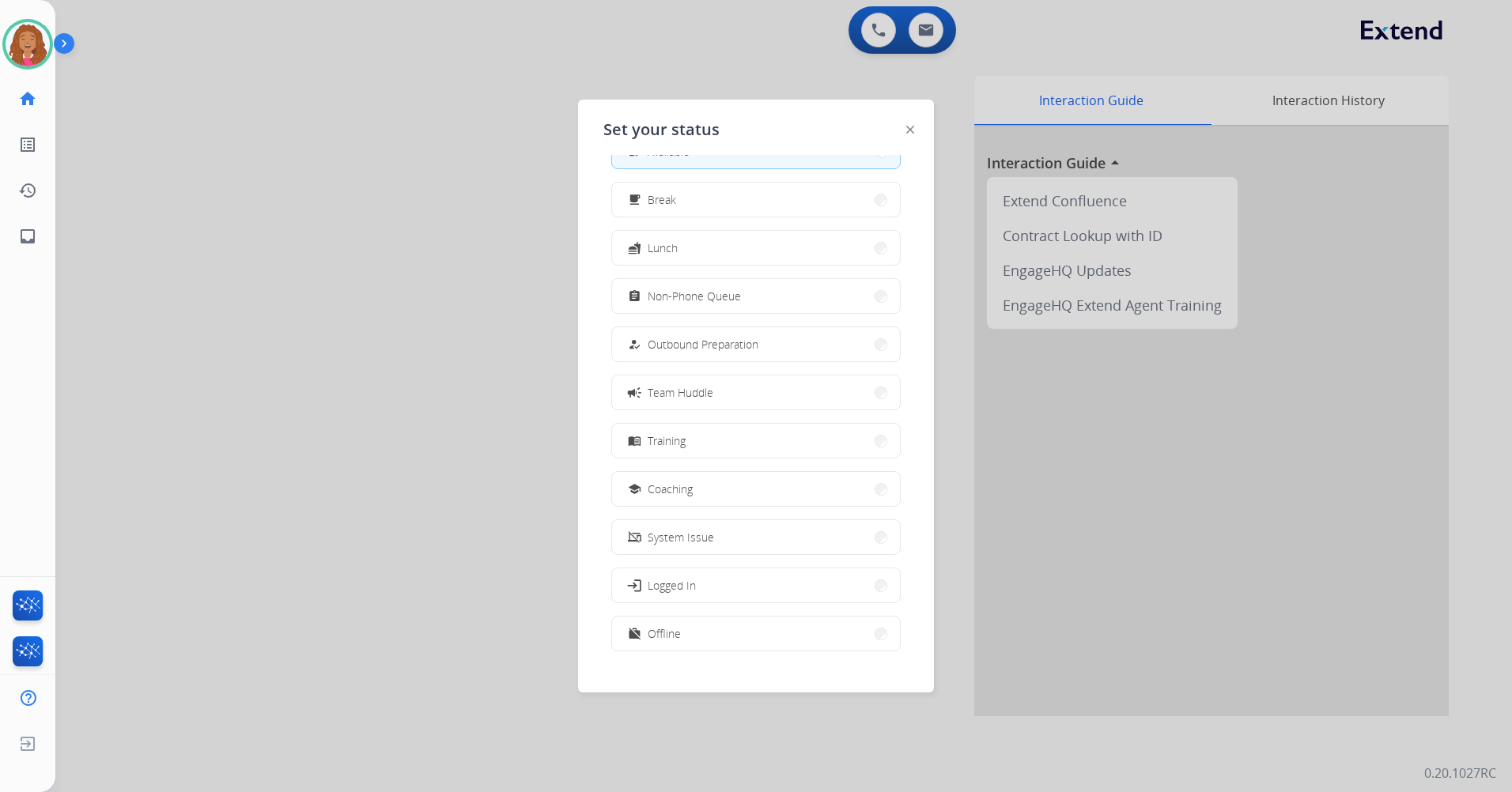
scroll to position [53, 0]
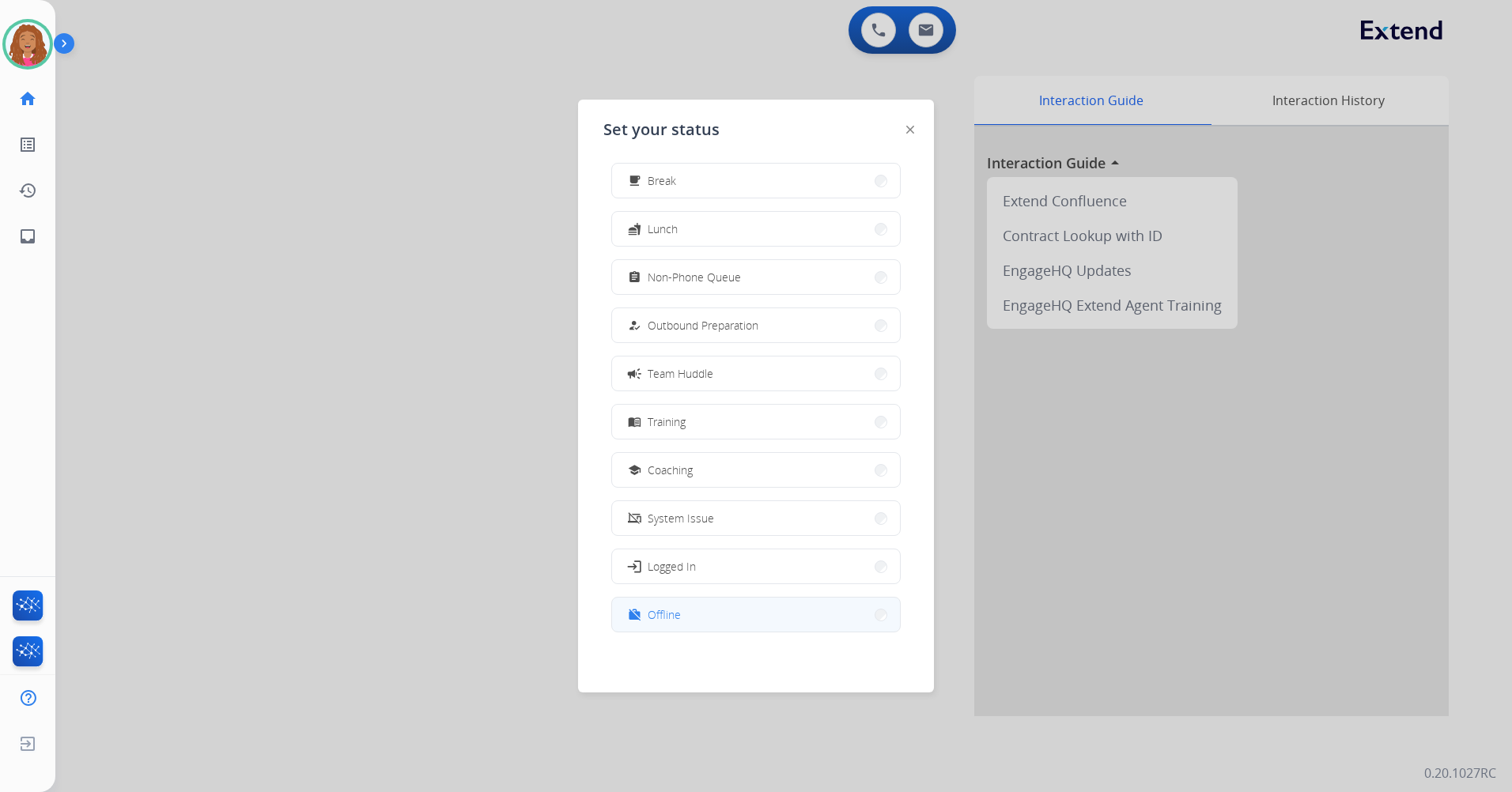
click at [718, 626] on button "work_off Offline" at bounding box center [756, 615] width 288 height 34
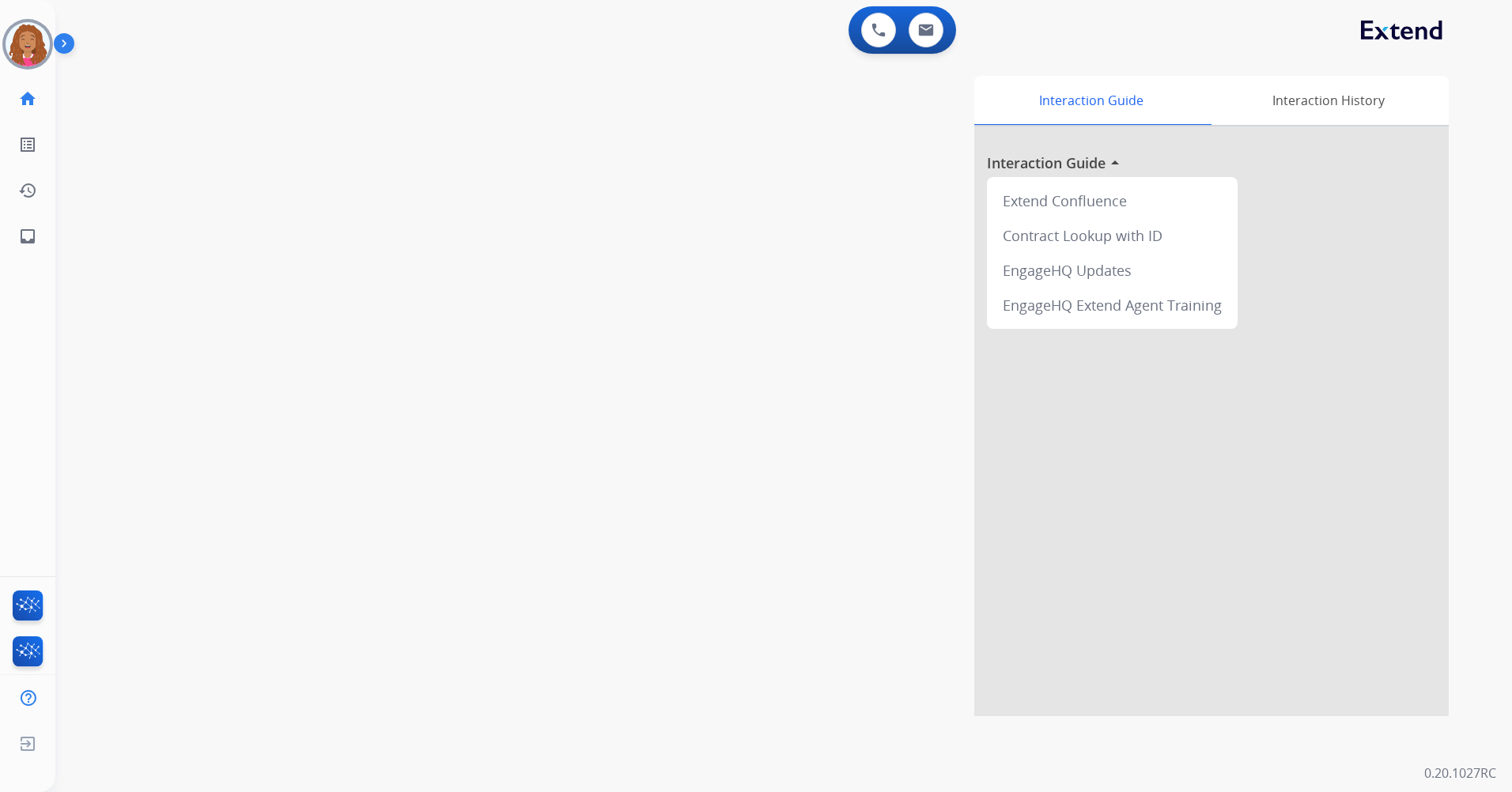
drag, startPoint x: 65, startPoint y: 42, endPoint x: 93, endPoint y: 48, distance: 28.6
click at [65, 44] on img at bounding box center [67, 47] width 27 height 30
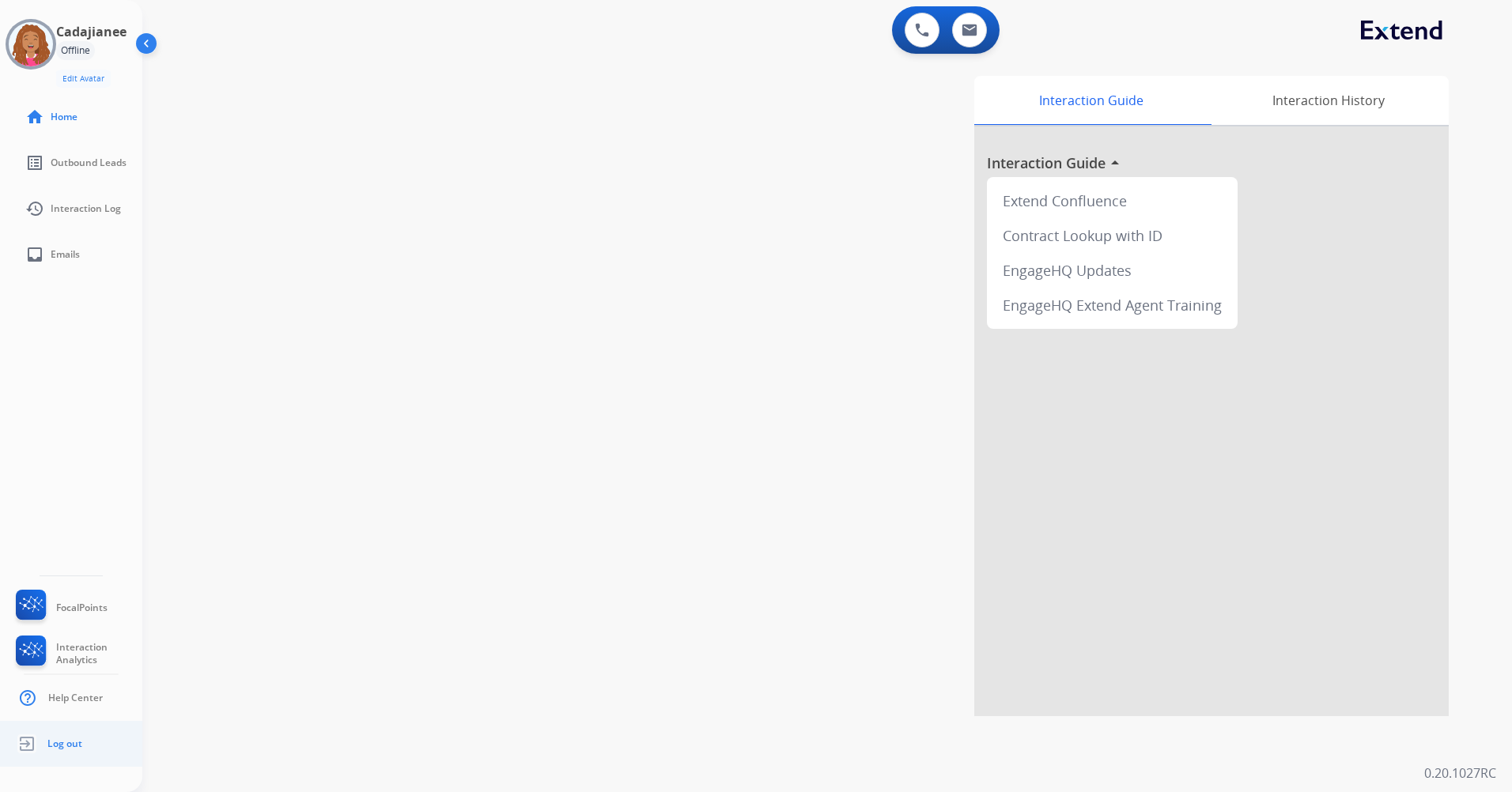
click at [75, 738] on span "Log out" at bounding box center [65, 743] width 35 height 13
